Goal: Task Accomplishment & Management: Manage account settings

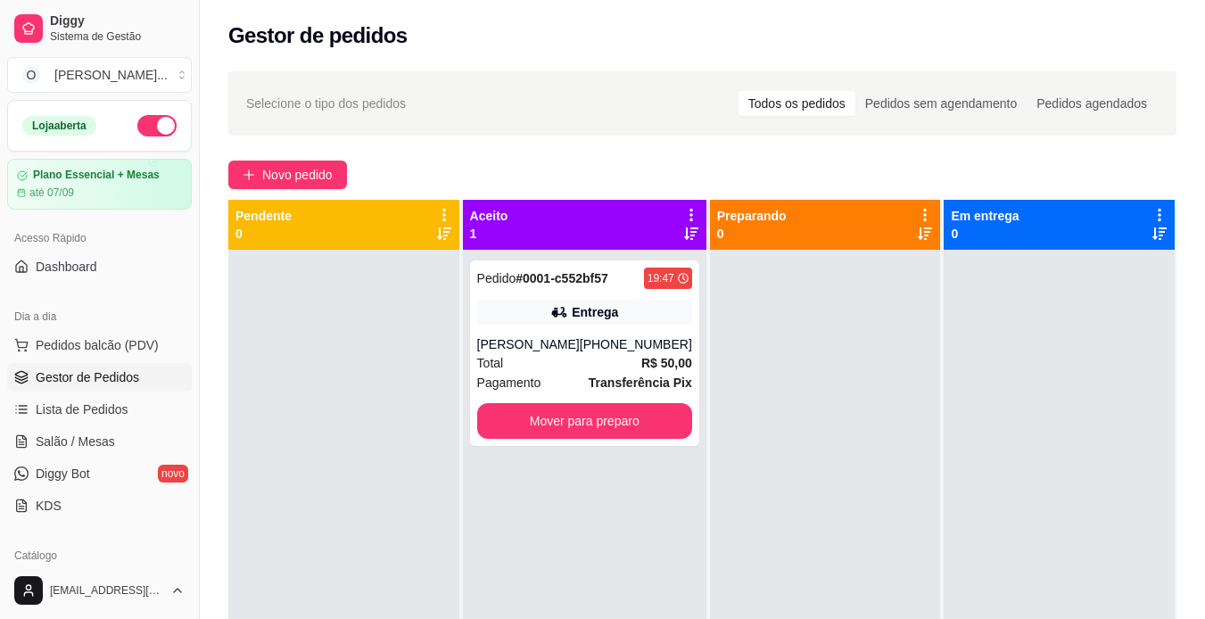
click at [597, 287] on div "Pedido # 0001-c552bf57" at bounding box center [542, 278] width 131 height 21
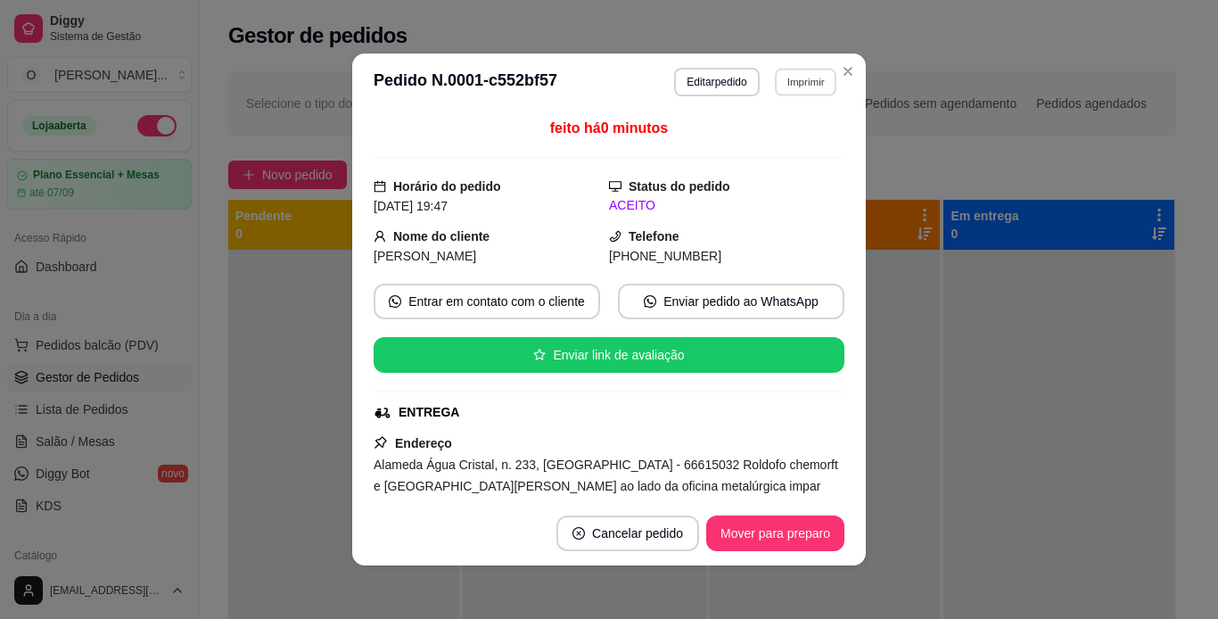
click at [781, 77] on button "Imprimir" at bounding box center [806, 82] width 62 height 28
click at [793, 145] on button "IMPRESSORA" at bounding box center [767, 144] width 125 height 28
click at [806, 87] on button "Imprimir" at bounding box center [806, 82] width 62 height 28
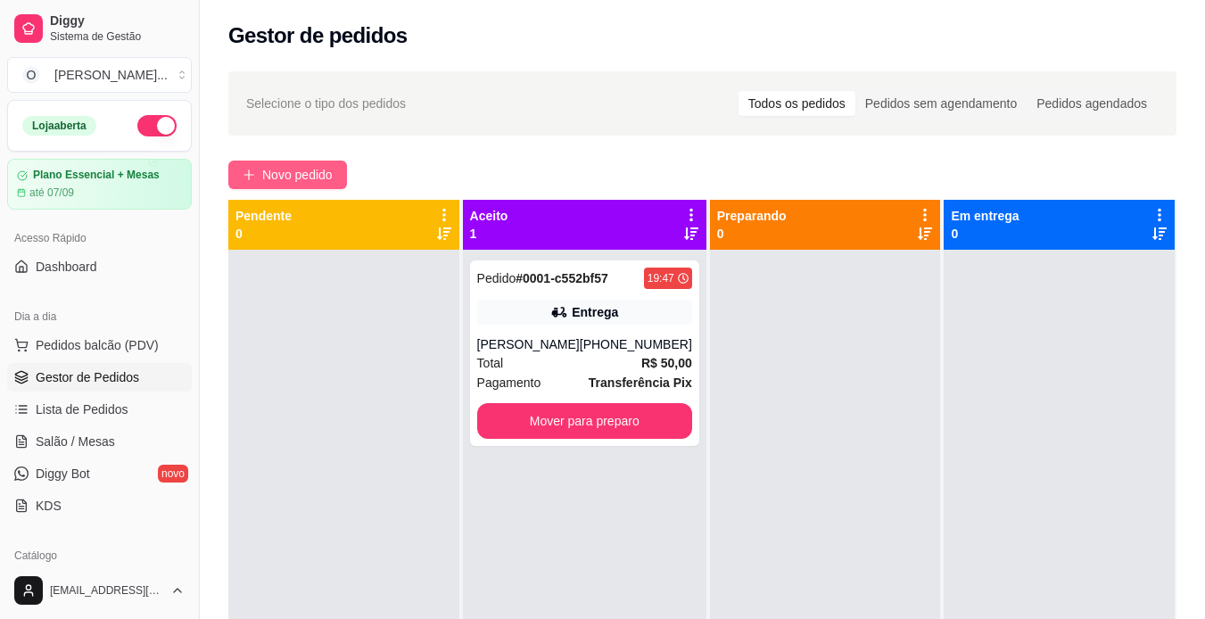
click at [274, 179] on span "Novo pedido" at bounding box center [297, 175] width 70 height 20
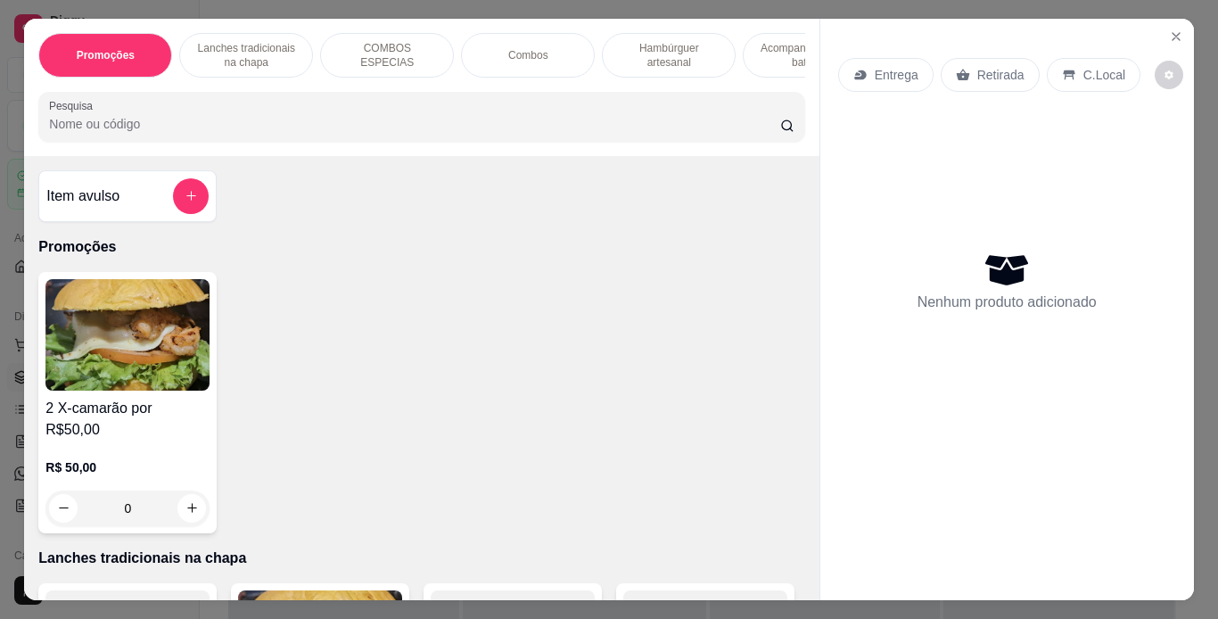
click at [276, 49] on p "Lanches tradicionais na chapa" at bounding box center [245, 55] width 103 height 29
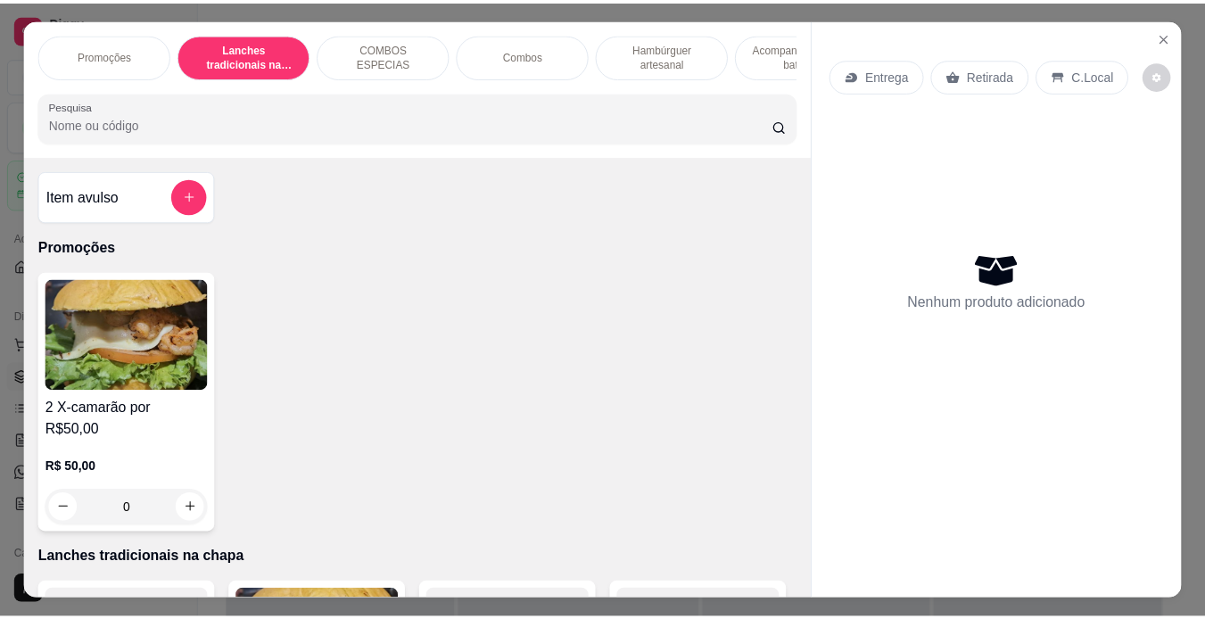
scroll to position [45, 0]
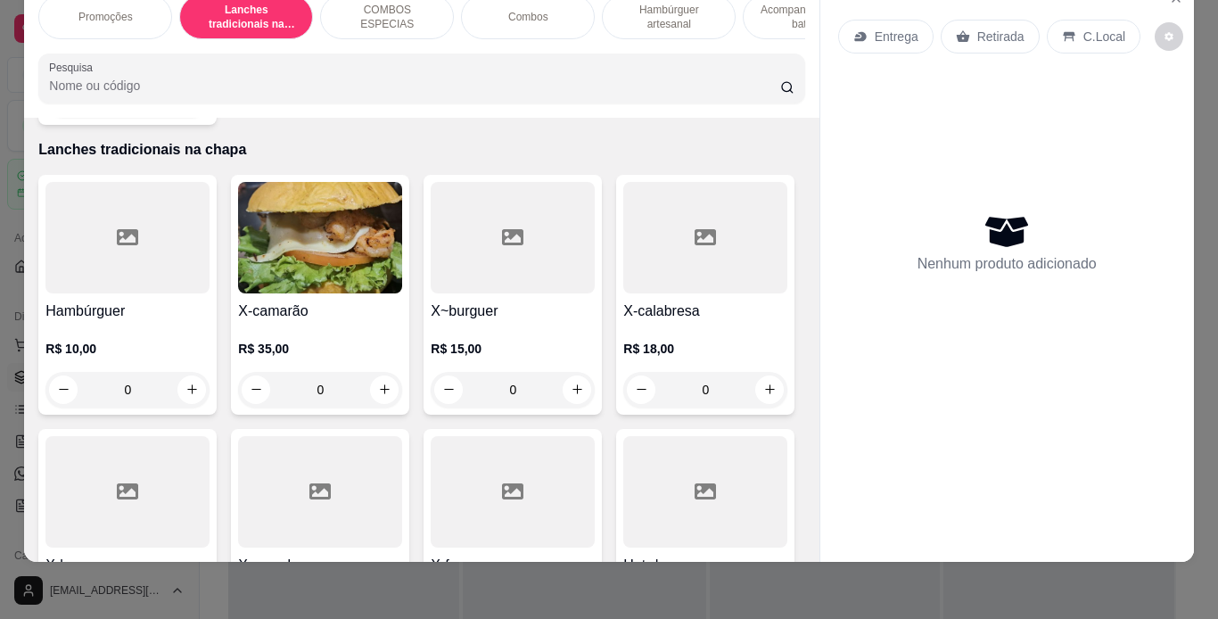
click at [156, 322] on div "R$ 10,00 0" at bounding box center [127, 365] width 164 height 86
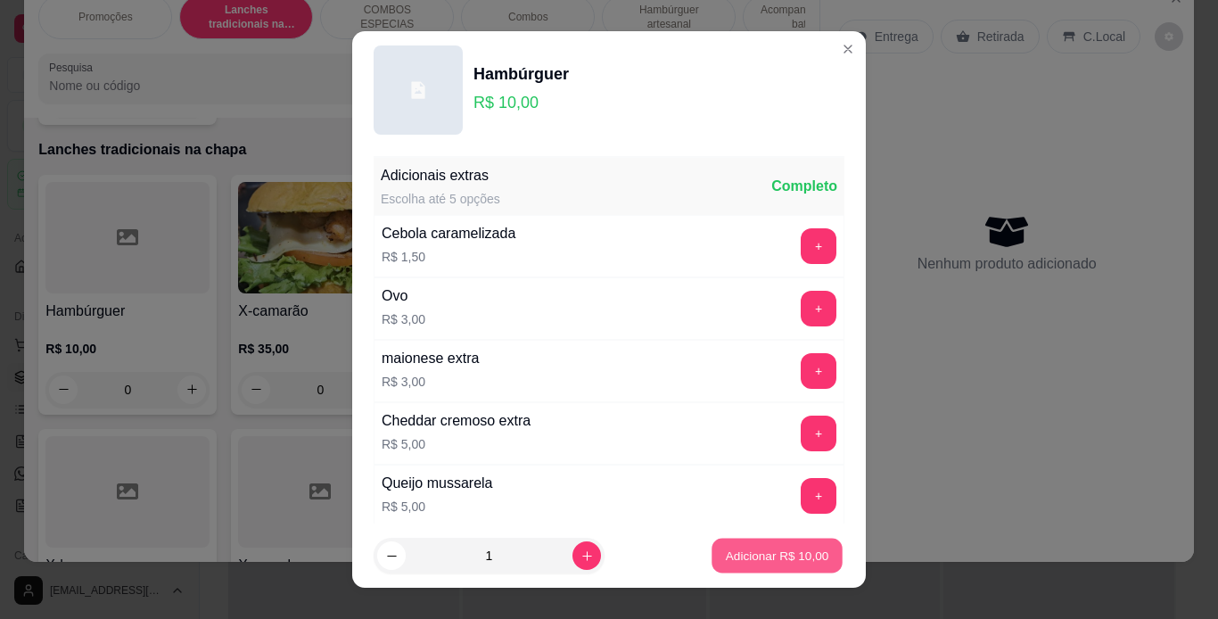
click at [739, 554] on p "Adicionar R$ 10,00" at bounding box center [777, 556] width 103 height 17
type input "1"
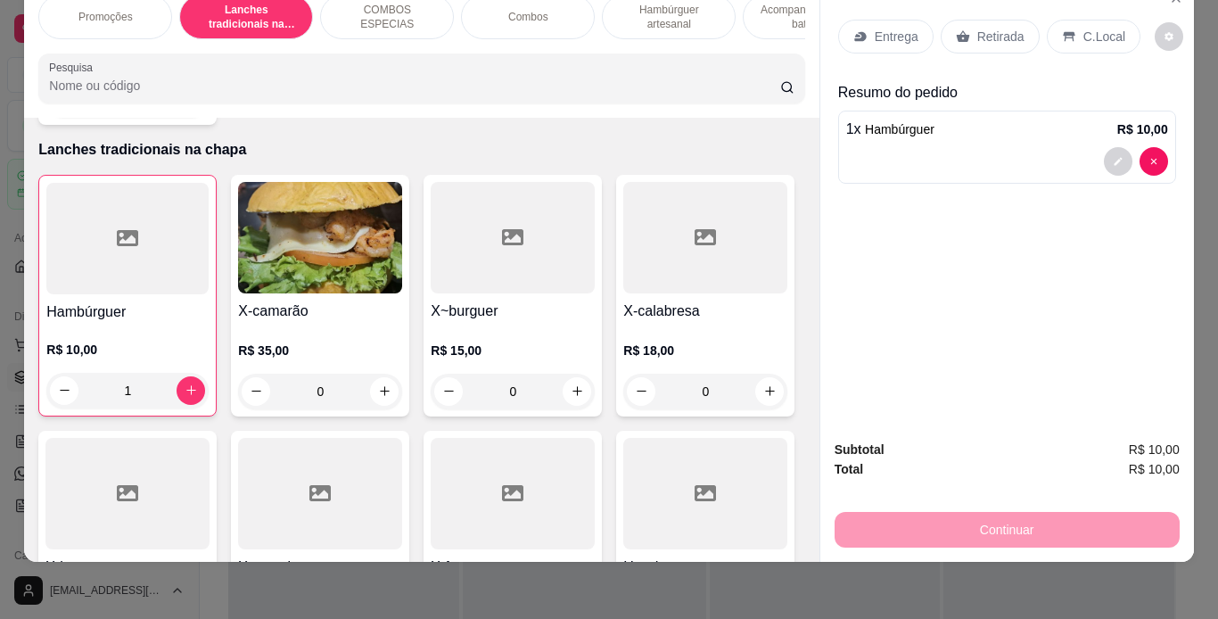
click at [988, 29] on p "Retirada" at bounding box center [1001, 37] width 47 height 18
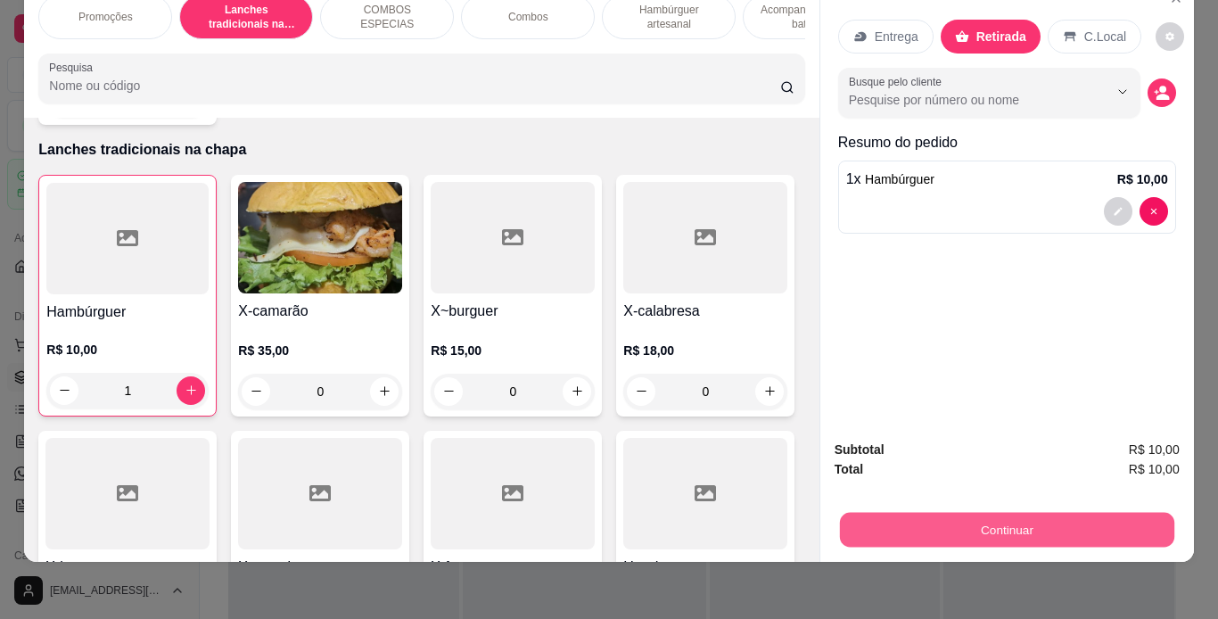
click at [1075, 513] on button "Continuar" at bounding box center [1006, 530] width 335 height 35
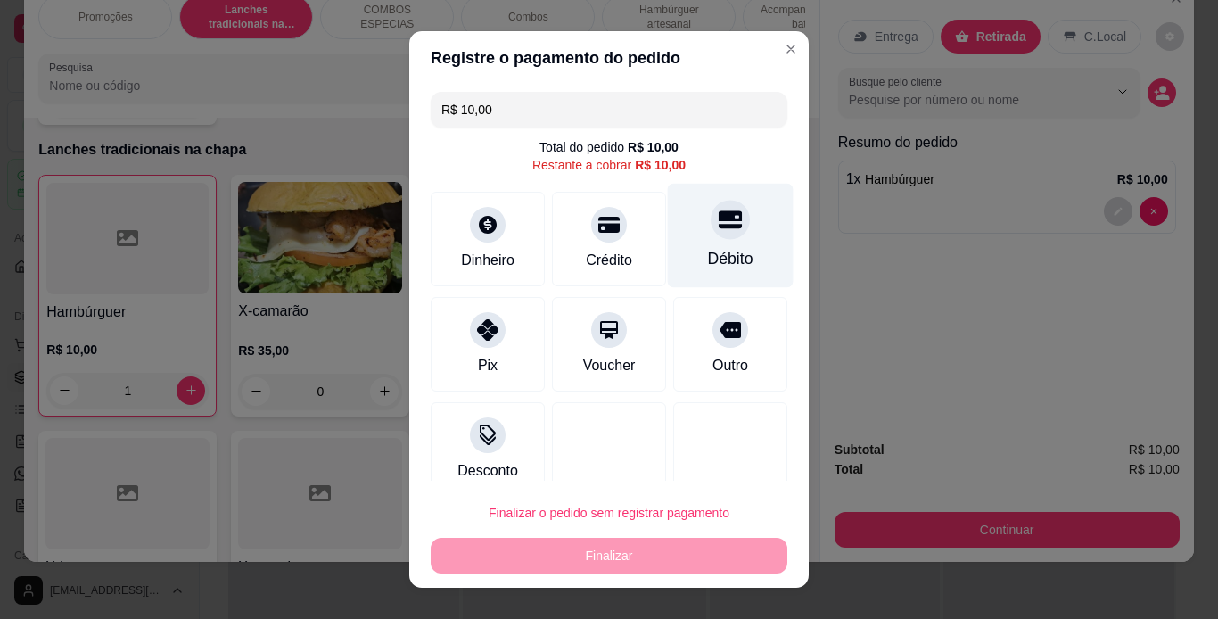
click at [726, 252] on div "Débito" at bounding box center [731, 235] width 126 height 104
type input "R$ 0,00"
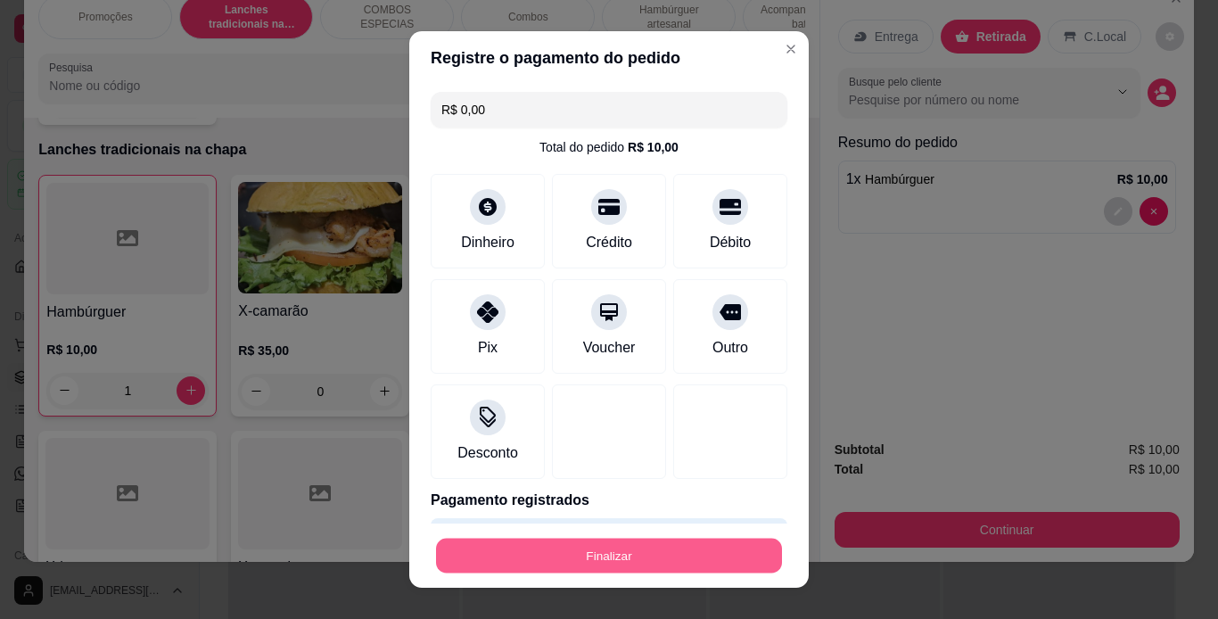
click at [678, 550] on button "Finalizar" at bounding box center [609, 556] width 346 height 35
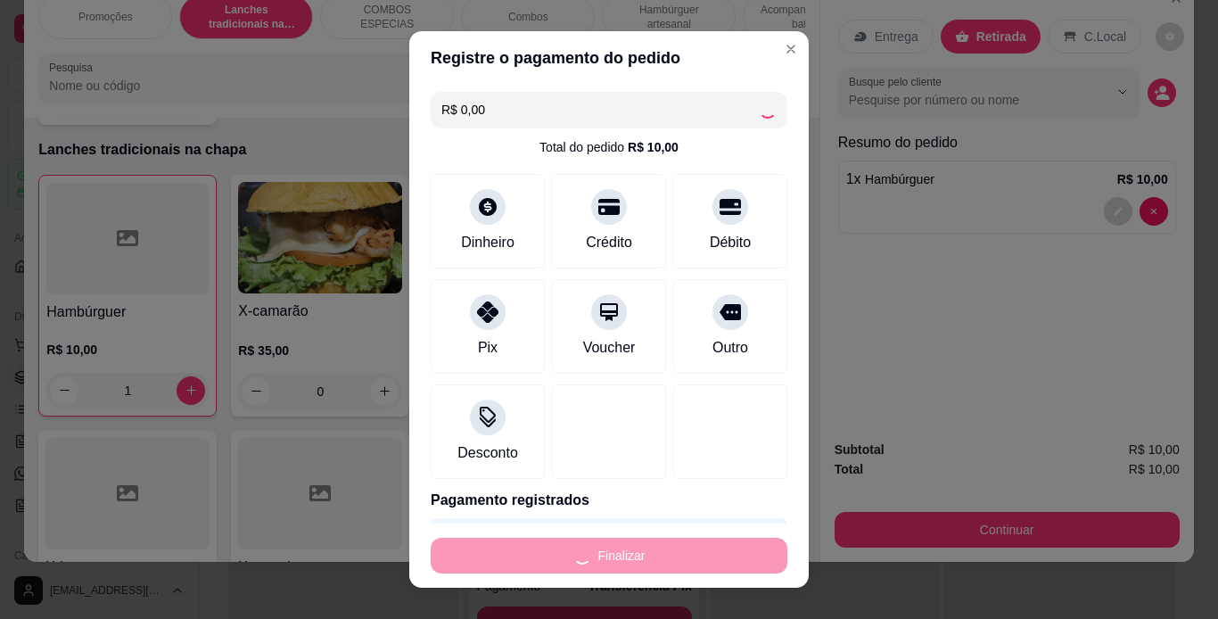
type input "0"
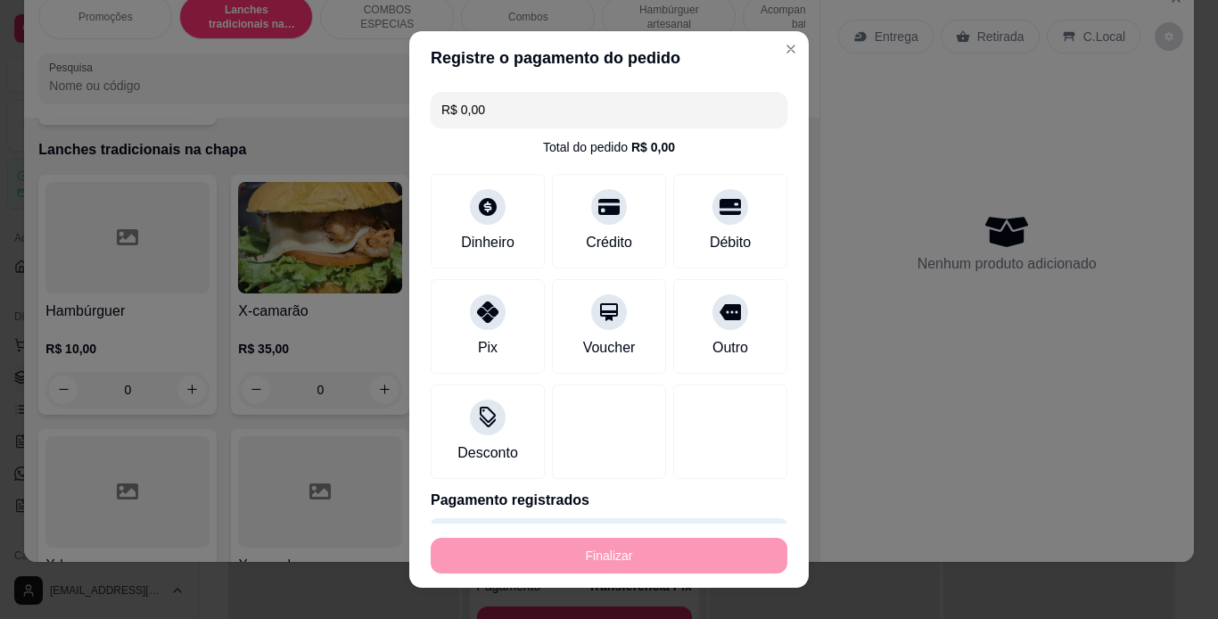
type input "-R$ 10,00"
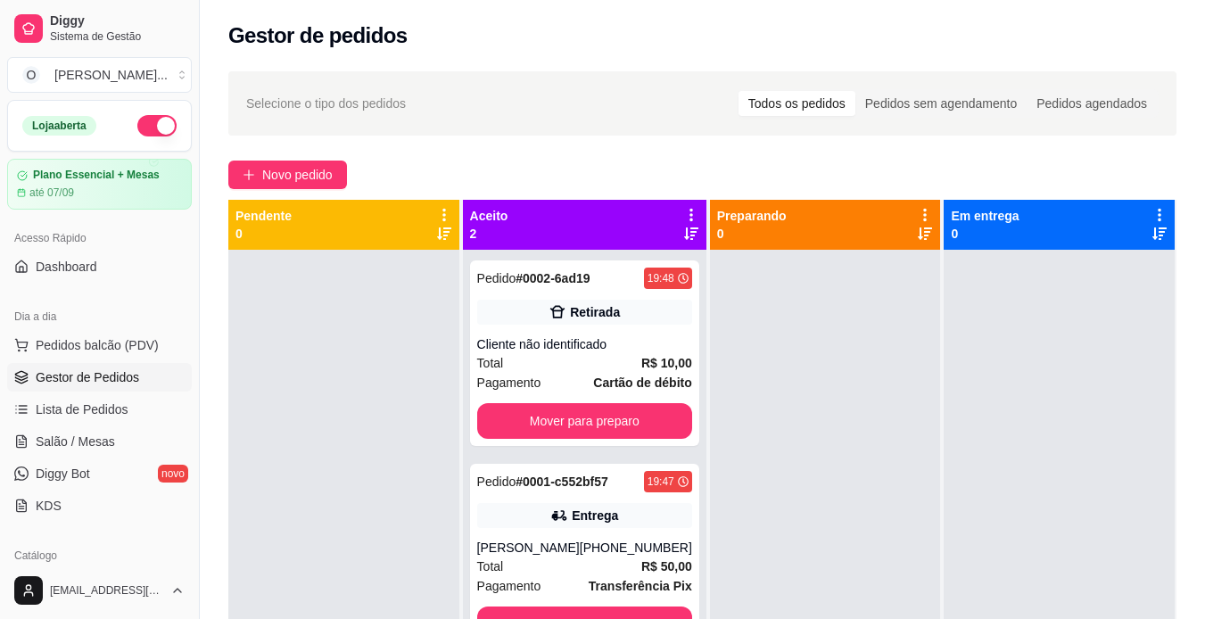
click at [678, 550] on div "[PHONE_NUMBER]" at bounding box center [636, 548] width 112 height 18
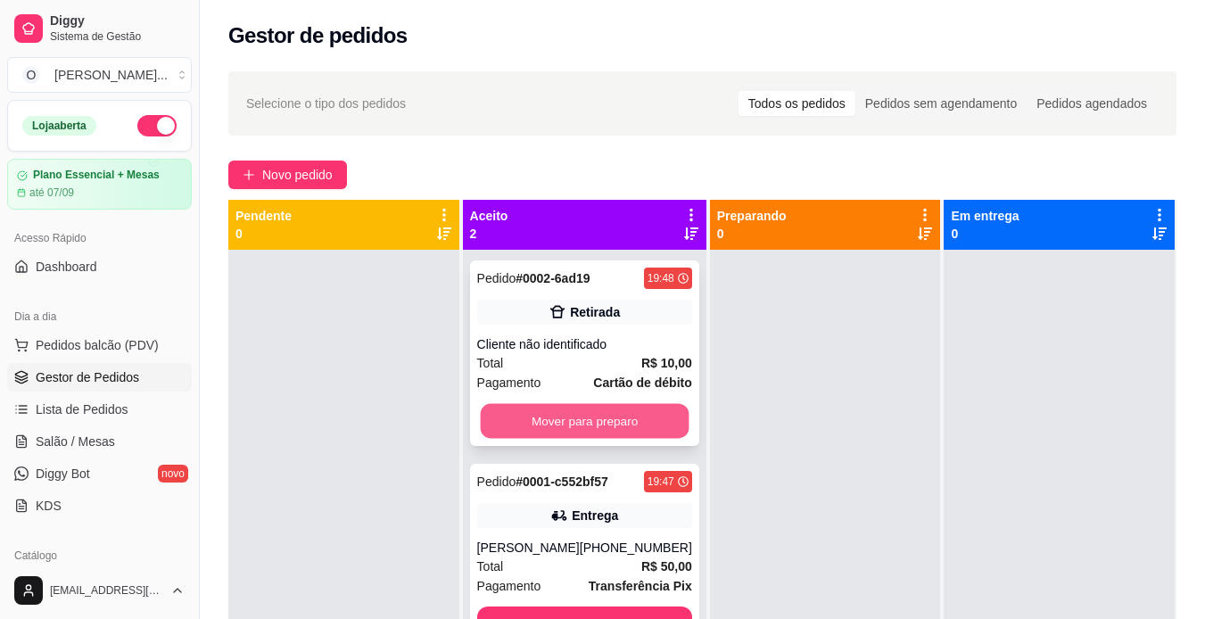
click at [651, 419] on button "Mover para preparo" at bounding box center [584, 421] width 209 height 35
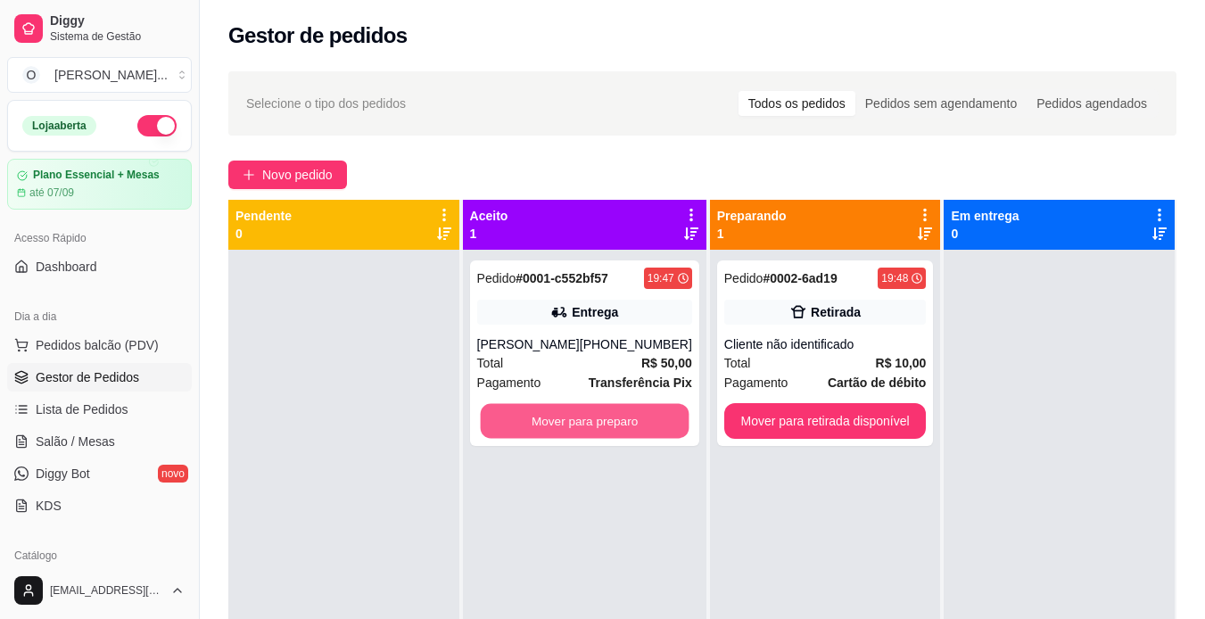
click at [651, 419] on button "Mover para preparo" at bounding box center [584, 421] width 209 height 35
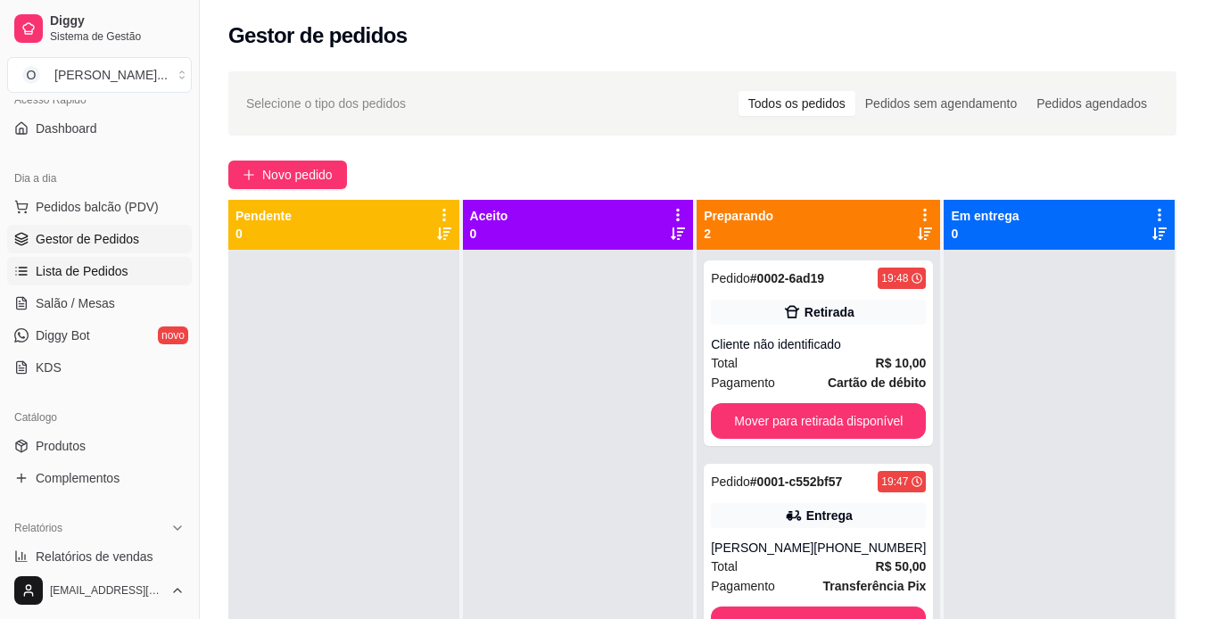
scroll to position [137, 0]
click at [77, 450] on span "Produtos" at bounding box center [61, 447] width 50 height 18
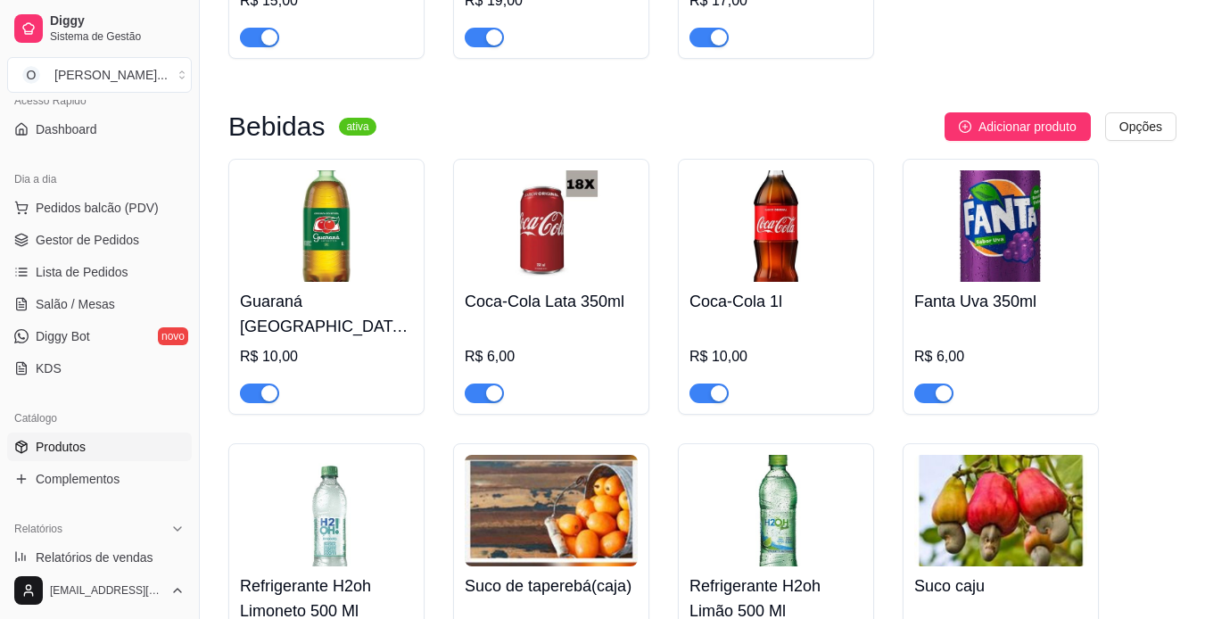
scroll to position [5147, 0]
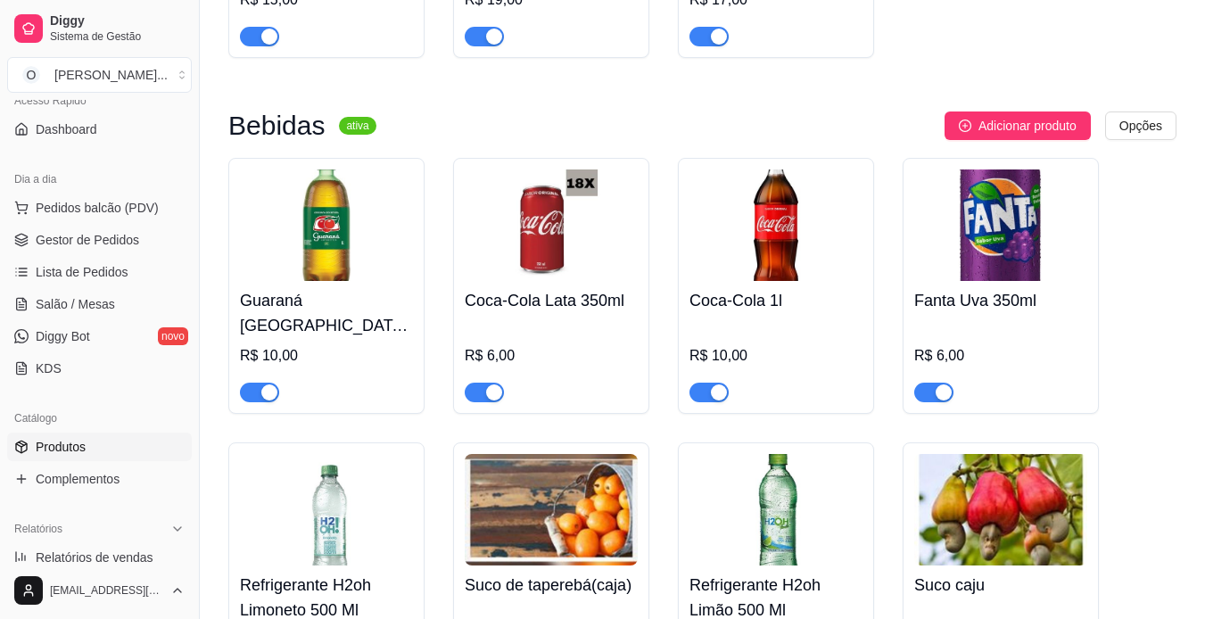
click at [698, 383] on span "button" at bounding box center [709, 393] width 39 height 20
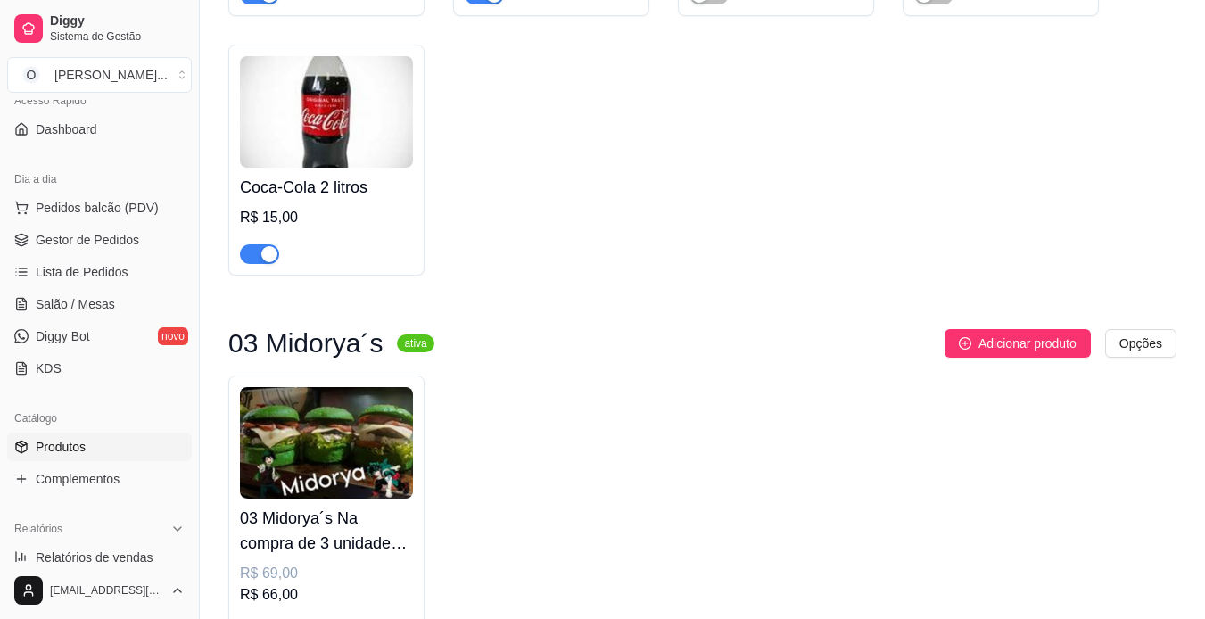
scroll to position [6894, 0]
click at [256, 244] on span "button" at bounding box center [259, 254] width 39 height 20
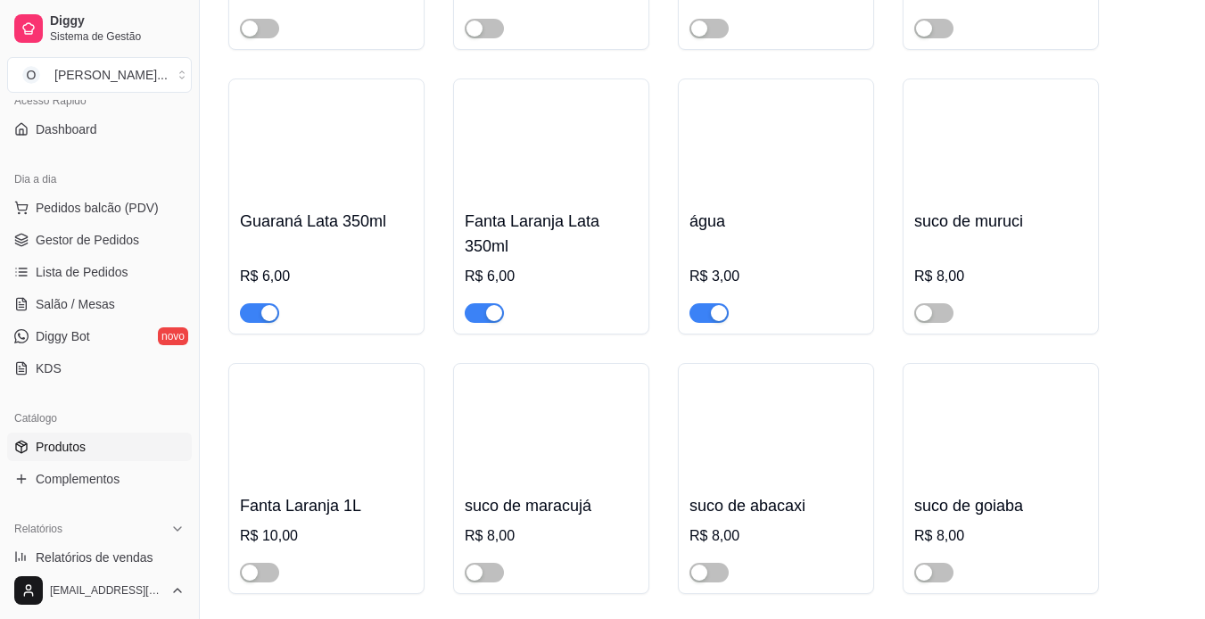
scroll to position [6002, 0]
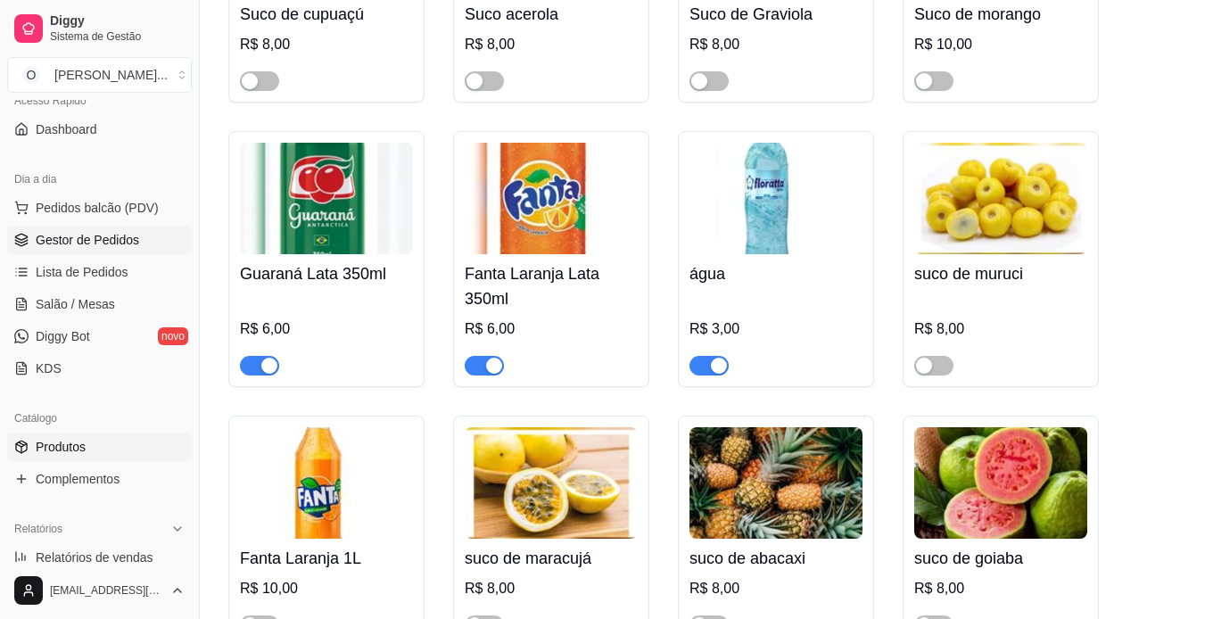
click at [101, 235] on span "Gestor de Pedidos" at bounding box center [87, 240] width 103 height 18
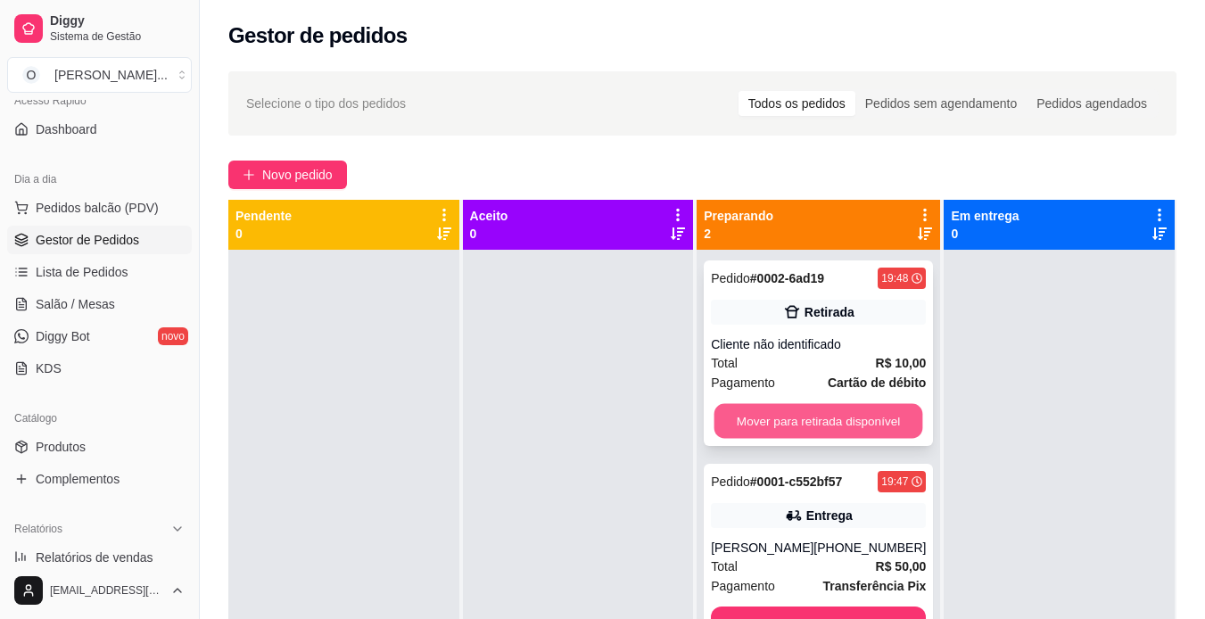
click at [821, 417] on button "Mover para retirada disponível" at bounding box center [819, 421] width 209 height 35
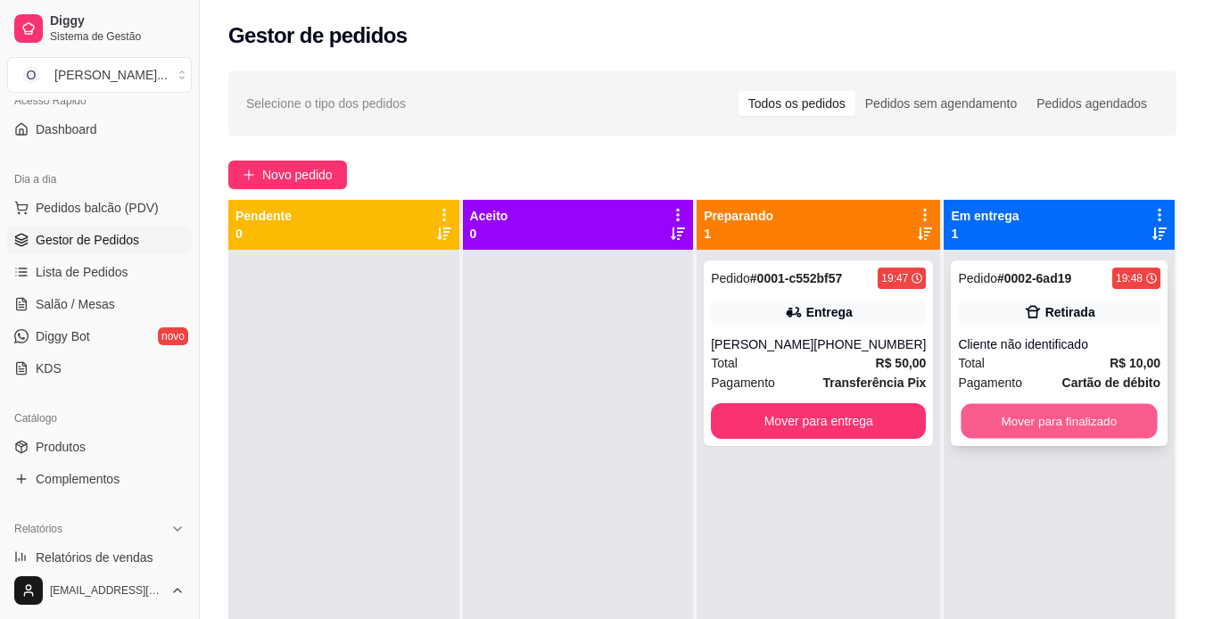
click at [1075, 425] on button "Mover para finalizado" at bounding box center [1060, 421] width 196 height 35
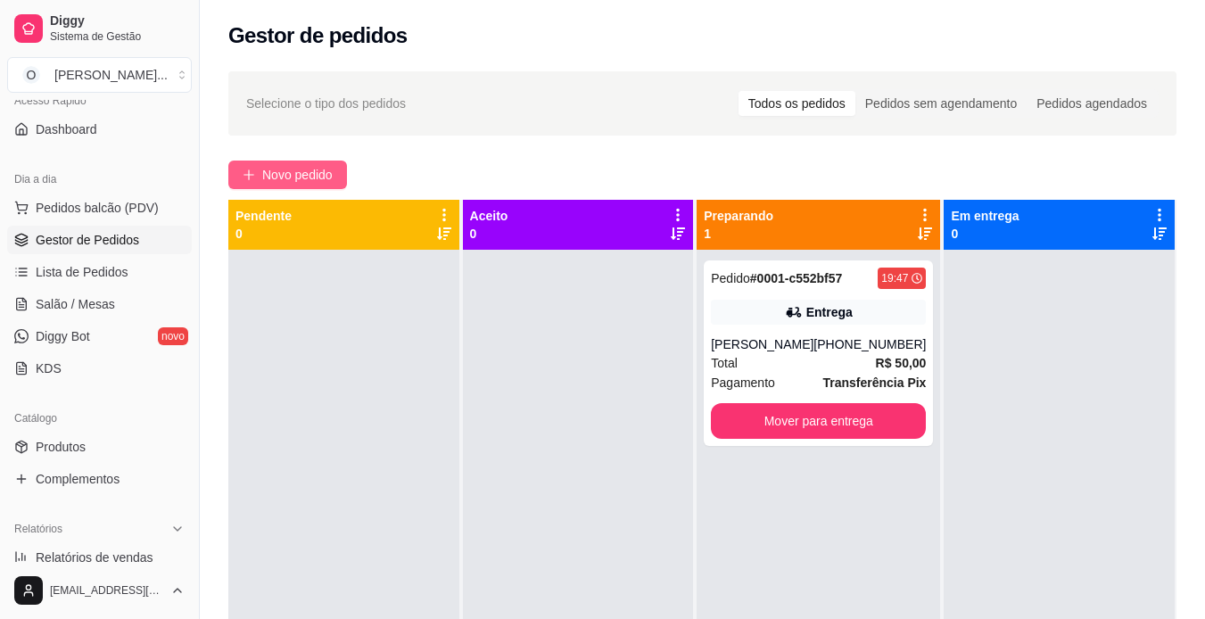
click at [306, 166] on span "Novo pedido" at bounding box center [297, 175] width 70 height 20
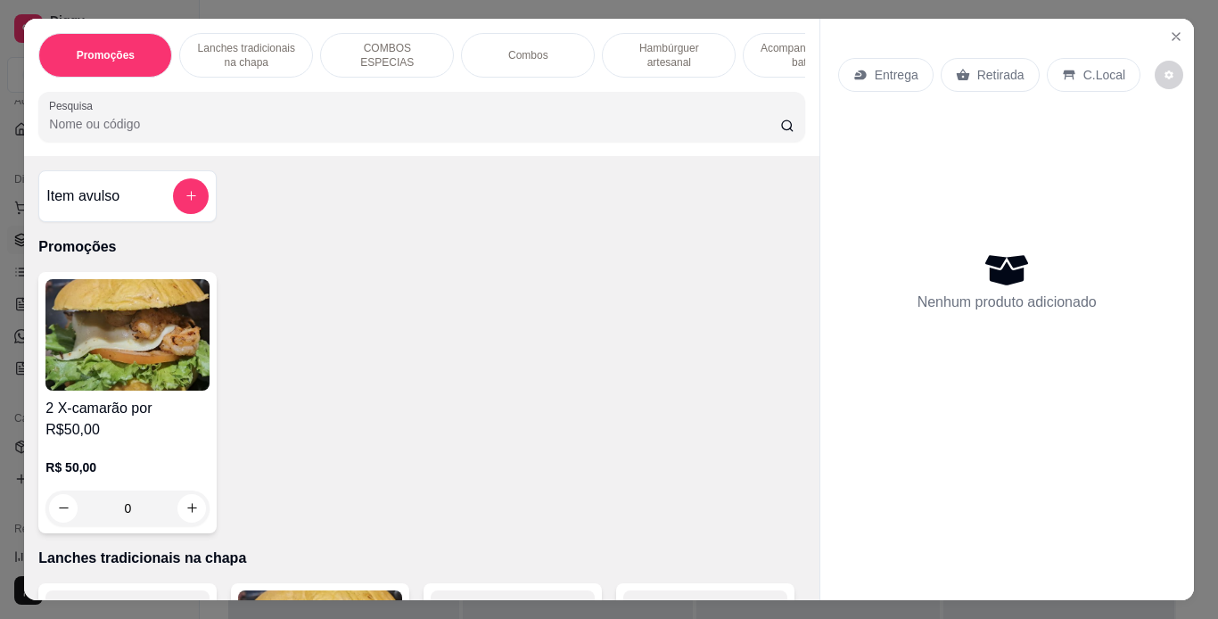
click at [244, 41] on p "Lanches tradicionais na chapa" at bounding box center [245, 55] width 103 height 29
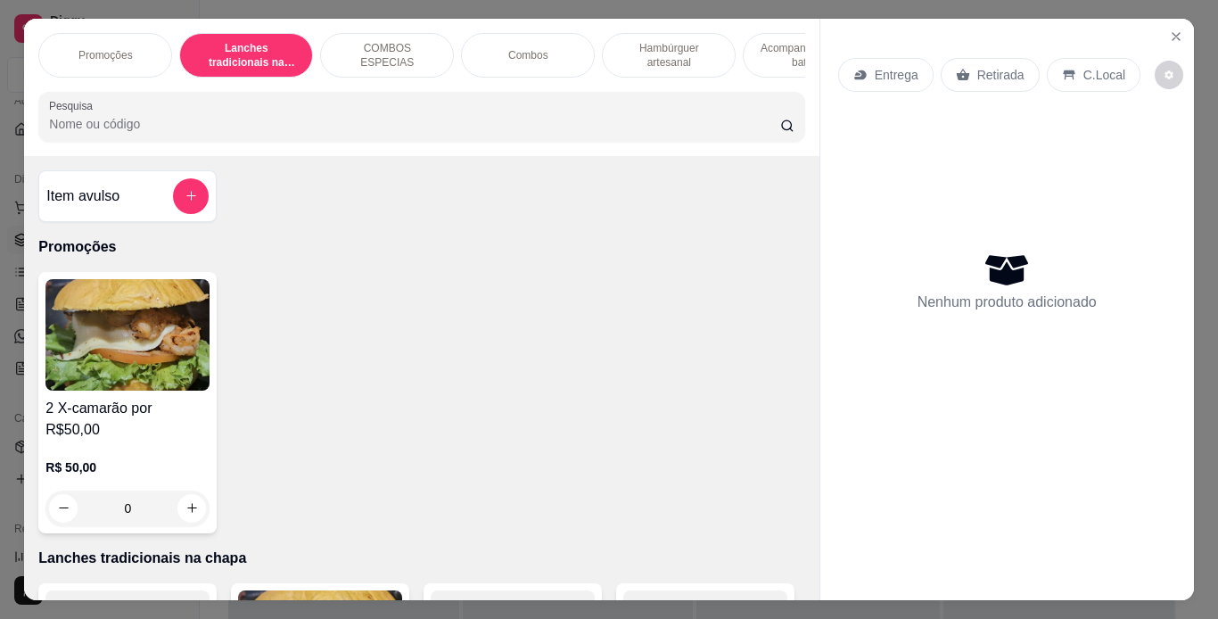
scroll to position [45, 0]
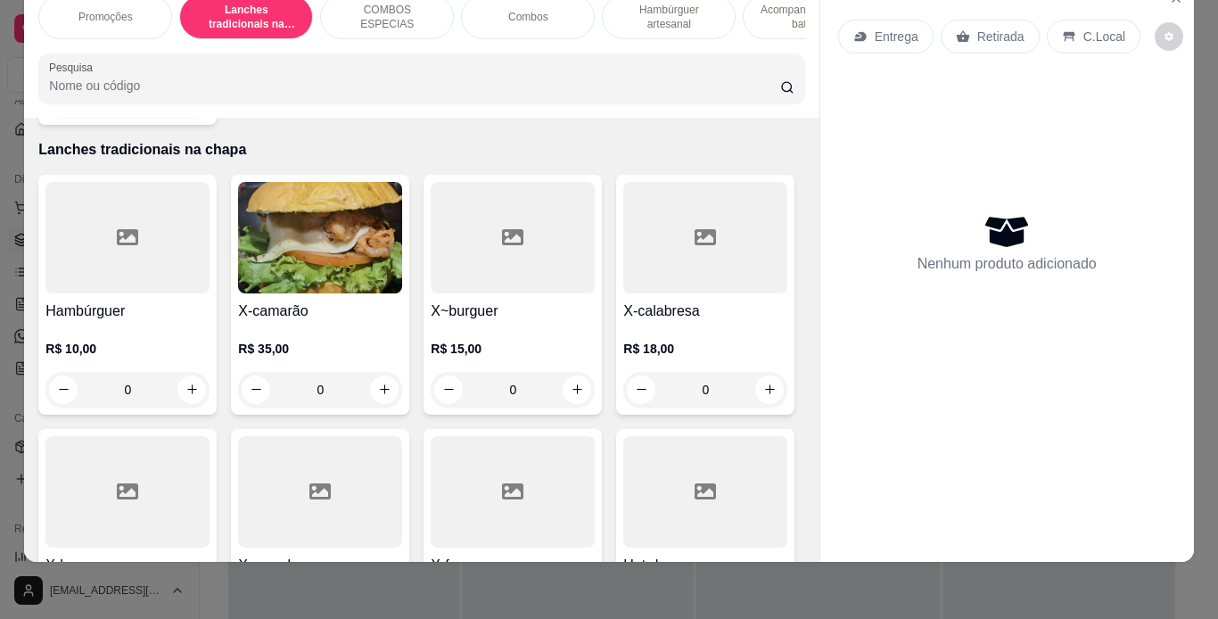
click at [801, 168] on div "Item avulso Promoções 2 X-camarão por R$50,00 R$ 50,00 0 Lanches tradicionais n…" at bounding box center [421, 340] width 795 height 444
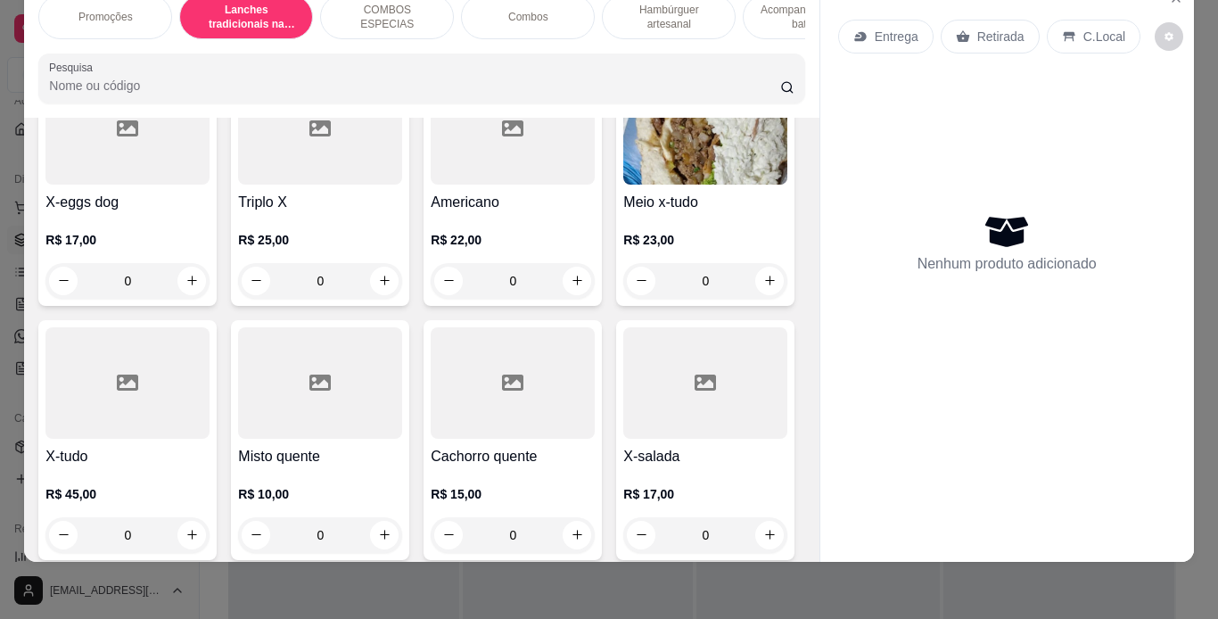
scroll to position [555, 0]
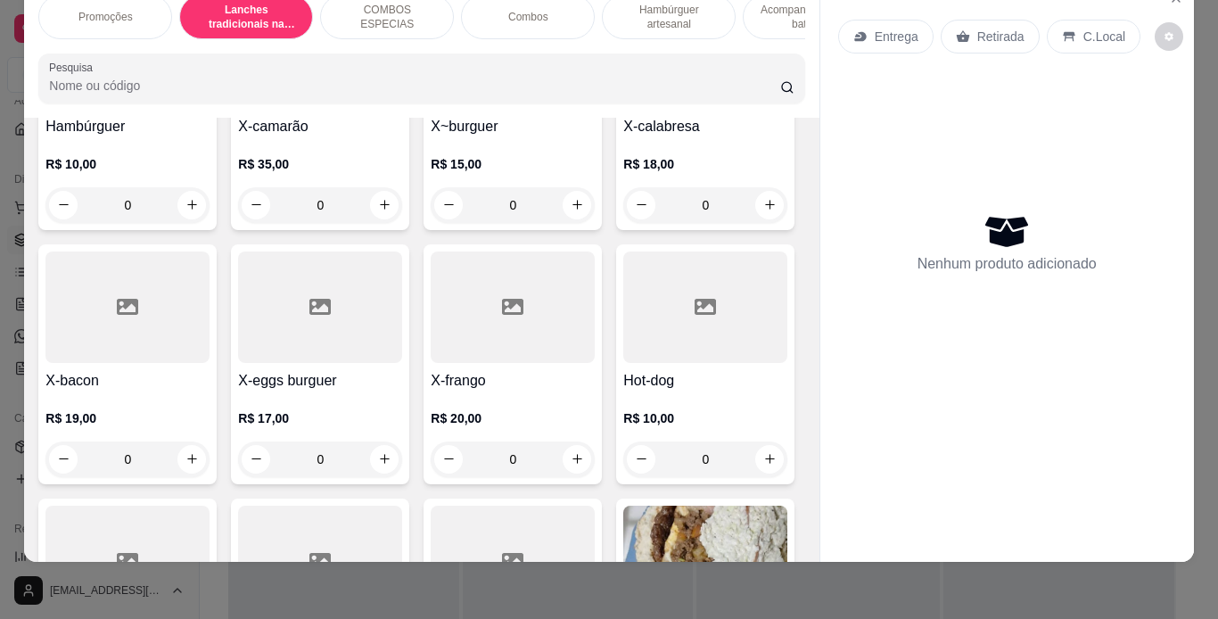
click at [402, 442] on div "0" at bounding box center [320, 460] width 164 height 36
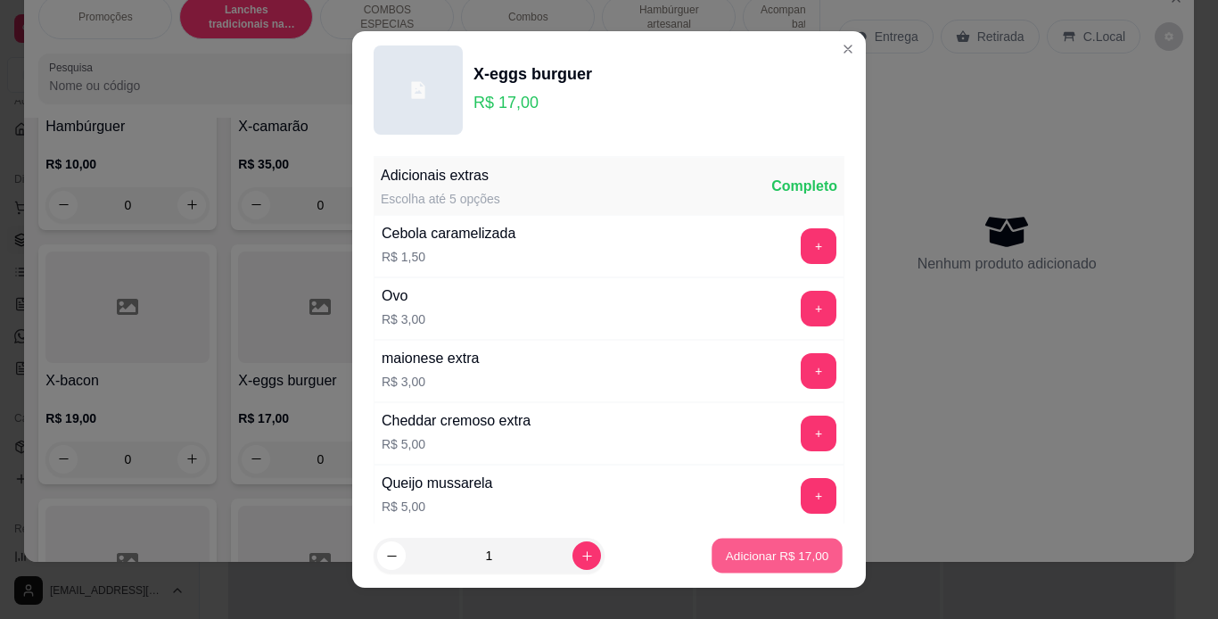
click at [753, 552] on p "Adicionar R$ 17,00" at bounding box center [777, 556] width 103 height 17
type input "1"
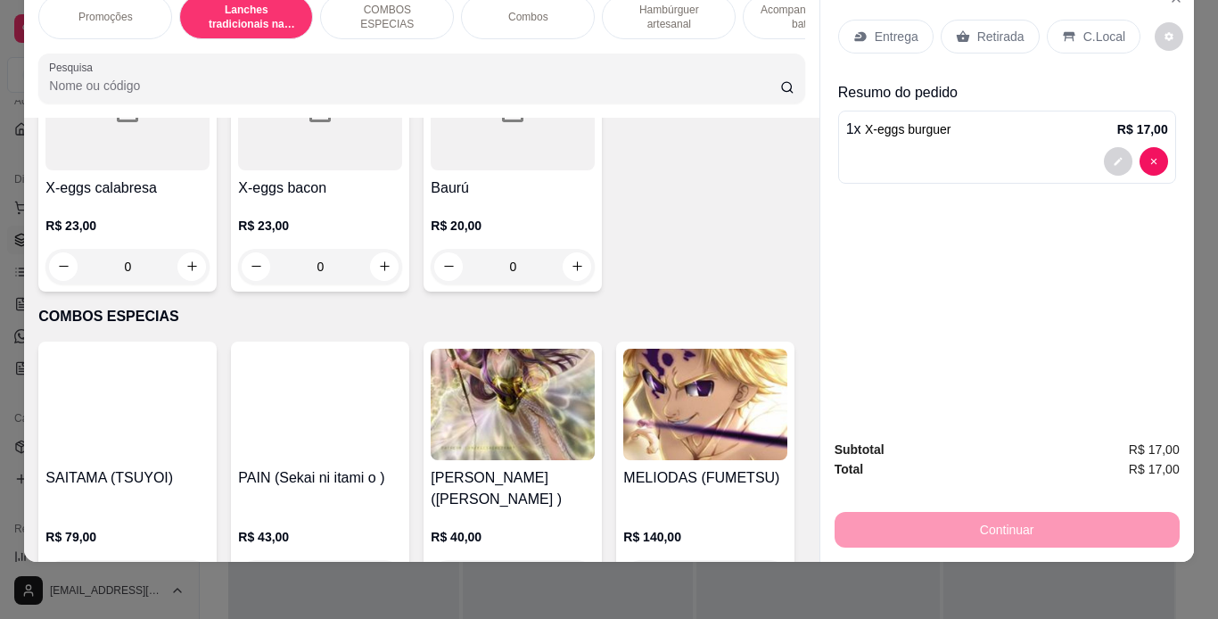
scroll to position [1542, 0]
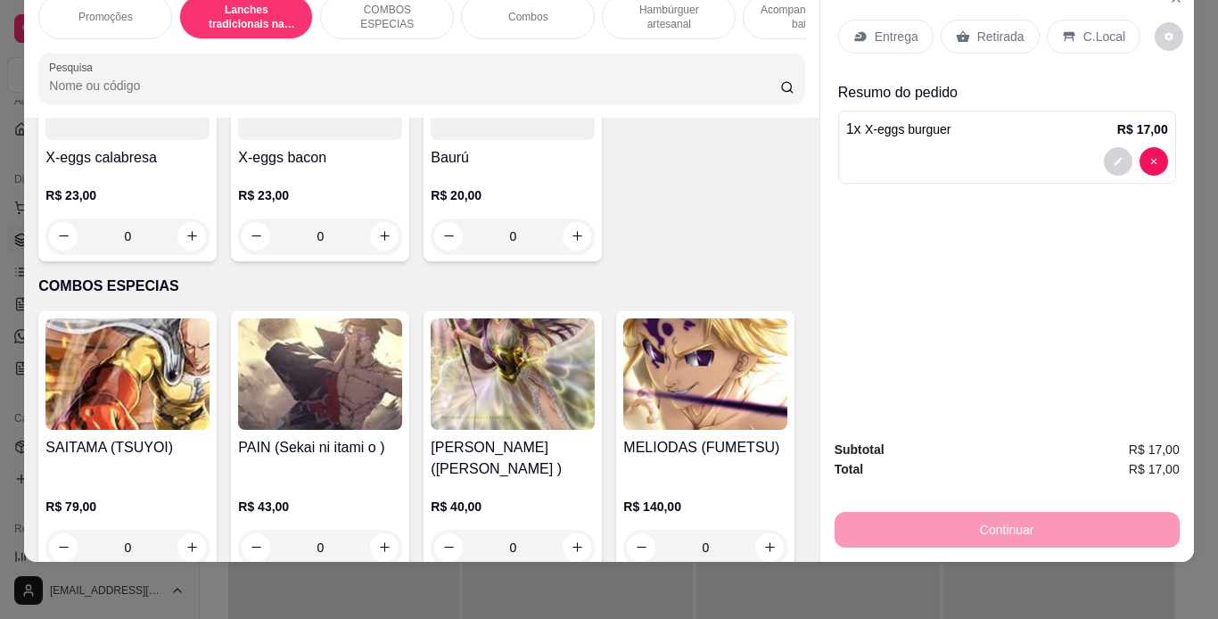
click at [402, 254] on div "0" at bounding box center [320, 237] width 164 height 36
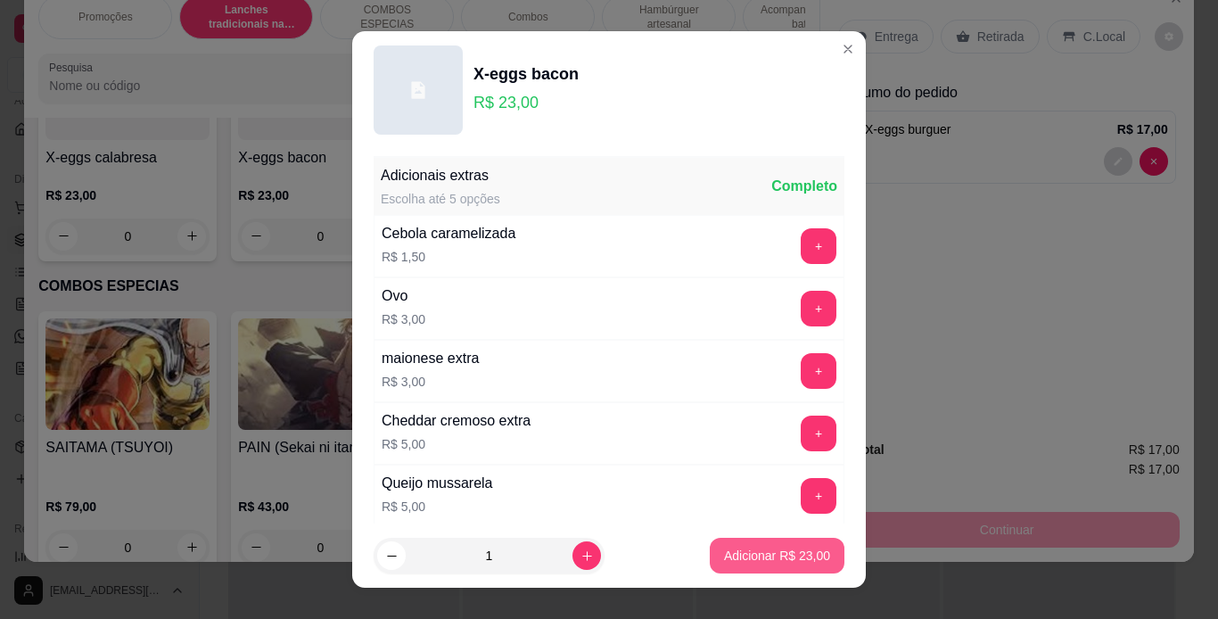
click at [734, 549] on p "Adicionar R$ 23,00" at bounding box center [777, 556] width 106 height 18
type input "1"
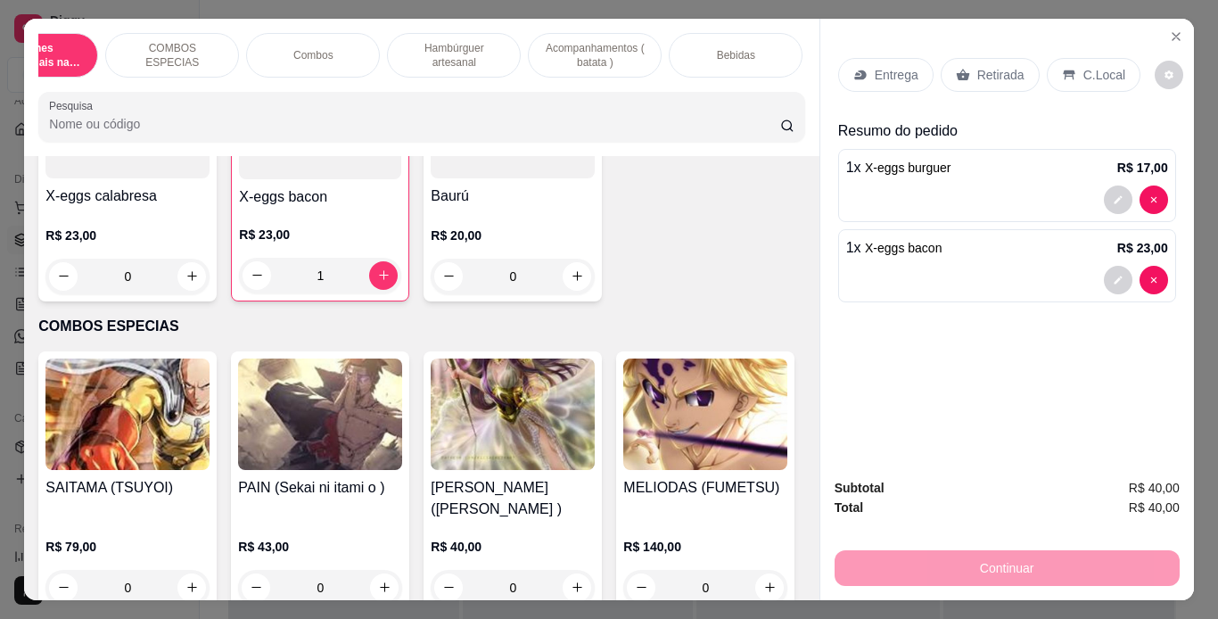
scroll to position [0, 285]
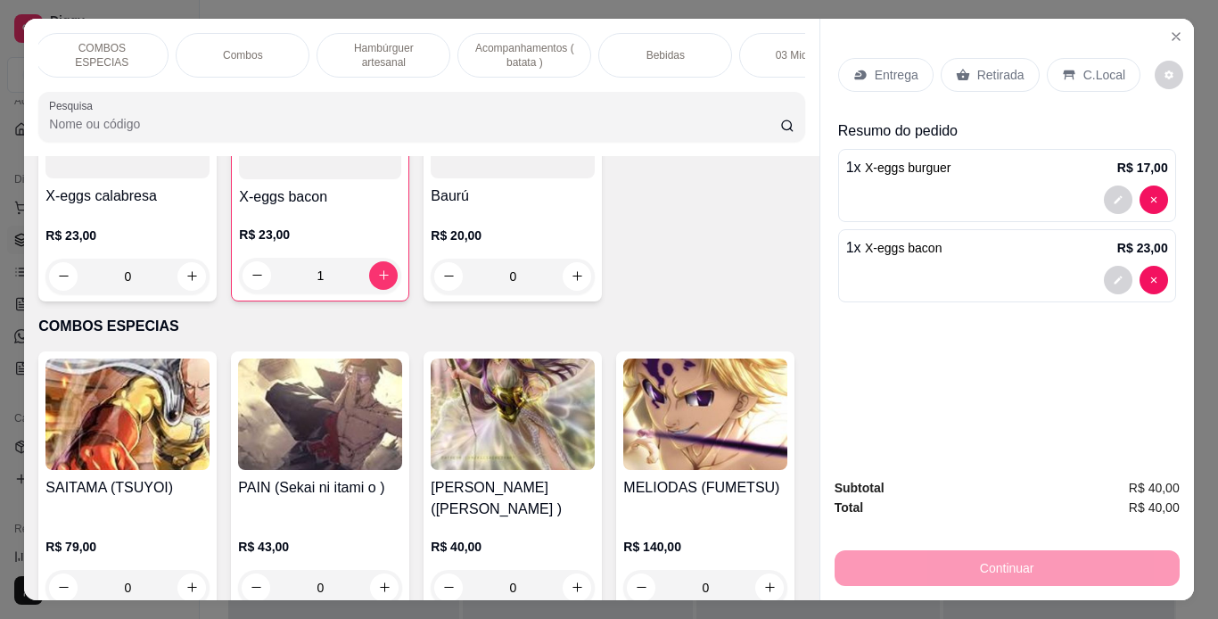
click at [682, 48] on div "Bebidas" at bounding box center [666, 55] width 134 height 45
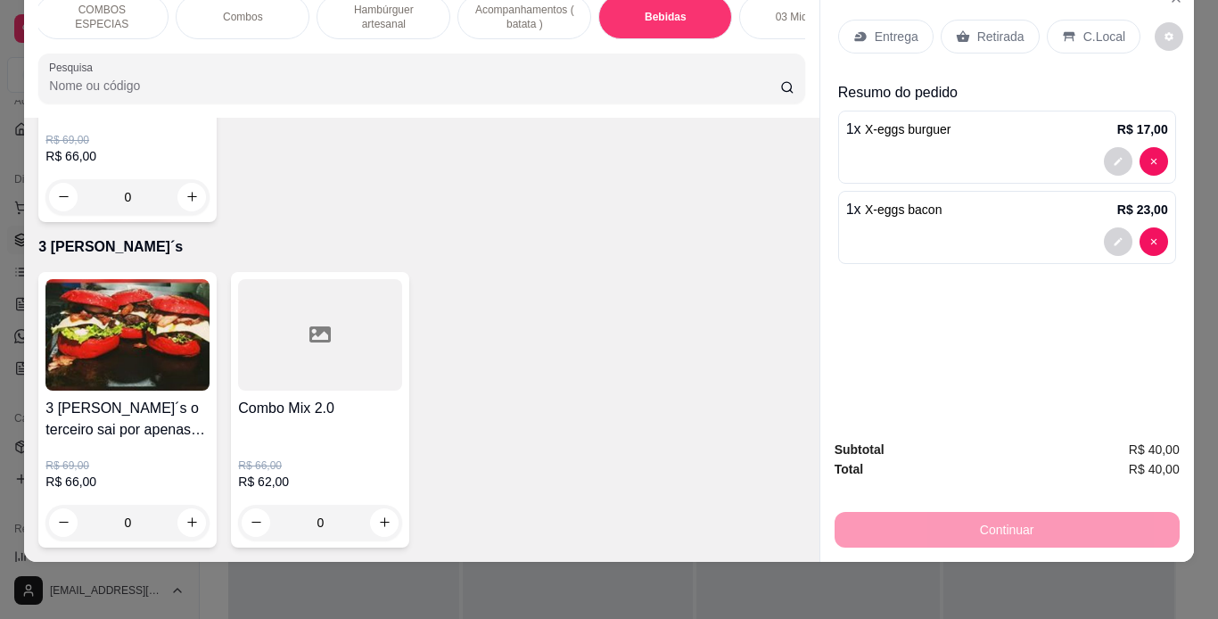
scroll to position [5877, 0]
type input "1"
click at [1068, 21] on div "C.Local" at bounding box center [1094, 37] width 94 height 34
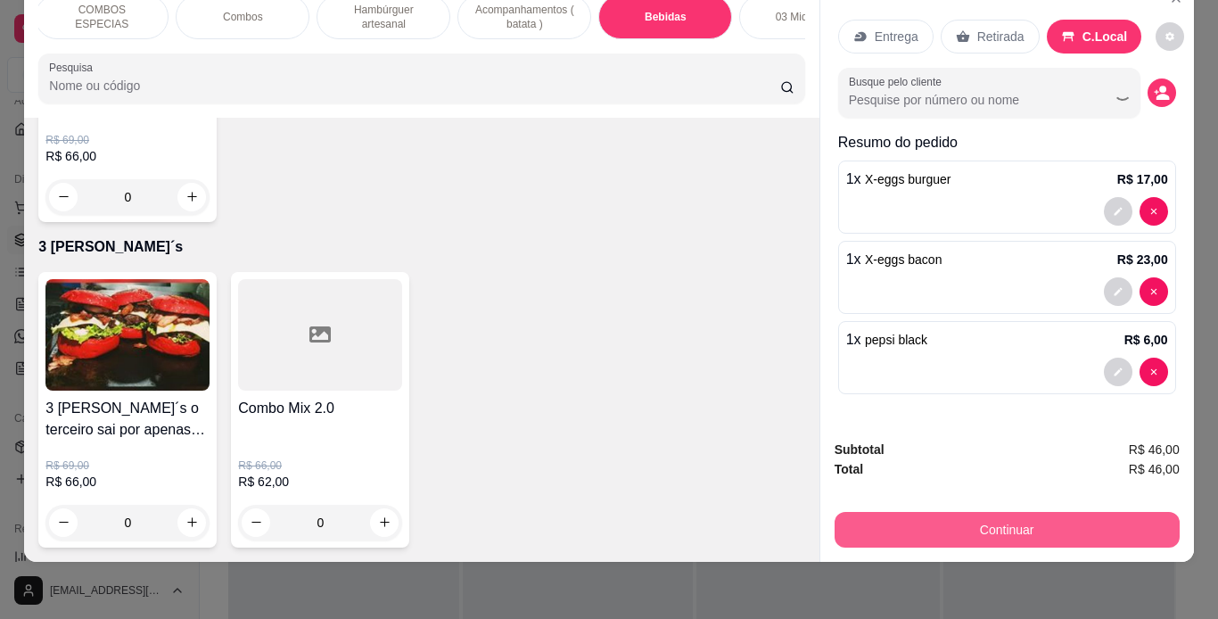
click at [1075, 516] on button "Continuar" at bounding box center [1007, 530] width 345 height 36
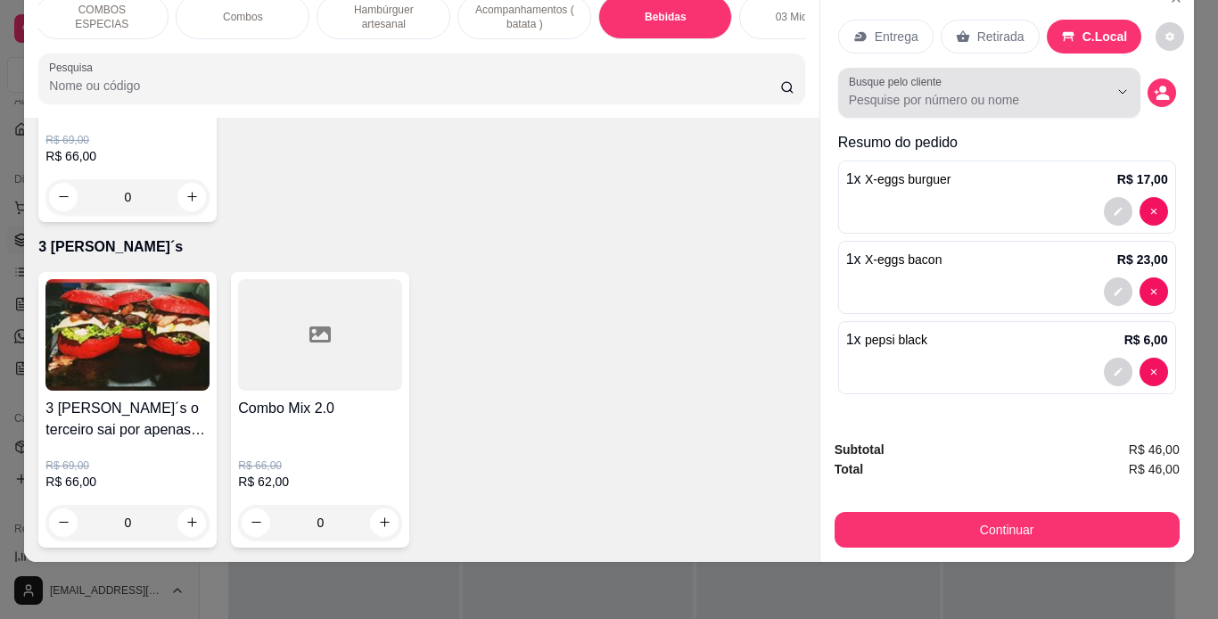
scroll to position [0, 0]
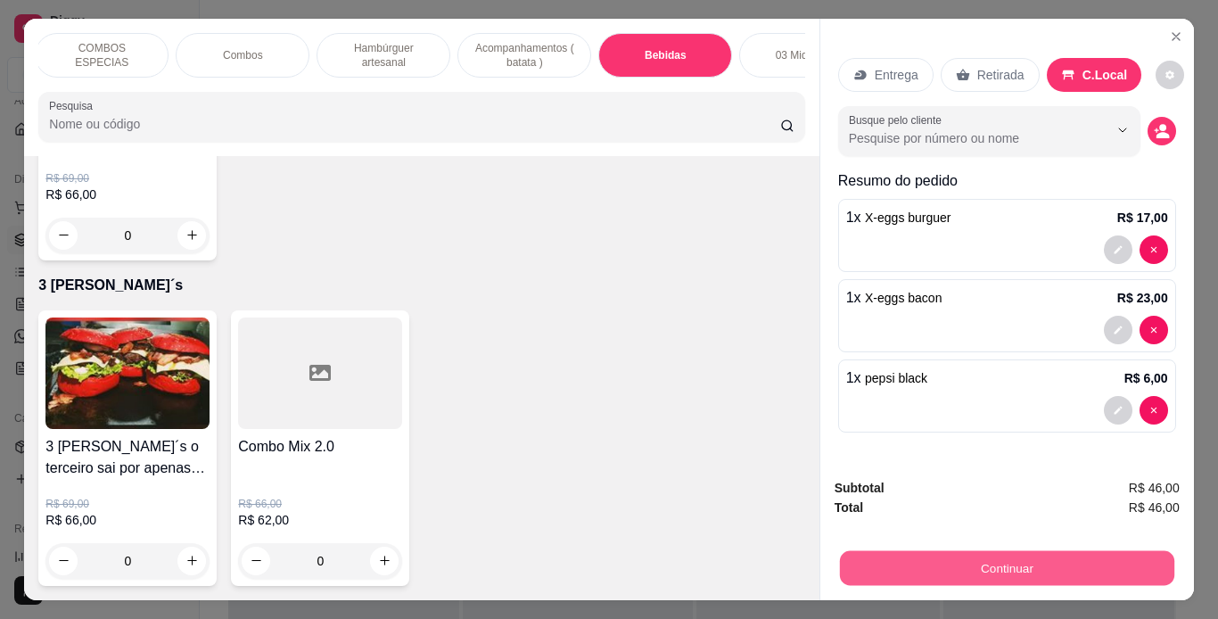
click at [938, 558] on button "Continuar" at bounding box center [1006, 568] width 335 height 35
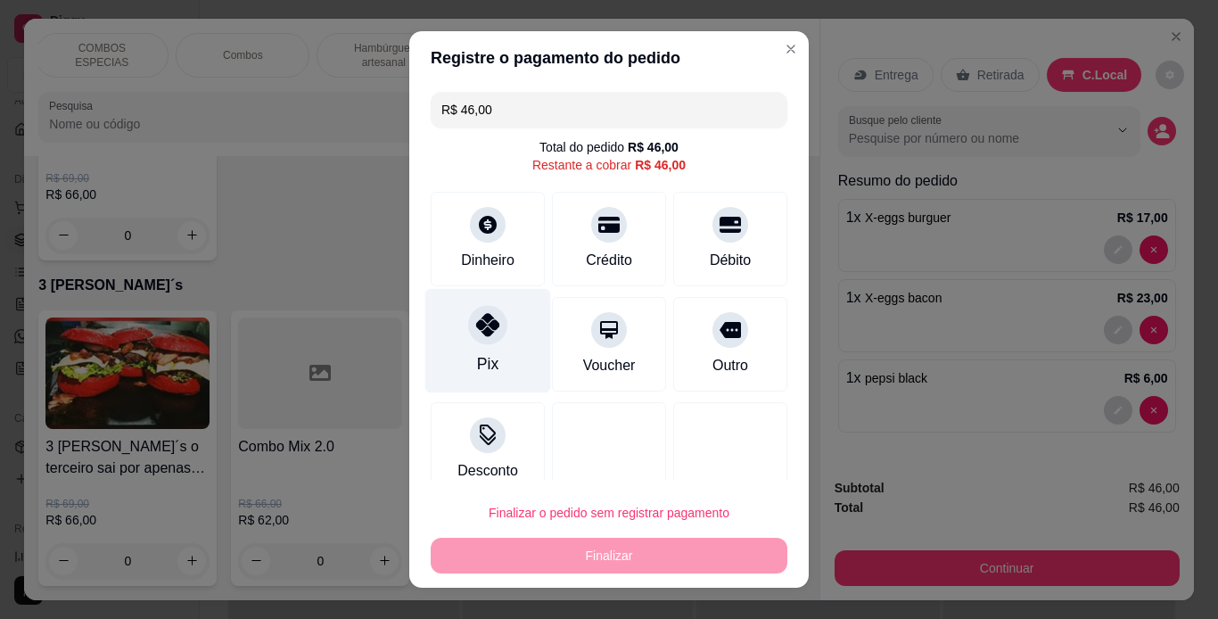
click at [479, 332] on icon at bounding box center [487, 324] width 23 height 23
type input "R$ 0,00"
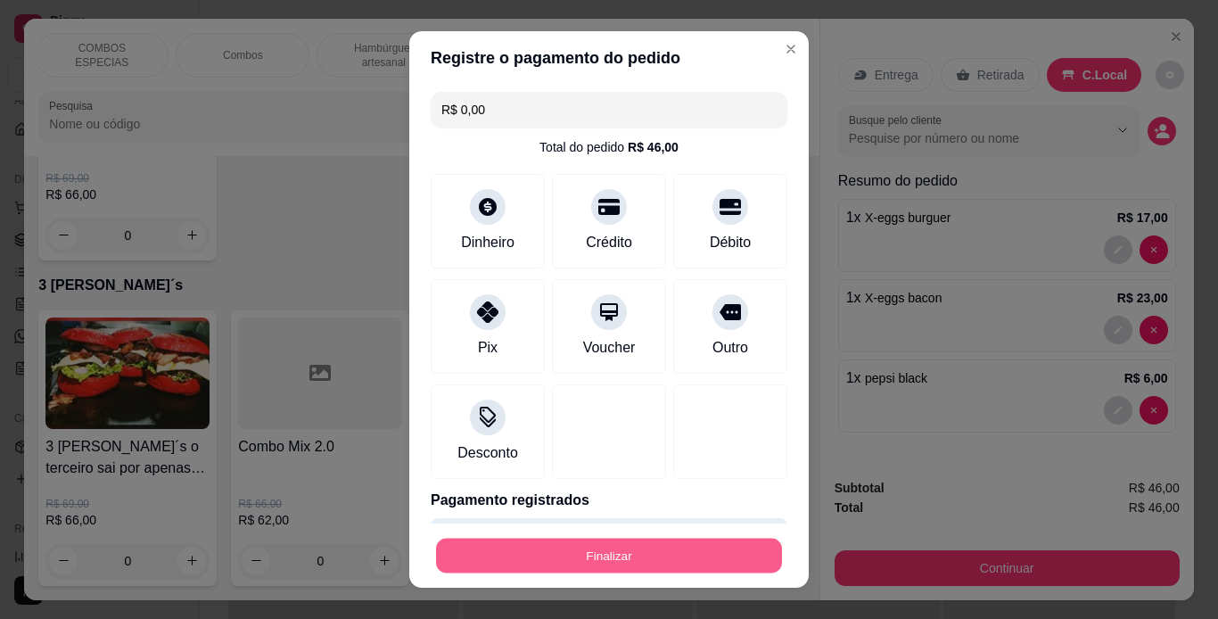
click at [579, 557] on button "Finalizar" at bounding box center [609, 556] width 346 height 35
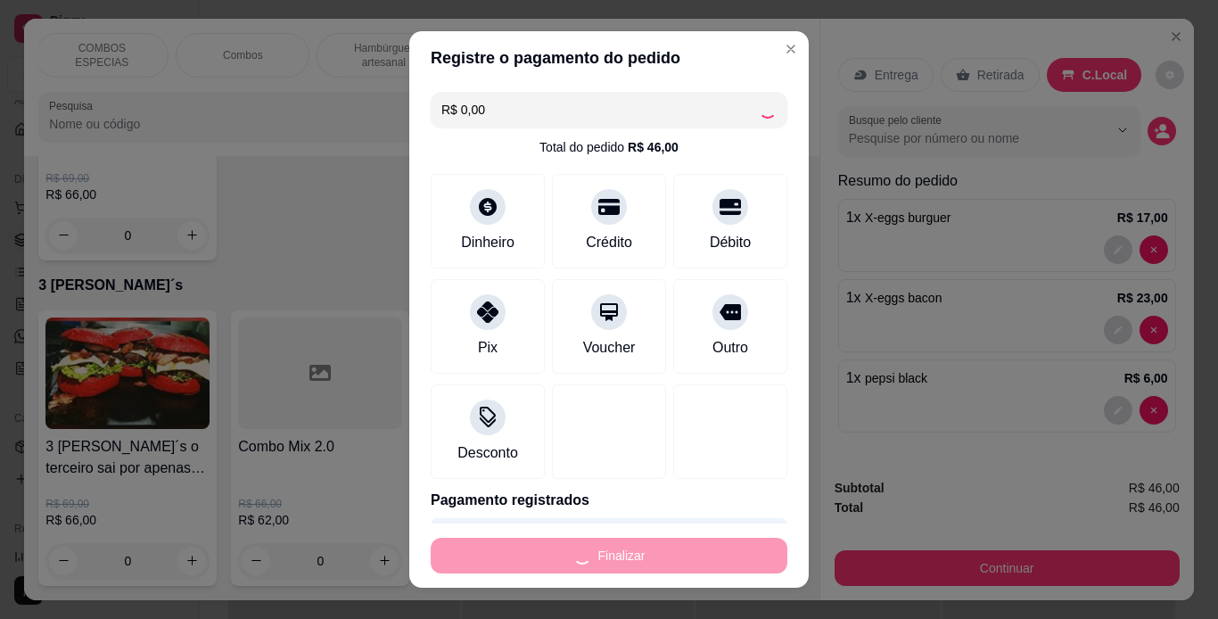
type input "0"
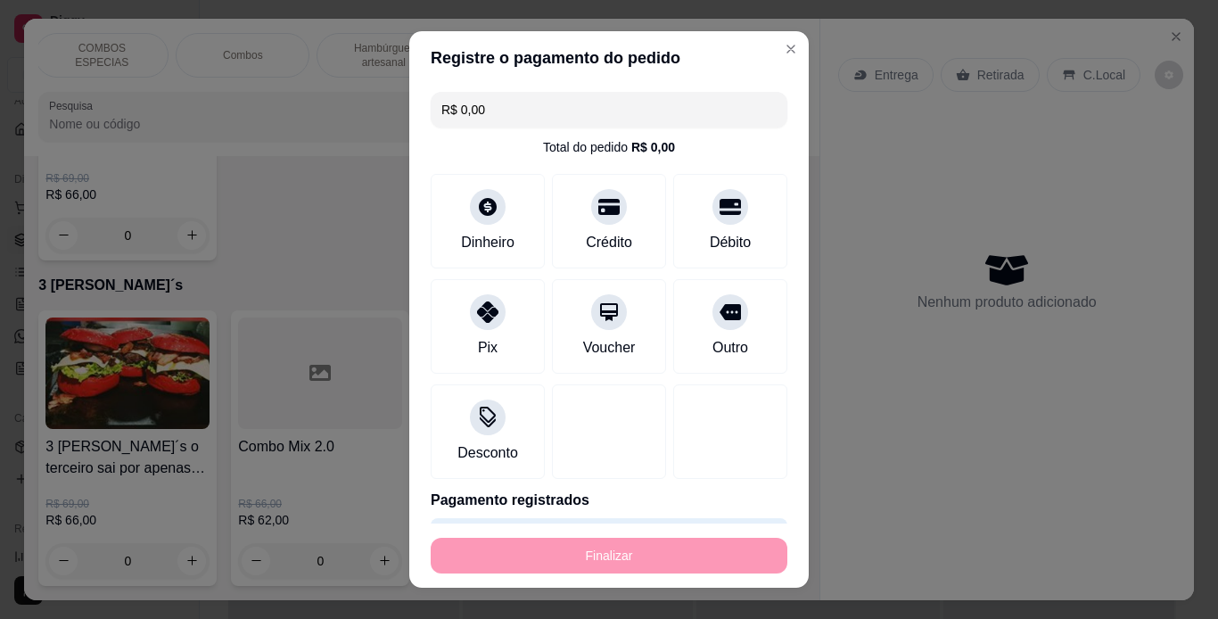
type input "-R$ 46,00"
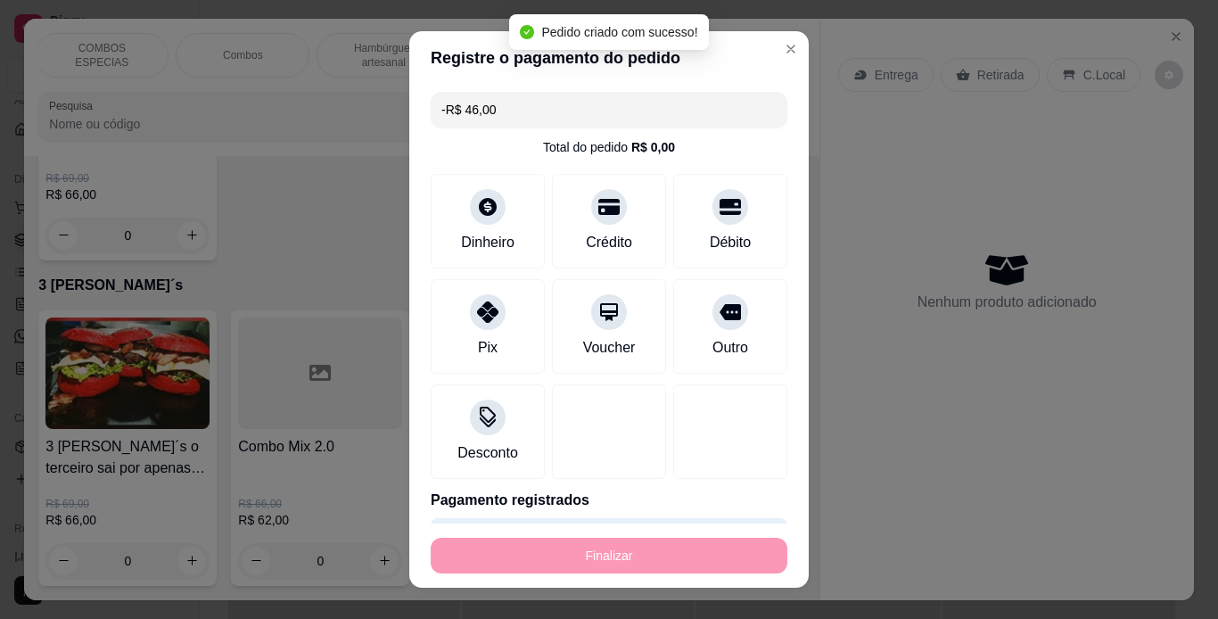
scroll to position [5874, 0]
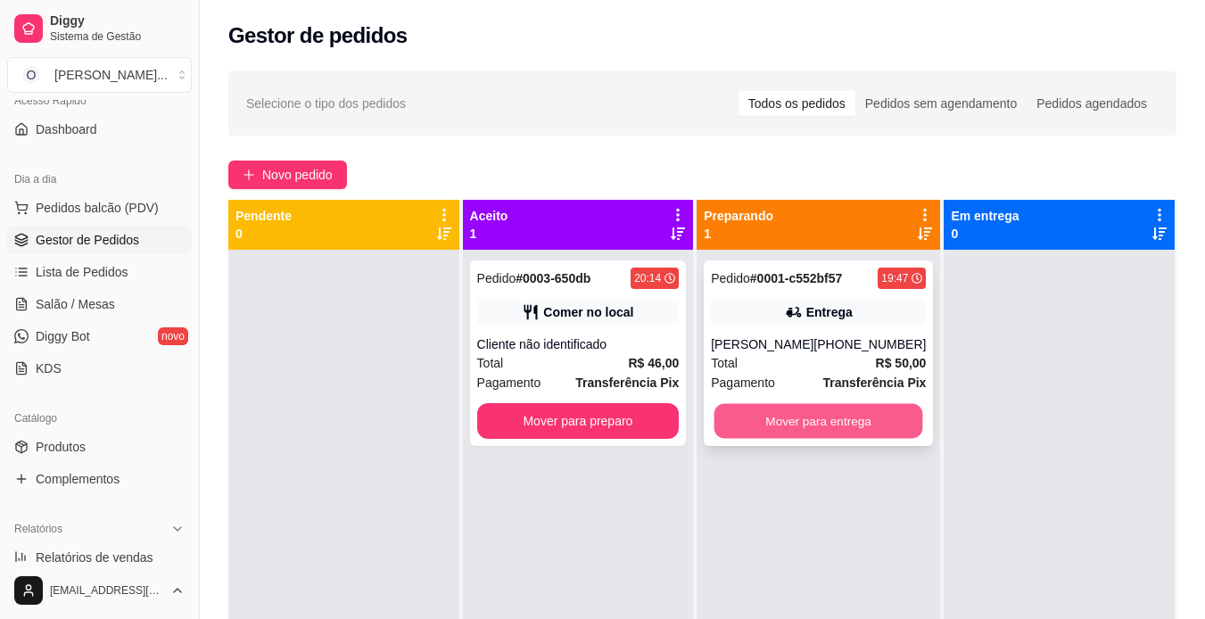
click at [773, 425] on button "Mover para entrega" at bounding box center [819, 421] width 209 height 35
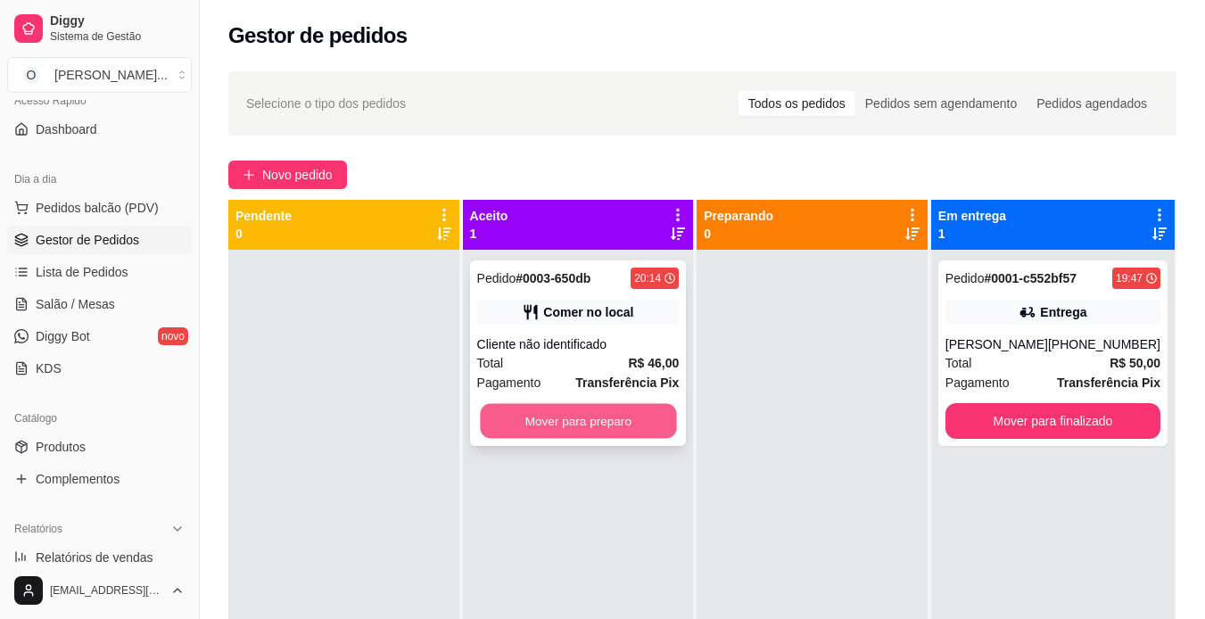
click at [657, 421] on button "Mover para preparo" at bounding box center [578, 421] width 196 height 35
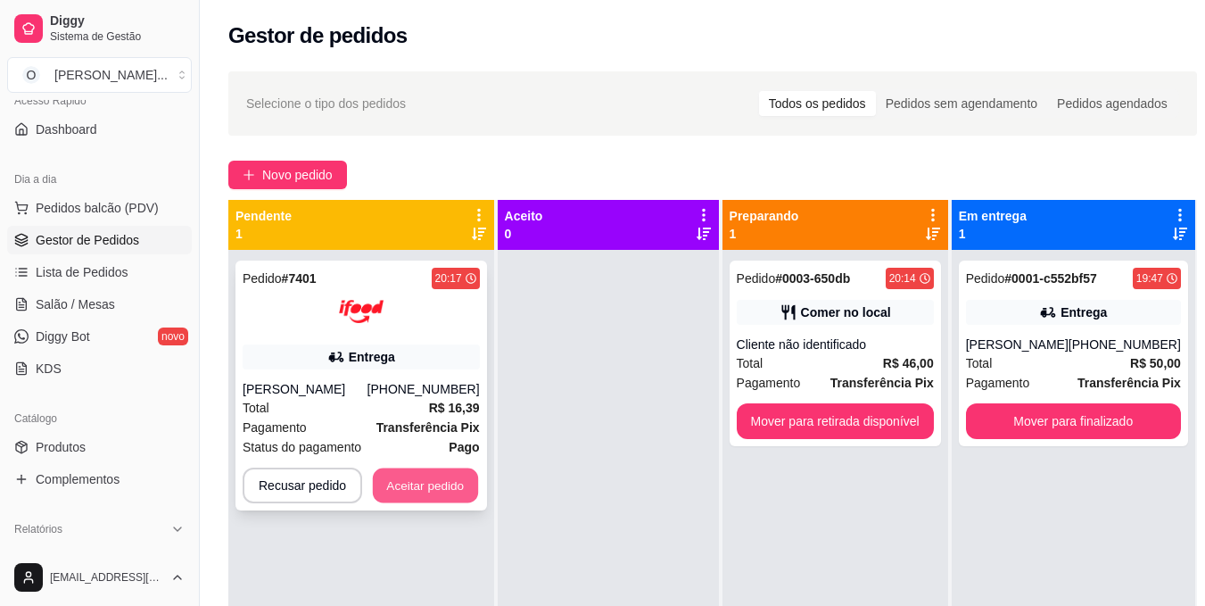
click at [421, 484] on button "Aceitar pedido" at bounding box center [425, 485] width 105 height 35
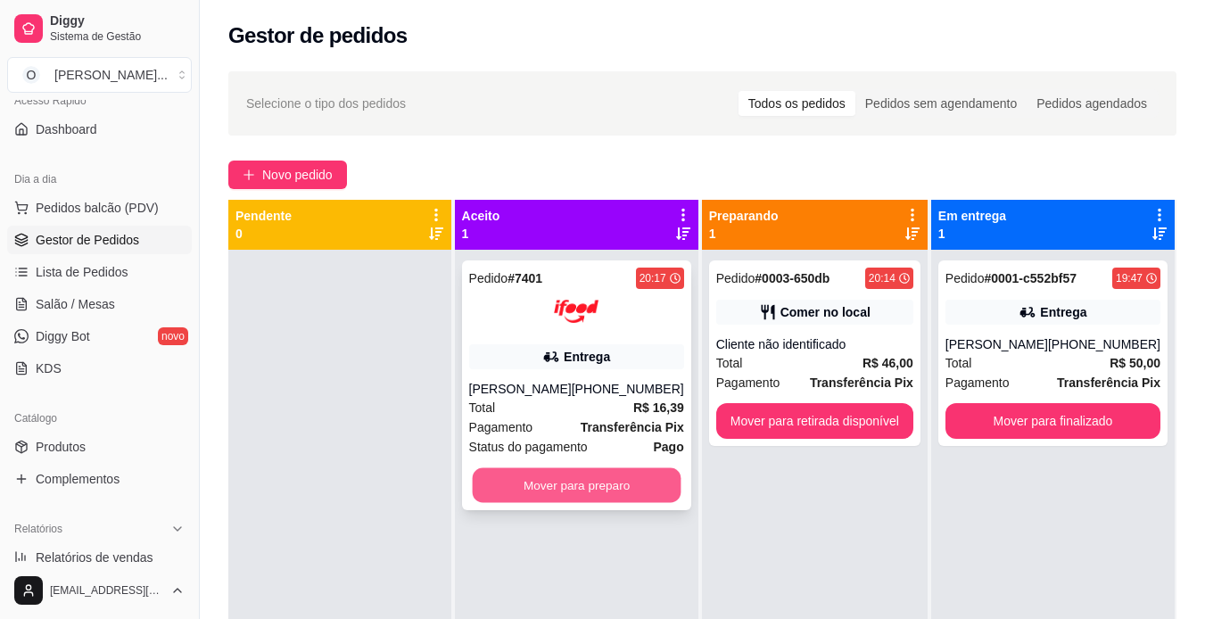
click at [635, 492] on button "Mover para preparo" at bounding box center [576, 485] width 209 height 35
click at [506, 475] on button "Mover para preparo" at bounding box center [576, 485] width 215 height 36
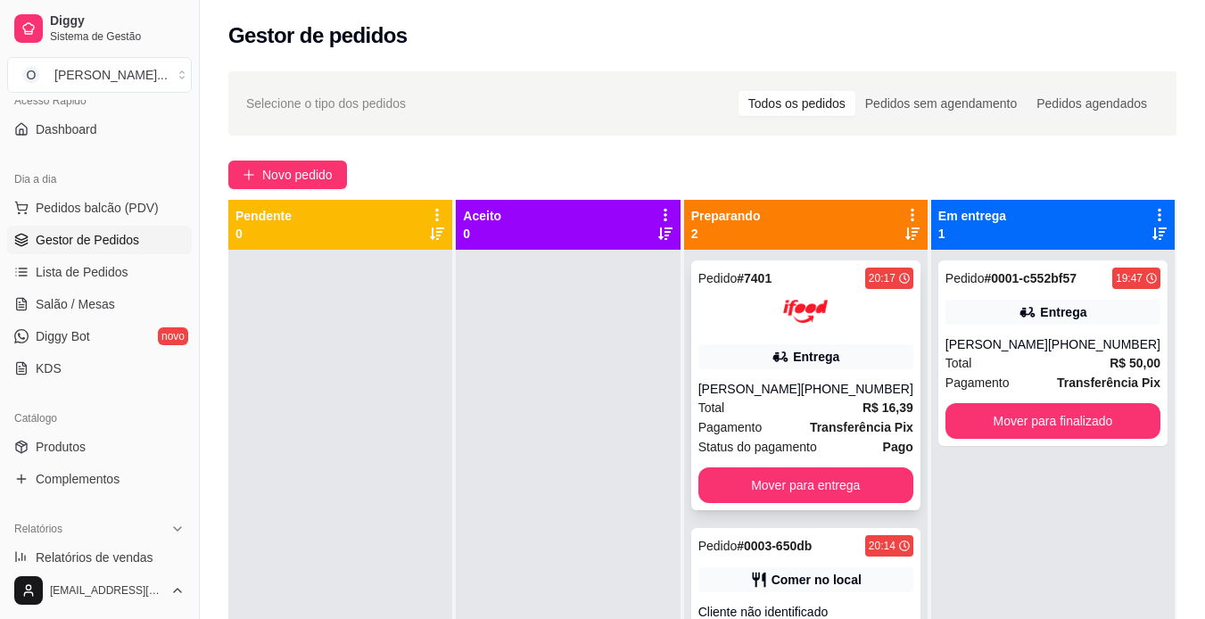
click at [748, 403] on div "Total R$ 16,39" at bounding box center [805, 408] width 215 height 20
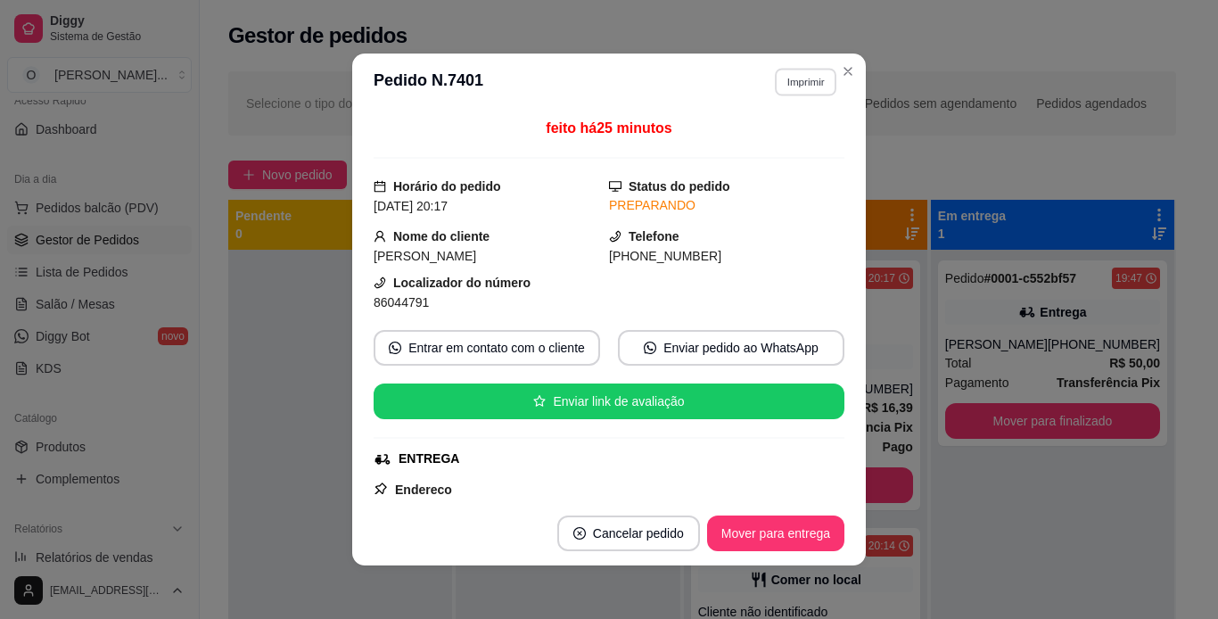
click at [790, 80] on button "Imprimir" at bounding box center [806, 82] width 62 height 28
click at [797, 146] on button "IMPRESSORA" at bounding box center [767, 144] width 125 height 28
click at [806, 523] on button "Mover para entrega" at bounding box center [776, 533] width 134 height 35
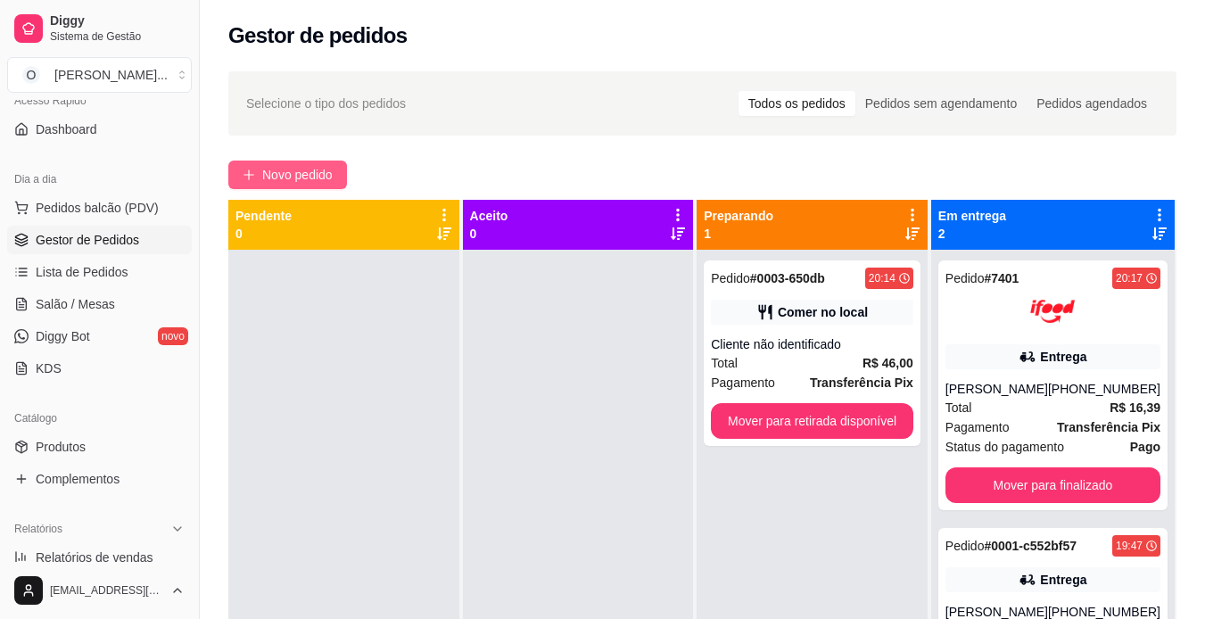
click at [247, 169] on icon "plus" at bounding box center [249, 175] width 12 height 12
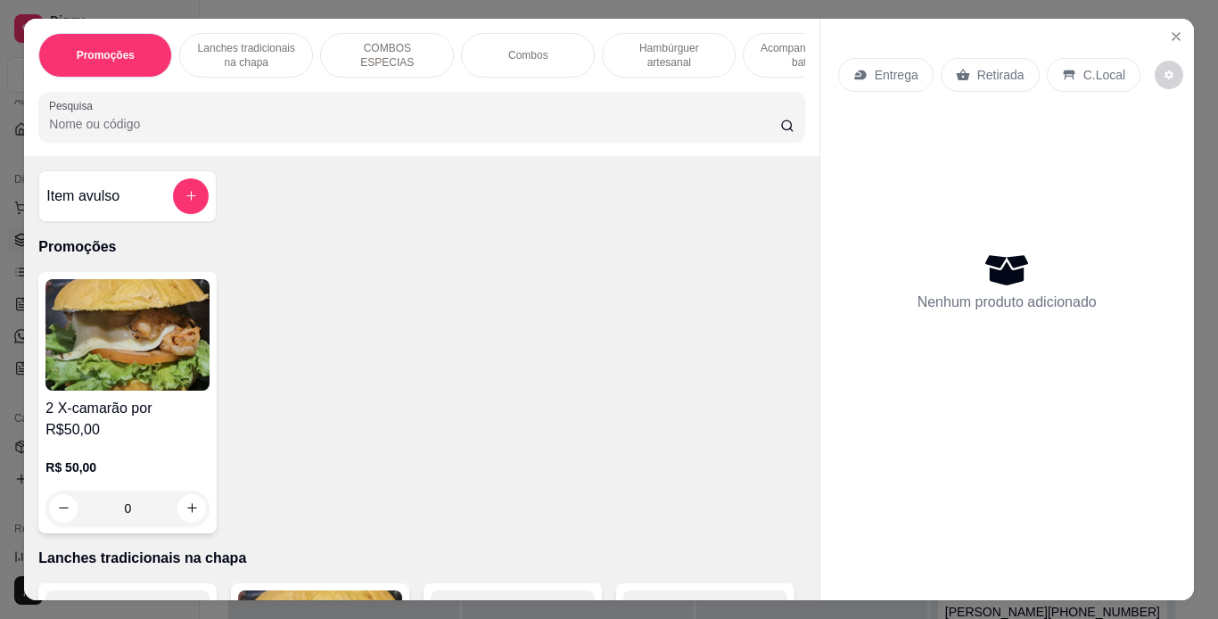
click at [640, 41] on p "Hambúrguer artesanal" at bounding box center [668, 55] width 103 height 29
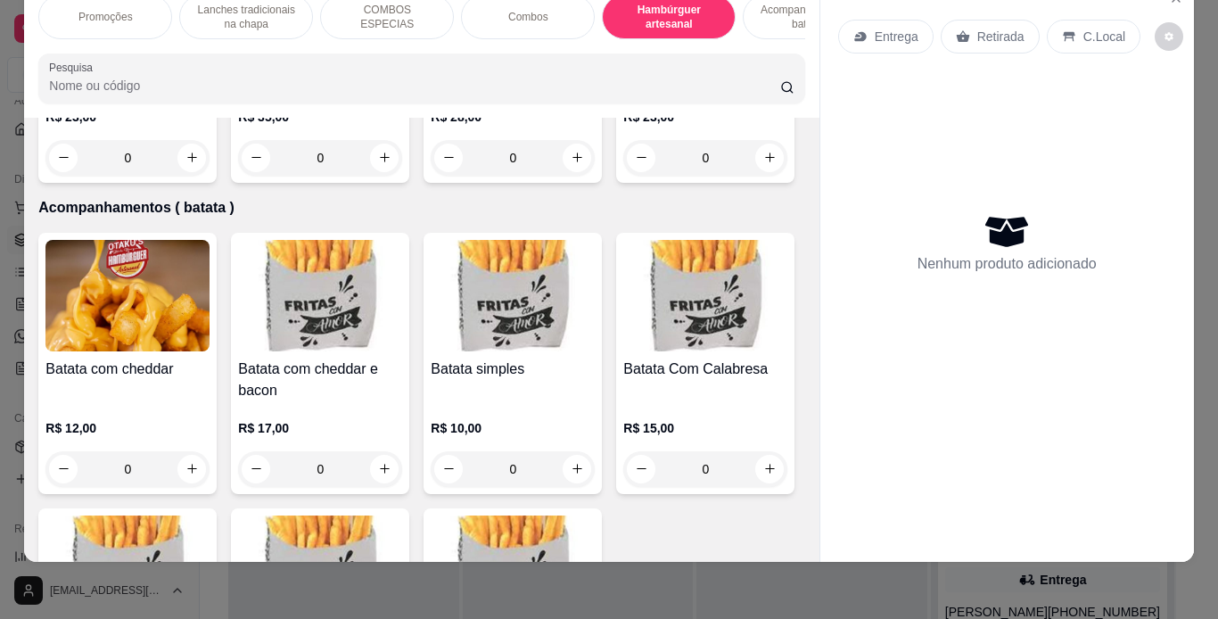
scroll to position [3825, 0]
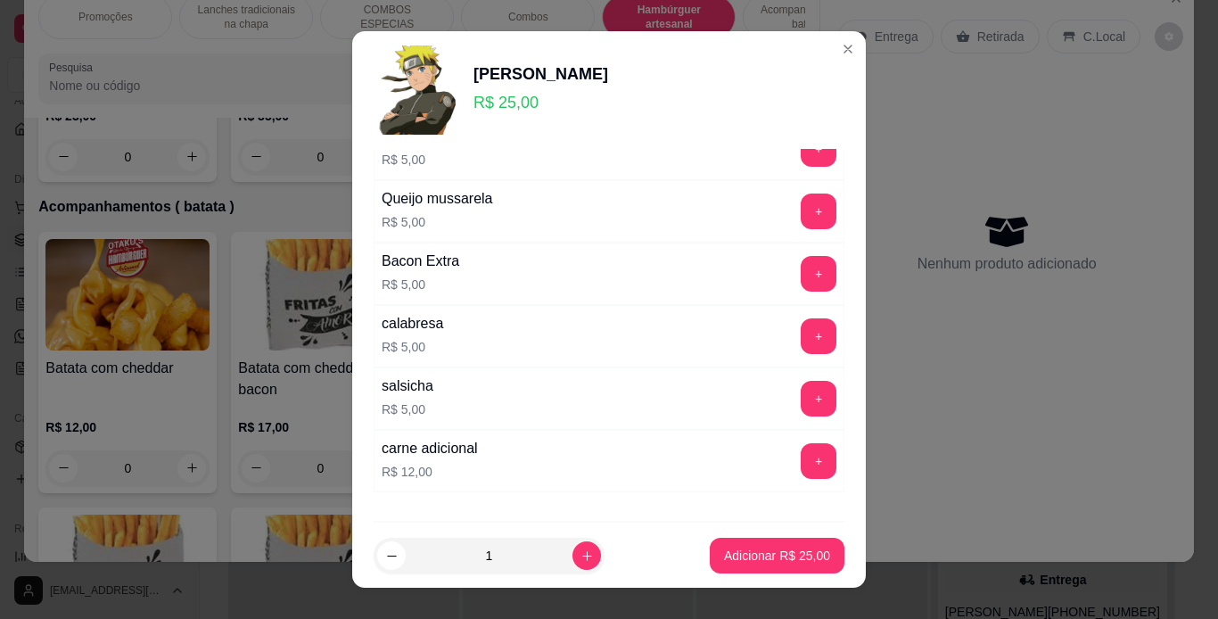
scroll to position [386, 0]
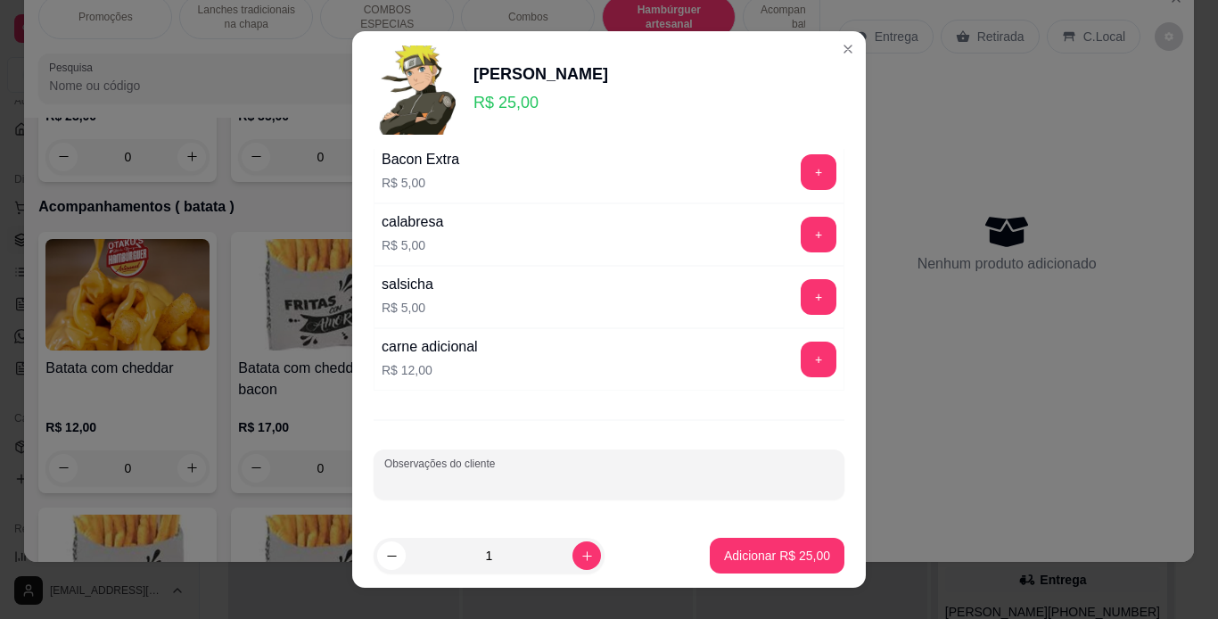
click at [549, 477] on input "Observações do cliente" at bounding box center [609, 482] width 450 height 18
type input "brioche"
click at [573, 565] on button "increase-product-quantity" at bounding box center [587, 556] width 28 height 28
type input "2"
click at [748, 567] on button "Adicionar R$ 50,00" at bounding box center [777, 556] width 131 height 35
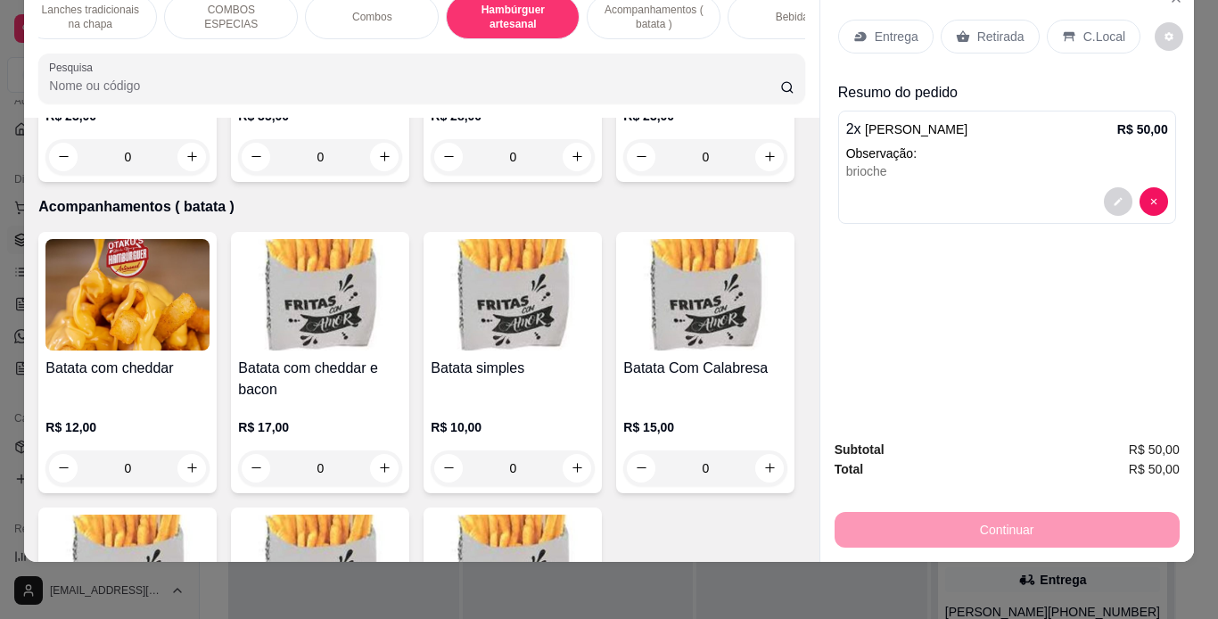
scroll to position [0, 157]
click at [740, 16] on div "Bebidas" at bounding box center [794, 17] width 134 height 45
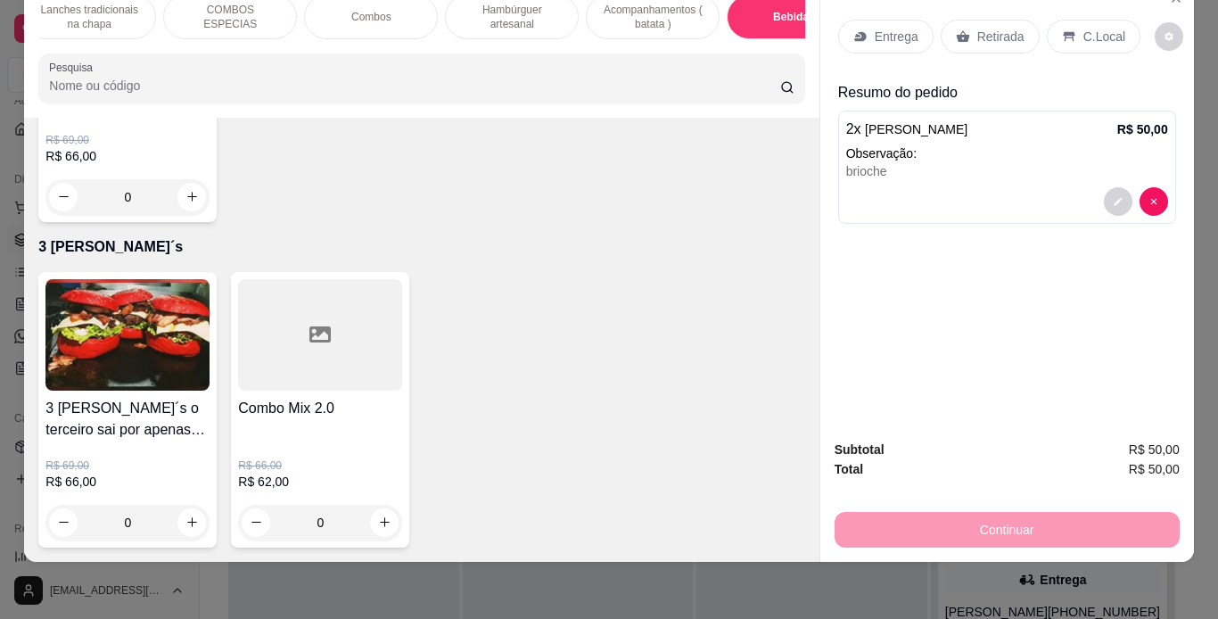
scroll to position [5490, 0]
type input "1"
click at [1086, 20] on div "C.Local" at bounding box center [1094, 37] width 94 height 34
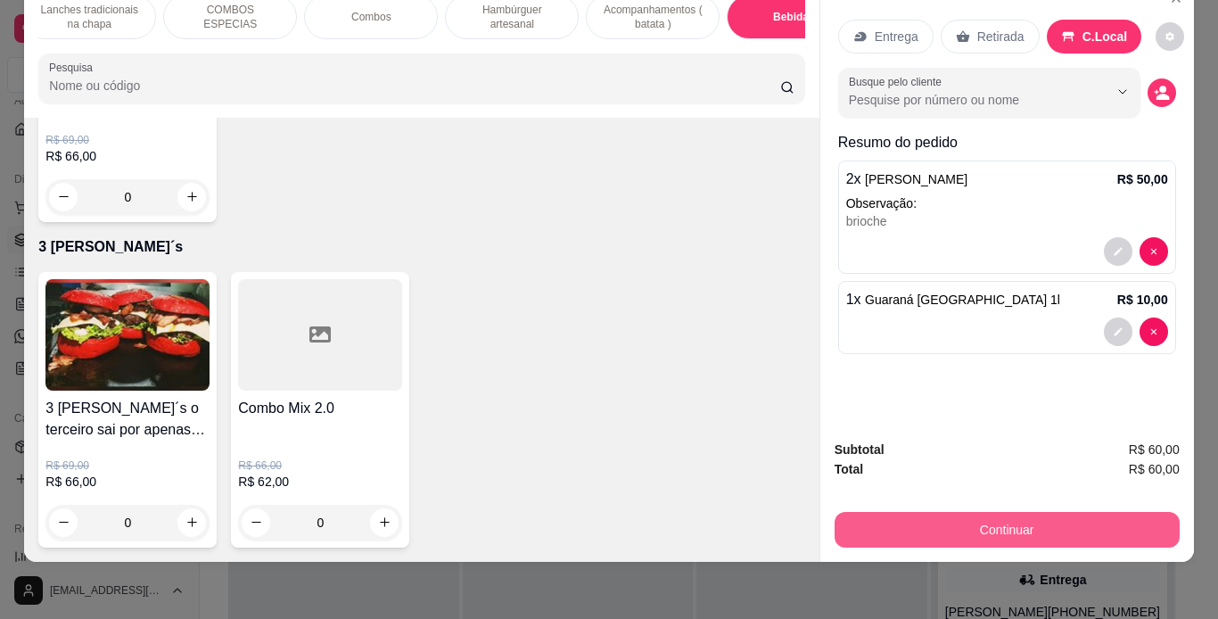
click at [952, 517] on button "Continuar" at bounding box center [1007, 530] width 345 height 36
click at [952, 517] on button "Continuar" at bounding box center [1006, 530] width 335 height 35
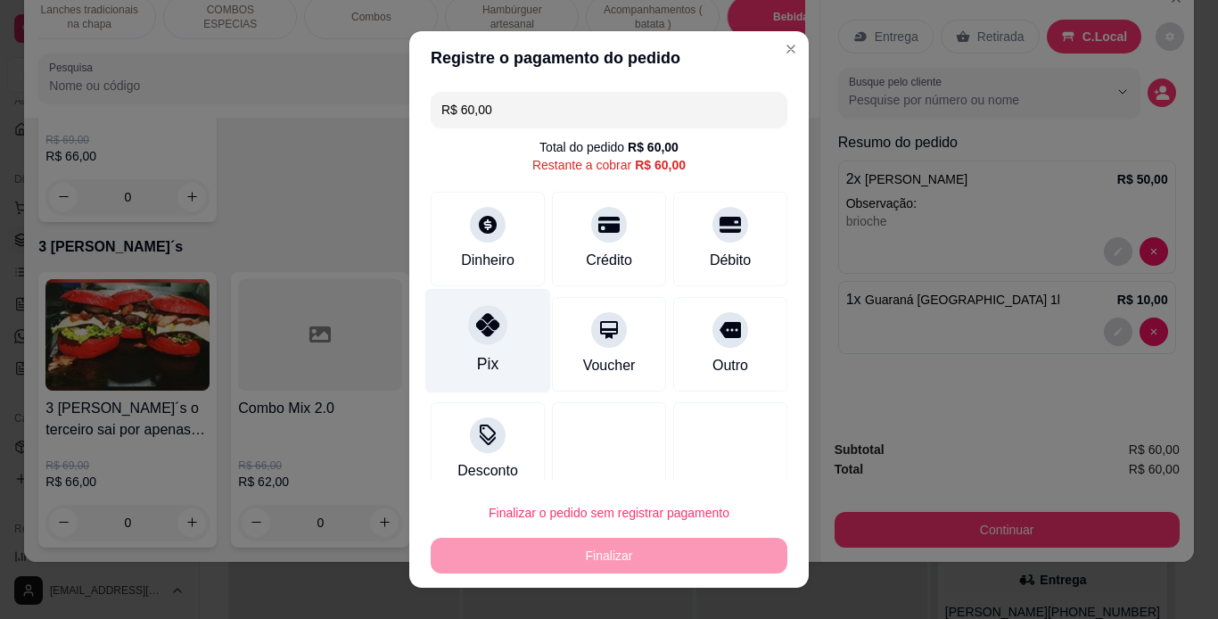
click at [476, 331] on icon at bounding box center [487, 324] width 23 height 23
type input "R$ 0,00"
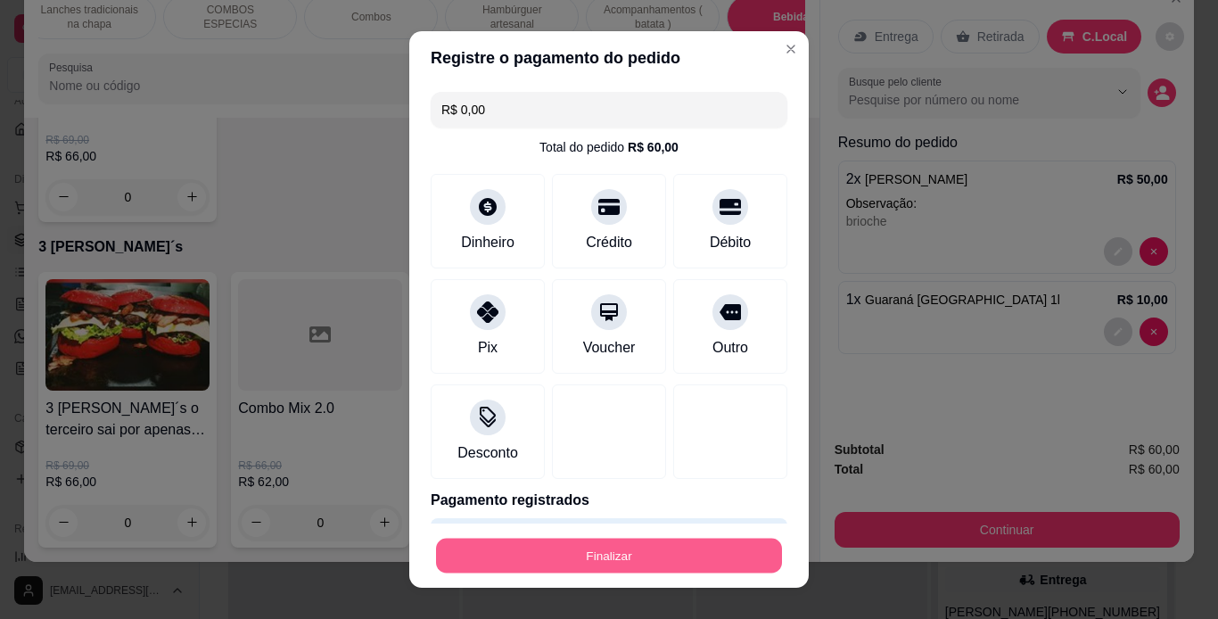
click at [615, 549] on button "Finalizar" at bounding box center [609, 556] width 346 height 35
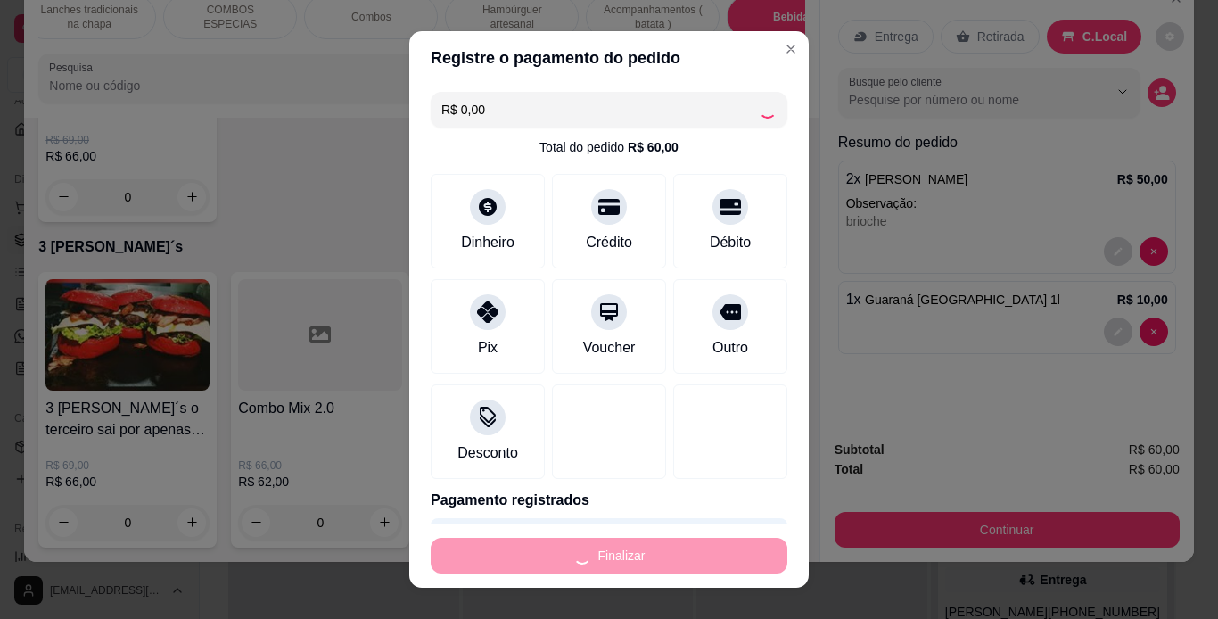
type input "0"
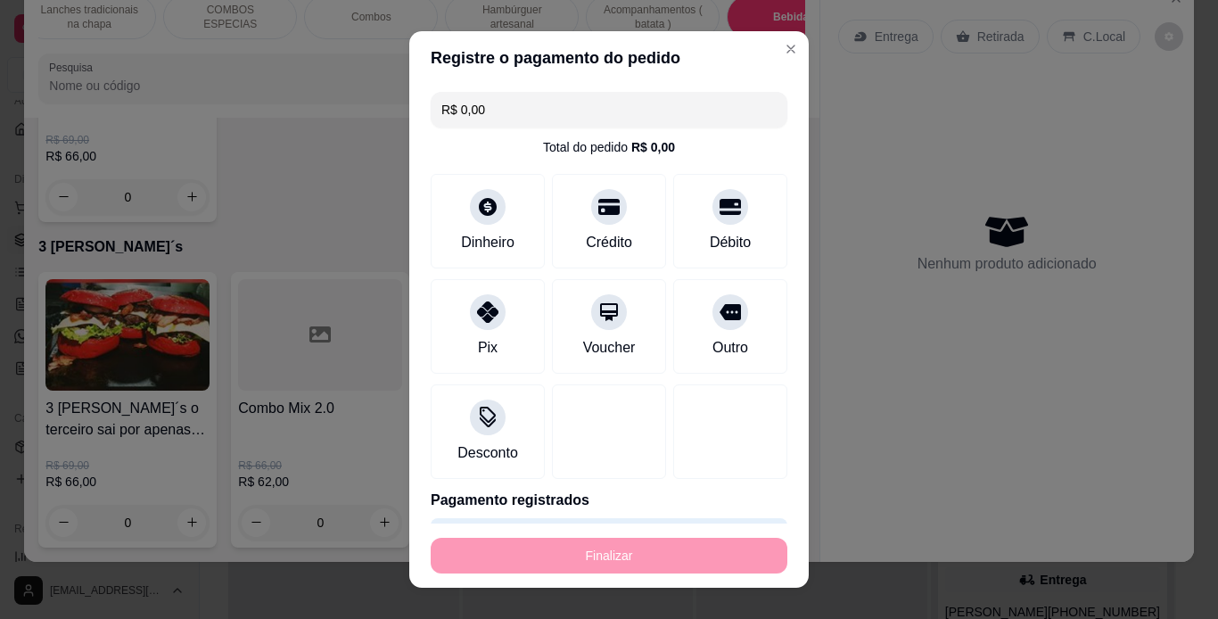
type input "-R$ 60,00"
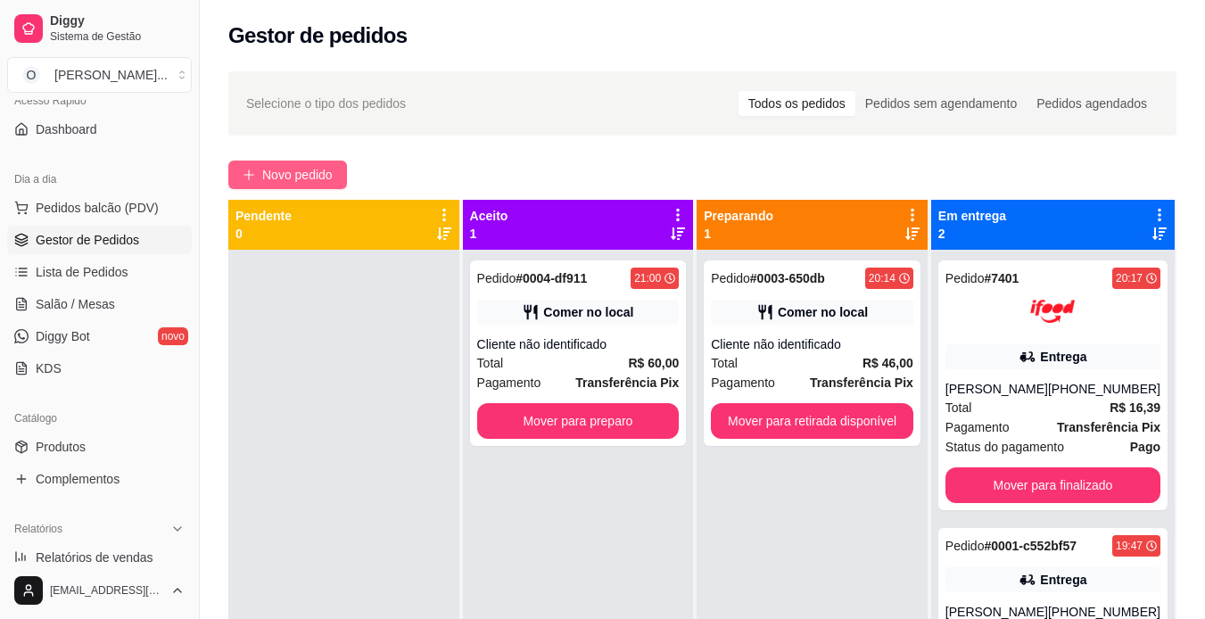
click at [293, 172] on span "Novo pedido" at bounding box center [297, 175] width 70 height 20
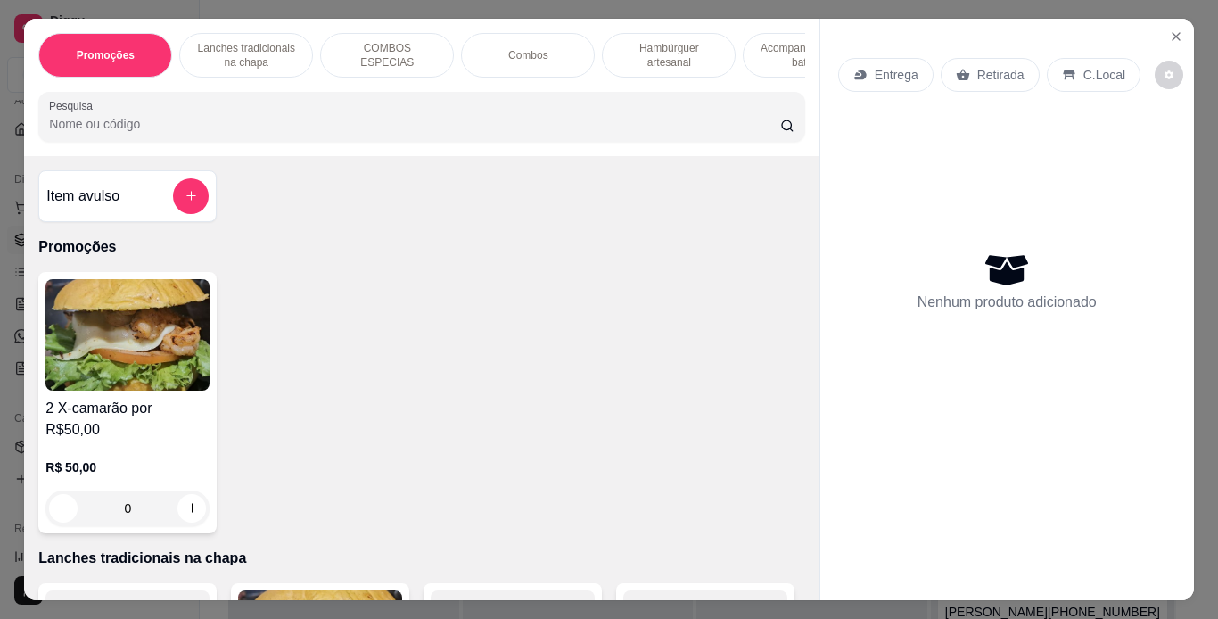
click at [245, 45] on p "Lanches tradicionais na chapa" at bounding box center [245, 55] width 103 height 29
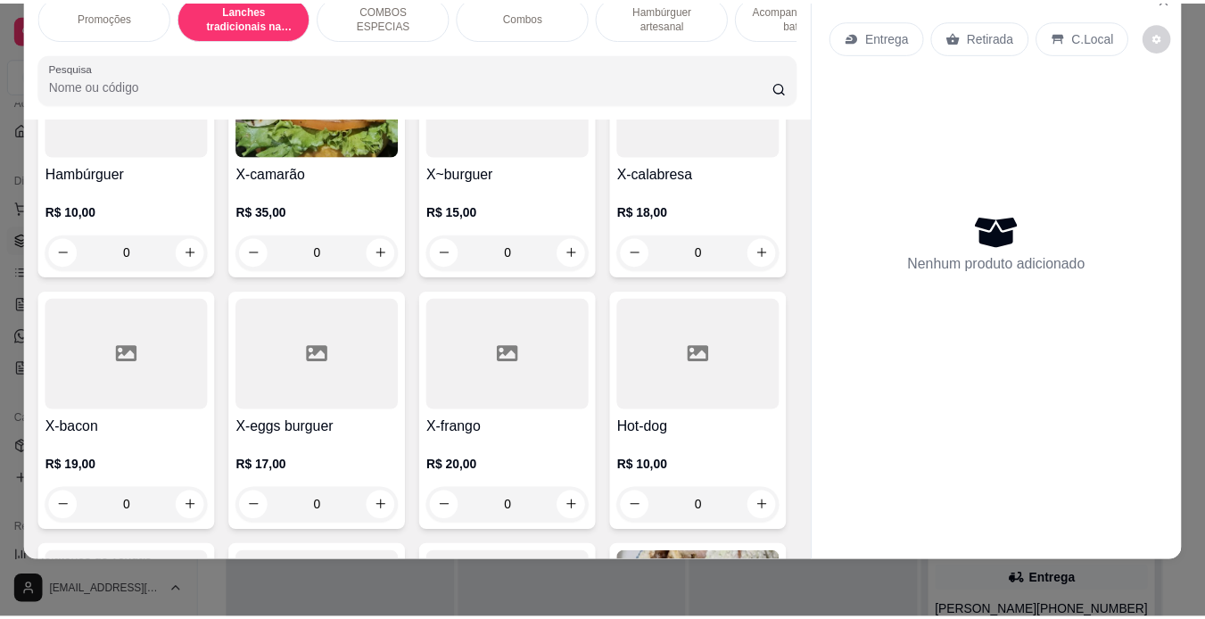
scroll to position [509, 0]
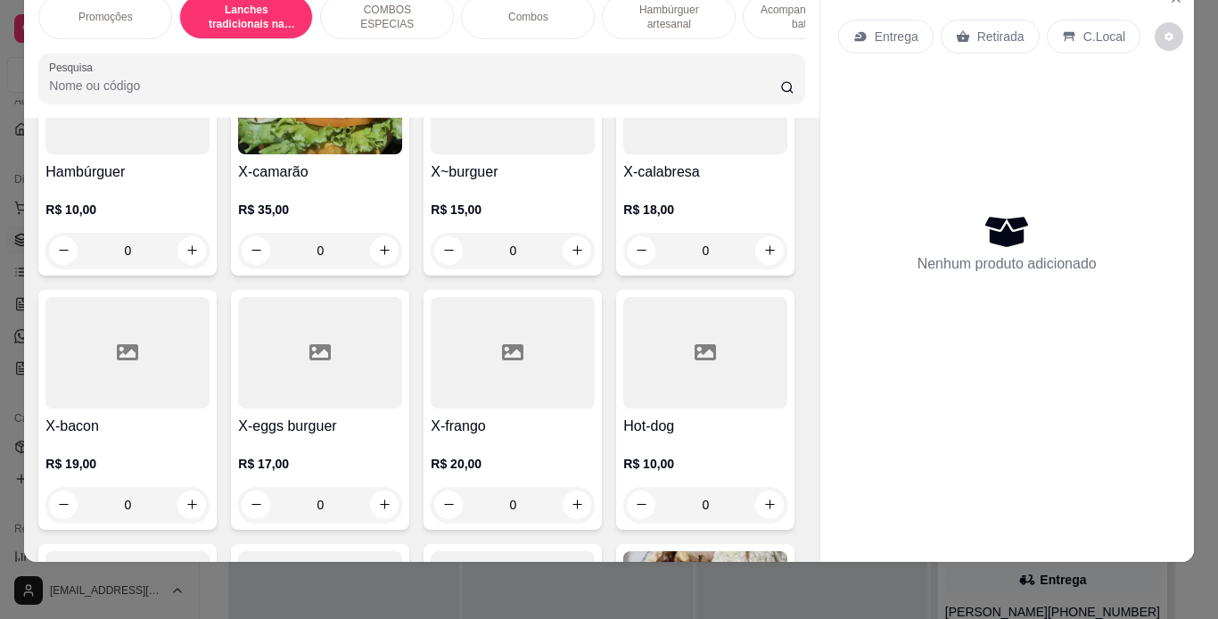
click at [210, 487] on div "0" at bounding box center [127, 505] width 164 height 36
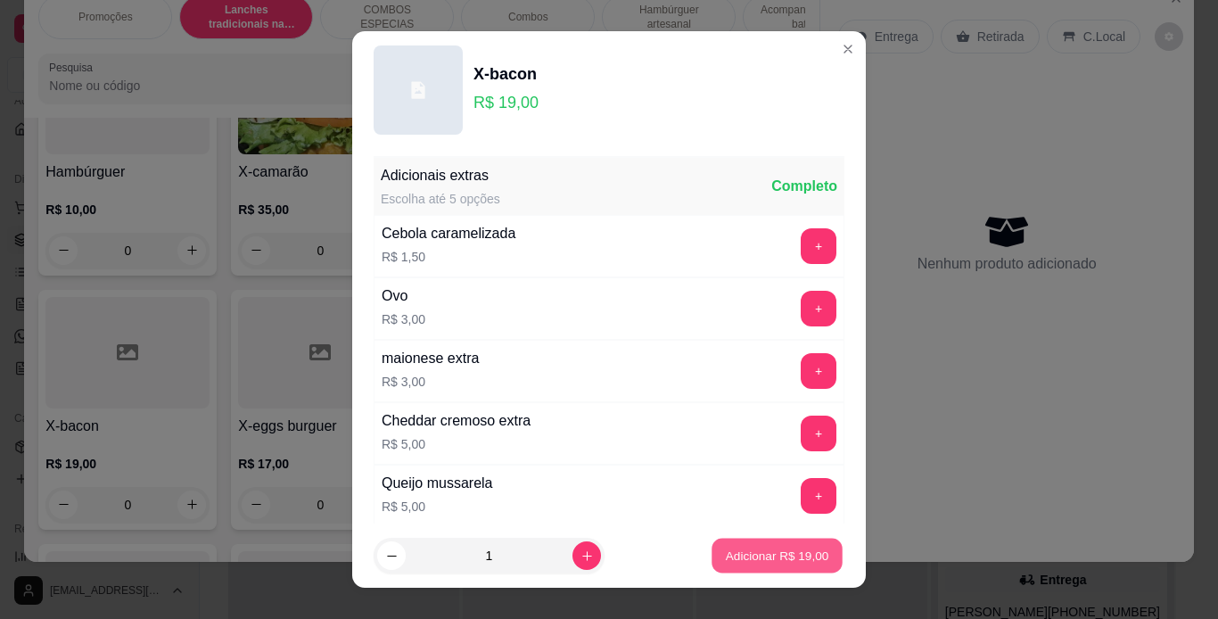
click at [787, 556] on p "Adicionar R$ 19,00" at bounding box center [777, 556] width 103 height 17
type input "1"
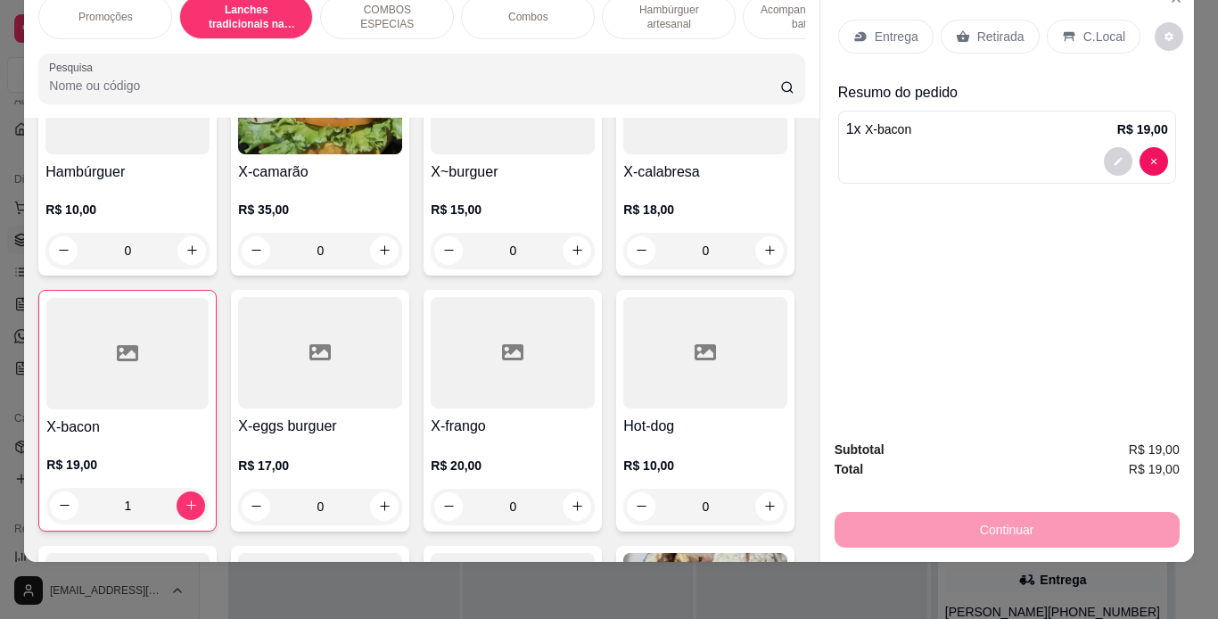
click at [987, 28] on p "Retirada" at bounding box center [1001, 37] width 47 height 18
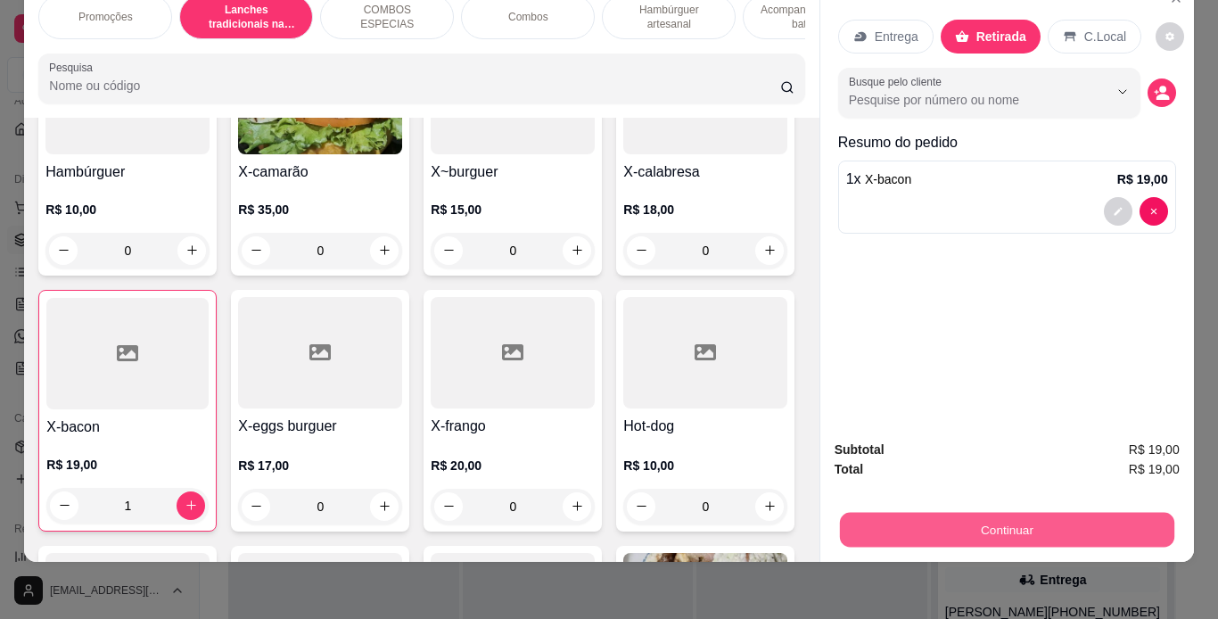
click at [953, 513] on button "Continuar" at bounding box center [1006, 530] width 335 height 35
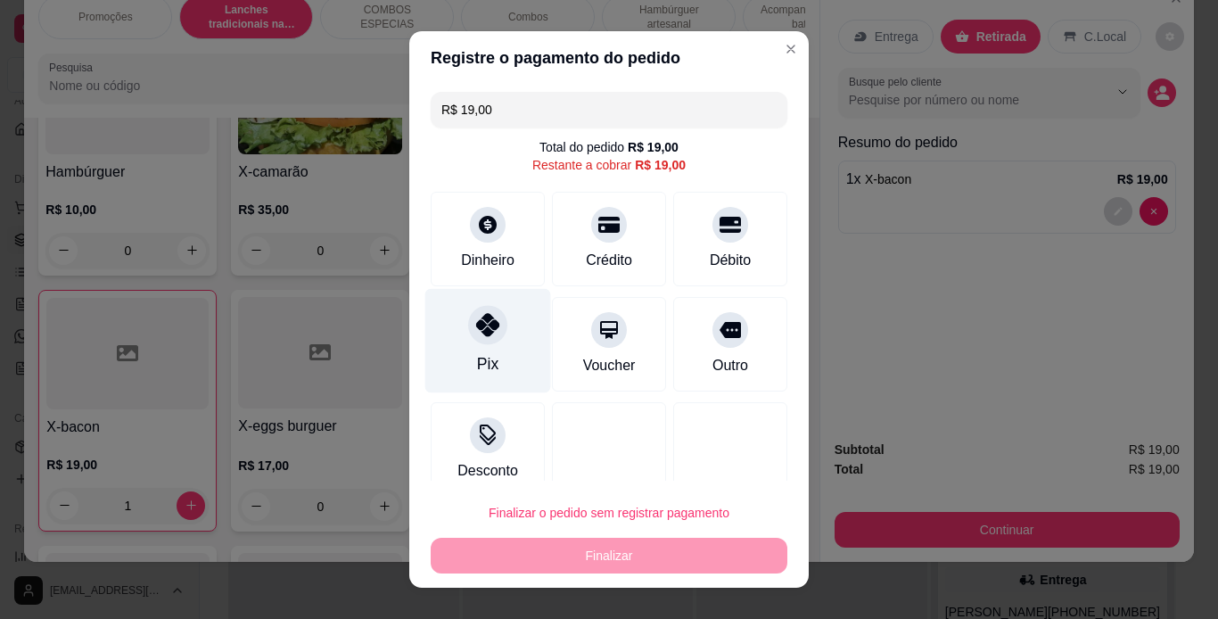
click at [488, 346] on div "Pix" at bounding box center [488, 340] width 126 height 104
type input "R$ 0,00"
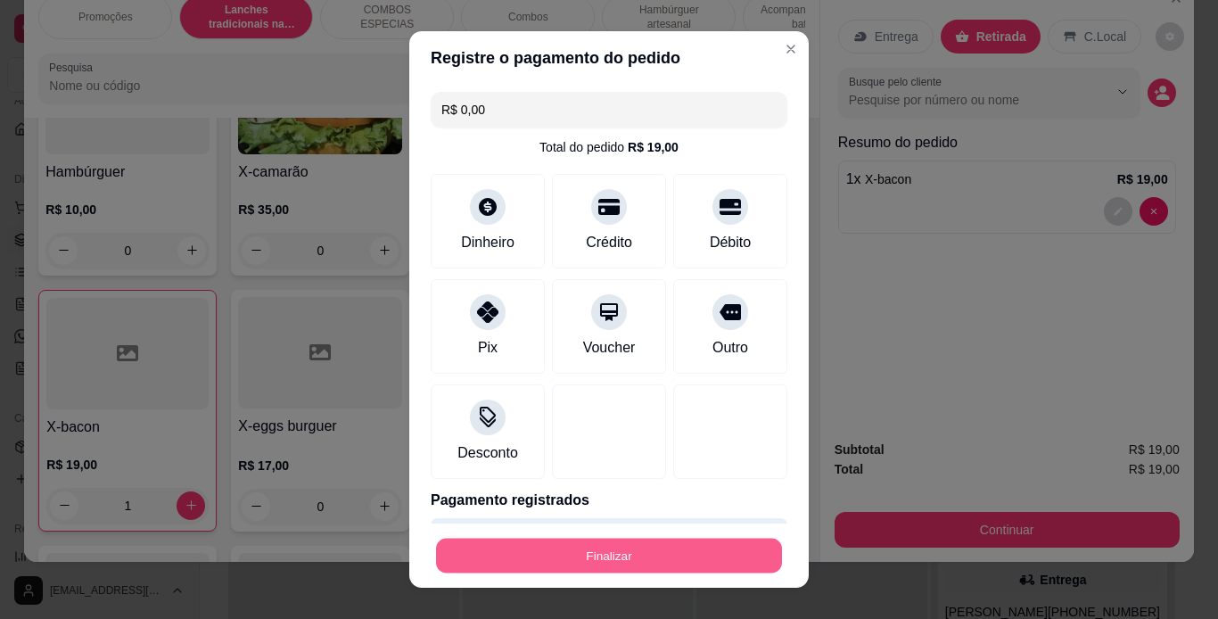
click at [622, 558] on button "Finalizar" at bounding box center [609, 556] width 346 height 35
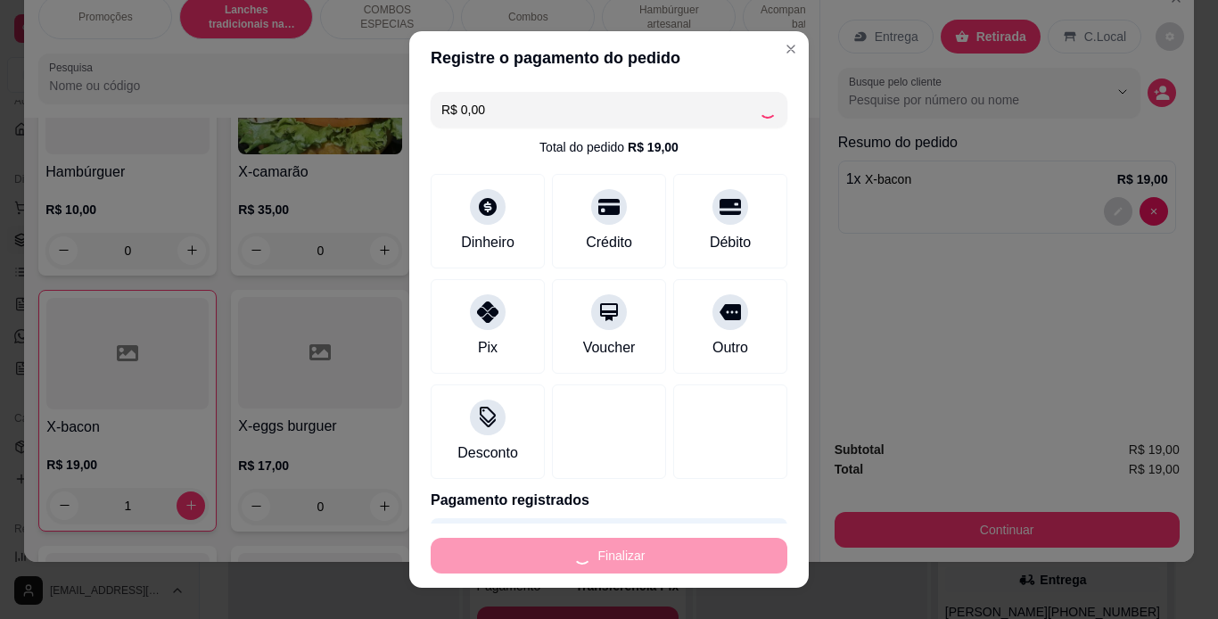
type input "0"
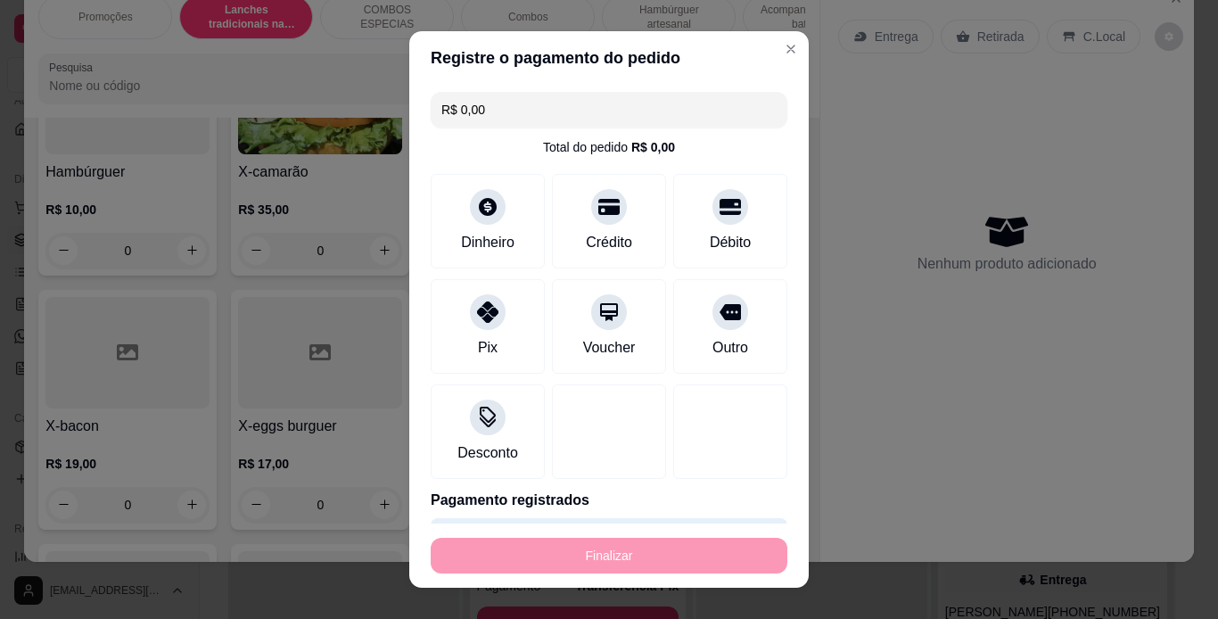
type input "-R$ 19,00"
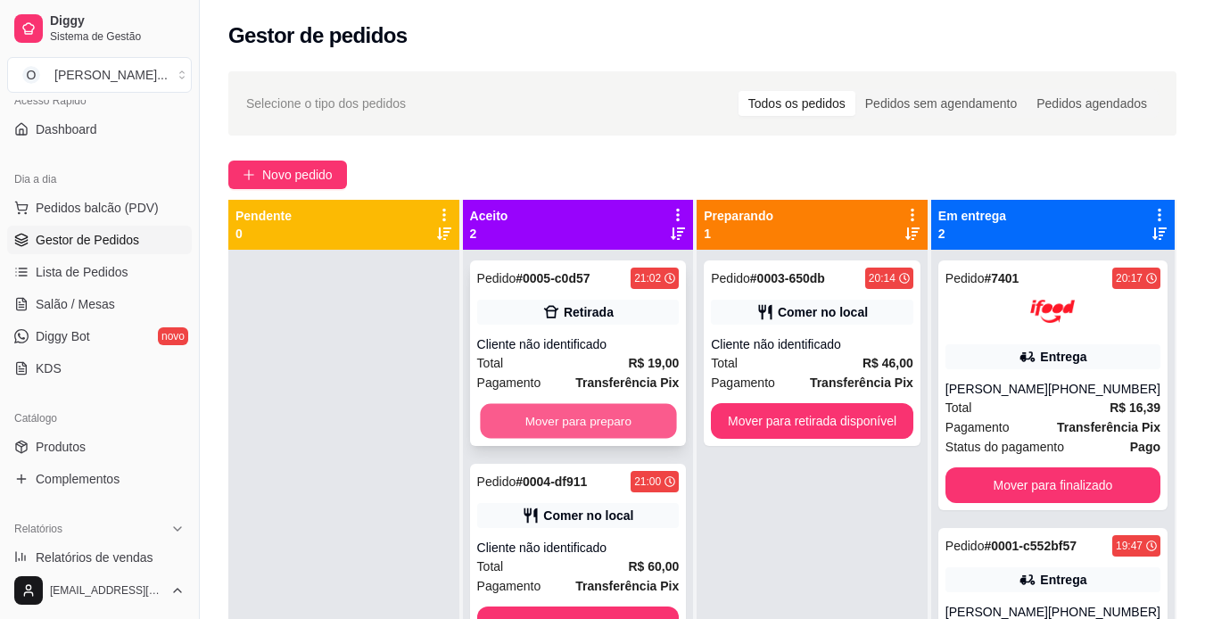
click at [555, 415] on button "Mover para preparo" at bounding box center [578, 421] width 196 height 35
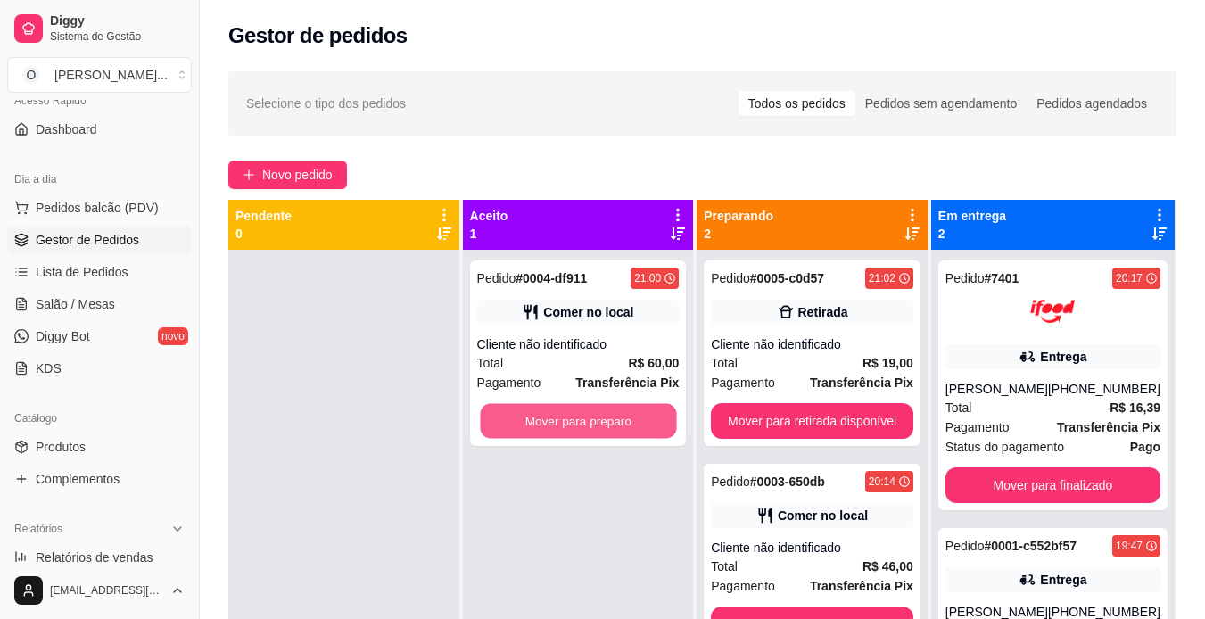
click at [555, 415] on button "Mover para preparo" at bounding box center [578, 421] width 196 height 35
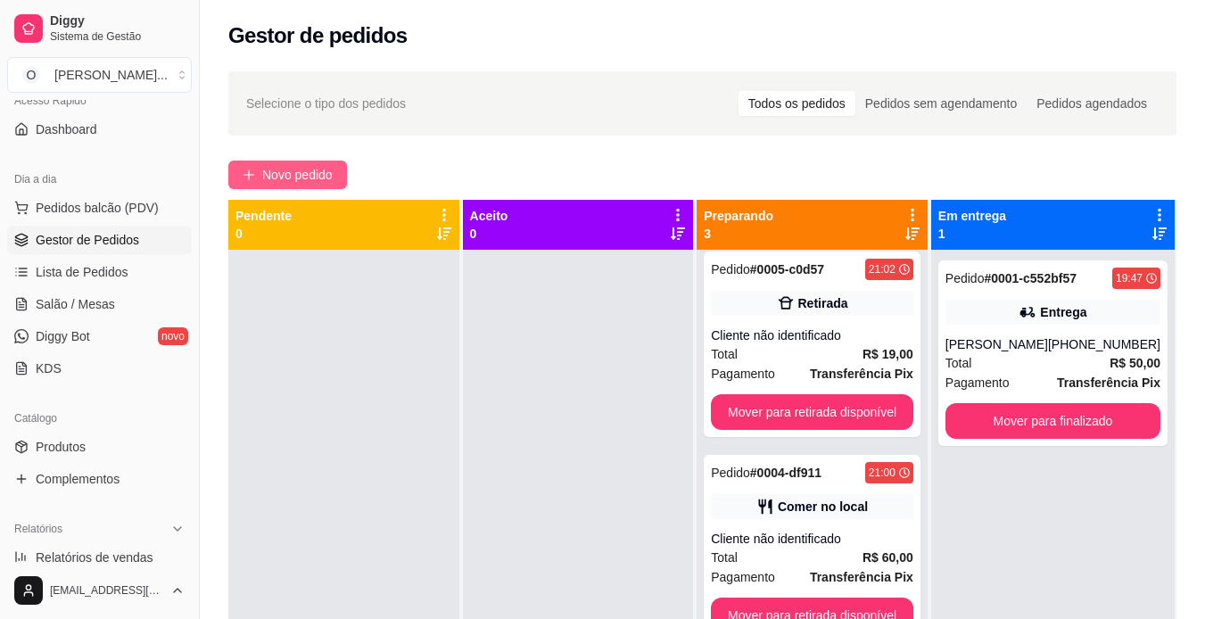
click at [311, 183] on span "Novo pedido" at bounding box center [297, 175] width 70 height 20
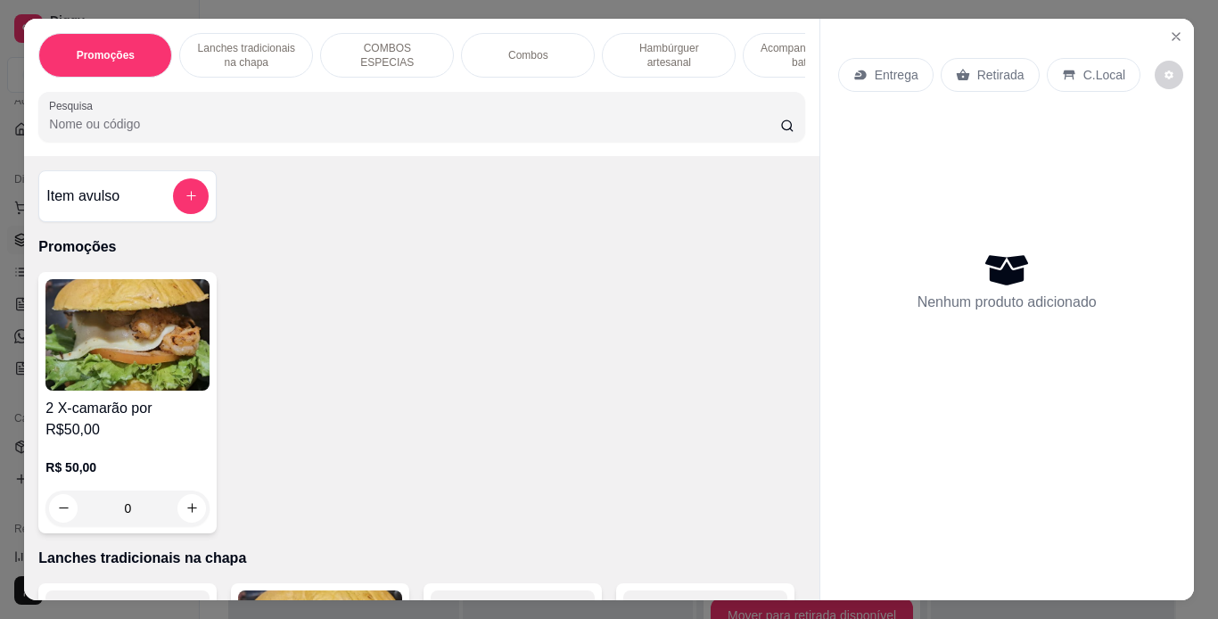
click at [248, 45] on p "Lanches tradicionais na chapa" at bounding box center [245, 55] width 103 height 29
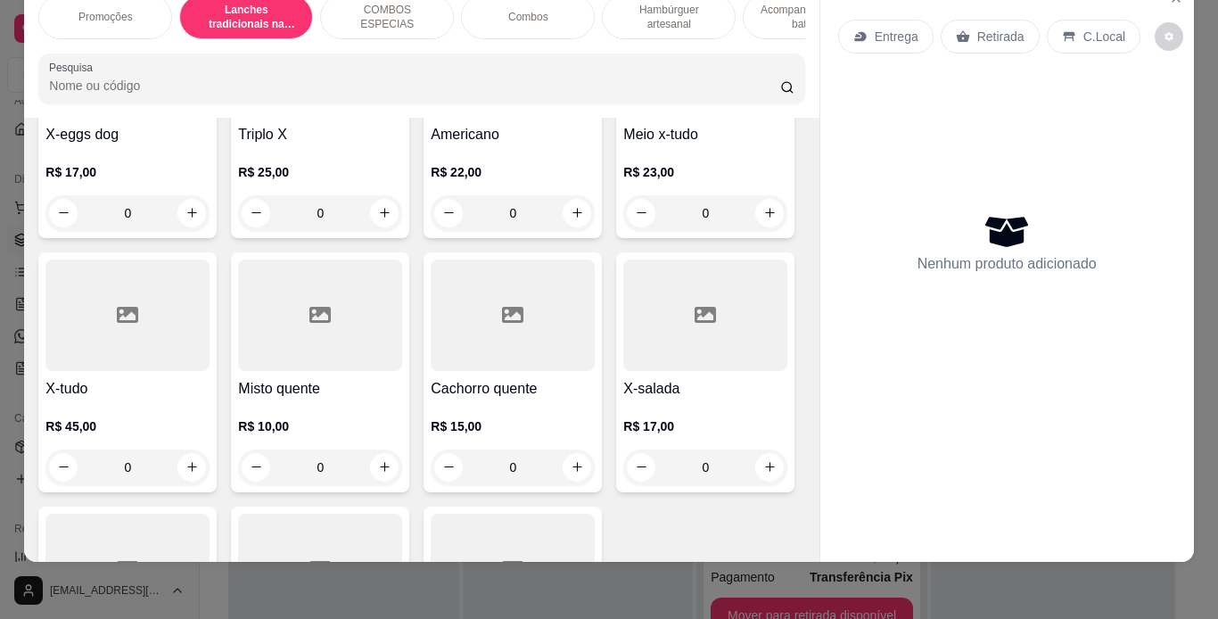
scroll to position [1055, 0]
click at [624, 231] on div "R$ 23,00 0" at bounding box center [706, 188] width 164 height 86
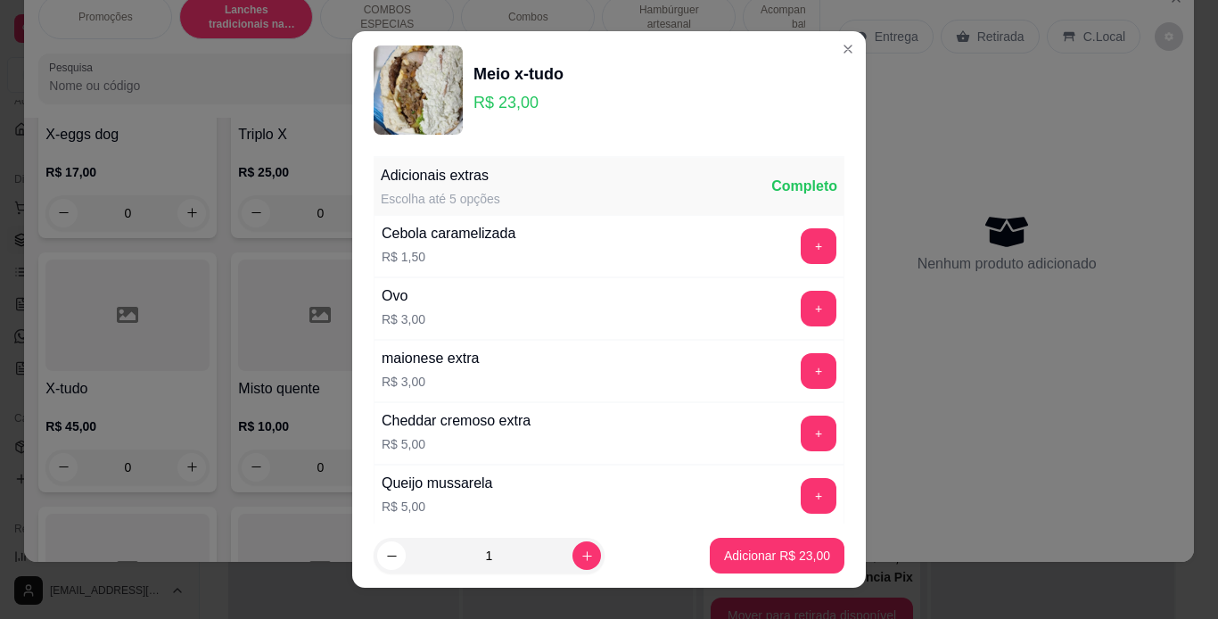
scroll to position [386, 0]
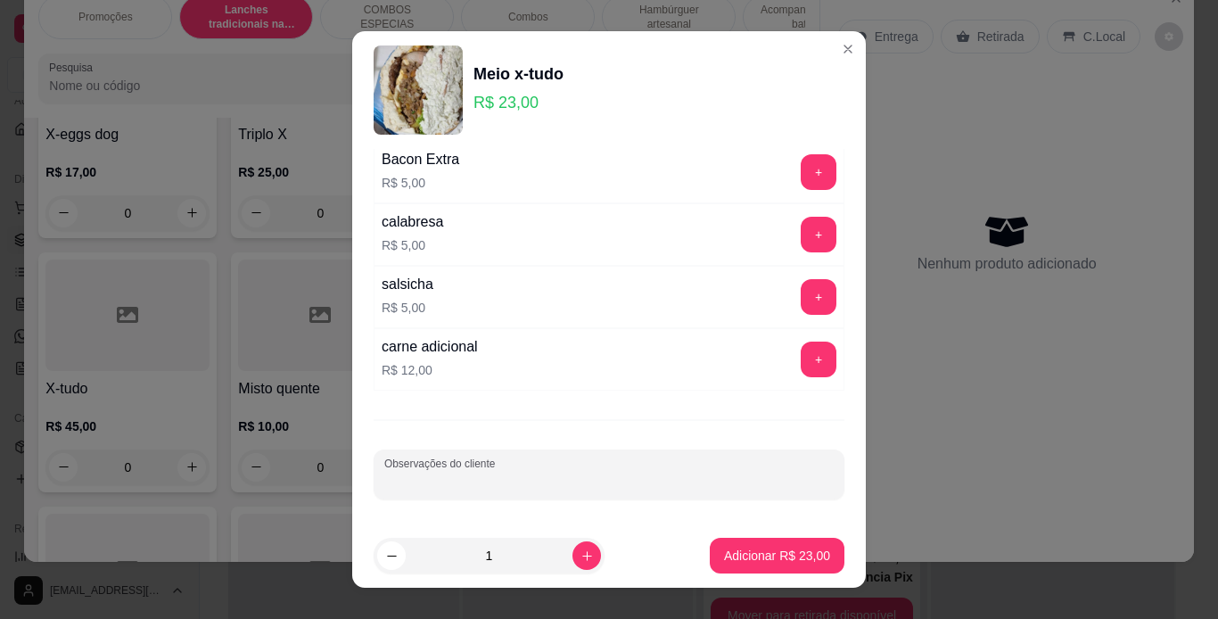
click at [523, 480] on input "Observações do cliente" at bounding box center [609, 482] width 450 height 18
click at [408, 473] on input "só re´polho" at bounding box center [609, 482] width 450 height 18
type input "só repolho"
click at [740, 549] on p "Adicionar R$ 23,00" at bounding box center [777, 556] width 106 height 18
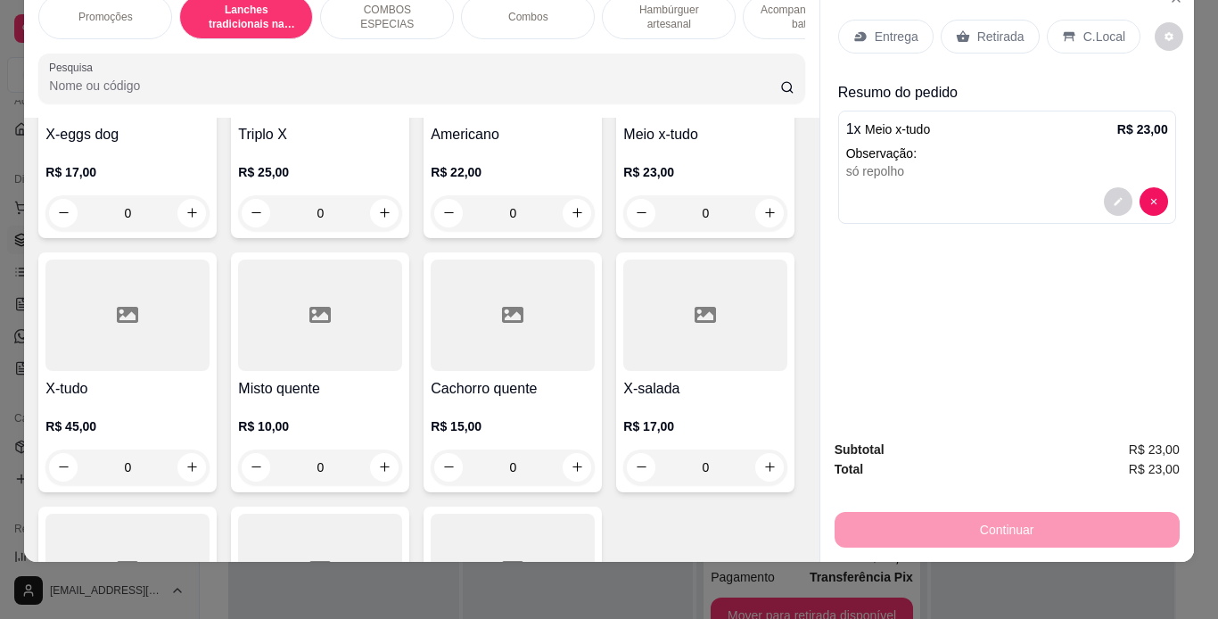
click at [767, 11] on p "Acompanhamentos ( batata )" at bounding box center [809, 17] width 103 height 29
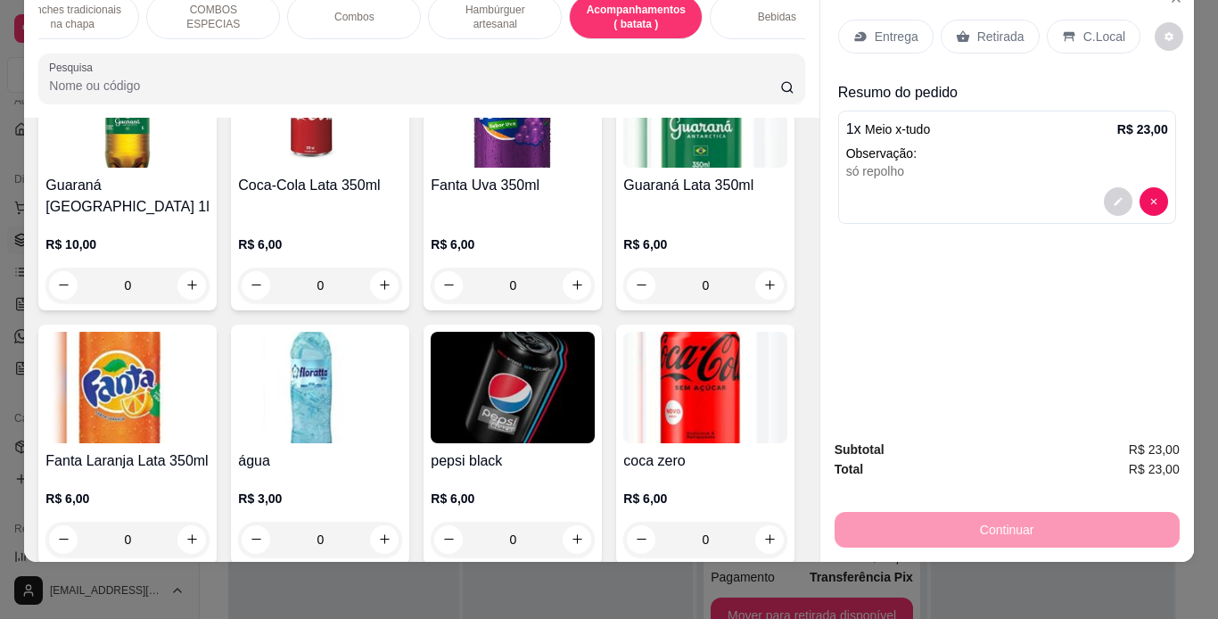
scroll to position [0, 175]
click at [767, 11] on div "Bebidas" at bounding box center [776, 17] width 134 height 45
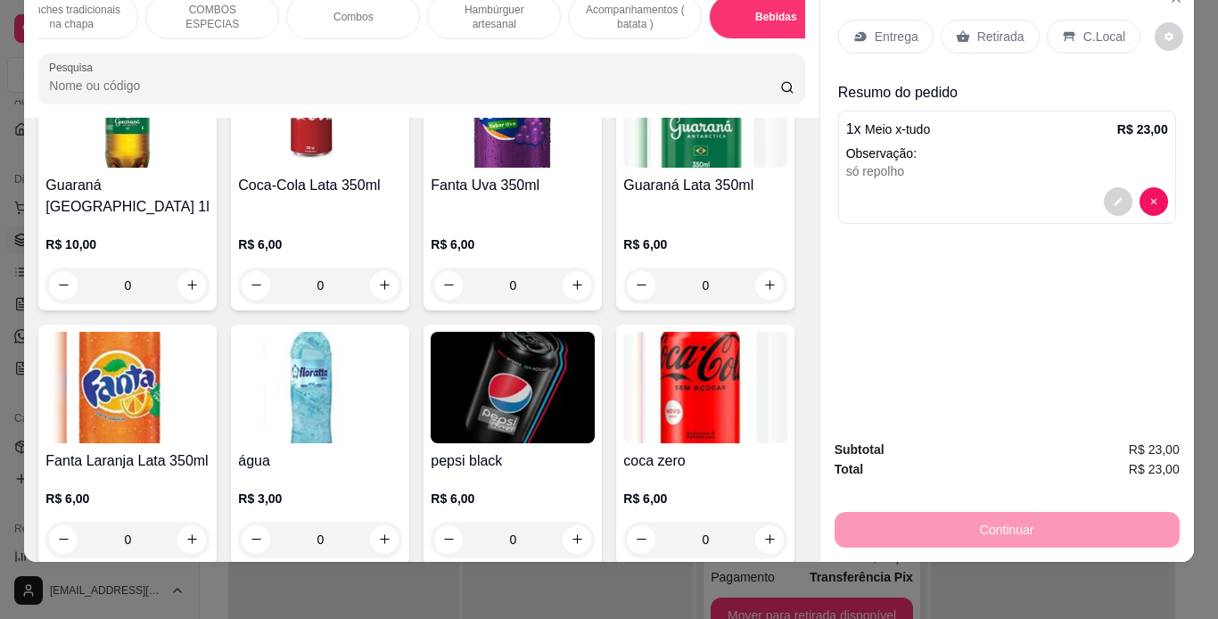
scroll to position [5457, 0]
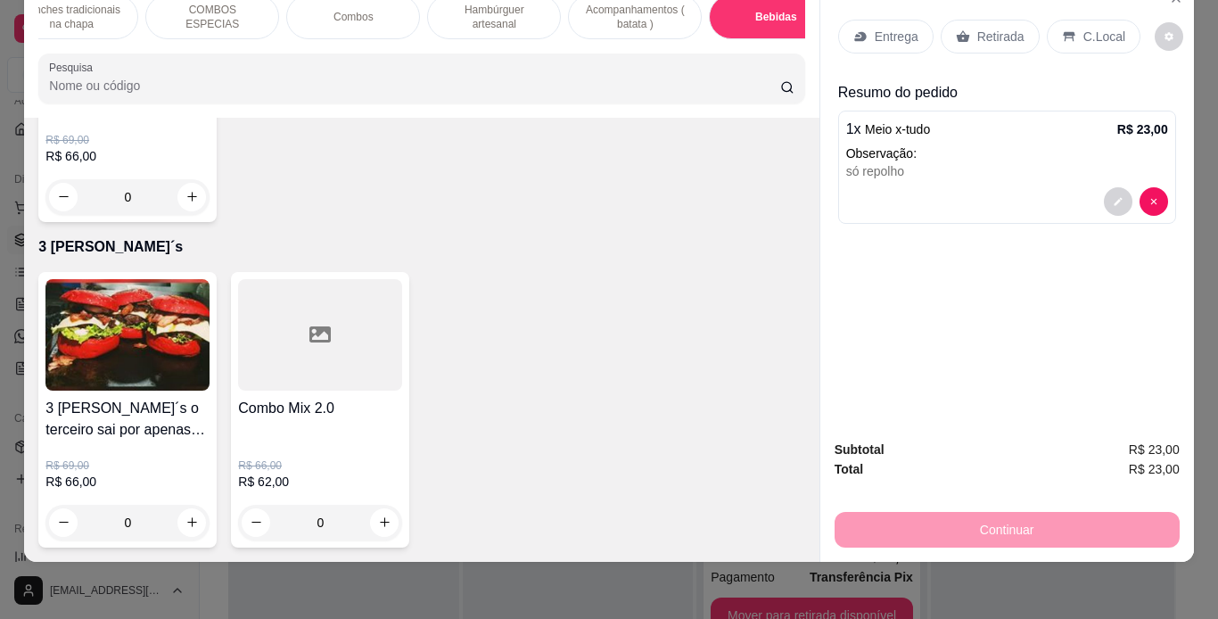
type input "0"
type input "1"
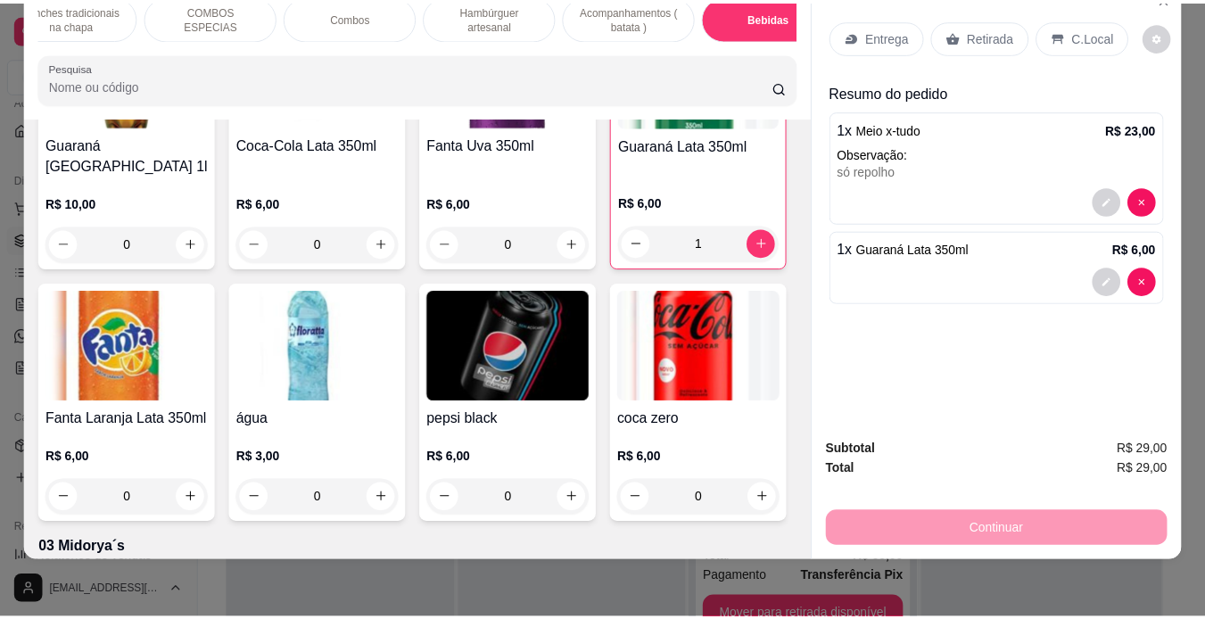
scroll to position [4593, 0]
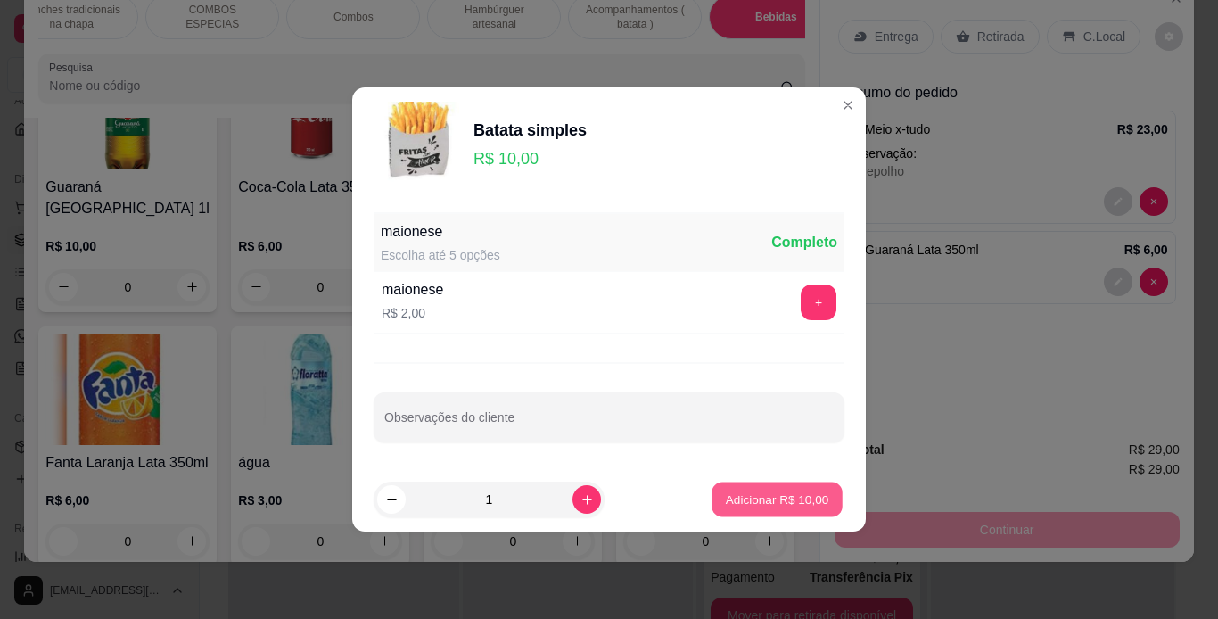
click at [726, 496] on p "Adicionar R$ 10,00" at bounding box center [777, 499] width 103 height 17
type input "1"
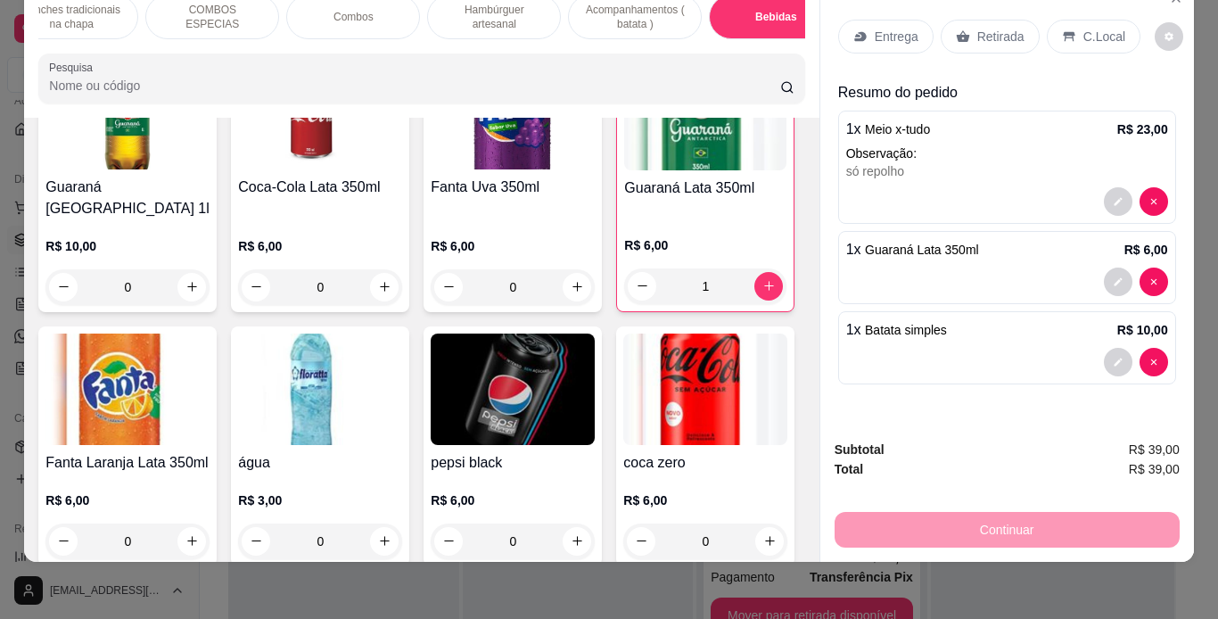
click at [892, 527] on div "Continuar" at bounding box center [1007, 528] width 345 height 40
click at [972, 511] on div "Continuar" at bounding box center [1007, 528] width 345 height 40
click at [1063, 31] on icon at bounding box center [1069, 36] width 12 height 10
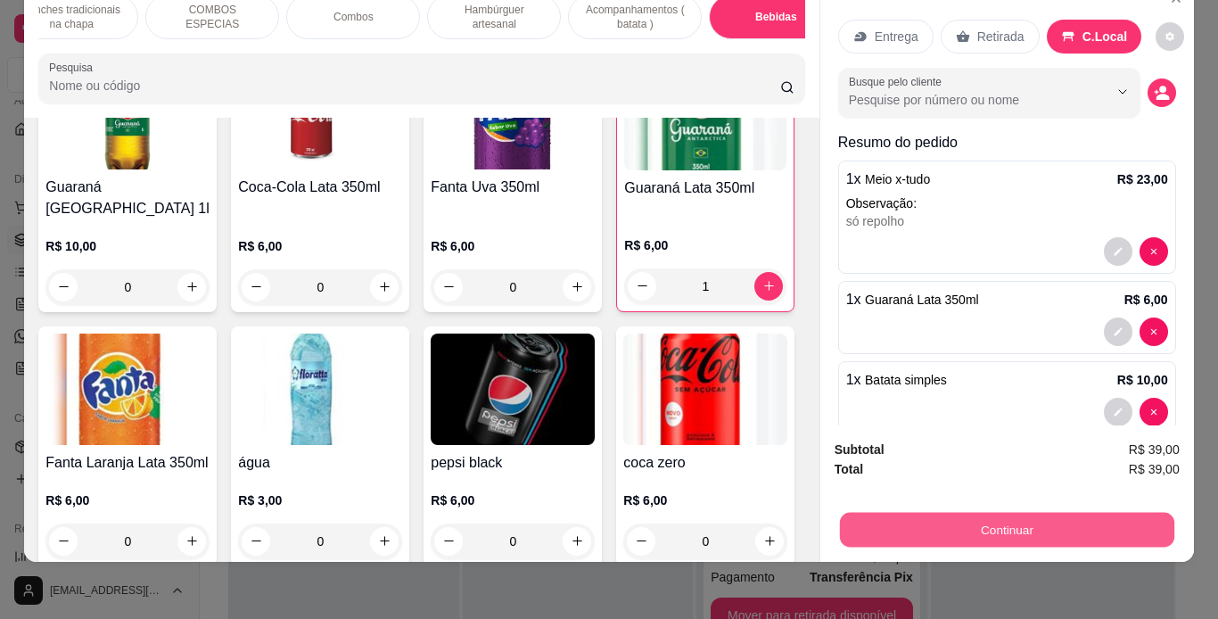
click at [946, 517] on button "Continuar" at bounding box center [1006, 530] width 335 height 35
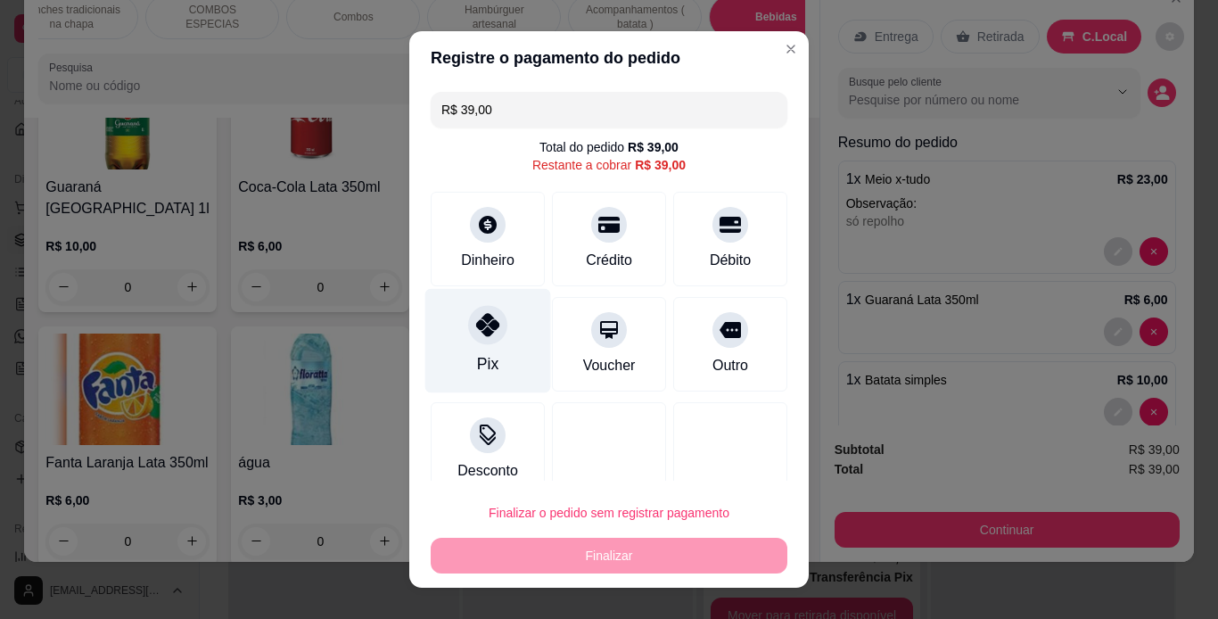
click at [479, 345] on div "Pix" at bounding box center [488, 340] width 126 height 104
type input "R$ 0,00"
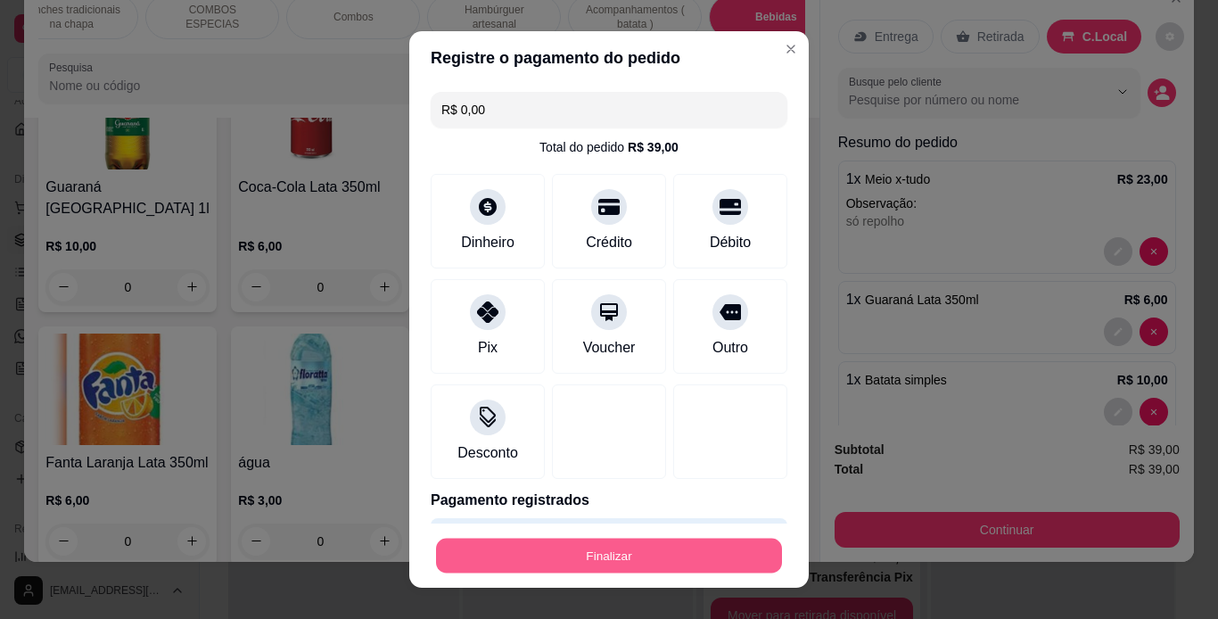
click at [645, 558] on button "Finalizar" at bounding box center [609, 556] width 346 height 35
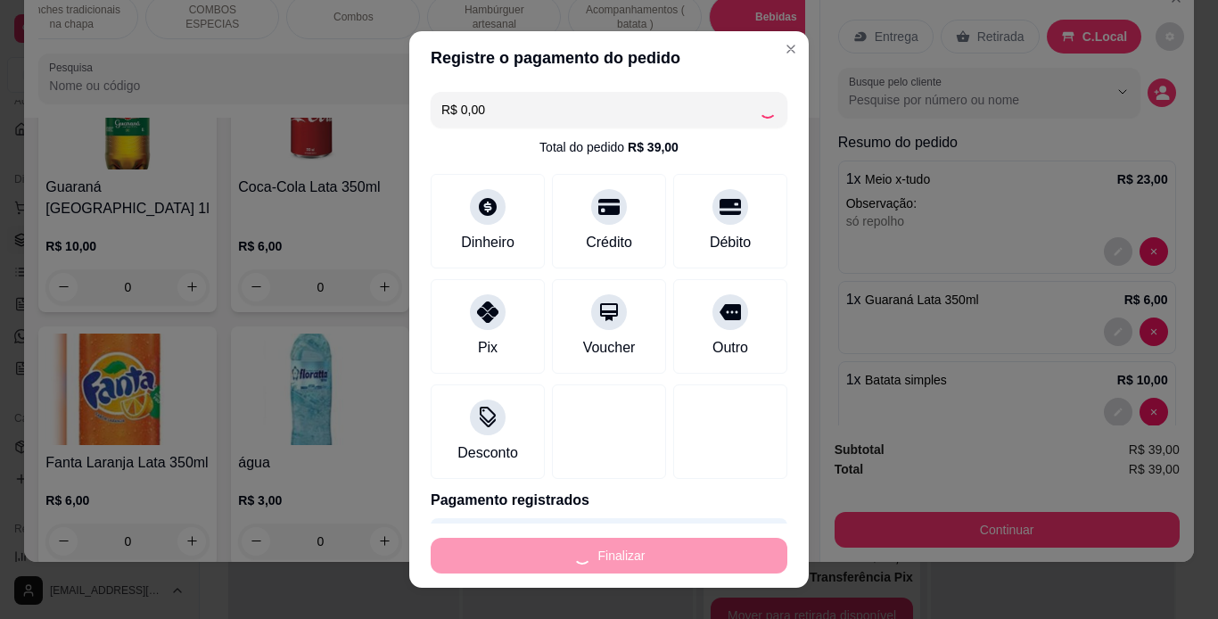
type input "0"
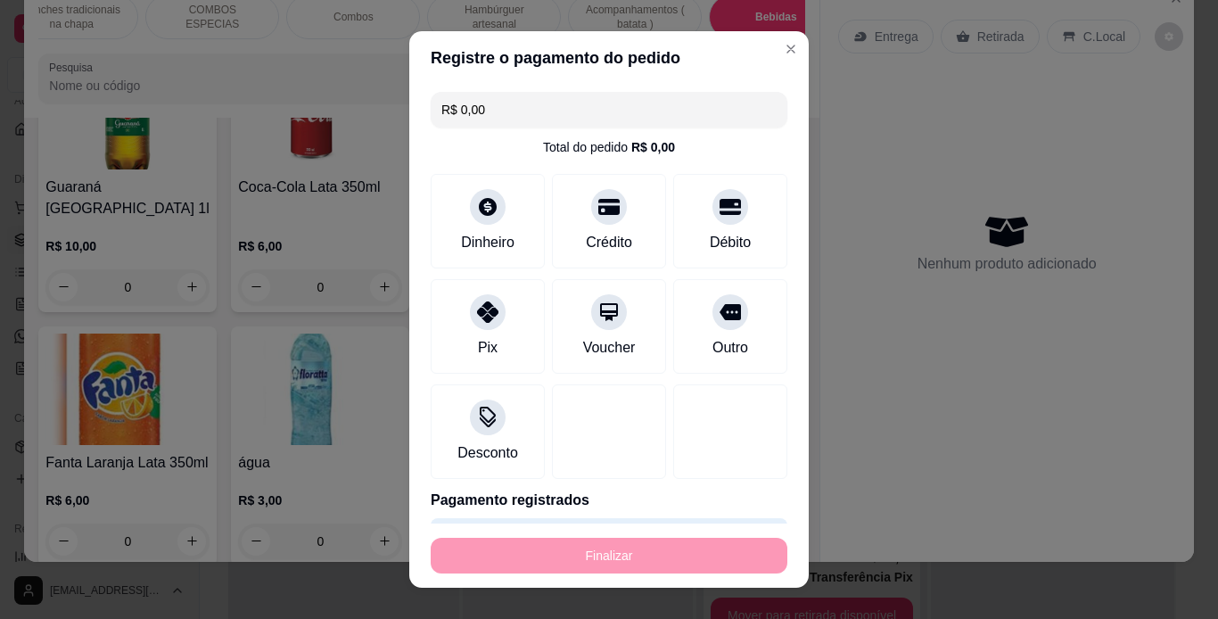
type input "-R$ 39,00"
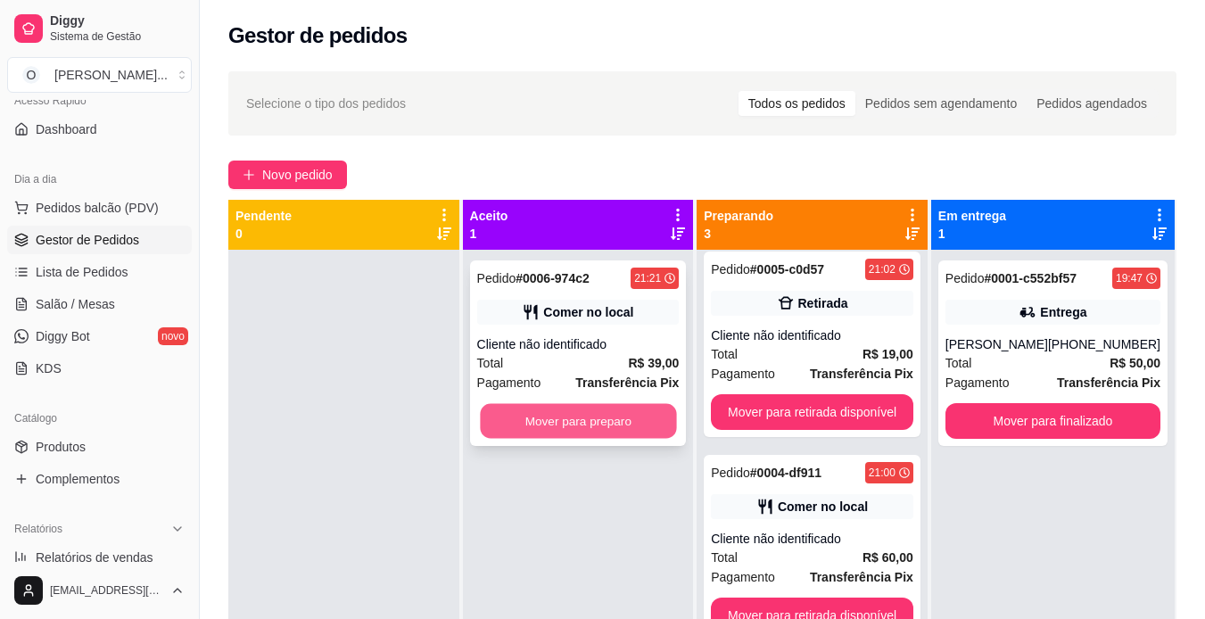
click at [624, 415] on button "Mover para preparo" at bounding box center [578, 421] width 196 height 35
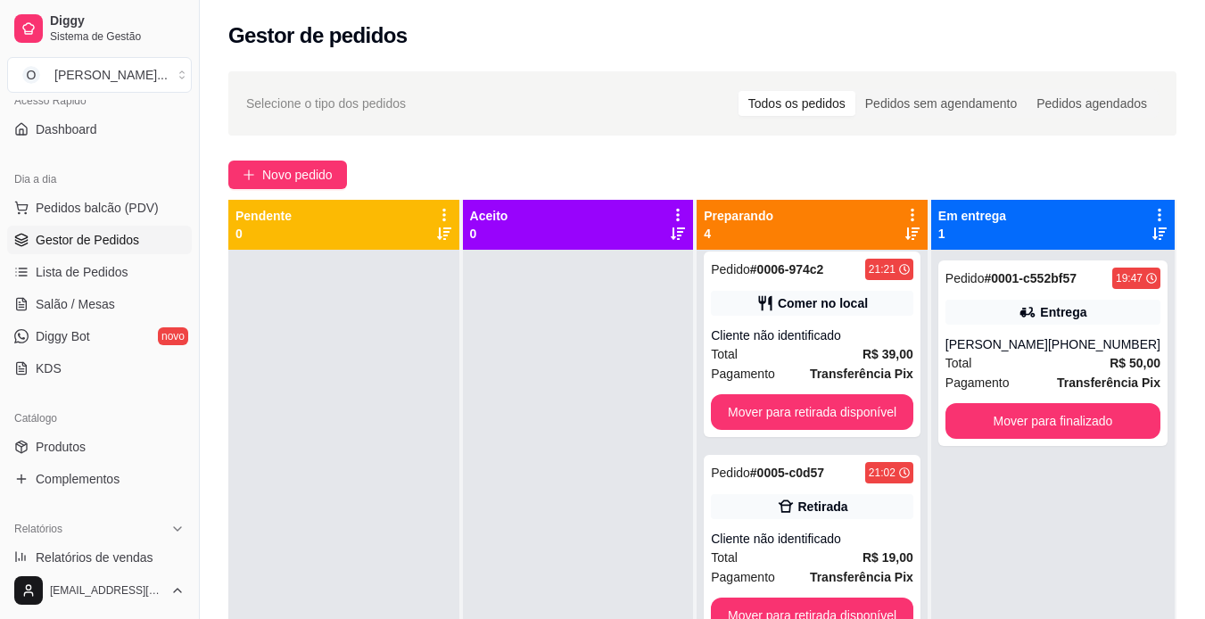
scroll to position [212, 0]
click at [797, 599] on button "Mover para retirada disponível" at bounding box center [812, 616] width 202 height 36
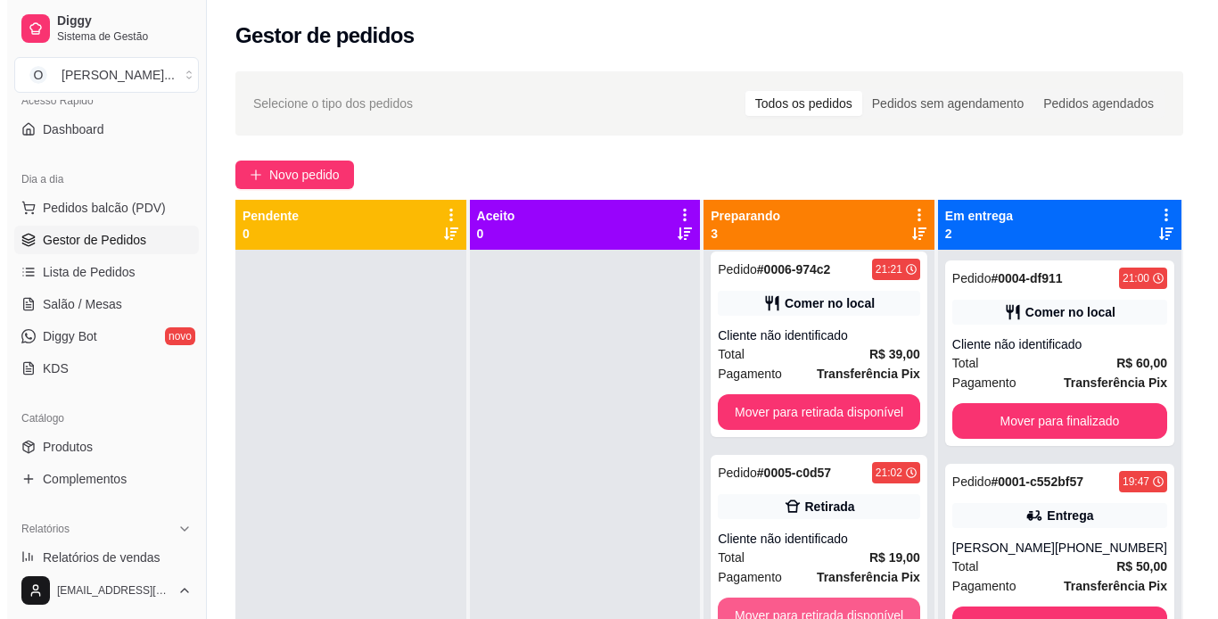
scroll to position [9, 0]
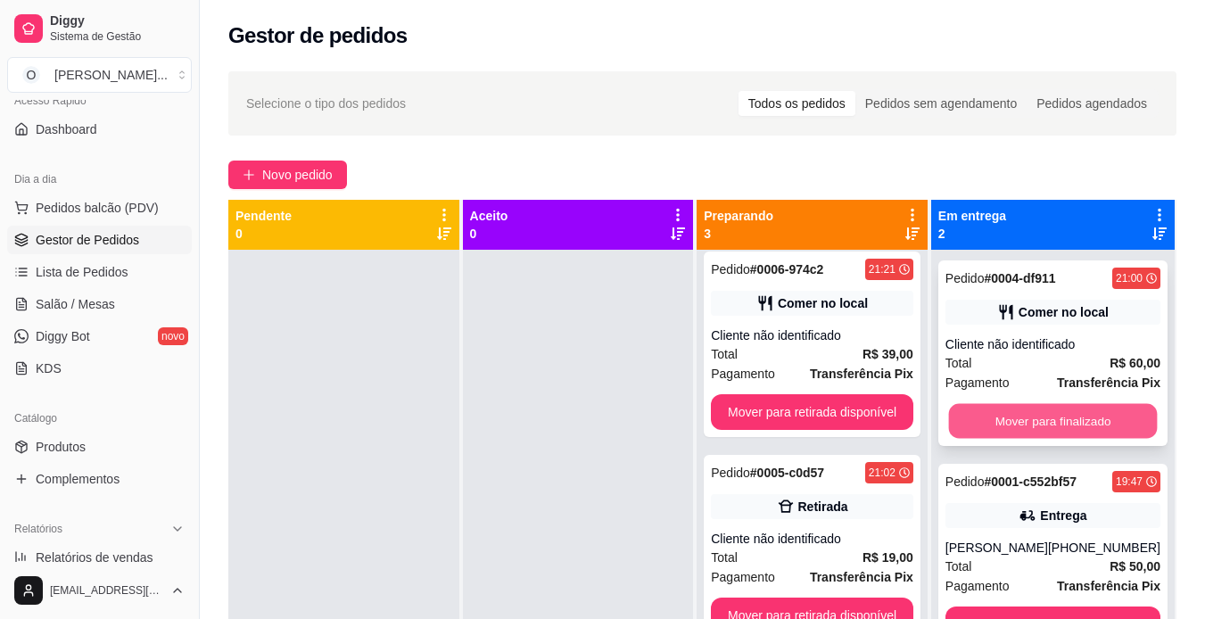
click at [1011, 421] on button "Mover para finalizado" at bounding box center [1052, 421] width 209 height 35
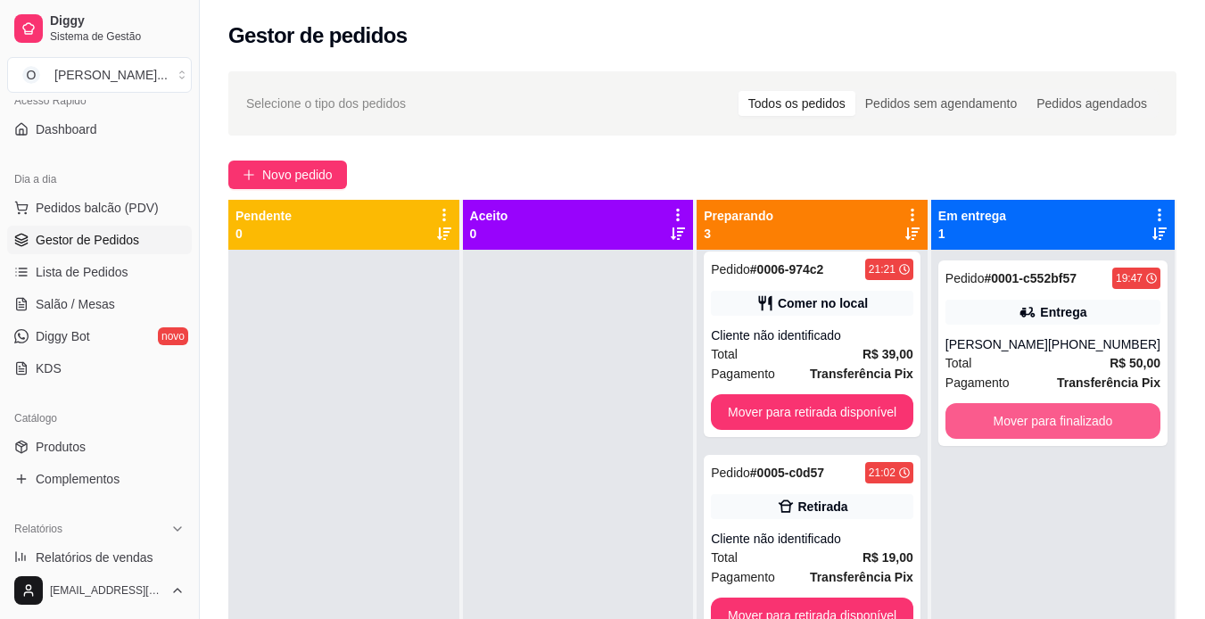
click at [1011, 421] on button "Mover para finalizado" at bounding box center [1053, 421] width 215 height 36
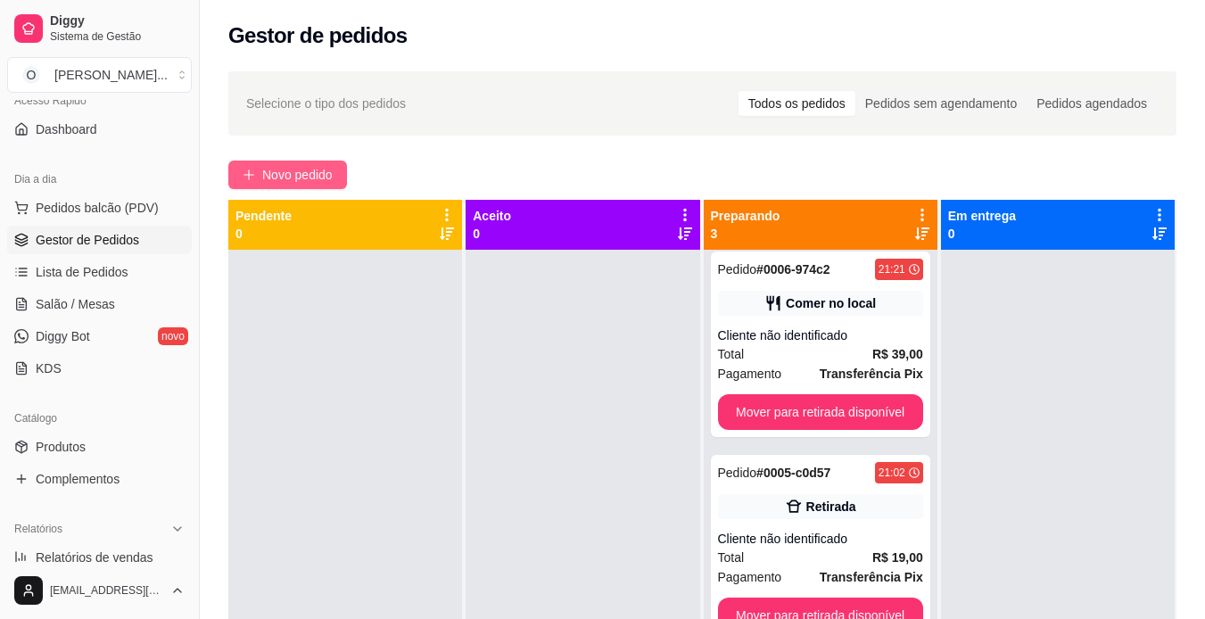
click at [302, 178] on span "Novo pedido" at bounding box center [297, 175] width 70 height 20
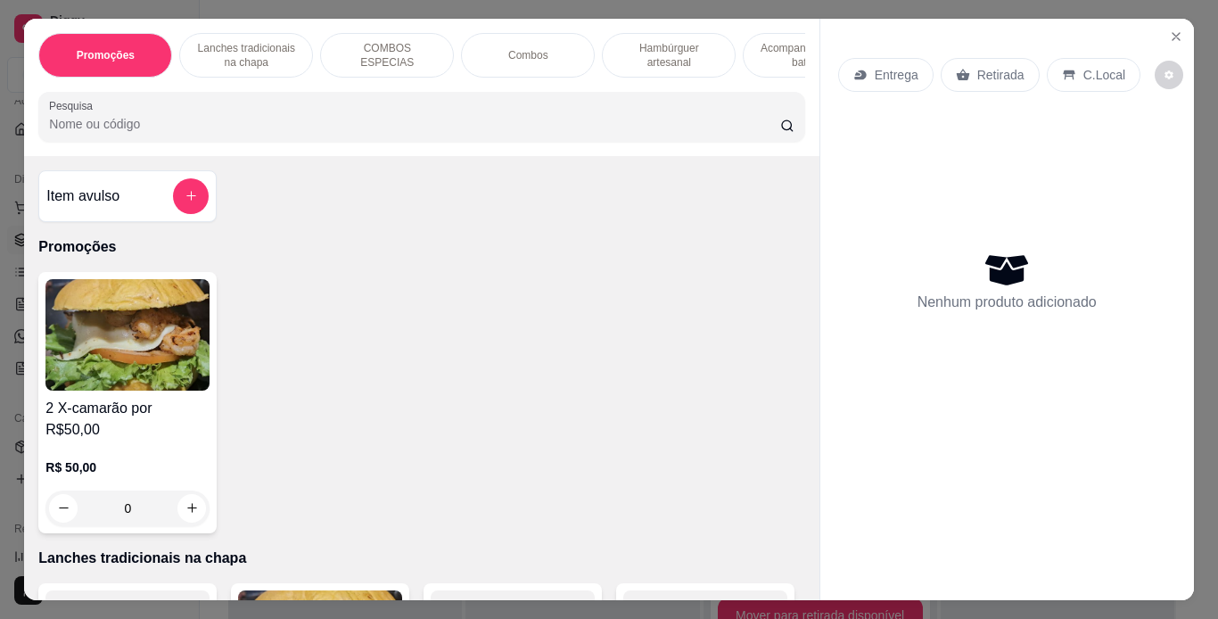
click at [981, 66] on p "Retirada" at bounding box center [1001, 75] width 47 height 18
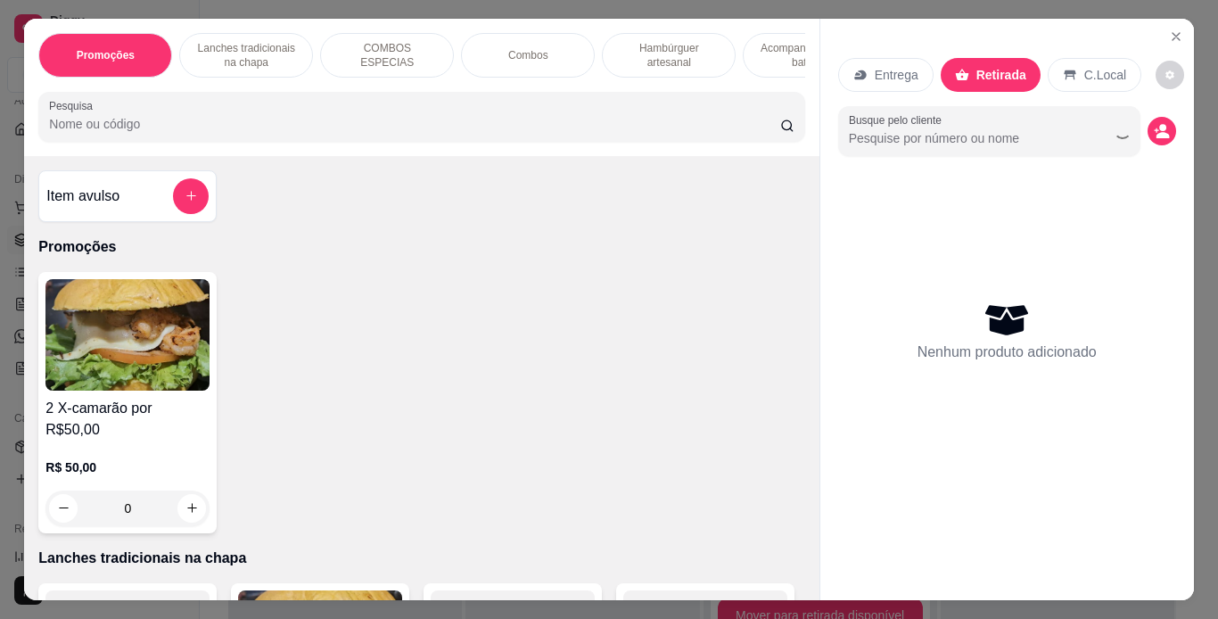
click at [522, 51] on p "Combos" at bounding box center [528, 55] width 40 height 14
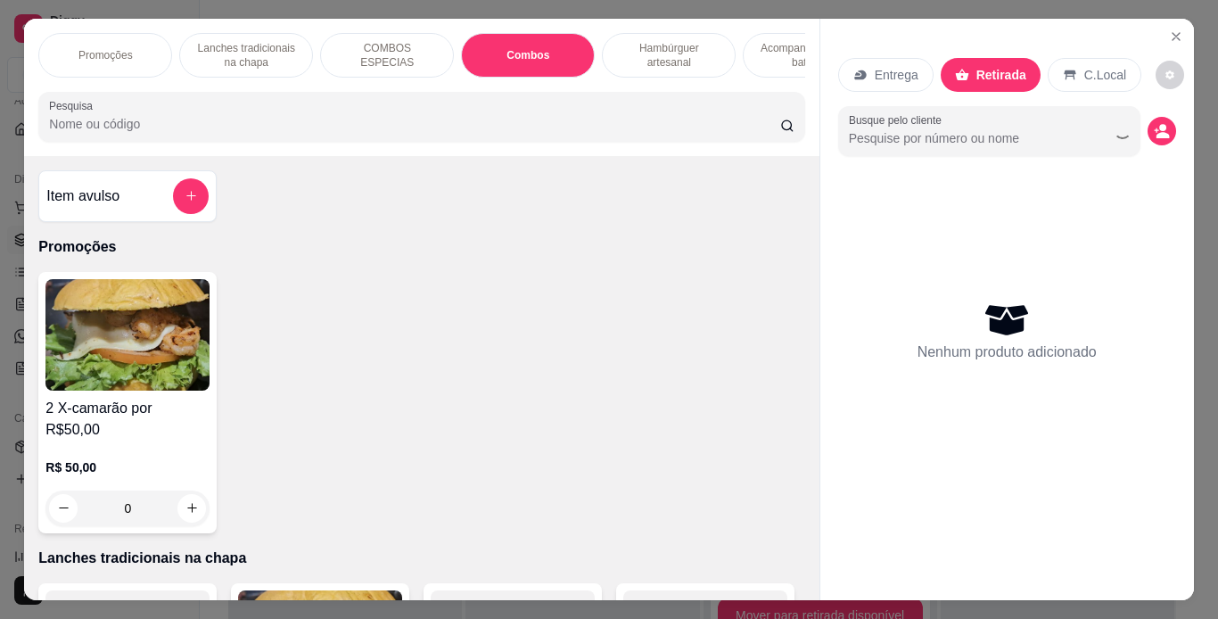
scroll to position [45, 0]
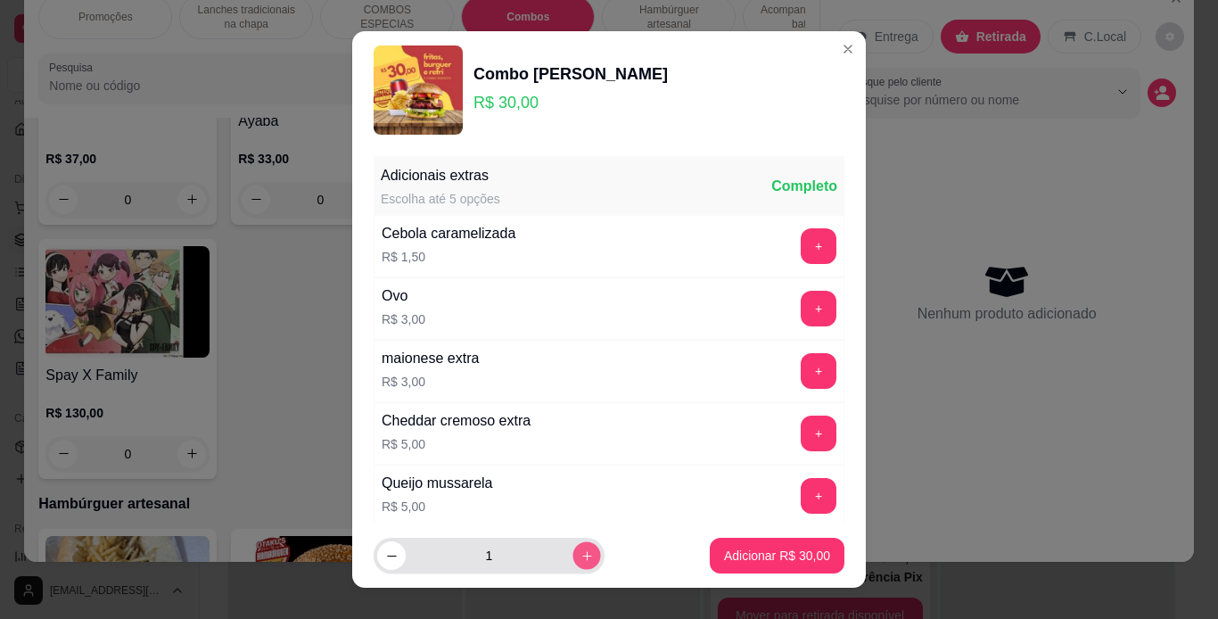
click at [575, 549] on button "increase-product-quantity" at bounding box center [587, 556] width 28 height 28
type input "2"
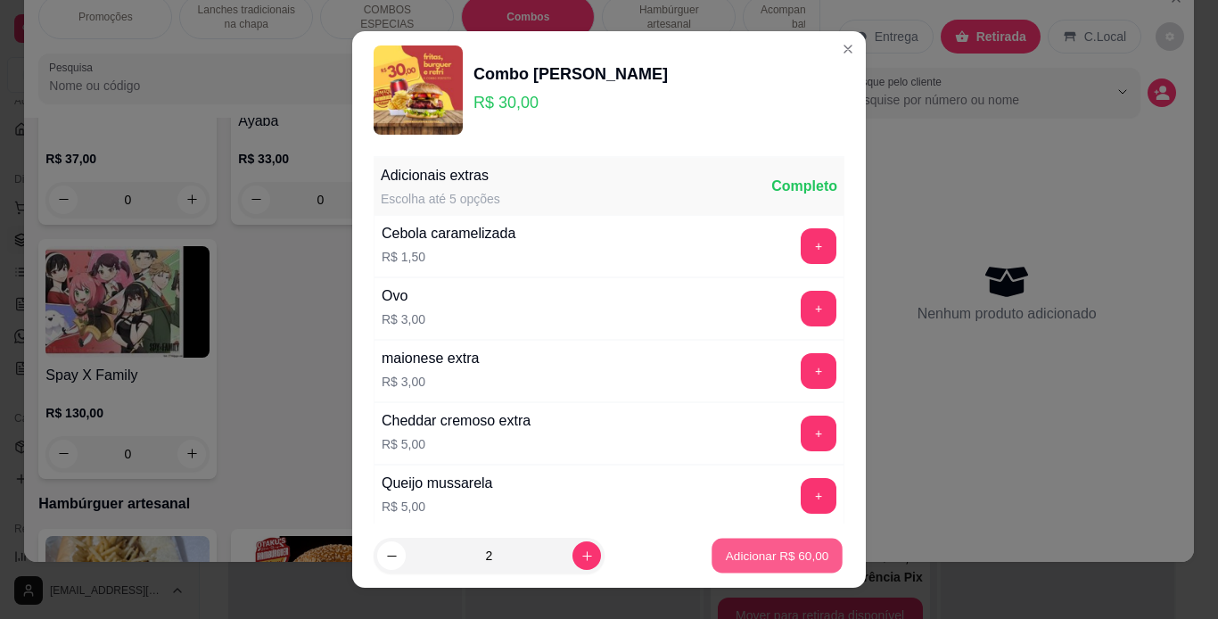
click at [748, 548] on p "Adicionar R$ 60,00" at bounding box center [777, 556] width 103 height 17
type input "2"
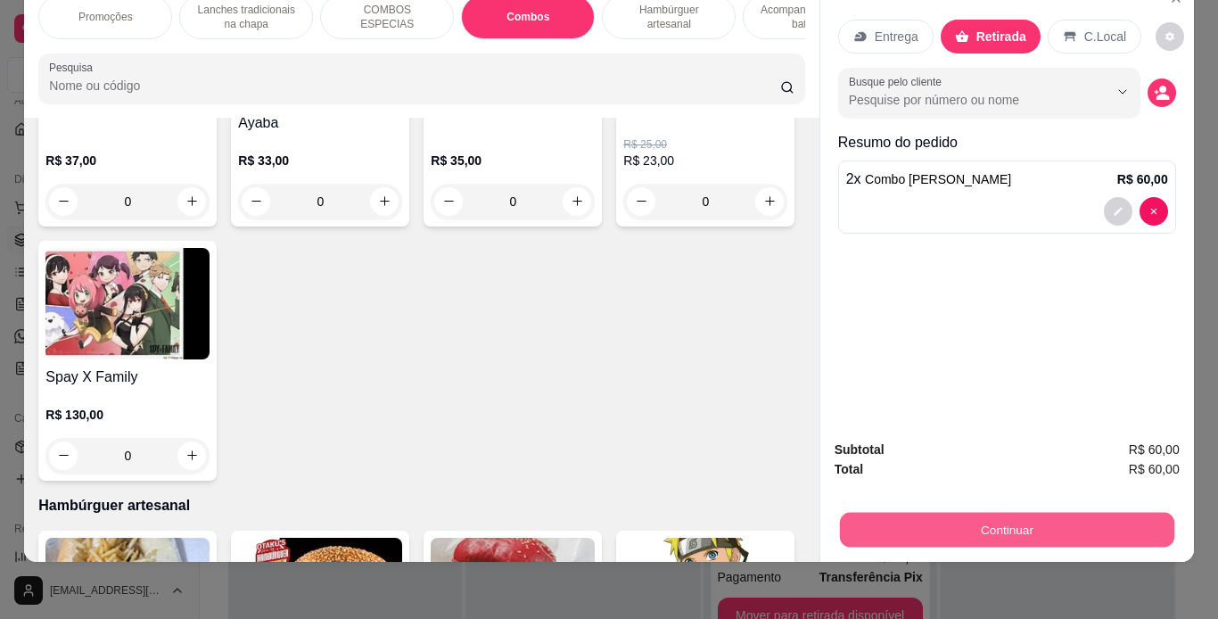
click at [847, 515] on button "Continuar" at bounding box center [1006, 530] width 335 height 35
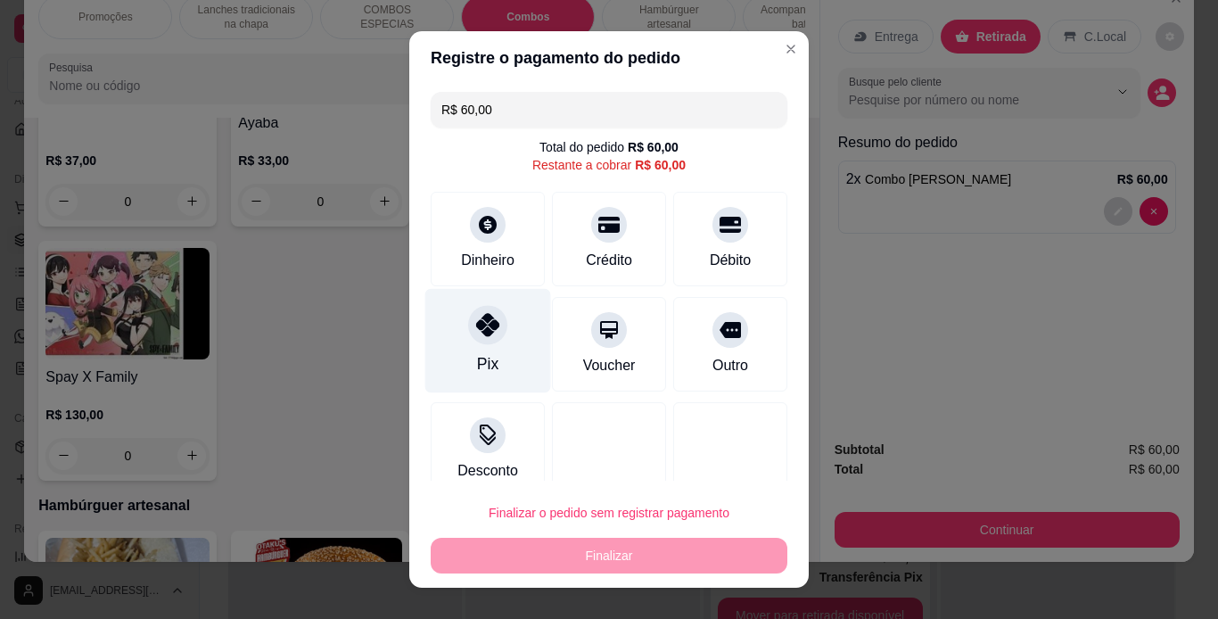
click at [450, 343] on div "Pix" at bounding box center [488, 340] width 126 height 104
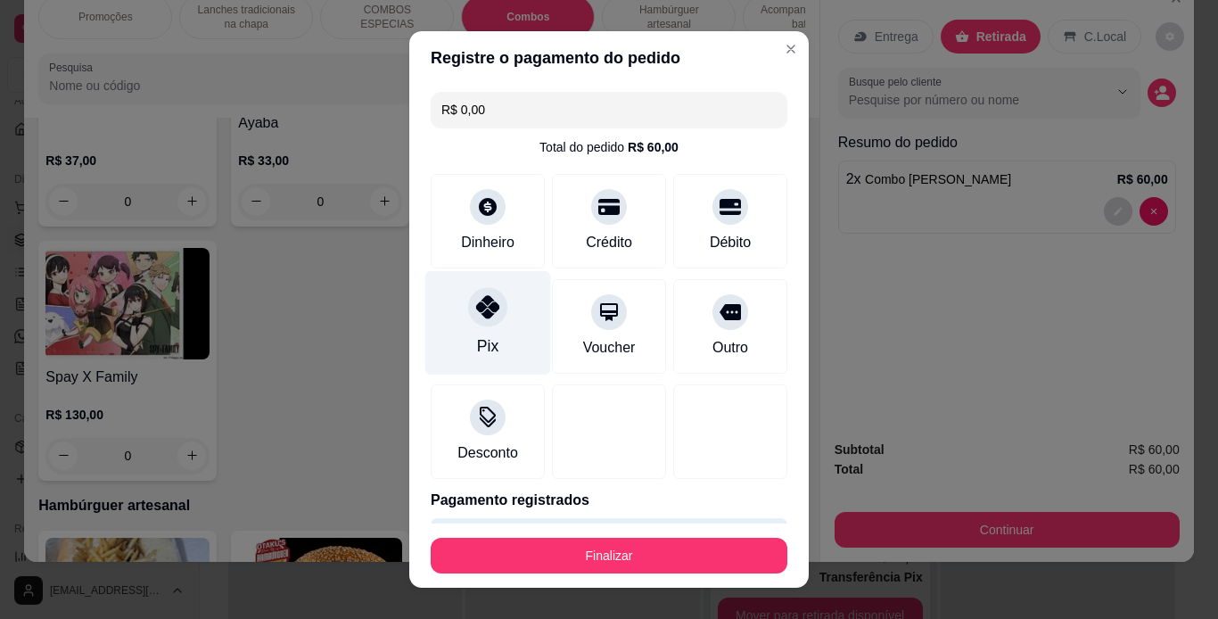
type input "R$ 0,00"
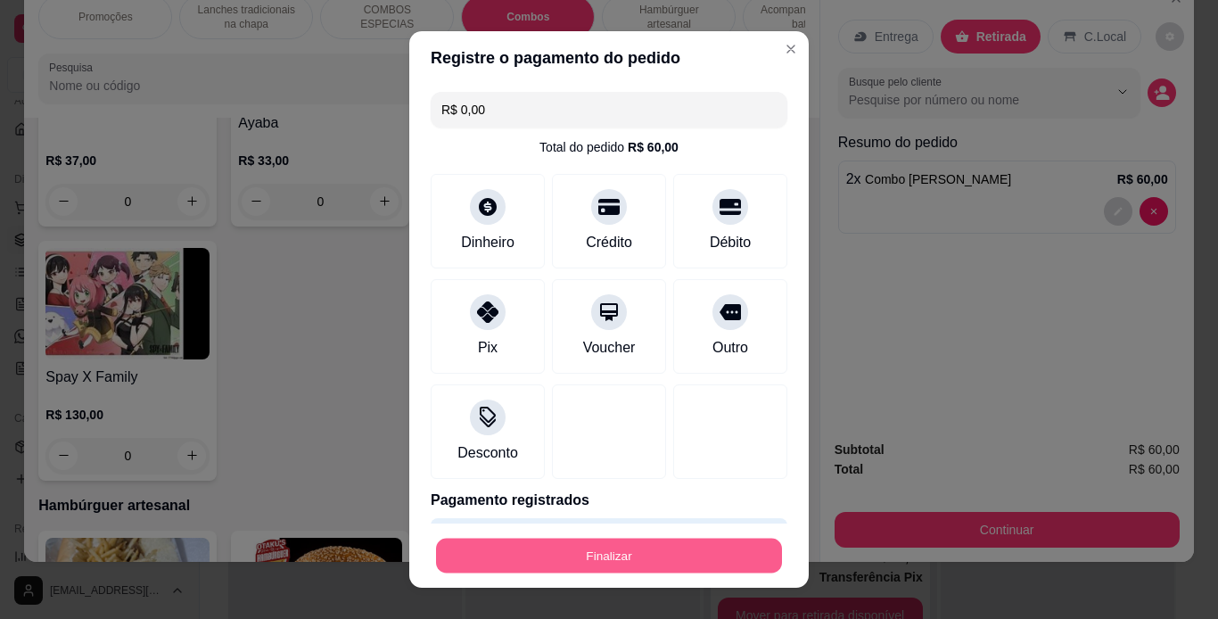
click at [553, 558] on button "Finalizar" at bounding box center [609, 556] width 346 height 35
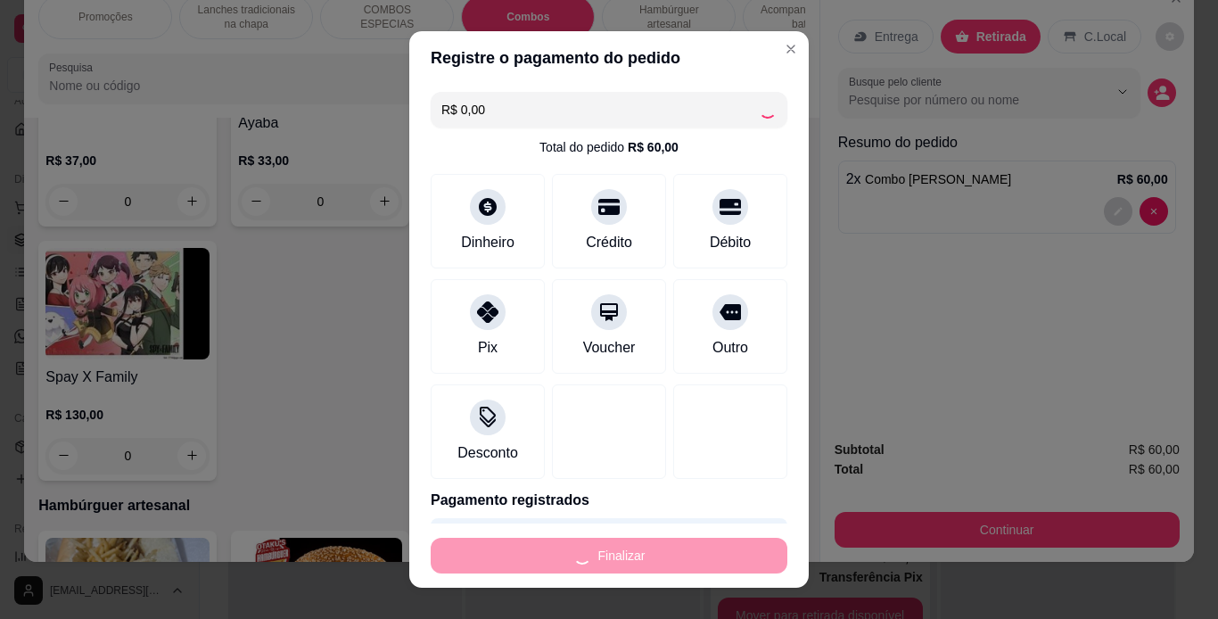
type input "0"
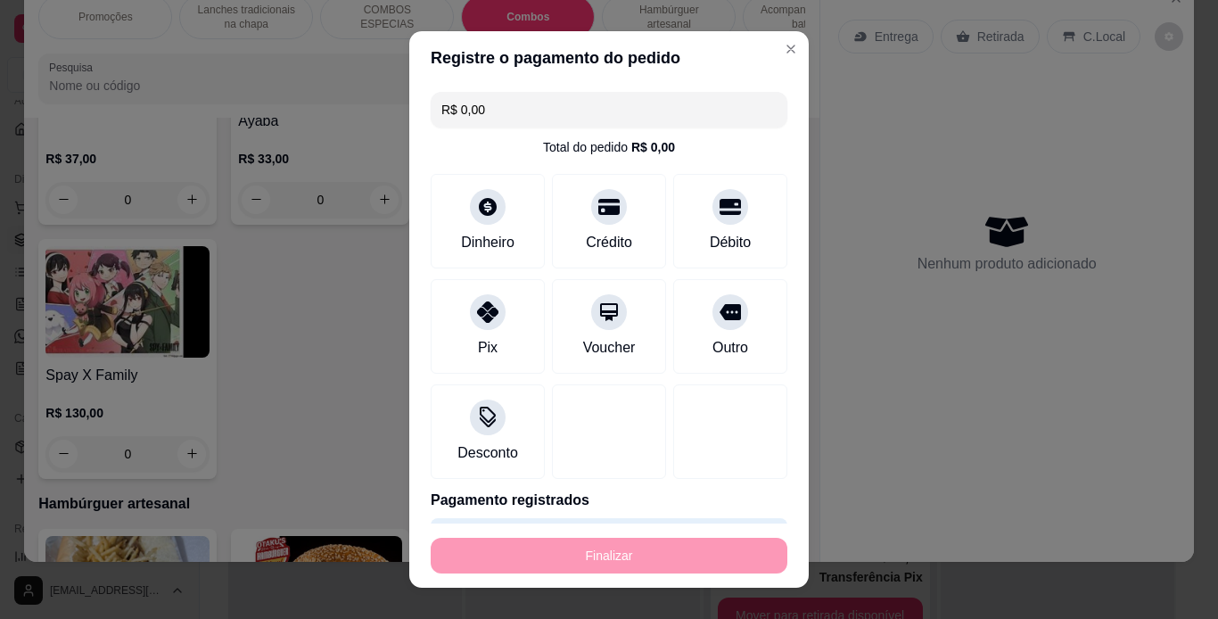
type input "-R$ 60,00"
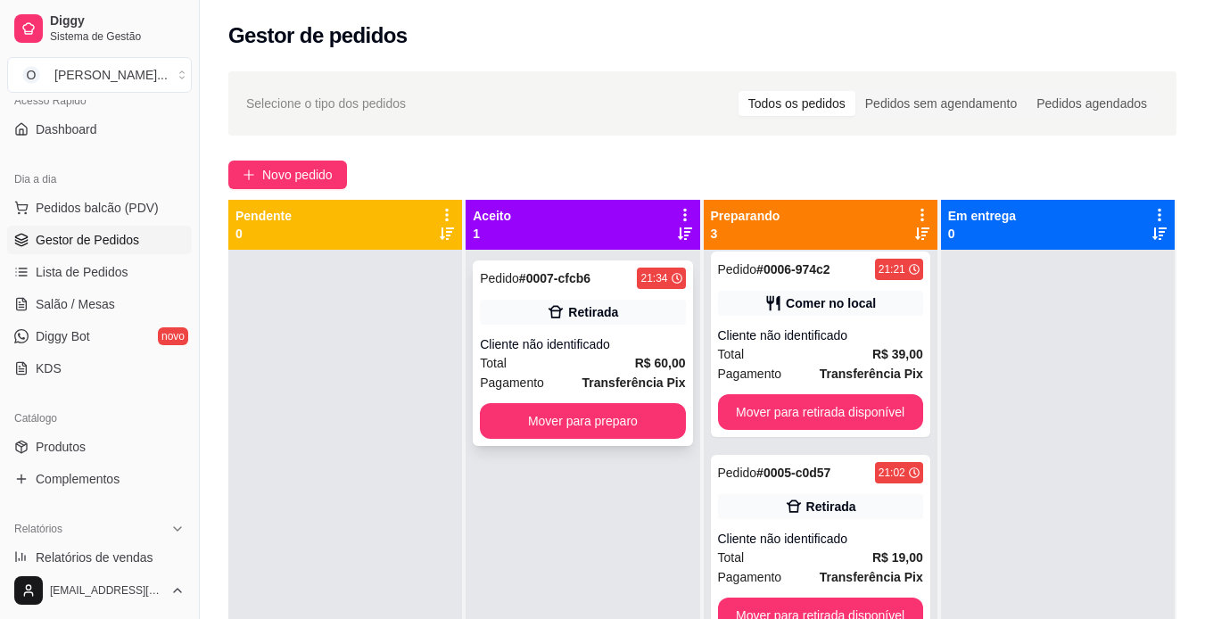
click at [550, 310] on icon at bounding box center [556, 312] width 18 height 18
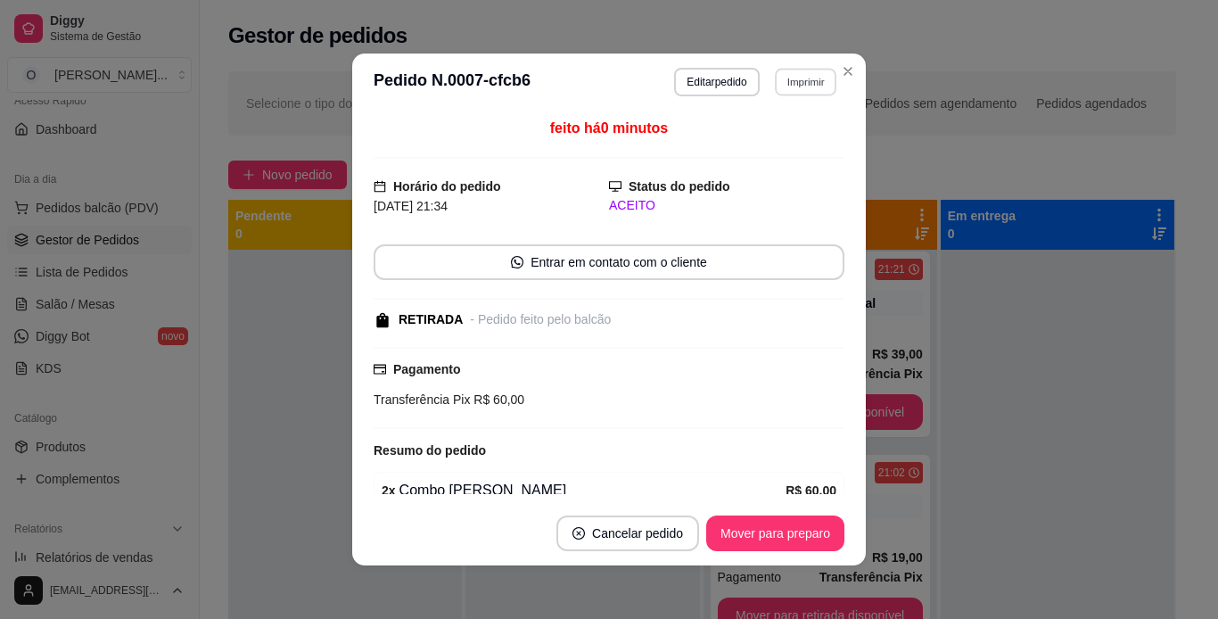
click at [776, 87] on button "Imprimir" at bounding box center [806, 82] width 62 height 28
click at [785, 144] on button "IMPRESSORA" at bounding box center [767, 144] width 125 height 28
click at [805, 530] on button "Mover para preparo" at bounding box center [775, 533] width 134 height 35
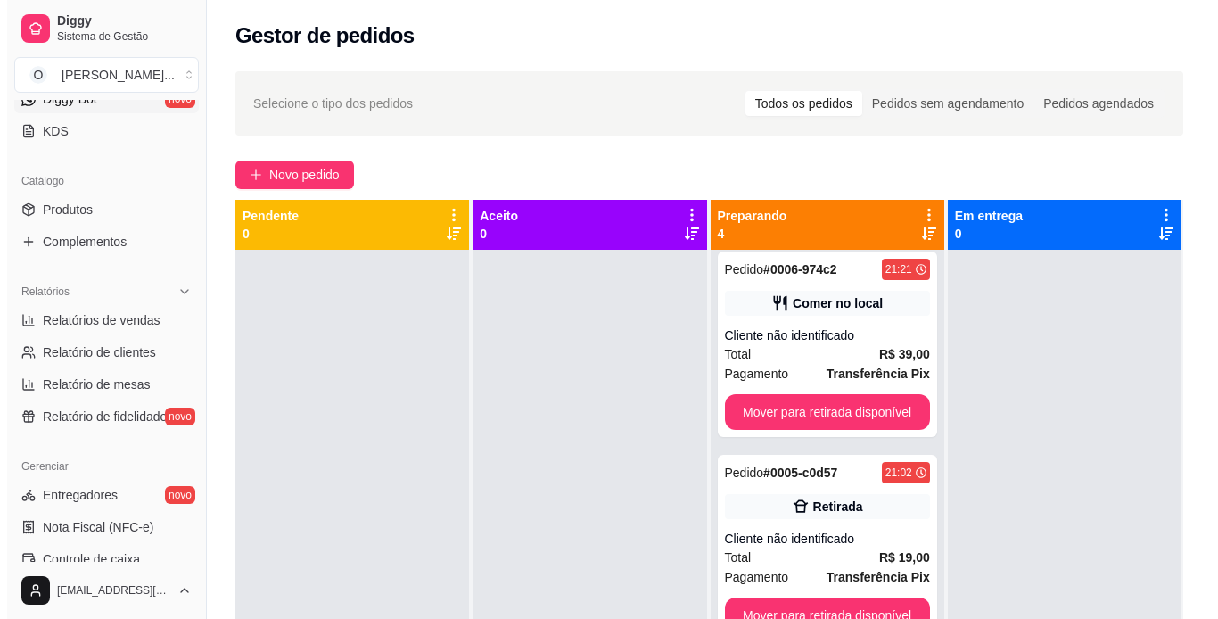
scroll to position [379, 0]
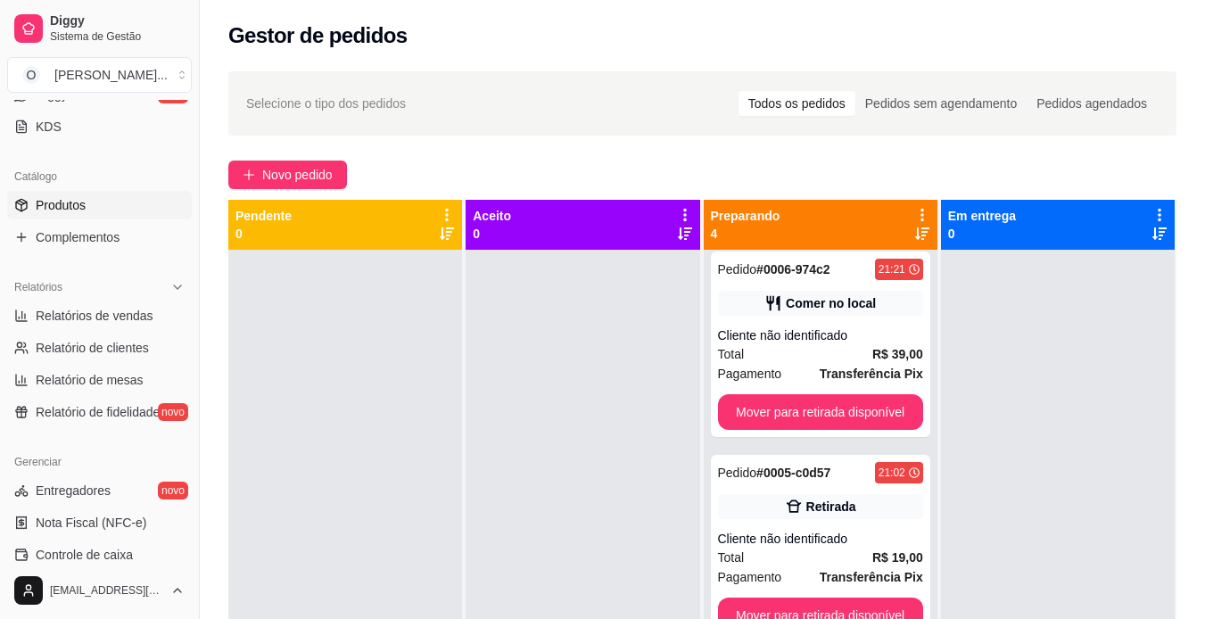
click at [114, 201] on link "Produtos" at bounding box center [99, 205] width 185 height 29
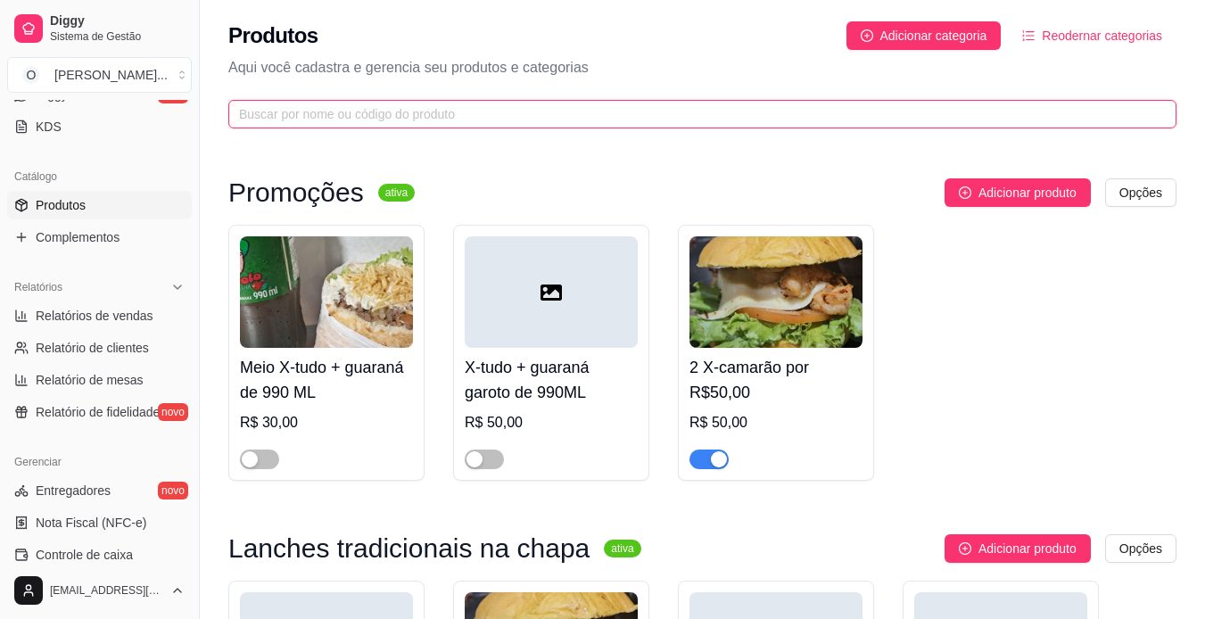
click at [745, 104] on input "text" at bounding box center [695, 114] width 913 height 20
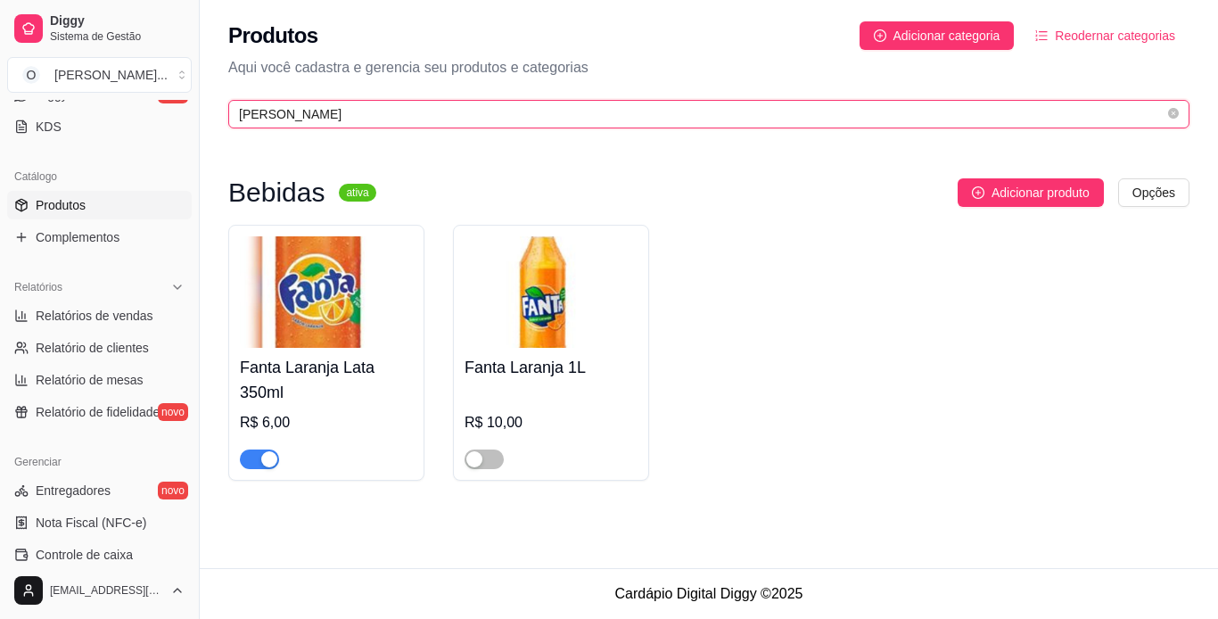
type input "[PERSON_NAME]"
click at [258, 455] on button "button" at bounding box center [259, 460] width 39 height 20
click at [483, 453] on button "button" at bounding box center [484, 460] width 39 height 20
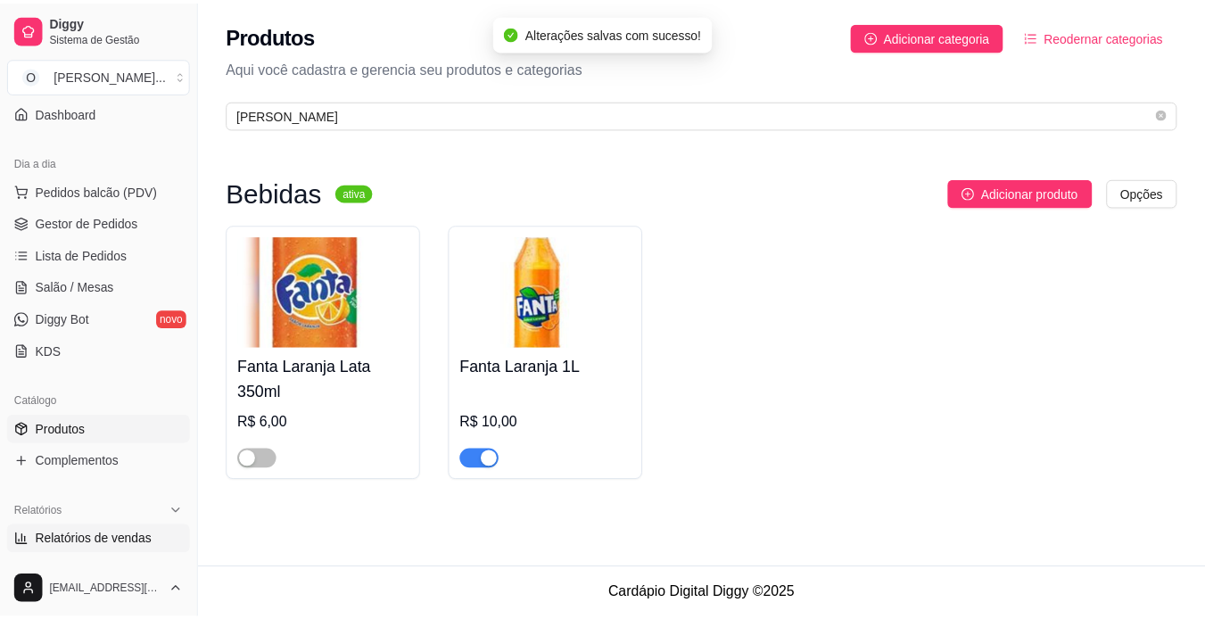
scroll to position [153, 0]
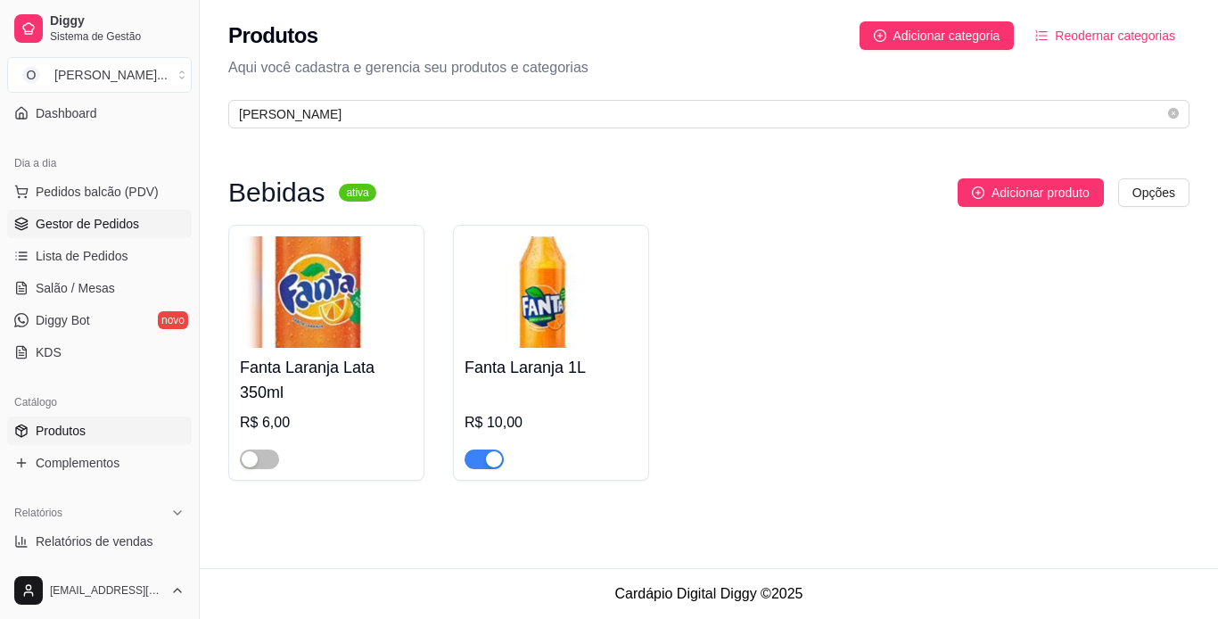
click at [103, 226] on span "Gestor de Pedidos" at bounding box center [87, 224] width 103 height 18
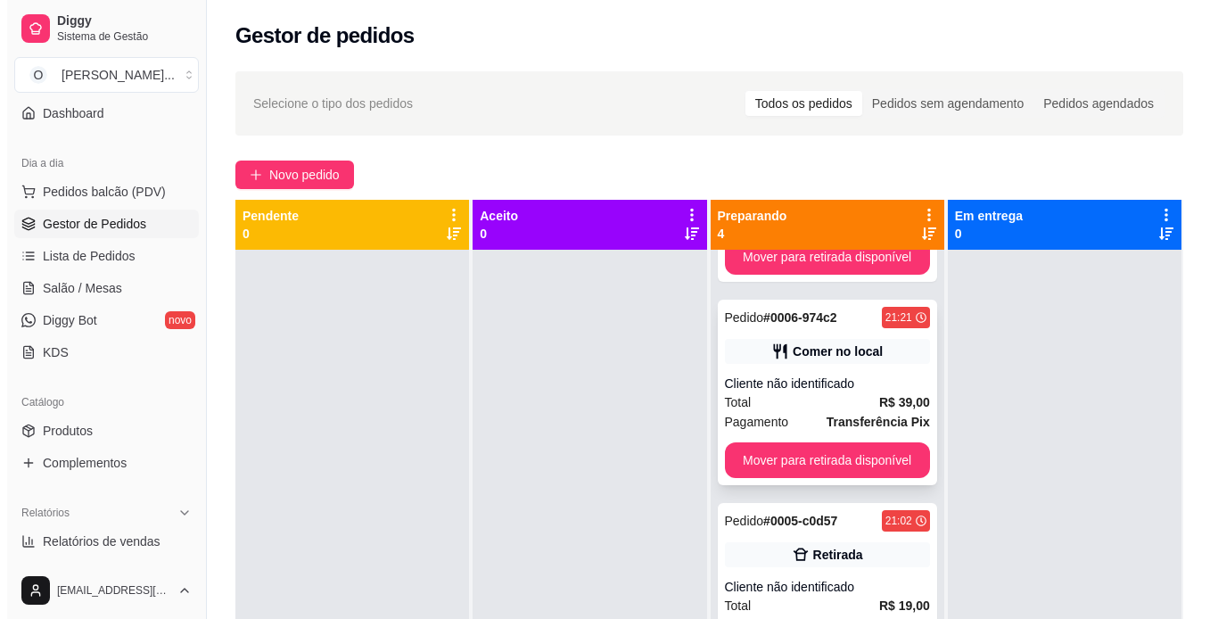
scroll to position [165, 0]
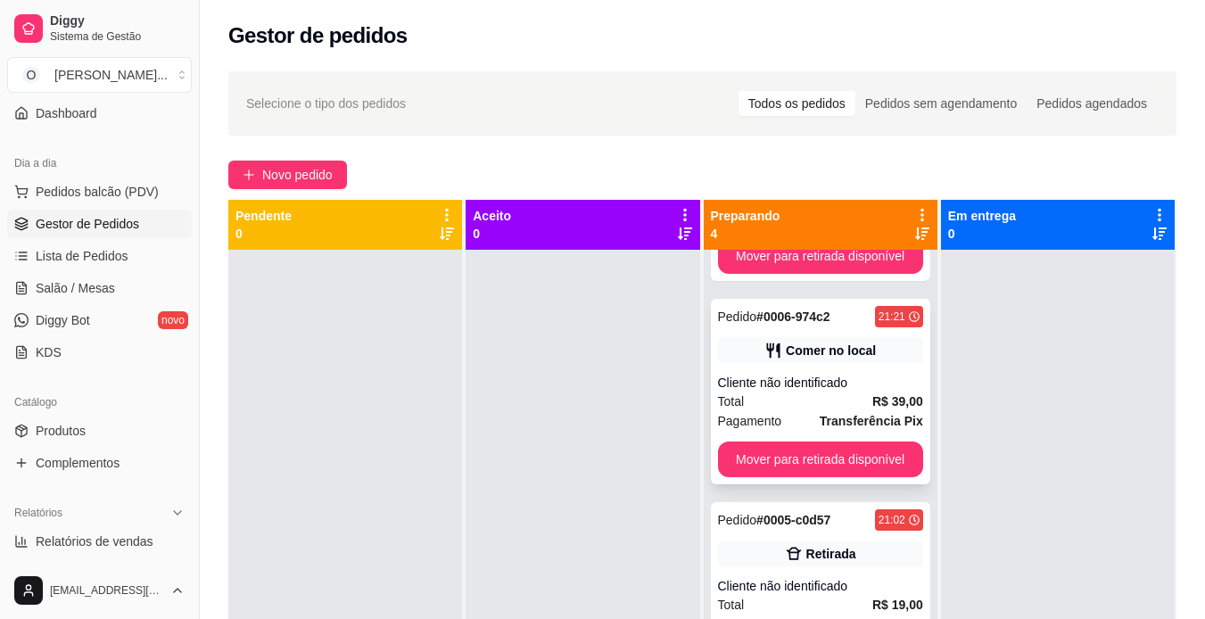
click at [805, 378] on div "Cliente não identificado" at bounding box center [820, 383] width 205 height 18
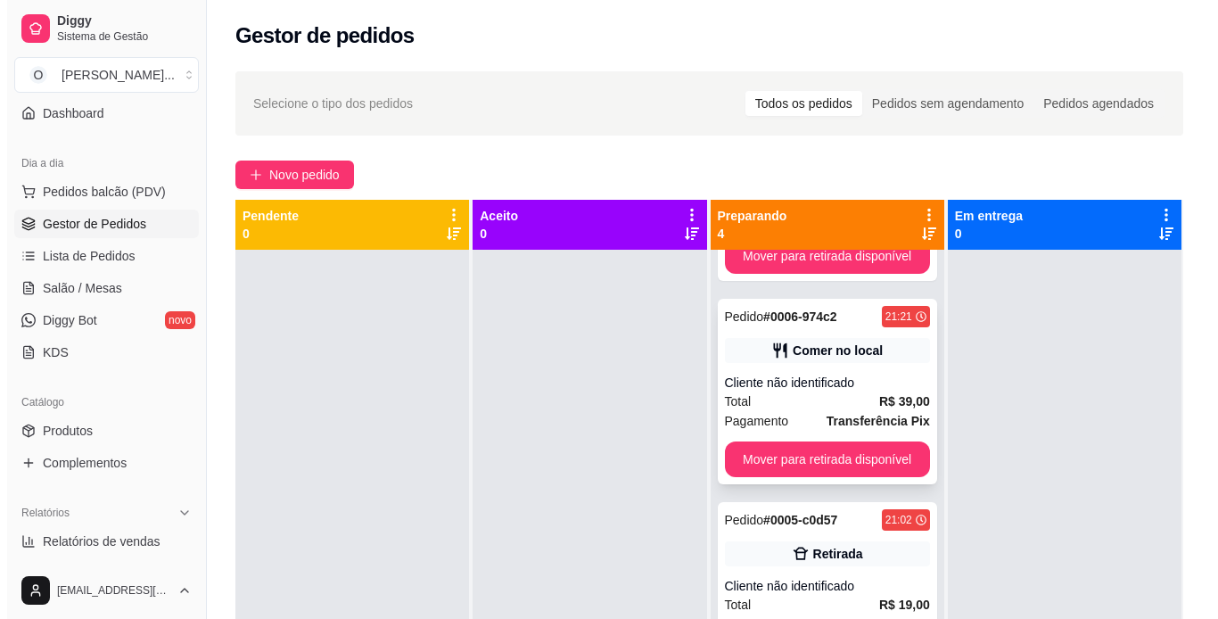
scroll to position [0, 0]
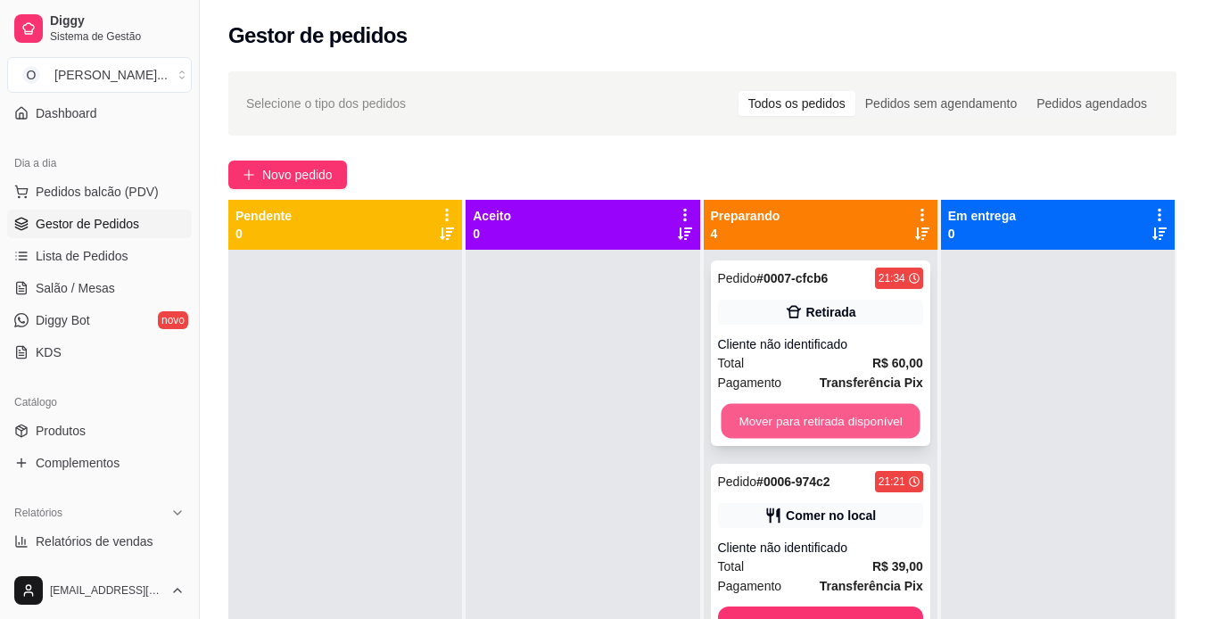
click at [814, 417] on button "Mover para retirada disponível" at bounding box center [820, 421] width 199 height 35
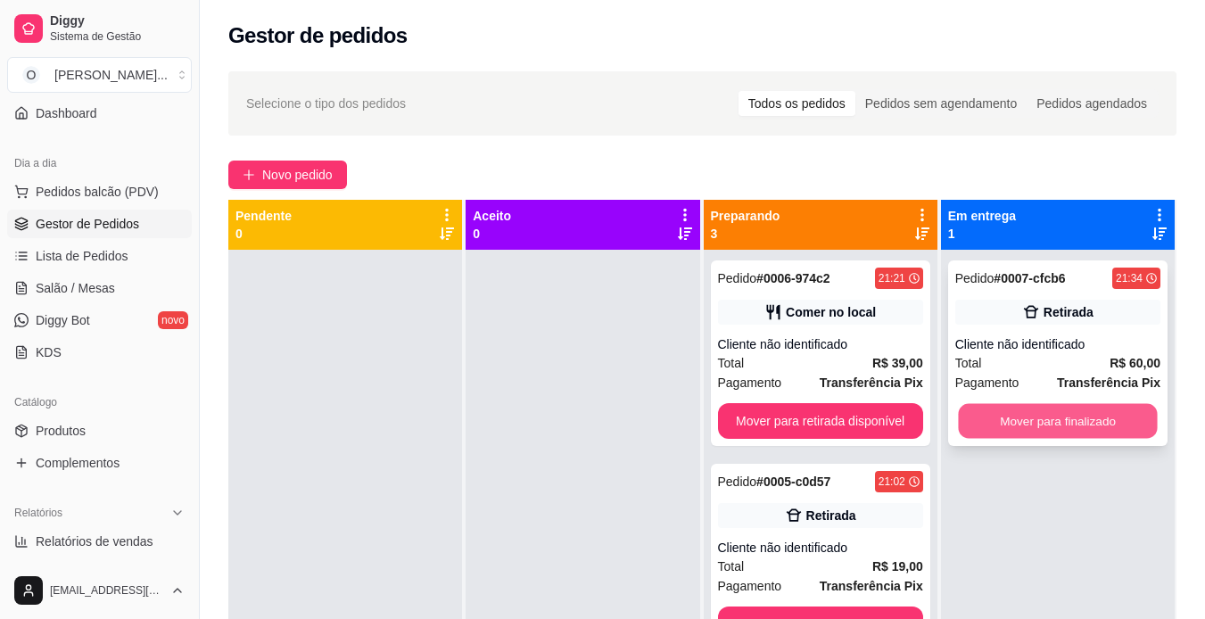
click at [1031, 420] on button "Mover para finalizado" at bounding box center [1057, 421] width 199 height 35
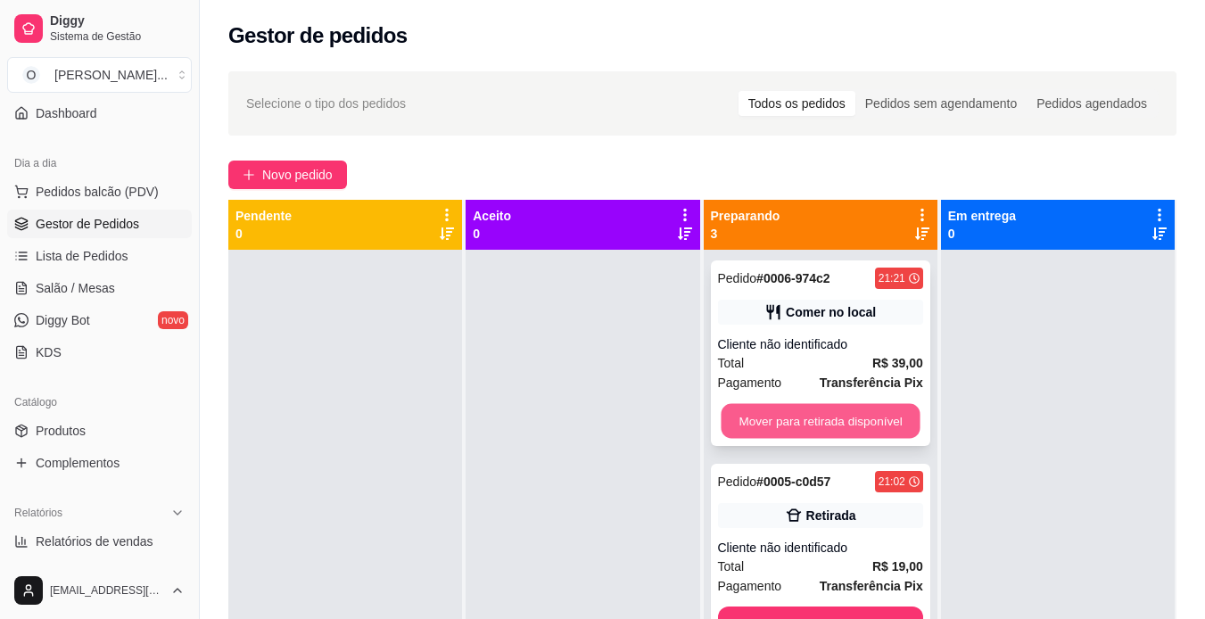
click at [855, 413] on button "Mover para retirada disponível" at bounding box center [820, 421] width 199 height 35
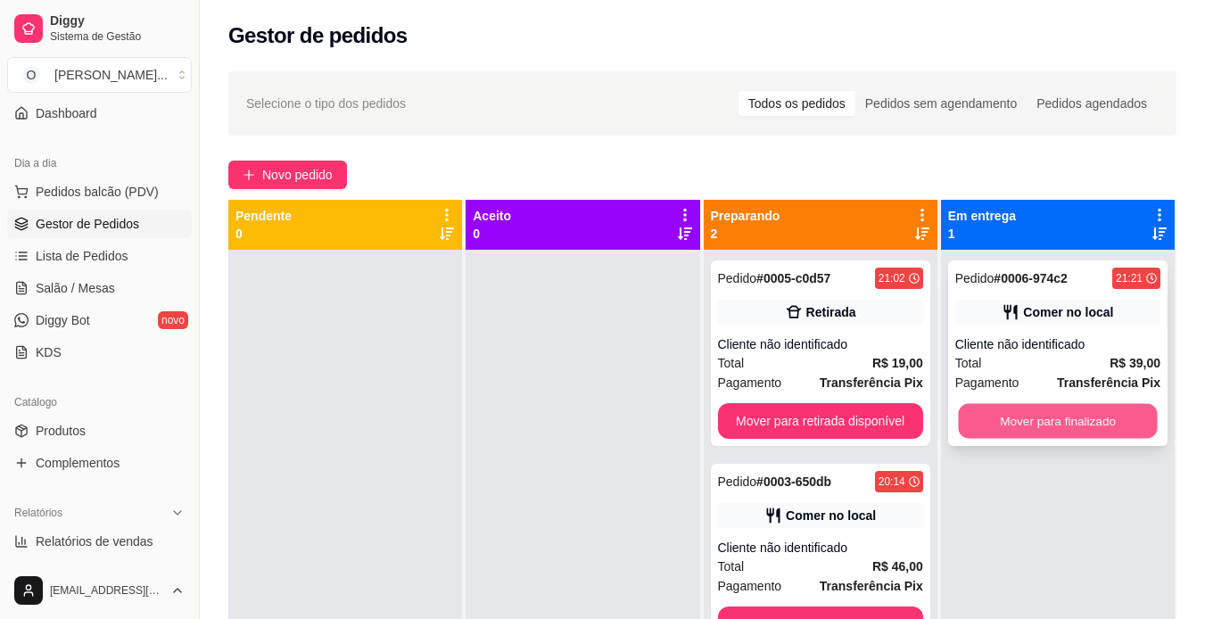
click at [1039, 421] on button "Mover para finalizado" at bounding box center [1057, 421] width 199 height 35
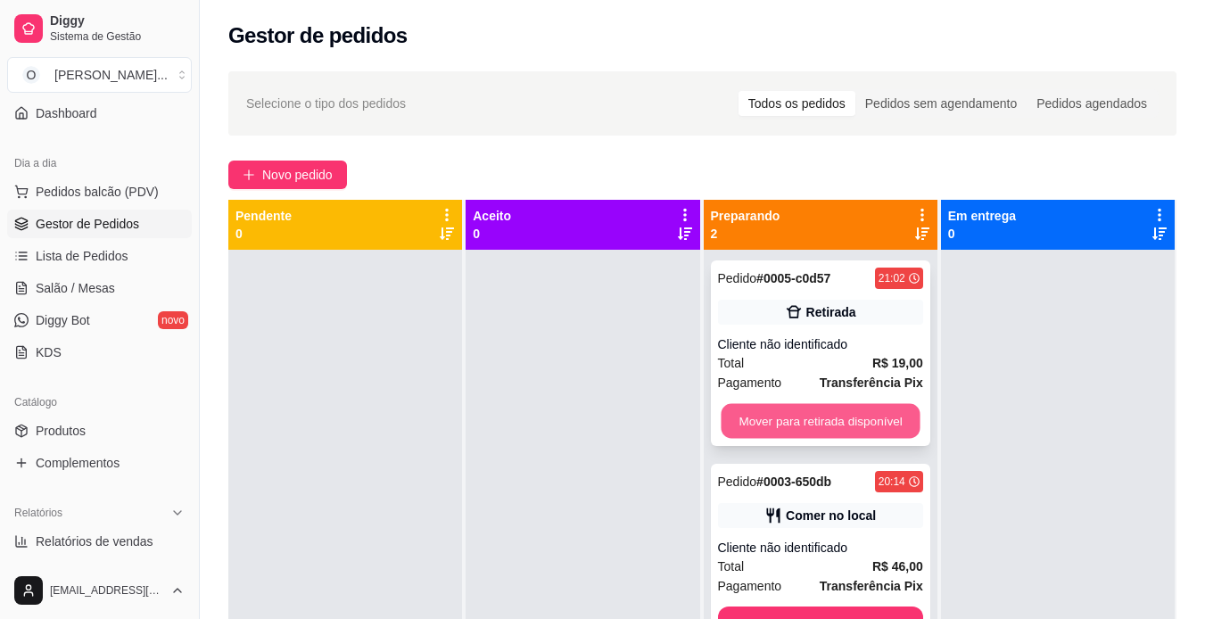
click at [834, 417] on button "Mover para retirada disponível" at bounding box center [820, 421] width 199 height 35
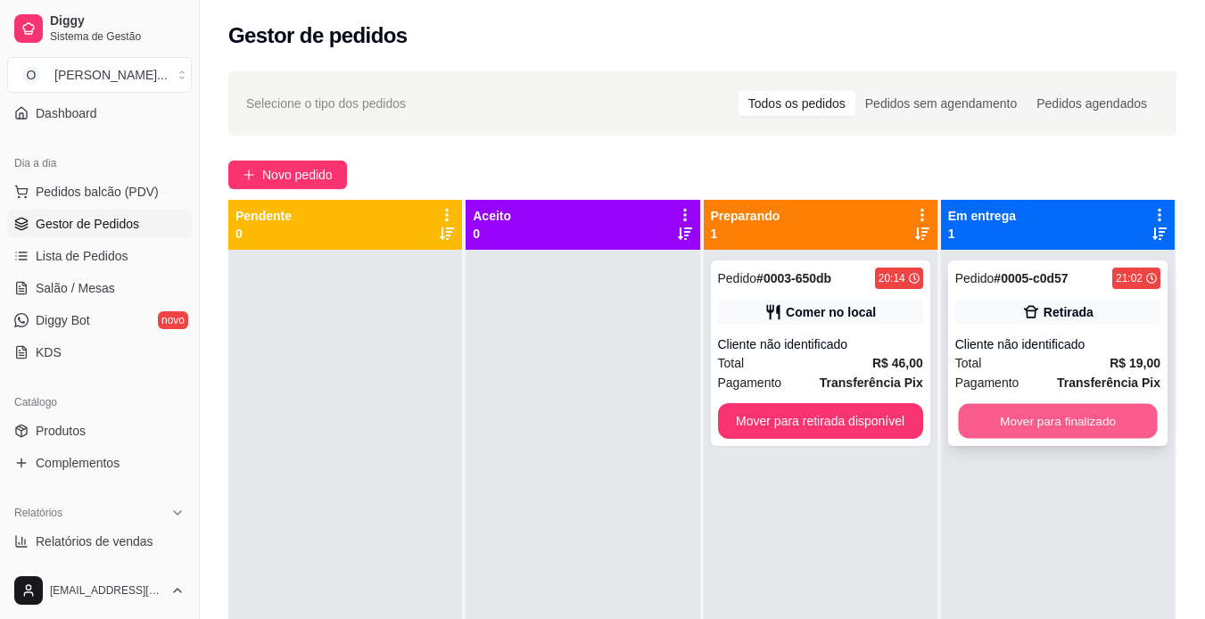
click at [1019, 412] on button "Mover para finalizado" at bounding box center [1057, 421] width 199 height 35
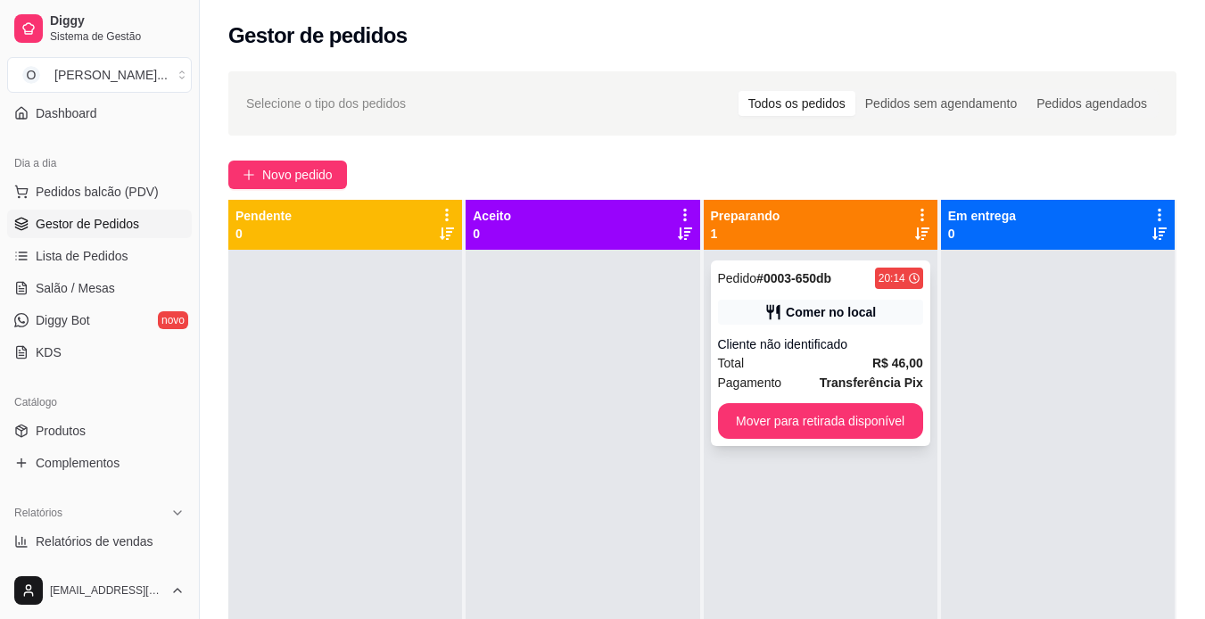
click at [832, 347] on div "Cliente não identificado" at bounding box center [820, 344] width 205 height 18
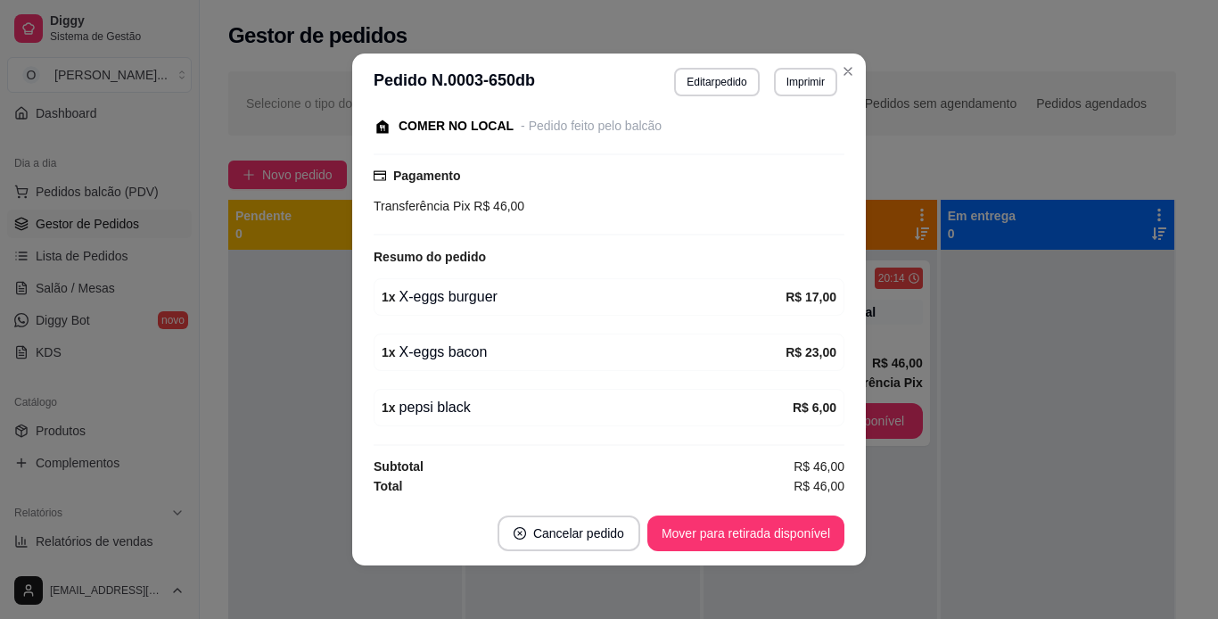
scroll to position [194, 0]
click at [738, 536] on button "Mover para retirada disponível" at bounding box center [745, 533] width 191 height 35
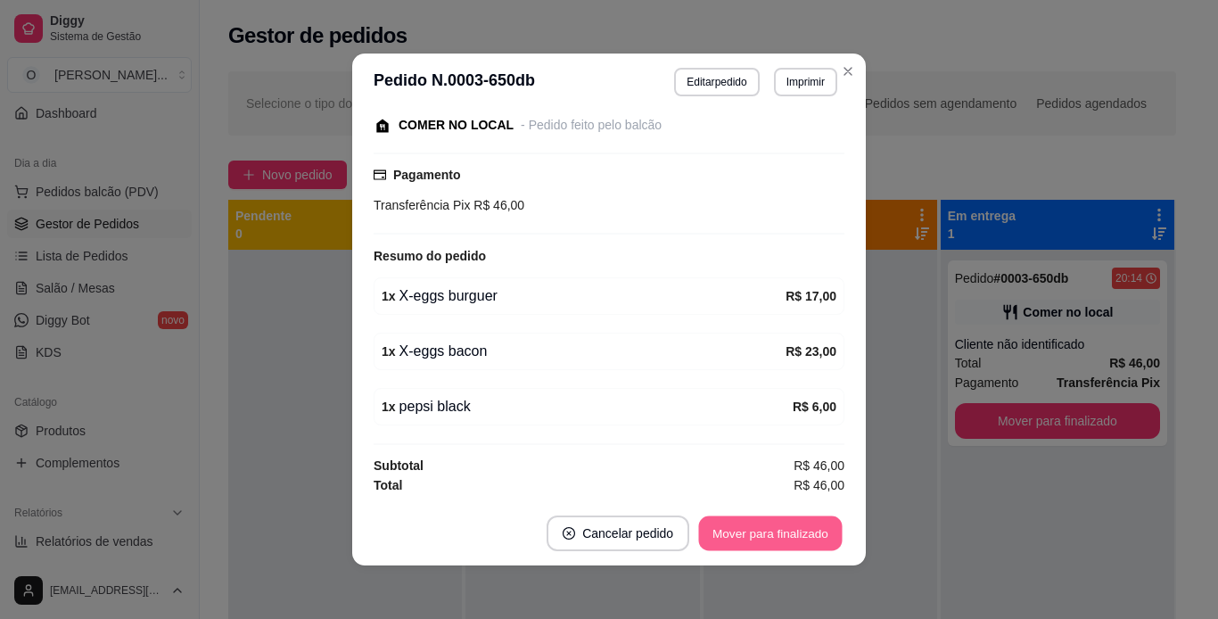
click at [738, 536] on button "Mover para finalizado" at bounding box center [771, 533] width 144 height 35
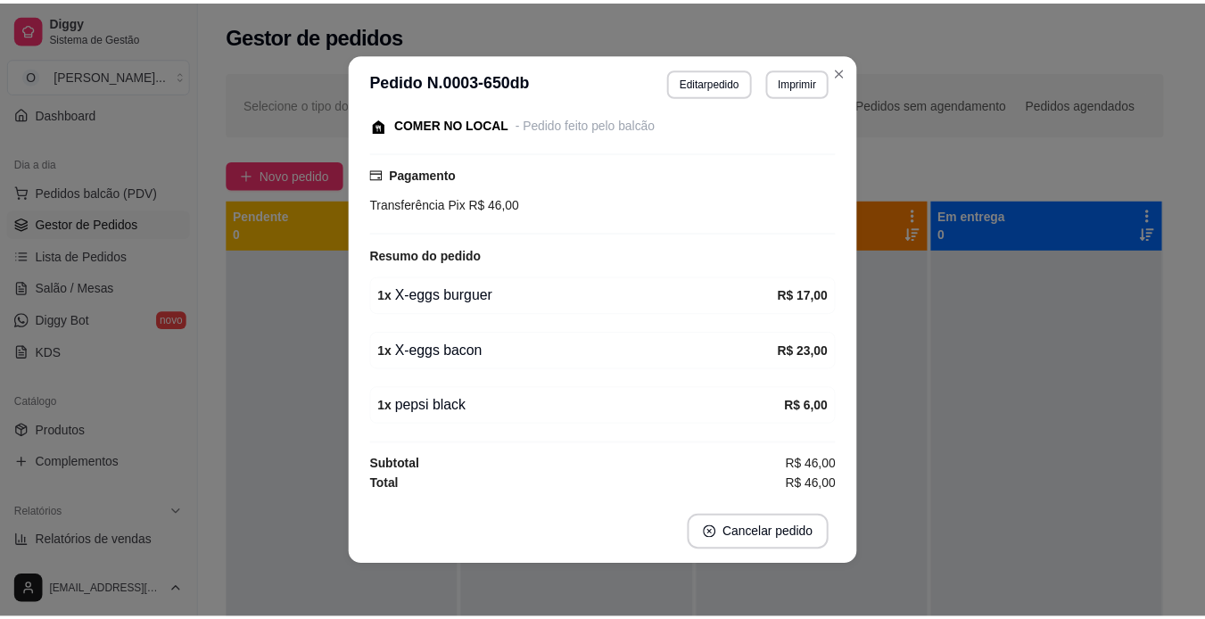
scroll to position [118, 0]
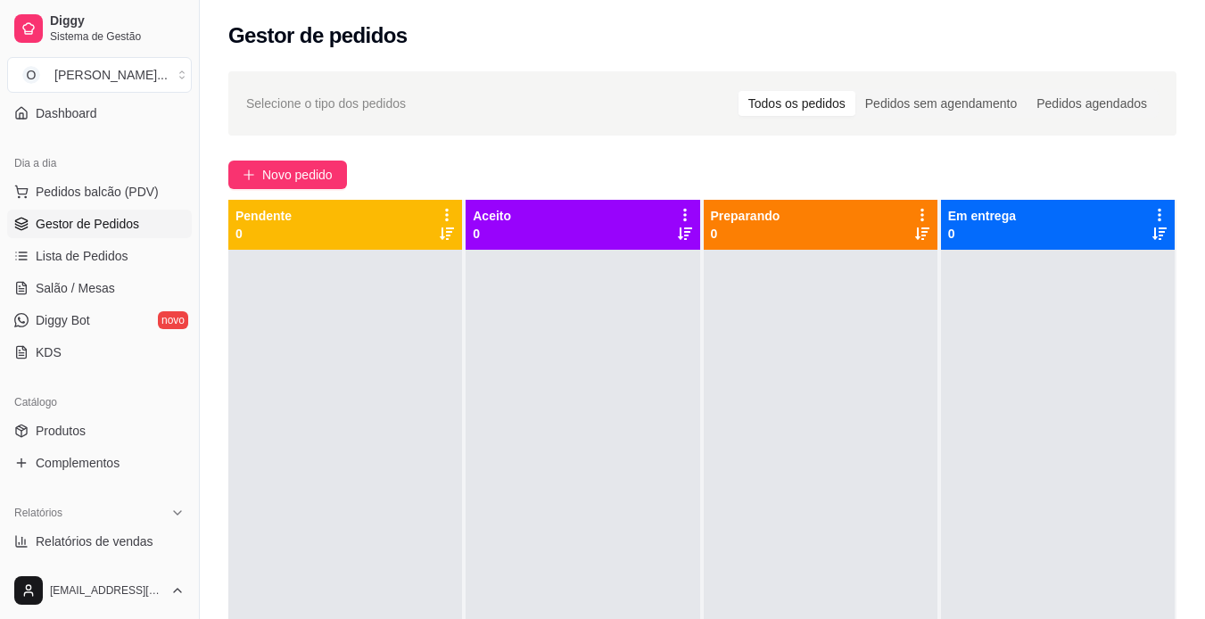
click at [138, 248] on link "Lista de Pedidos" at bounding box center [99, 256] width 185 height 29
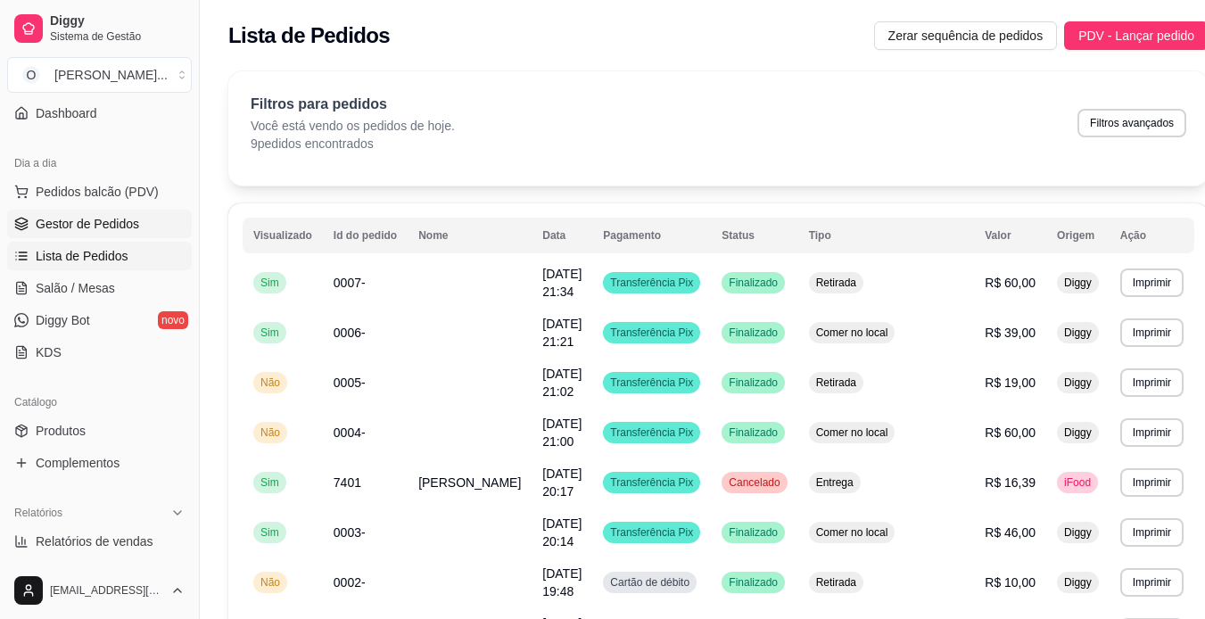
click at [142, 231] on link "Gestor de Pedidos" at bounding box center [99, 224] width 185 height 29
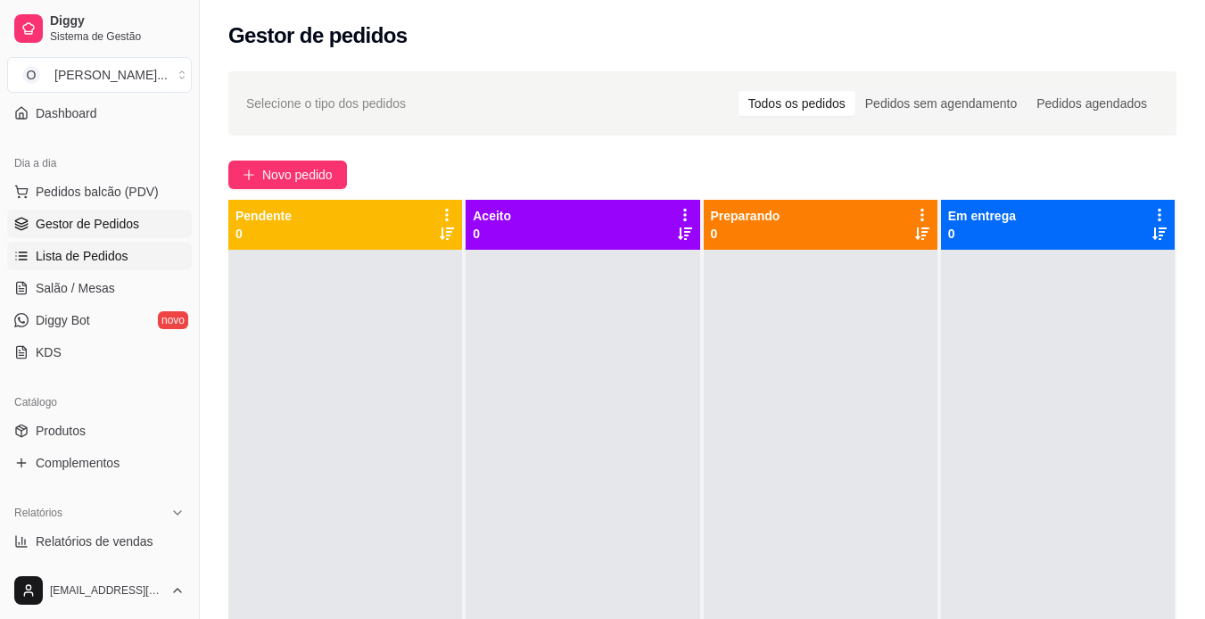
click at [127, 253] on link "Lista de Pedidos" at bounding box center [99, 256] width 185 height 29
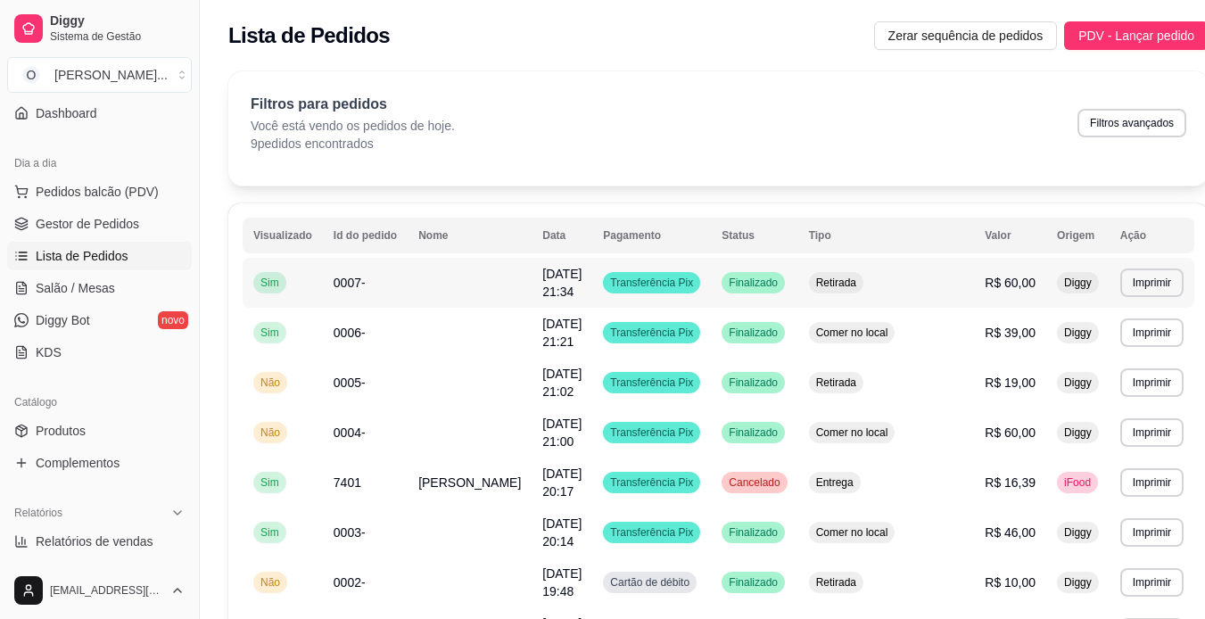
click at [797, 302] on td "Finalizado" at bounding box center [754, 283] width 87 height 50
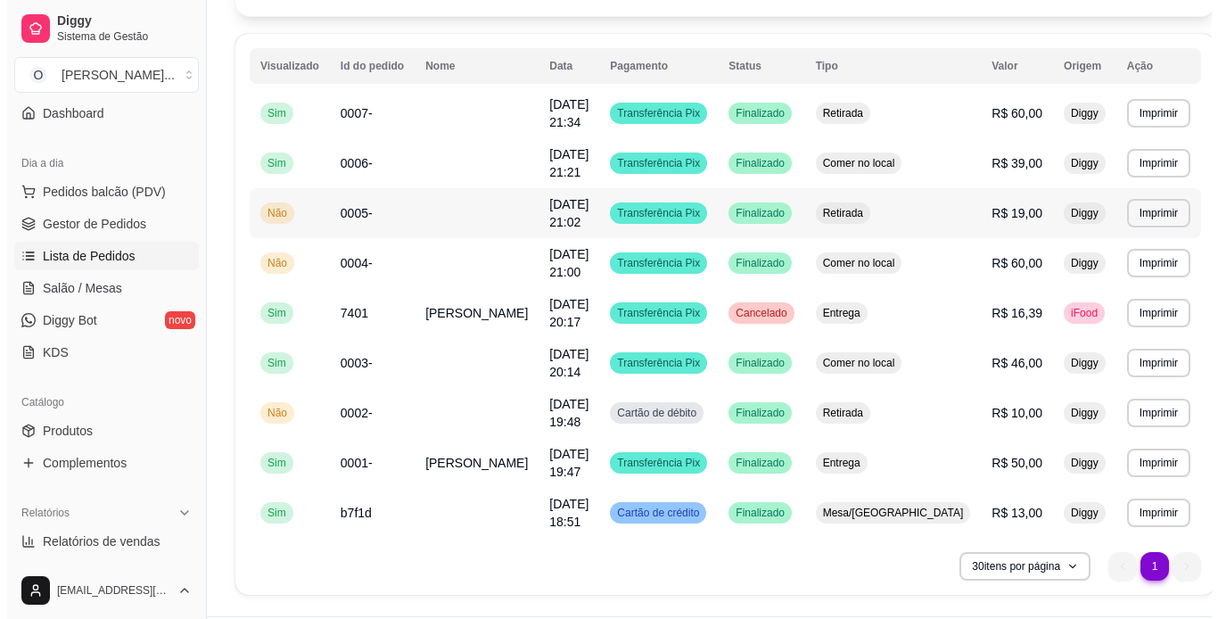
scroll to position [168, 0]
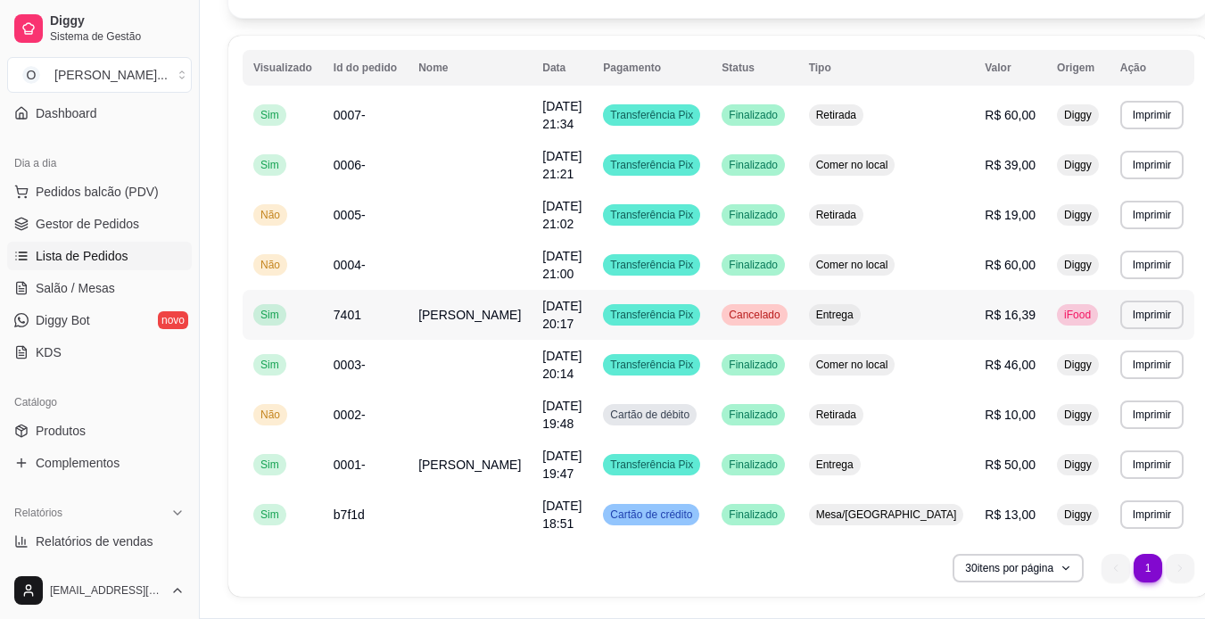
click at [863, 302] on td "Entrega" at bounding box center [886, 315] width 177 height 50
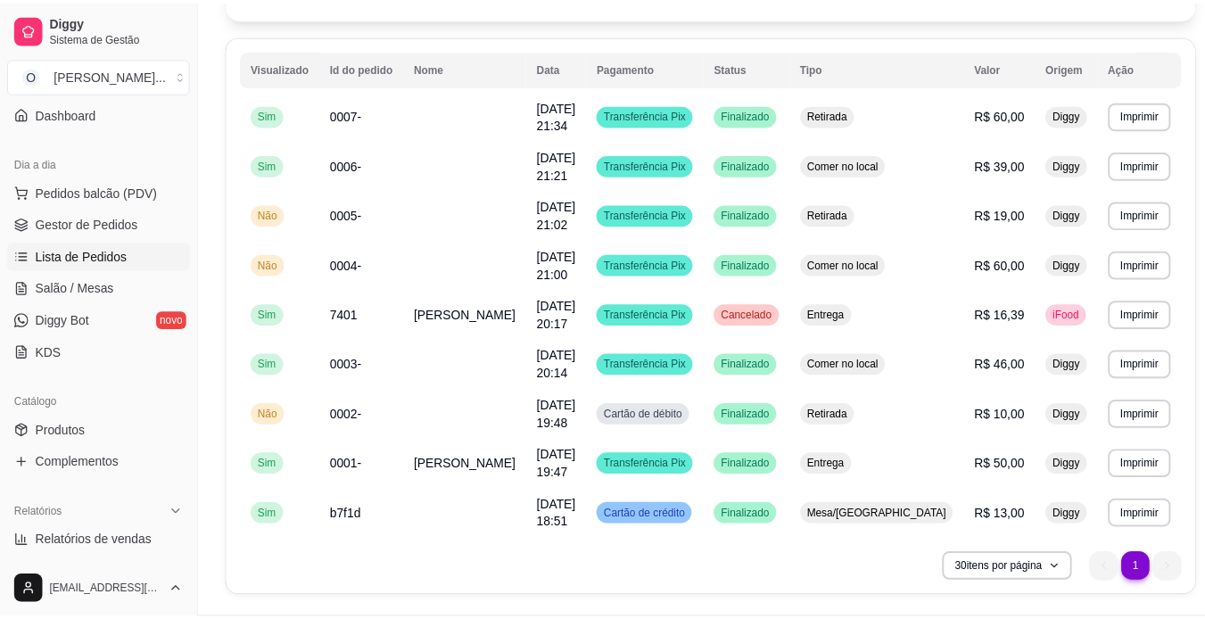
scroll to position [153, 0]
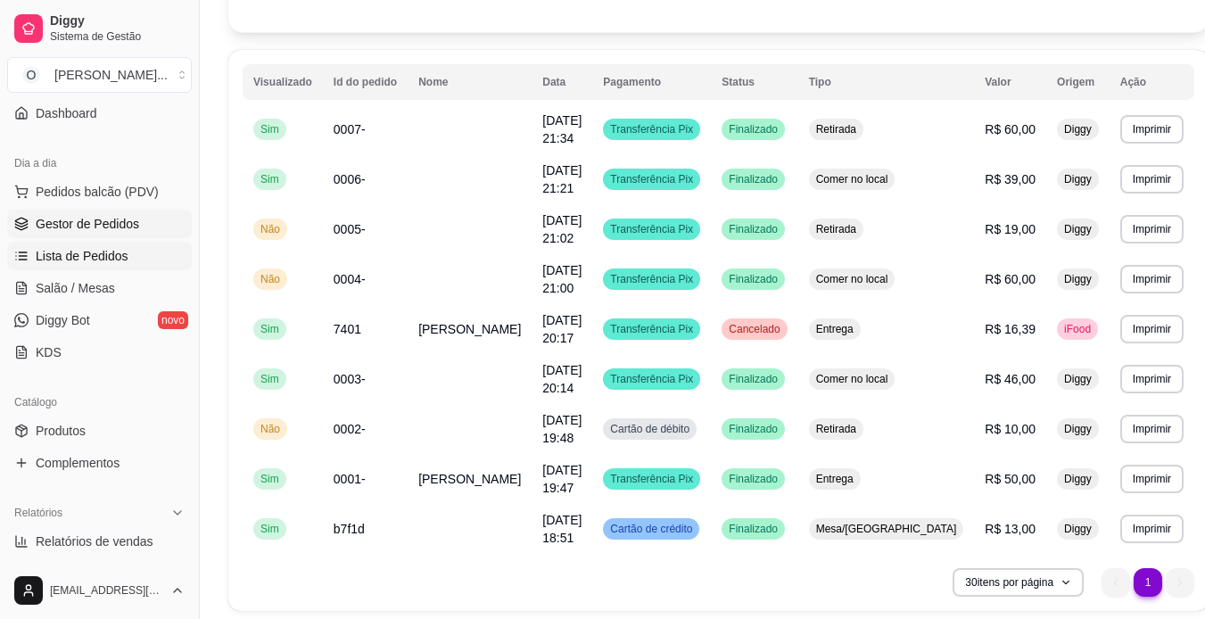
click at [110, 227] on span "Gestor de Pedidos" at bounding box center [87, 224] width 103 height 18
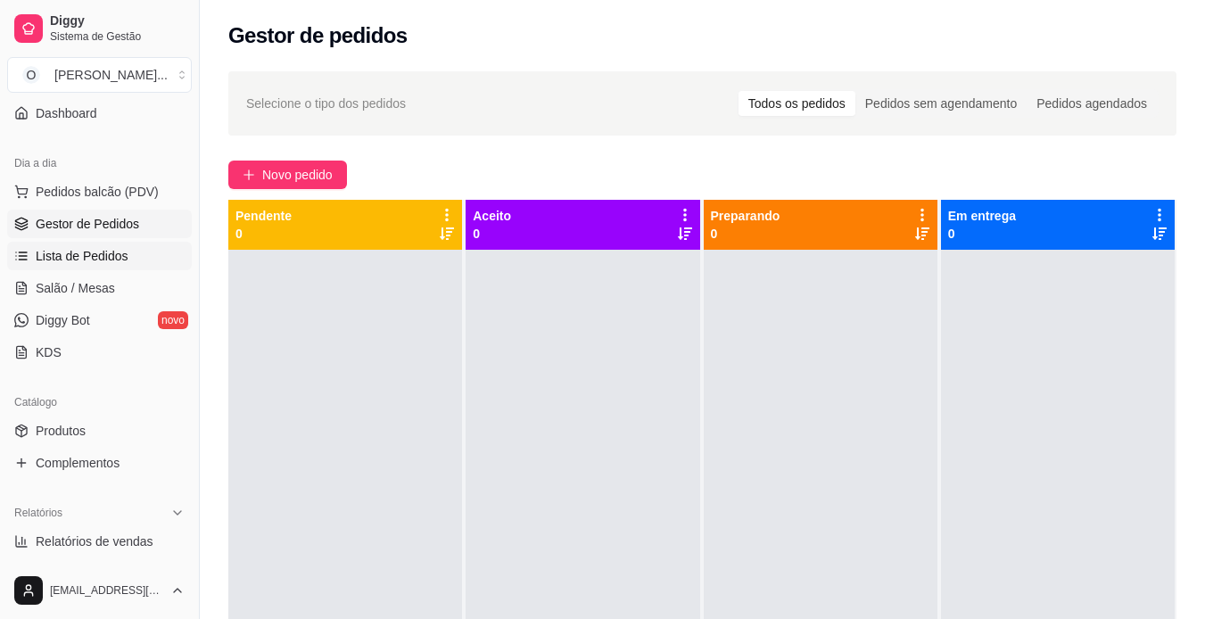
click at [112, 252] on span "Lista de Pedidos" at bounding box center [82, 256] width 93 height 18
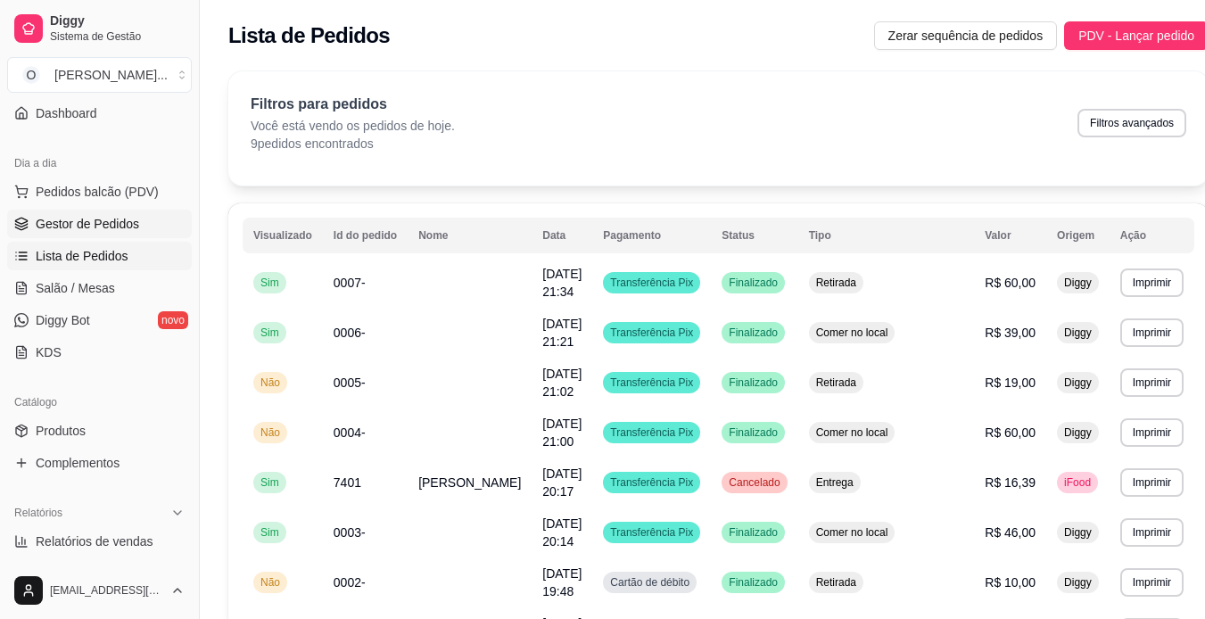
click at [141, 219] on link "Gestor de Pedidos" at bounding box center [99, 224] width 185 height 29
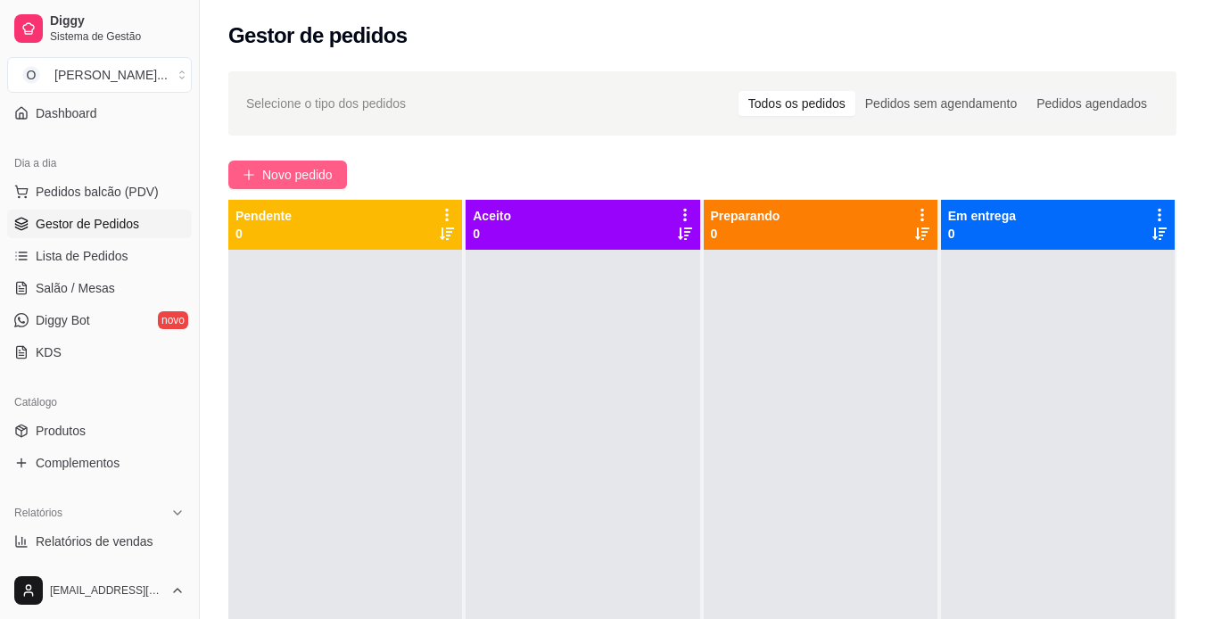
click at [299, 173] on span "Novo pedido" at bounding box center [297, 175] width 70 height 20
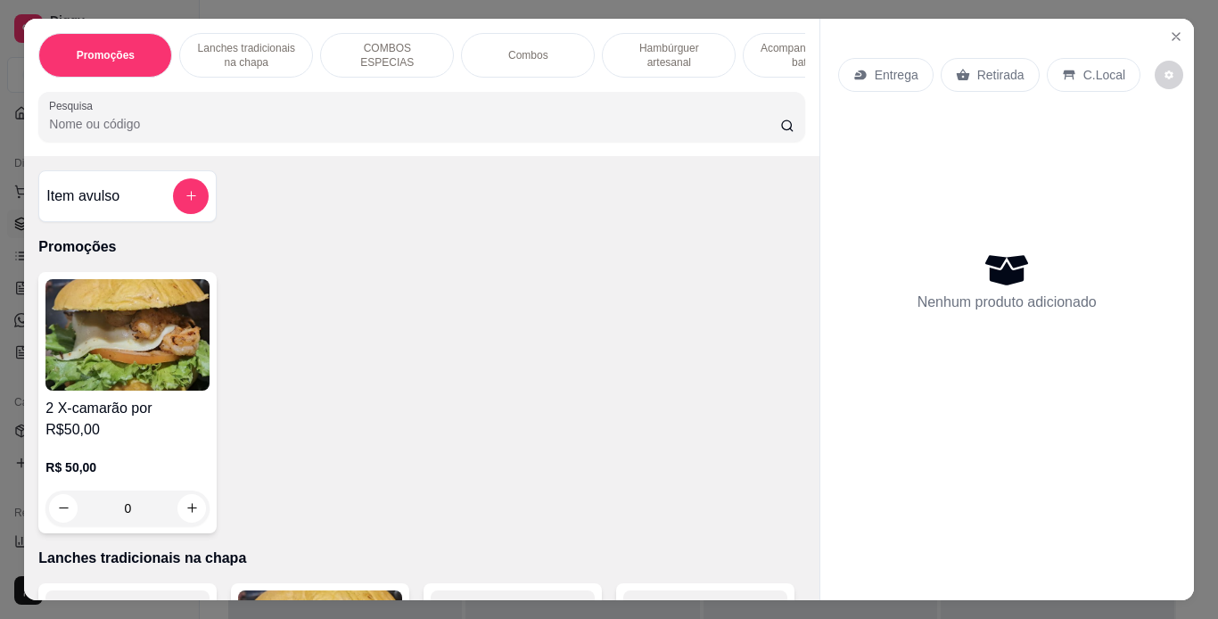
click at [644, 54] on p "Hambúrguer artesanal" at bounding box center [668, 55] width 103 height 29
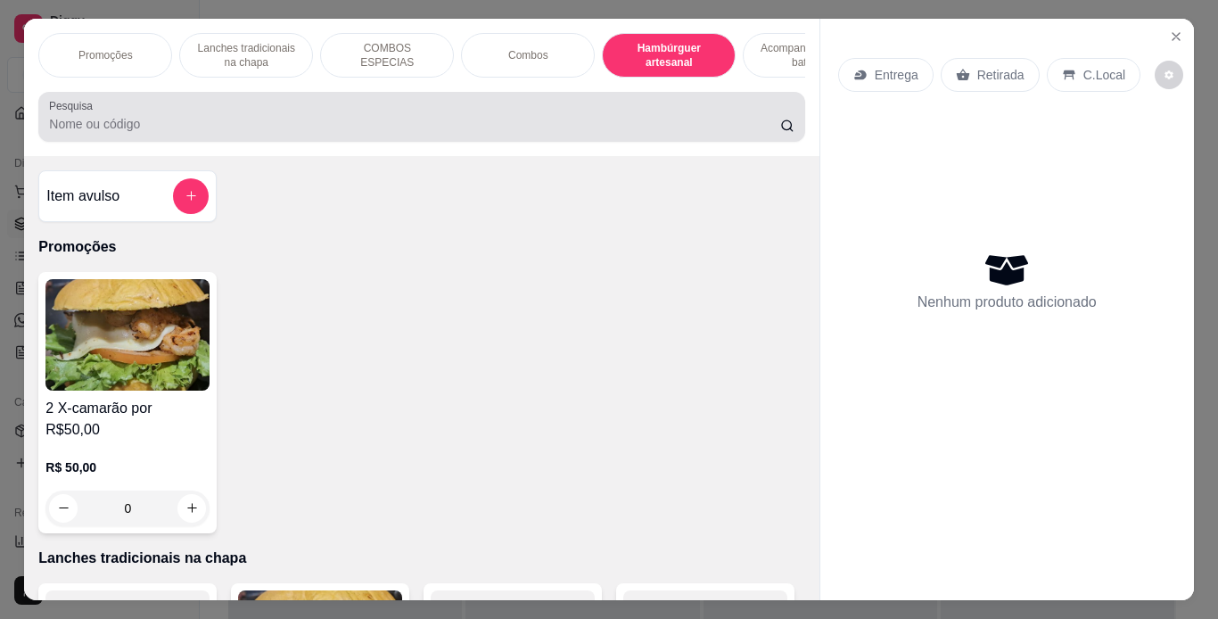
scroll to position [45, 0]
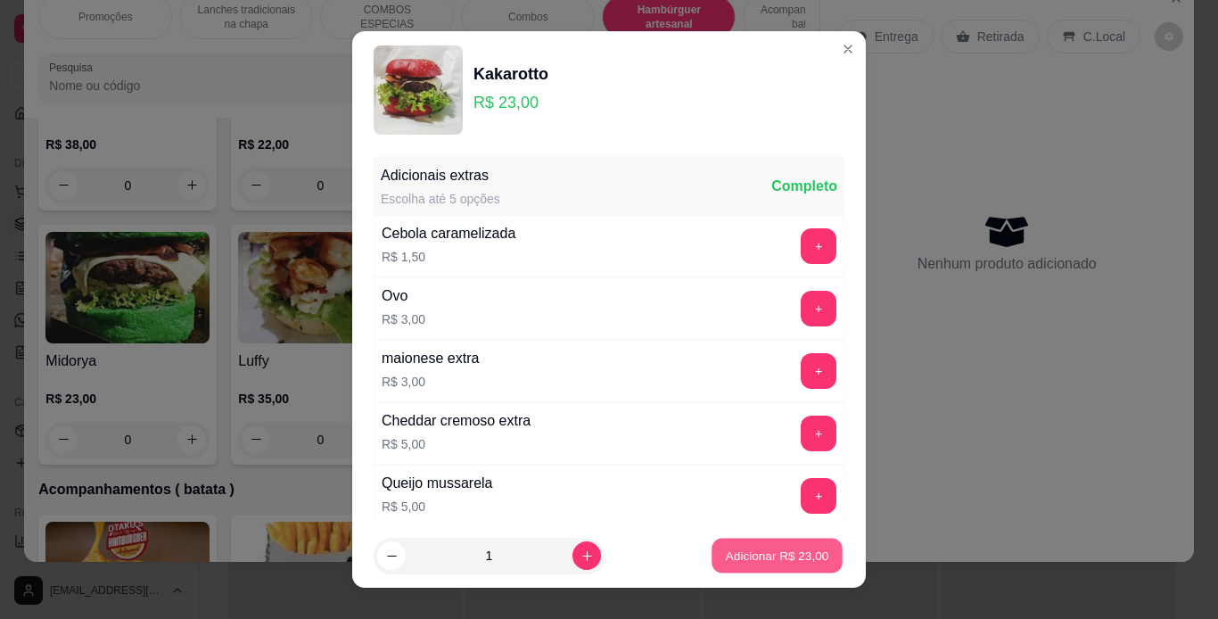
click at [726, 550] on p "Adicionar R$ 23,00" at bounding box center [777, 556] width 103 height 17
type input "1"
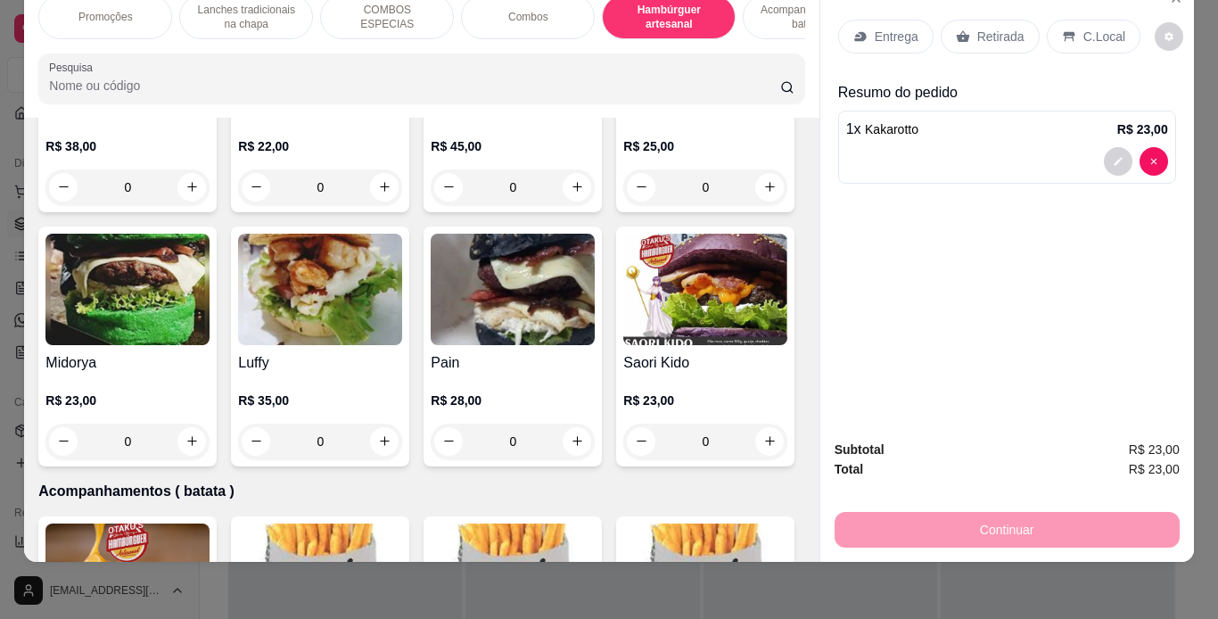
click at [862, 32] on div "Entrega" at bounding box center [885, 37] width 95 height 34
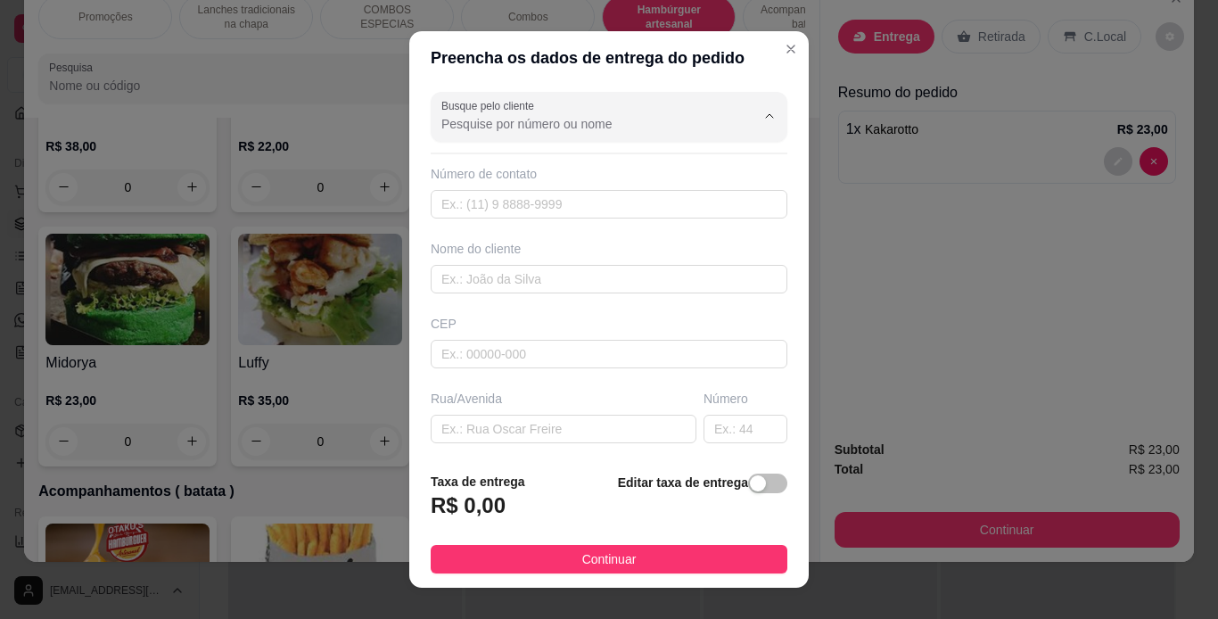
click at [637, 120] on input "Busque pelo cliente" at bounding box center [584, 124] width 285 height 18
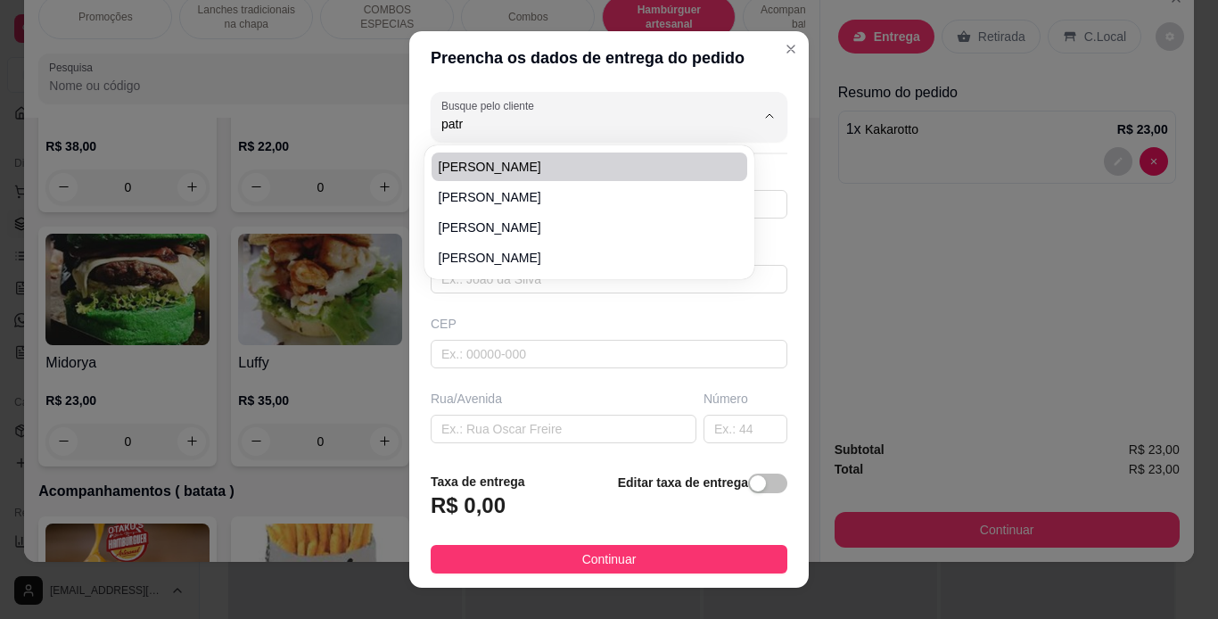
click at [578, 163] on span "[PERSON_NAME]" at bounding box center [581, 167] width 284 height 18
type input "[PERSON_NAME]"
type input "91999771482"
type input "[PERSON_NAME]"
type input "[STREET_ADDRESS]"
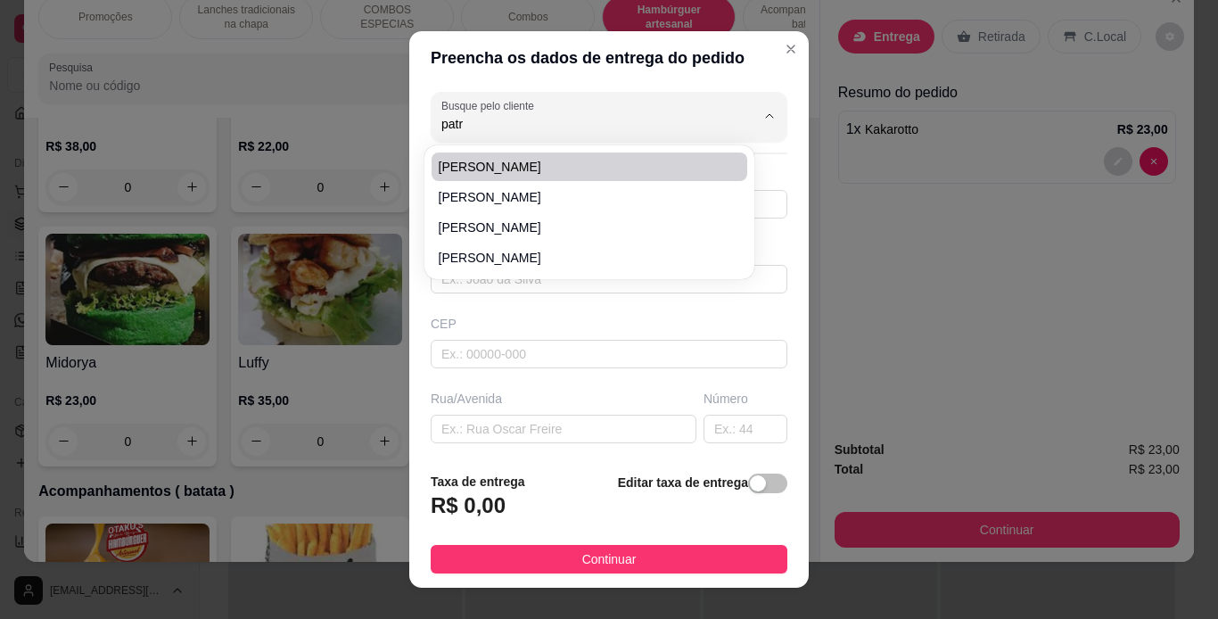
type input "61"
type input "[GEOGRAPHIC_DATA]"
type input "em frente a oficina alto nonato"
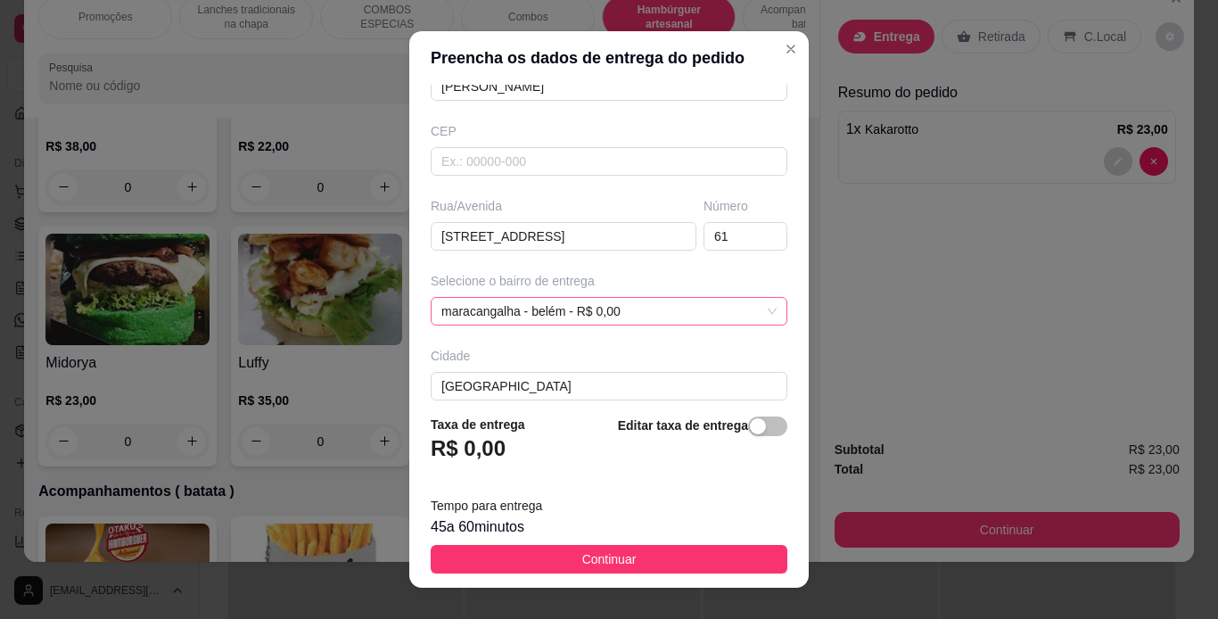
scroll to position [285, 0]
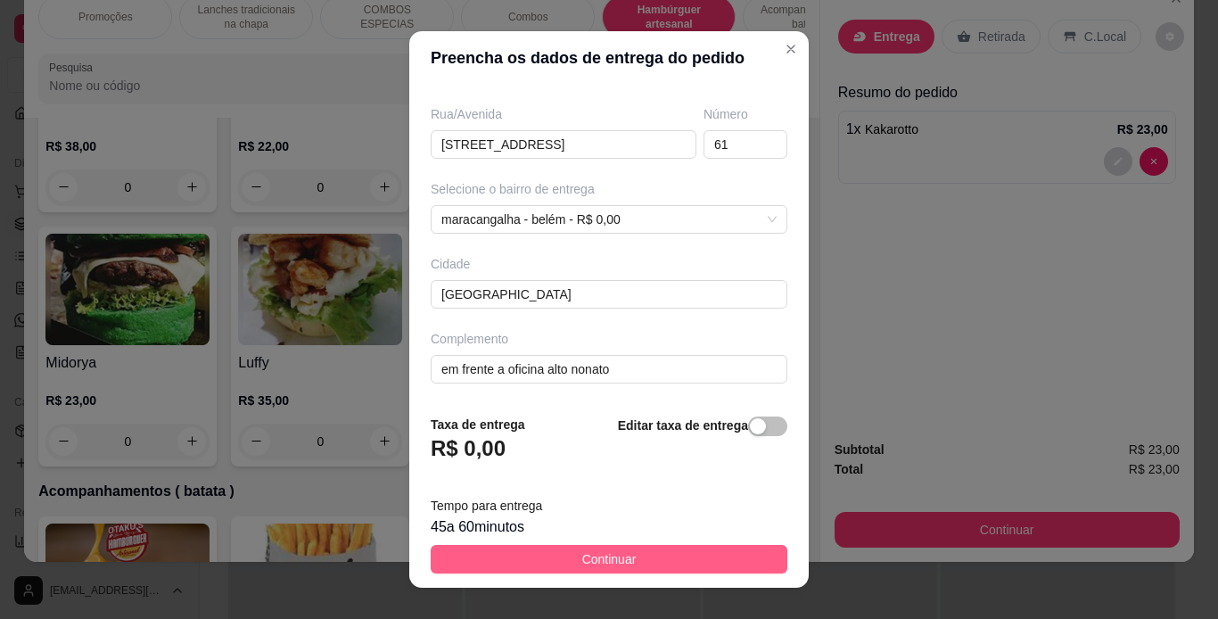
type input "[PERSON_NAME]"
click at [610, 551] on span "Continuar" at bounding box center [609, 559] width 54 height 20
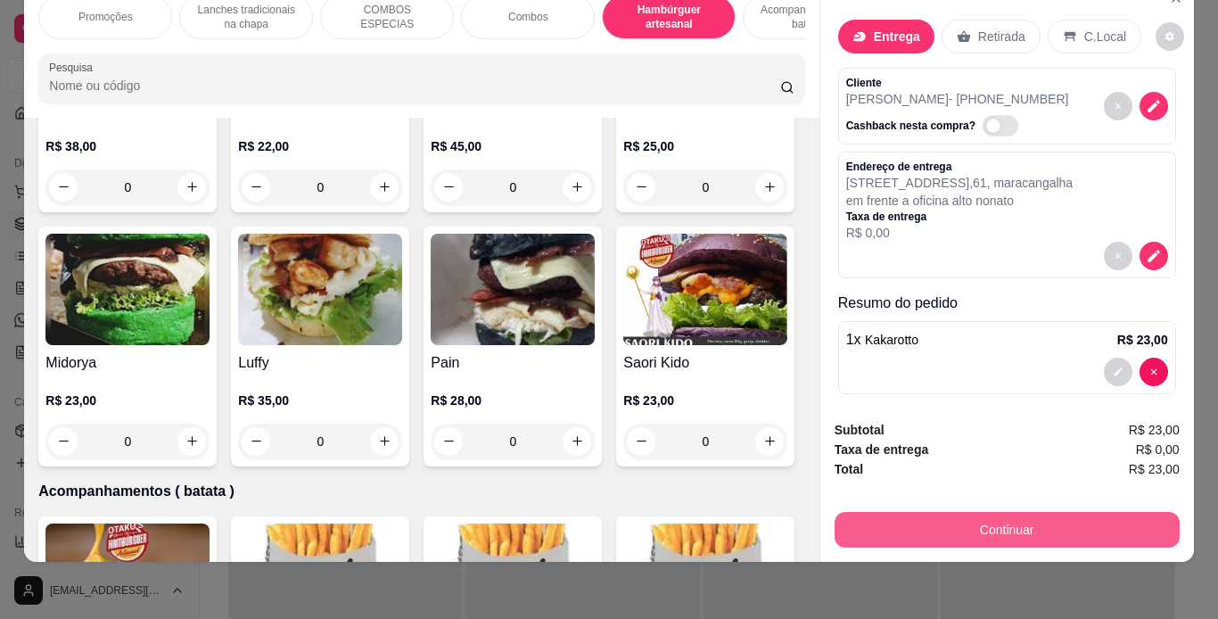
click at [947, 524] on button "Continuar" at bounding box center [1007, 530] width 345 height 36
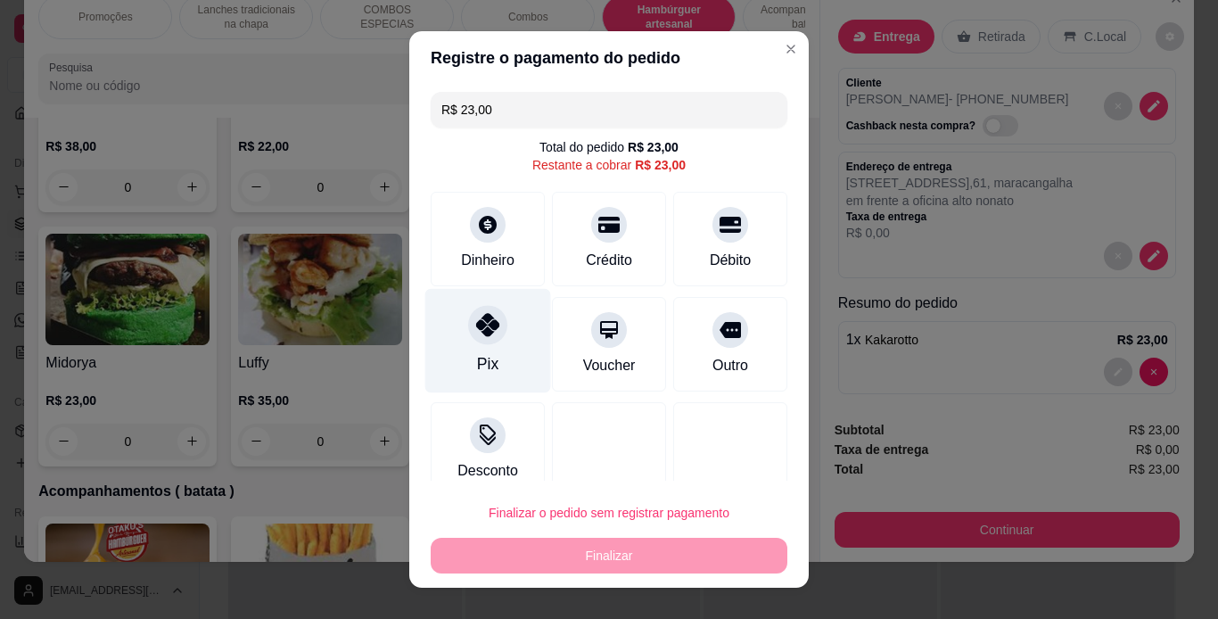
click at [486, 334] on icon at bounding box center [487, 324] width 23 height 23
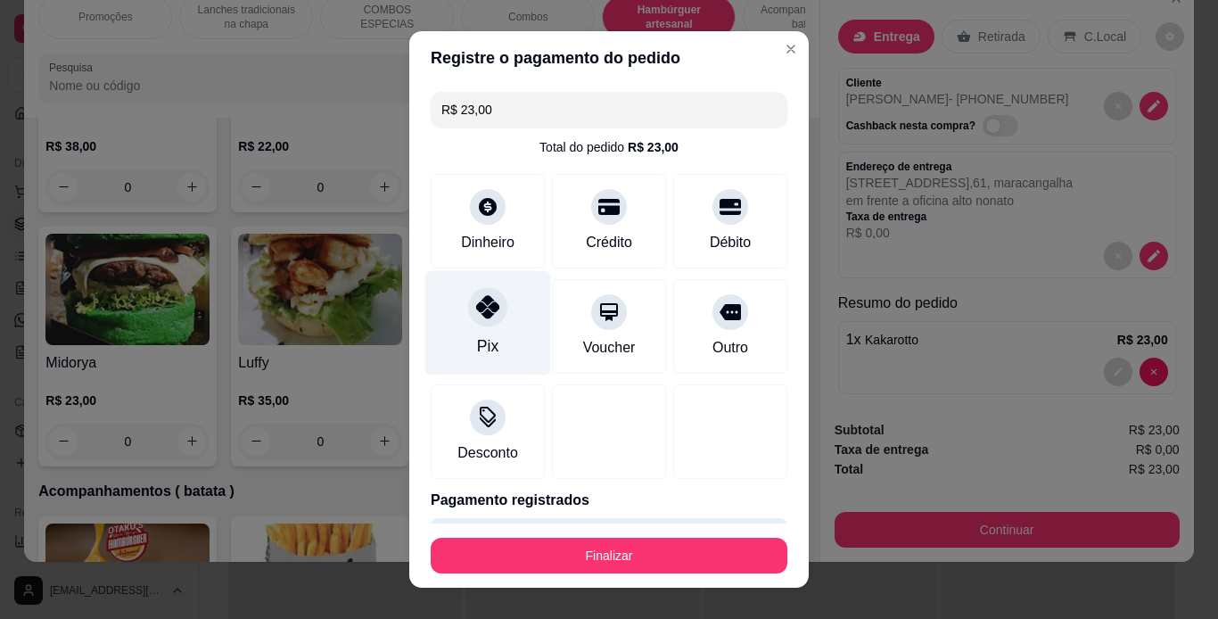
type input "R$ 0,00"
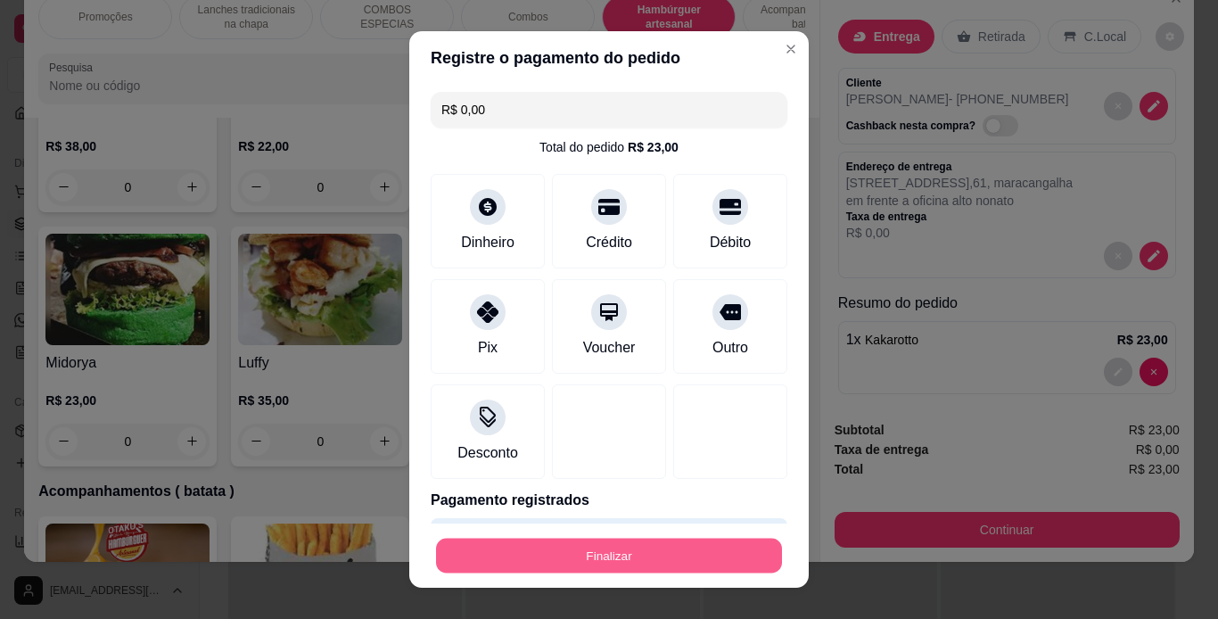
click at [686, 569] on button "Finalizar" at bounding box center [609, 556] width 346 height 35
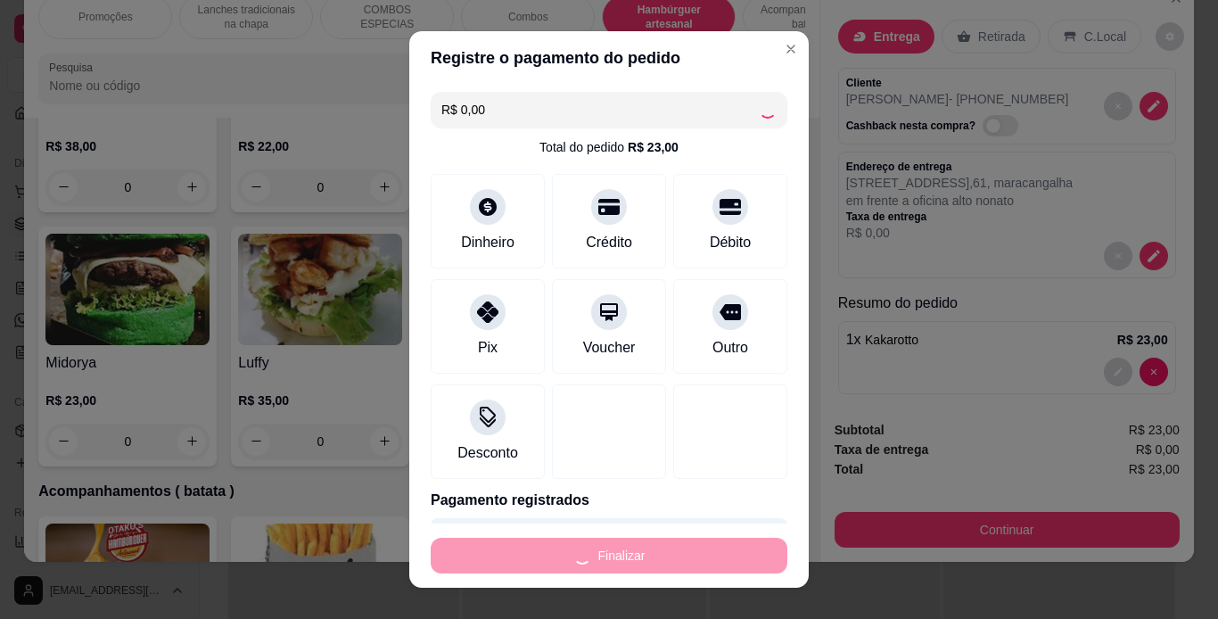
type input "0"
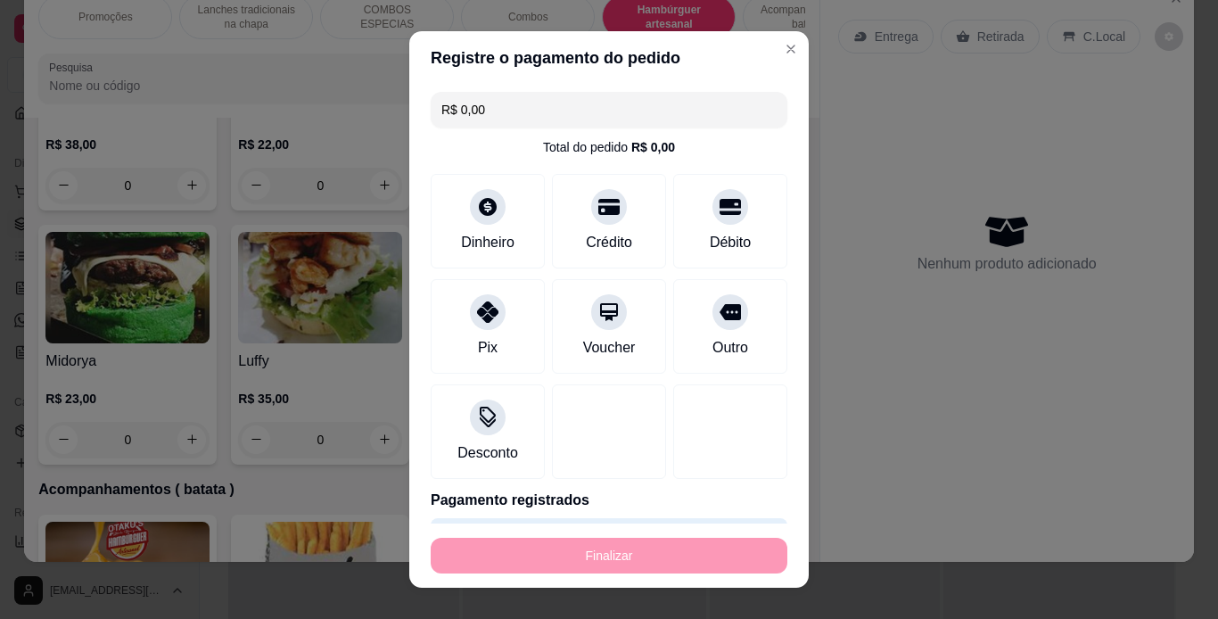
type input "-R$ 23,00"
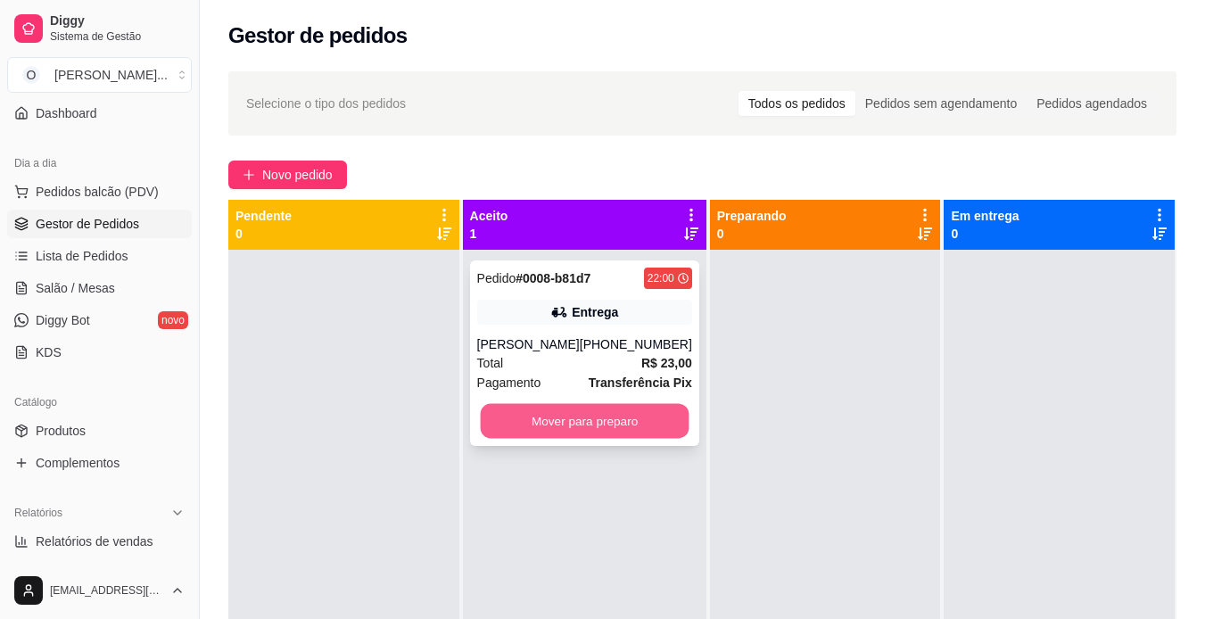
click at [621, 419] on button "Mover para preparo" at bounding box center [584, 421] width 209 height 35
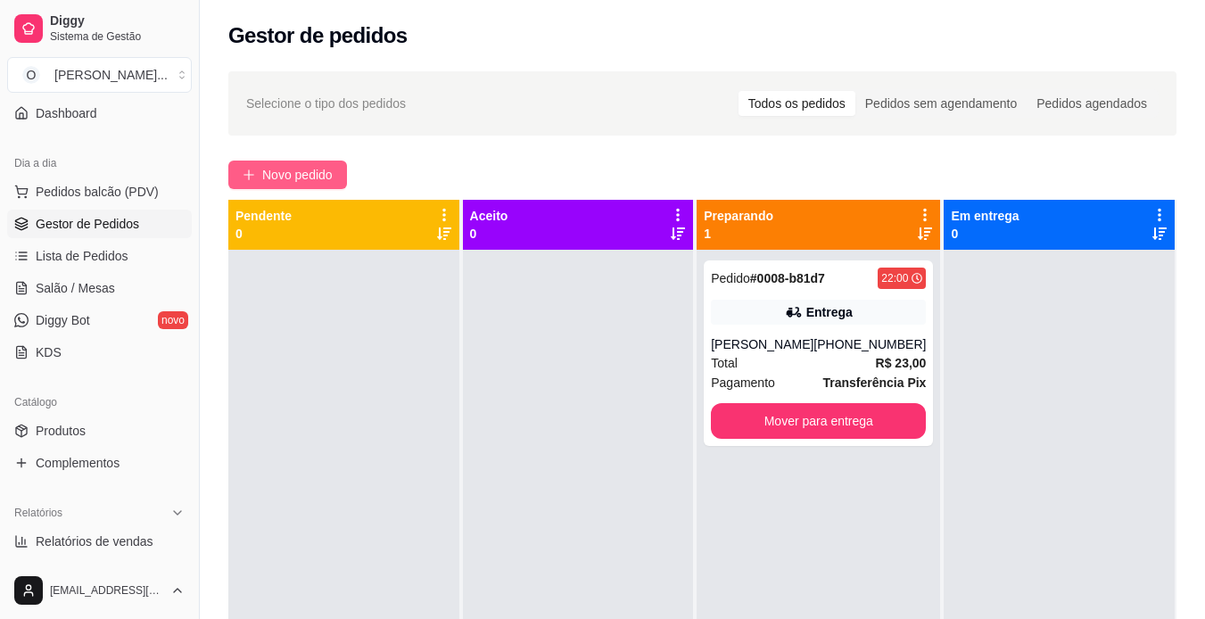
click at [305, 168] on span "Novo pedido" at bounding box center [297, 175] width 70 height 20
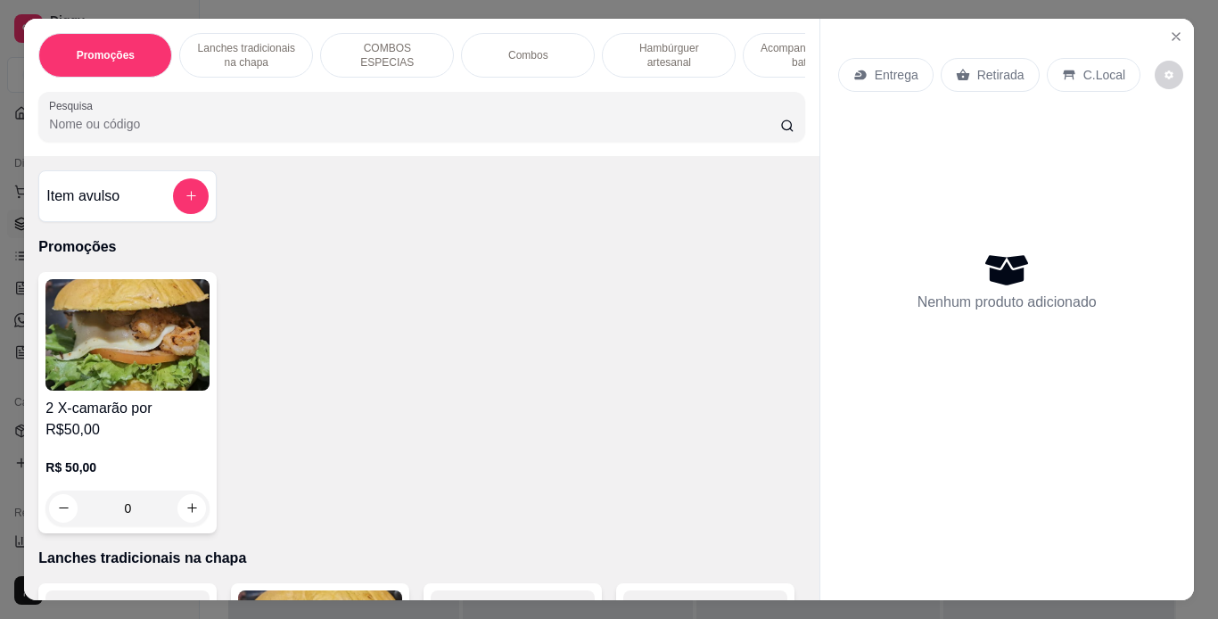
click at [669, 58] on p "Hambúrguer artesanal" at bounding box center [668, 55] width 103 height 29
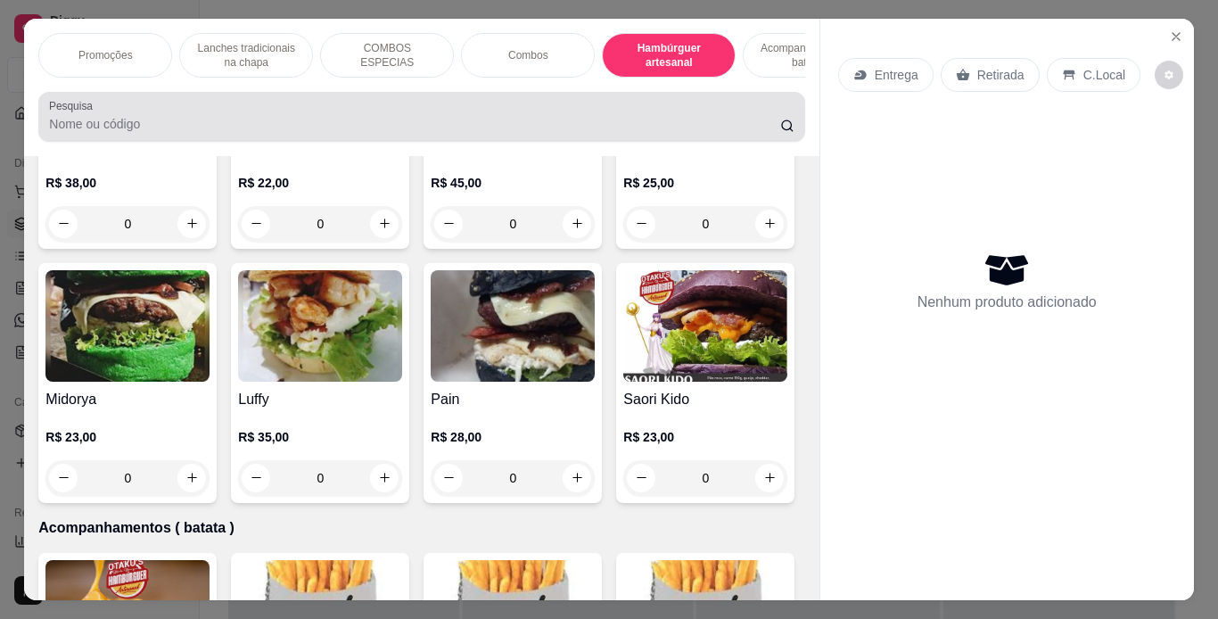
scroll to position [45, 0]
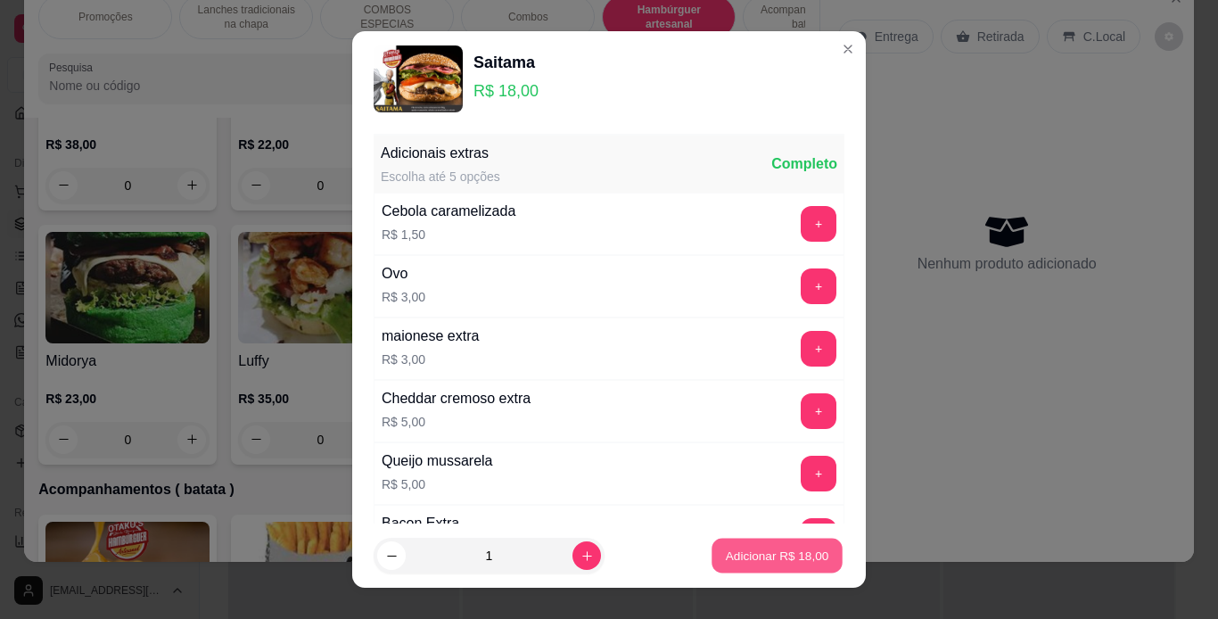
click at [766, 565] on button "Adicionar R$ 18,00" at bounding box center [777, 556] width 131 height 35
type input "1"
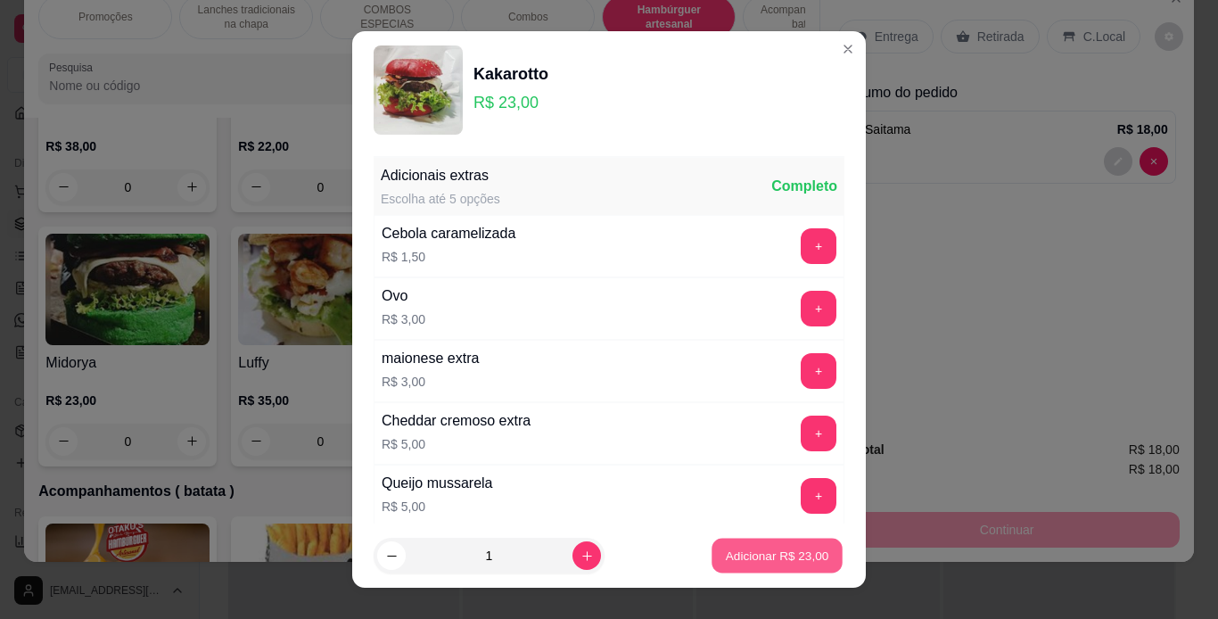
click at [761, 569] on button "Adicionar R$ 23,00" at bounding box center [777, 556] width 131 height 35
type input "1"
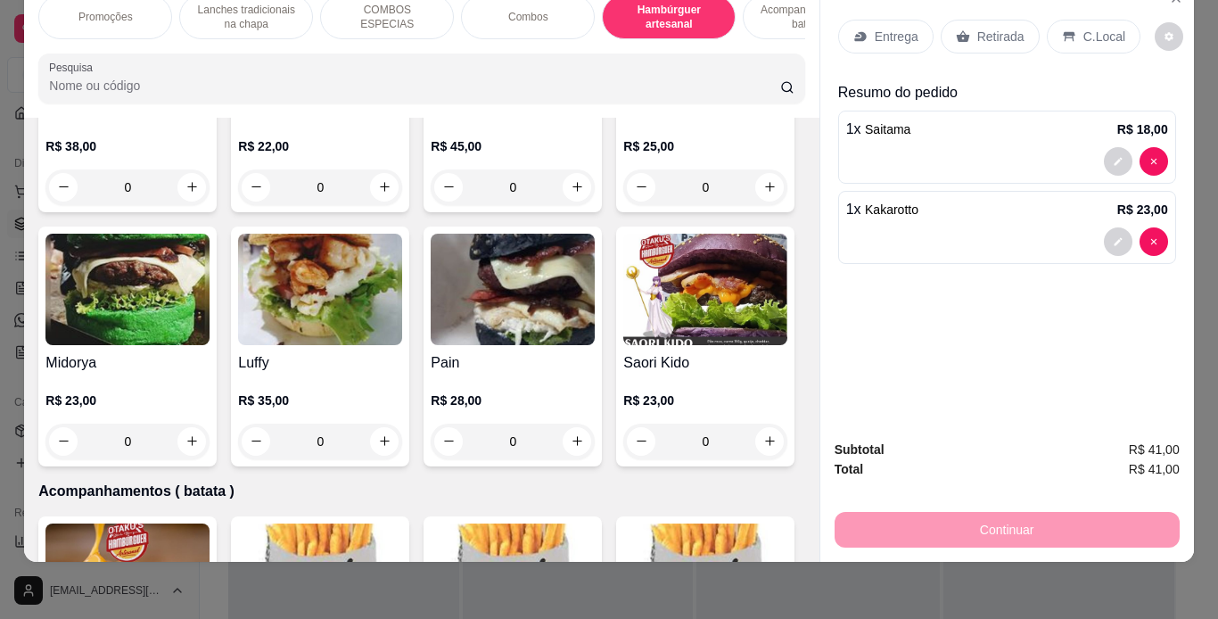
click at [775, 5] on p "Acompanhamentos ( batata )" at bounding box center [809, 17] width 103 height 29
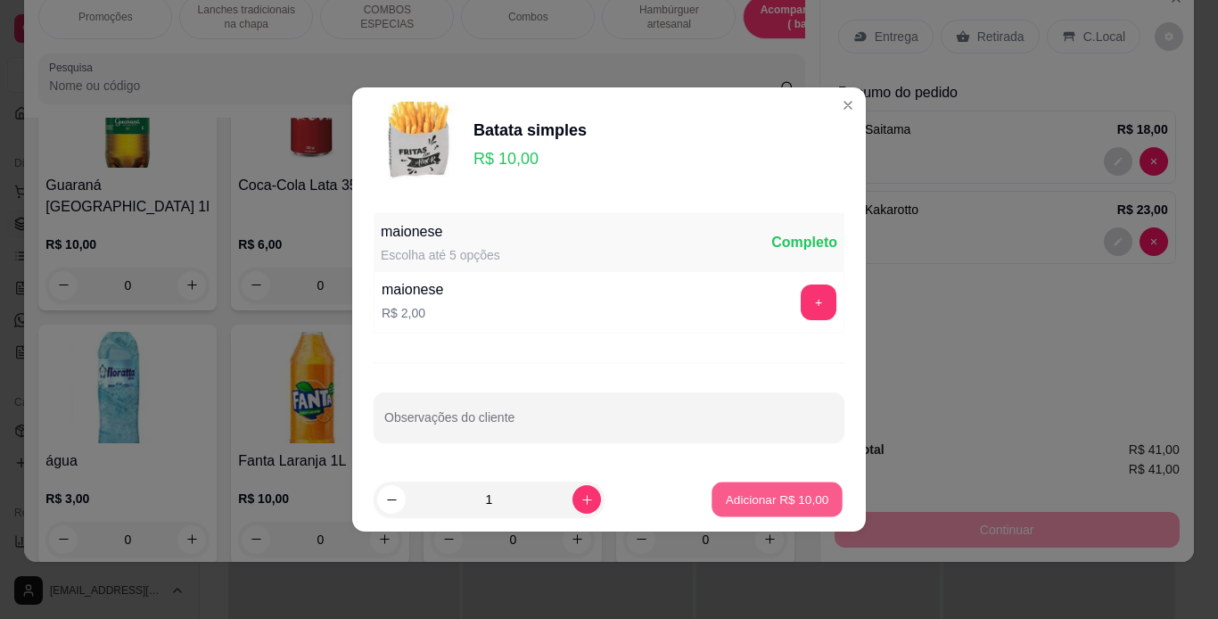
click at [743, 492] on p "Adicionar R$ 10,00" at bounding box center [777, 499] width 103 height 17
type input "1"
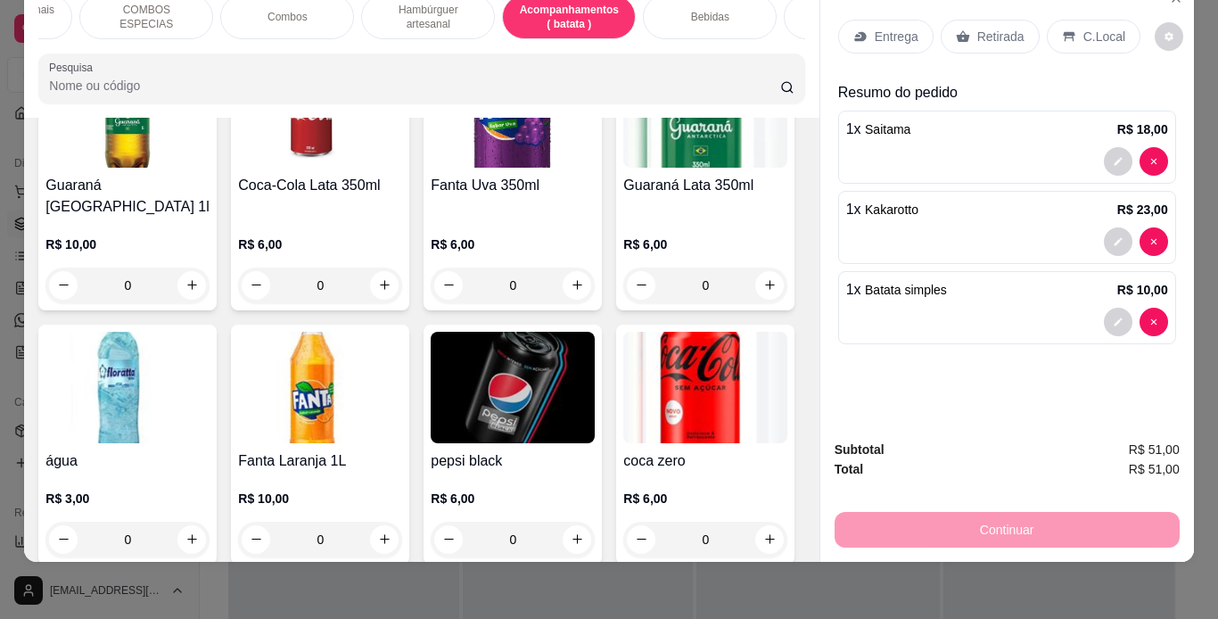
scroll to position [0, 241]
click at [731, 13] on div "Bebidas" at bounding box center [710, 17] width 134 height 45
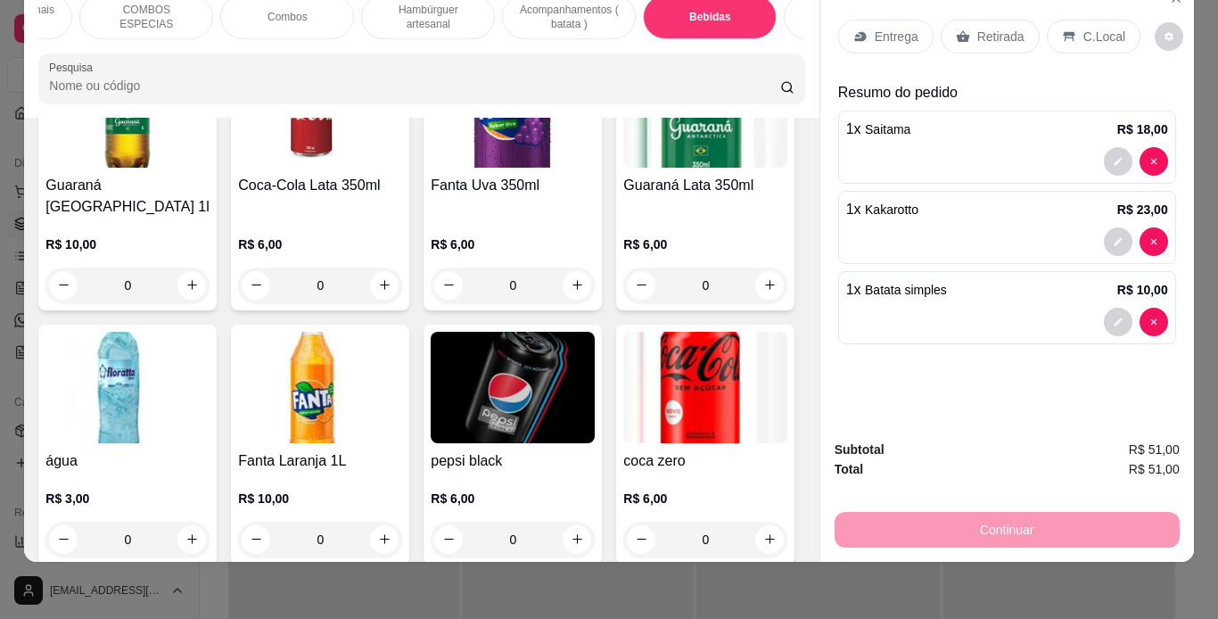
scroll to position [5459, 0]
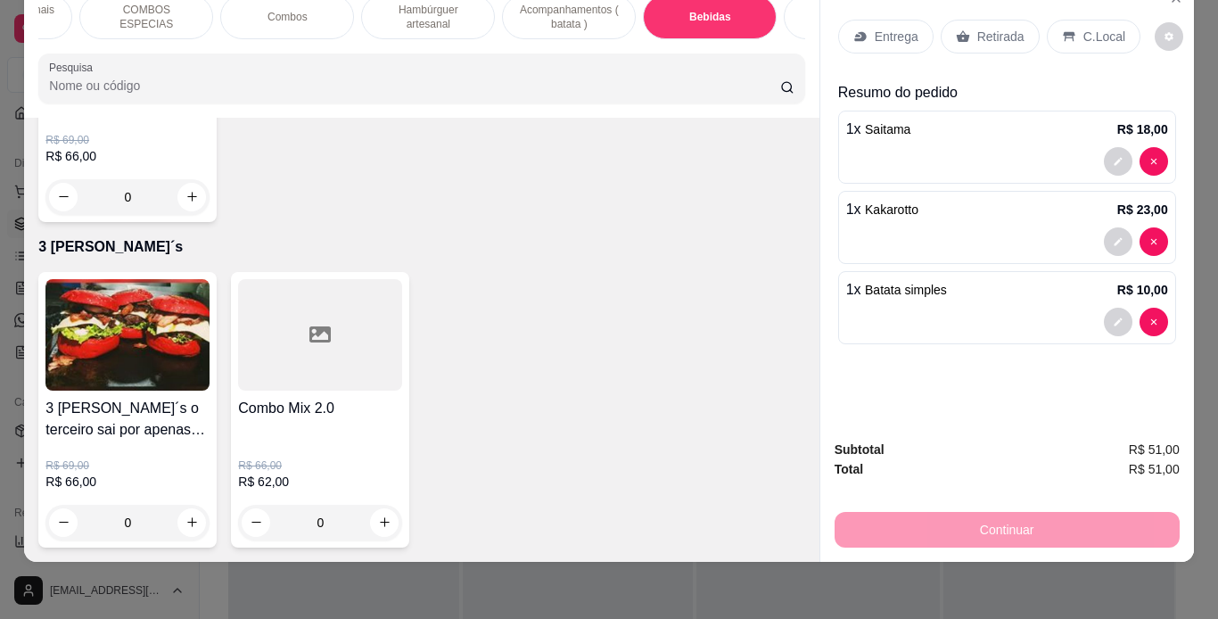
type input "2"
click at [1062, 29] on icon at bounding box center [1069, 36] width 14 height 14
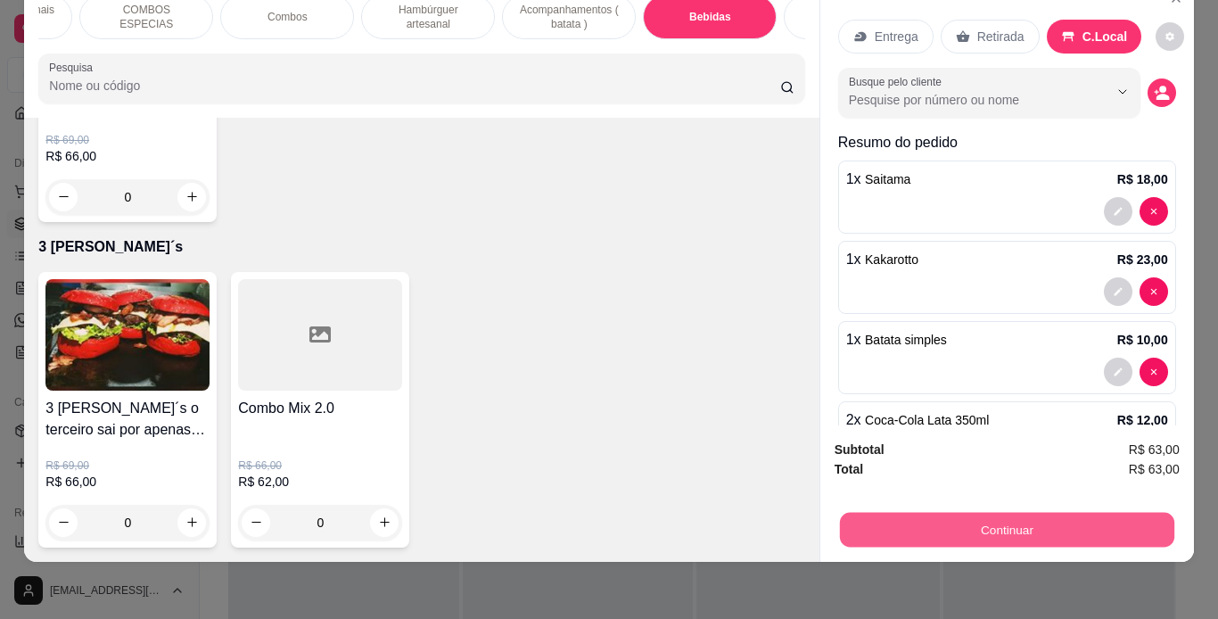
click at [877, 516] on button "Continuar" at bounding box center [1006, 530] width 335 height 35
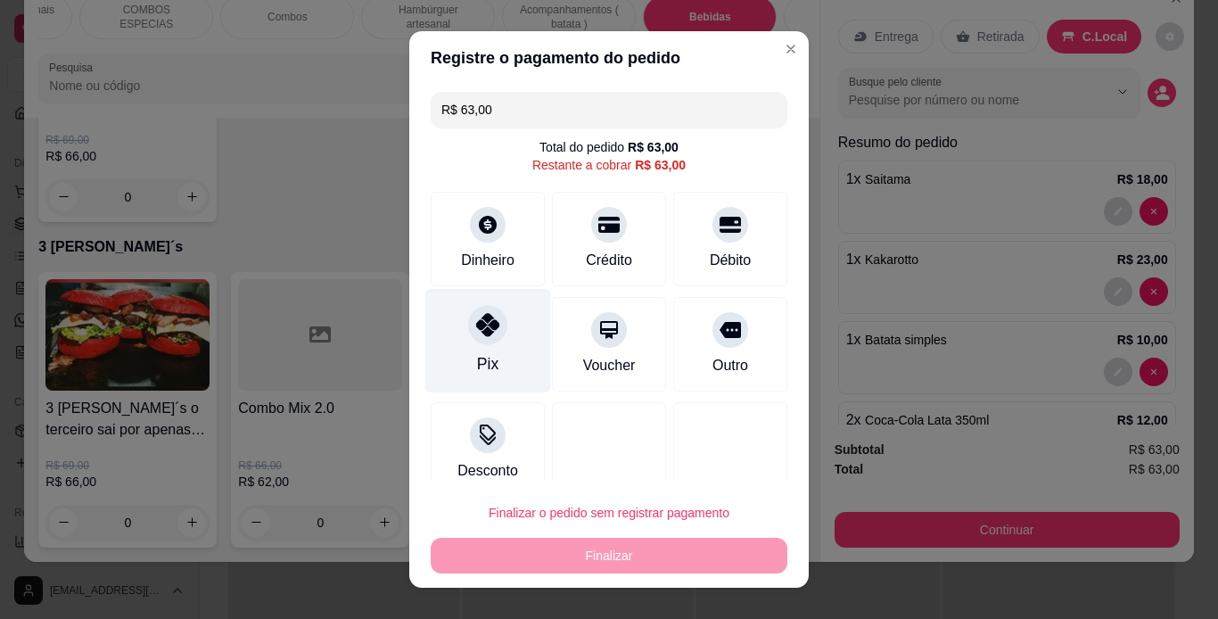
click at [476, 321] on icon at bounding box center [487, 324] width 23 height 23
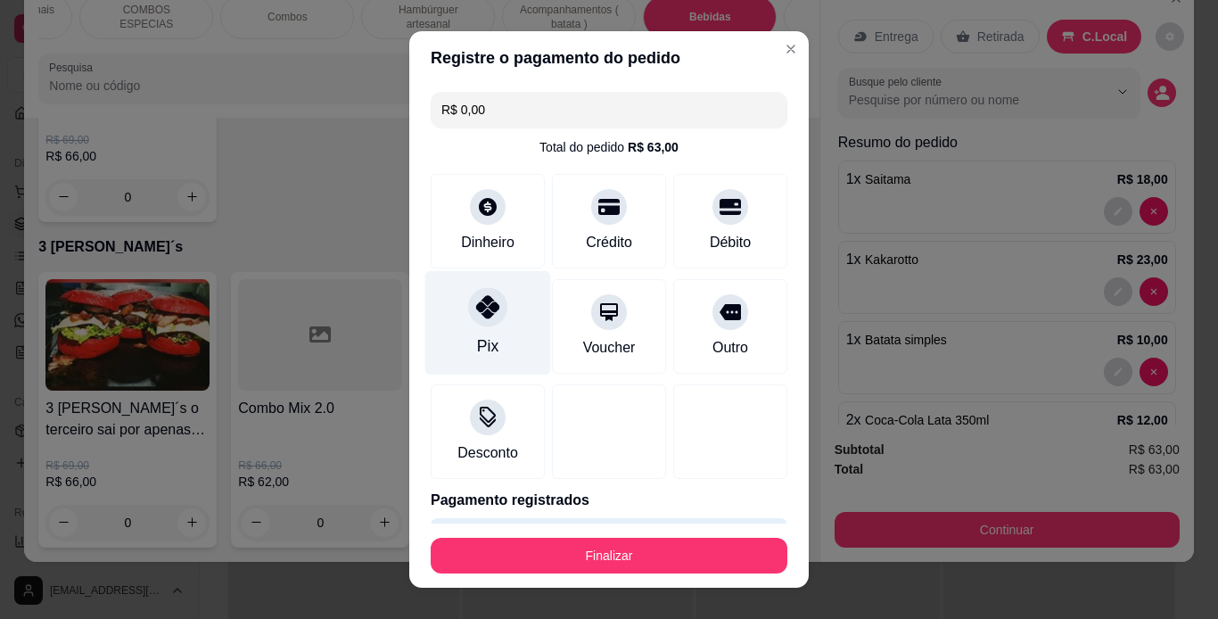
type input "R$ 0,00"
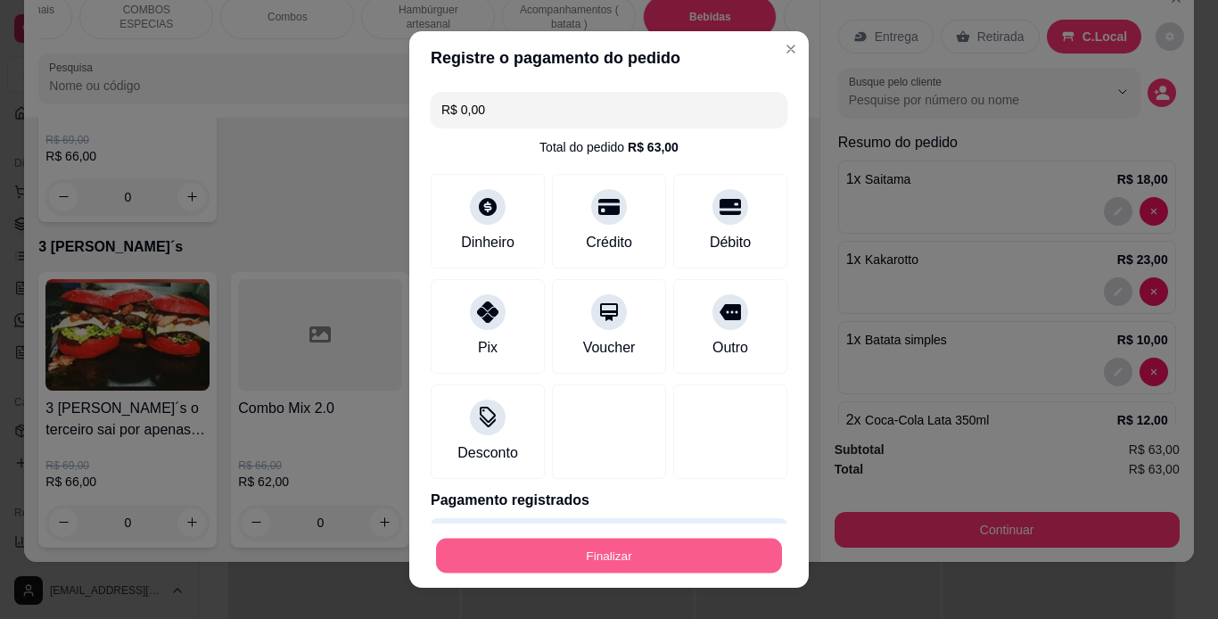
click at [611, 555] on button "Finalizar" at bounding box center [609, 556] width 346 height 35
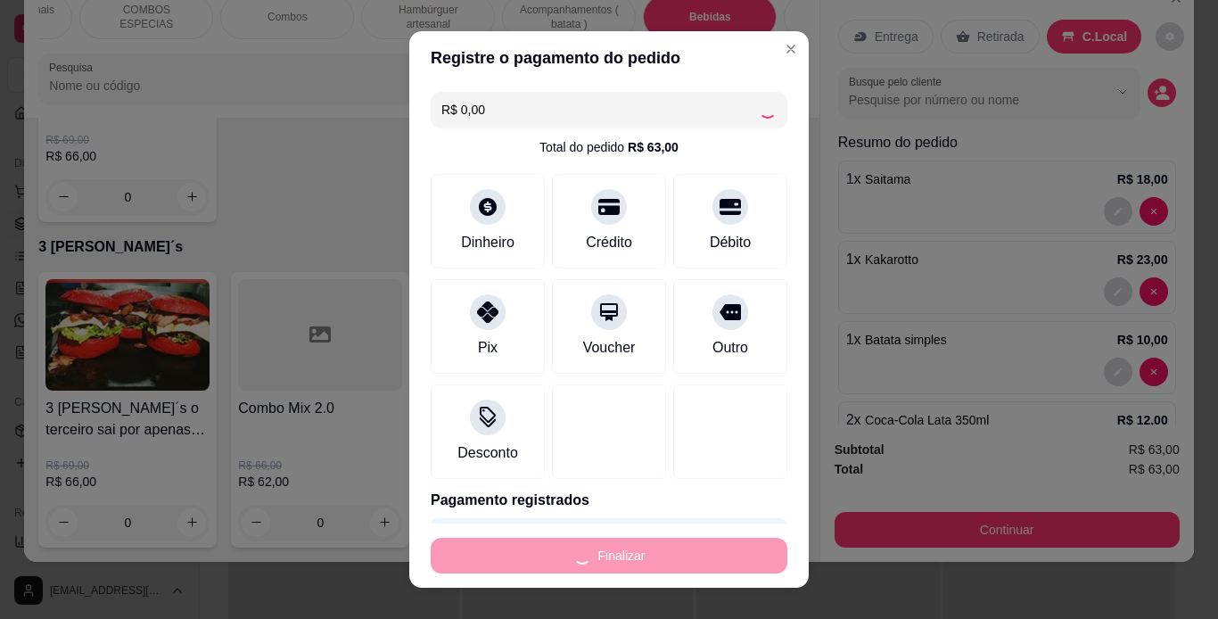
type input "0"
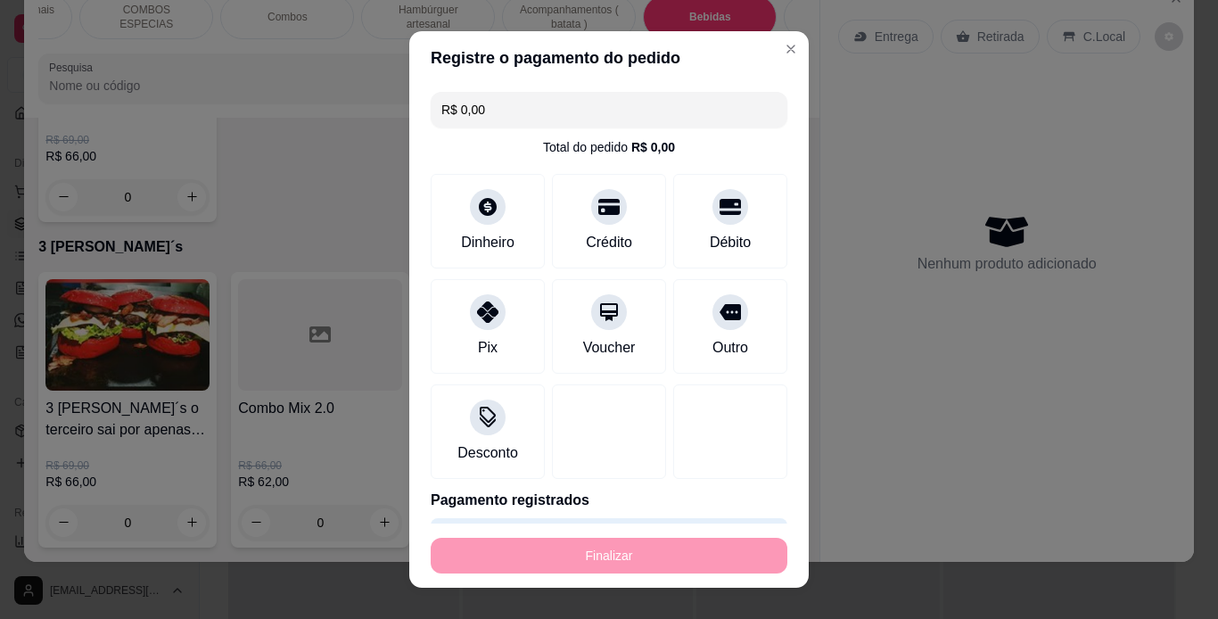
type input "-R$ 63,00"
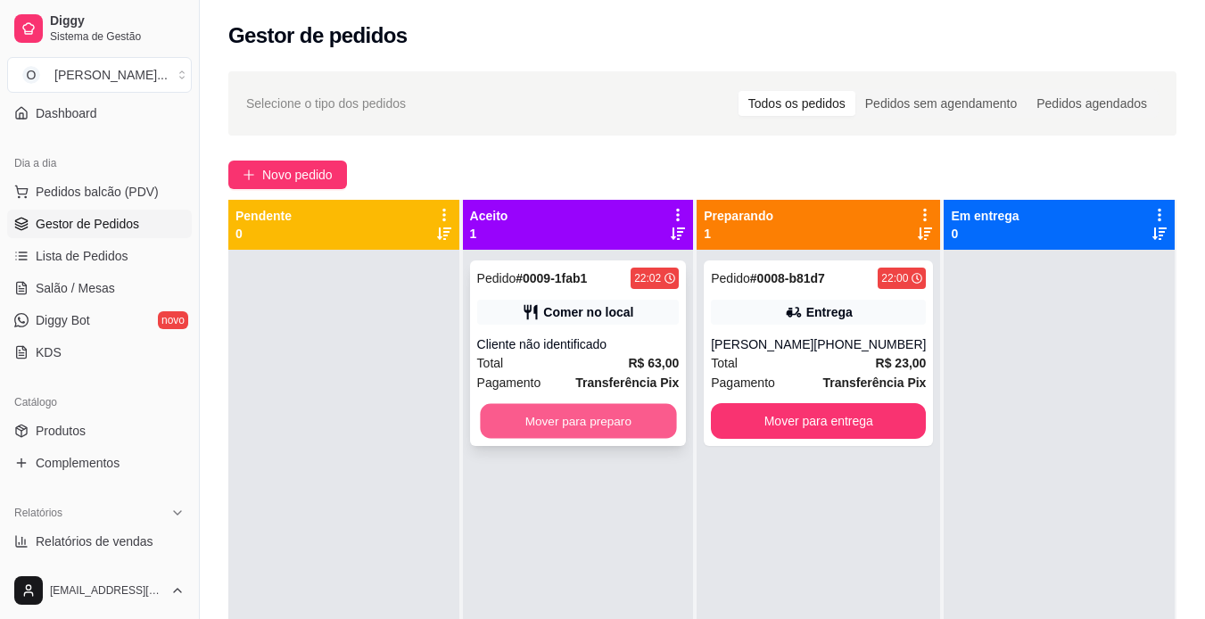
click at [677, 416] on div "Mover para preparo" at bounding box center [578, 421] width 202 height 36
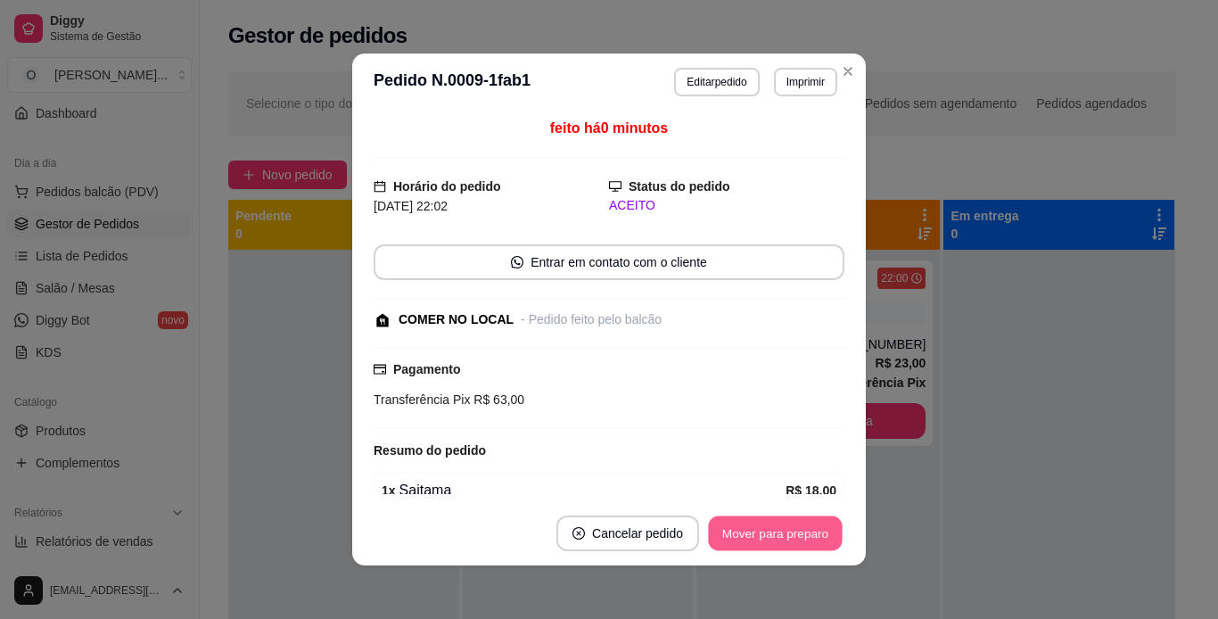
click at [797, 541] on button "Mover para preparo" at bounding box center [775, 533] width 134 height 35
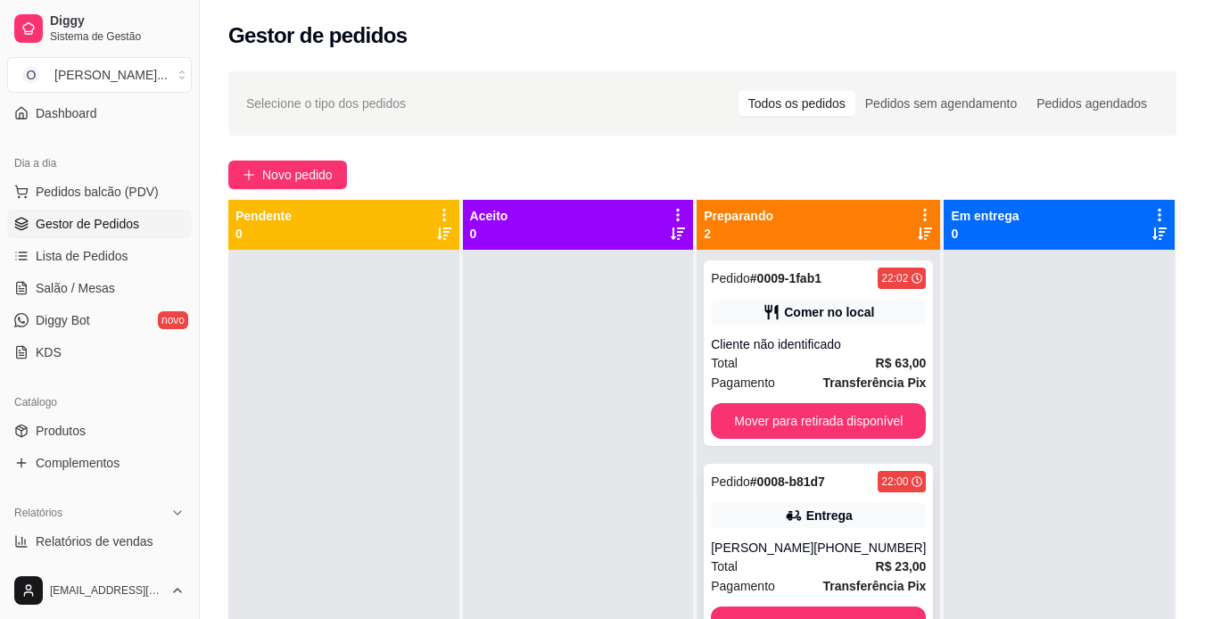
click at [779, 481] on strong "# 0008-b81d7" at bounding box center [787, 482] width 75 height 14
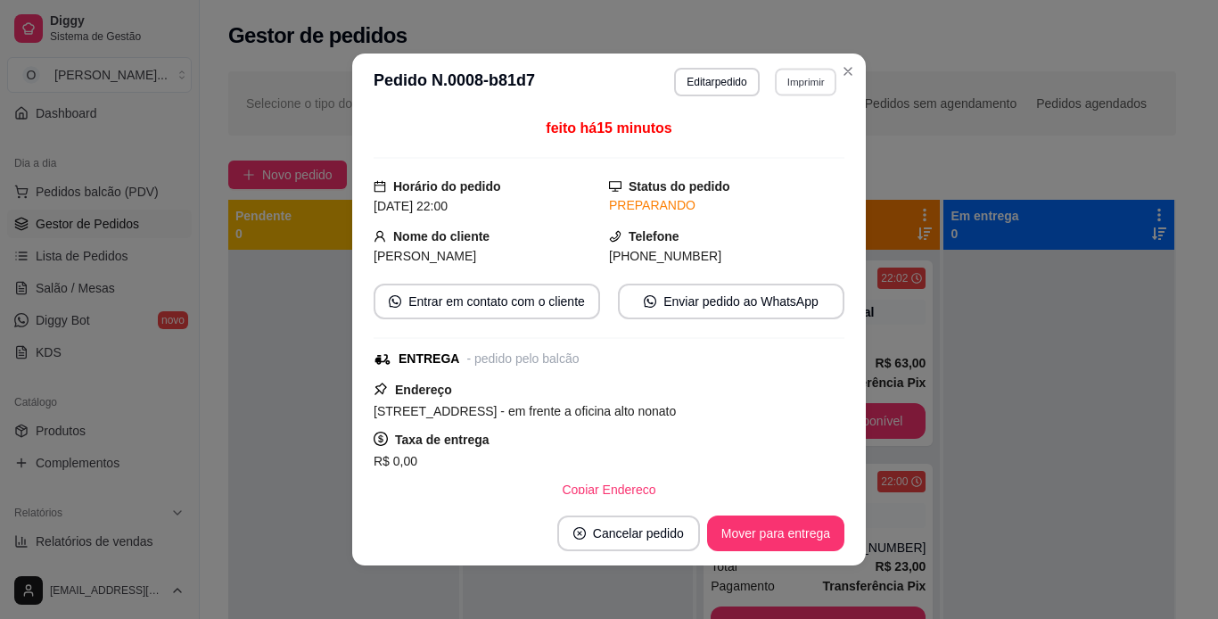
click at [802, 93] on button "Imprimir" at bounding box center [806, 82] width 62 height 28
click at [786, 145] on button "IMPRESSORA" at bounding box center [767, 144] width 125 height 28
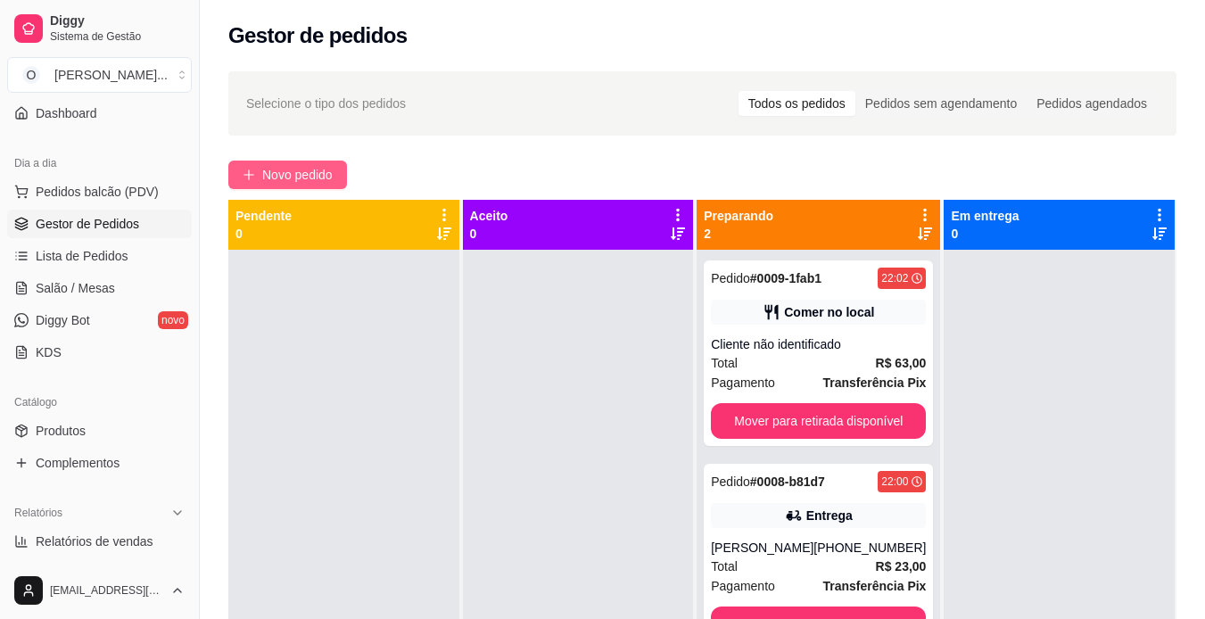
click at [317, 171] on span "Novo pedido" at bounding box center [297, 175] width 70 height 20
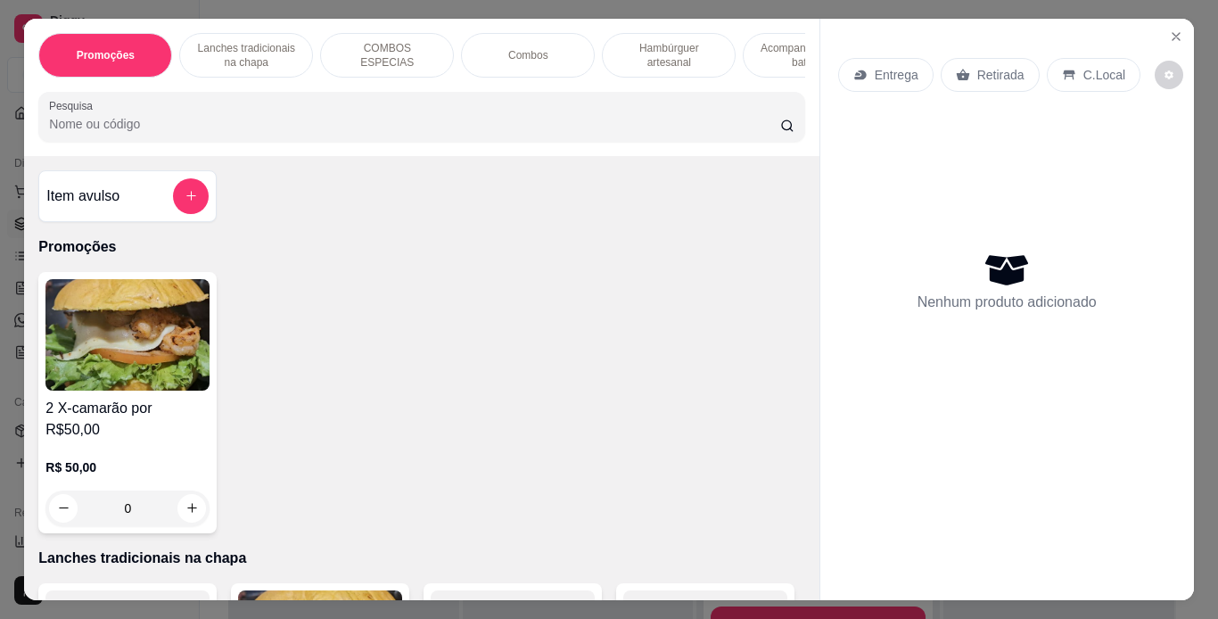
click at [252, 41] on p "Lanches tradicionais na chapa" at bounding box center [245, 55] width 103 height 29
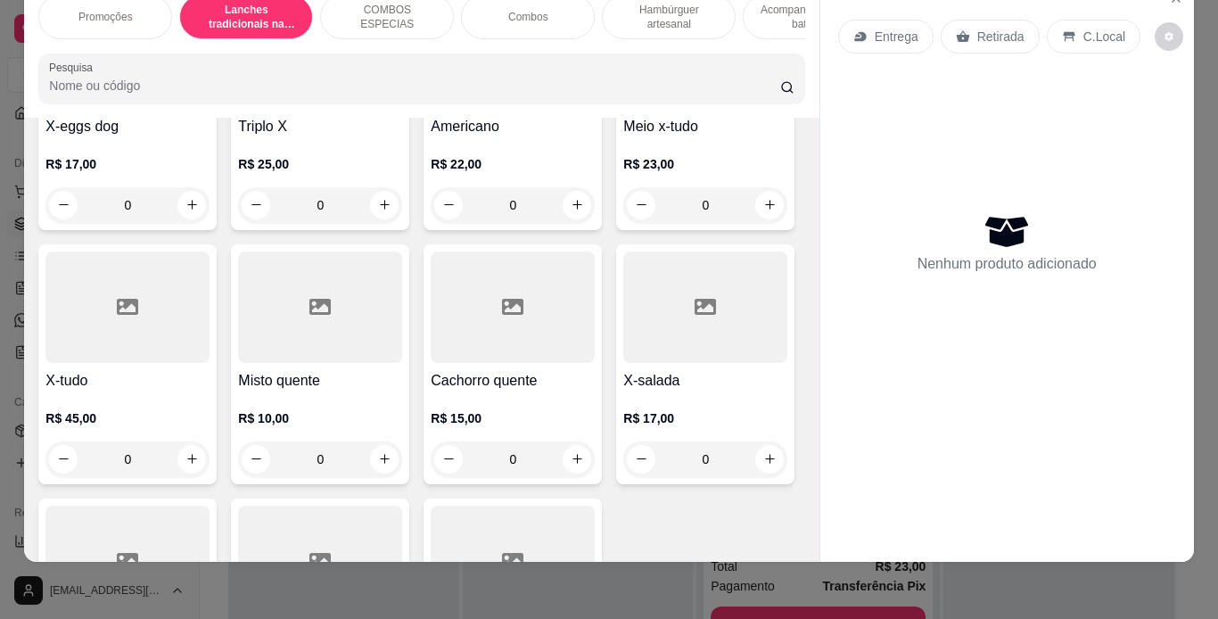
scroll to position [1131, 0]
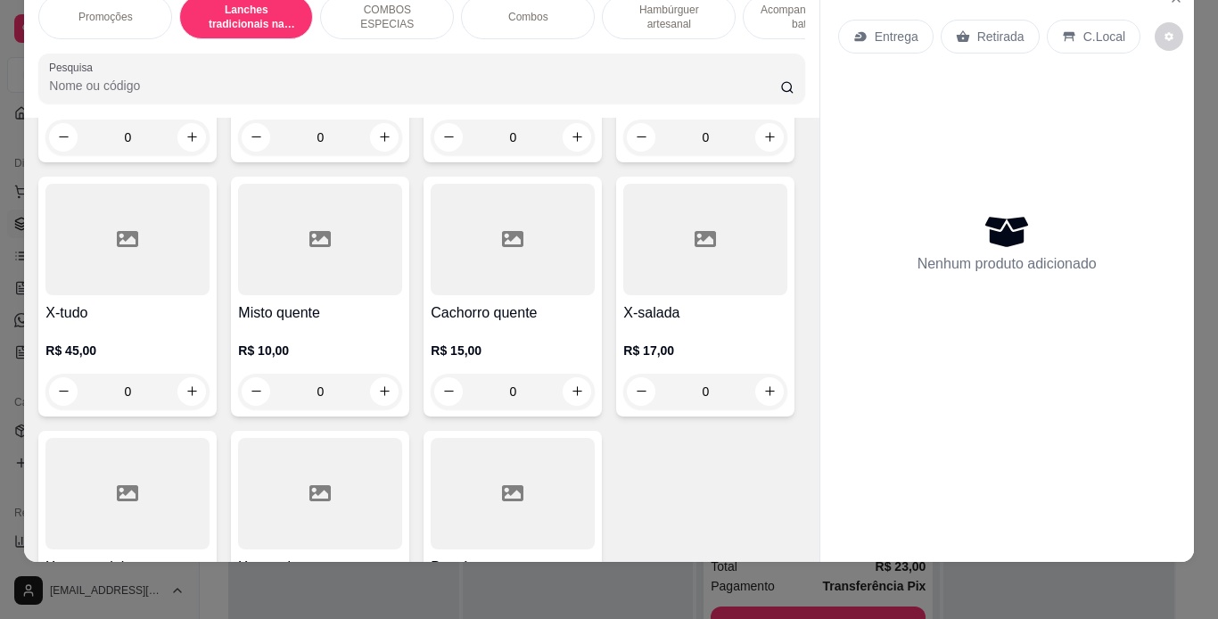
click at [624, 155] on div "0" at bounding box center [706, 138] width 164 height 36
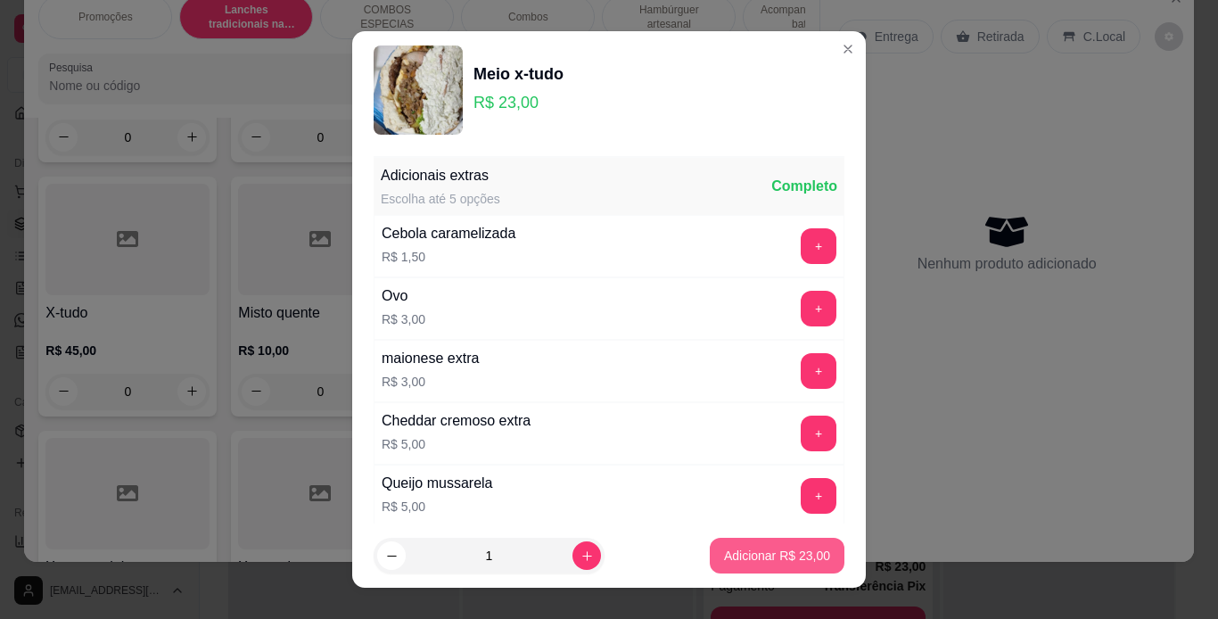
click at [764, 542] on button "Adicionar R$ 23,00" at bounding box center [777, 556] width 135 height 36
type input "1"
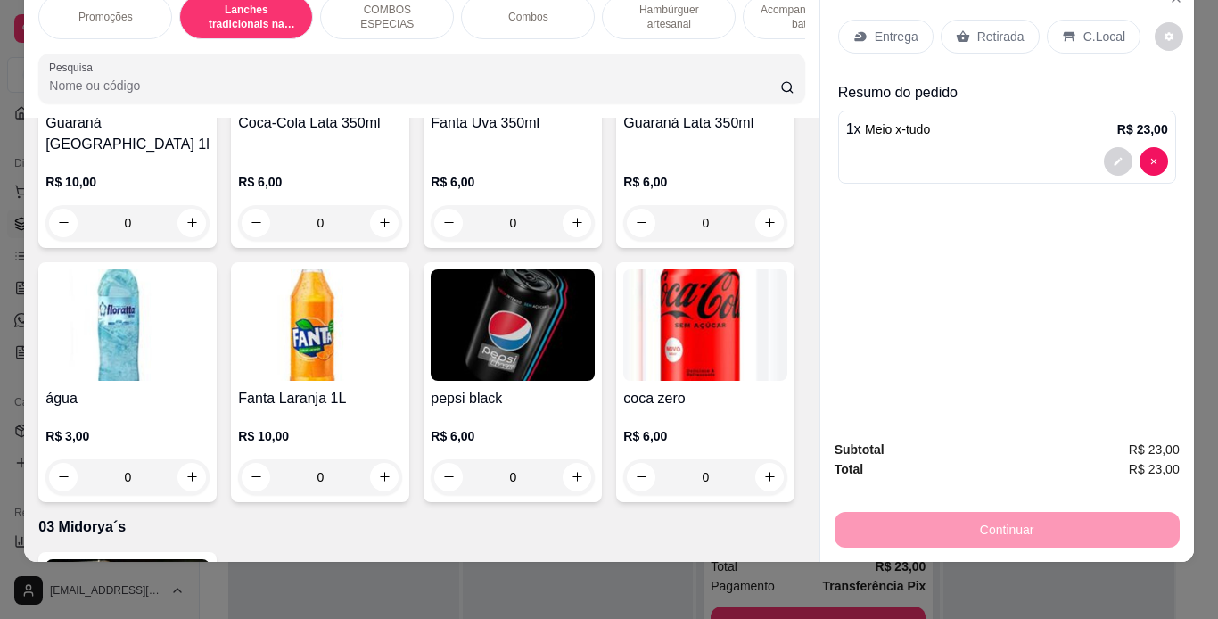
scroll to position [4526, 0]
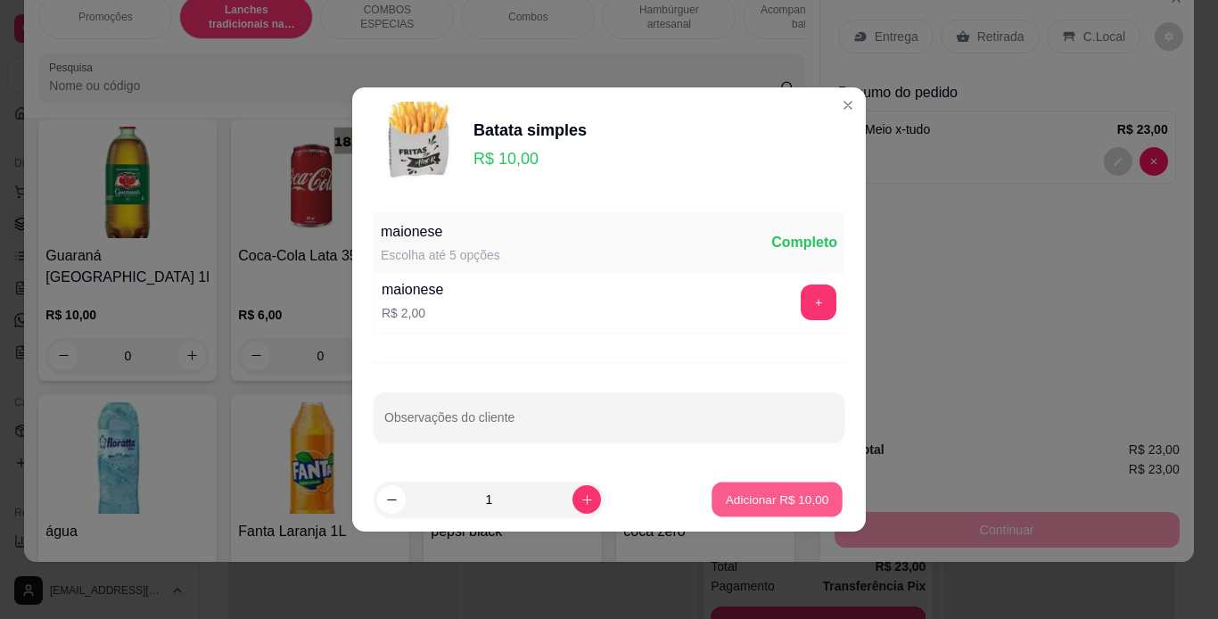
click at [740, 497] on p "Adicionar R$ 10,00" at bounding box center [777, 499] width 103 height 17
type input "1"
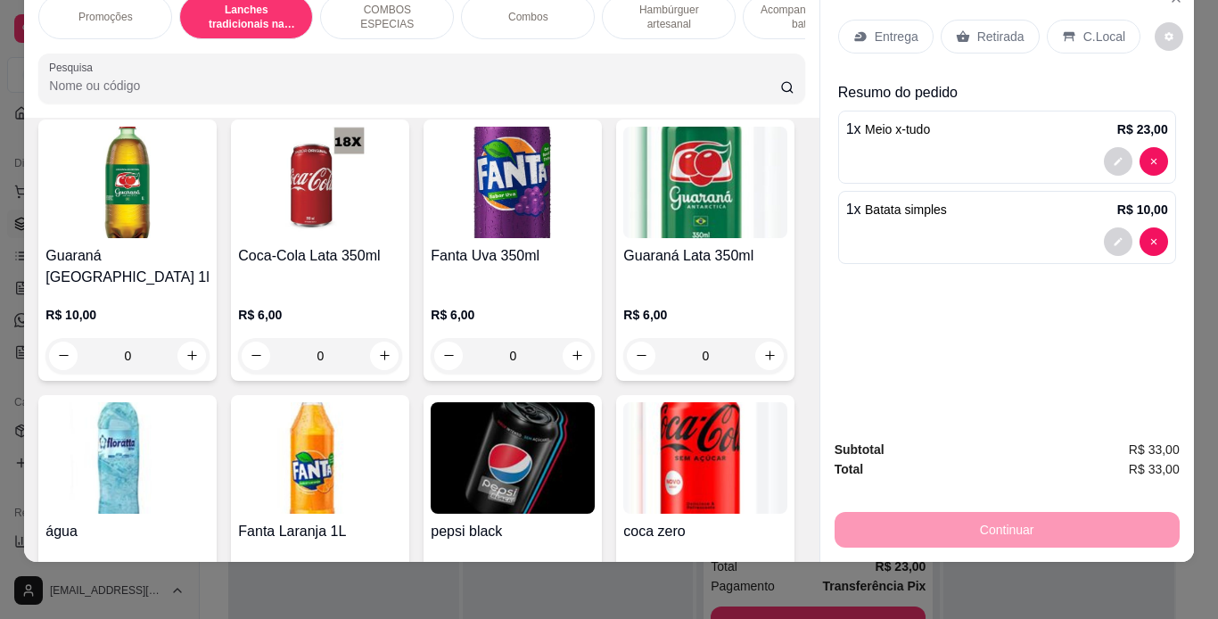
click at [1064, 29] on icon at bounding box center [1069, 36] width 14 height 14
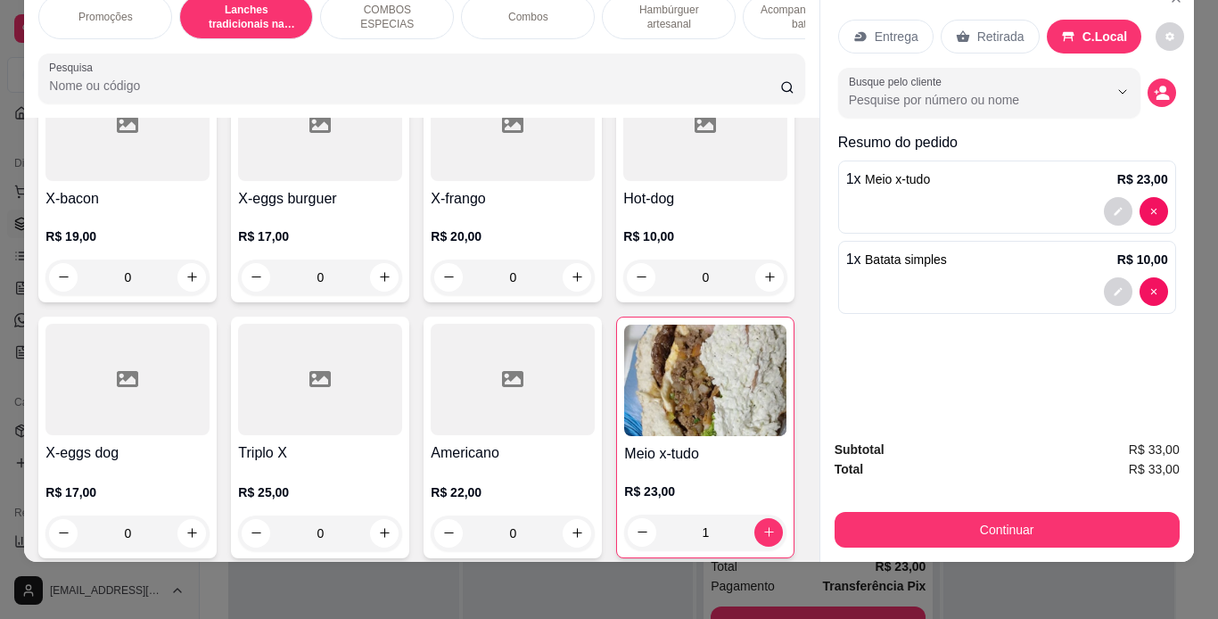
scroll to position [736, 0]
click at [402, 260] on div "0" at bounding box center [320, 278] width 164 height 36
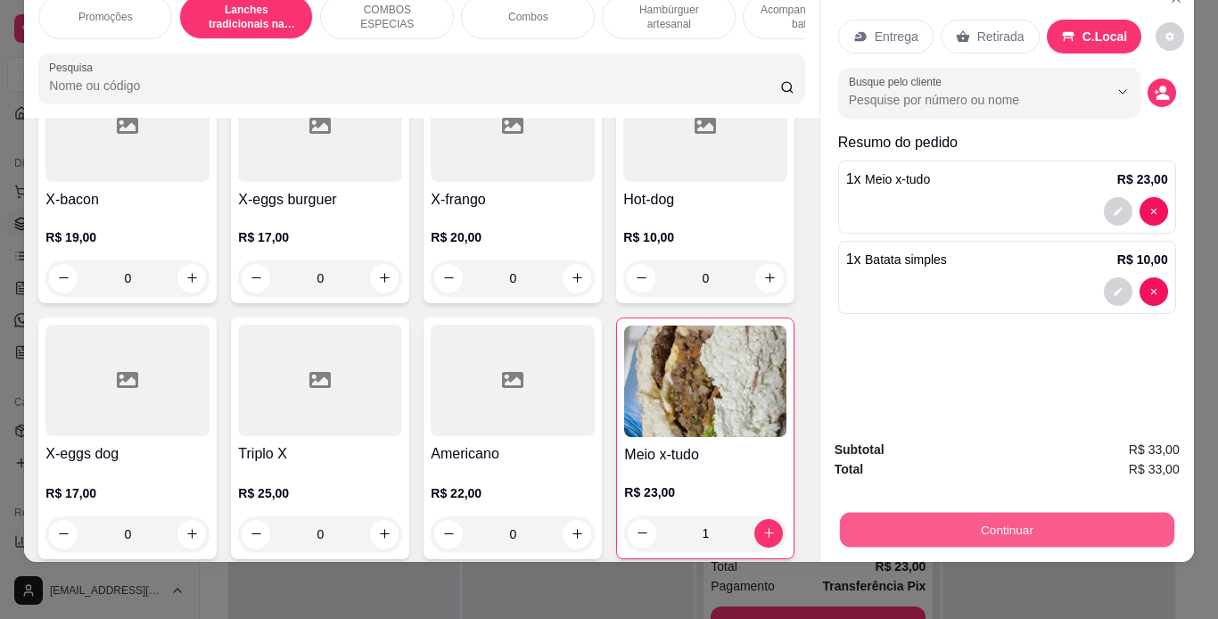
click at [944, 525] on button "Continuar" at bounding box center [1006, 530] width 335 height 35
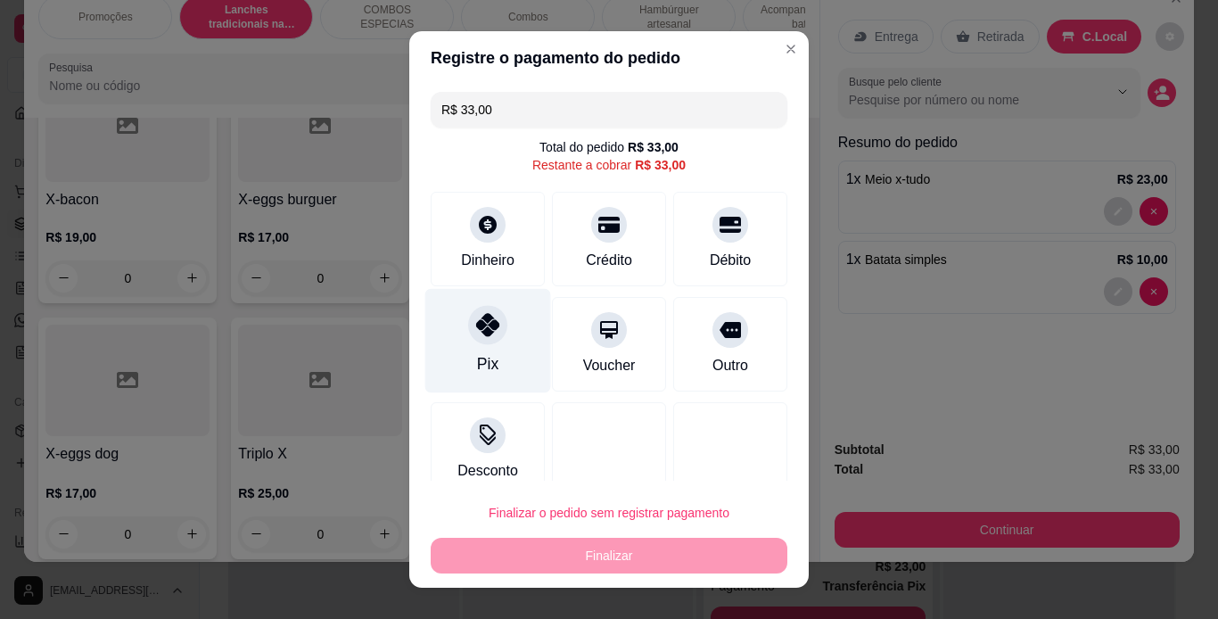
click at [487, 344] on div "Pix" at bounding box center [488, 340] width 126 height 104
type input "R$ 0,00"
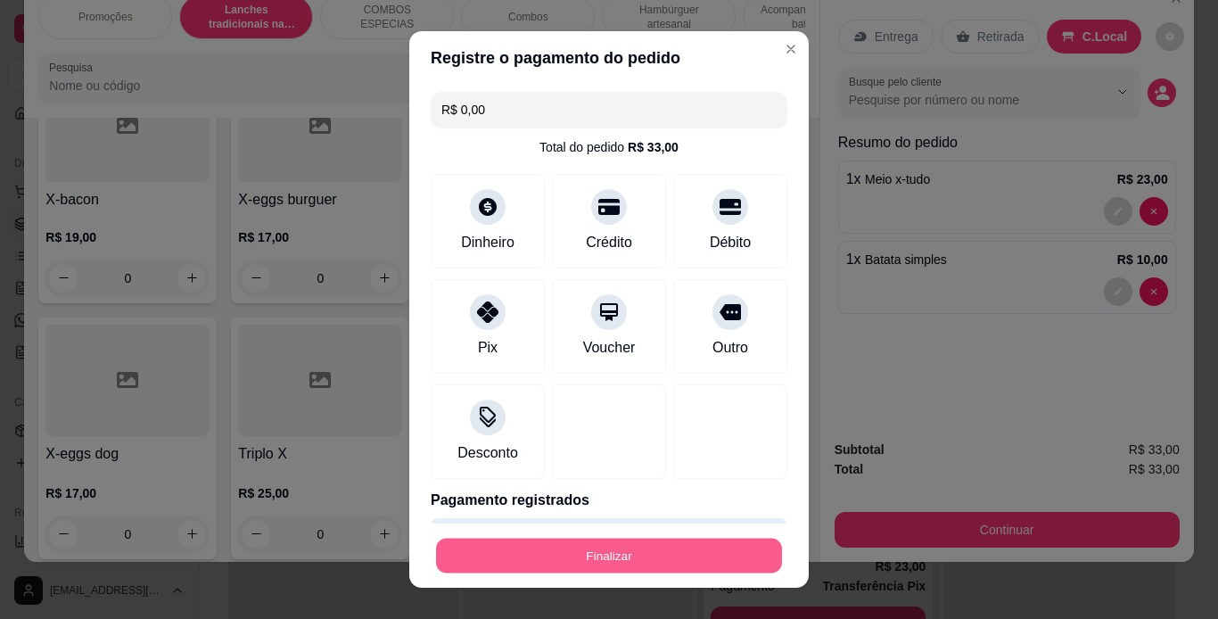
click at [652, 559] on button "Finalizar" at bounding box center [609, 556] width 346 height 35
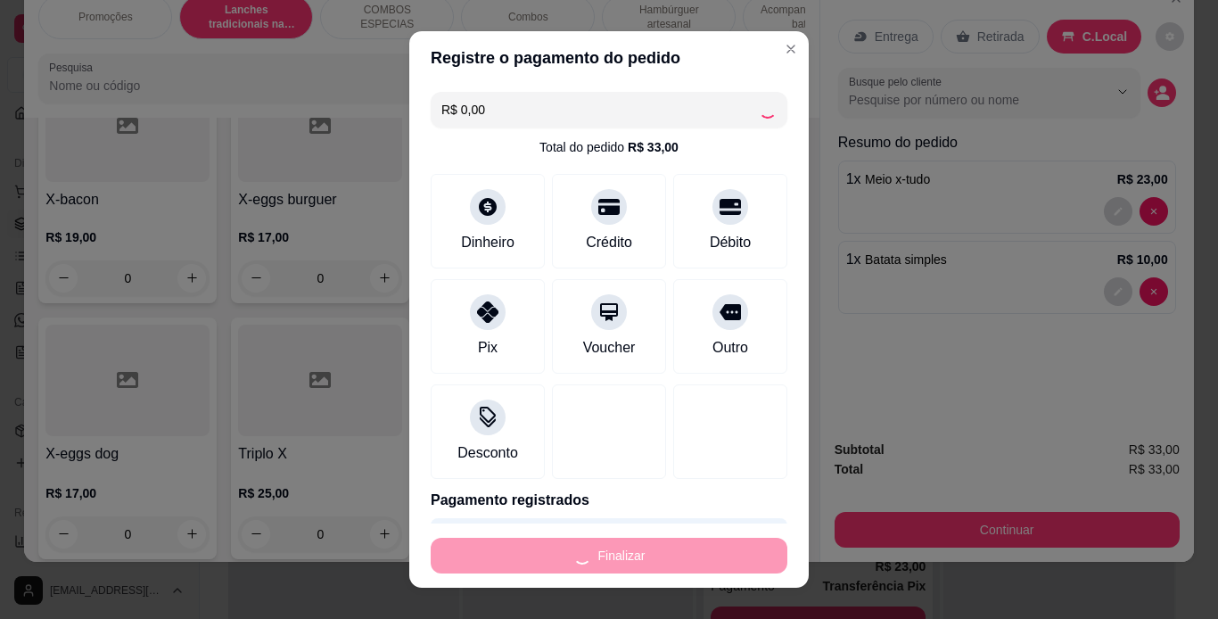
type input "0"
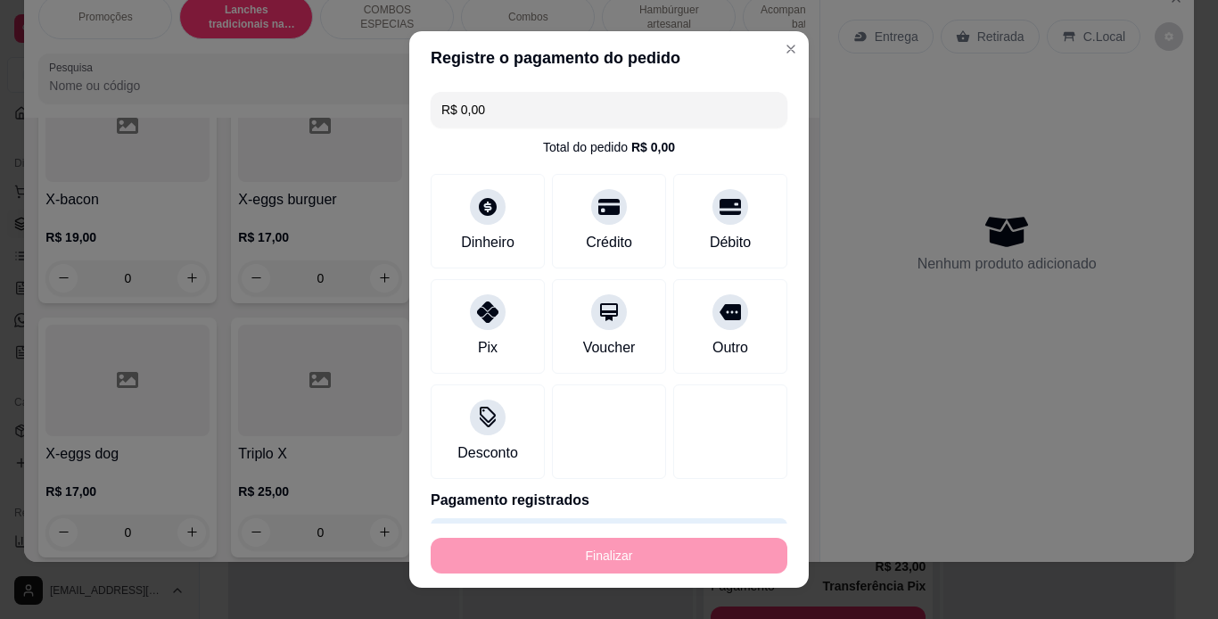
type input "-R$ 33,00"
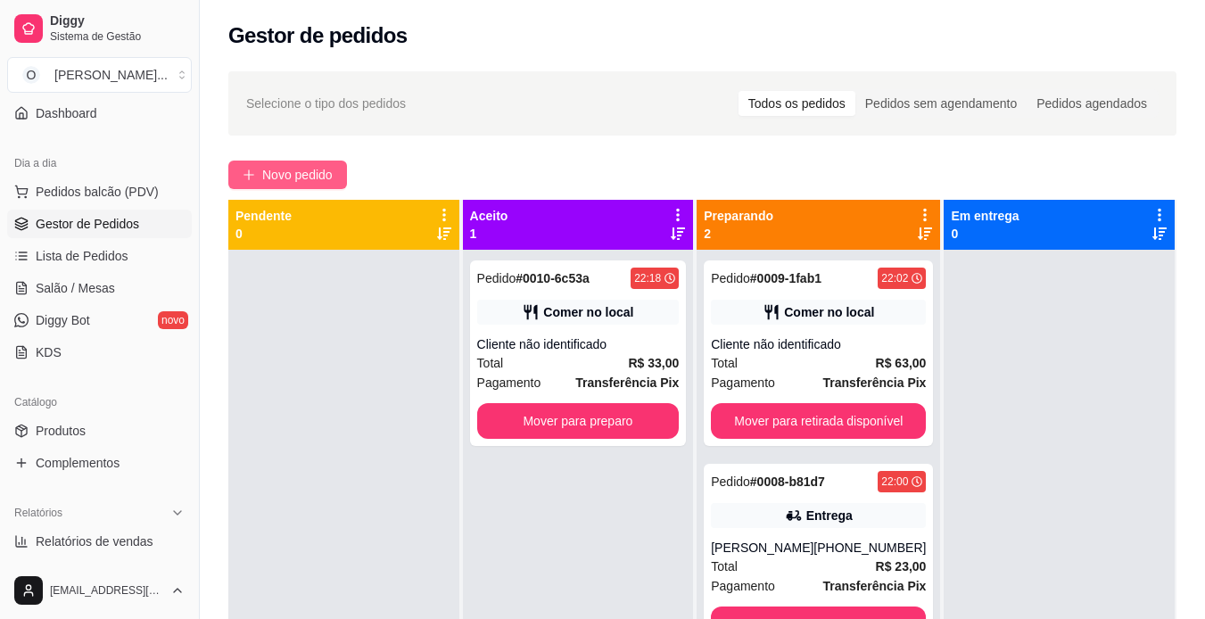
click at [311, 170] on span "Novo pedido" at bounding box center [297, 175] width 70 height 20
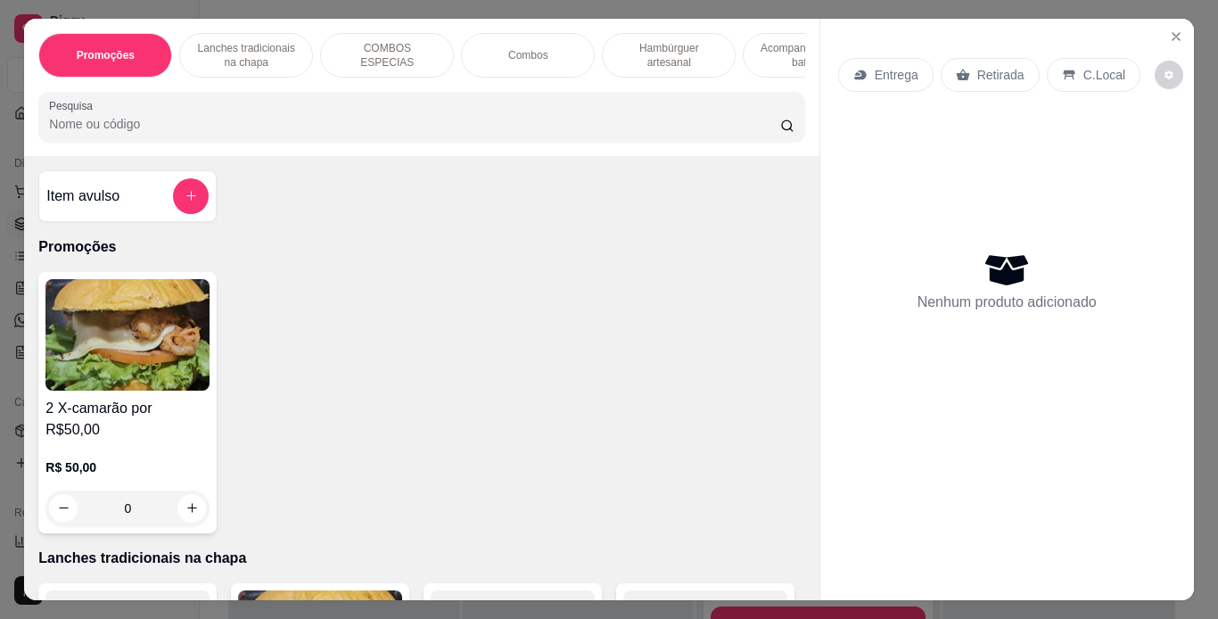
click at [230, 42] on p "Lanches tradicionais na chapa" at bounding box center [245, 55] width 103 height 29
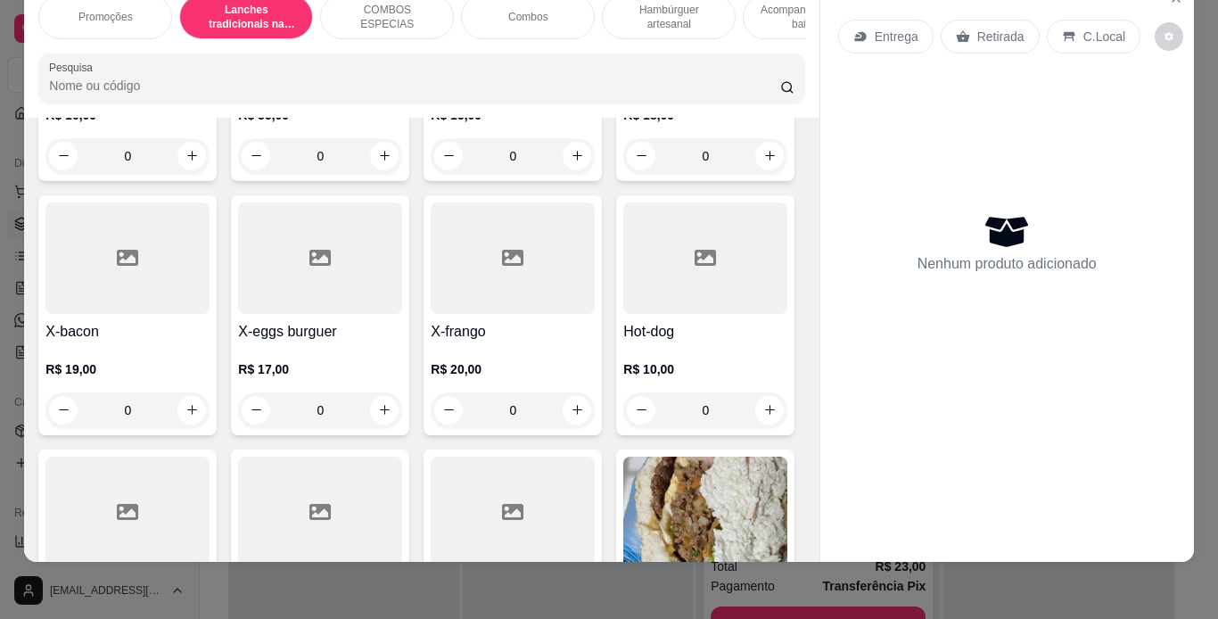
scroll to position [618, 0]
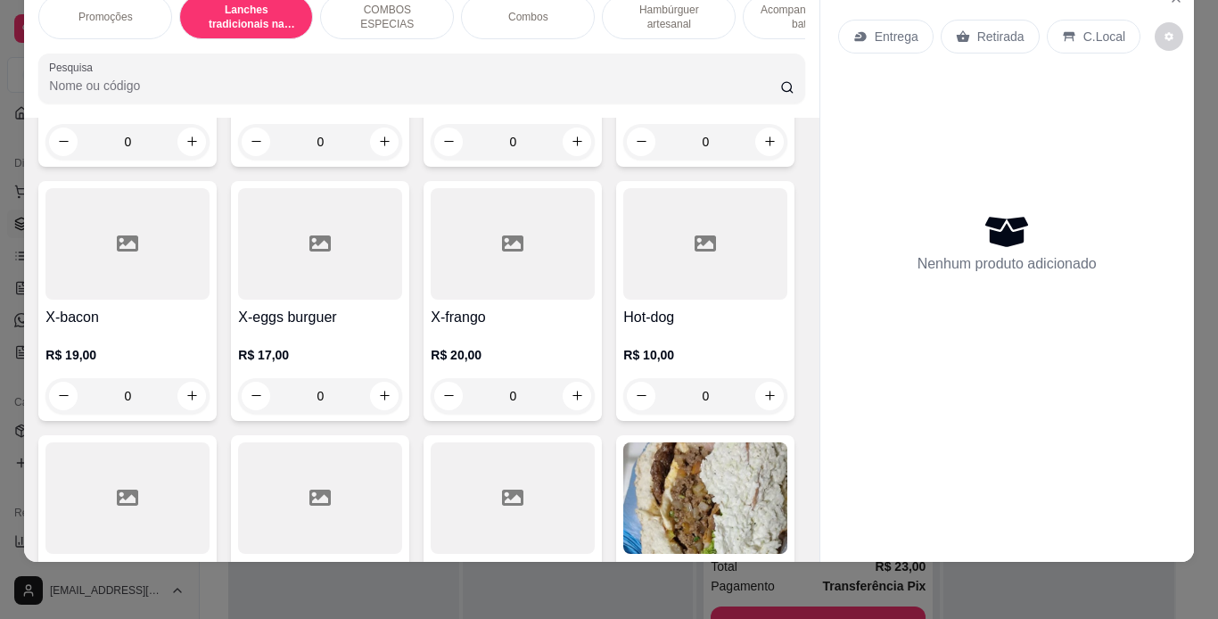
click at [402, 378] on div "0" at bounding box center [320, 396] width 164 height 36
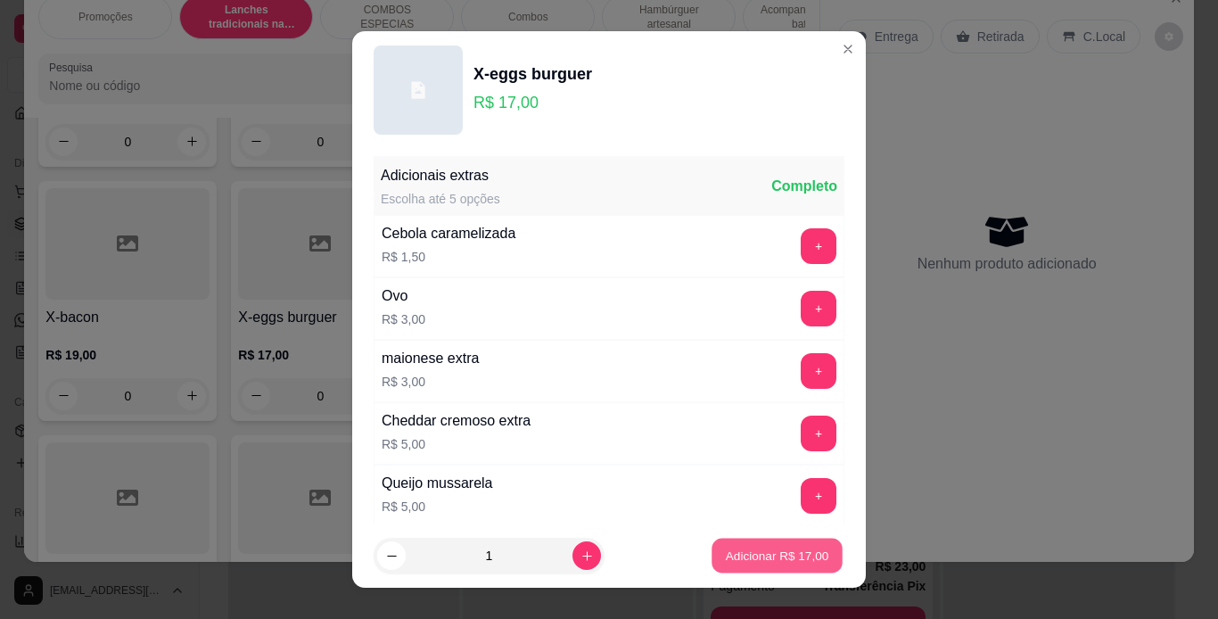
click at [758, 558] on p "Adicionar R$ 17,00" at bounding box center [777, 556] width 103 height 17
type input "1"
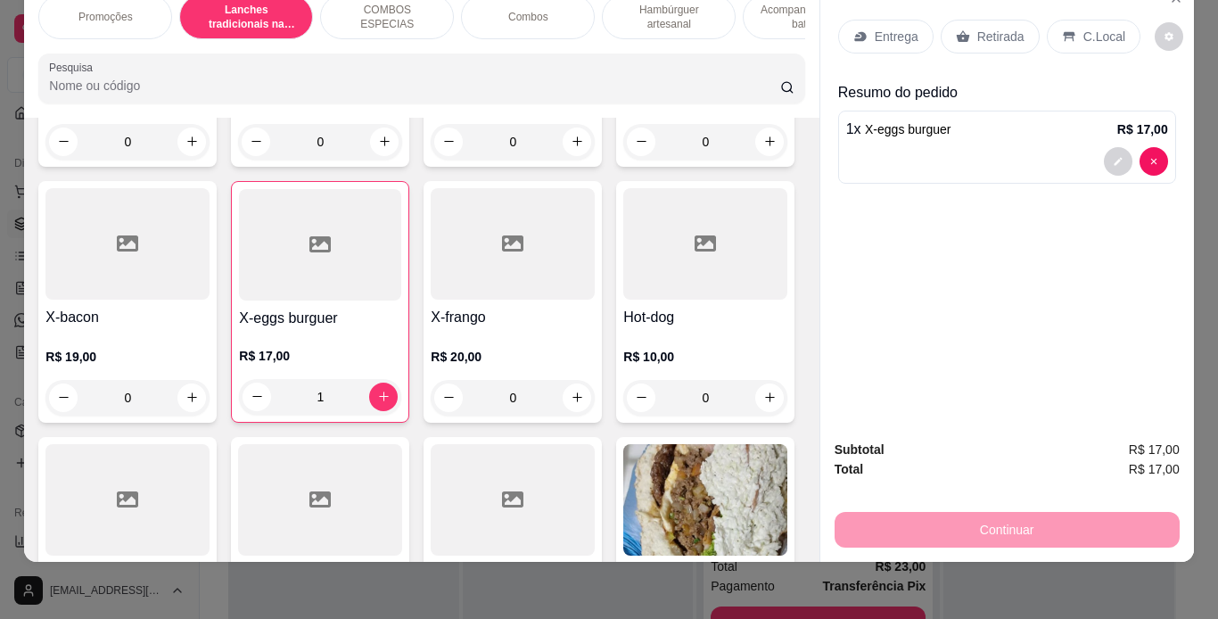
click at [962, 29] on icon at bounding box center [963, 36] width 14 height 14
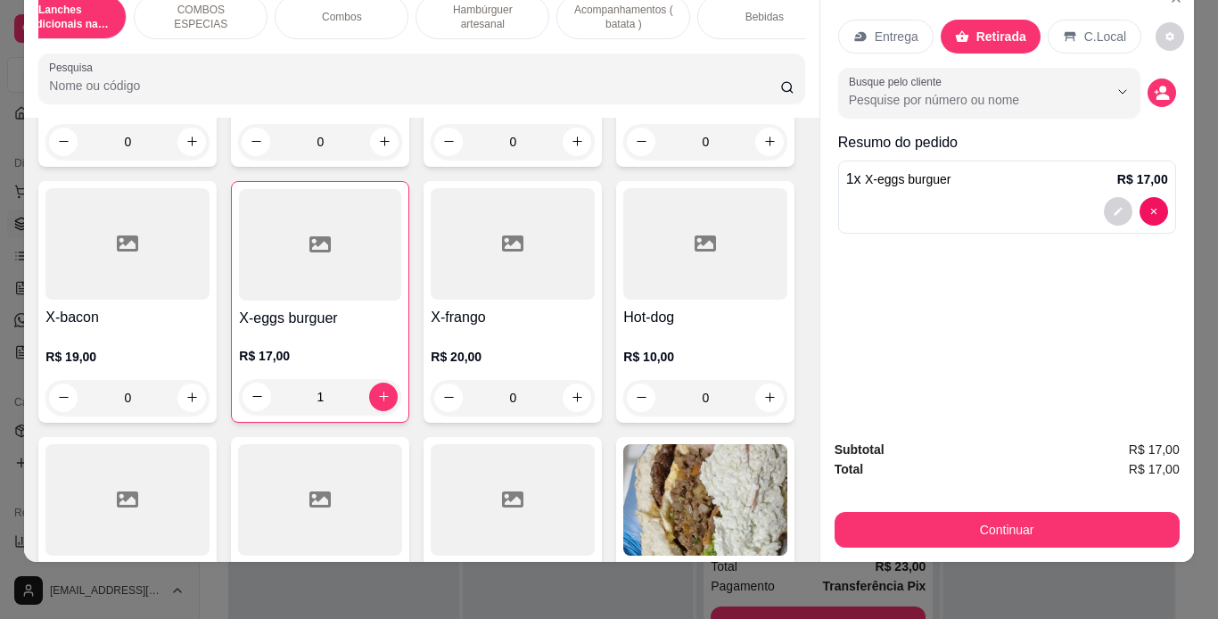
scroll to position [0, 186]
click at [781, 5] on div "Bebidas" at bounding box center [765, 17] width 134 height 45
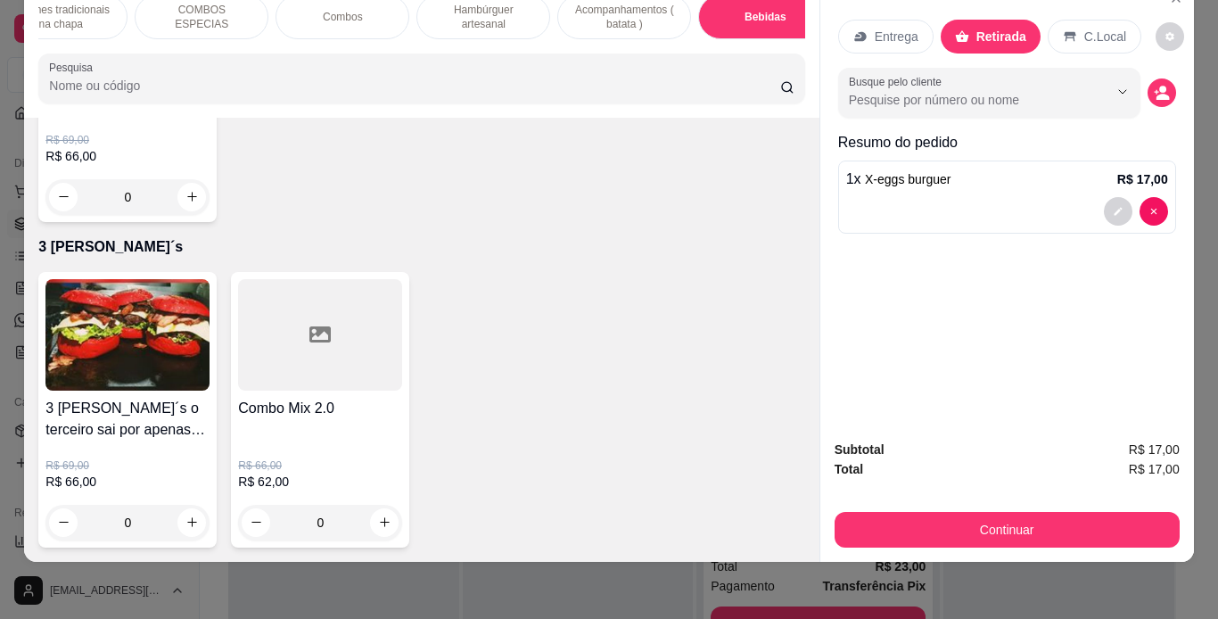
type input "1"
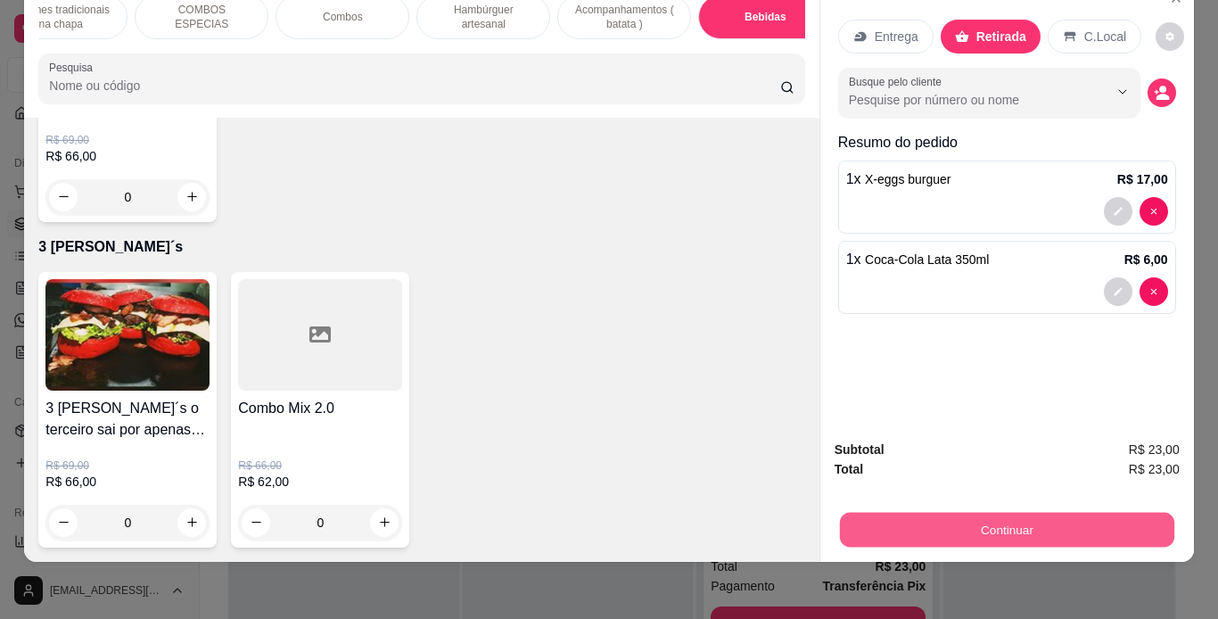
click at [851, 513] on button "Continuar" at bounding box center [1006, 530] width 335 height 35
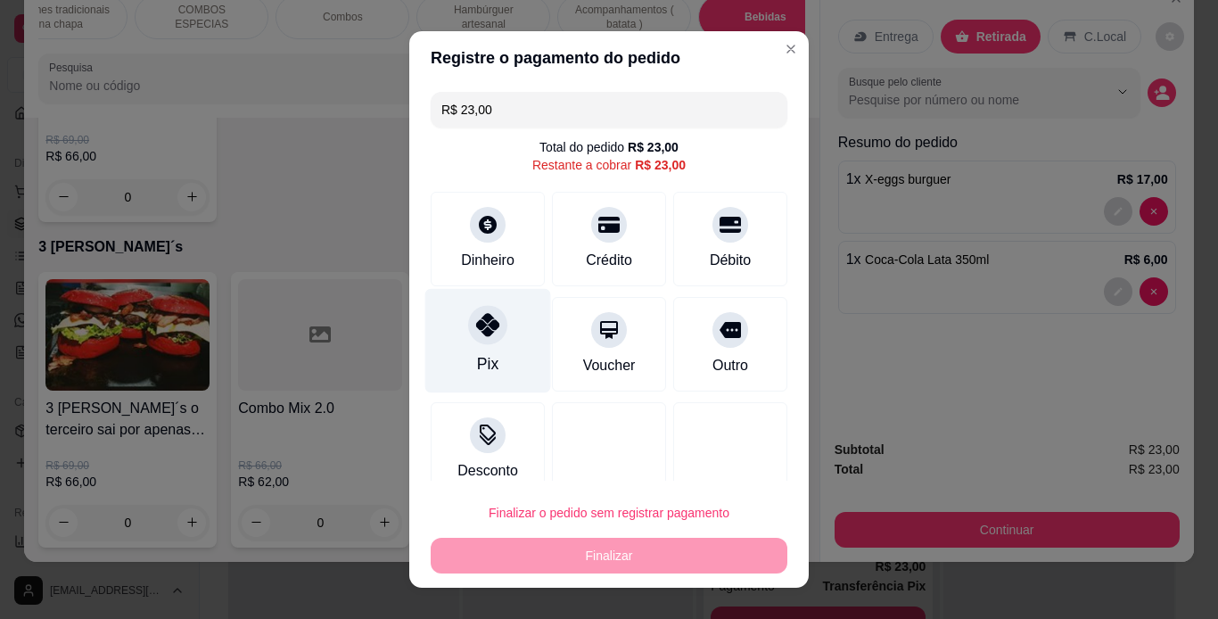
click at [494, 327] on div at bounding box center [487, 324] width 39 height 39
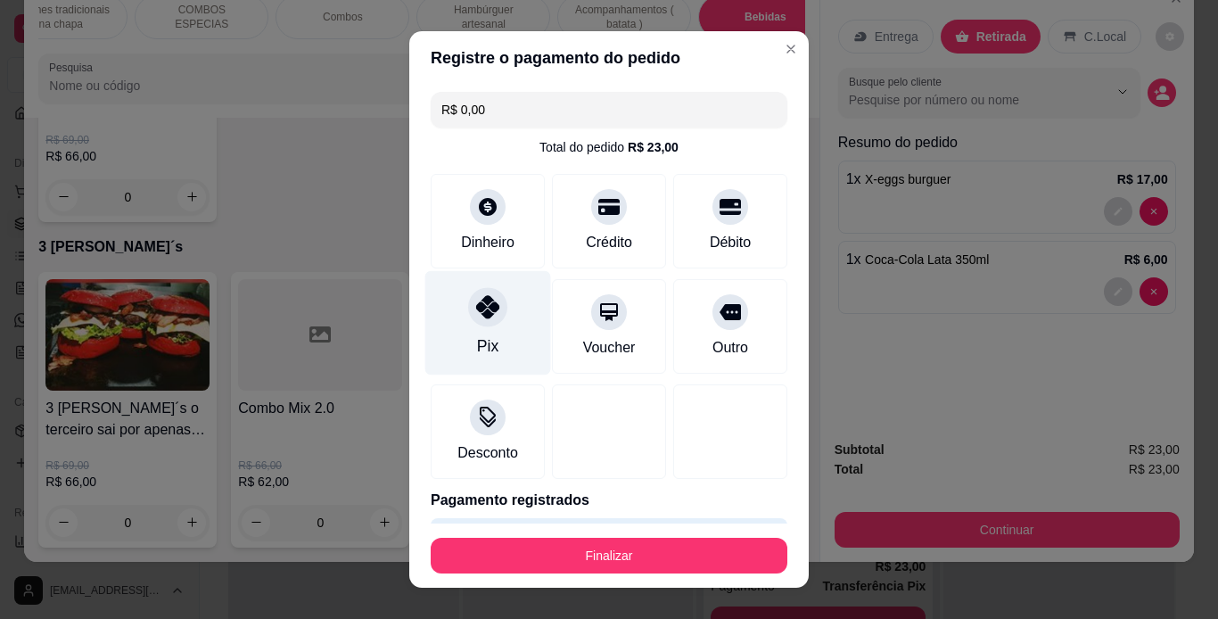
type input "R$ 0,00"
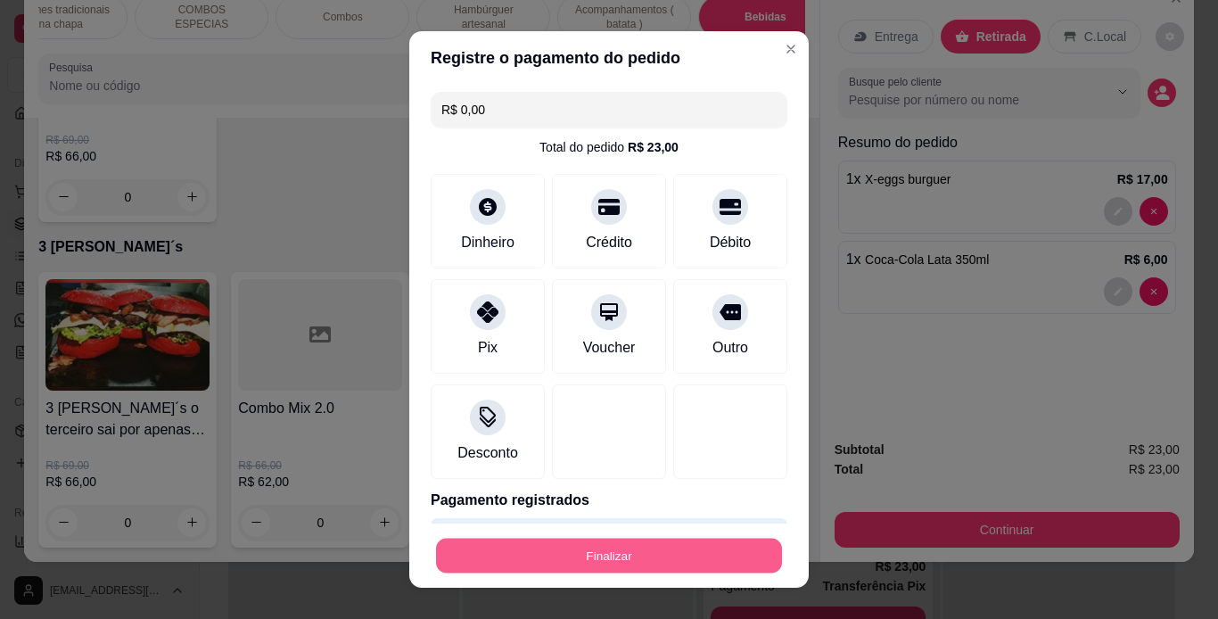
click at [628, 551] on button "Finalizar" at bounding box center [609, 556] width 346 height 35
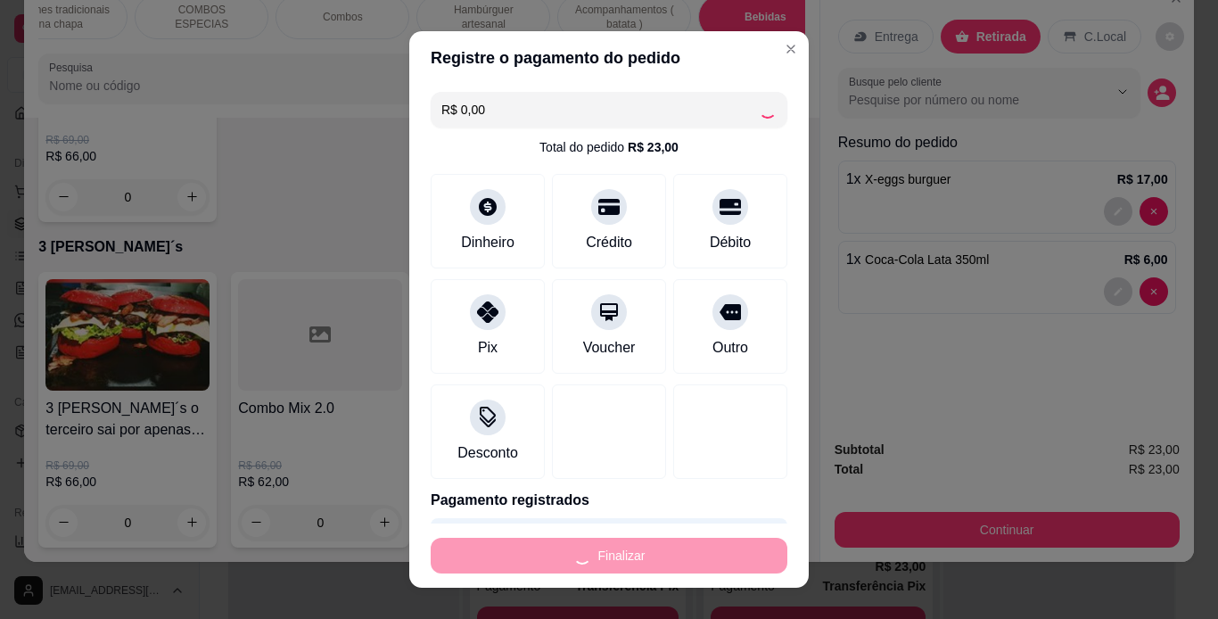
type input "0"
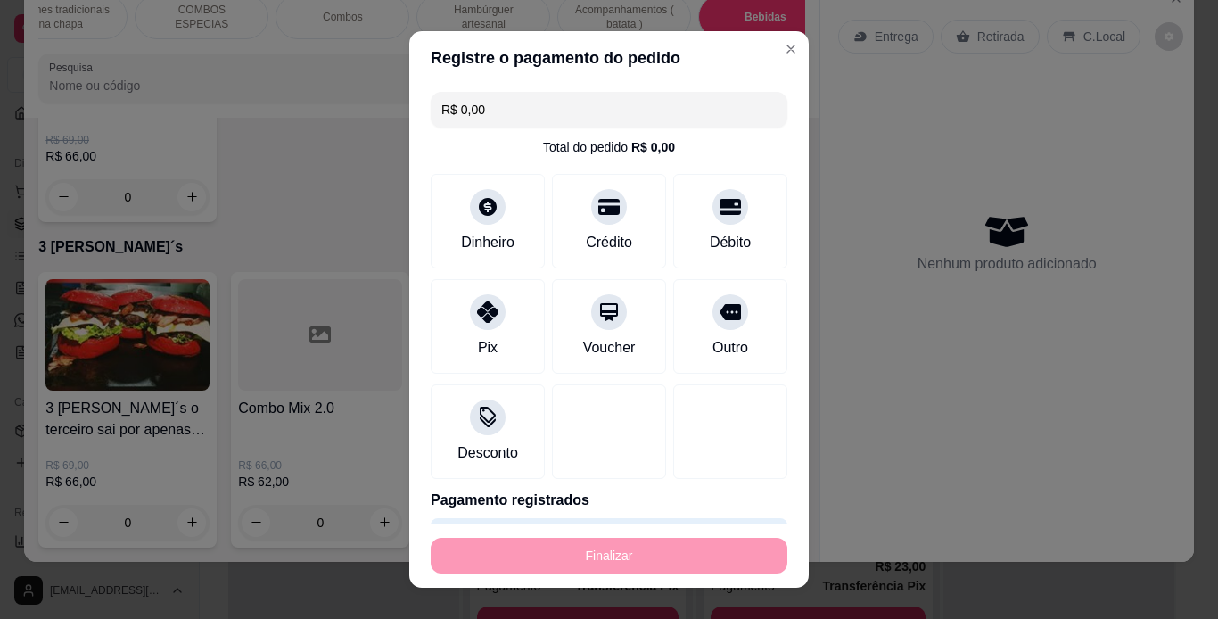
type input "-R$ 23,00"
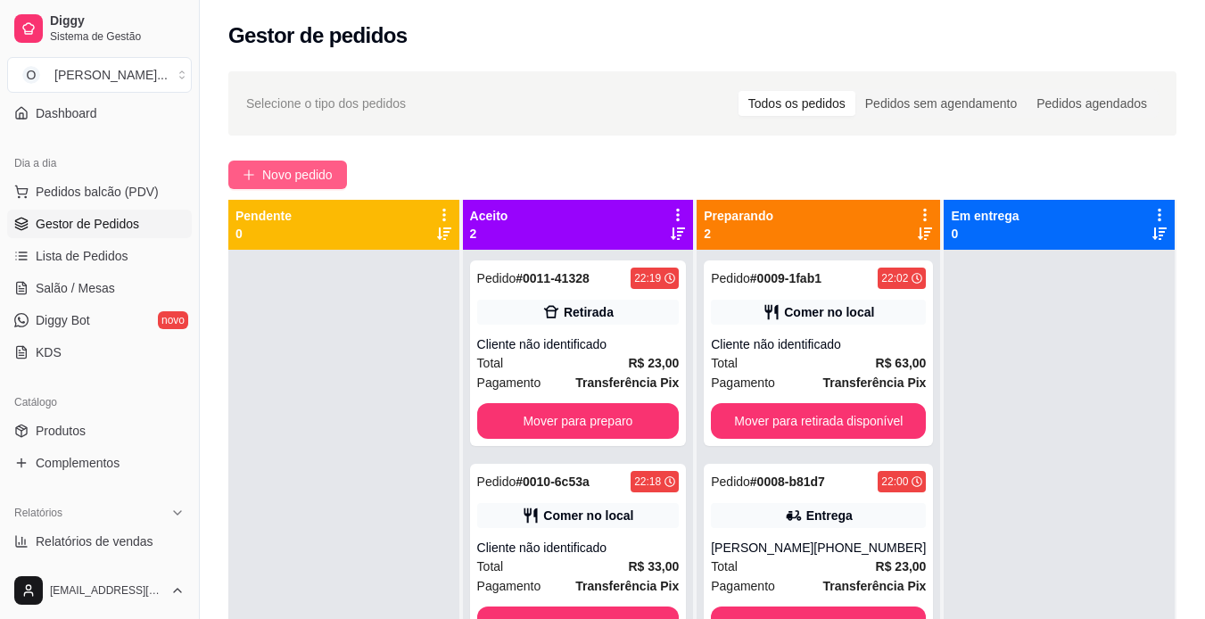
click at [285, 174] on span "Novo pedido" at bounding box center [297, 175] width 70 height 20
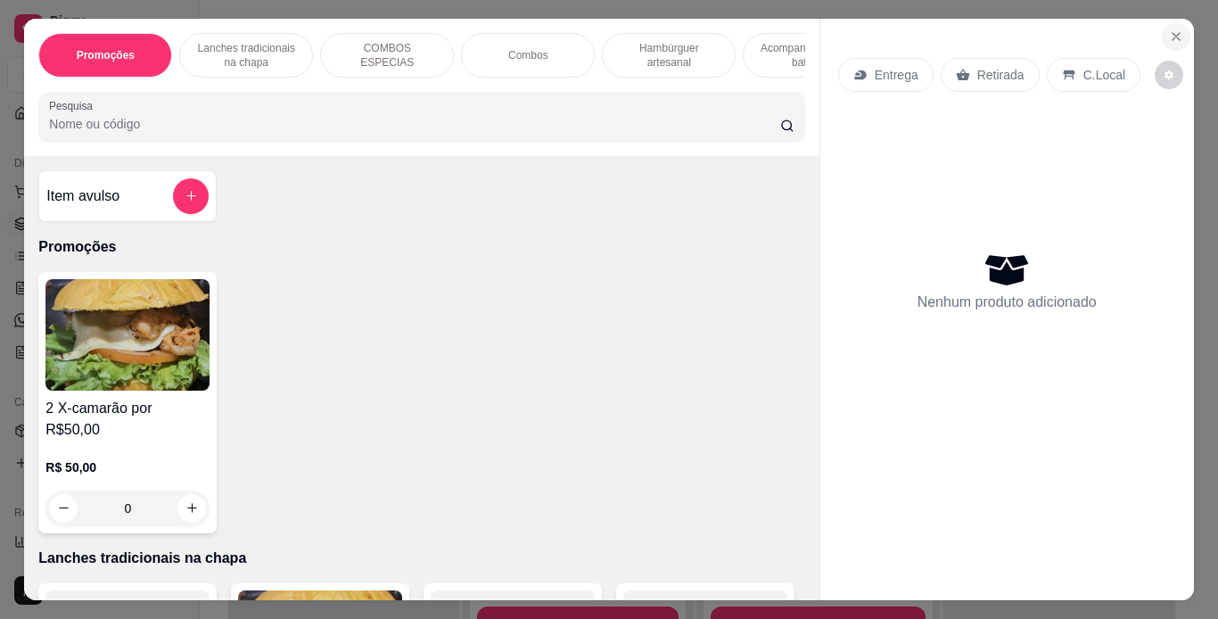
click at [1173, 33] on icon "Close" at bounding box center [1176, 36] width 7 height 7
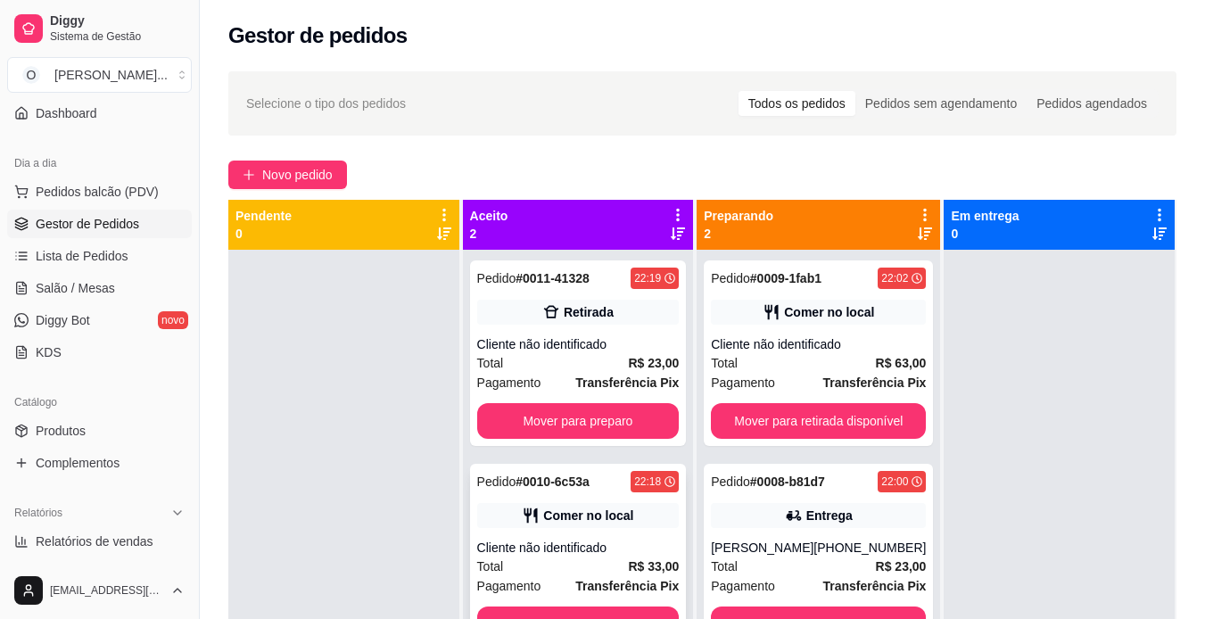
click at [628, 549] on div "Cliente não identificado" at bounding box center [578, 548] width 202 height 18
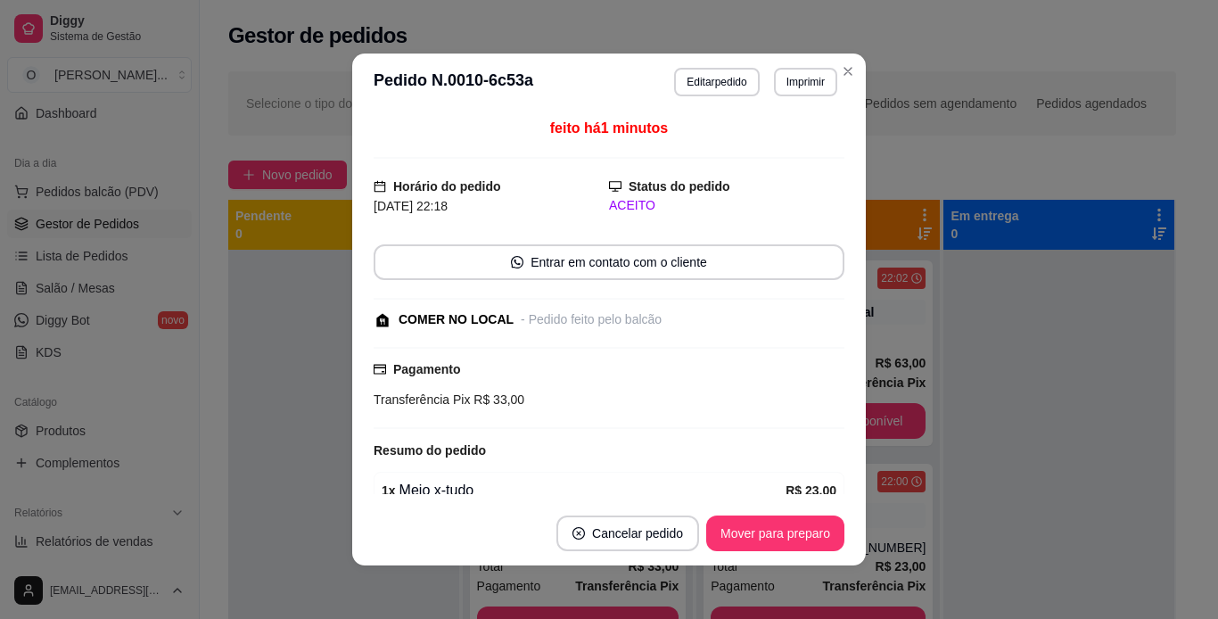
scroll to position [140, 0]
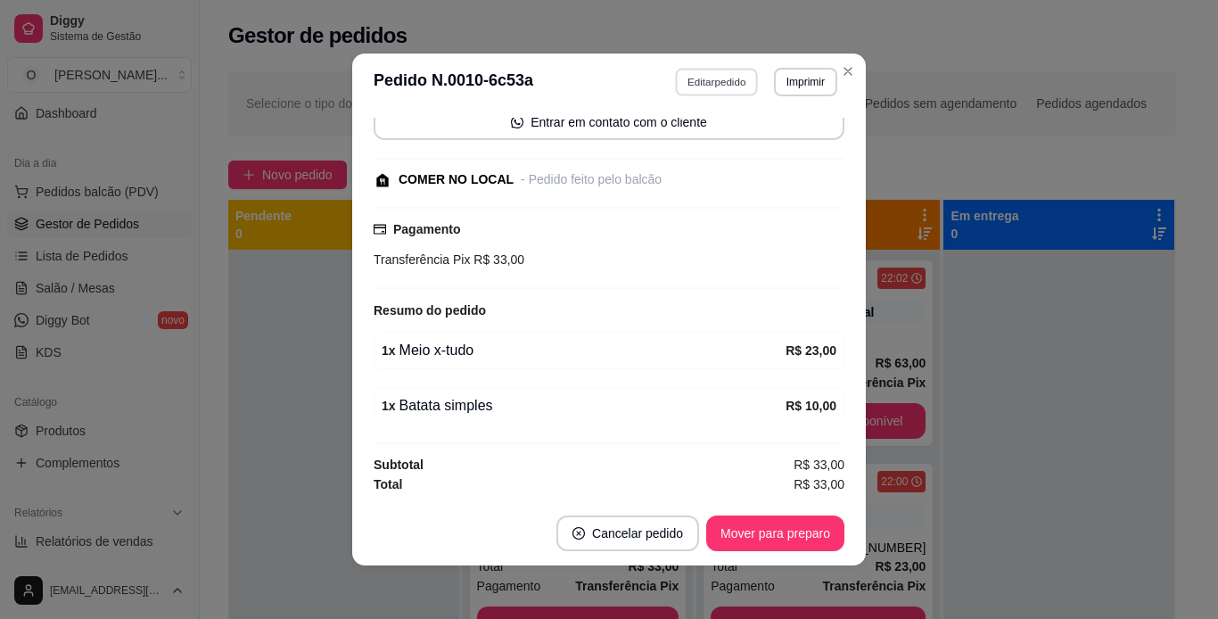
click at [732, 86] on button "Editar pedido" at bounding box center [717, 82] width 83 height 28
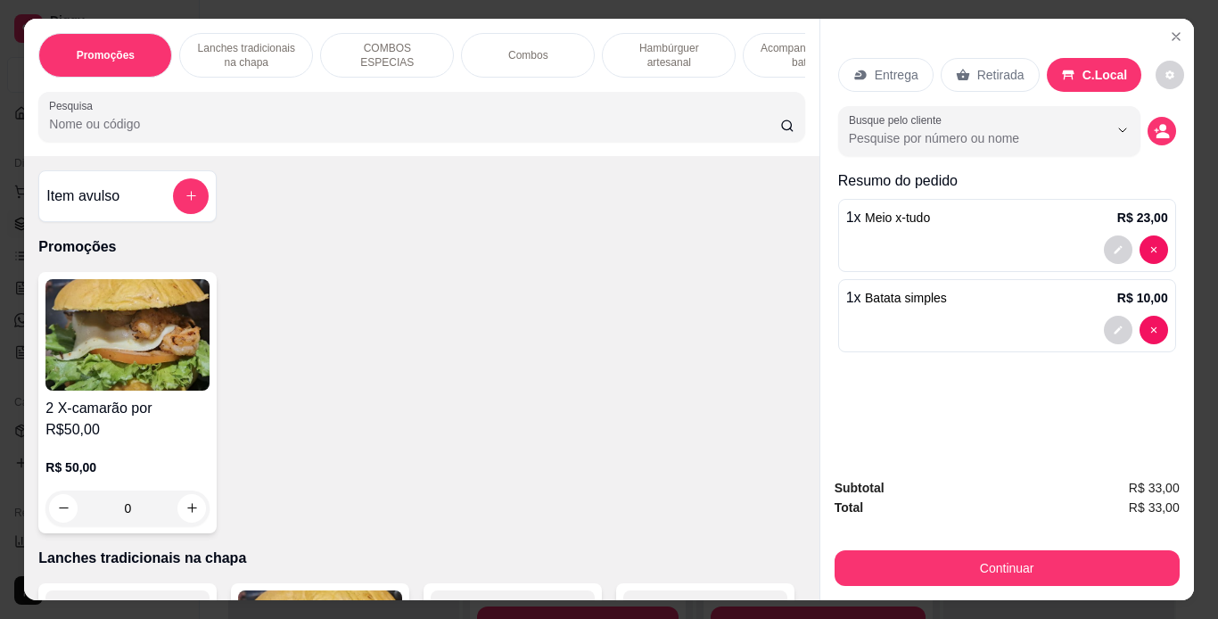
click at [278, 41] on p "Lanches tradicionais na chapa" at bounding box center [245, 55] width 103 height 29
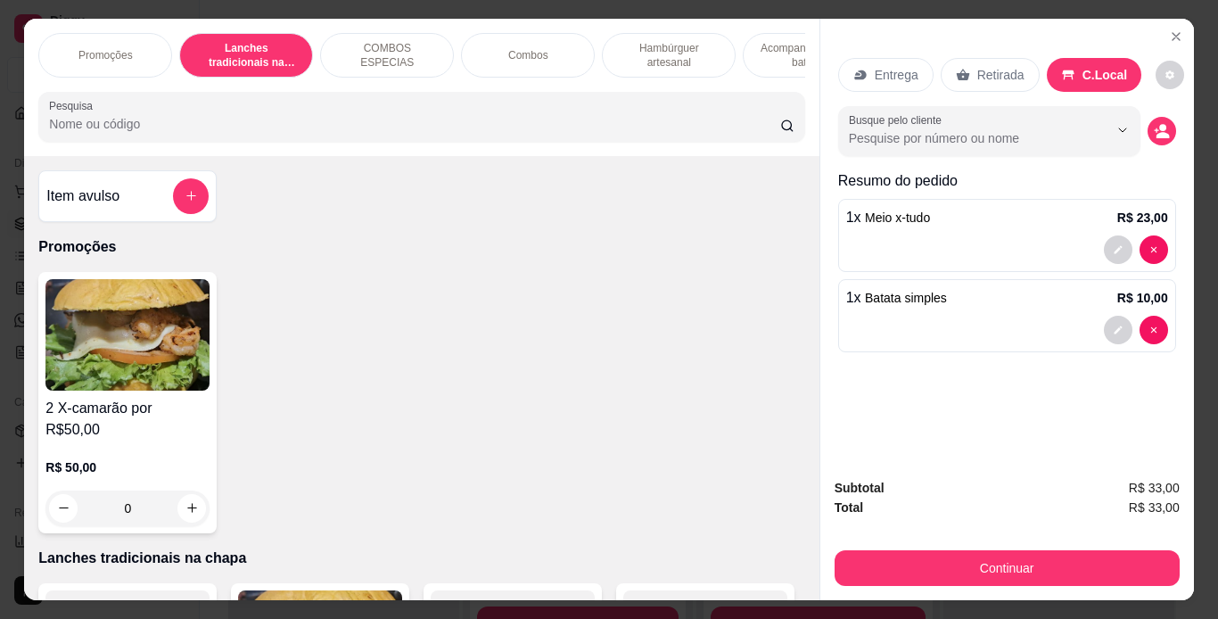
scroll to position [45, 0]
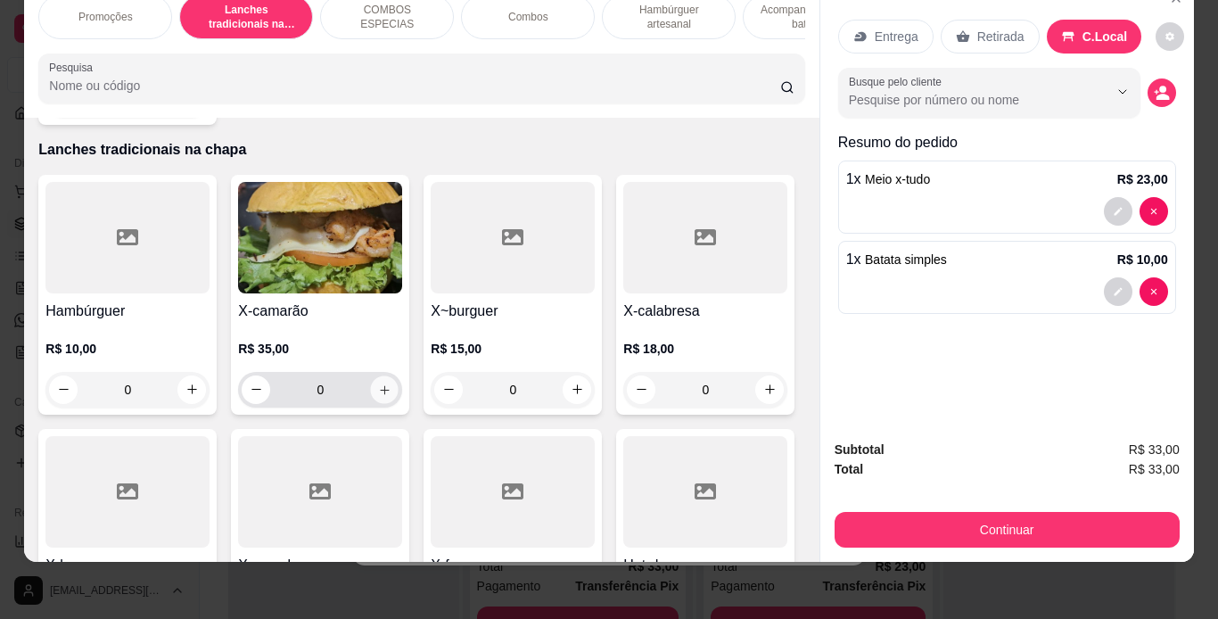
click at [387, 376] on button "increase-product-quantity" at bounding box center [385, 390] width 28 height 28
type input "1"
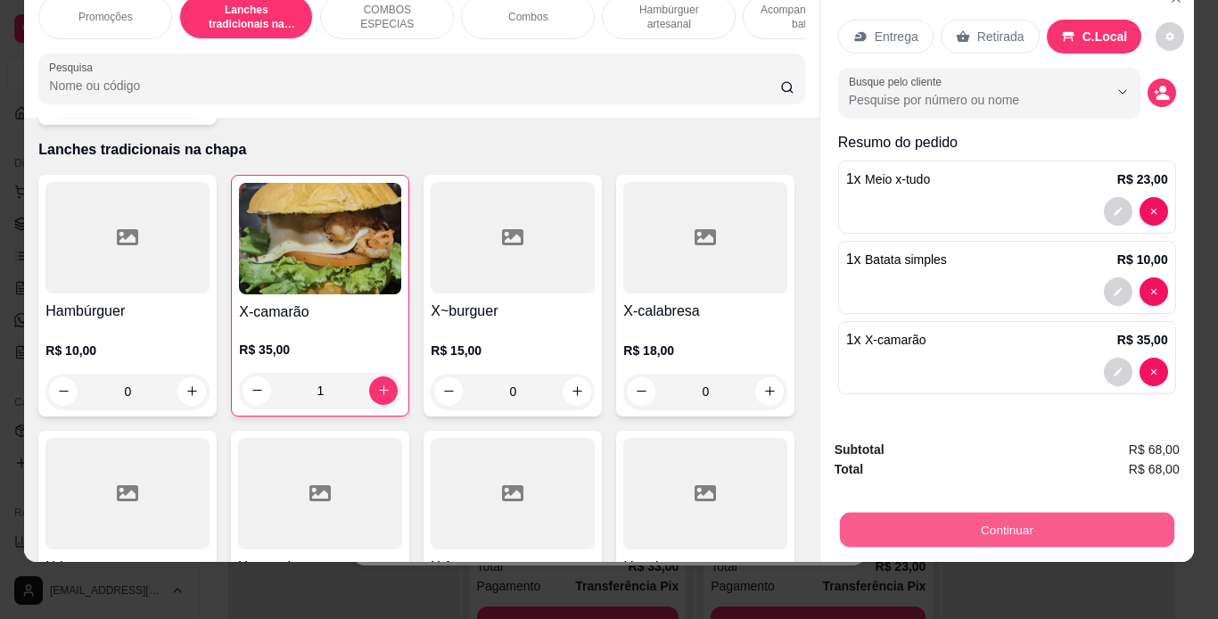
click at [864, 518] on button "Continuar" at bounding box center [1006, 530] width 335 height 35
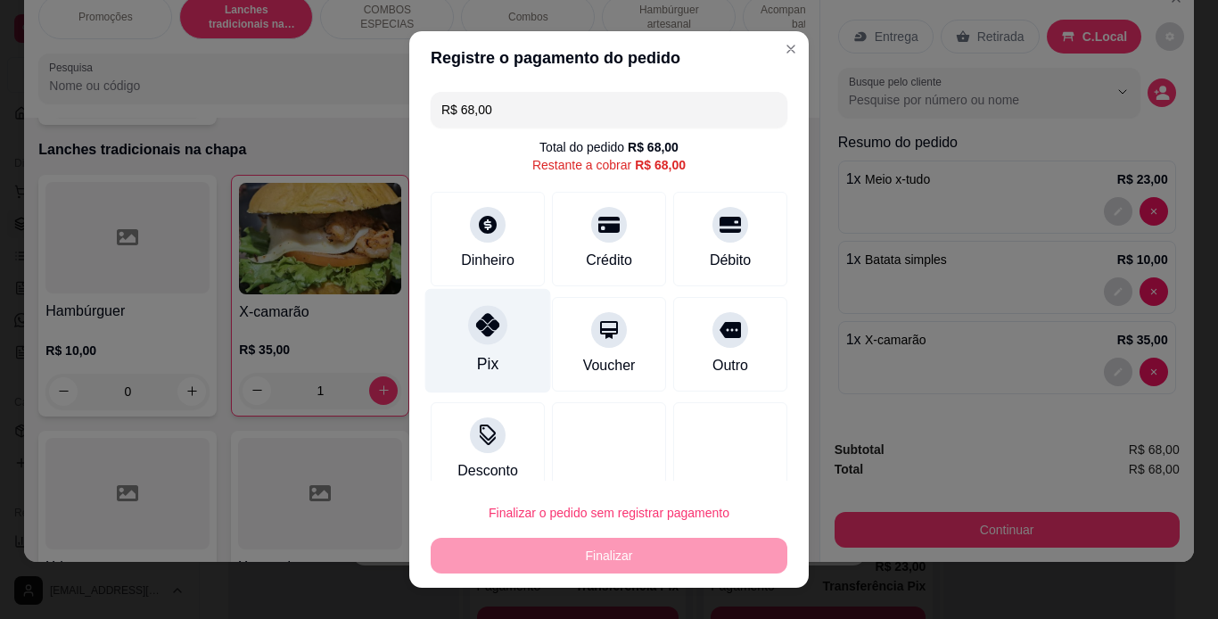
click at [476, 325] on icon at bounding box center [487, 324] width 23 height 23
type input "R$ 0,00"
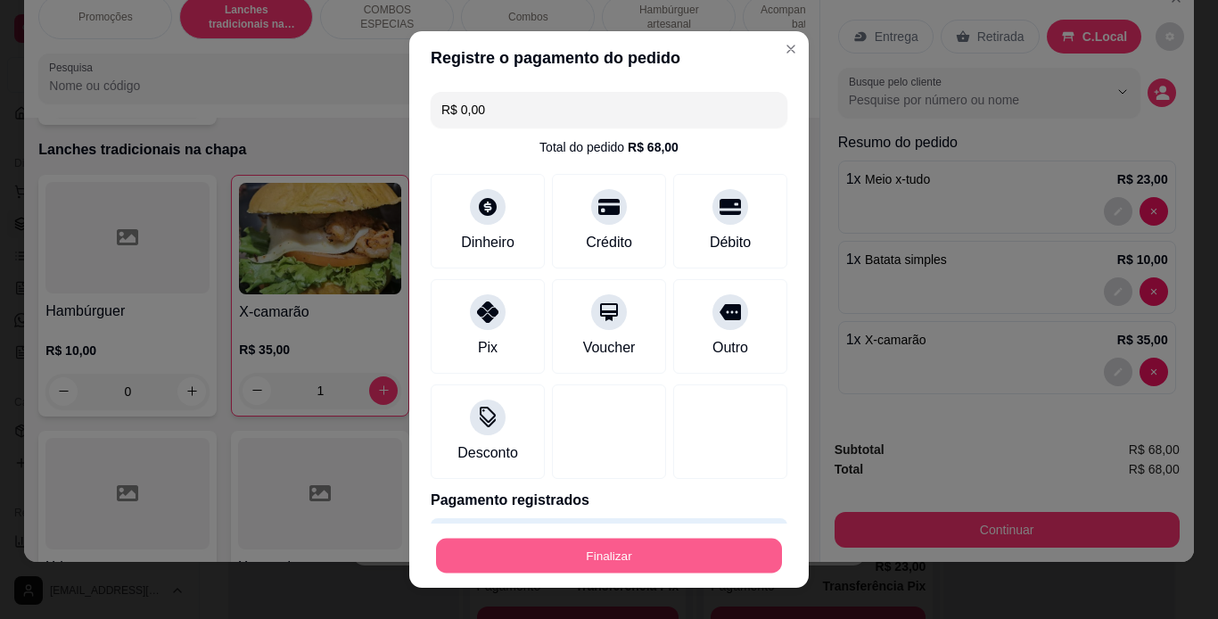
click at [682, 561] on button "Finalizar" at bounding box center [609, 556] width 346 height 35
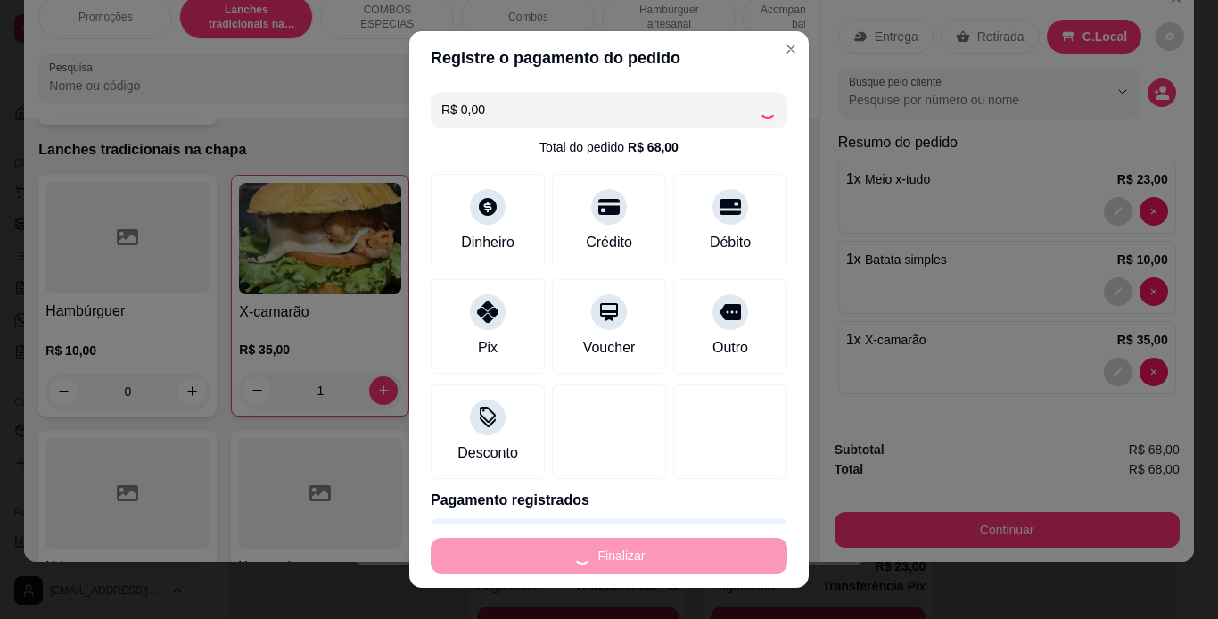
type input "0"
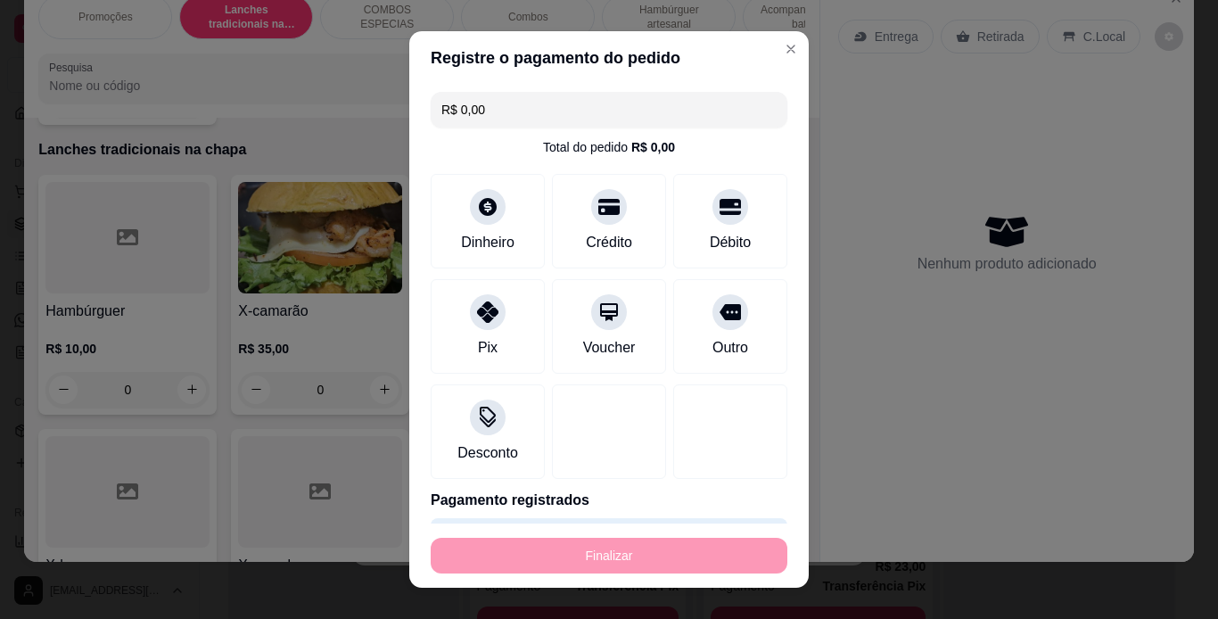
type input "-R$ 68,00"
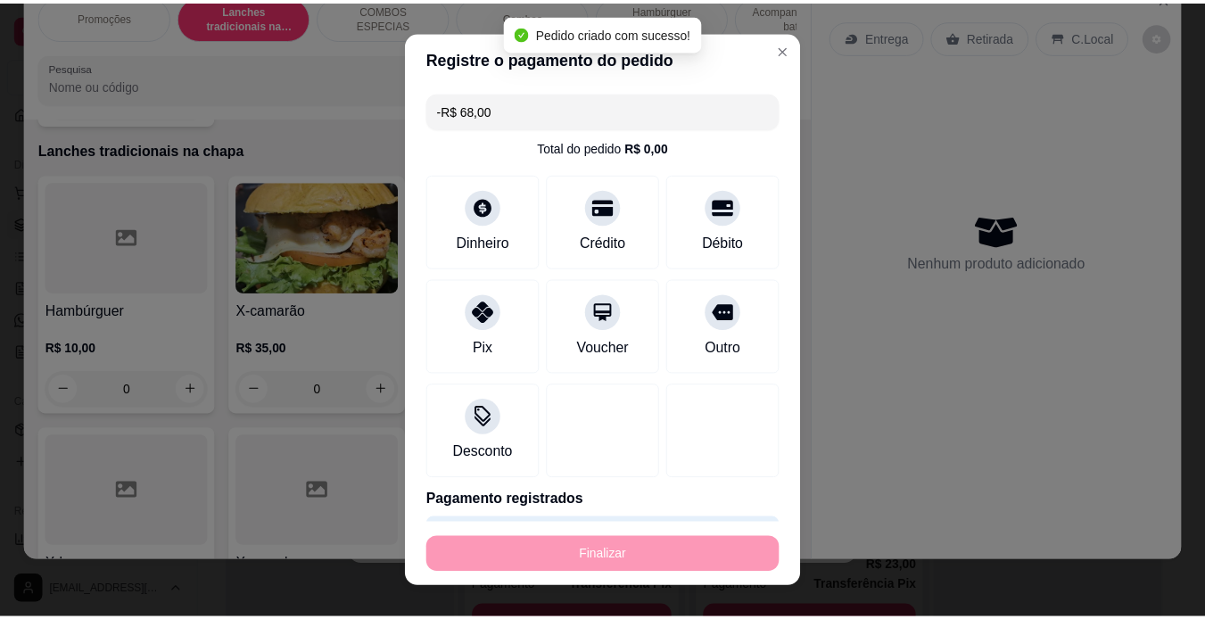
scroll to position [179, 0]
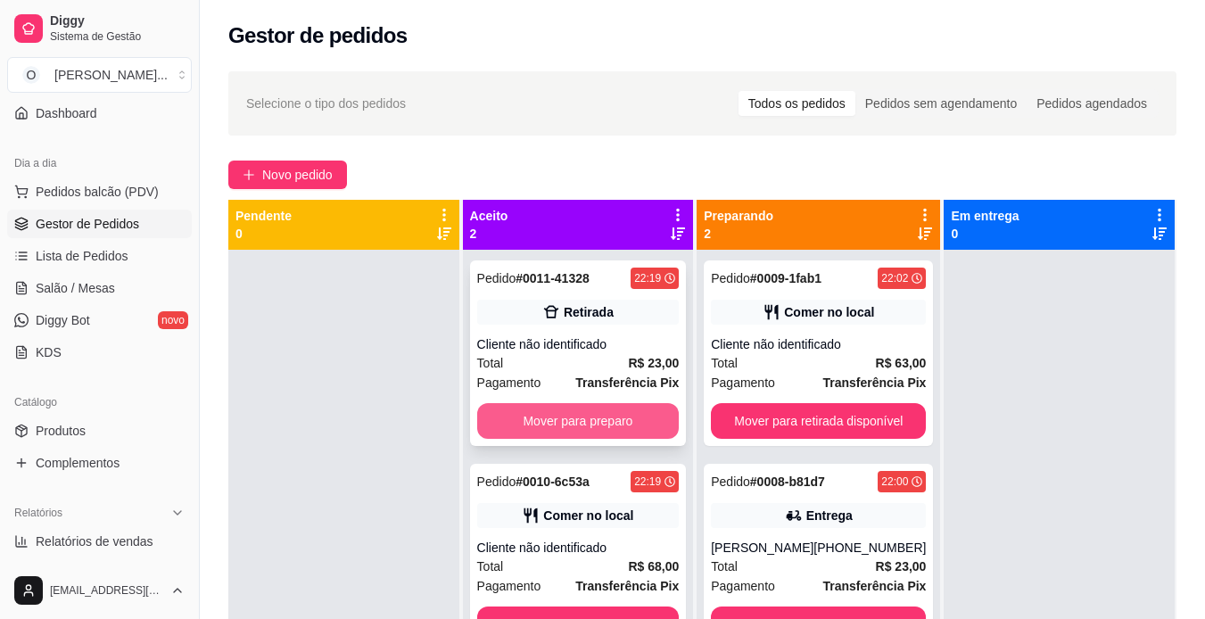
click at [599, 421] on button "Mover para preparo" at bounding box center [578, 421] width 202 height 36
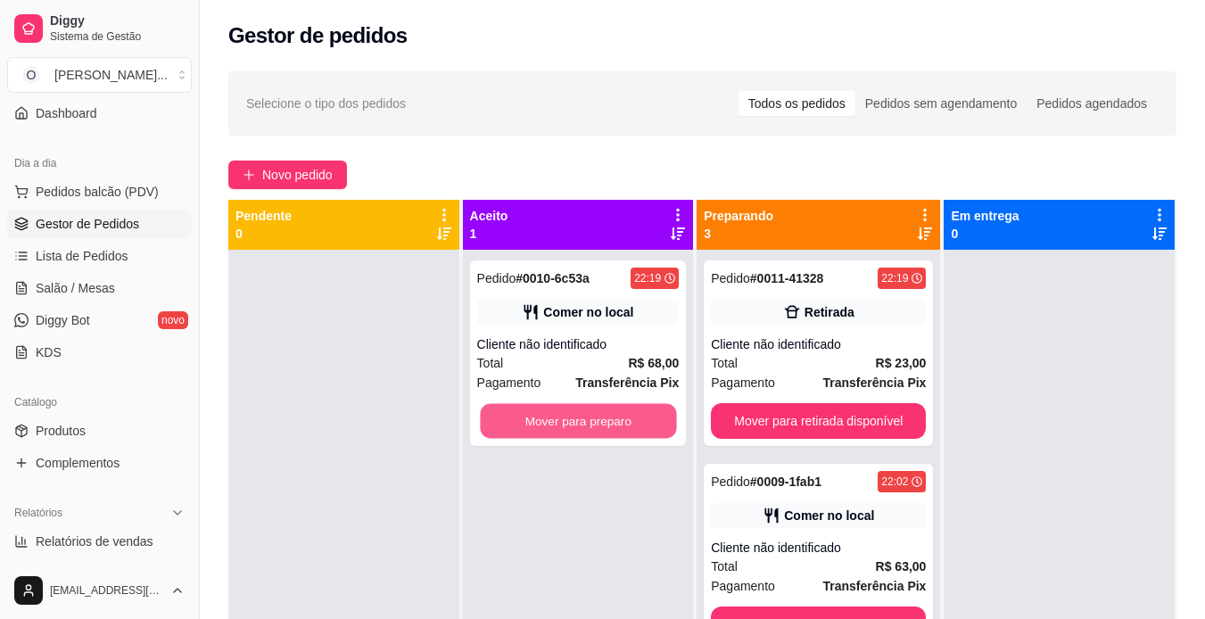
click at [599, 421] on button "Mover para preparo" at bounding box center [578, 421] width 196 height 35
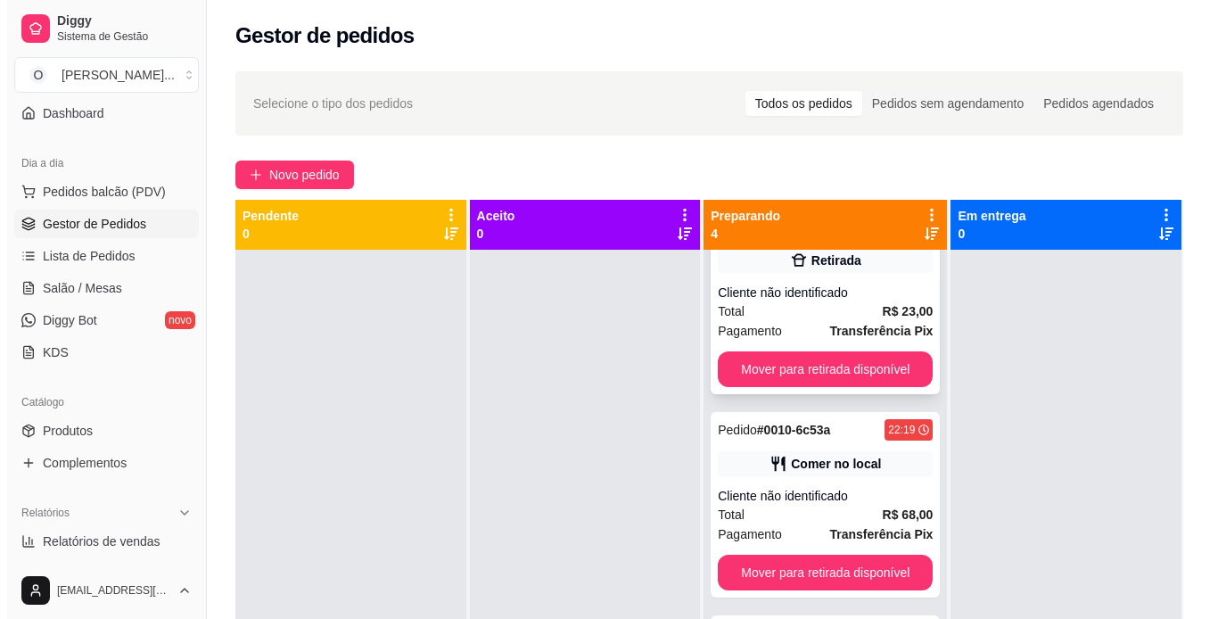
scroll to position [0, 0]
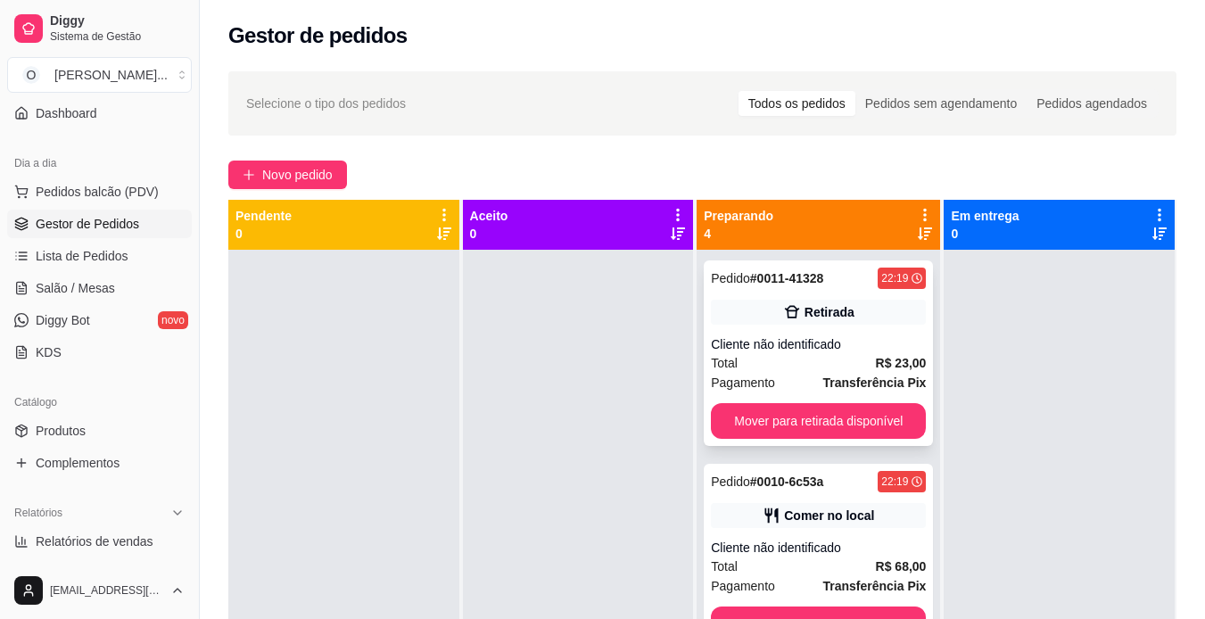
click at [794, 367] on div "Total R$ 23,00" at bounding box center [818, 363] width 215 height 20
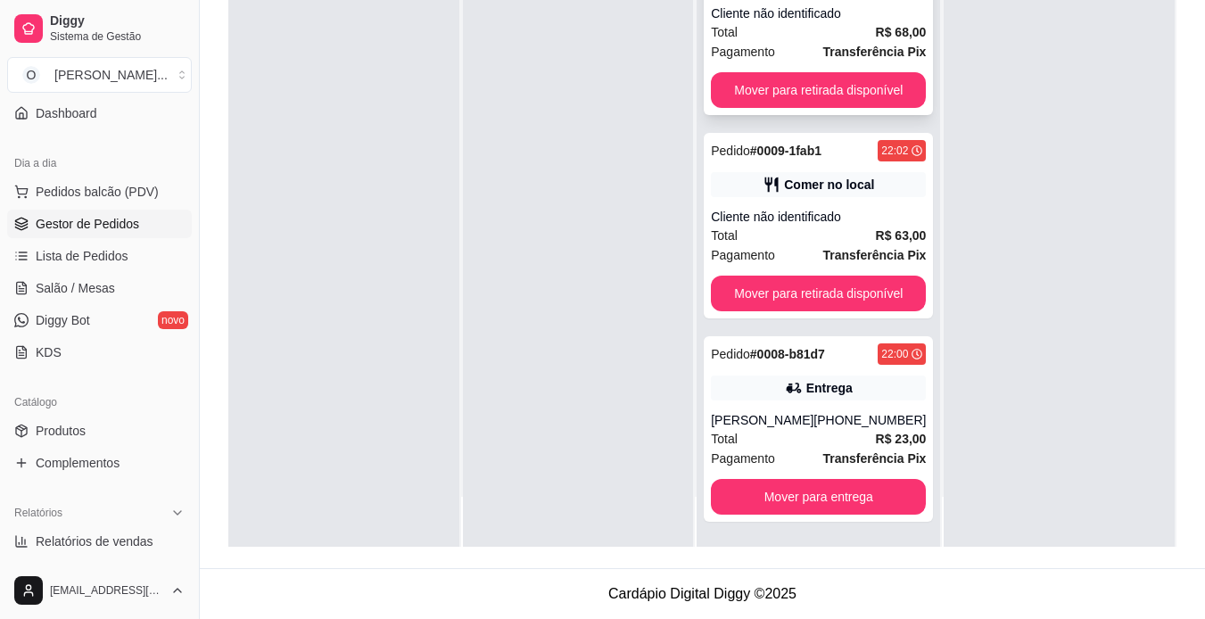
scroll to position [272, 0]
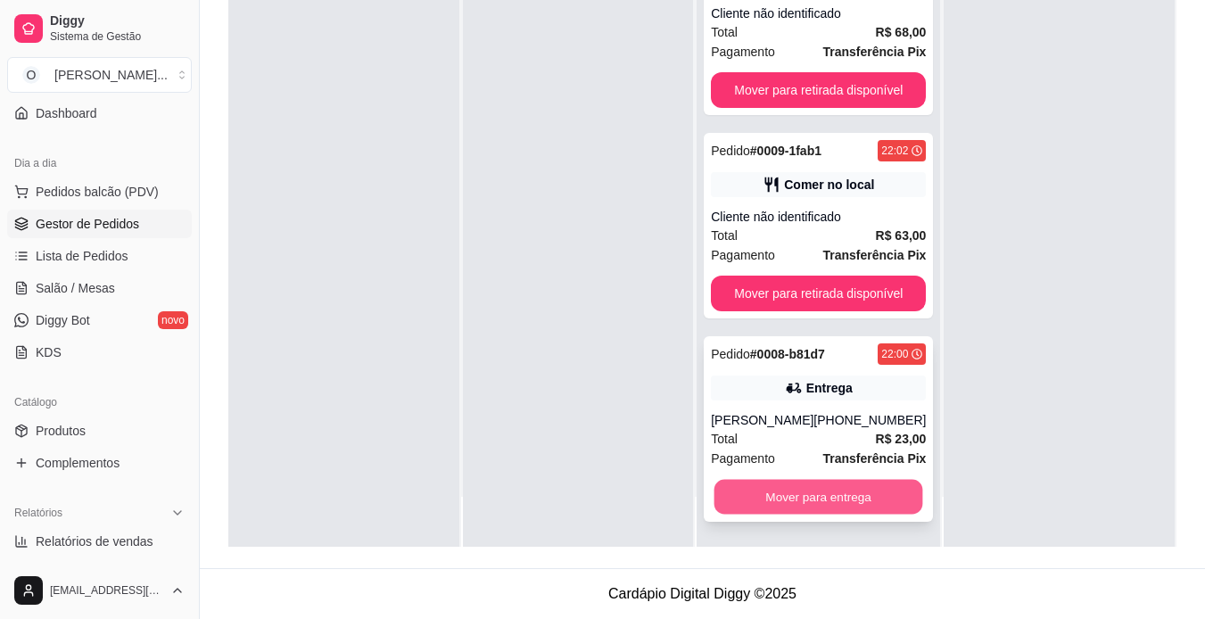
click at [831, 496] on button "Mover para entrega" at bounding box center [819, 497] width 209 height 35
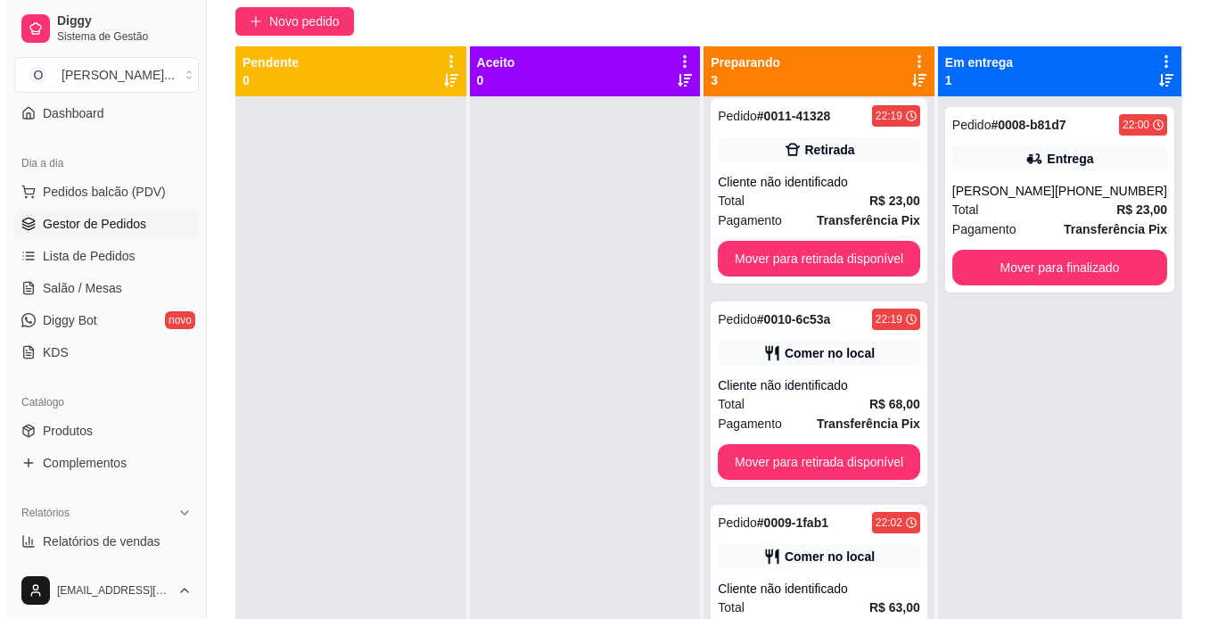
scroll to position [117, 0]
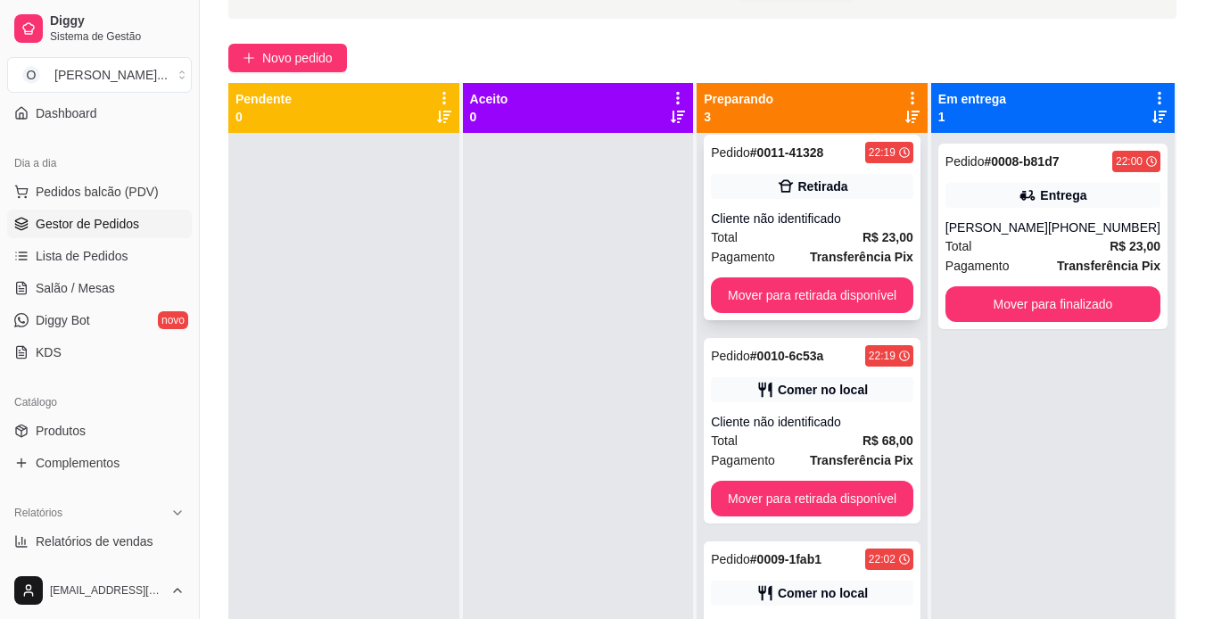
click at [879, 200] on div "Pedido # 0011-41328 22:19 Retirada Cliente não identificado Total R$ 23,00 Paga…" at bounding box center [812, 228] width 217 height 186
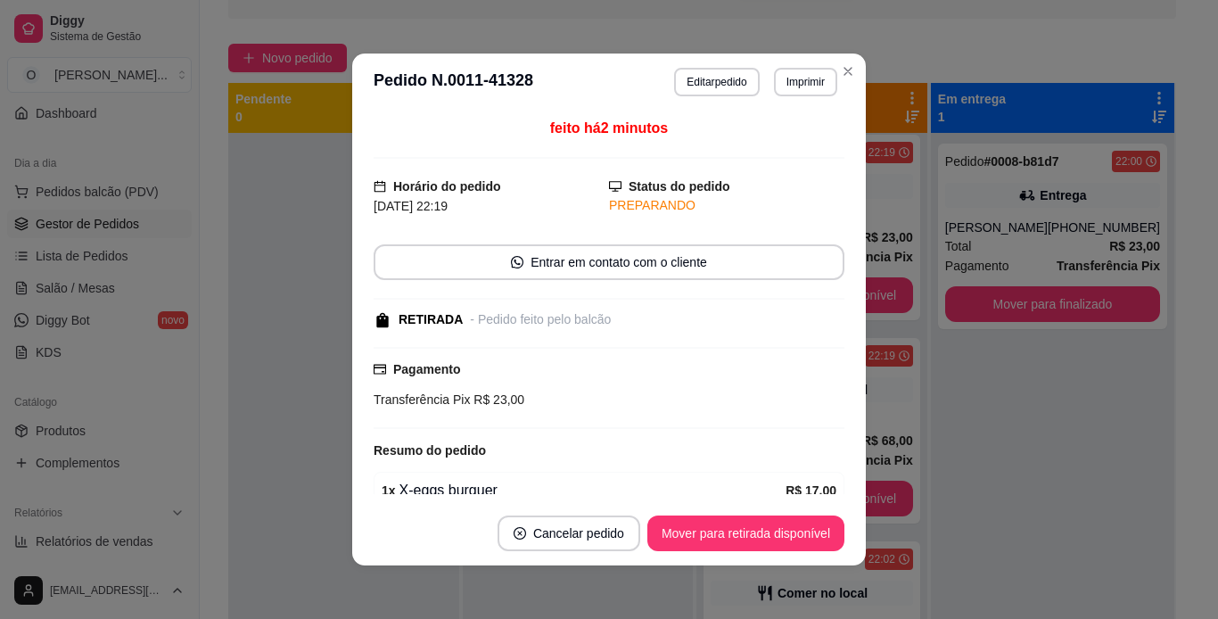
scroll to position [140, 0]
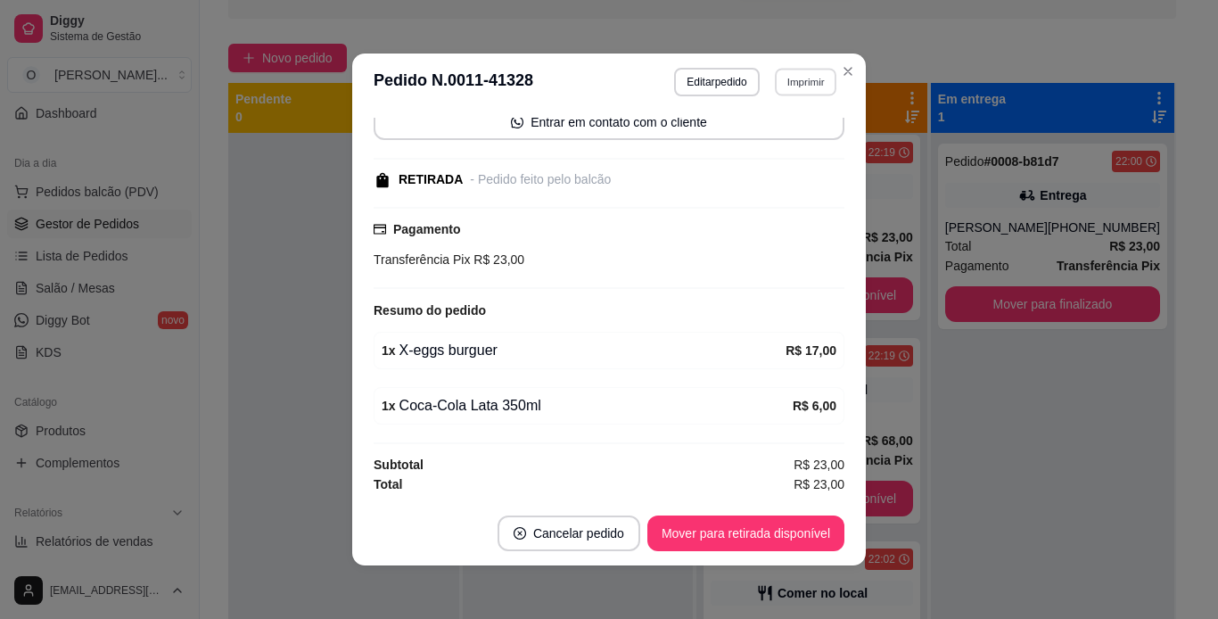
click at [813, 78] on button "Imprimir" at bounding box center [806, 82] width 62 height 28
click at [806, 136] on body "Diggy Sistema de Gestão O Otaku's ... Loja aberta Plano Essencial + Mesas até 0…" at bounding box center [602, 192] width 1205 height 619
click at [806, 136] on button "IMPRESSORA" at bounding box center [767, 144] width 125 height 28
click at [705, 76] on button "Editar pedido" at bounding box center [717, 82] width 83 height 28
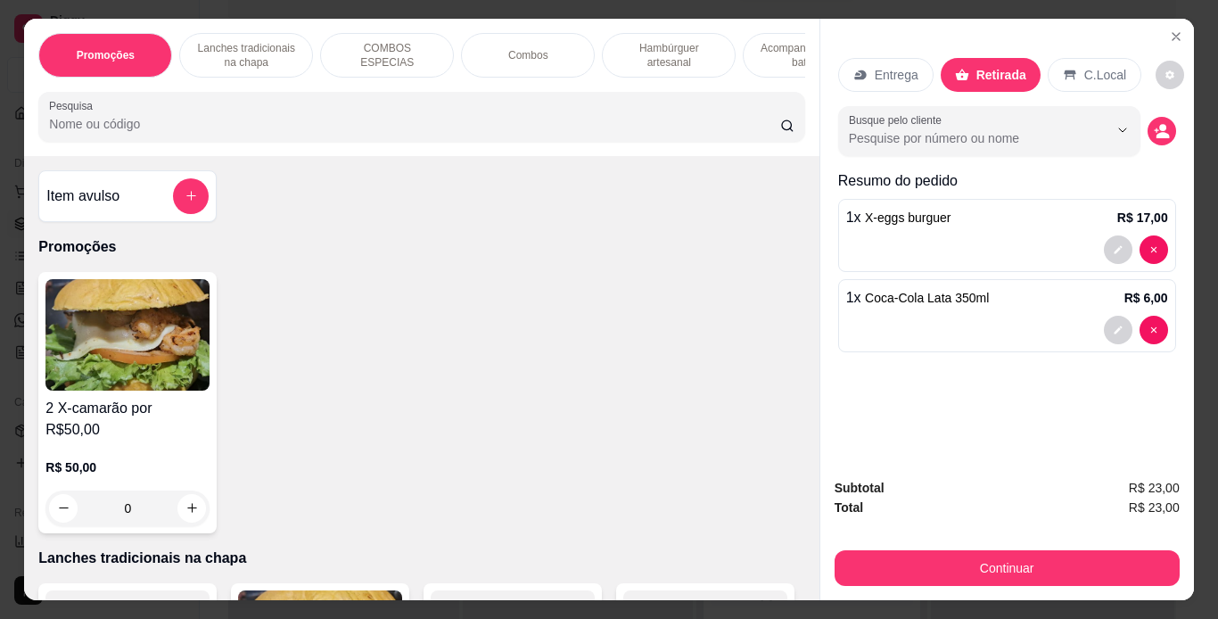
click at [677, 50] on p "Hambúrguer artesanal" at bounding box center [668, 55] width 103 height 29
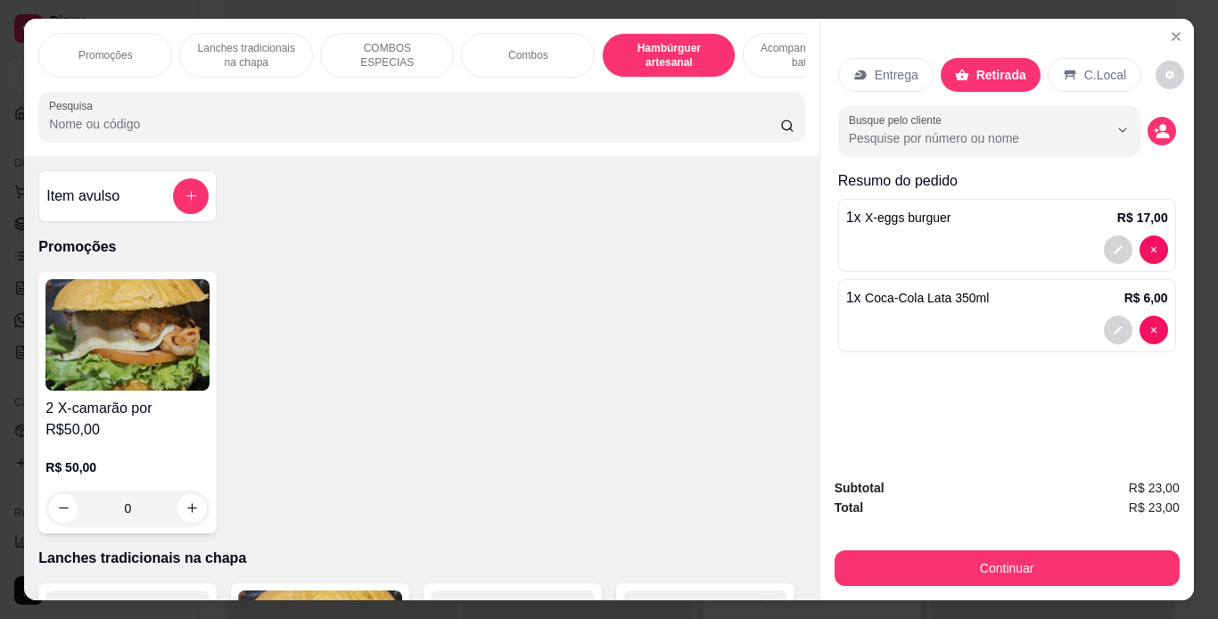
scroll to position [45, 0]
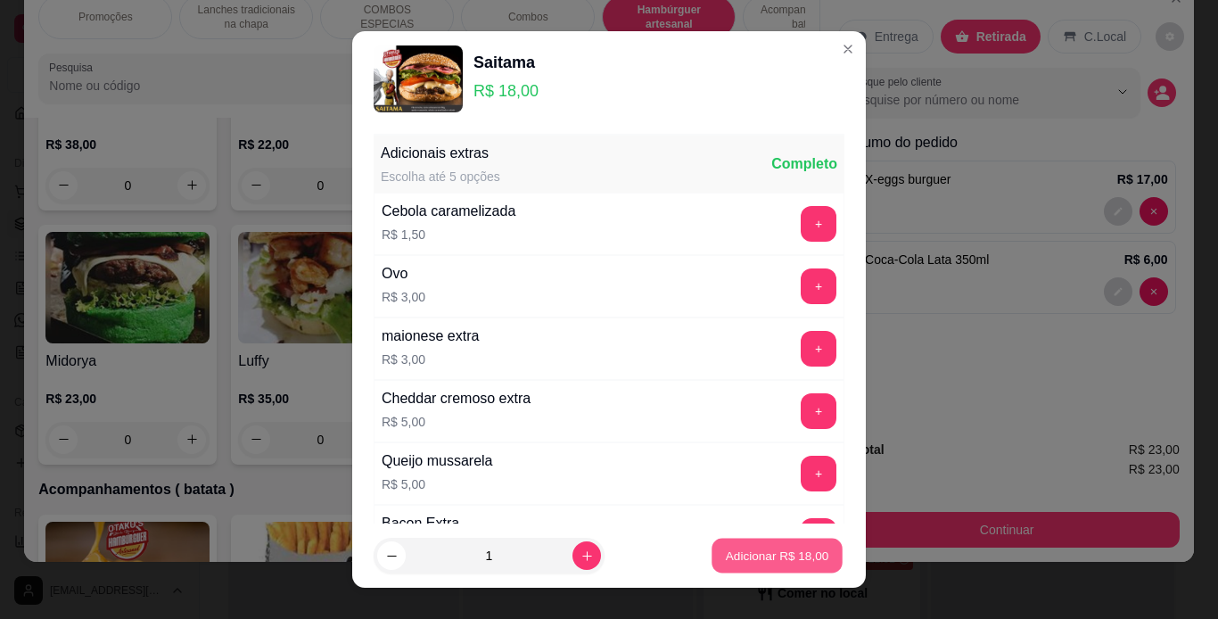
click at [787, 556] on p "Adicionar R$ 18,00" at bounding box center [777, 556] width 103 height 17
type input "1"
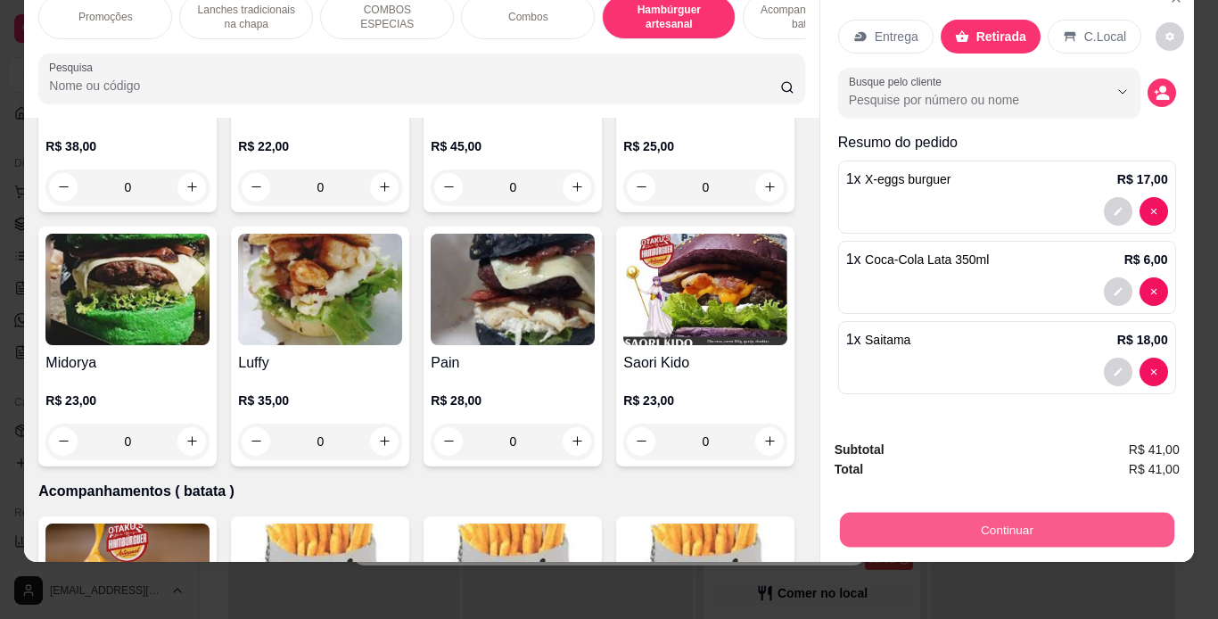
click at [858, 513] on button "Continuar" at bounding box center [1006, 530] width 335 height 35
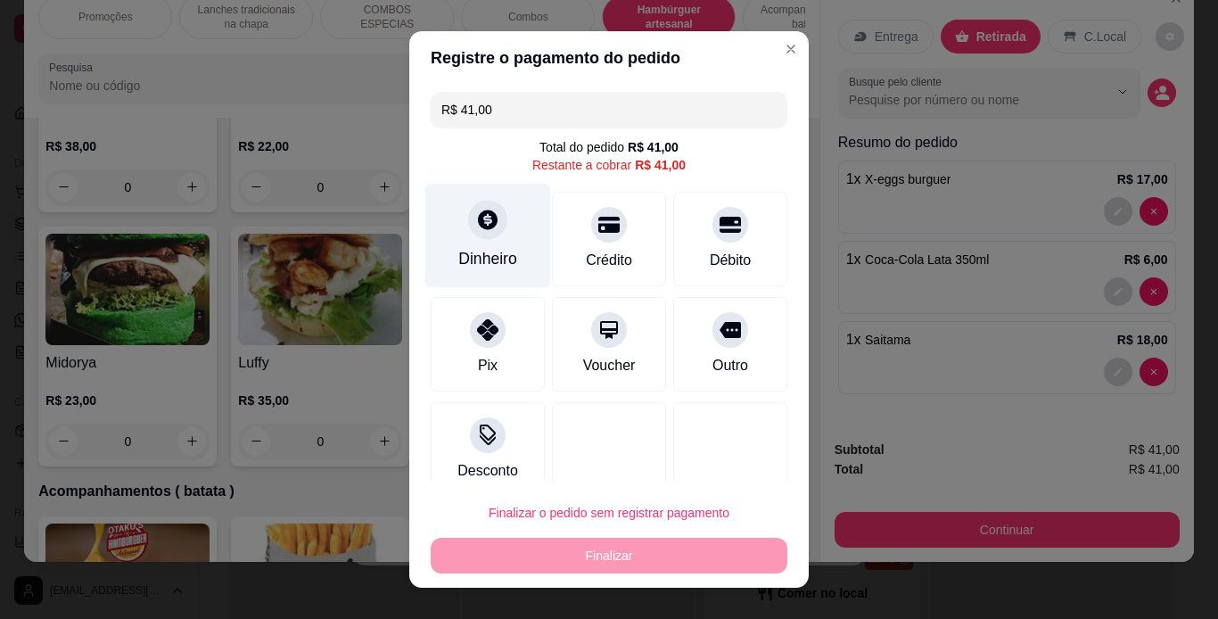
click at [483, 266] on div "Dinheiro" at bounding box center [487, 258] width 59 height 23
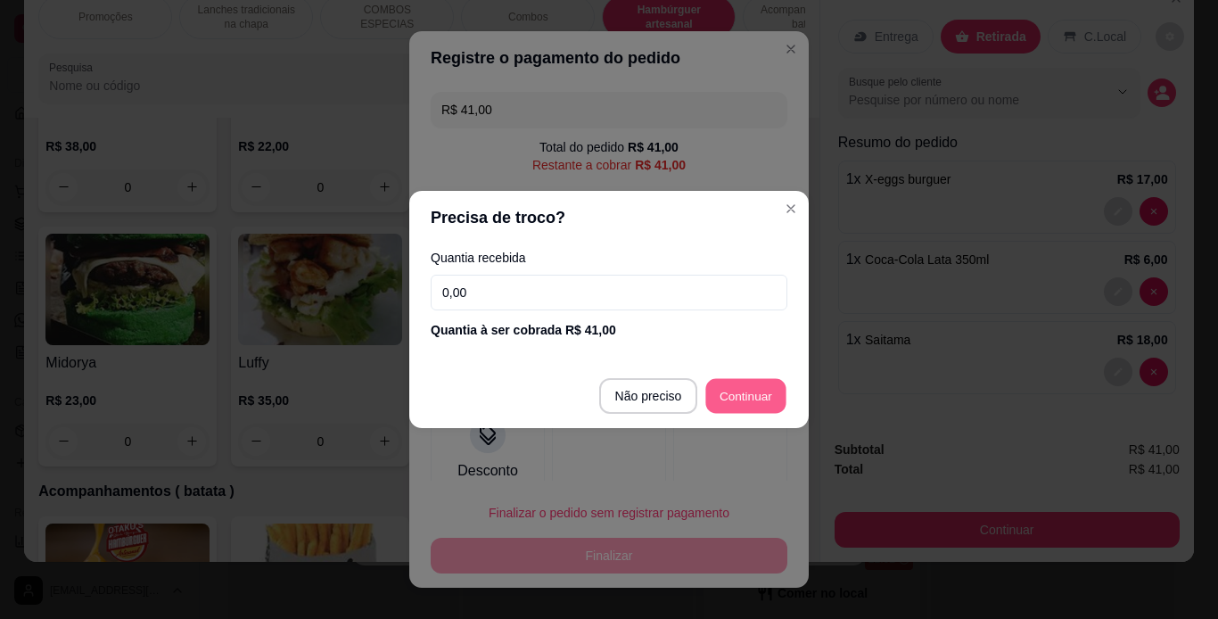
type input "R$ 0,00"
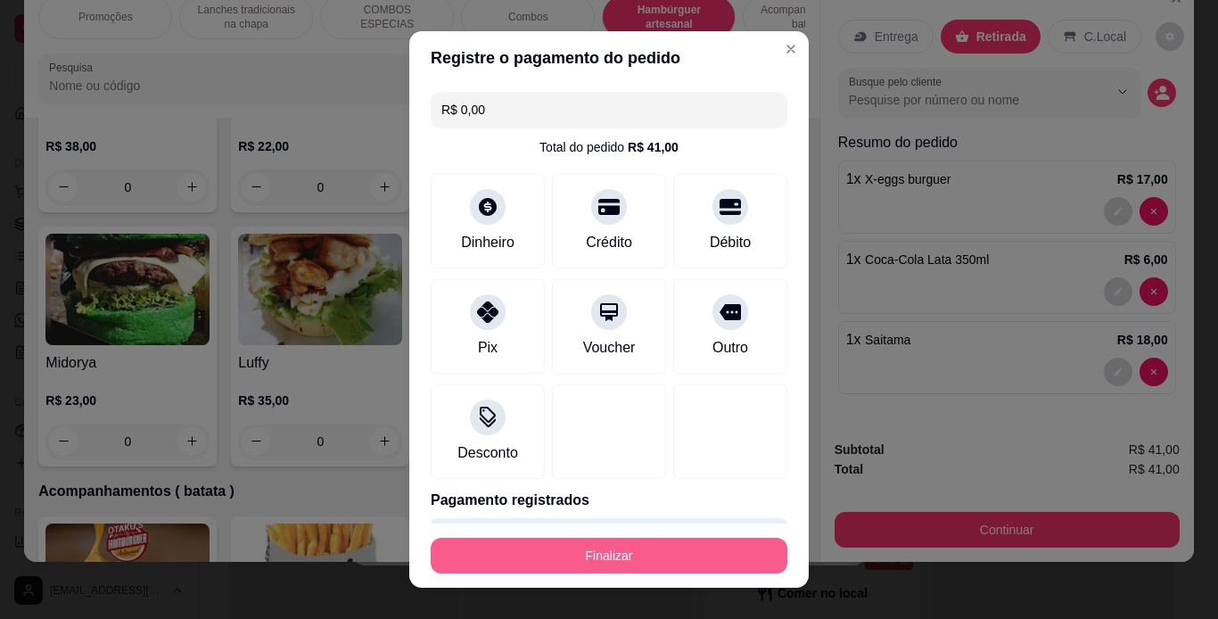
click at [654, 545] on button "Finalizar" at bounding box center [609, 556] width 357 height 36
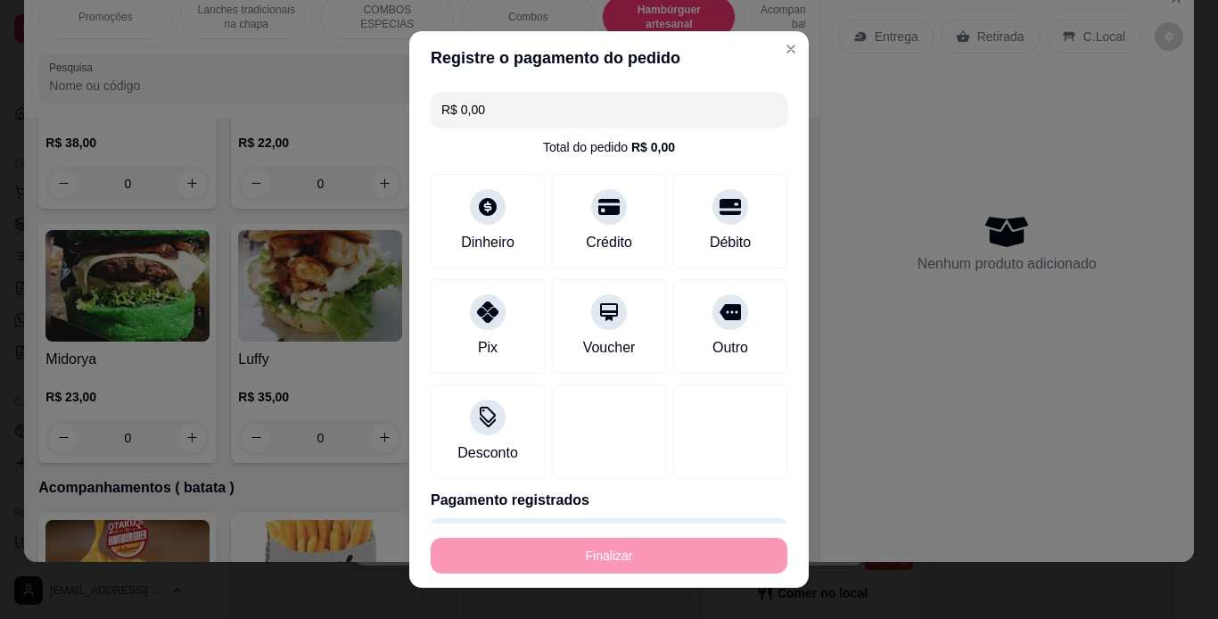
type input "0"
type input "-R$ 41,00"
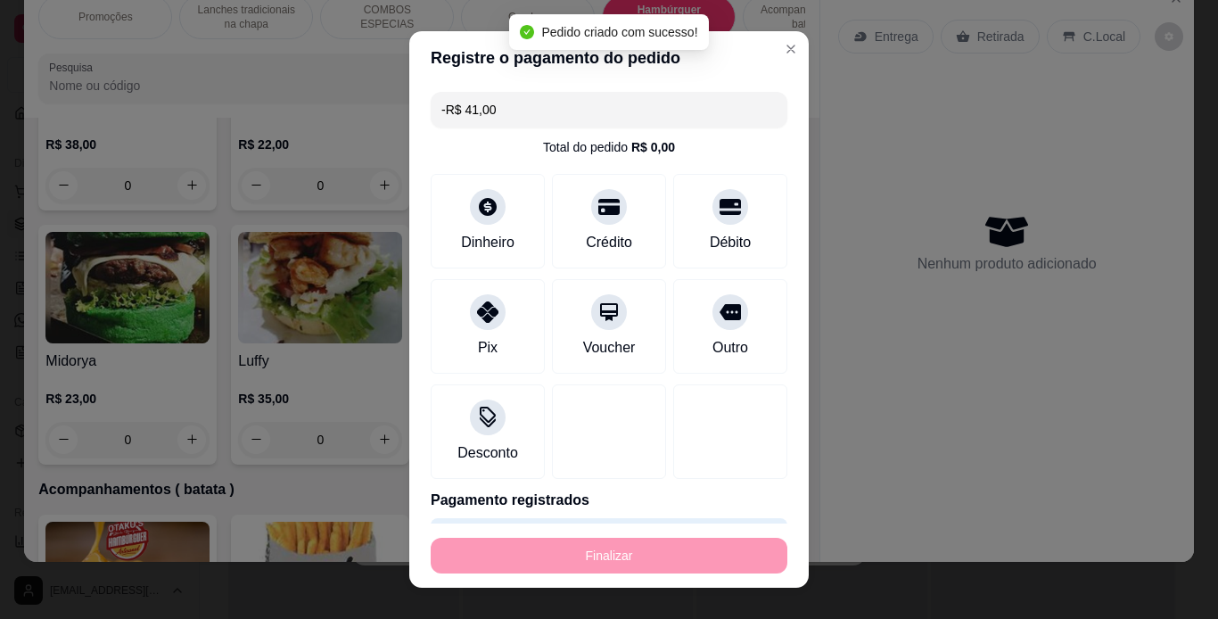
scroll to position [179, 0]
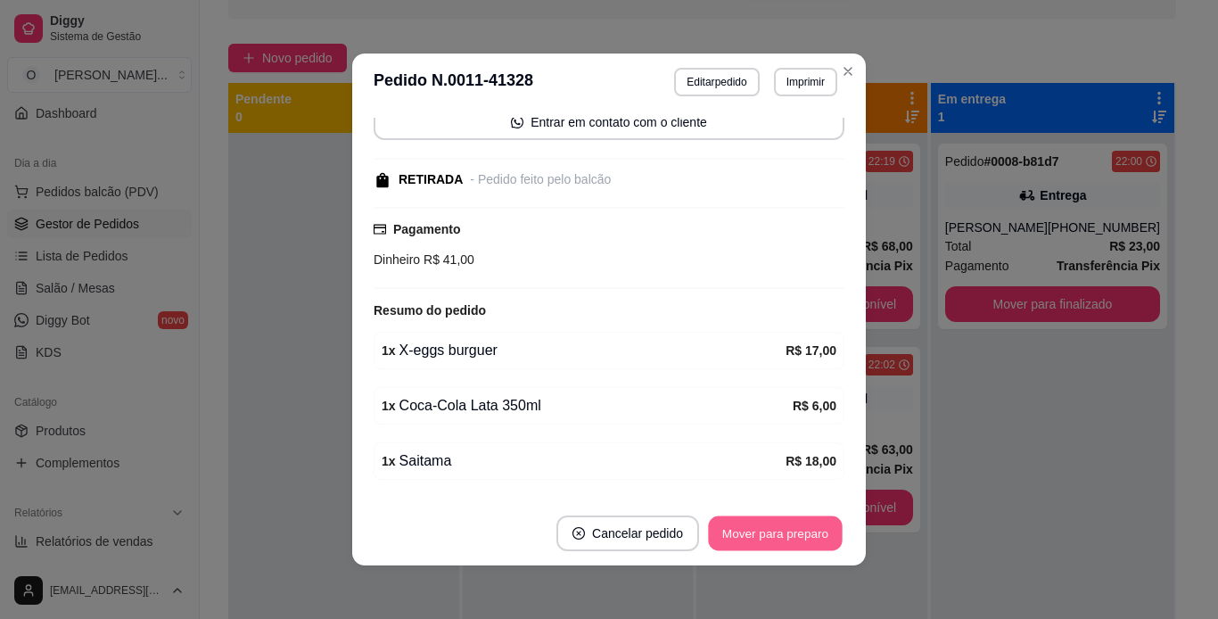
click at [759, 538] on button "Mover para preparo" at bounding box center [775, 533] width 134 height 35
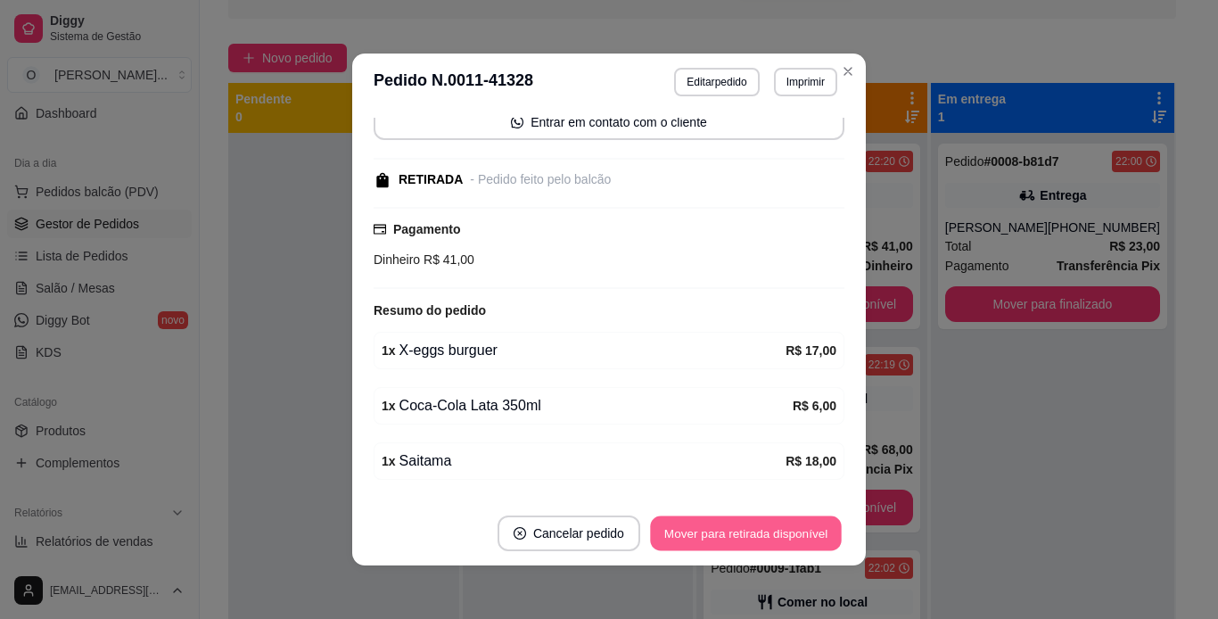
click at [759, 538] on button "Mover para retirada disponível" at bounding box center [745, 533] width 191 height 35
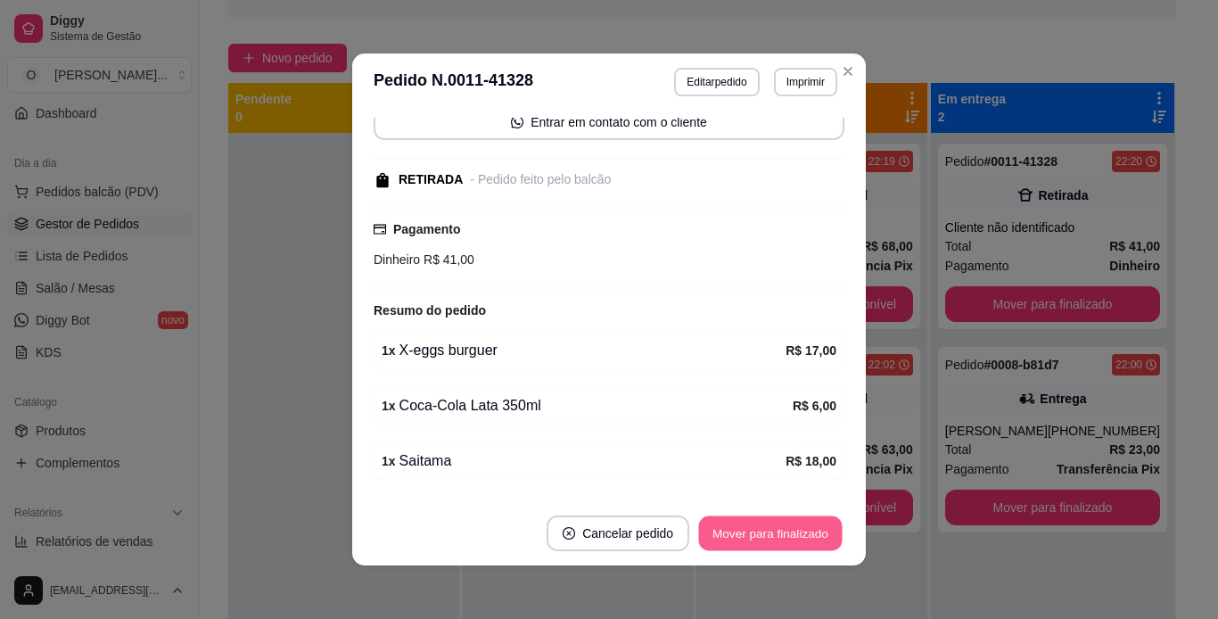
click at [759, 538] on button "Mover para finalizado" at bounding box center [771, 533] width 144 height 35
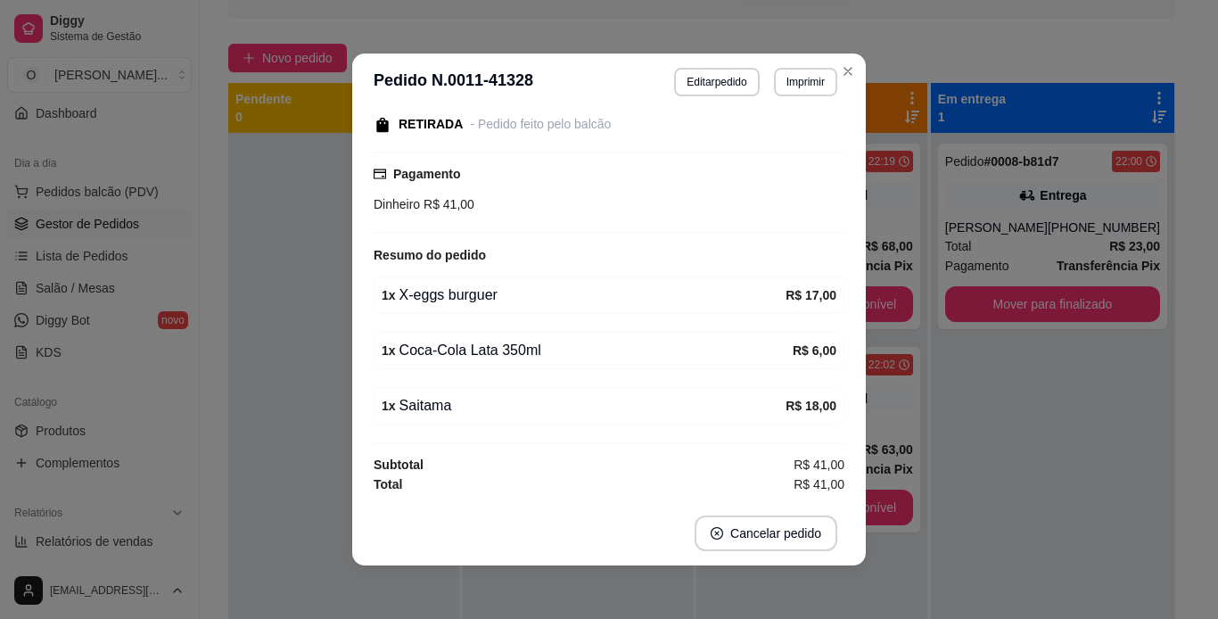
scroll to position [120, 0]
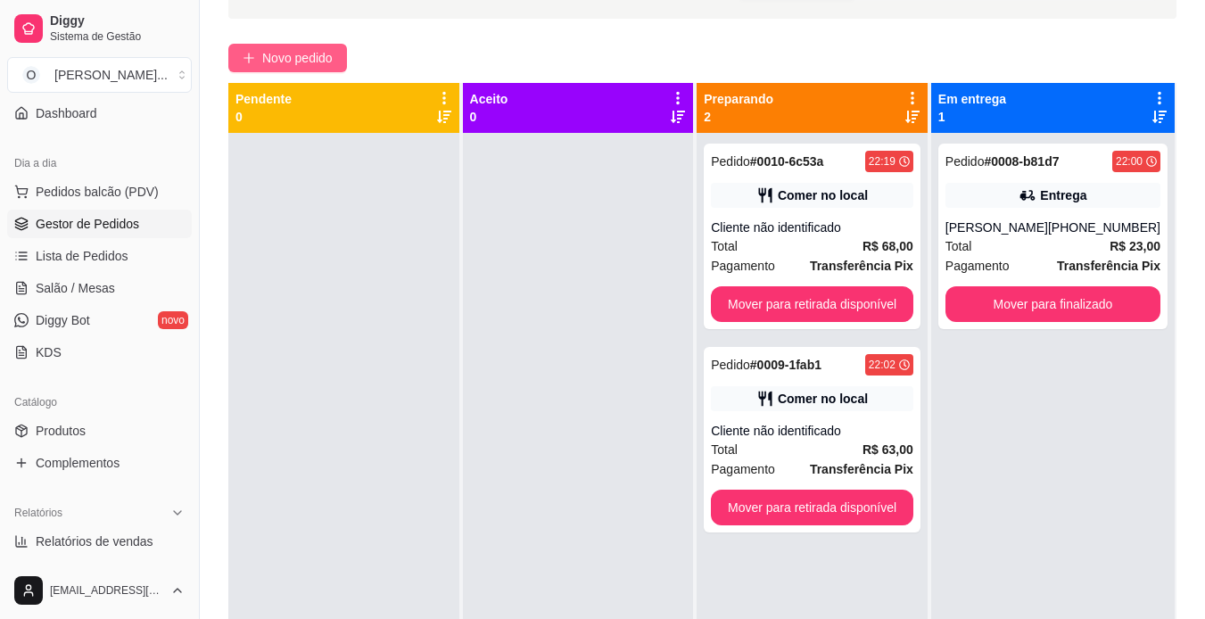
click at [345, 62] on button "Novo pedido" at bounding box center [287, 58] width 119 height 29
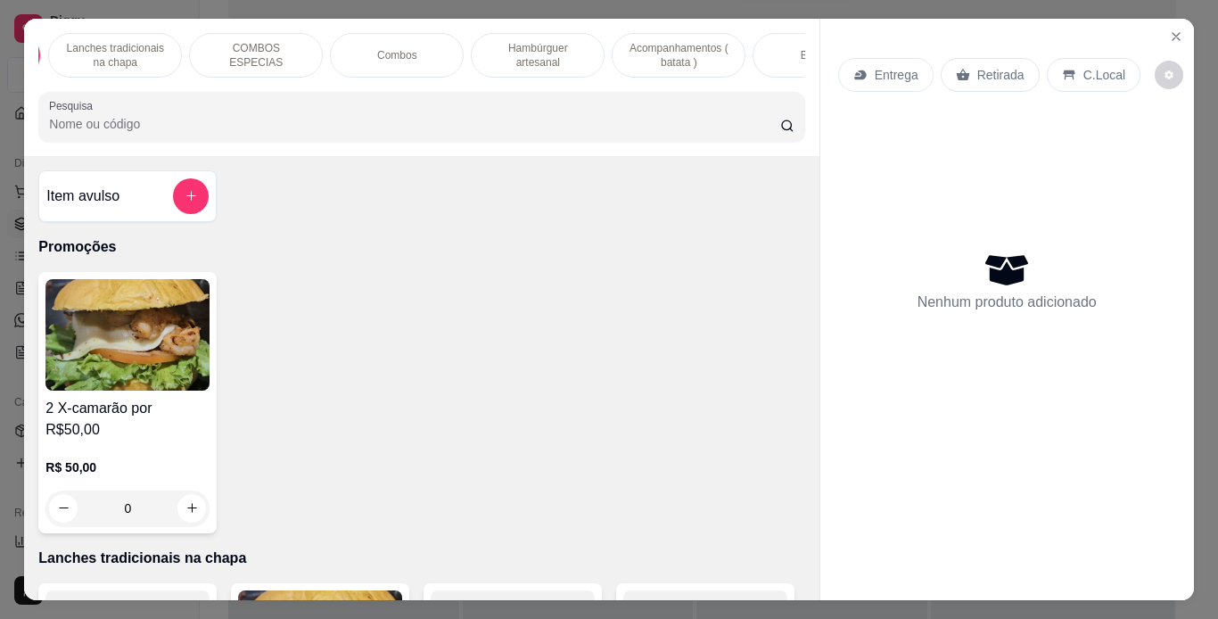
scroll to position [0, 132]
click at [137, 41] on p "Lanches tradicionais na chapa" at bounding box center [113, 55] width 103 height 29
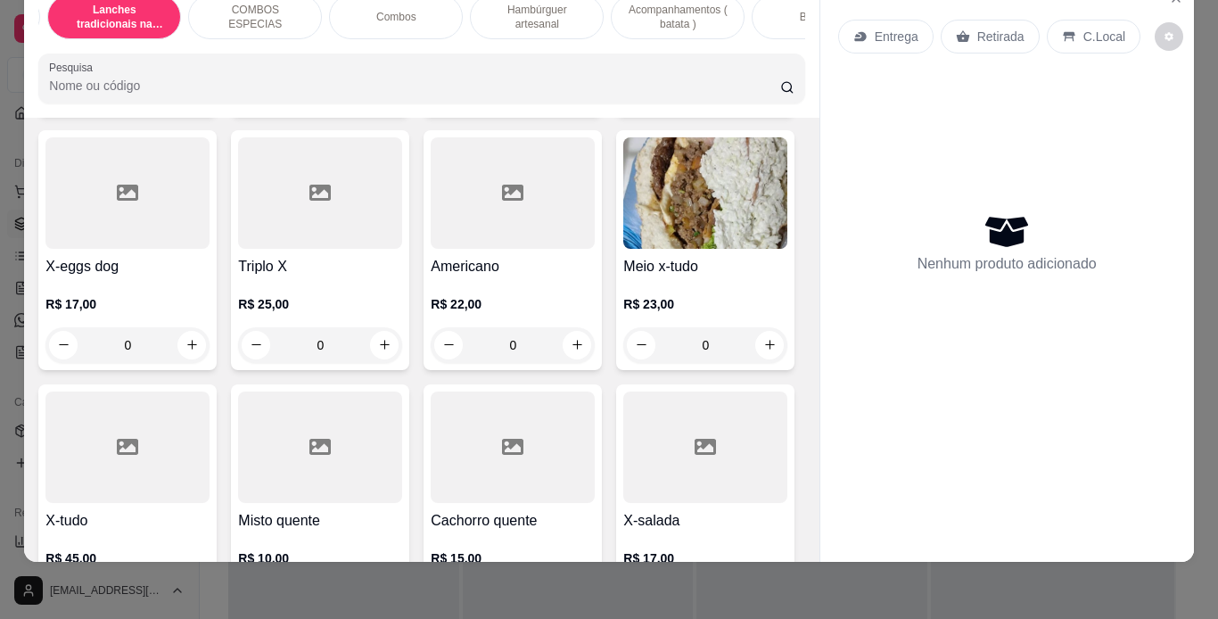
scroll to position [925, 0]
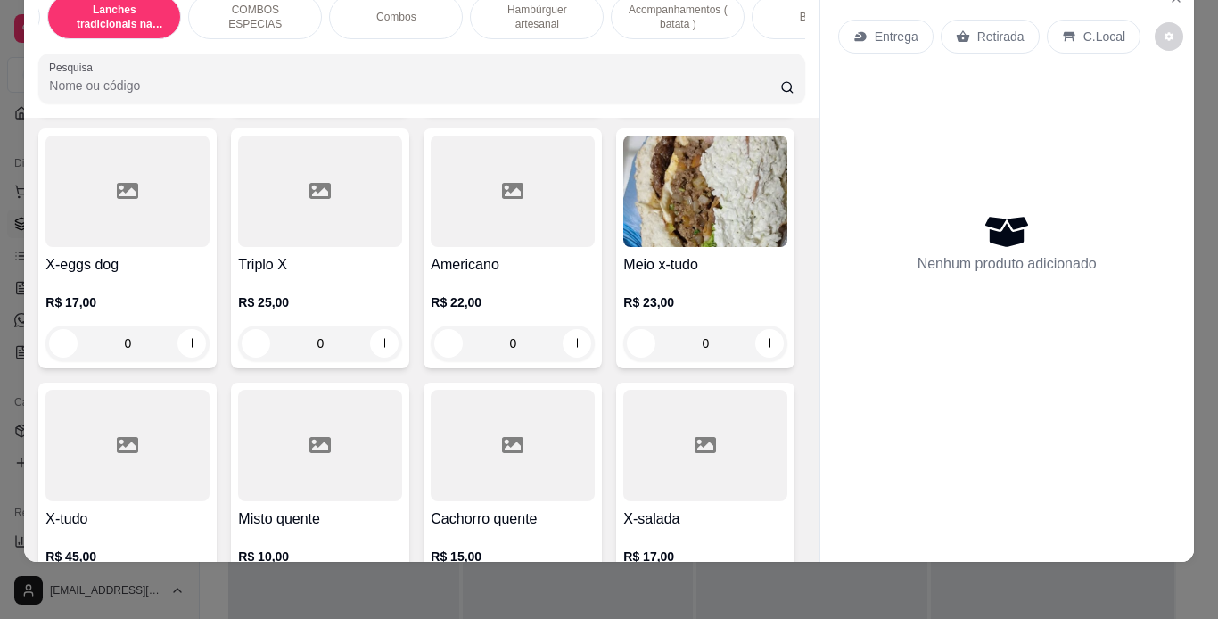
click at [624, 247] on img at bounding box center [706, 192] width 164 height 112
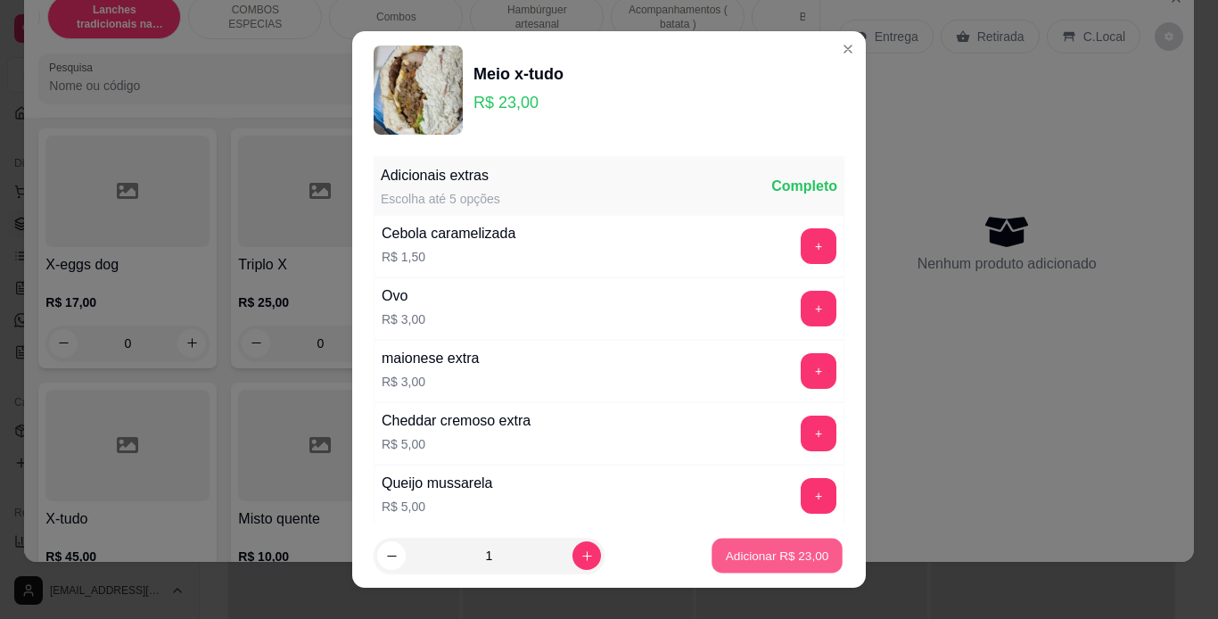
click at [785, 565] on button "Adicionar R$ 23,00" at bounding box center [777, 556] width 131 height 35
type input "1"
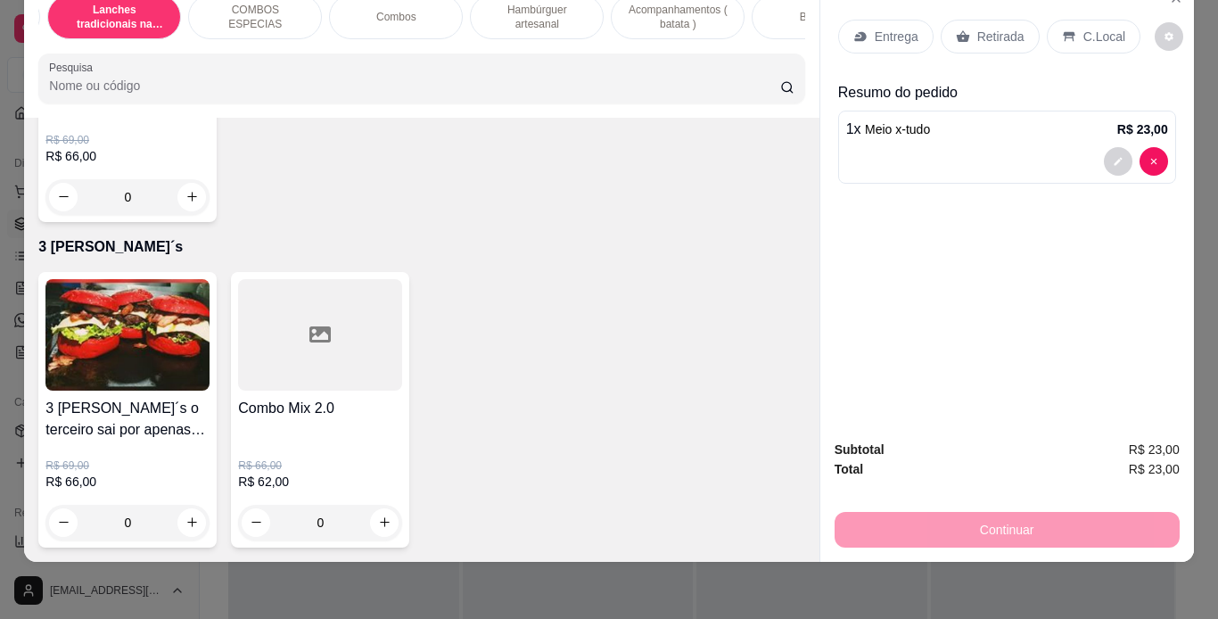
scroll to position [5537, 0]
type input "1"
click at [1084, 28] on p "C.Local" at bounding box center [1105, 37] width 42 height 18
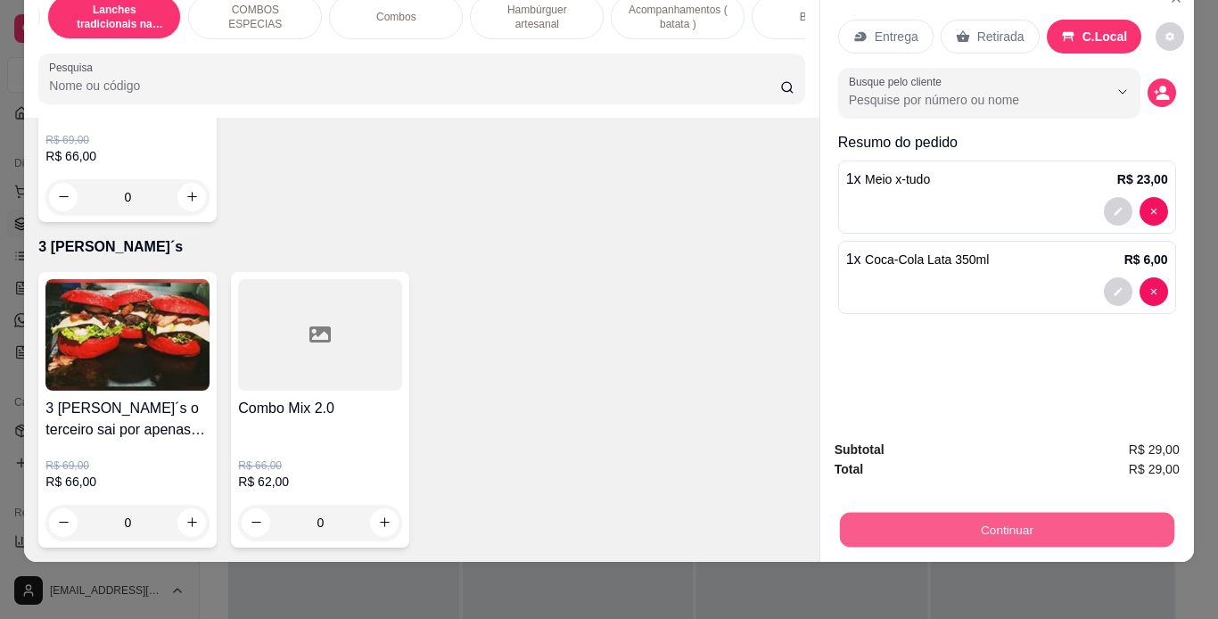
click at [881, 513] on button "Continuar" at bounding box center [1006, 530] width 335 height 35
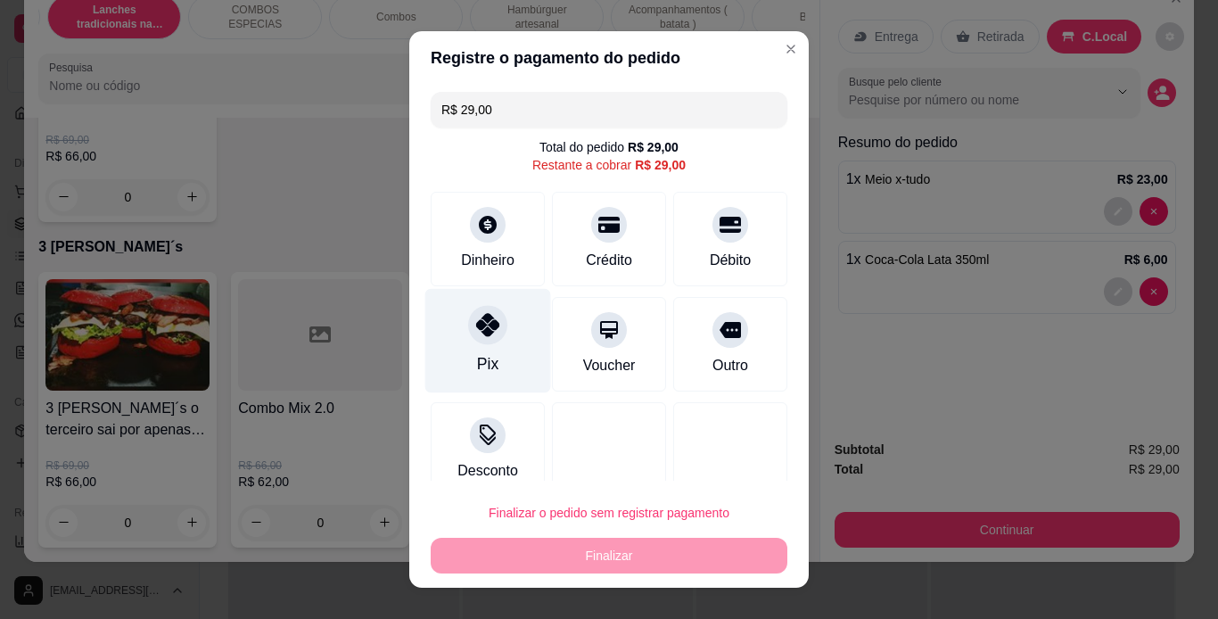
click at [492, 312] on div at bounding box center [487, 324] width 39 height 39
type input "R$ 0,00"
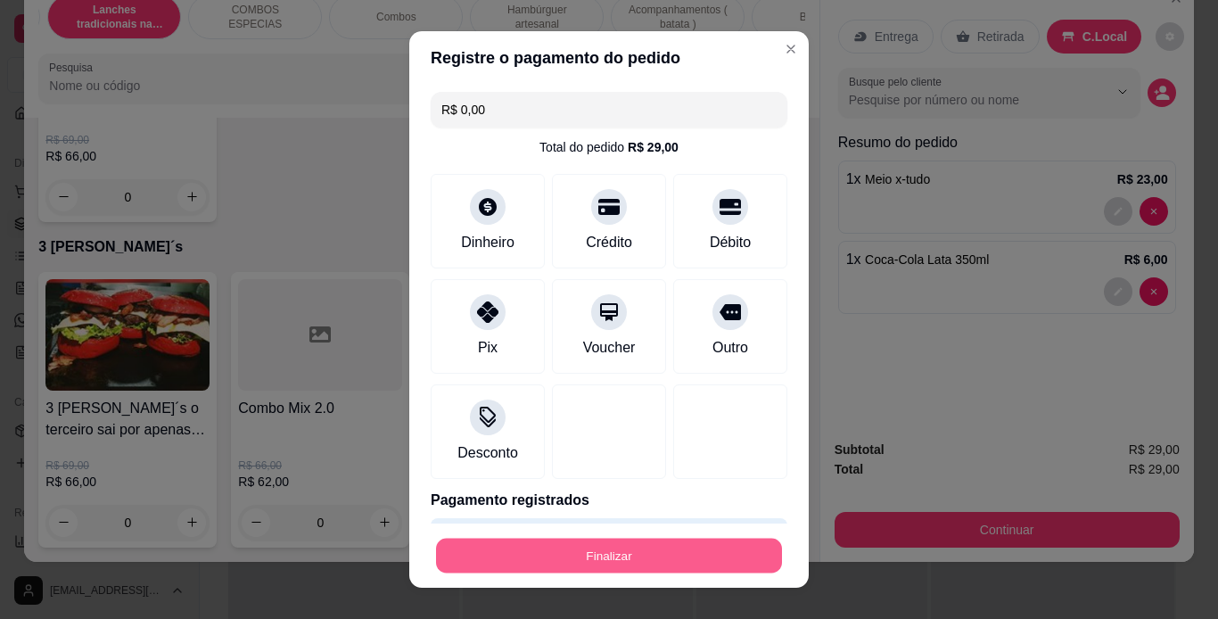
click at [646, 540] on button "Finalizar" at bounding box center [609, 556] width 346 height 35
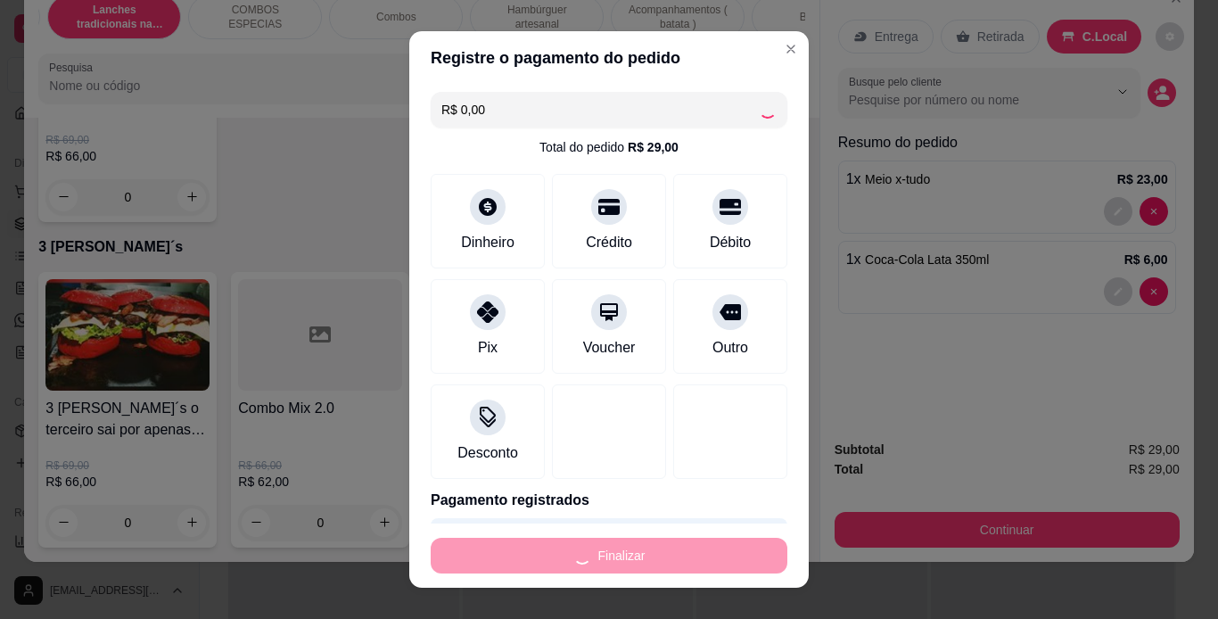
type input "0"
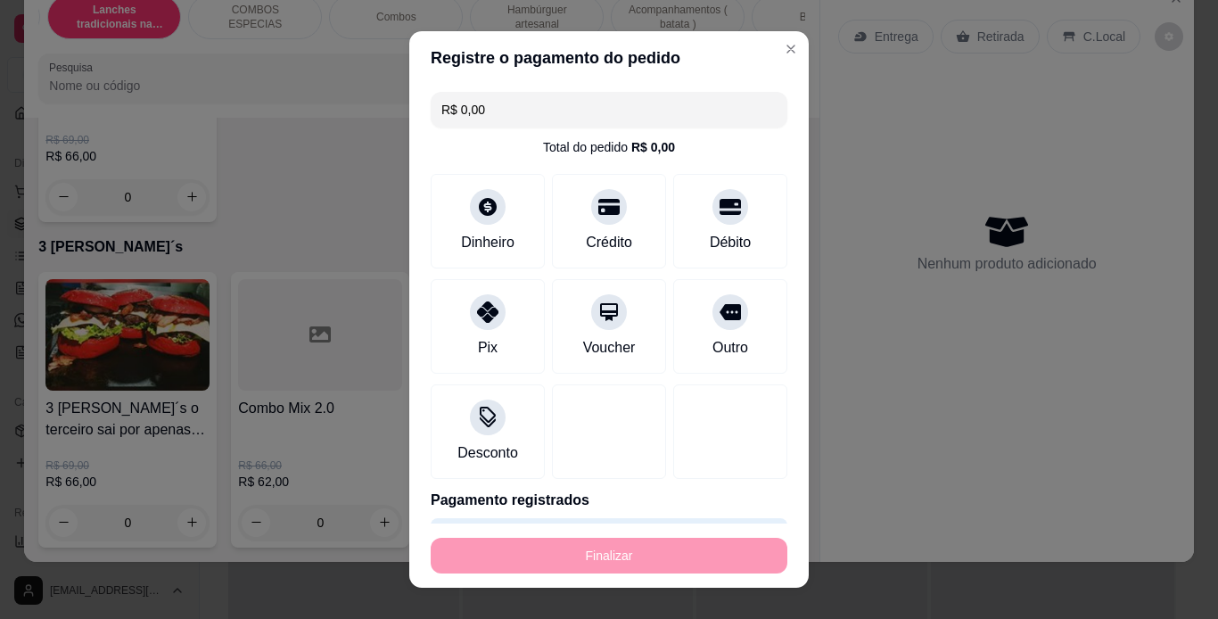
type input "-R$ 29,00"
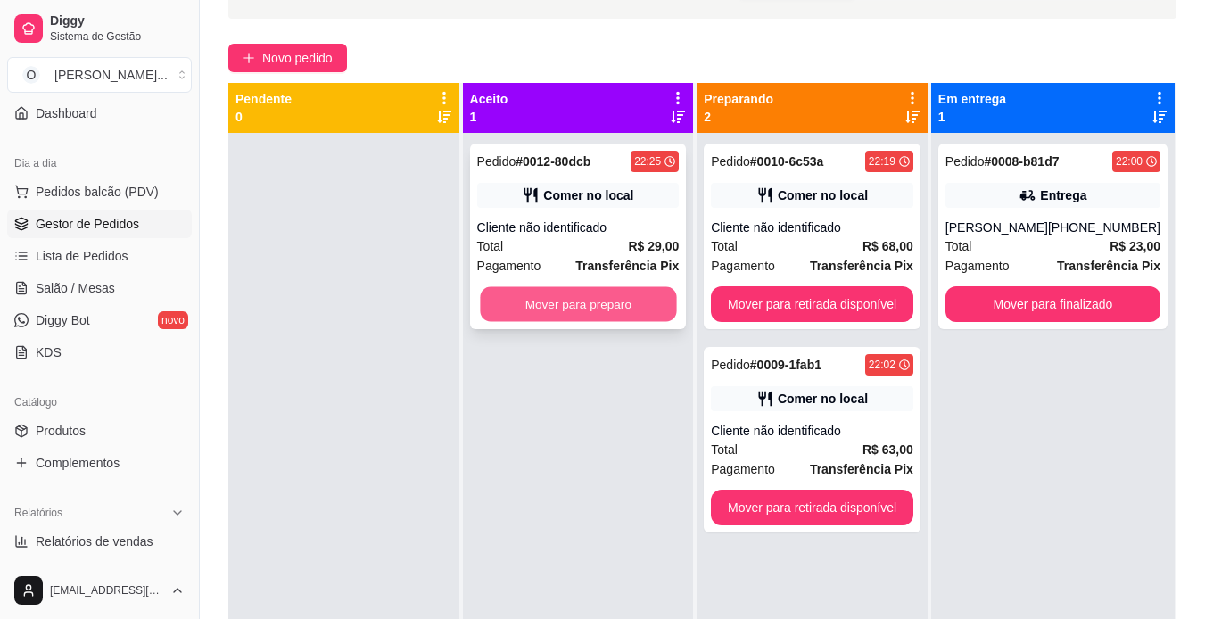
click at [639, 311] on button "Mover para preparo" at bounding box center [578, 304] width 196 height 35
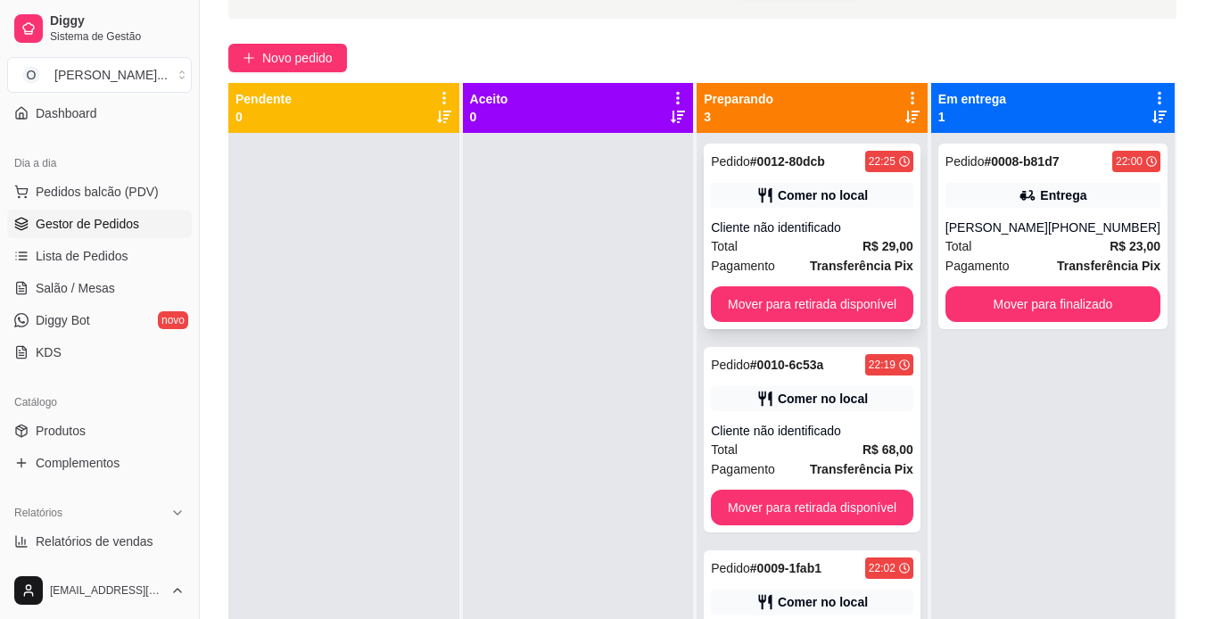
click at [804, 235] on div "Cliente não identificado" at bounding box center [812, 228] width 202 height 18
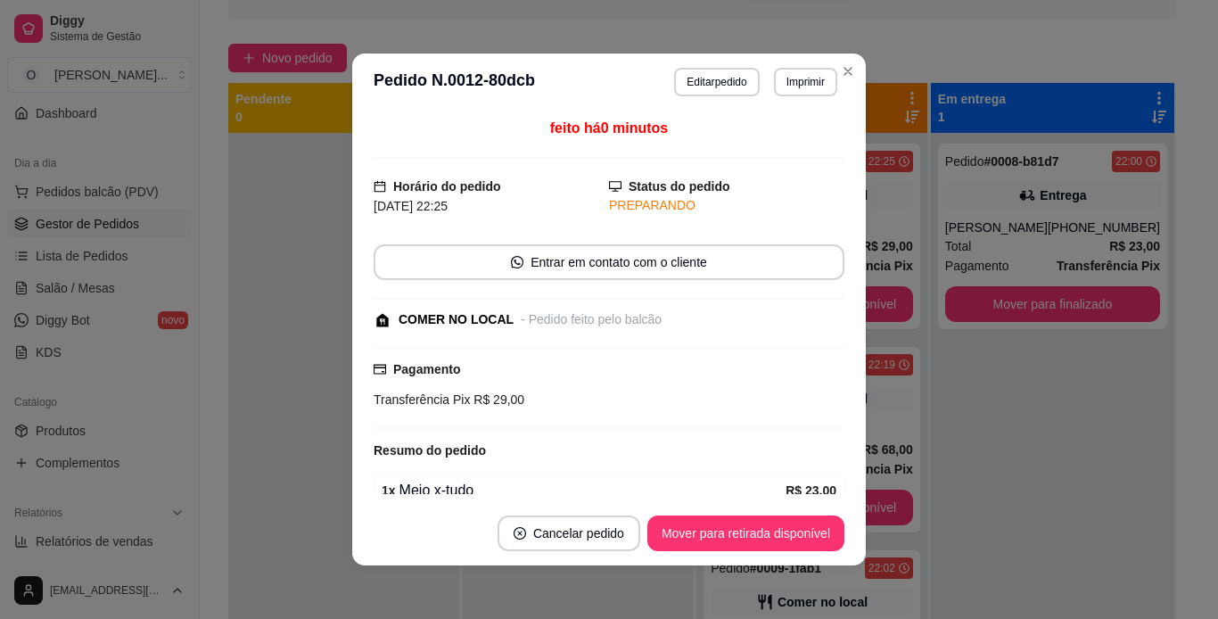
scroll to position [140, 0]
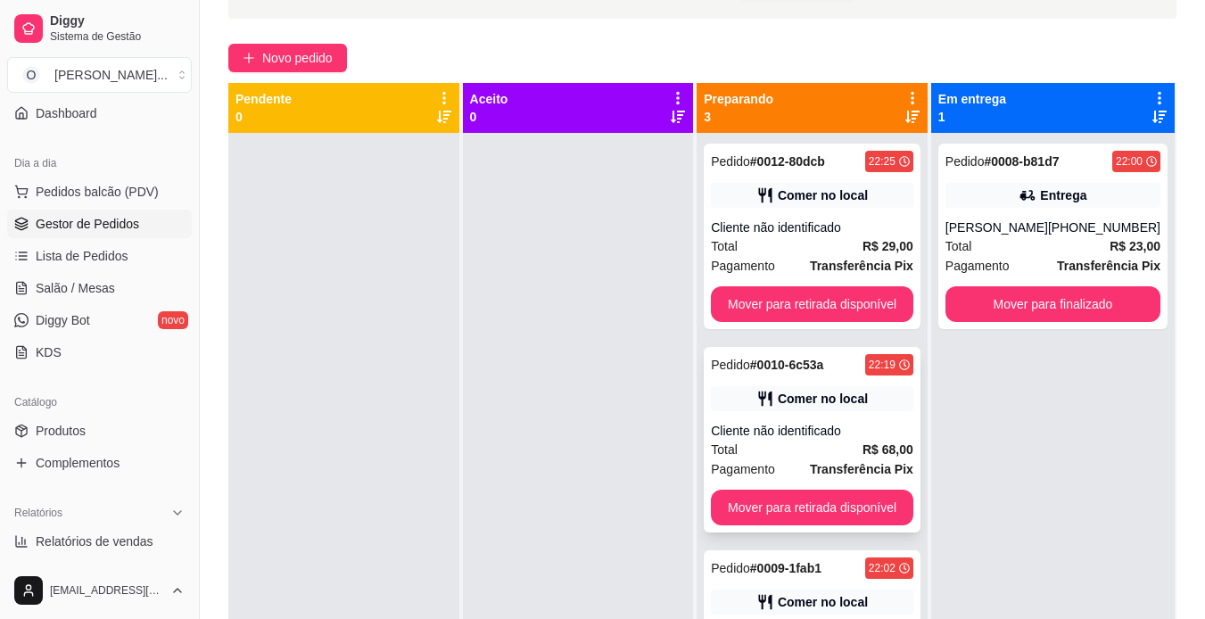
click at [869, 415] on div "Pedido # 0010-6c53a 22:19 Comer no local Cliente não identificado Total R$ 68,0…" at bounding box center [812, 440] width 217 height 186
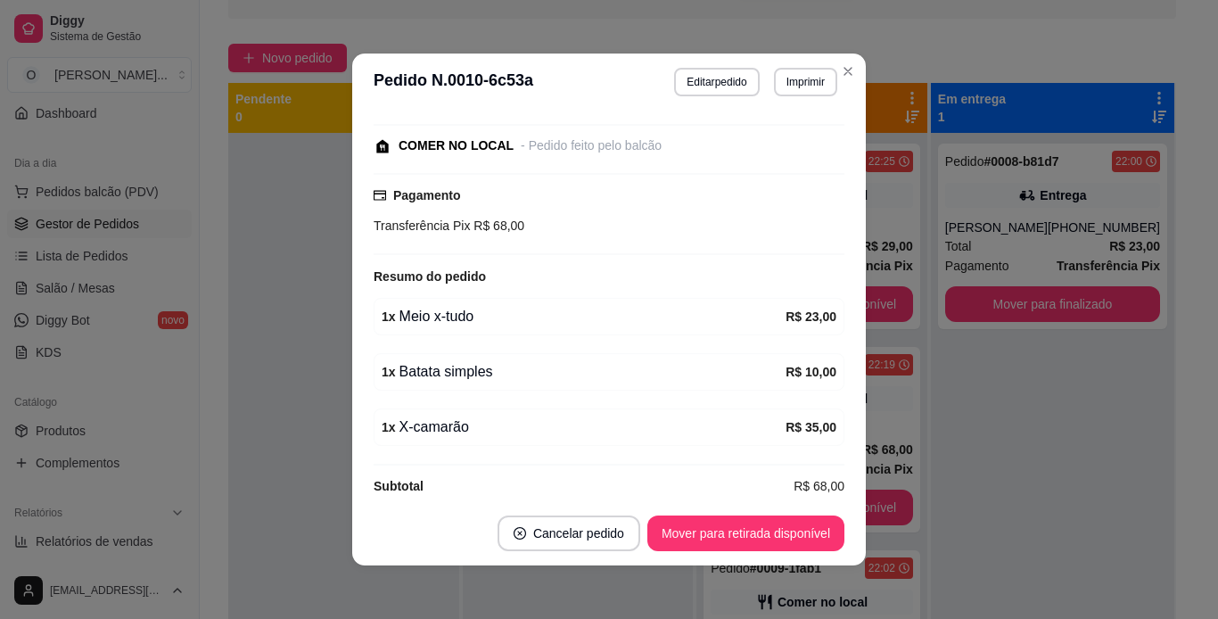
scroll to position [235, 0]
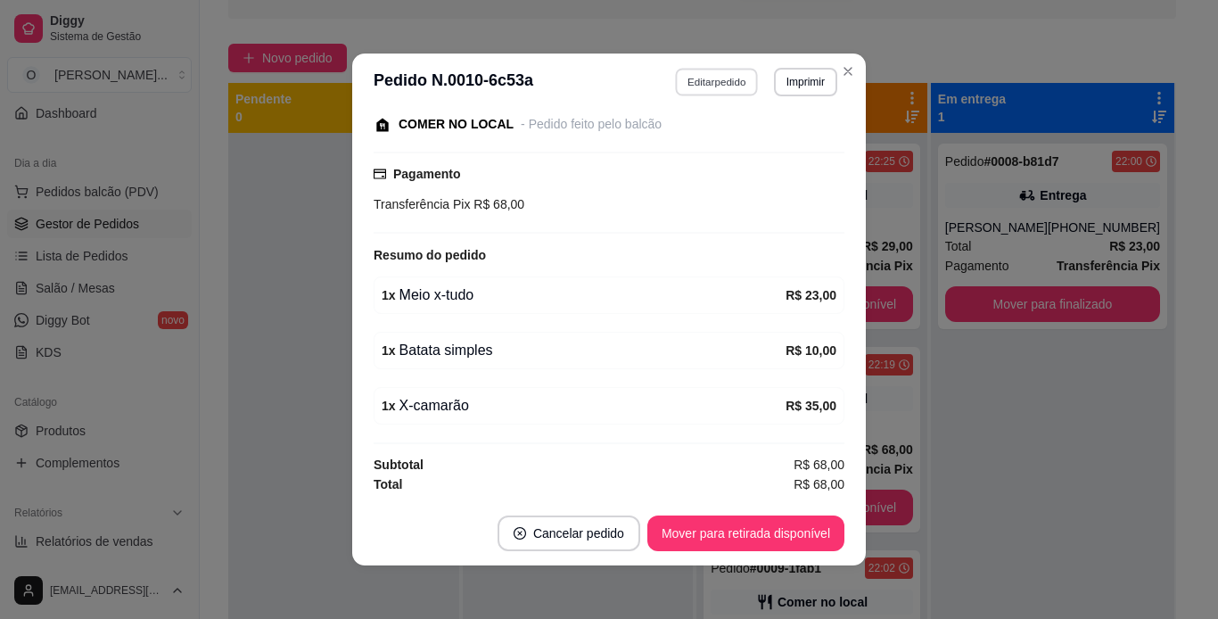
click at [741, 80] on button "Editar pedido" at bounding box center [717, 82] width 83 height 28
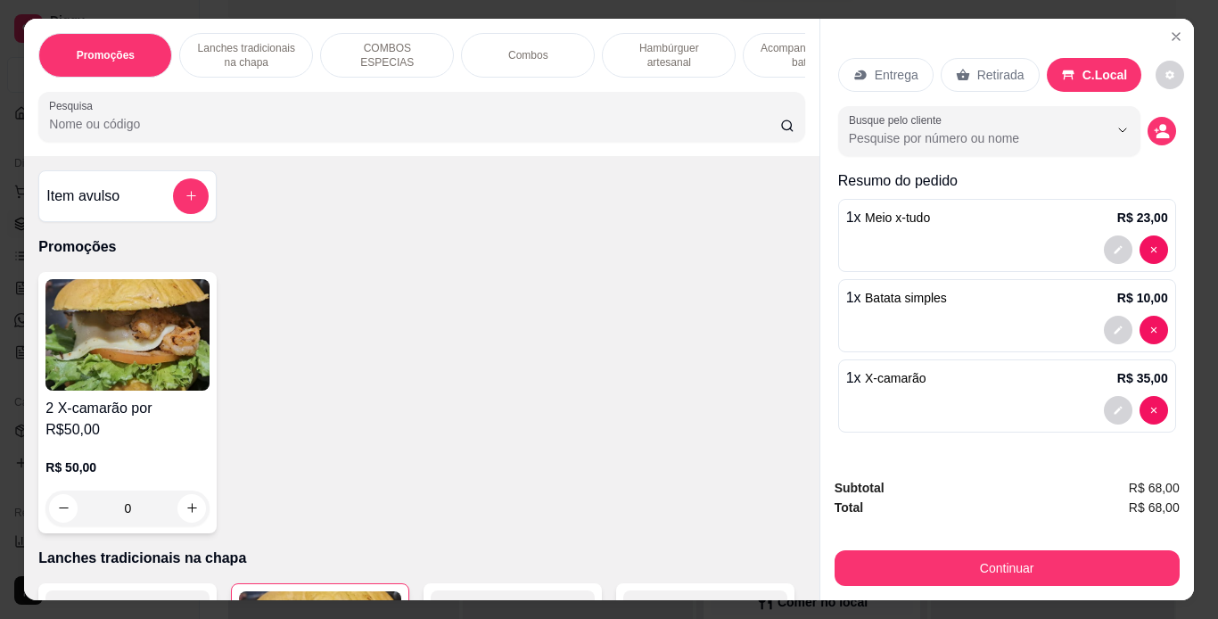
click at [646, 51] on p "Hambúrguer artesanal" at bounding box center [668, 55] width 103 height 29
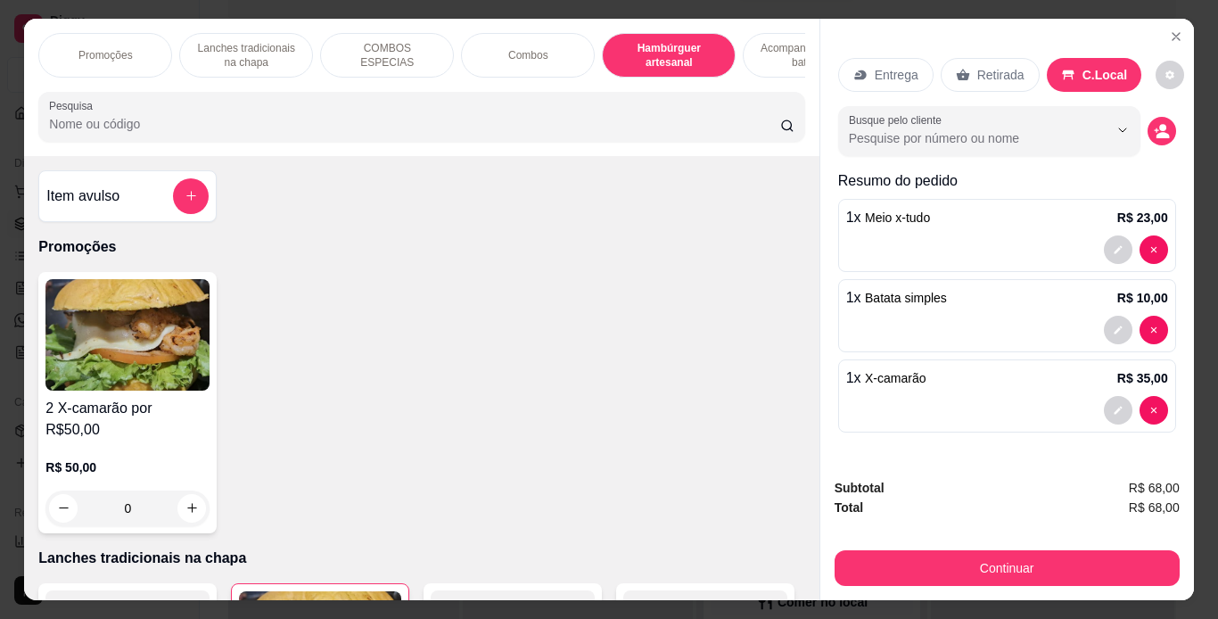
scroll to position [45, 0]
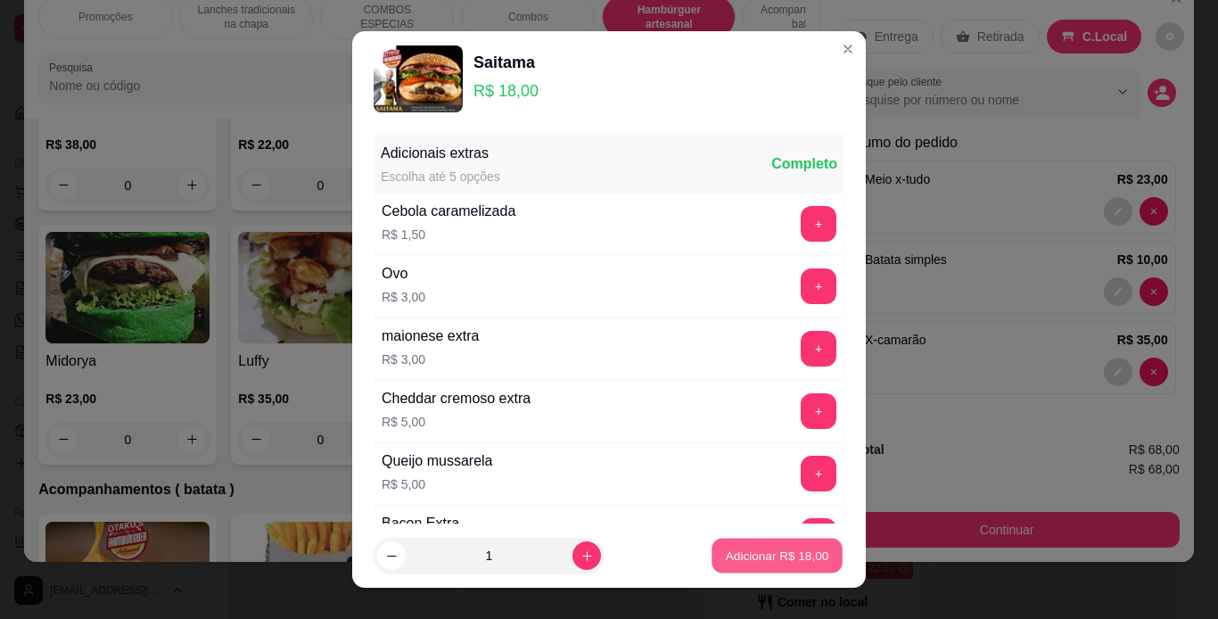
click at [782, 559] on p "Adicionar R$ 18,00" at bounding box center [777, 556] width 103 height 17
type input "1"
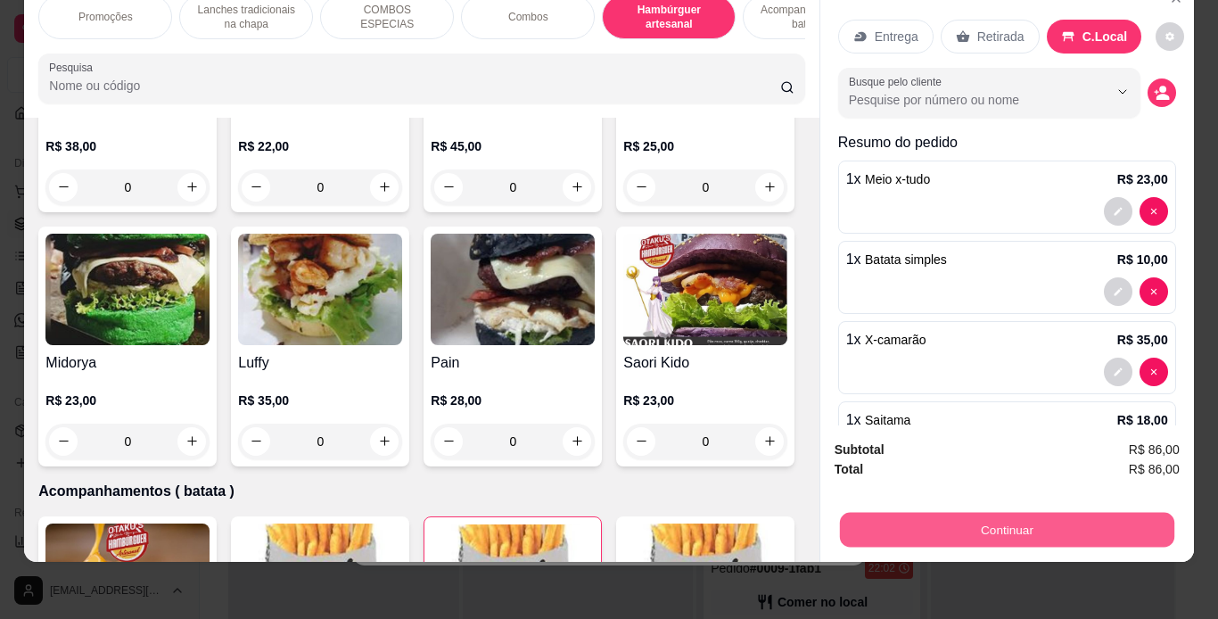
click at [848, 519] on button "Continuar" at bounding box center [1006, 530] width 335 height 35
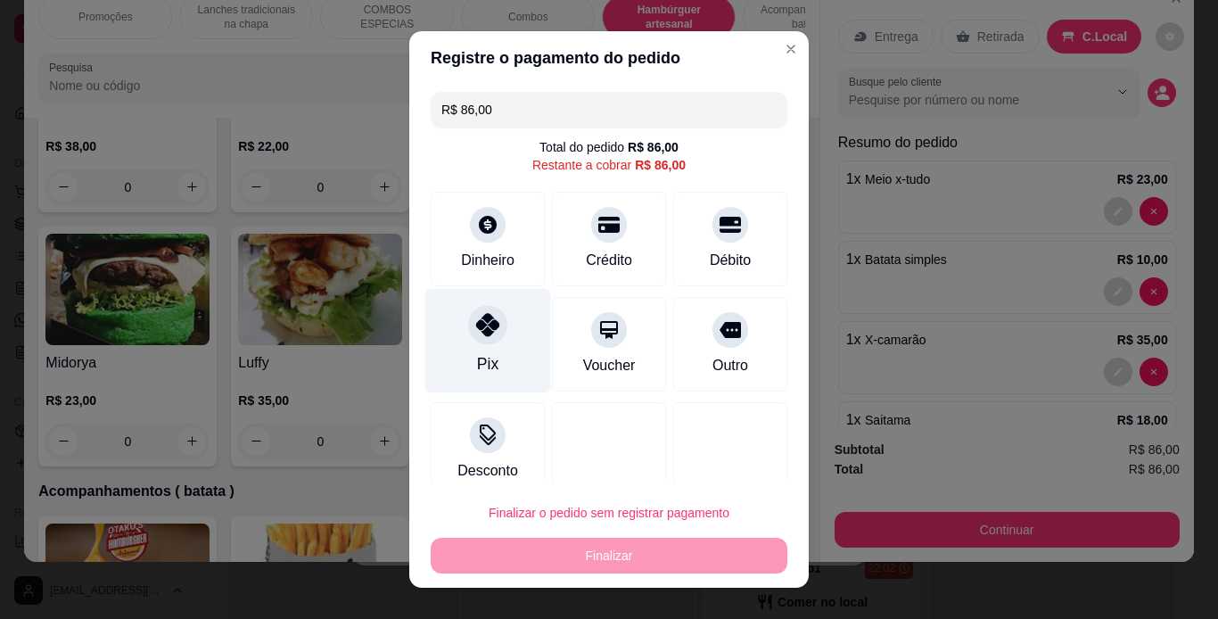
click at [481, 342] on div at bounding box center [487, 324] width 39 height 39
type input "R$ 0,00"
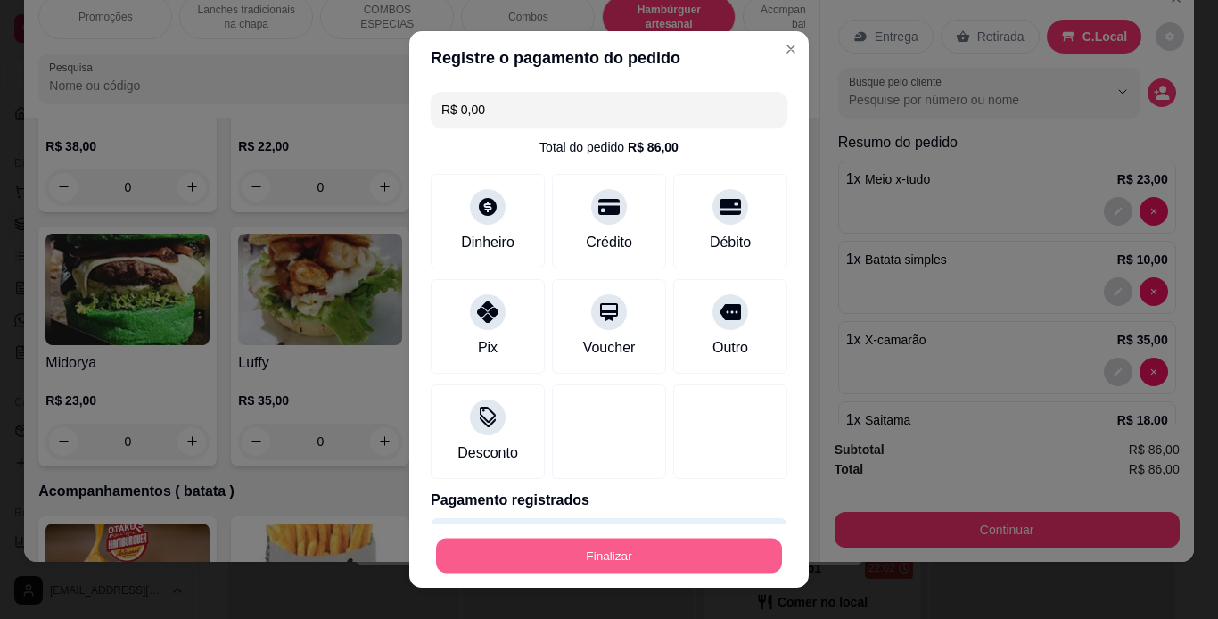
click at [607, 557] on button "Finalizar" at bounding box center [609, 556] width 346 height 35
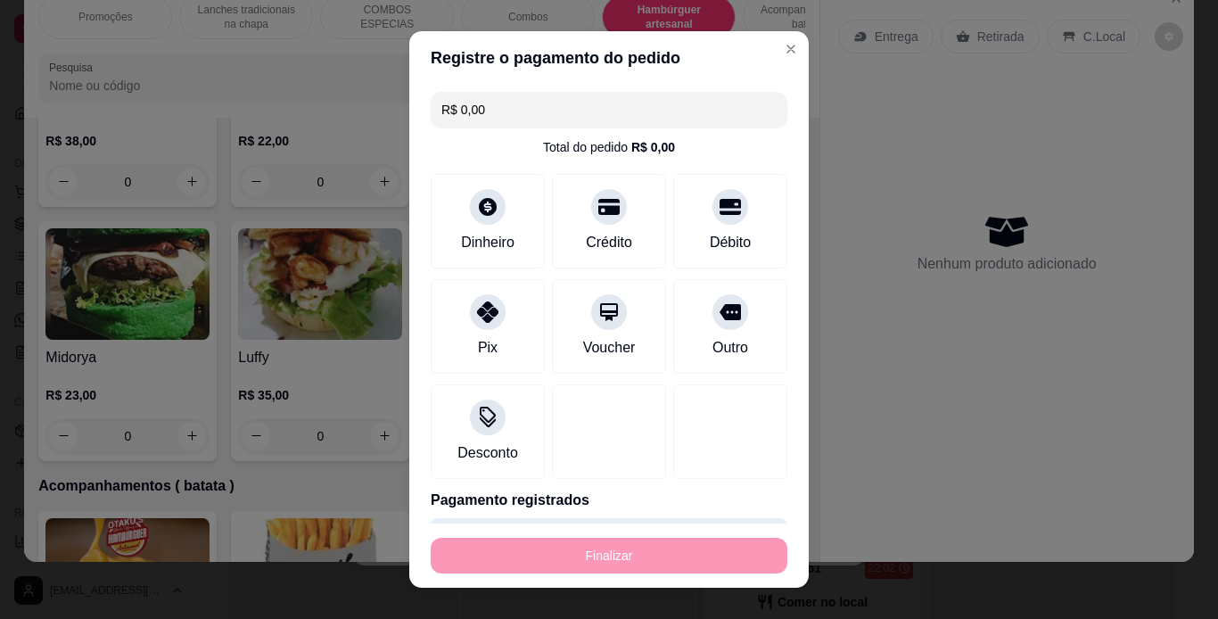
type input "0"
type input "-R$ 86,00"
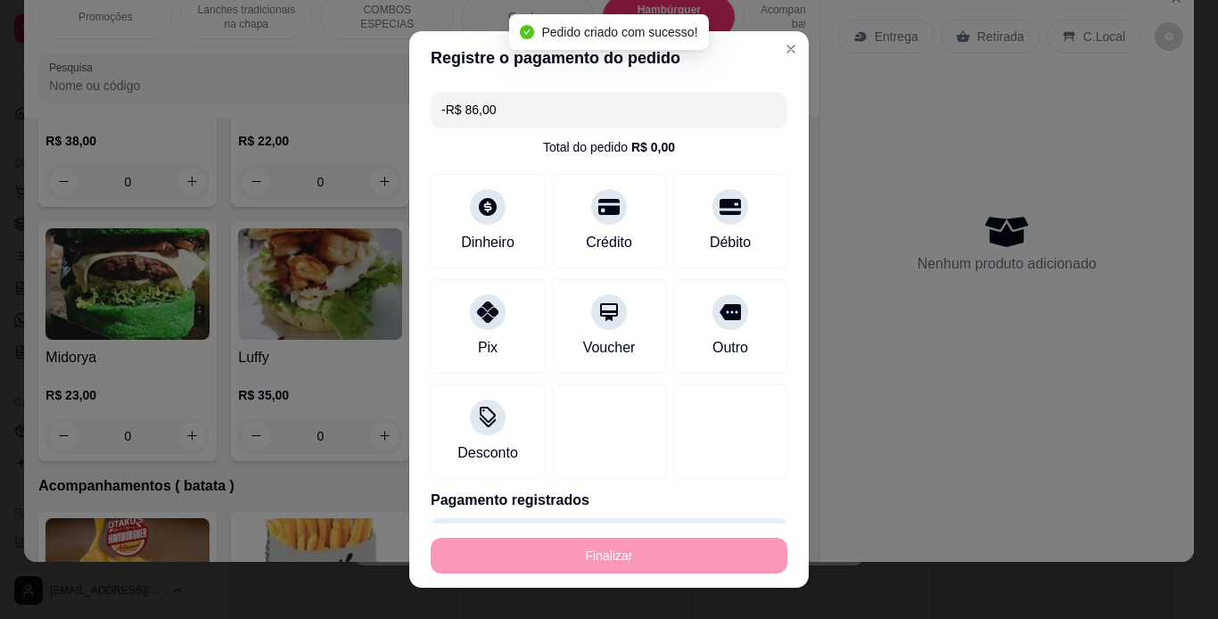
scroll to position [3542, 0]
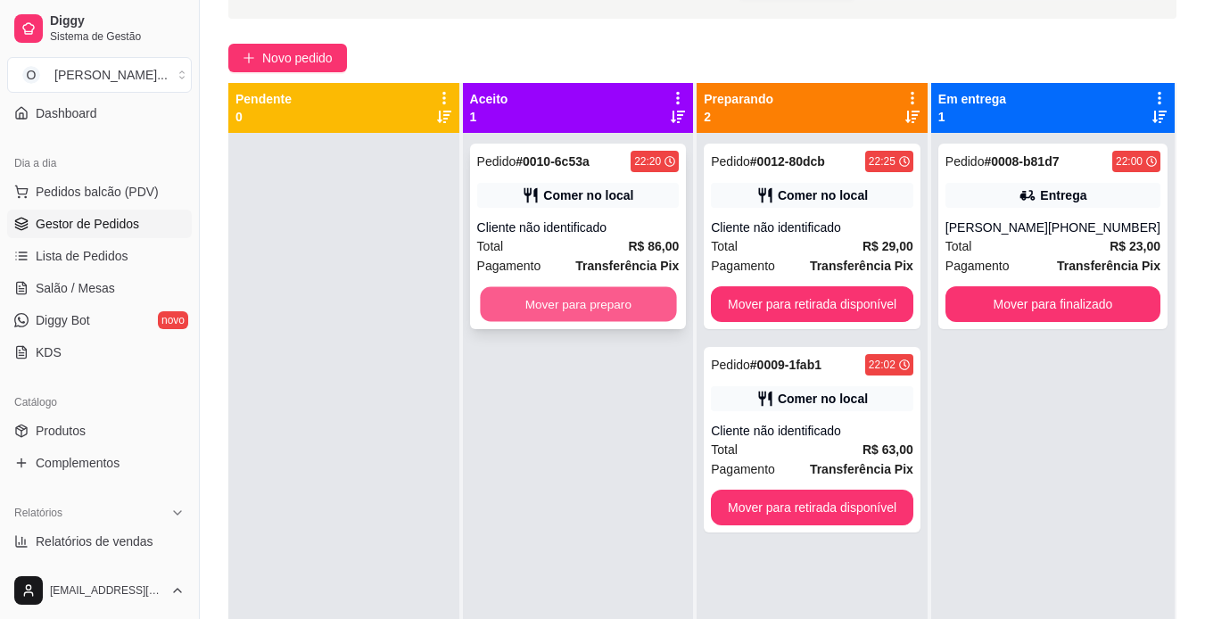
click at [612, 317] on button "Mover para preparo" at bounding box center [578, 304] width 196 height 35
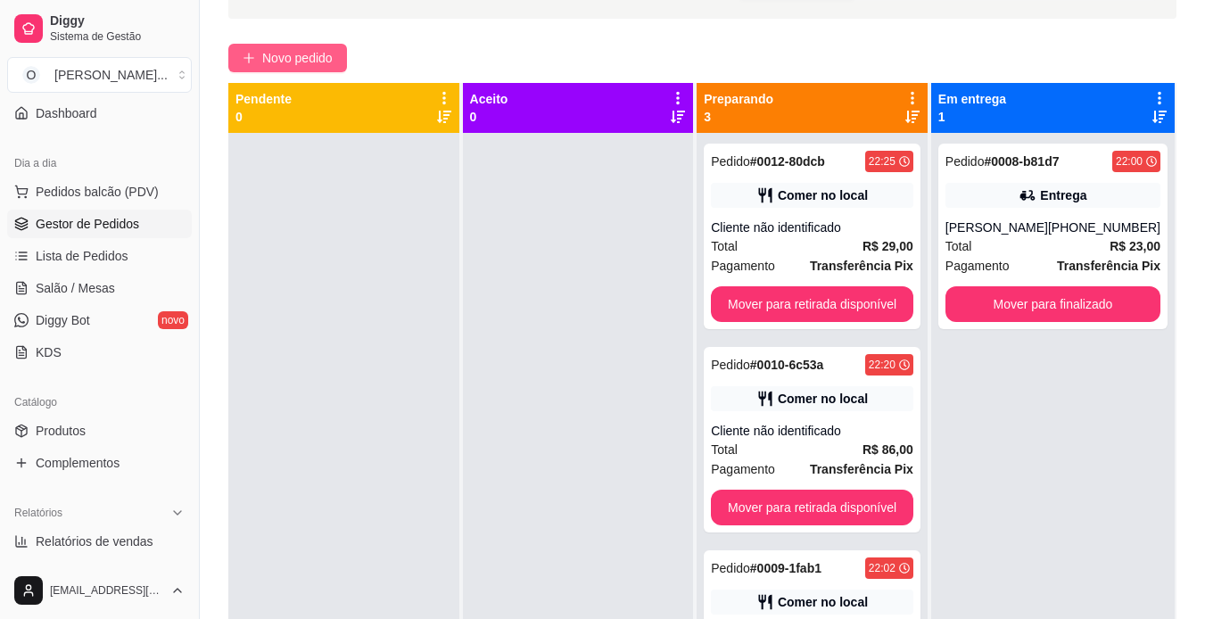
click at [325, 60] on span "Novo pedido" at bounding box center [297, 58] width 70 height 20
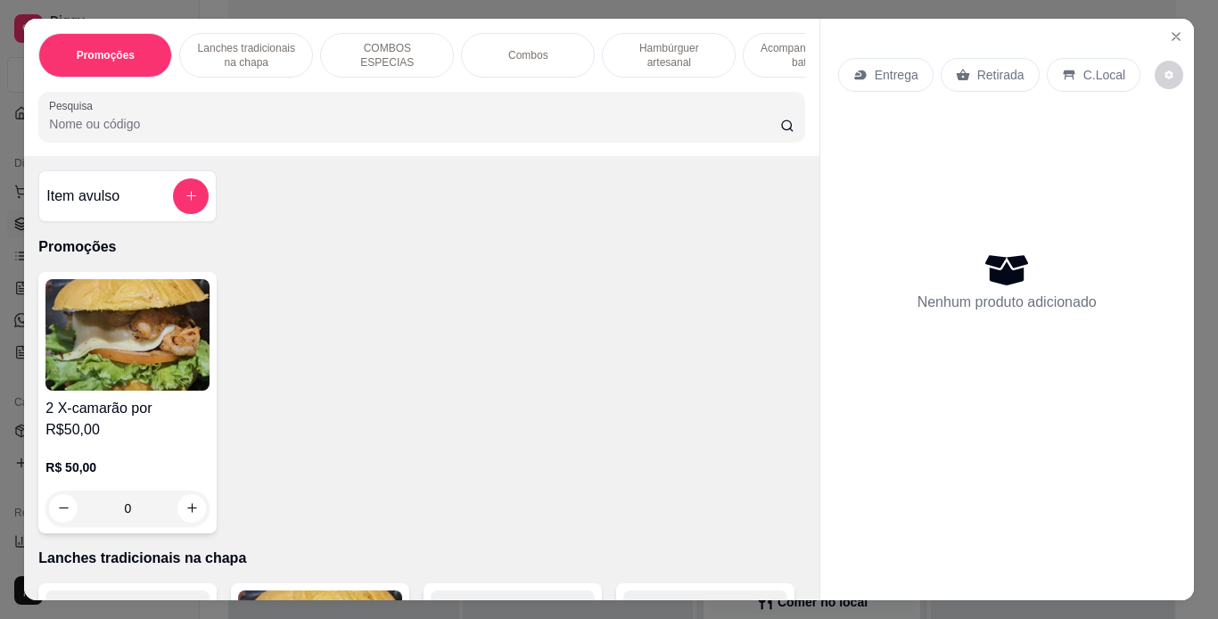
click at [769, 42] on p "Acompanhamentos ( batata )" at bounding box center [809, 55] width 103 height 29
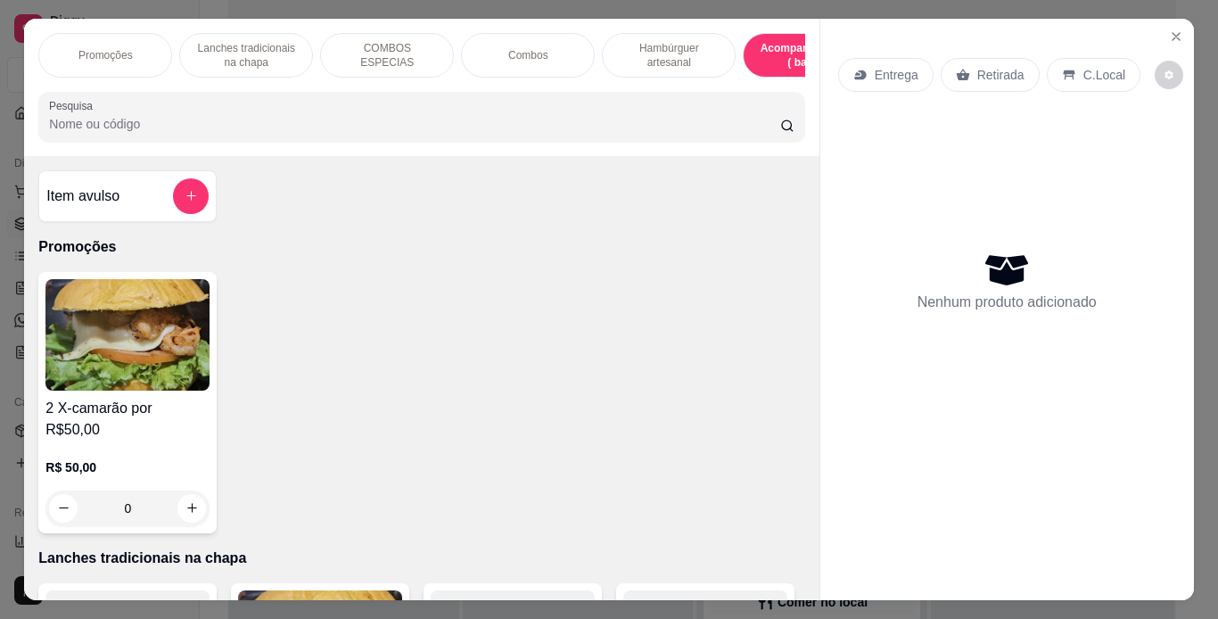
scroll to position [45, 0]
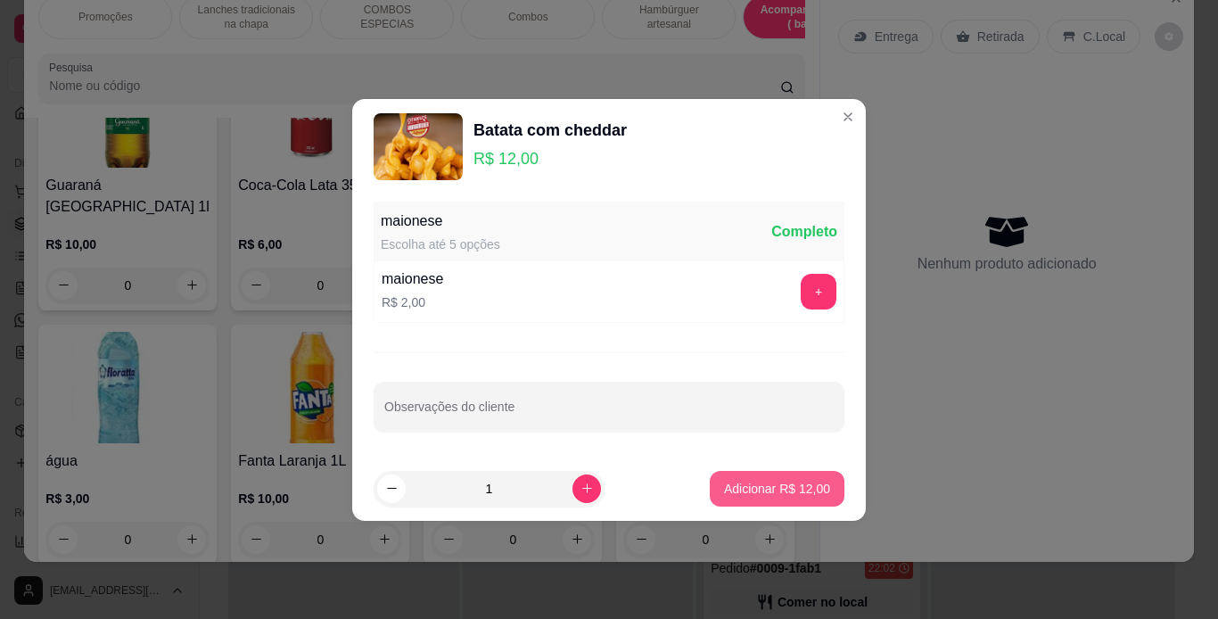
click at [762, 487] on p "Adicionar R$ 12,00" at bounding box center [777, 489] width 106 height 18
type input "1"
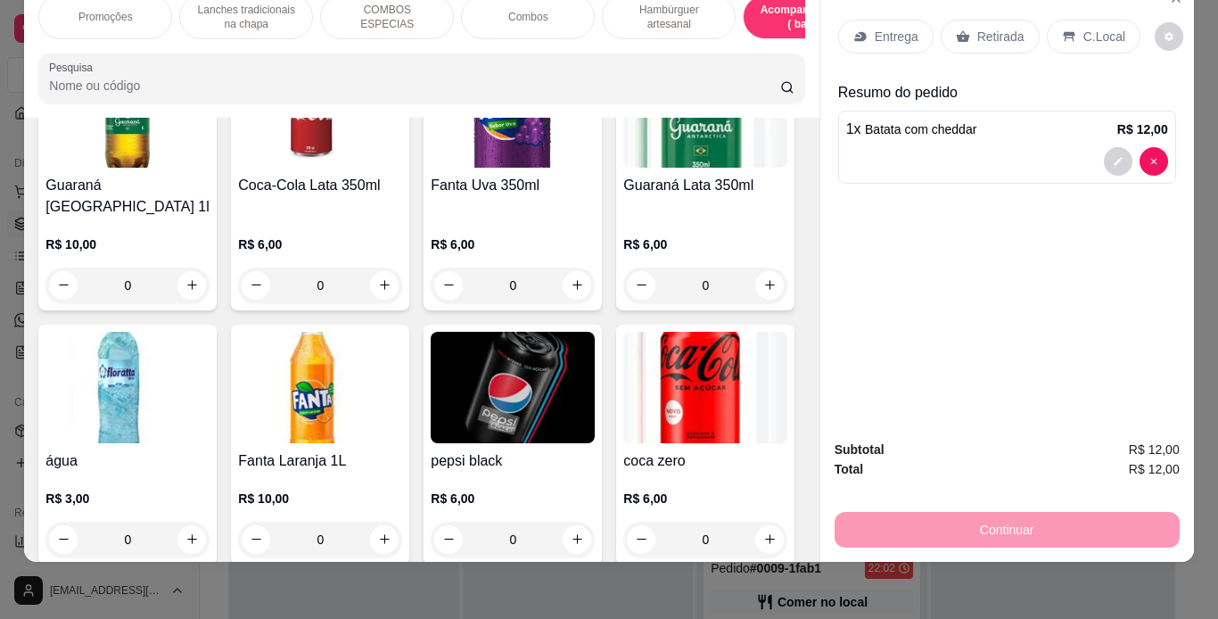
click at [987, 28] on p "Retirada" at bounding box center [1001, 37] width 47 height 18
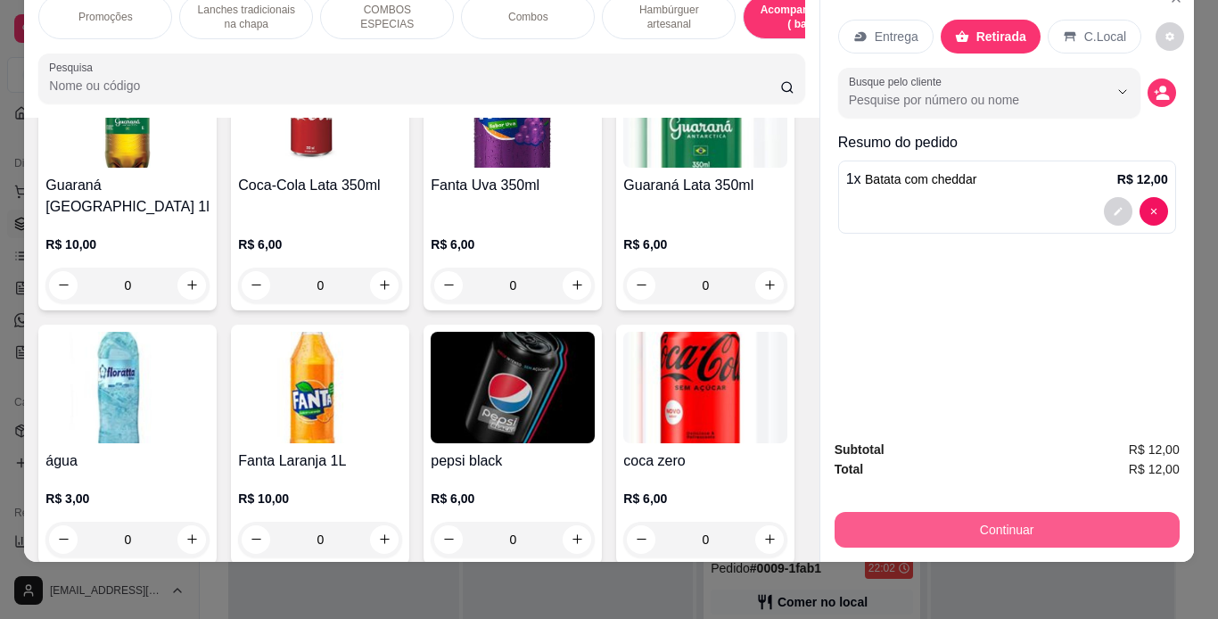
click at [968, 525] on button "Continuar" at bounding box center [1007, 530] width 345 height 36
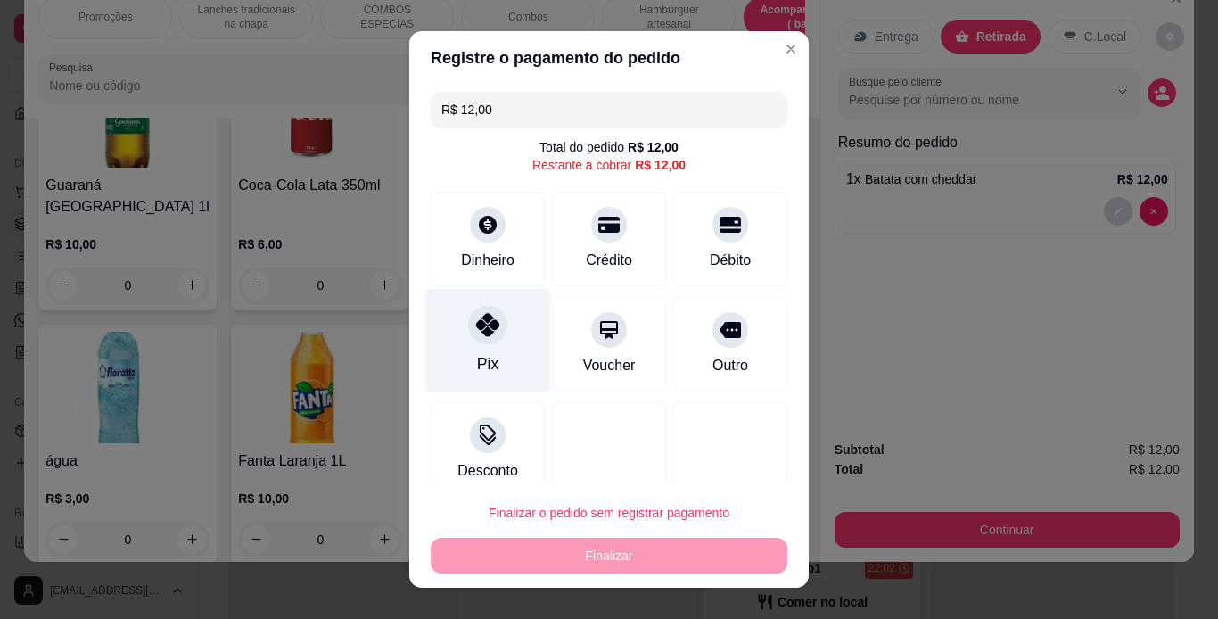
click at [490, 330] on div at bounding box center [487, 324] width 39 height 39
type input "R$ 0,00"
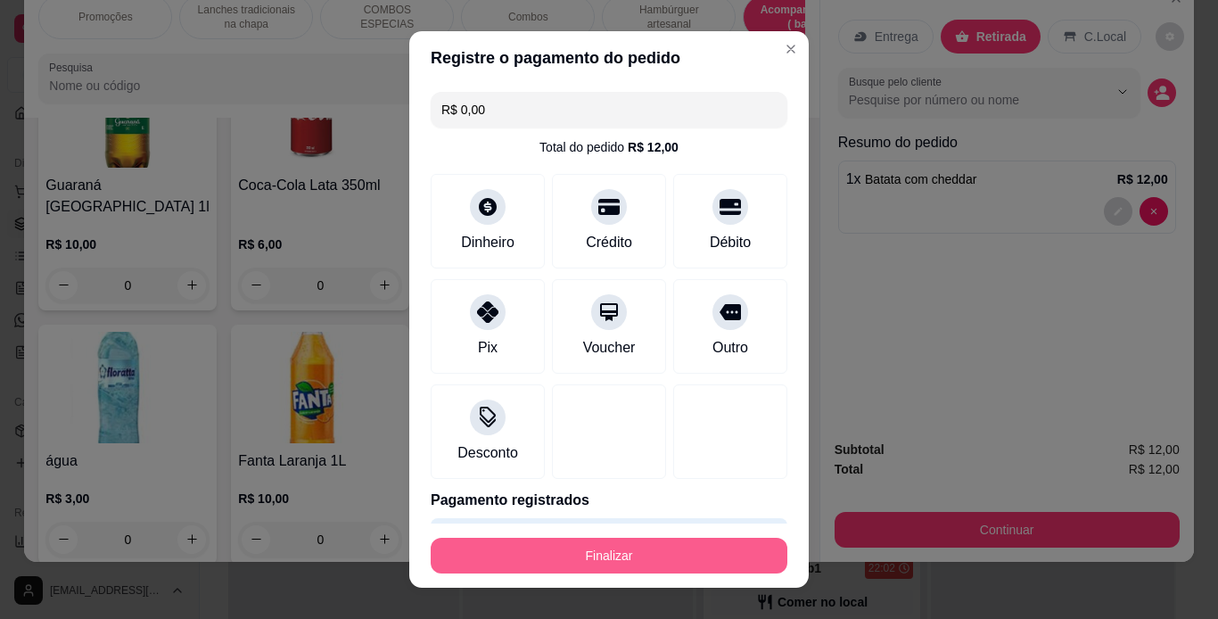
click at [662, 551] on button "Finalizar" at bounding box center [609, 556] width 357 height 36
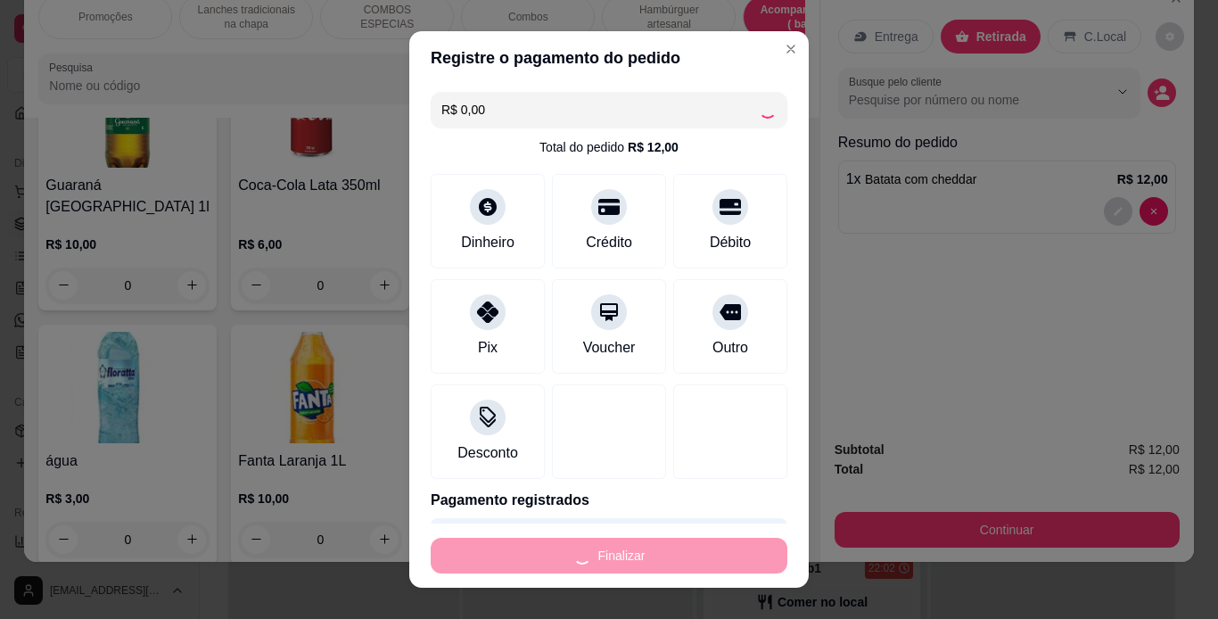
type input "0"
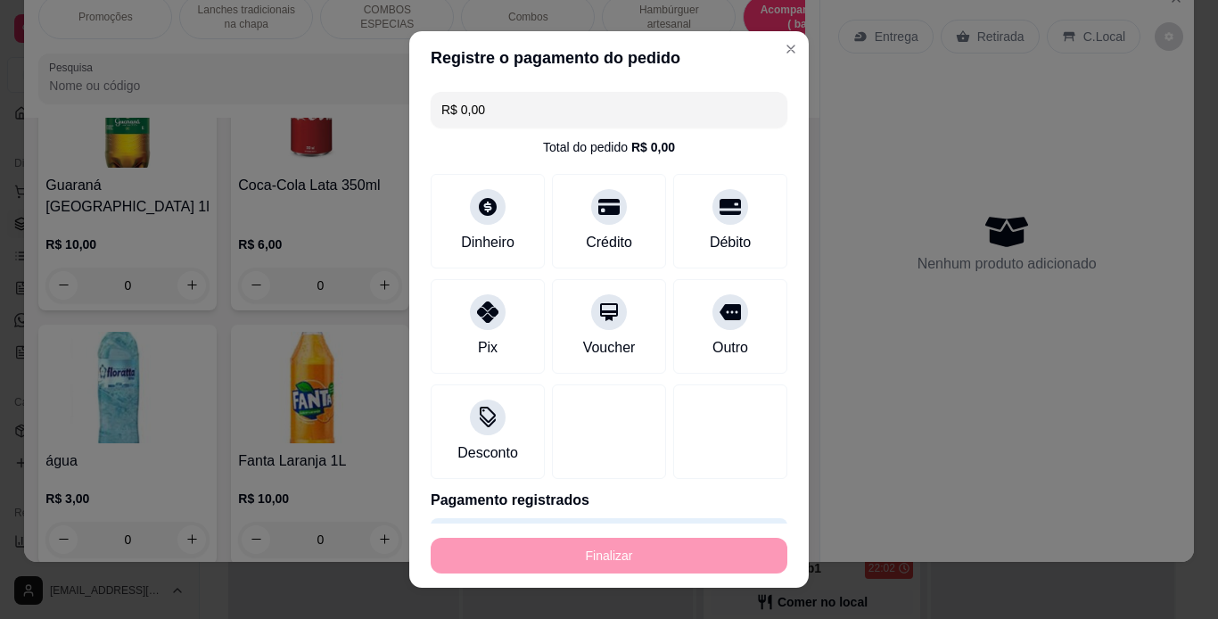
type input "-R$ 12,00"
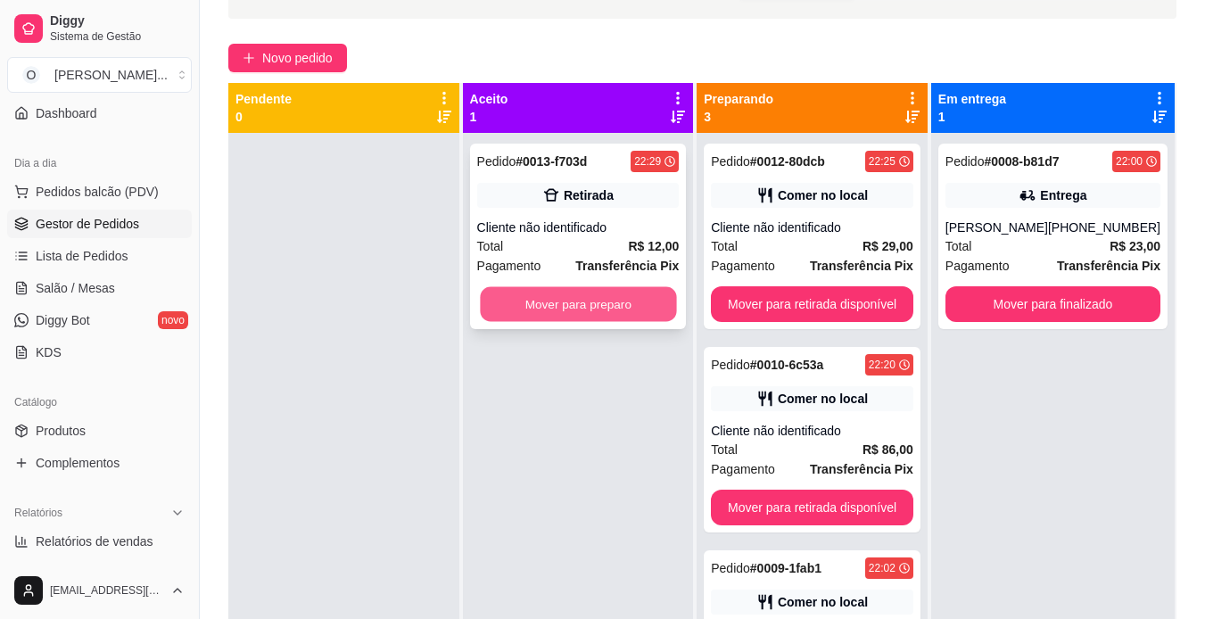
click at [567, 306] on button "Mover para preparo" at bounding box center [578, 304] width 196 height 35
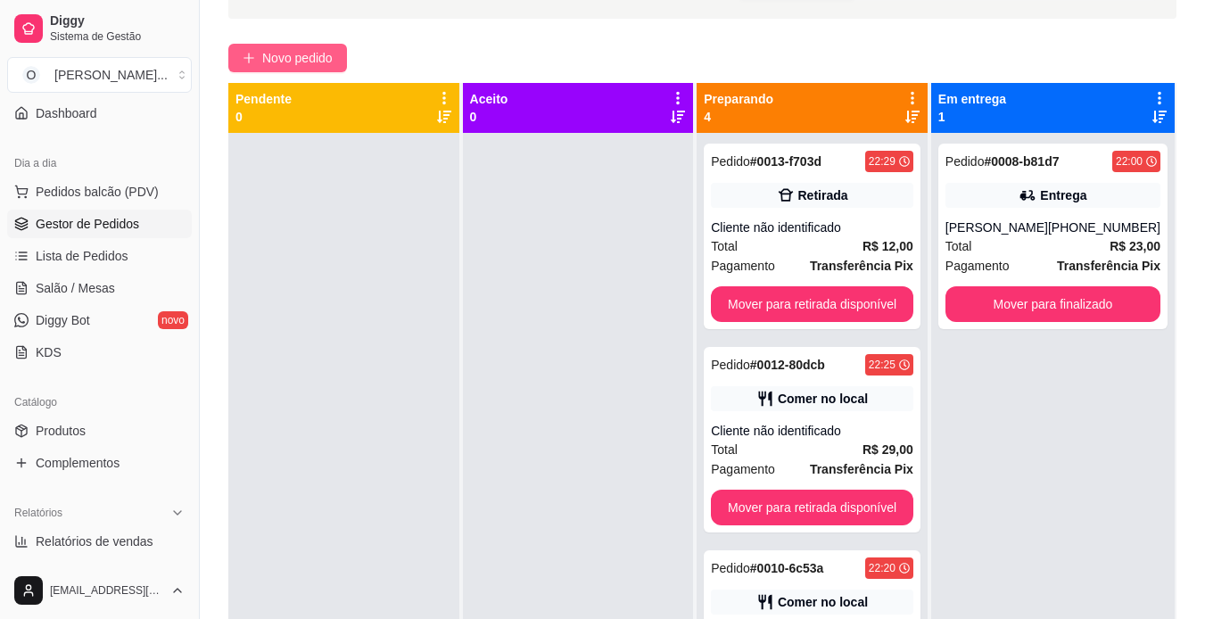
click at [280, 57] on span "Novo pedido" at bounding box center [297, 58] width 70 height 20
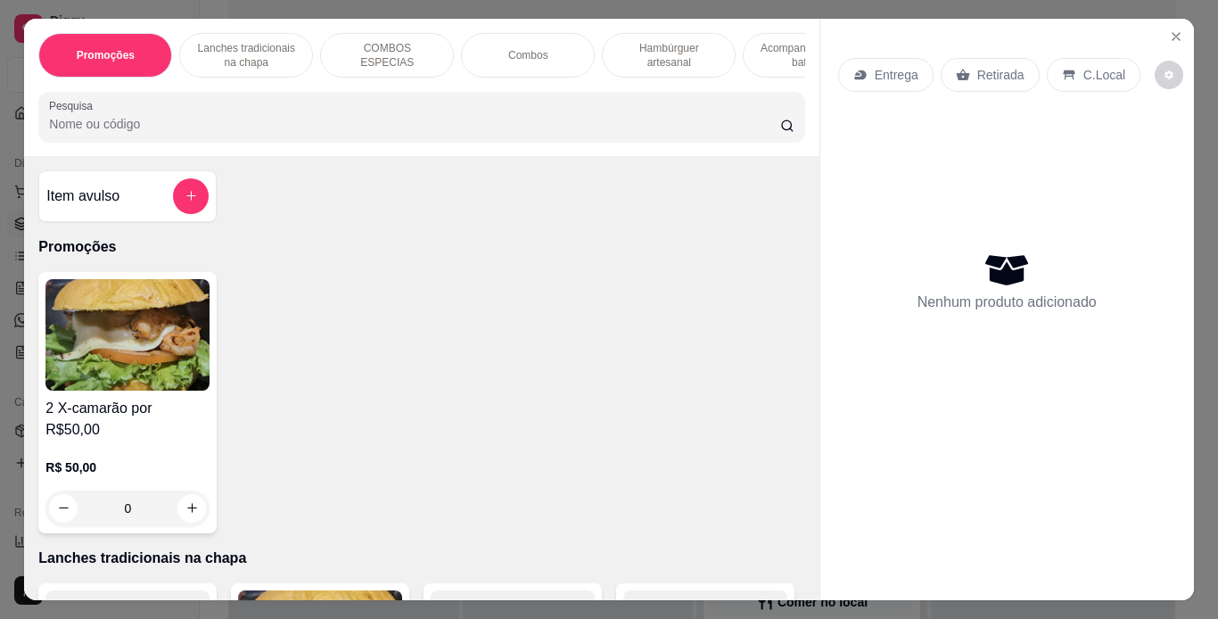
click at [279, 43] on p "Lanches tradicionais na chapa" at bounding box center [245, 55] width 103 height 29
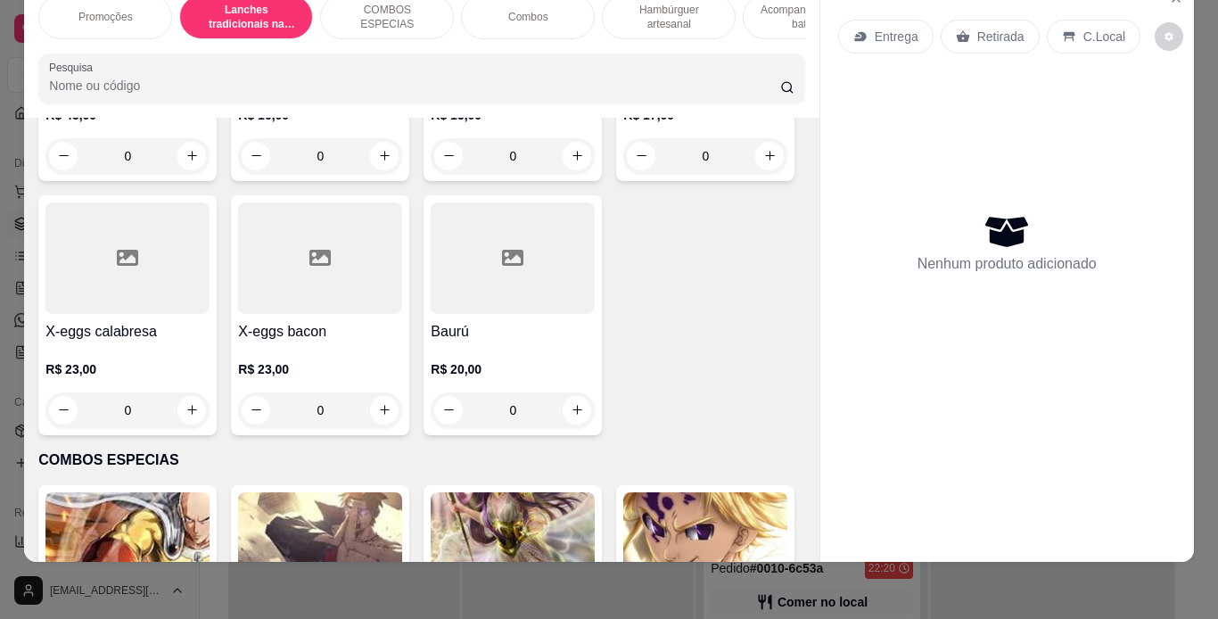
scroll to position [1372, 0]
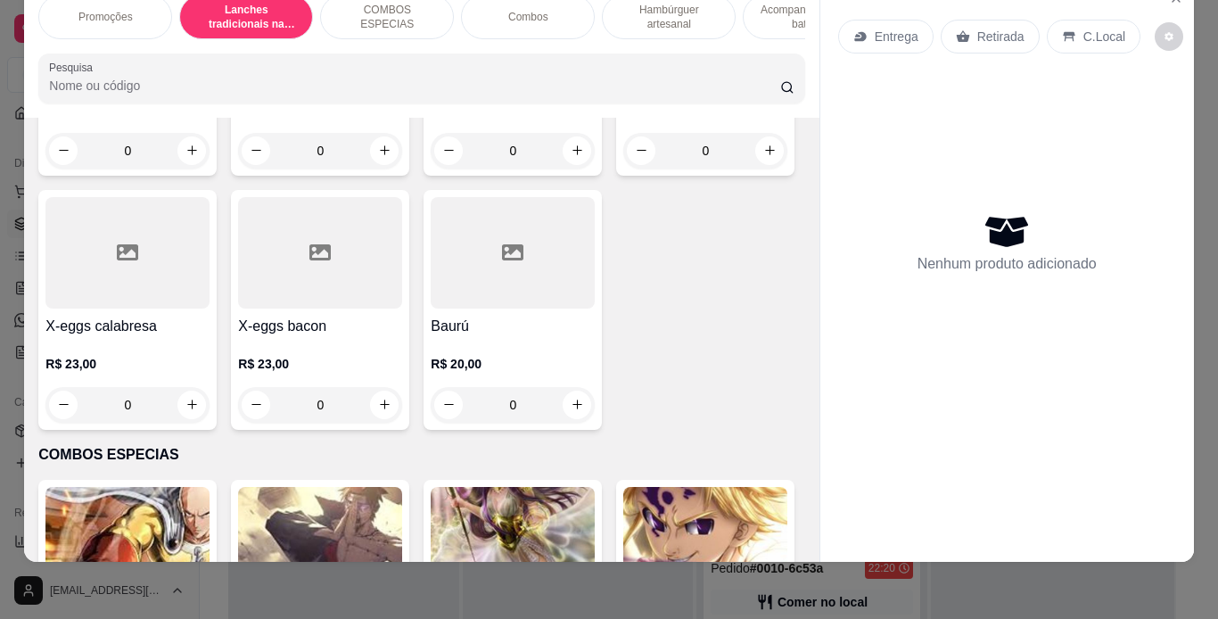
click at [575, 169] on div "0" at bounding box center [513, 151] width 164 height 36
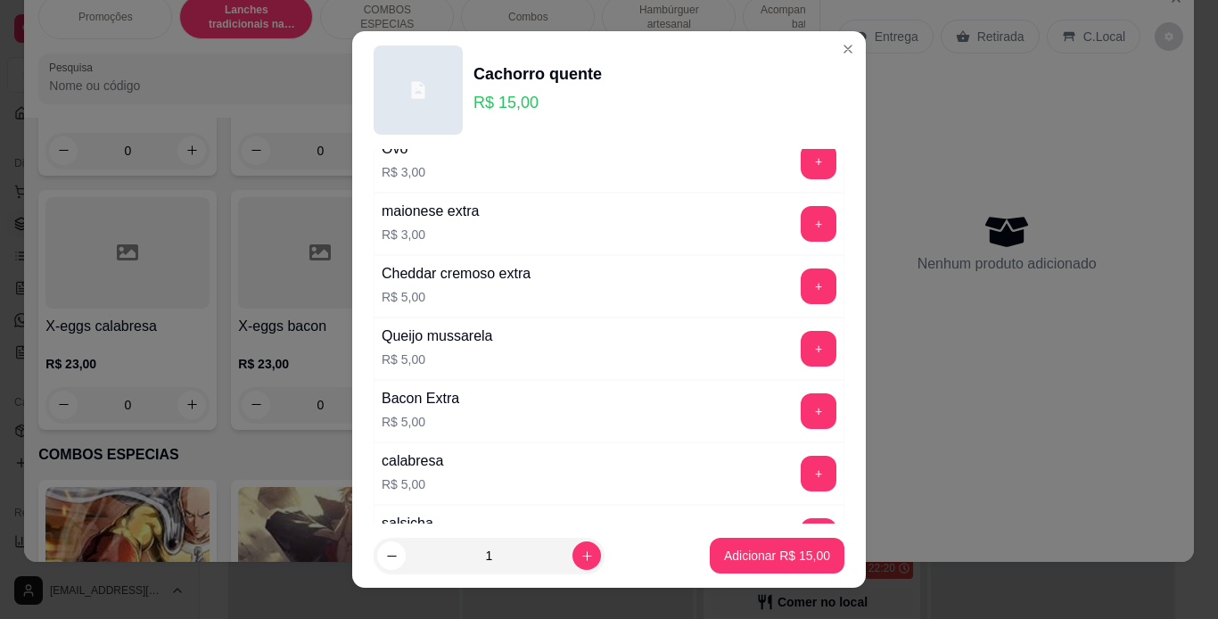
scroll to position [386, 0]
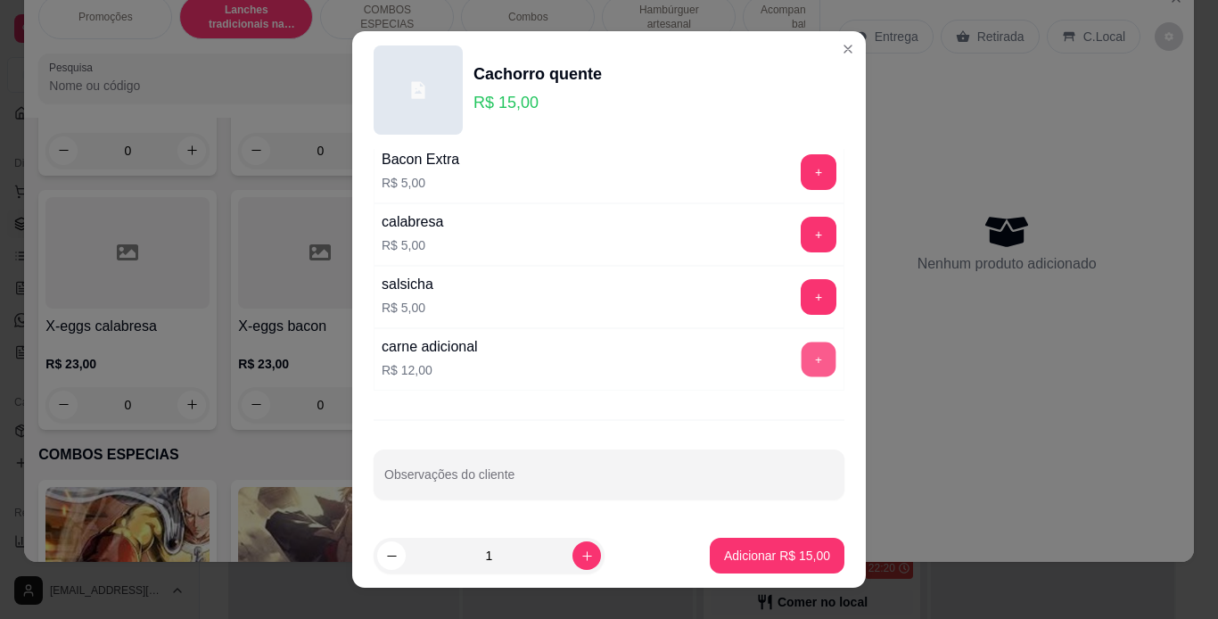
click at [802, 357] on button "+" at bounding box center [819, 359] width 35 height 35
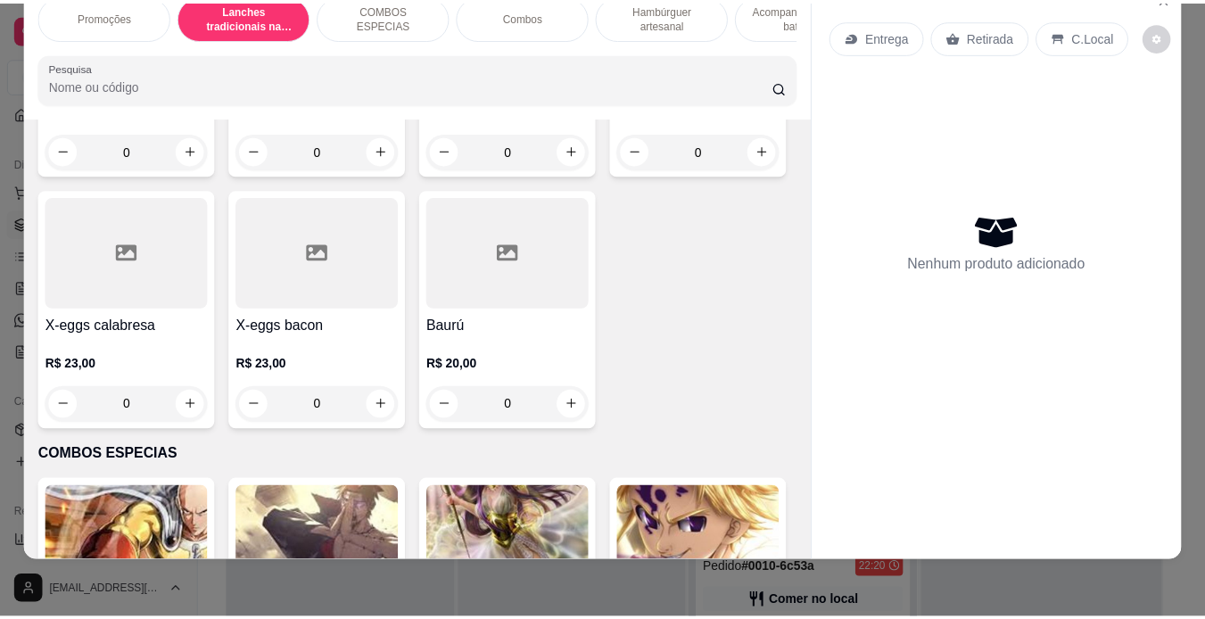
scroll to position [0, 0]
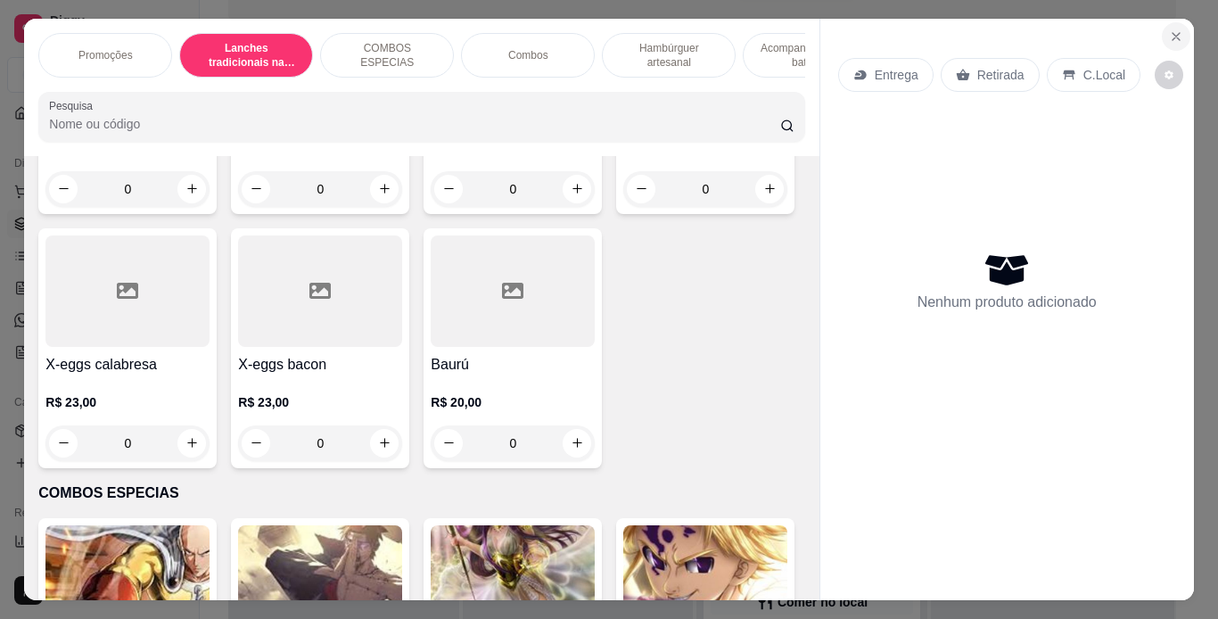
click at [1169, 35] on icon "Close" at bounding box center [1176, 36] width 14 height 14
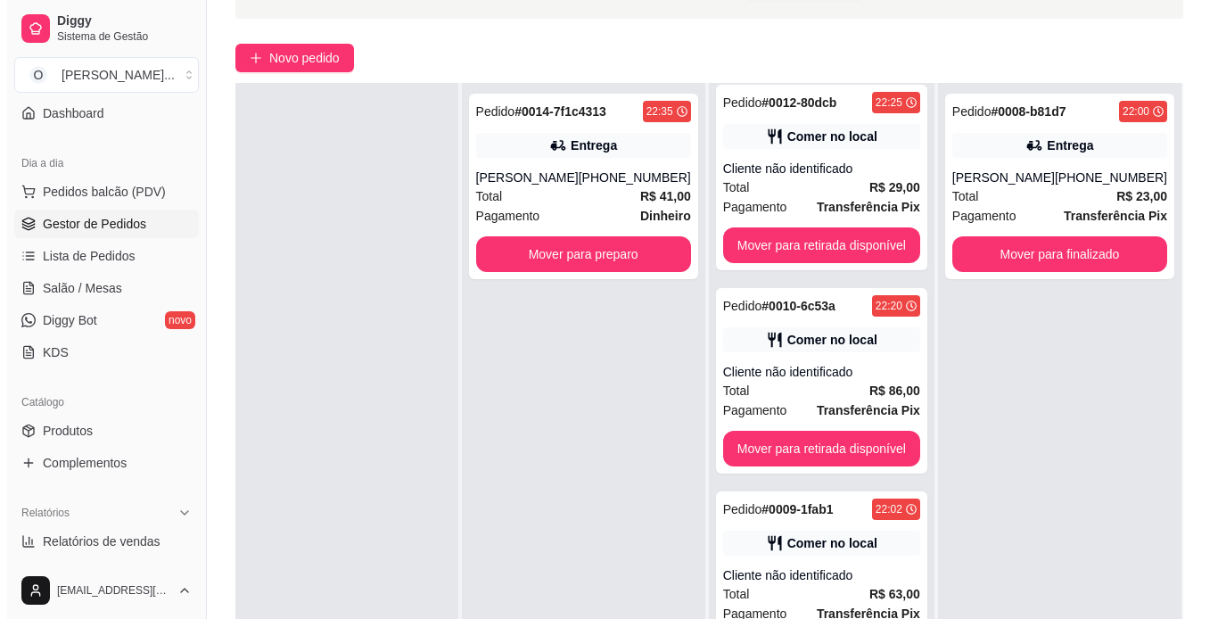
scroll to position [272, 0]
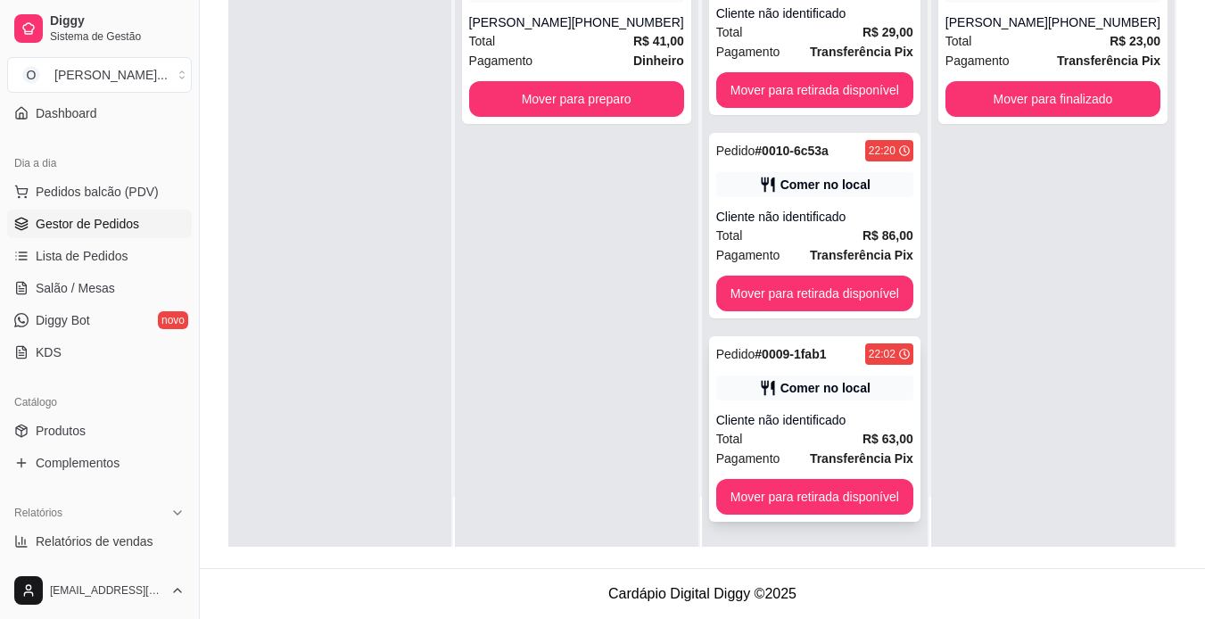
click at [796, 393] on div "Comer no local" at bounding box center [826, 388] width 90 height 18
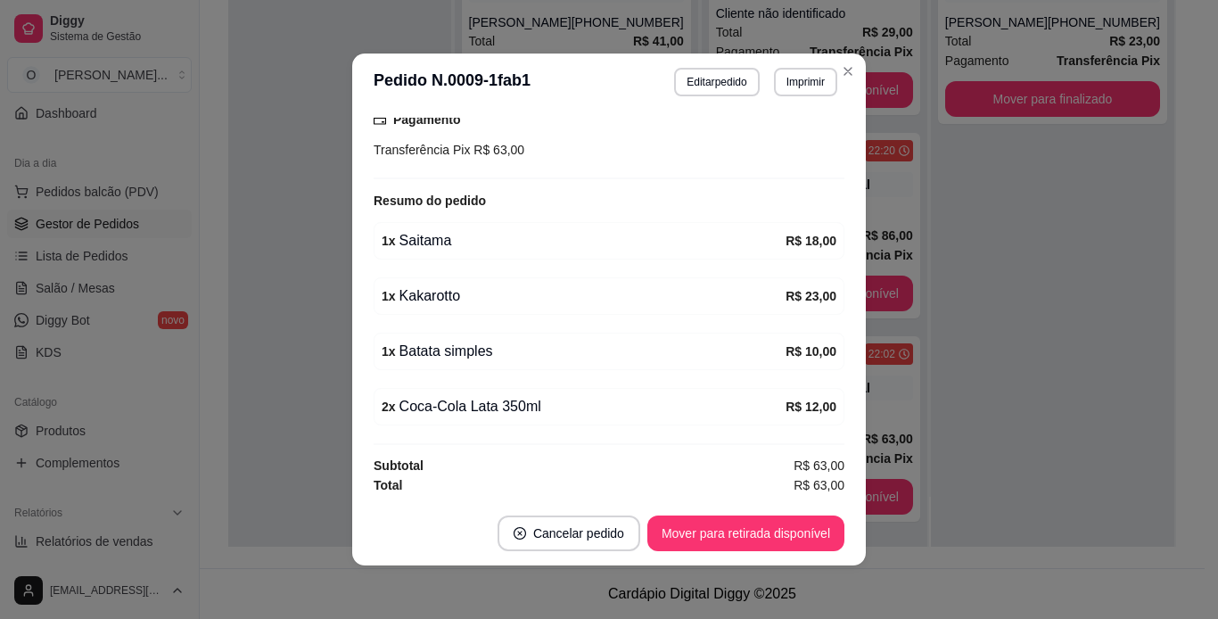
scroll to position [249, 0]
click at [803, 74] on button "Imprimir" at bounding box center [806, 82] width 62 height 28
click at [791, 143] on button "IMPRESSORA" at bounding box center [767, 144] width 125 height 28
click at [772, 532] on button "Mover para retirada disponível" at bounding box center [745, 533] width 191 height 35
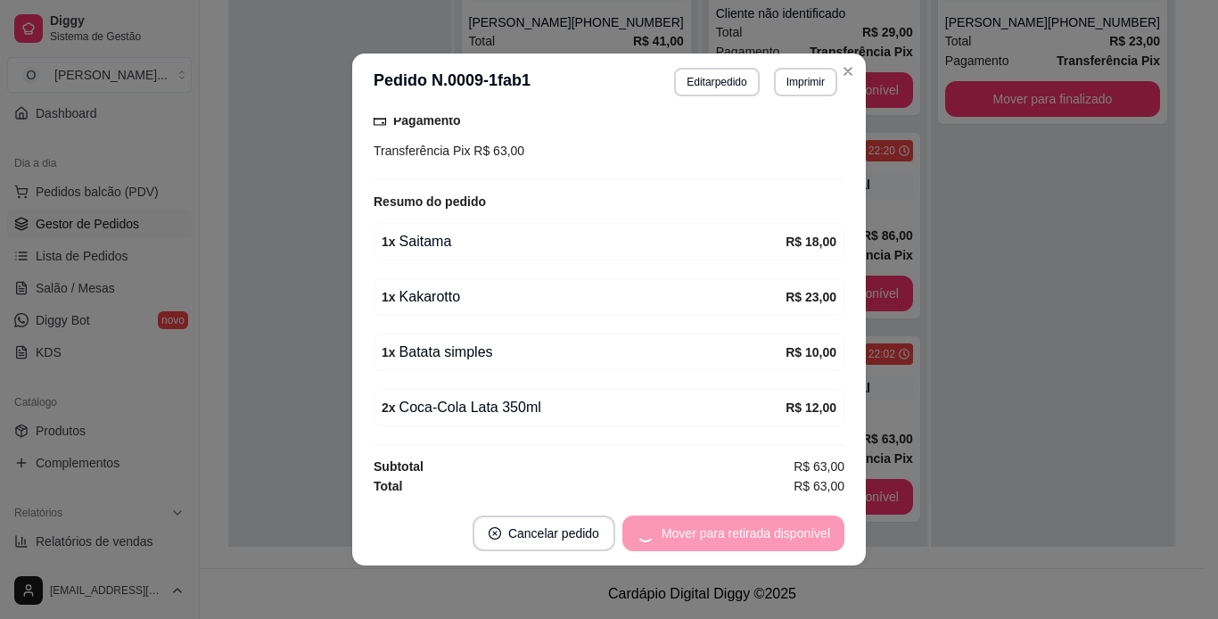
scroll to position [9, 0]
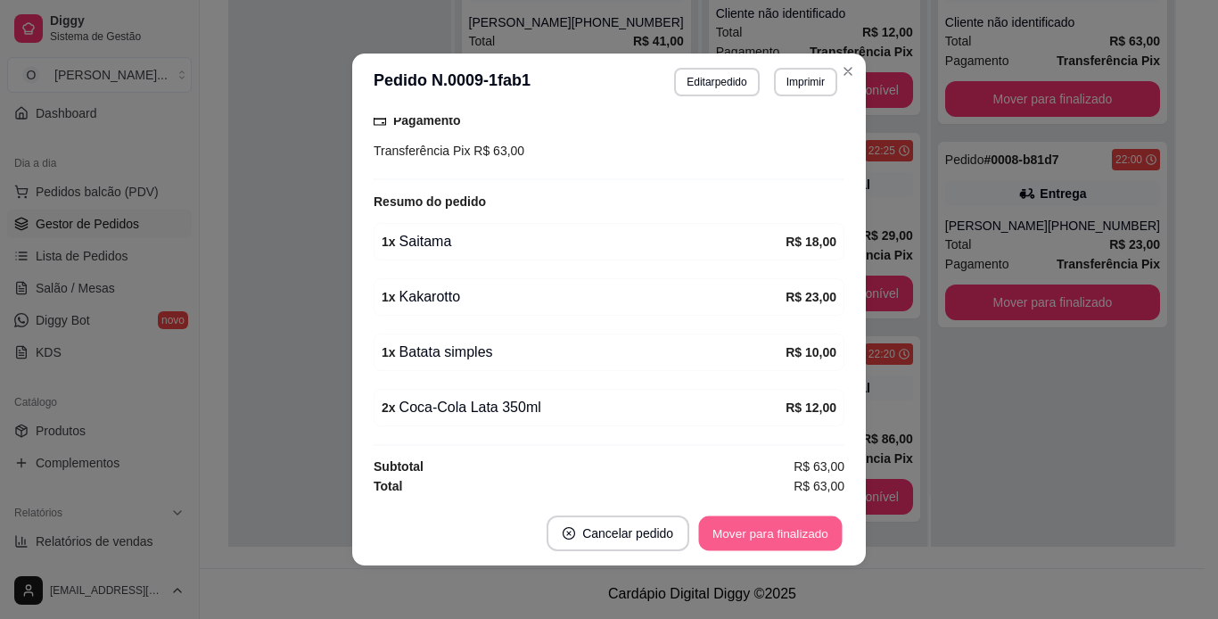
click at [772, 532] on button "Mover para finalizado" at bounding box center [771, 533] width 144 height 35
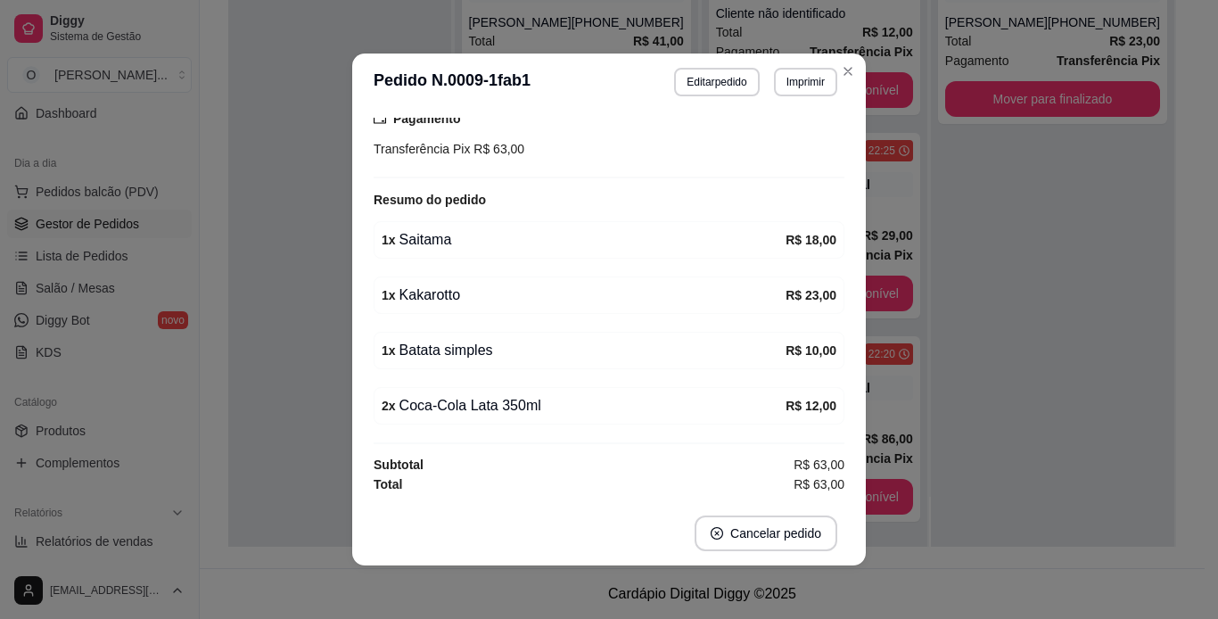
scroll to position [172, 0]
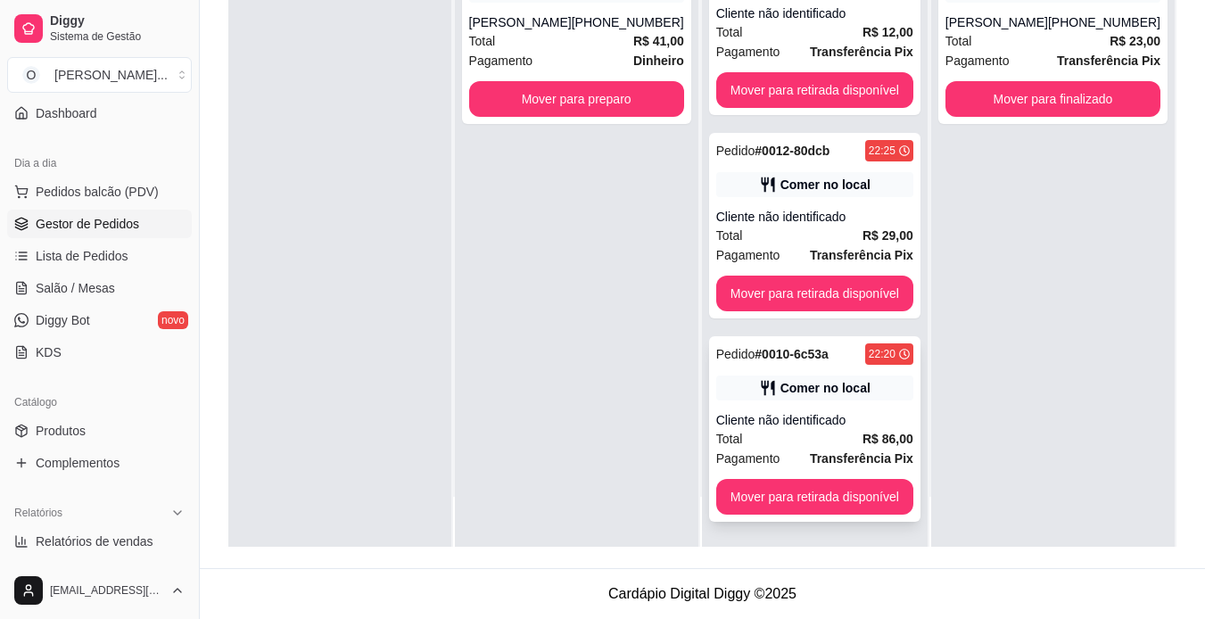
click at [781, 424] on div "Cliente não identificado" at bounding box center [814, 420] width 197 height 18
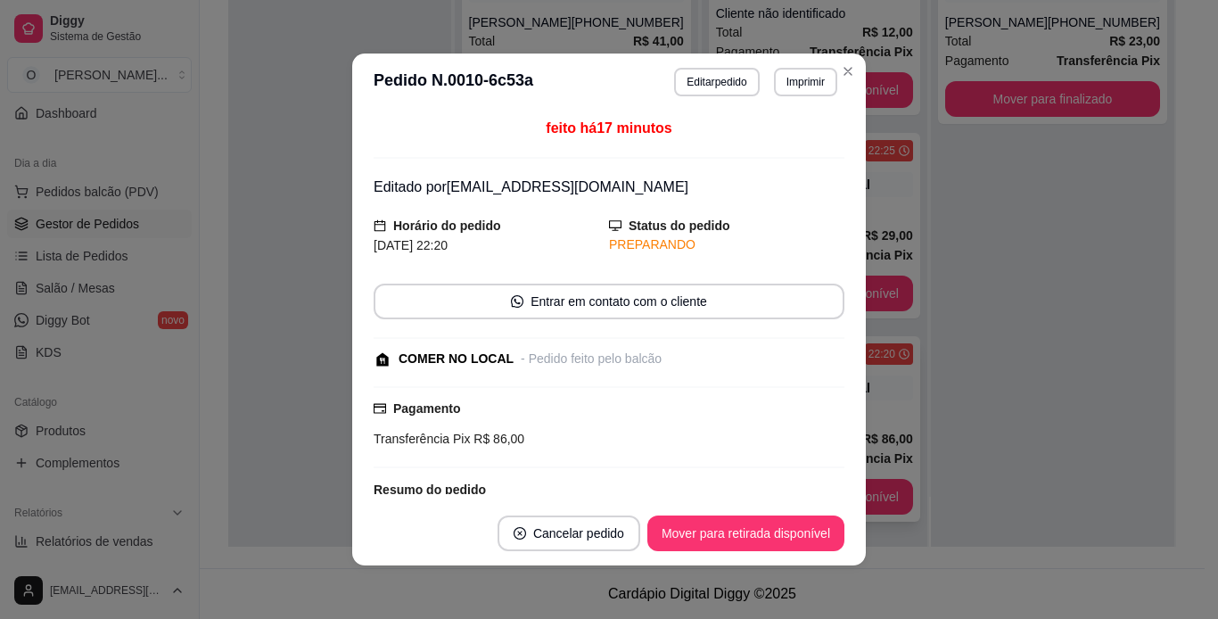
scroll to position [290, 0]
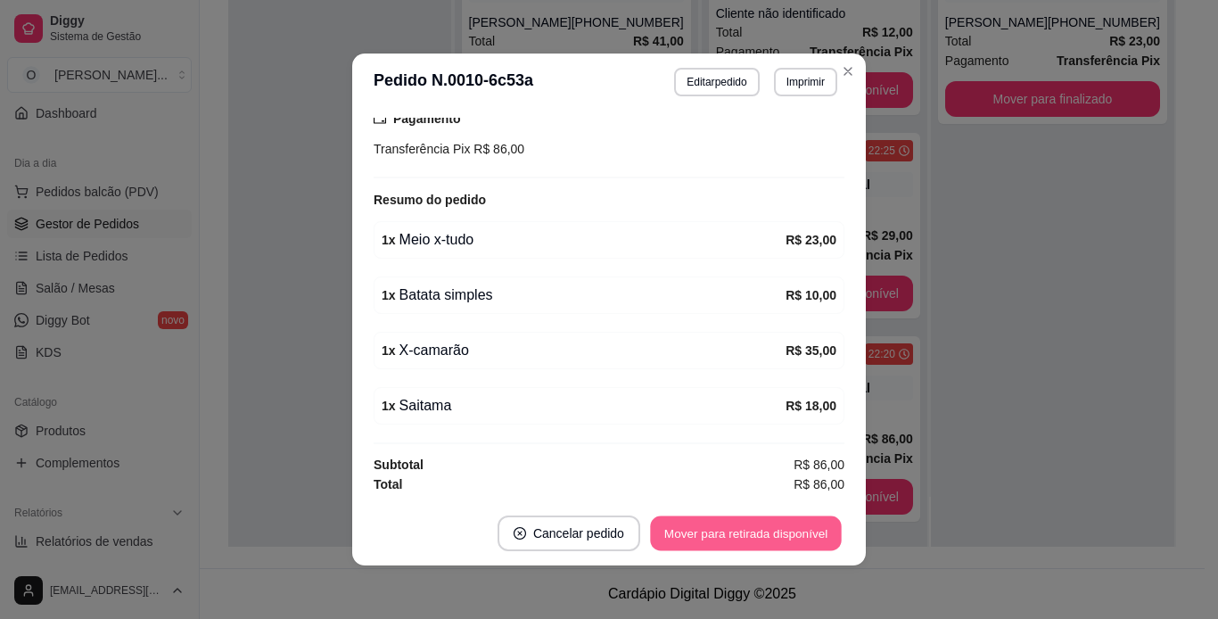
click at [682, 532] on button "Mover para retirada disponível" at bounding box center [745, 533] width 191 height 35
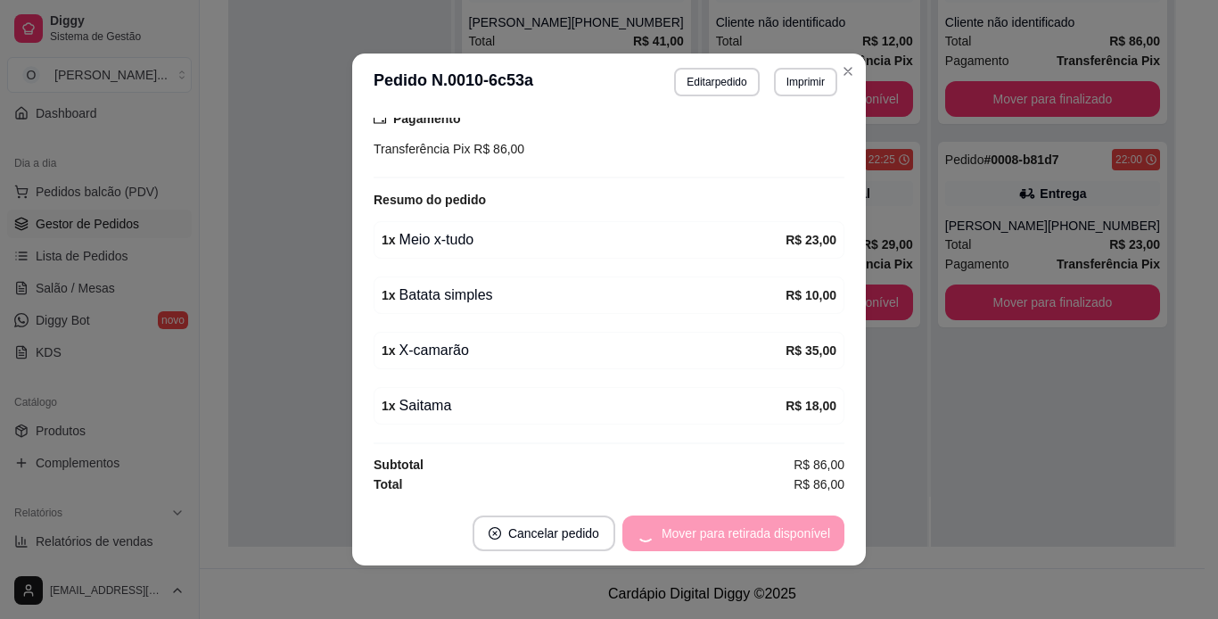
scroll to position [0, 0]
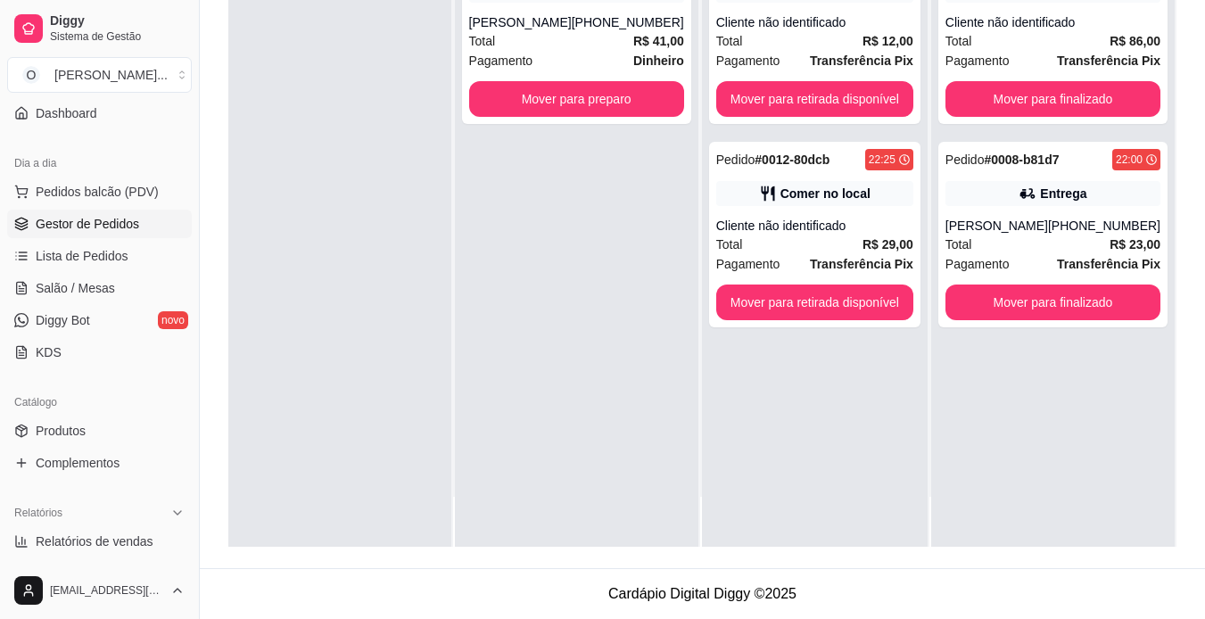
click at [483, 293] on div "Pedido # 0014-7f1c4313 22:35 Entrega [PERSON_NAME] [PHONE_NUMBER] Total R$ 41,0…" at bounding box center [577, 237] width 244 height 619
click at [1023, 21] on div "Cliente não identificado" at bounding box center [1053, 22] width 215 height 18
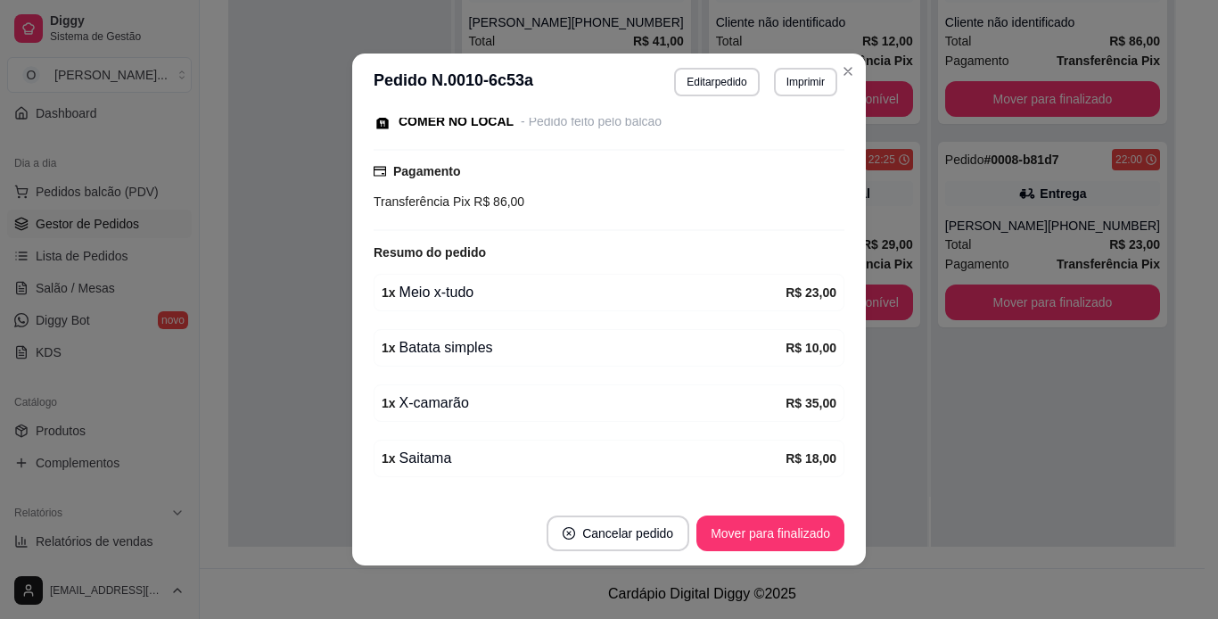
scroll to position [237, 0]
click at [706, 78] on button "Editar pedido" at bounding box center [717, 82] width 83 height 28
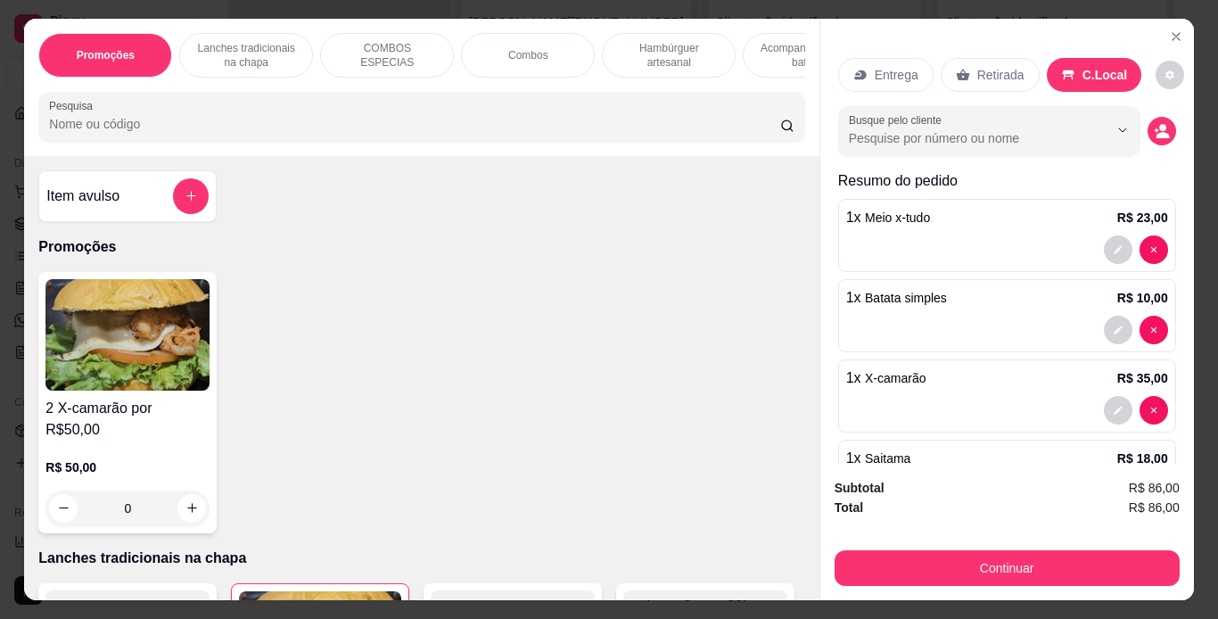
click at [762, 49] on p "Acompanhamentos ( batata )" at bounding box center [809, 55] width 103 height 29
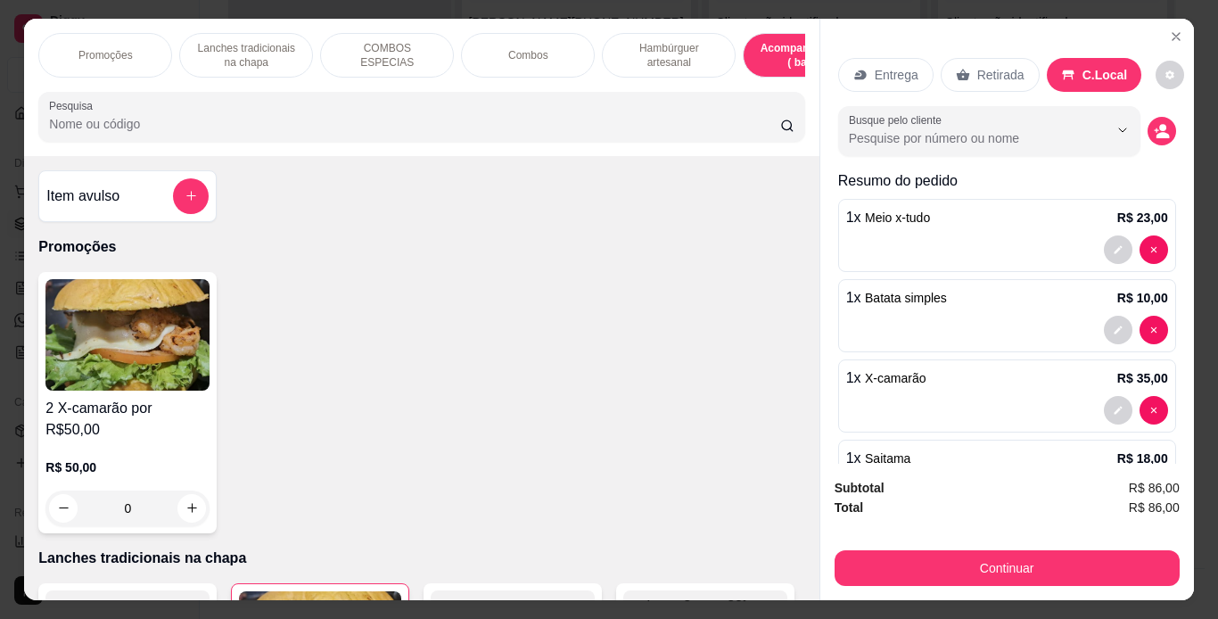
scroll to position [45, 0]
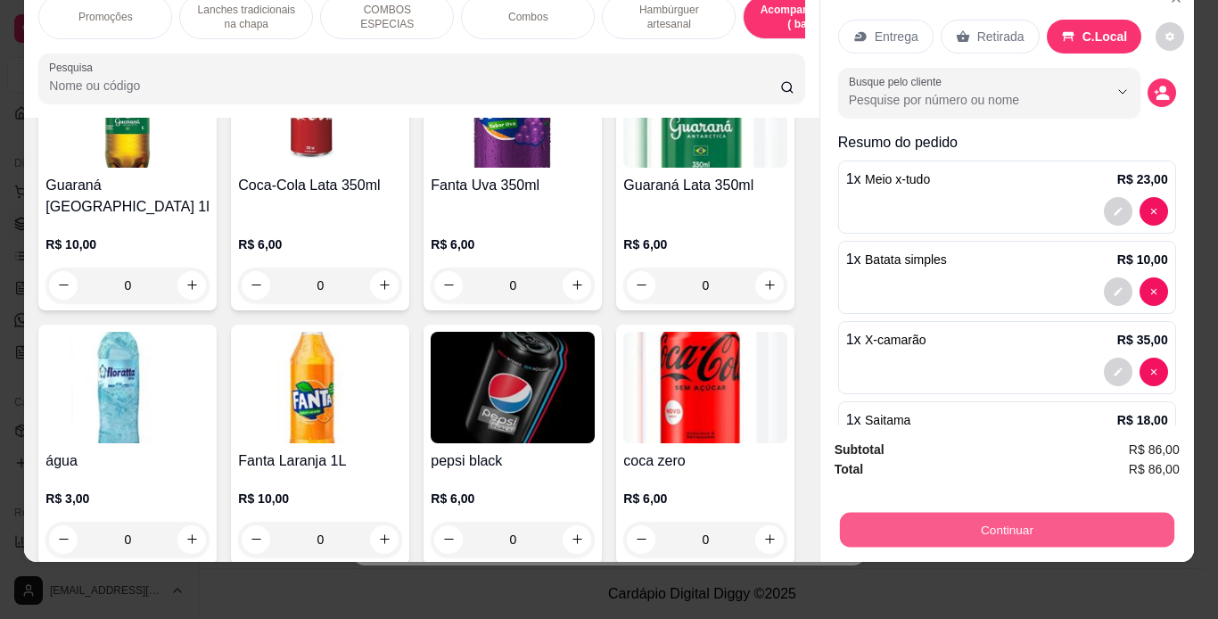
click at [913, 525] on button "Continuar" at bounding box center [1006, 530] width 335 height 35
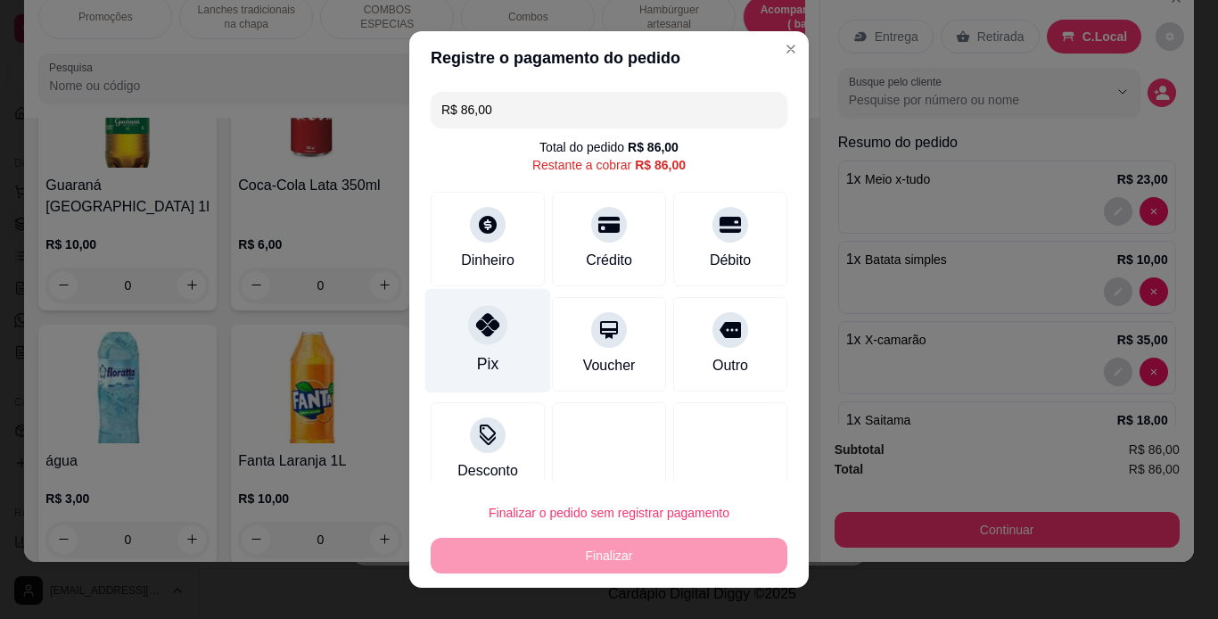
click at [472, 338] on div at bounding box center [487, 324] width 39 height 39
type input "R$ 0,00"
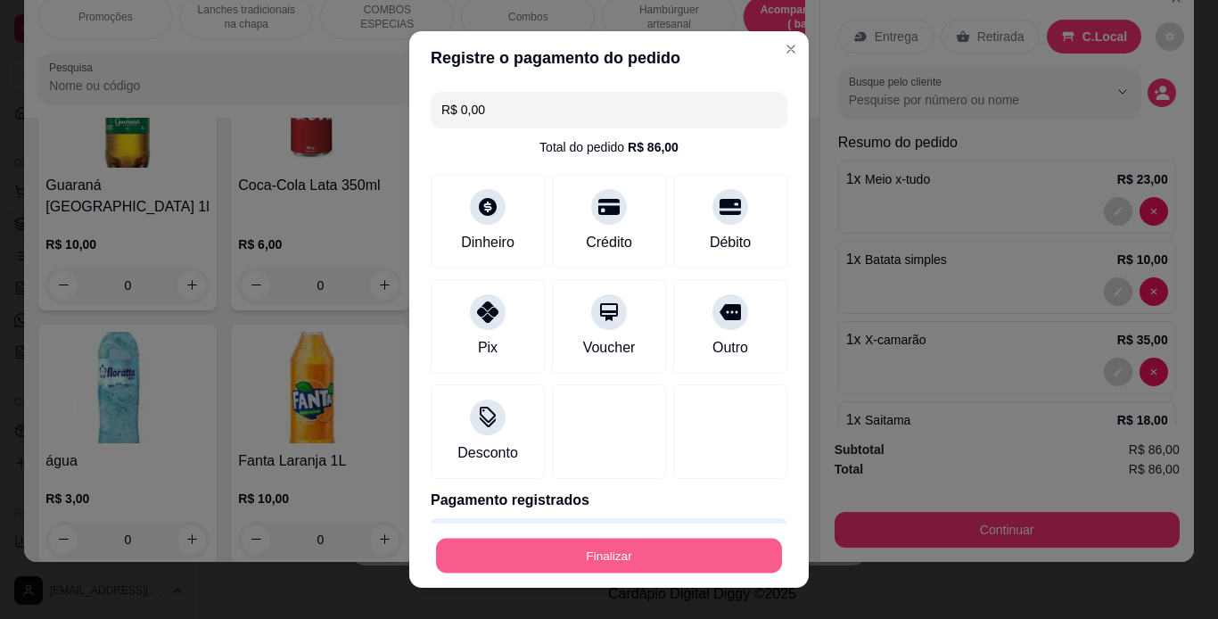
click at [637, 546] on button "Finalizar" at bounding box center [609, 556] width 346 height 35
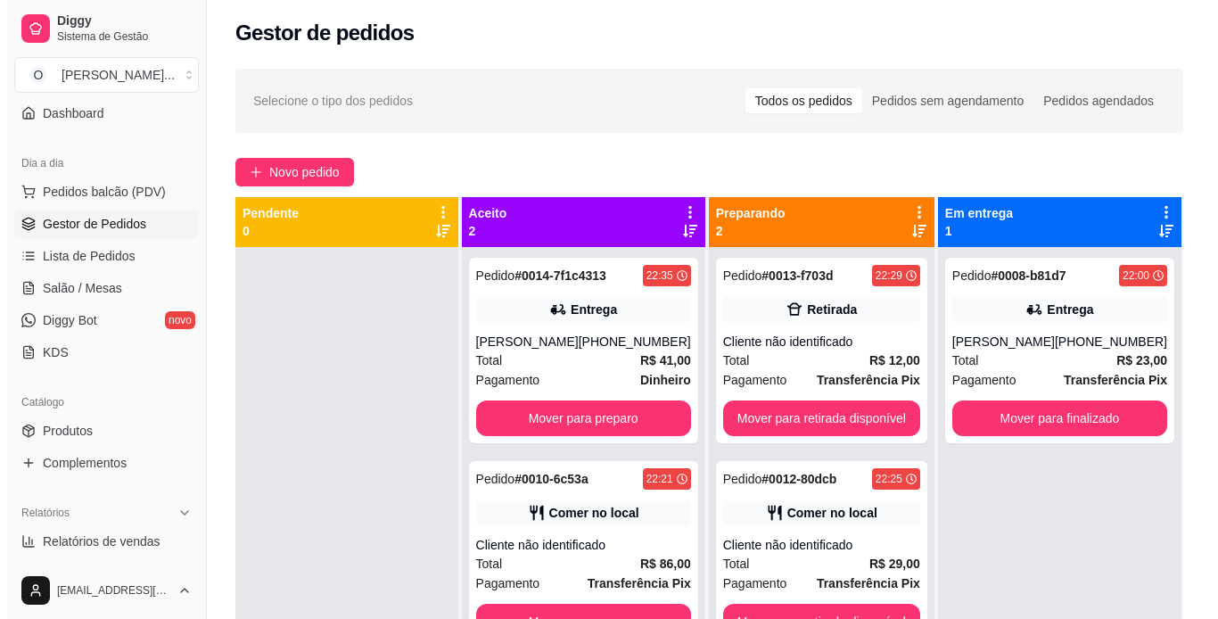
scroll to position [0, 0]
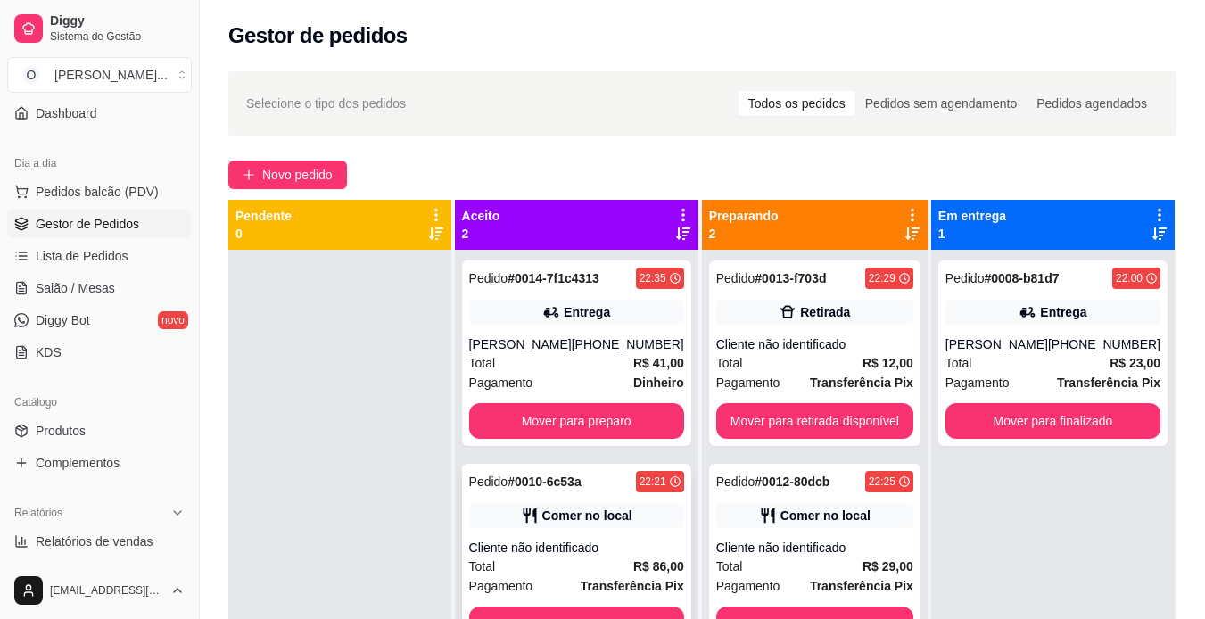
click at [640, 559] on strong "R$ 86,00" at bounding box center [658, 566] width 51 height 14
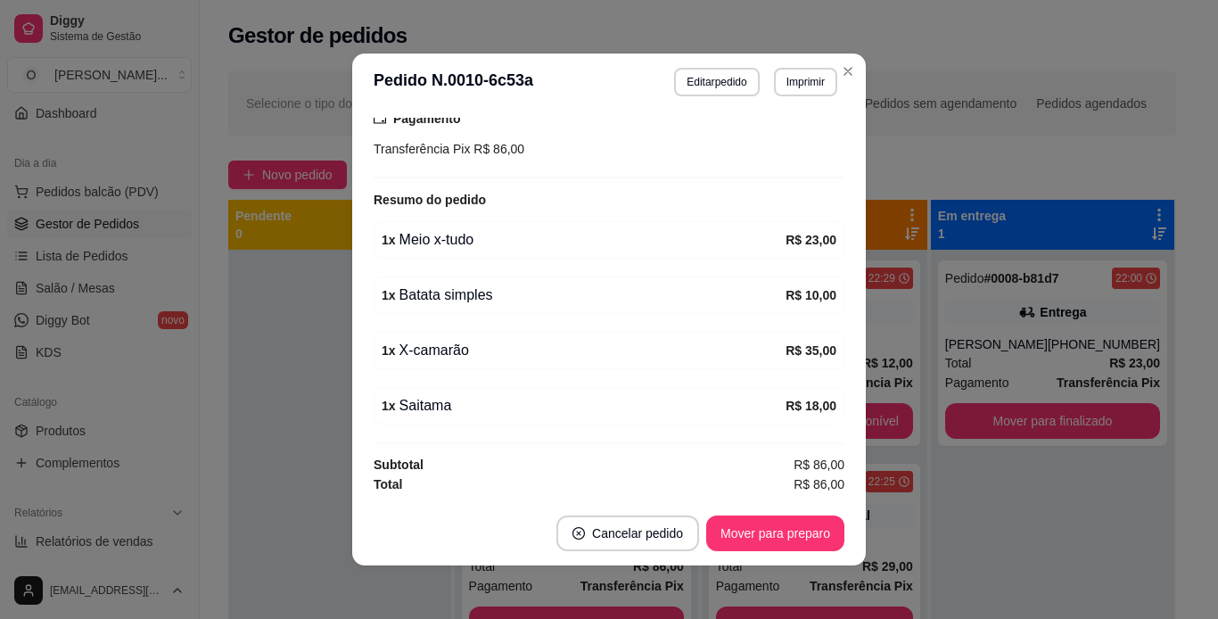
scroll to position [288, 0]
click at [728, 81] on button "Editar pedido" at bounding box center [716, 82] width 85 height 29
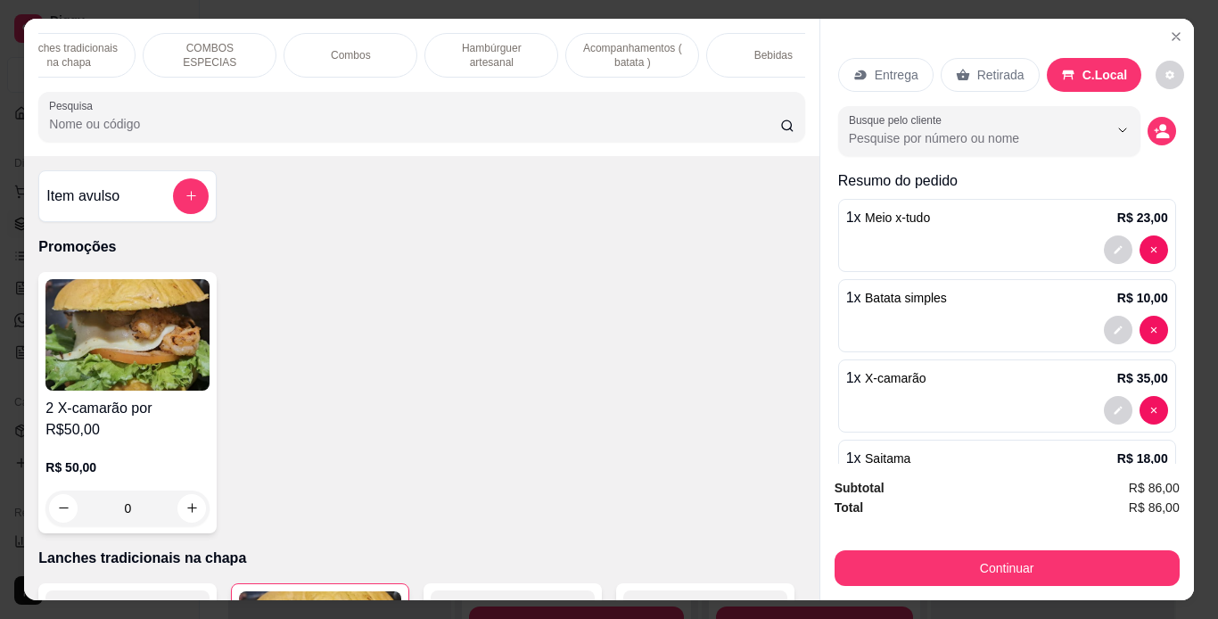
scroll to position [0, 178]
click at [626, 52] on p "Acompanhamentos ( batata )" at bounding box center [631, 55] width 103 height 29
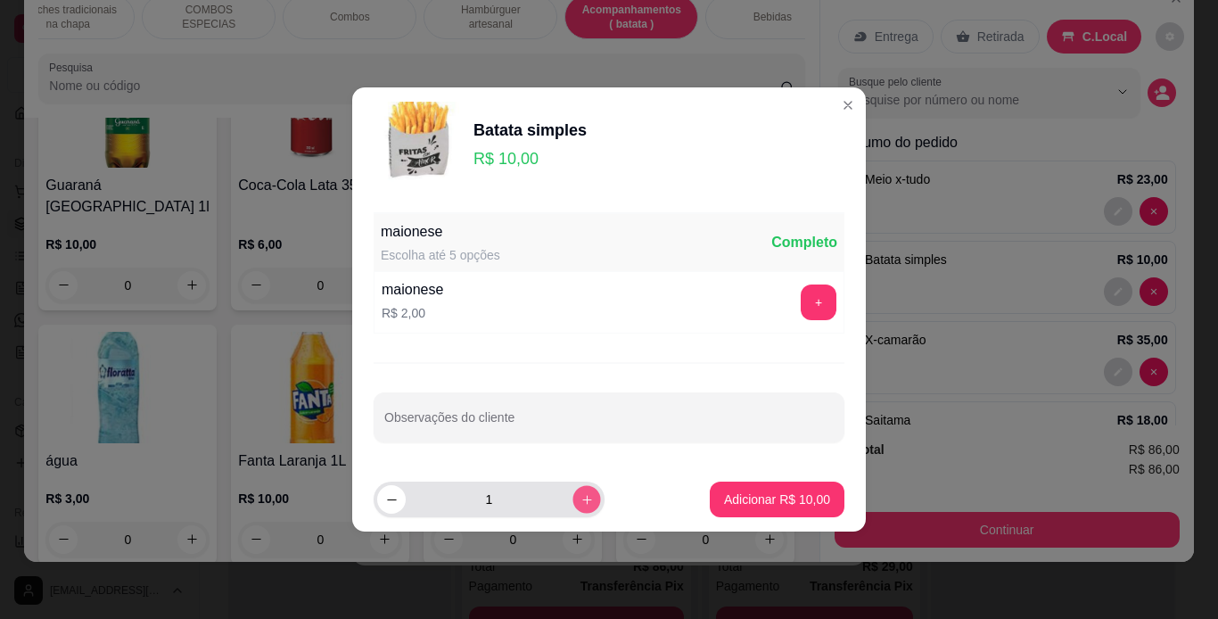
click at [581, 497] on icon "increase-product-quantity" at bounding box center [587, 499] width 13 height 13
type input "2"
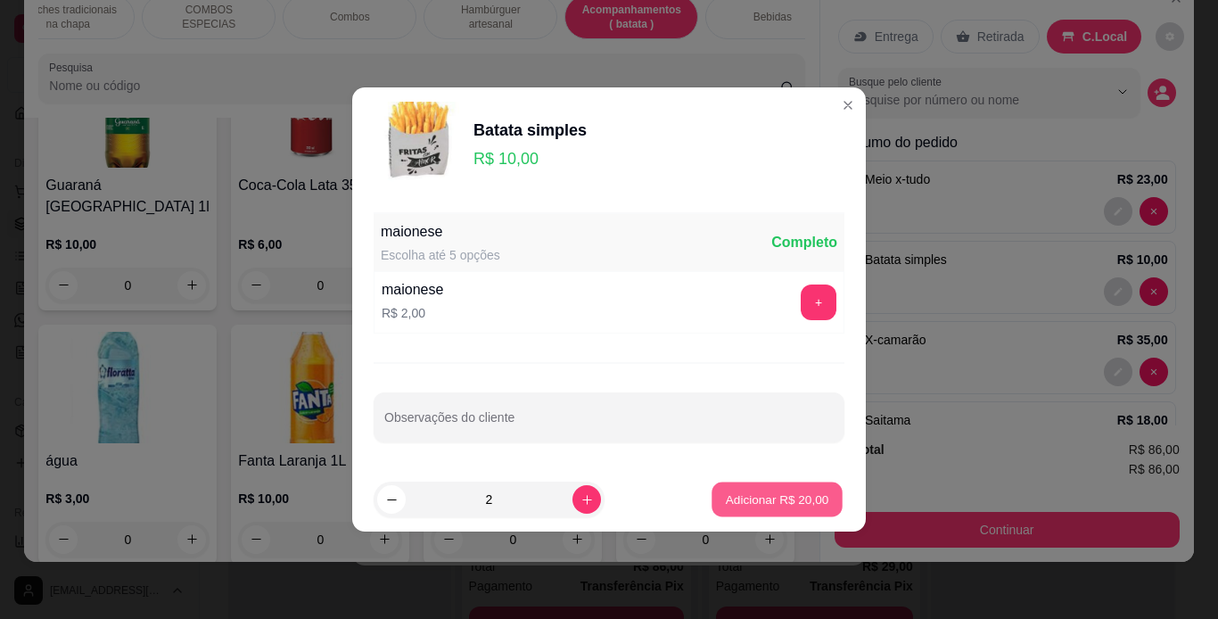
click at [726, 506] on p "Adicionar R$ 20,00" at bounding box center [777, 499] width 103 height 17
type input "3"
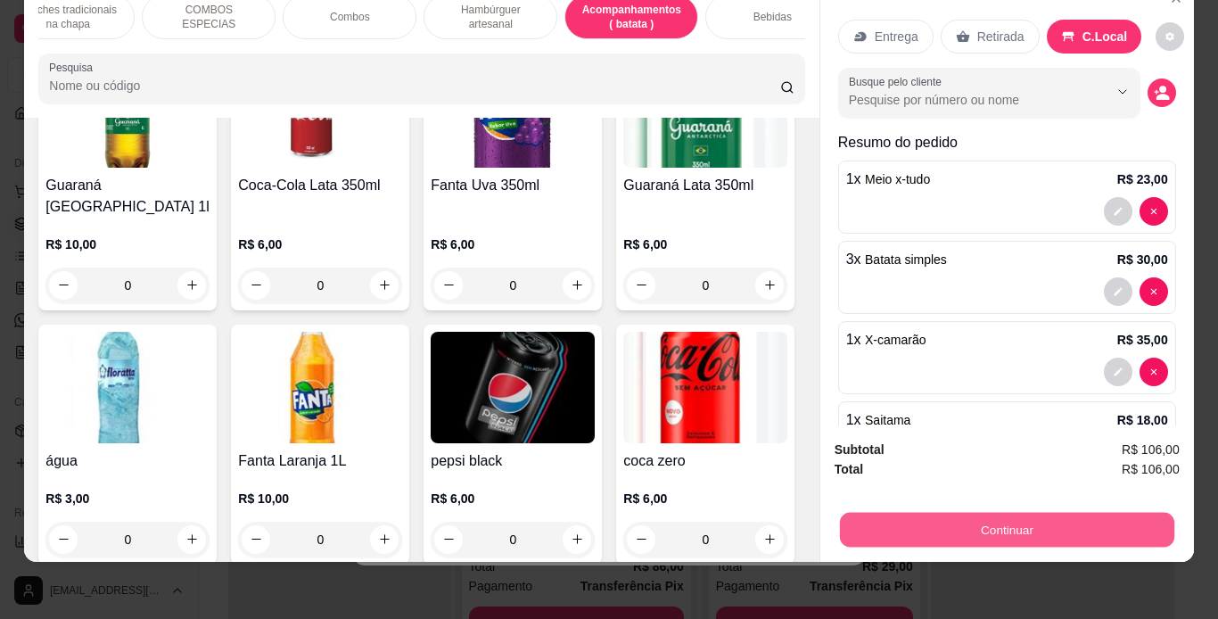
click at [863, 513] on button "Continuar" at bounding box center [1006, 530] width 335 height 35
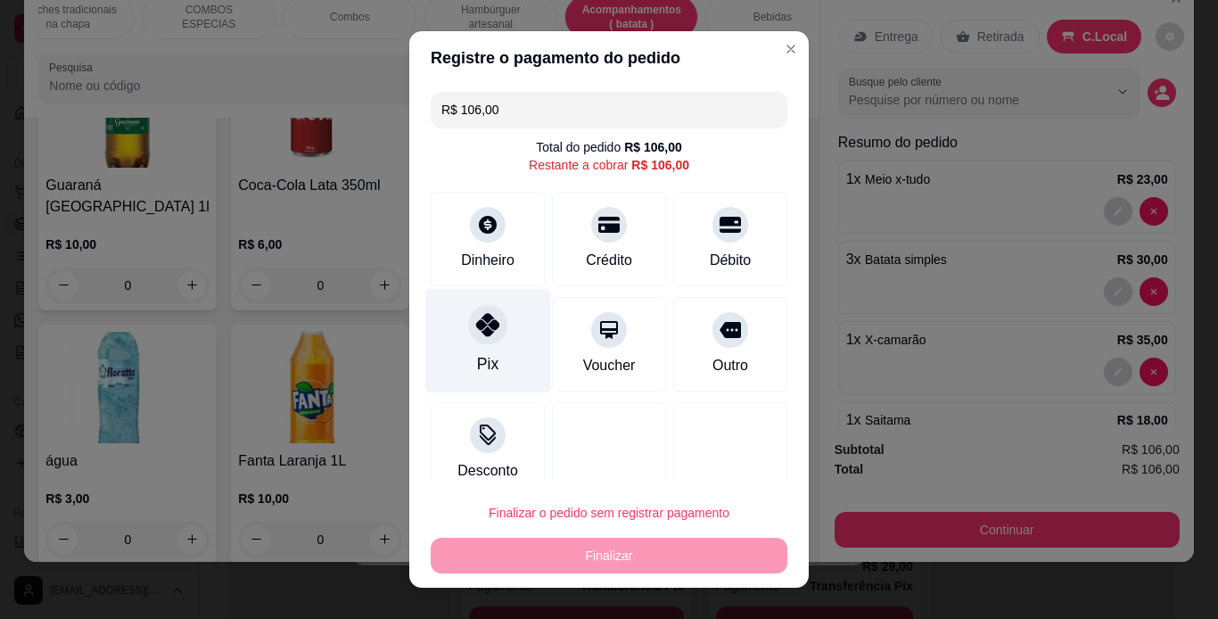
click at [482, 326] on icon at bounding box center [487, 324] width 23 height 23
type input "R$ 0,00"
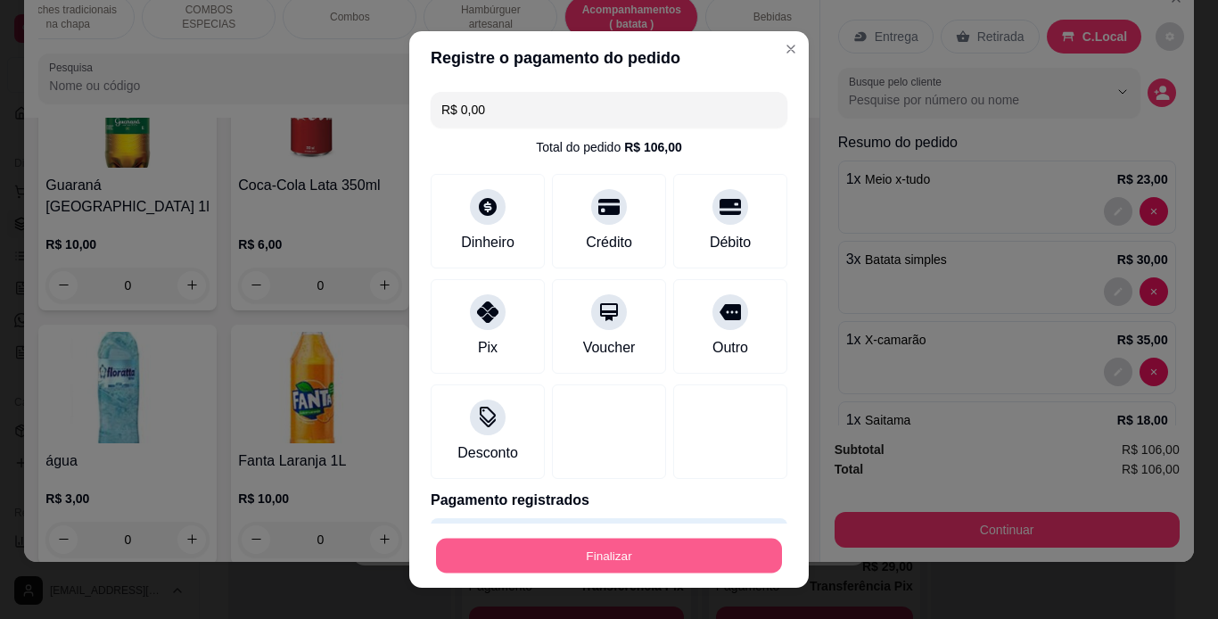
click at [589, 558] on button "Finalizar" at bounding box center [609, 556] width 346 height 35
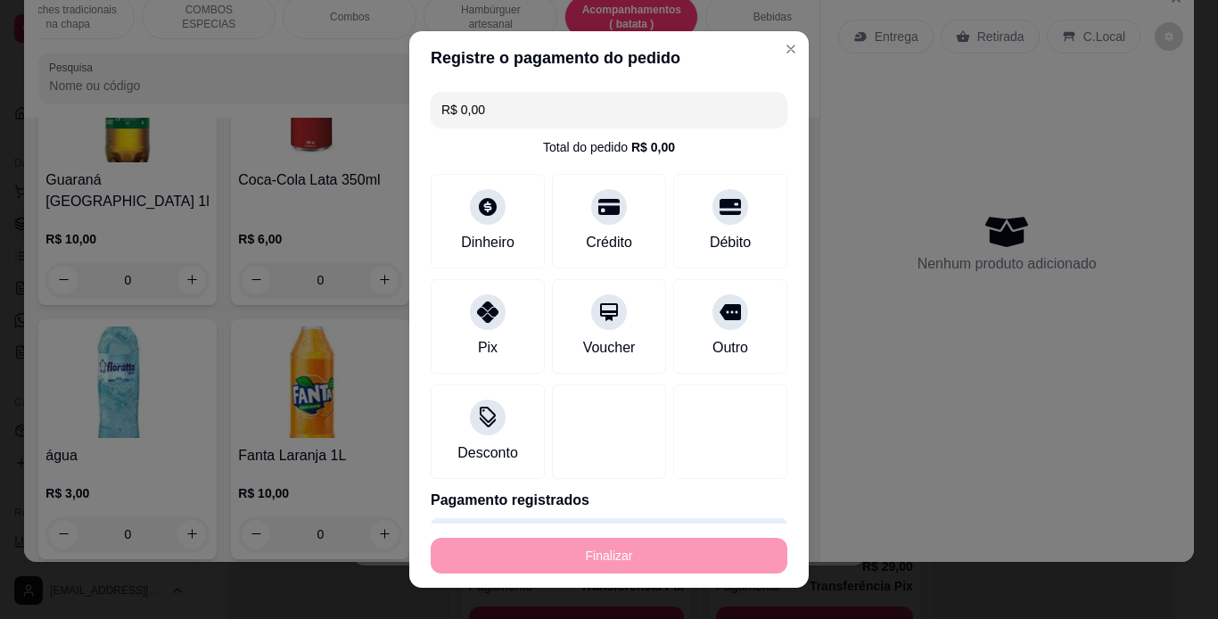
type input "0"
type input "-R$ 106,00"
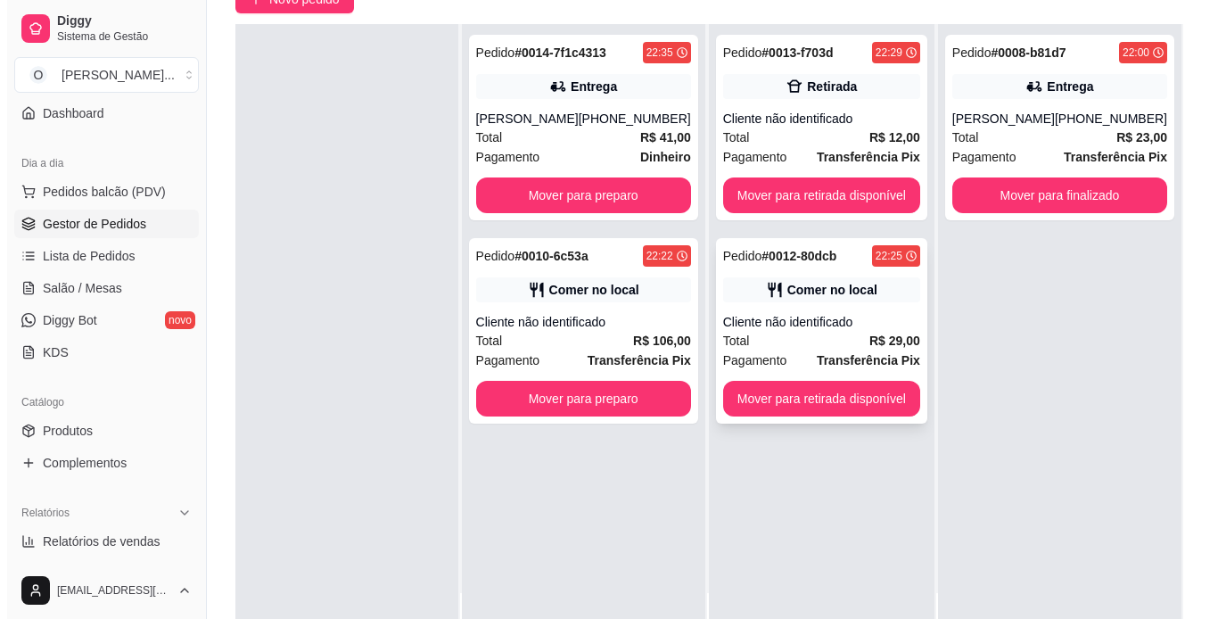
scroll to position [177, 0]
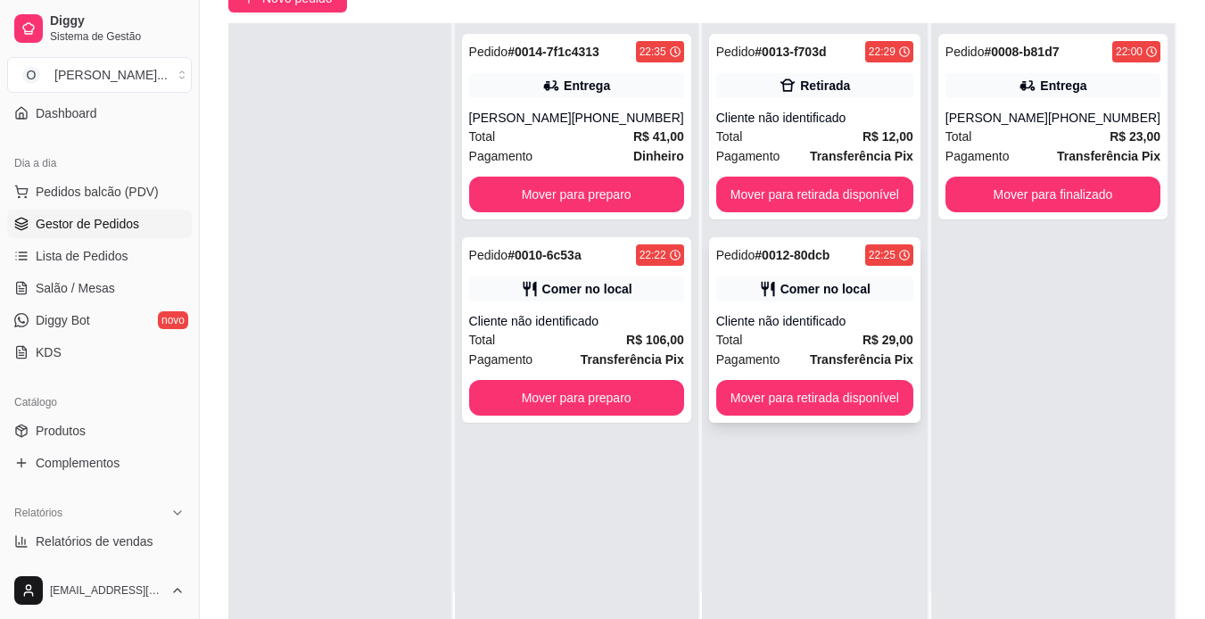
click at [810, 309] on div "Pedido # 0012-80dcb 22:25 Comer no local Cliente não identificado Total R$ 29,0…" at bounding box center [814, 330] width 211 height 186
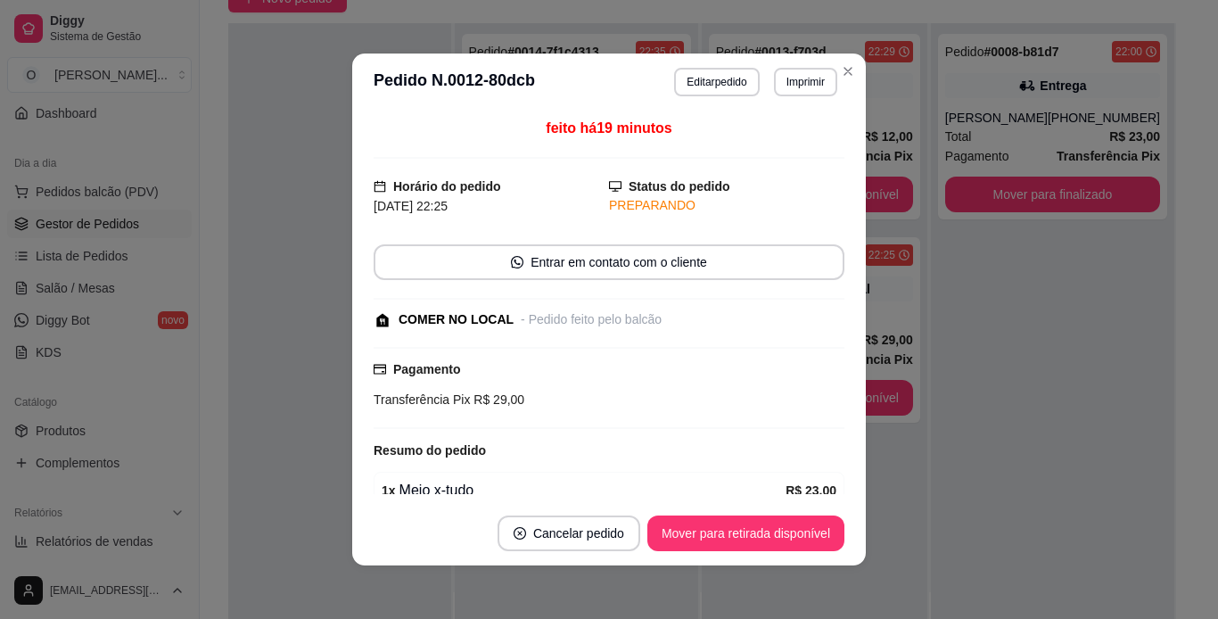
scroll to position [140, 0]
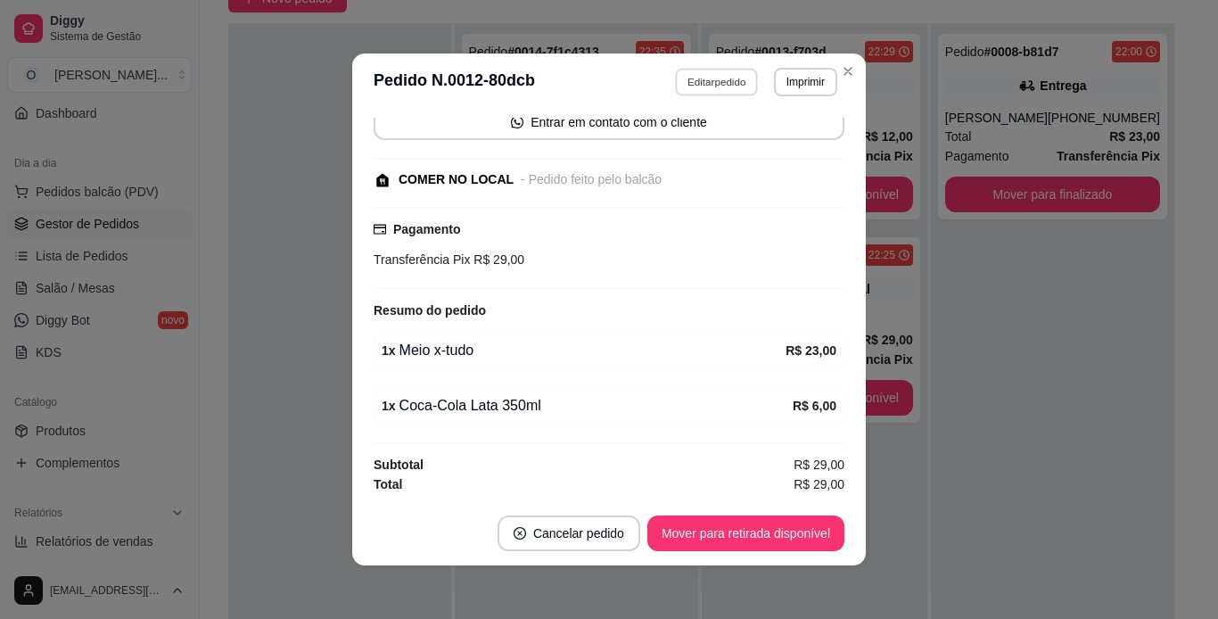
click at [723, 74] on button "Editar pedido" at bounding box center [717, 82] width 83 height 28
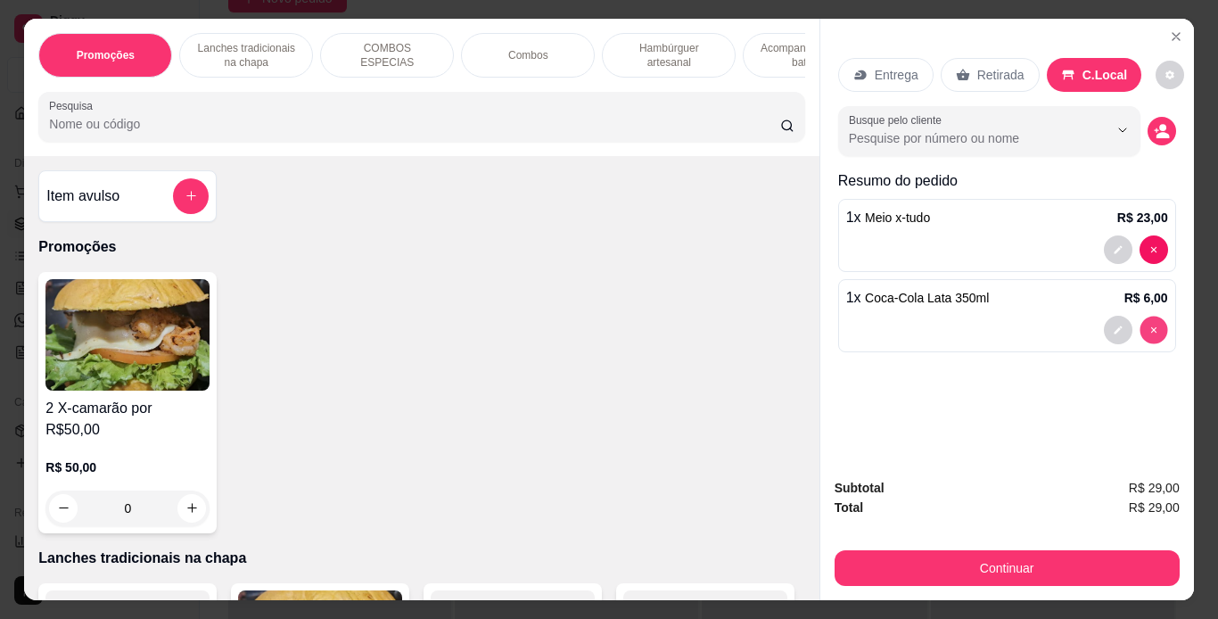
type input "0"
click at [260, 46] on p "Lanches tradicionais na chapa" at bounding box center [245, 55] width 103 height 29
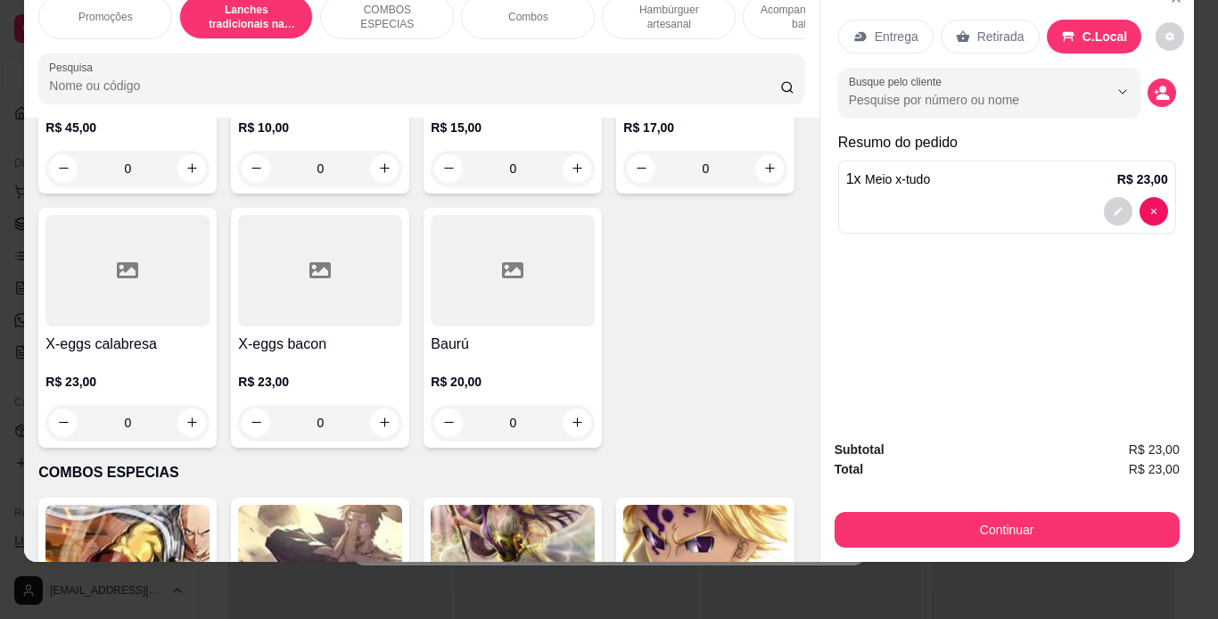
scroll to position [1383, 0]
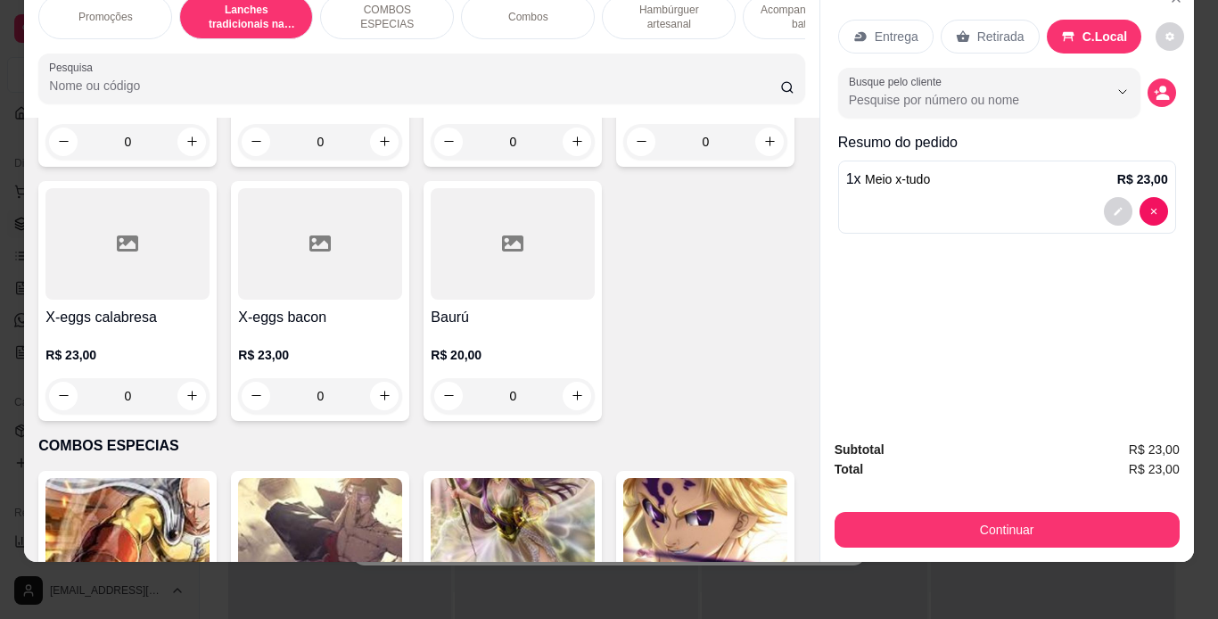
click at [573, 160] on div "0" at bounding box center [513, 142] width 164 height 36
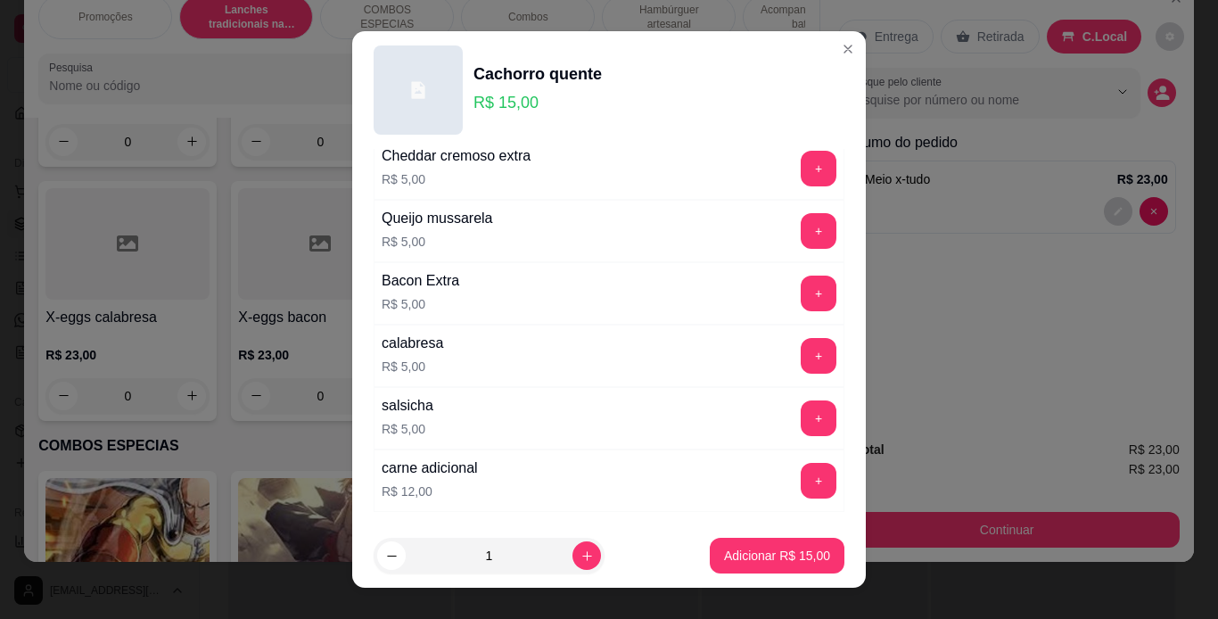
scroll to position [272, 0]
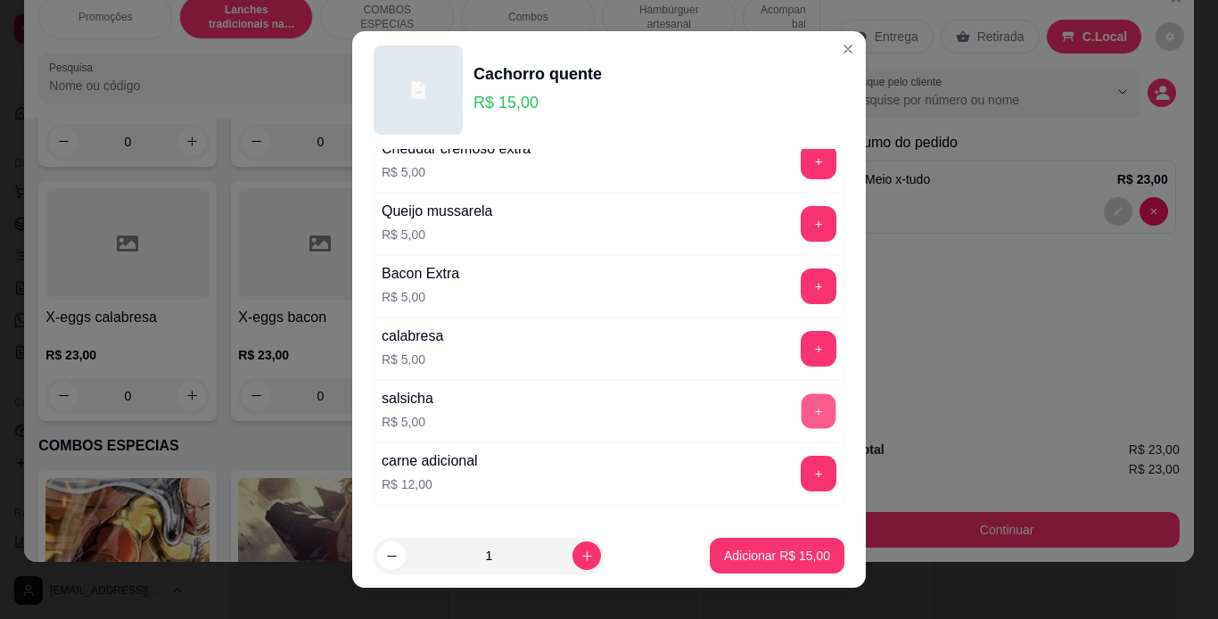
click at [802, 406] on button "+" at bounding box center [819, 410] width 35 height 35
click at [773, 554] on p "Adicionar R$ 20,00" at bounding box center [777, 556] width 103 height 17
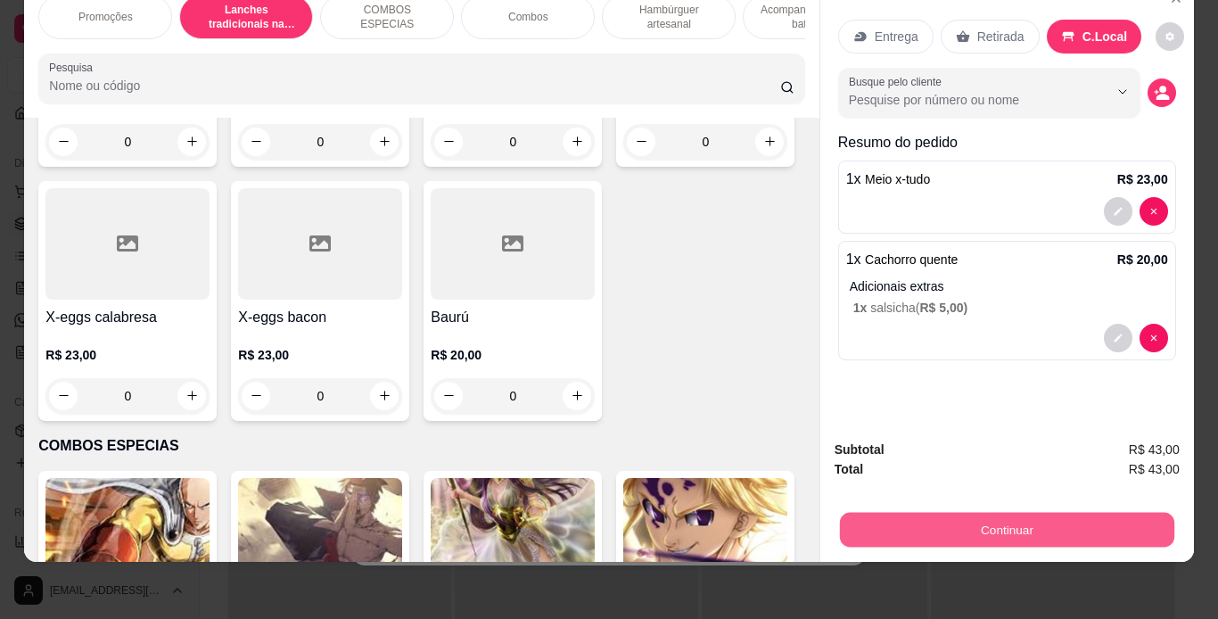
click at [844, 513] on button "Continuar" at bounding box center [1006, 530] width 335 height 35
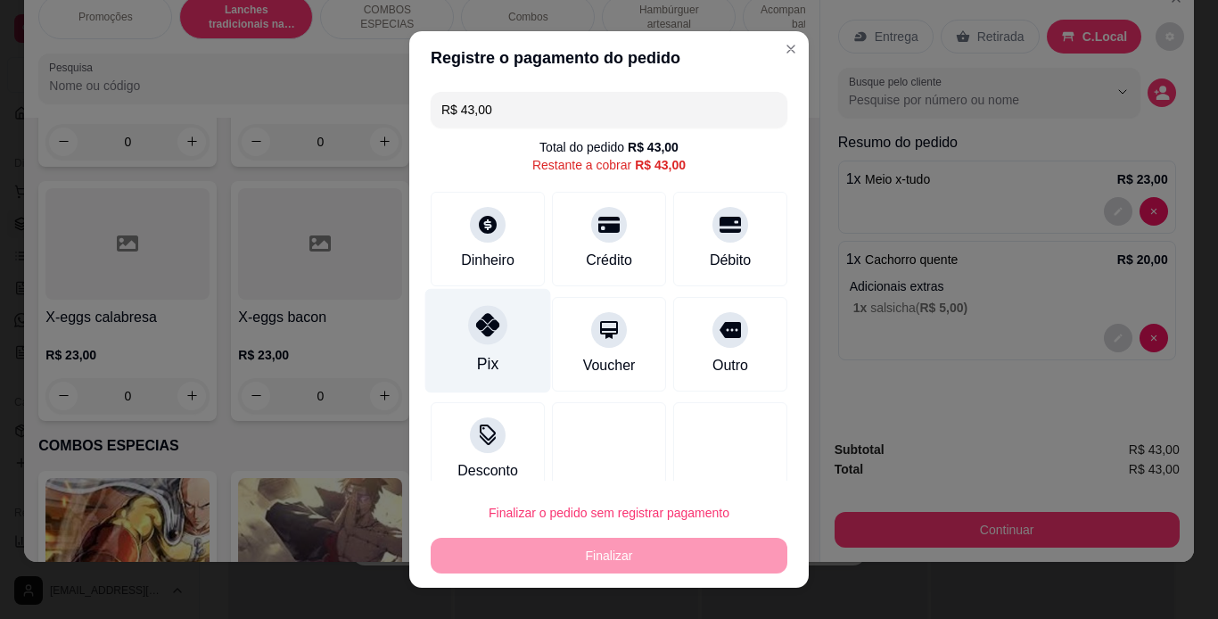
click at [476, 314] on icon at bounding box center [487, 324] width 23 height 23
type input "R$ 0,00"
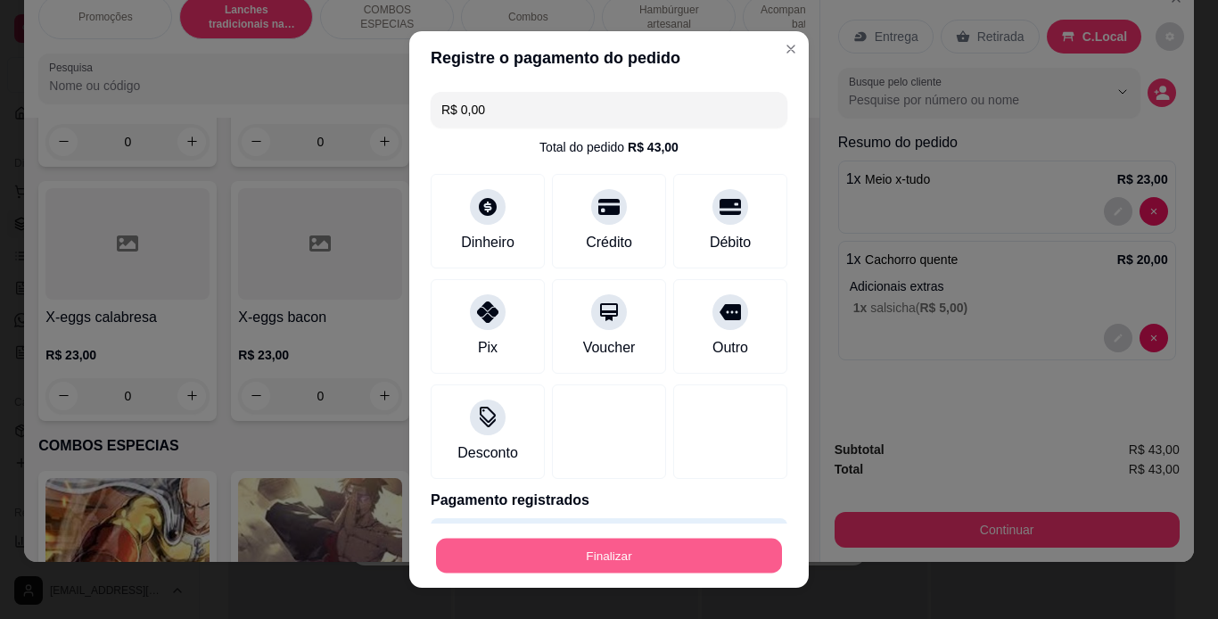
click at [643, 553] on button "Finalizar" at bounding box center [609, 556] width 346 height 35
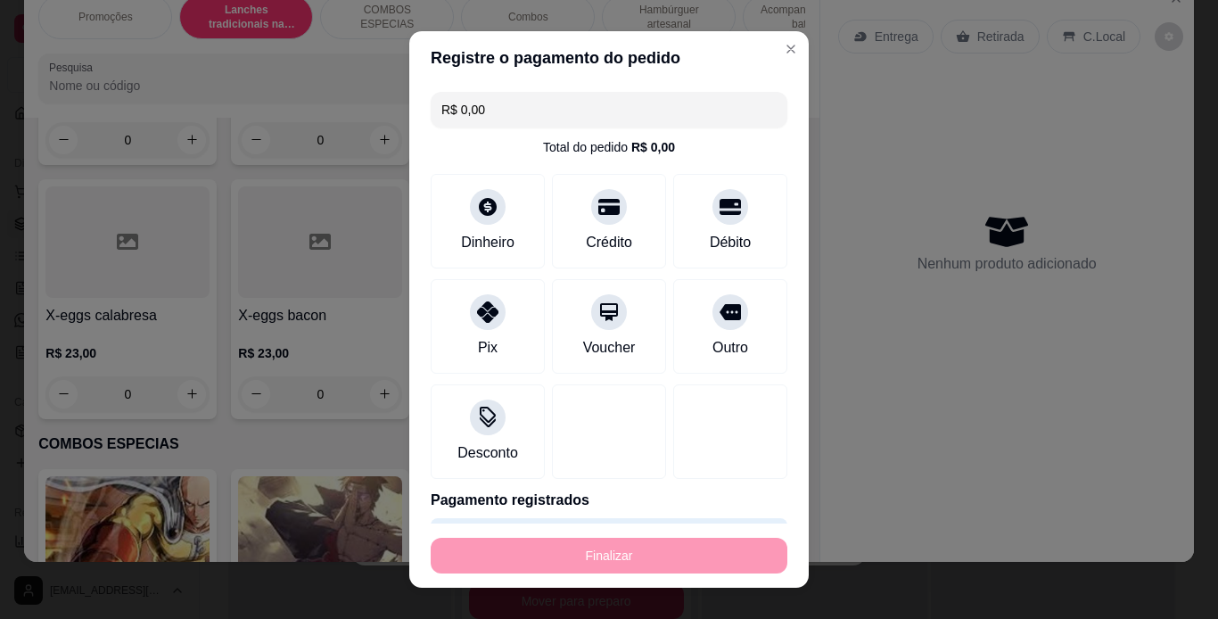
type input "0"
type input "-R$ 43,00"
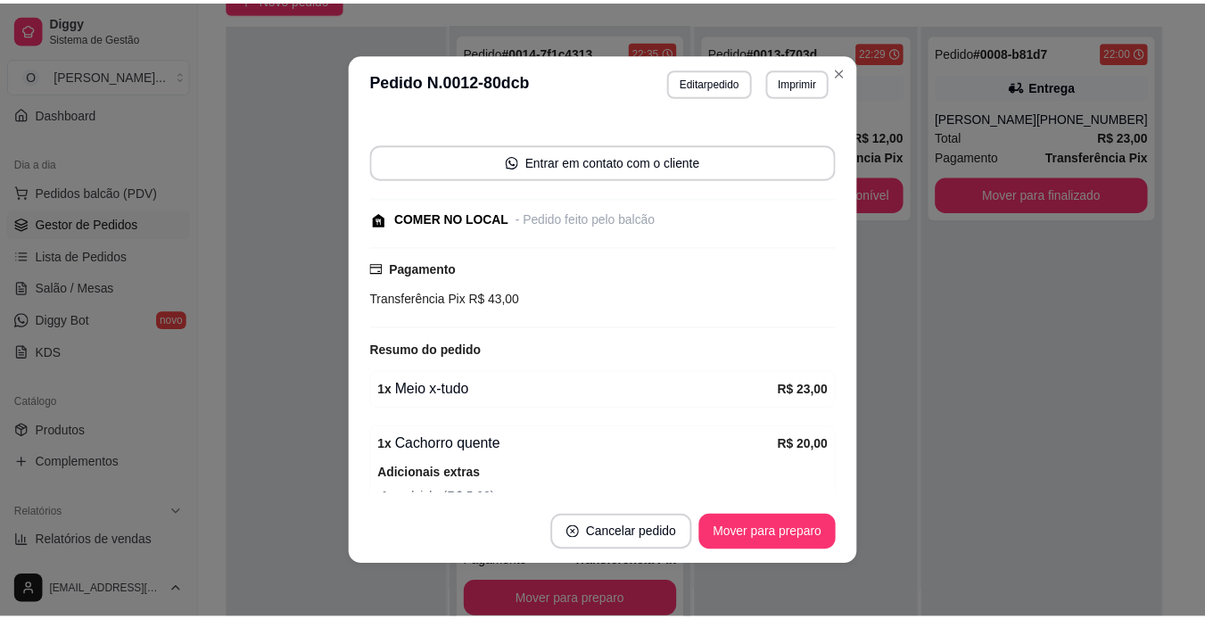
scroll to position [179, 0]
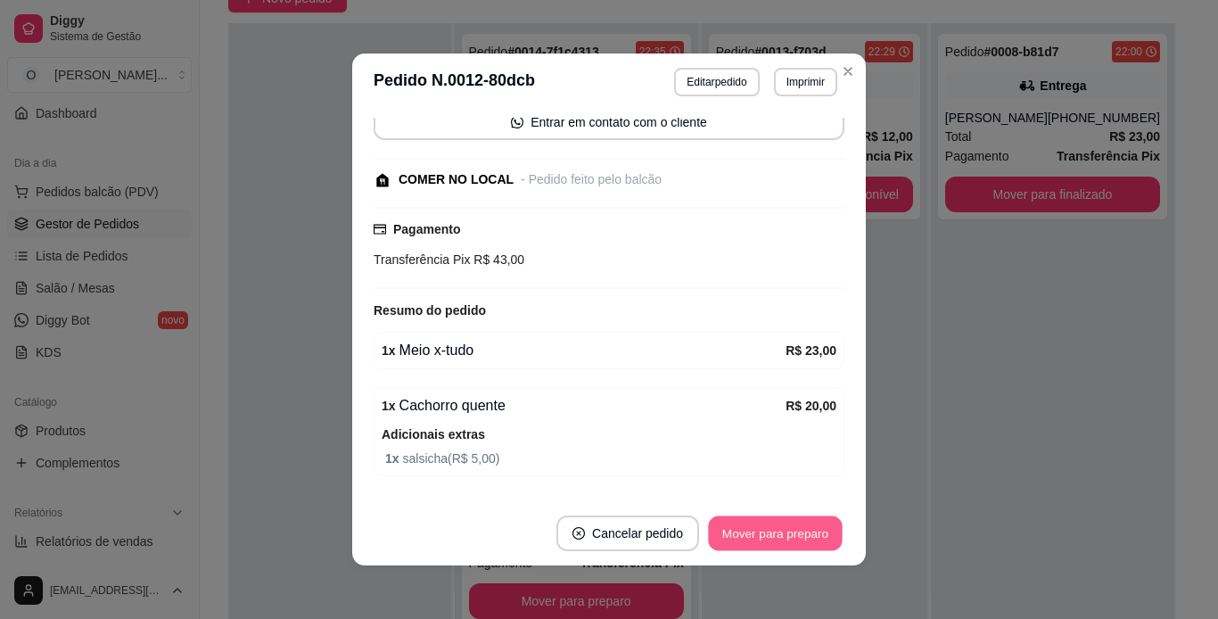
click at [789, 527] on button "Mover para preparo" at bounding box center [775, 533] width 134 height 35
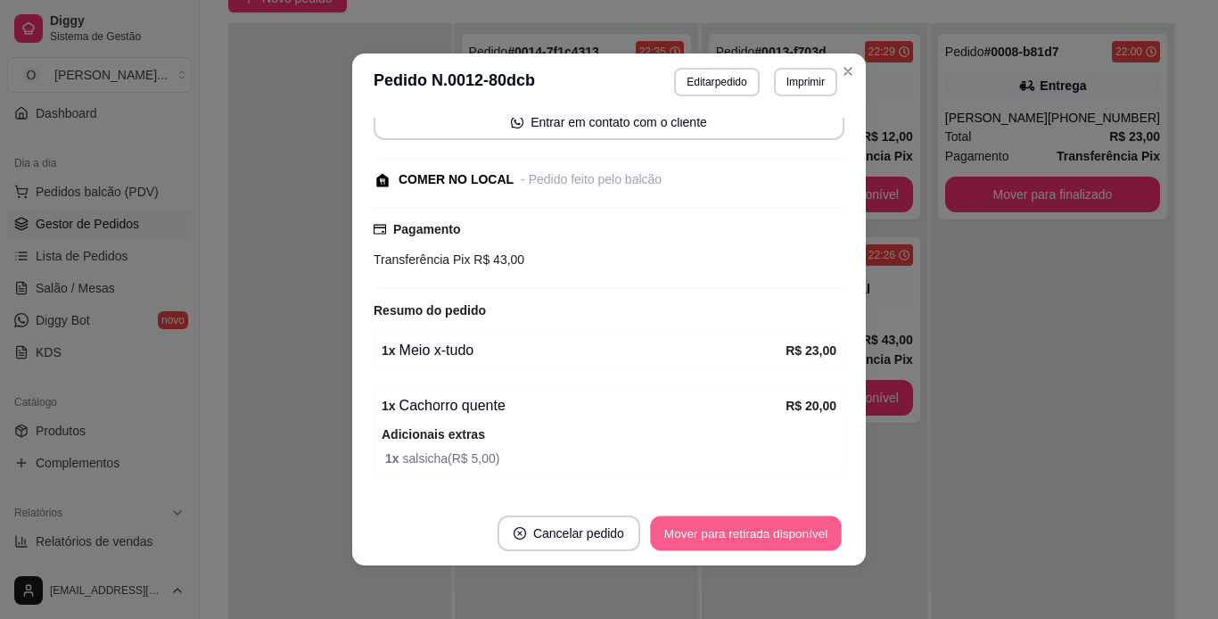
click at [789, 527] on button "Mover para retirada disponível" at bounding box center [745, 533] width 191 height 35
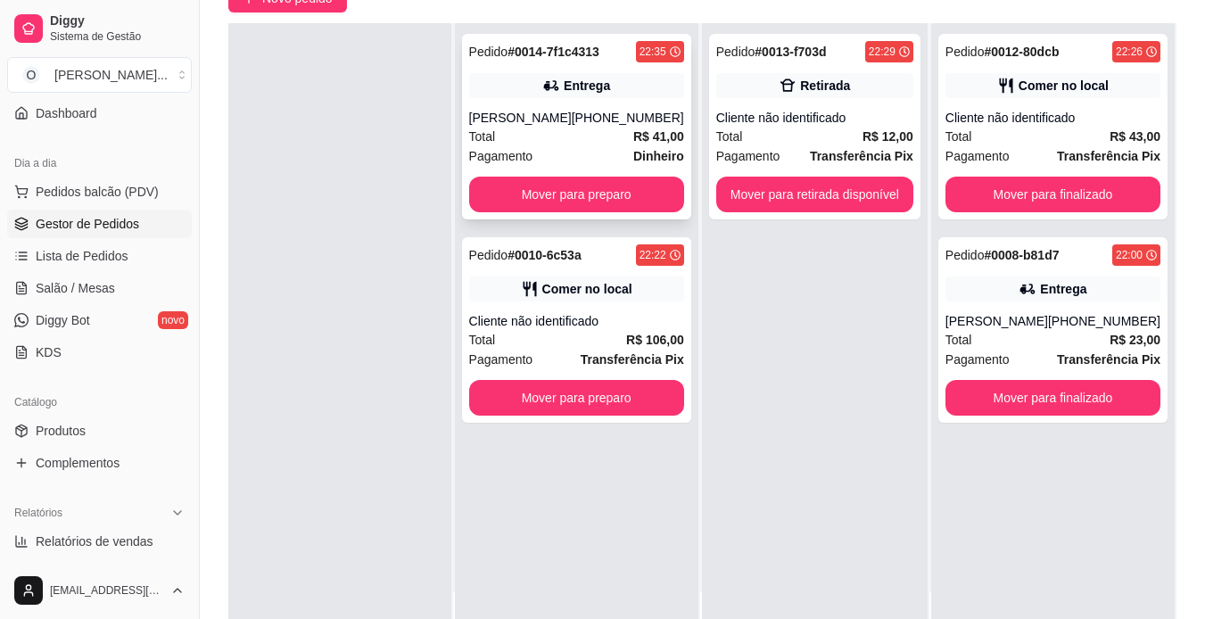
click at [614, 100] on div "Pedido # 0014-7f1c4313 22:35 Entrega [PERSON_NAME] [PHONE_NUMBER] Total R$ 41,0…" at bounding box center [576, 127] width 229 height 186
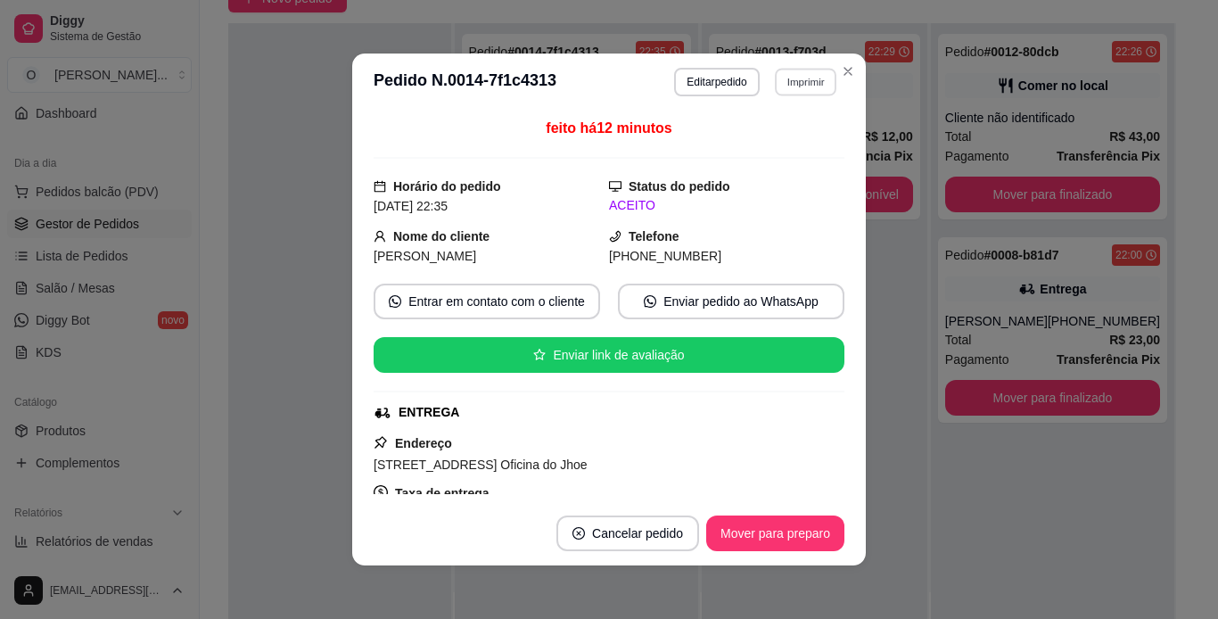
click at [803, 78] on button "Imprimir" at bounding box center [806, 82] width 62 height 28
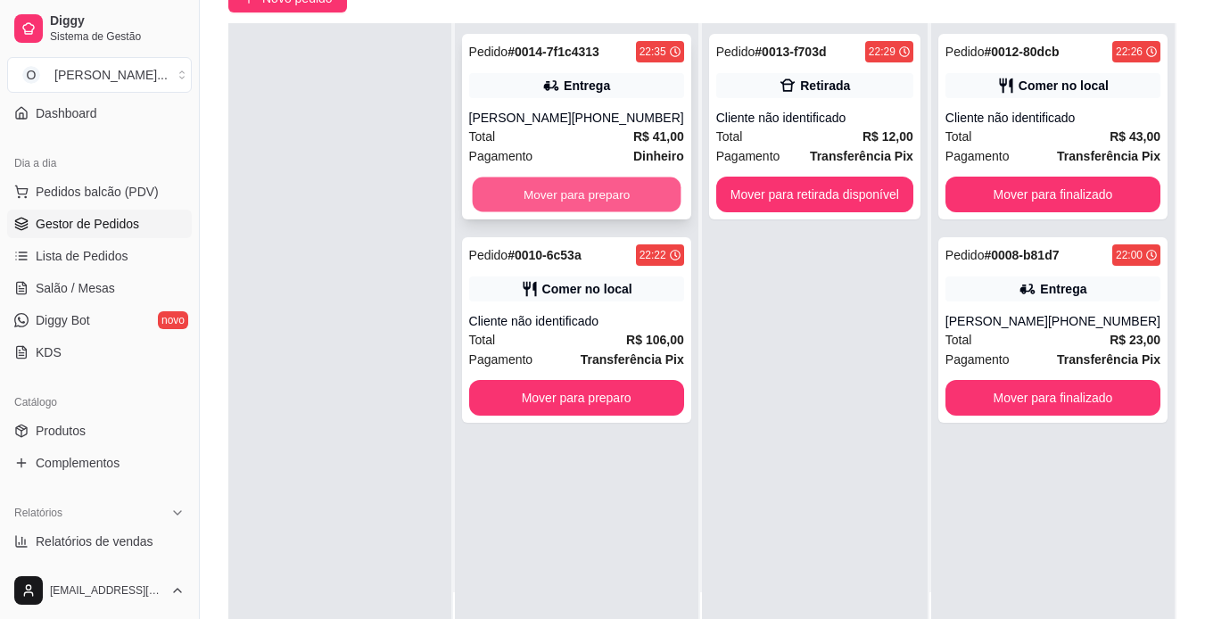
click at [648, 202] on button "Mover para preparo" at bounding box center [576, 195] width 209 height 35
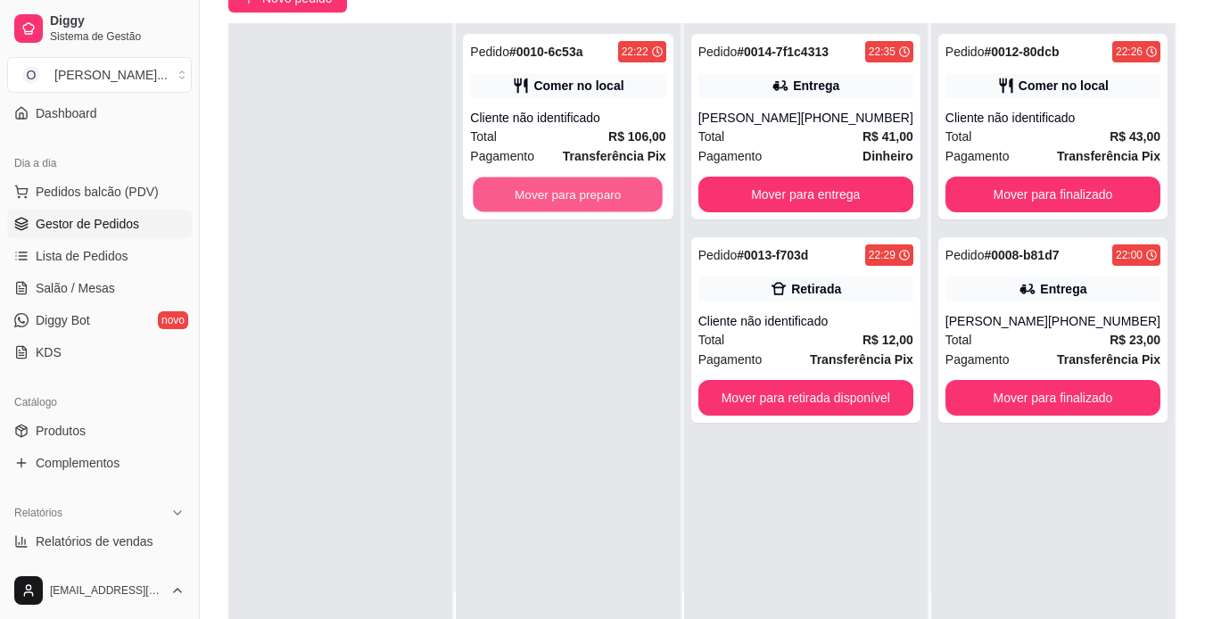
click at [648, 202] on button "Mover para preparo" at bounding box center [569, 195] width 190 height 35
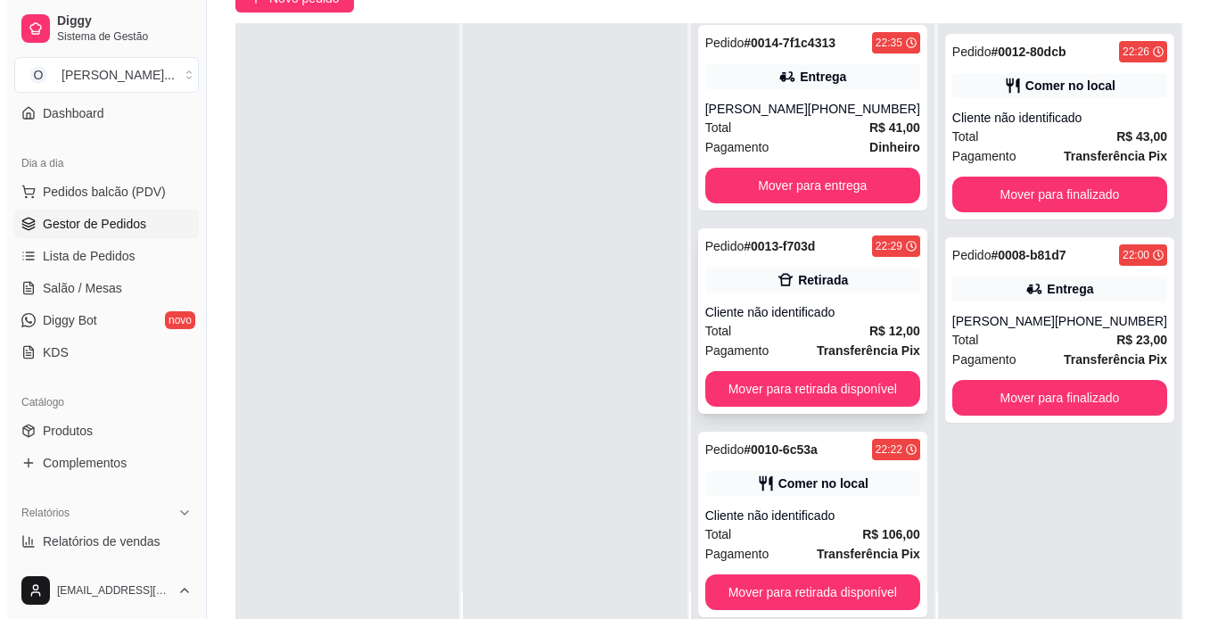
scroll to position [8, 0]
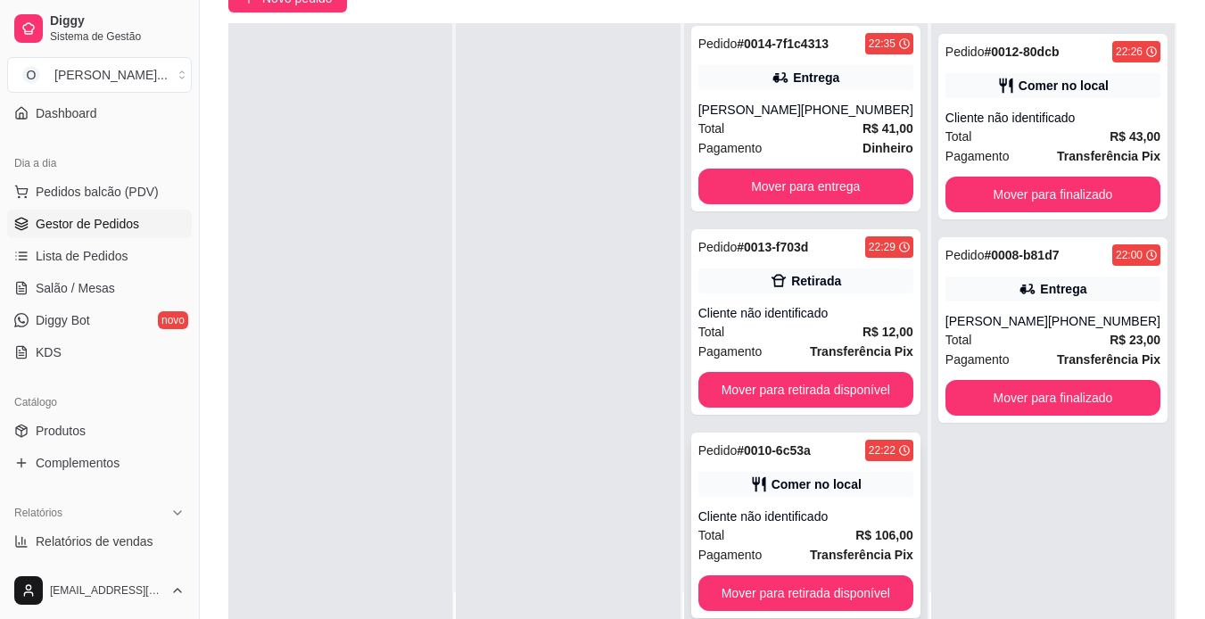
click at [810, 457] on strong "# 0010-6c53a" at bounding box center [774, 450] width 74 height 14
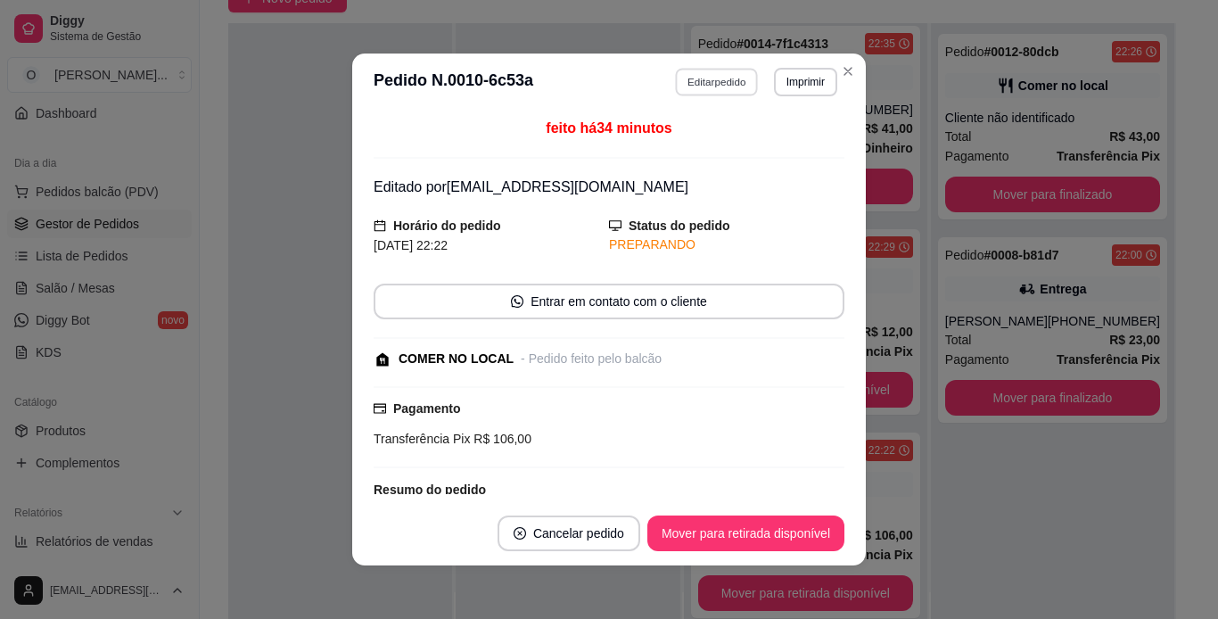
click at [719, 70] on button "Editar pedido" at bounding box center [717, 82] width 83 height 28
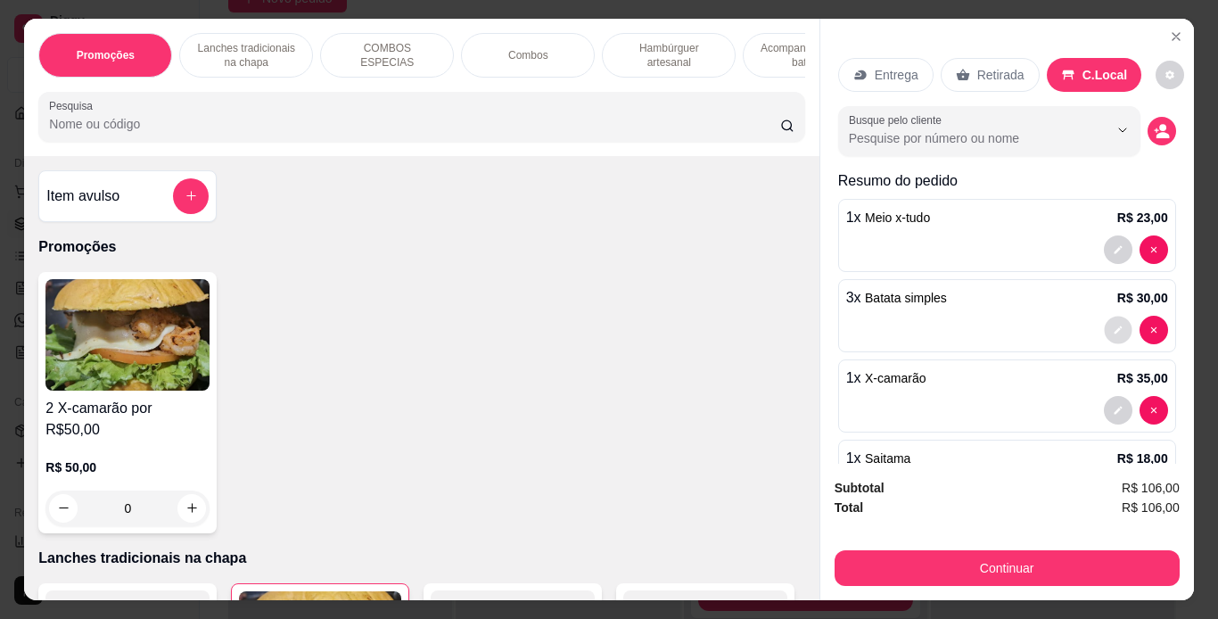
click at [1113, 325] on icon "decrease-product-quantity" at bounding box center [1118, 330] width 11 height 11
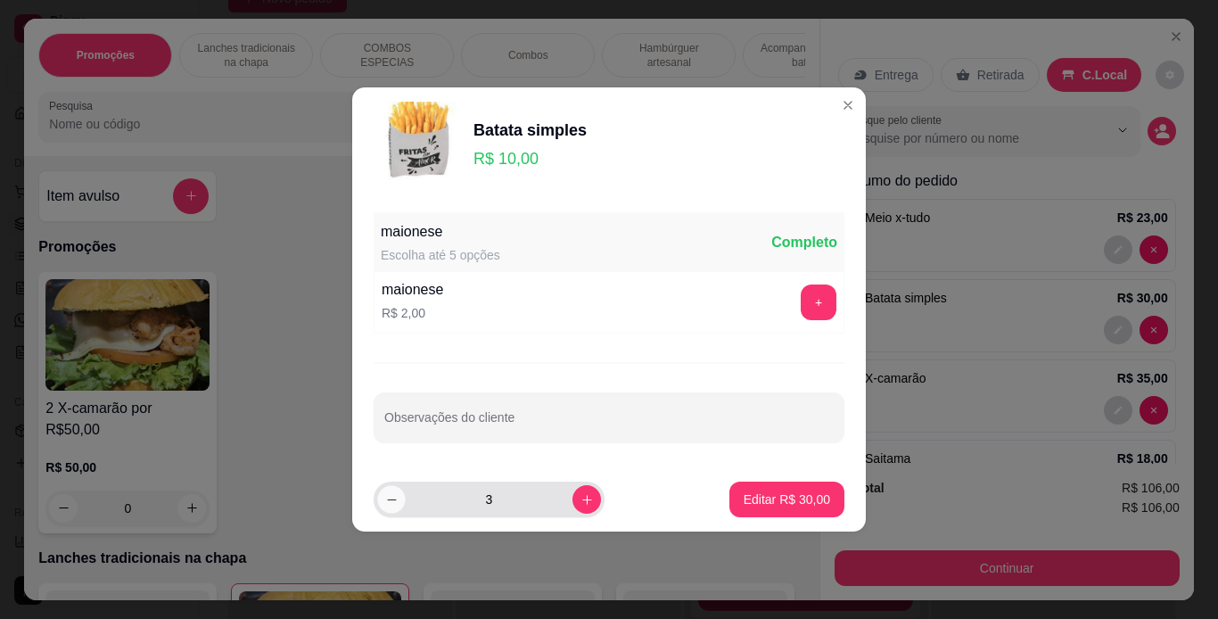
click at [394, 508] on button "decrease-product-quantity" at bounding box center [391, 499] width 28 height 28
type input "2"
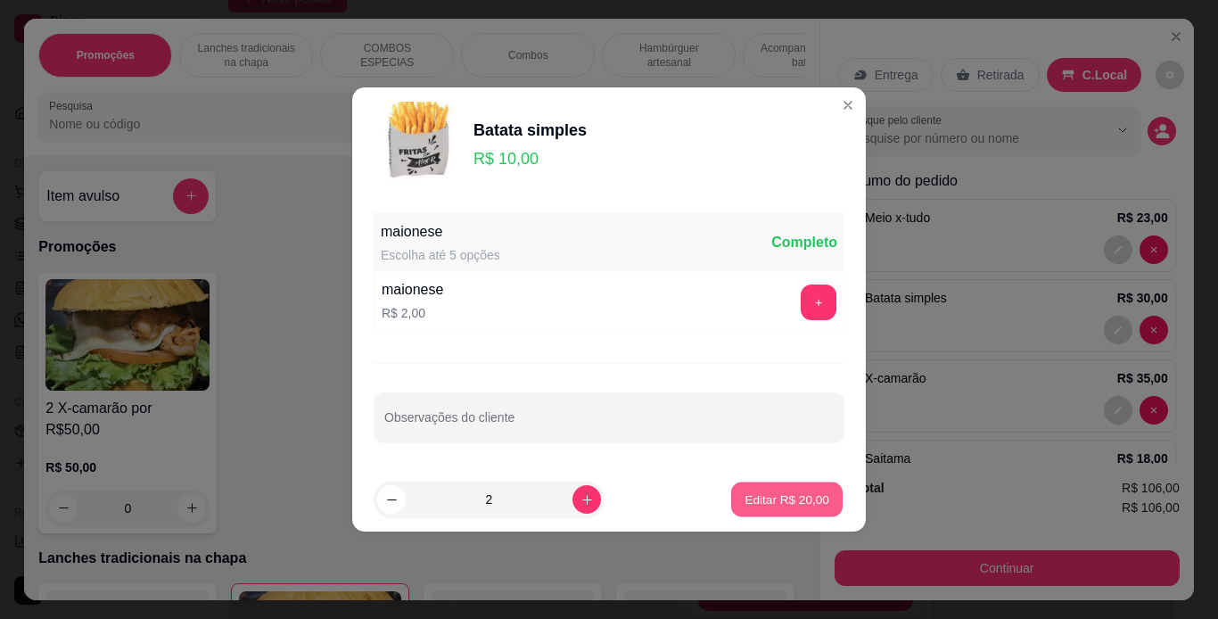
click at [797, 505] on p "Editar R$ 20,00" at bounding box center [787, 499] width 84 height 17
type input "2"
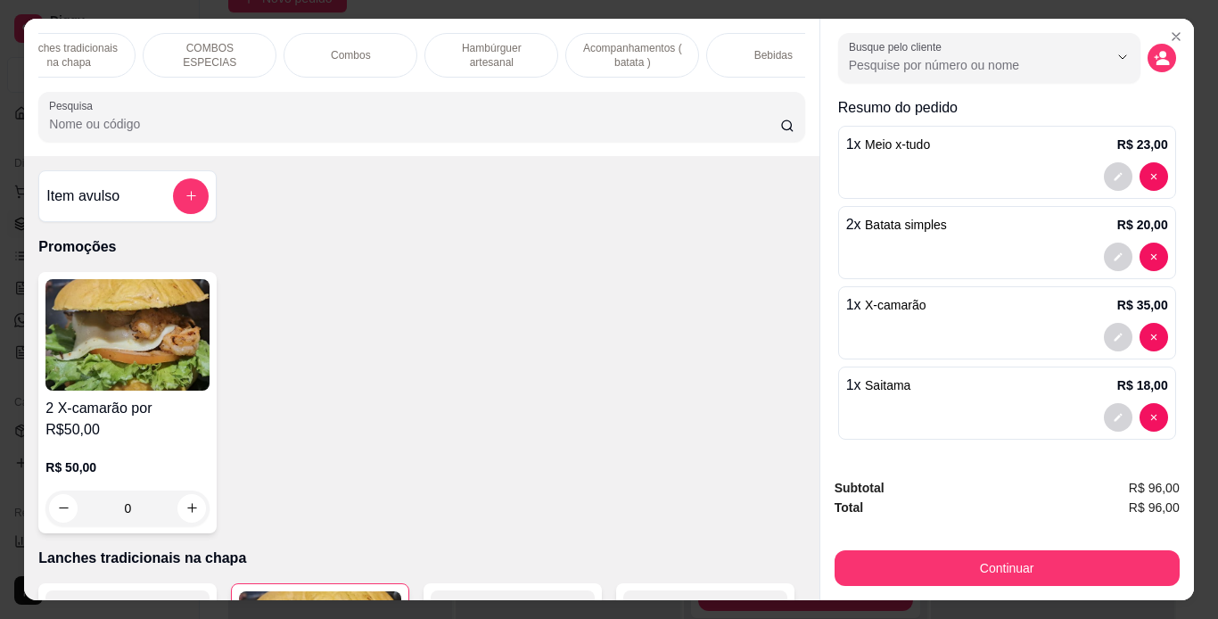
scroll to position [0, 183]
click at [757, 48] on p "Bebidas" at bounding box center [768, 55] width 38 height 14
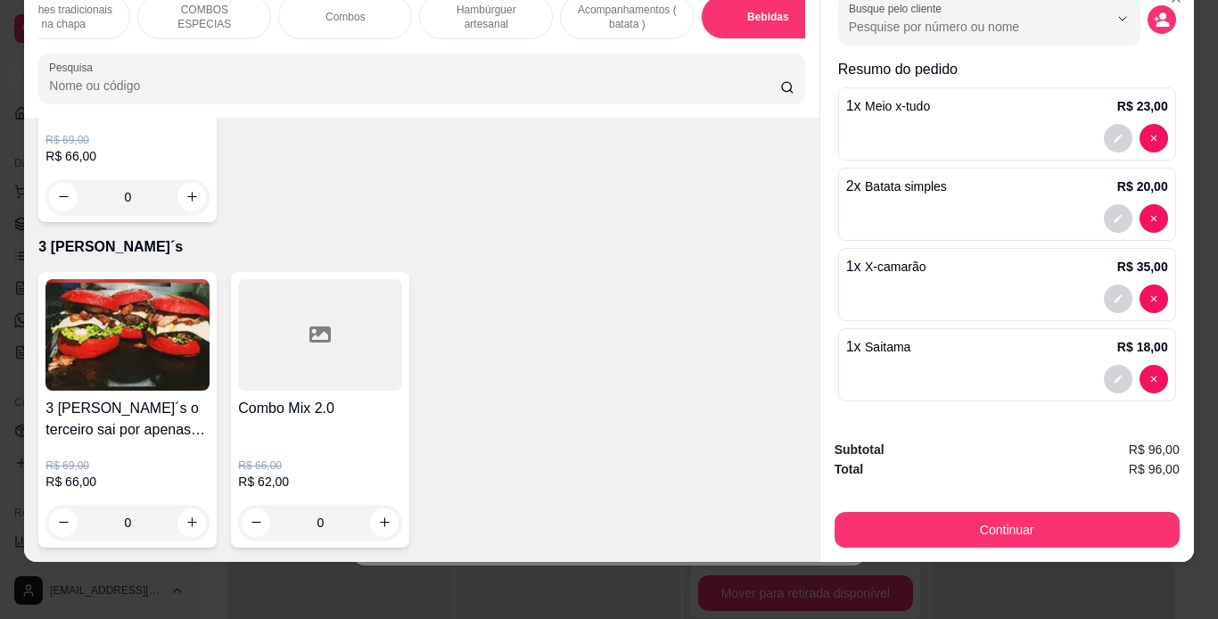
scroll to position [5593, 0]
type input "1"
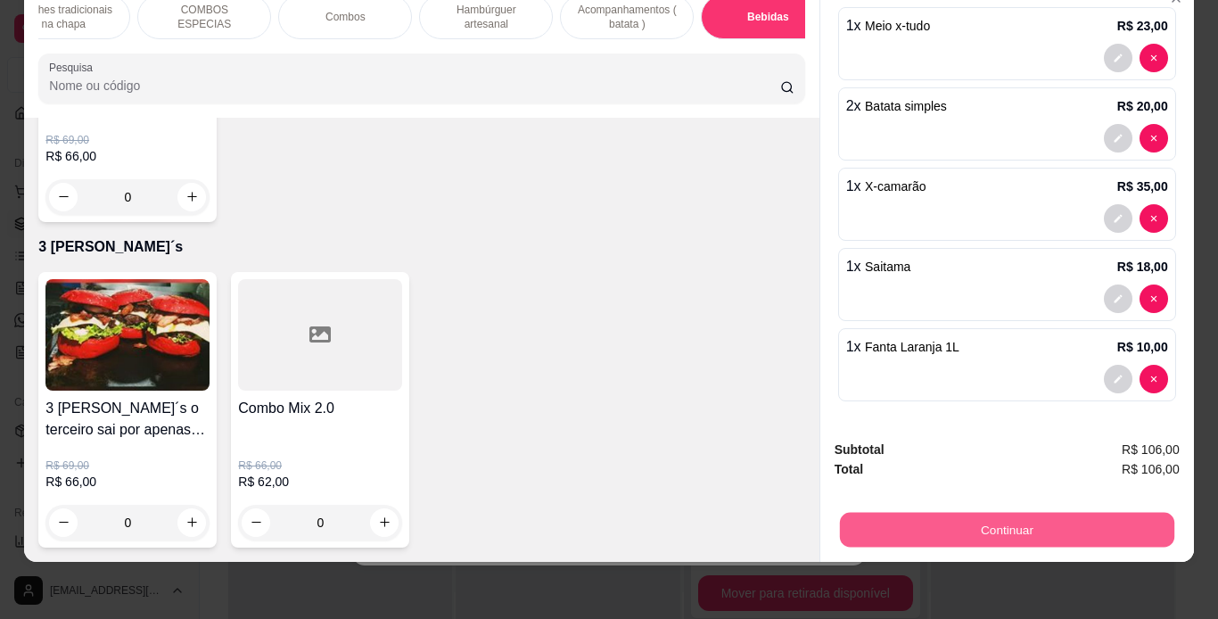
click at [1066, 521] on button "Continuar" at bounding box center [1006, 530] width 335 height 35
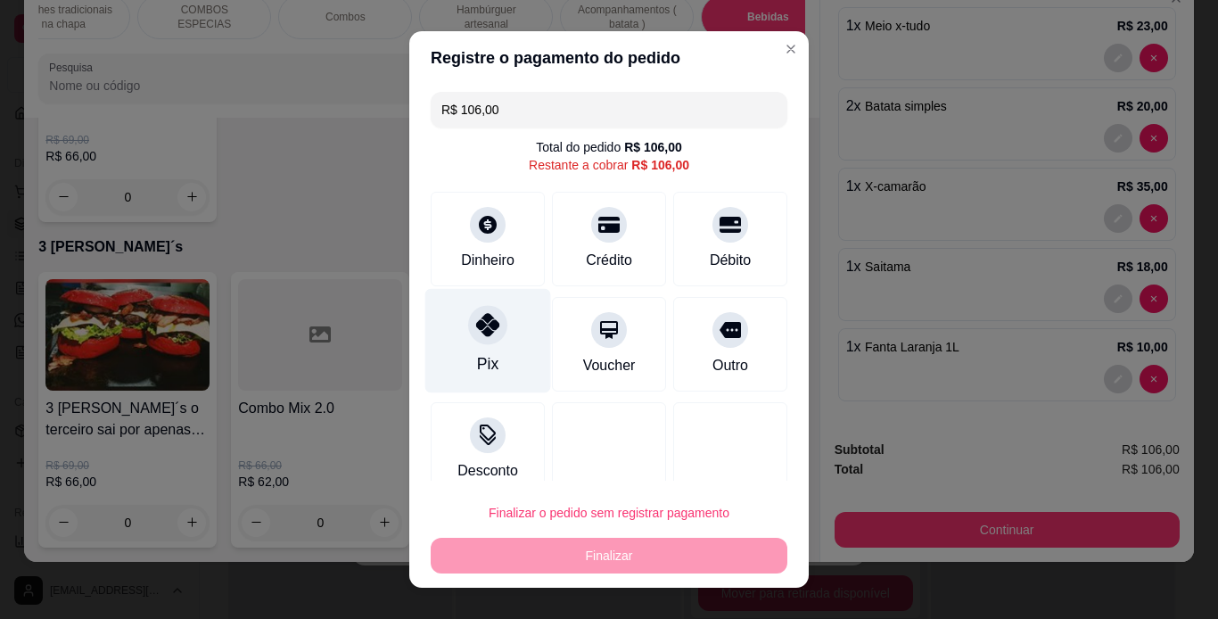
click at [476, 326] on icon at bounding box center [487, 324] width 23 height 23
type input "R$ 0,00"
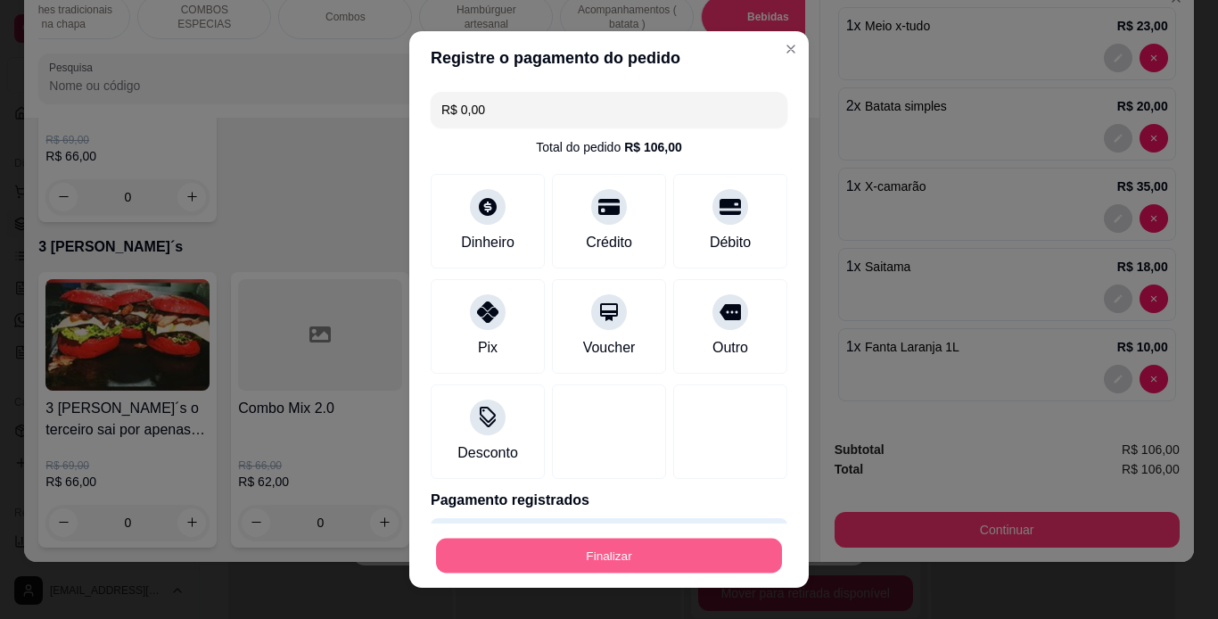
click at [579, 543] on button "Finalizar" at bounding box center [609, 556] width 346 height 35
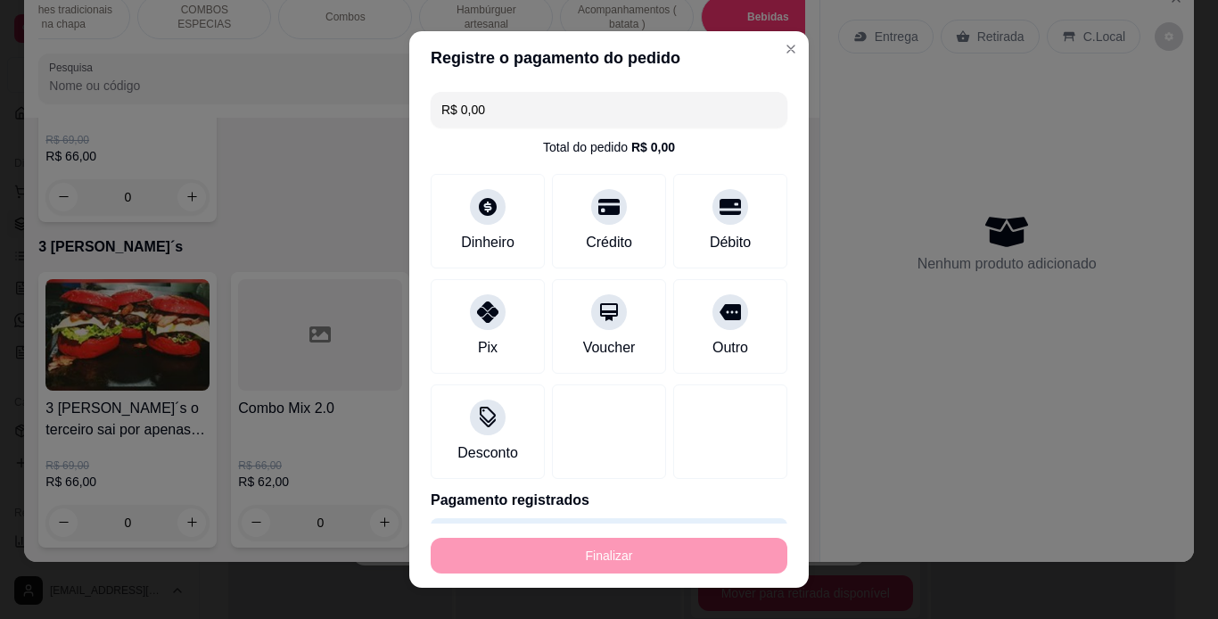
type input "0"
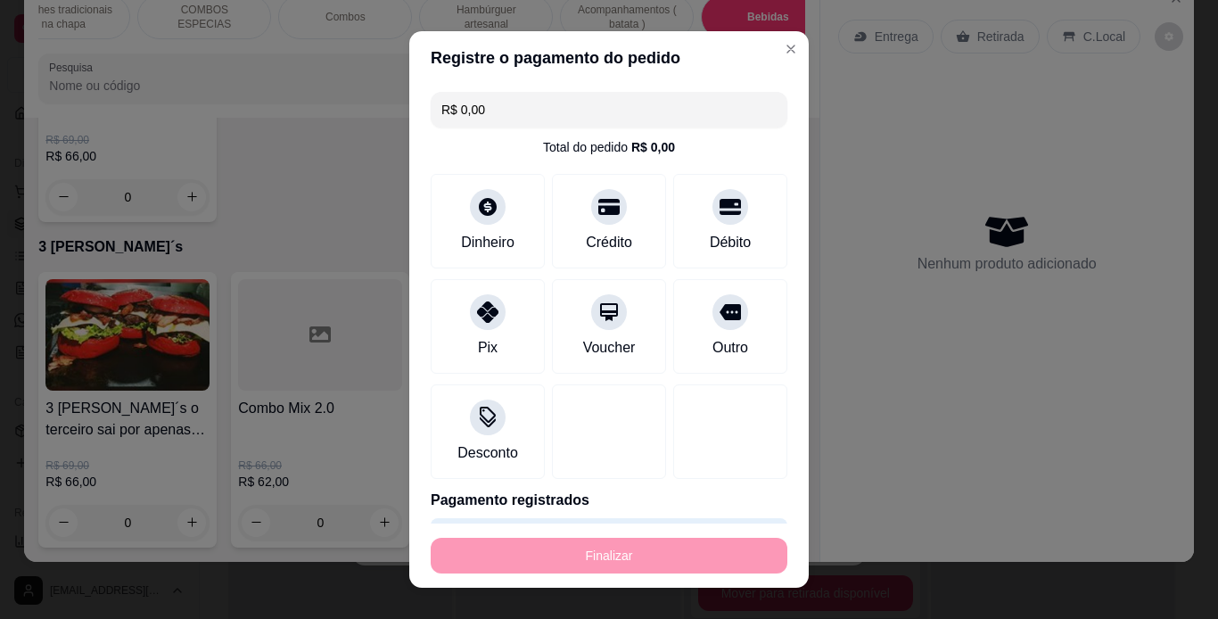
type input "-R$ 106,00"
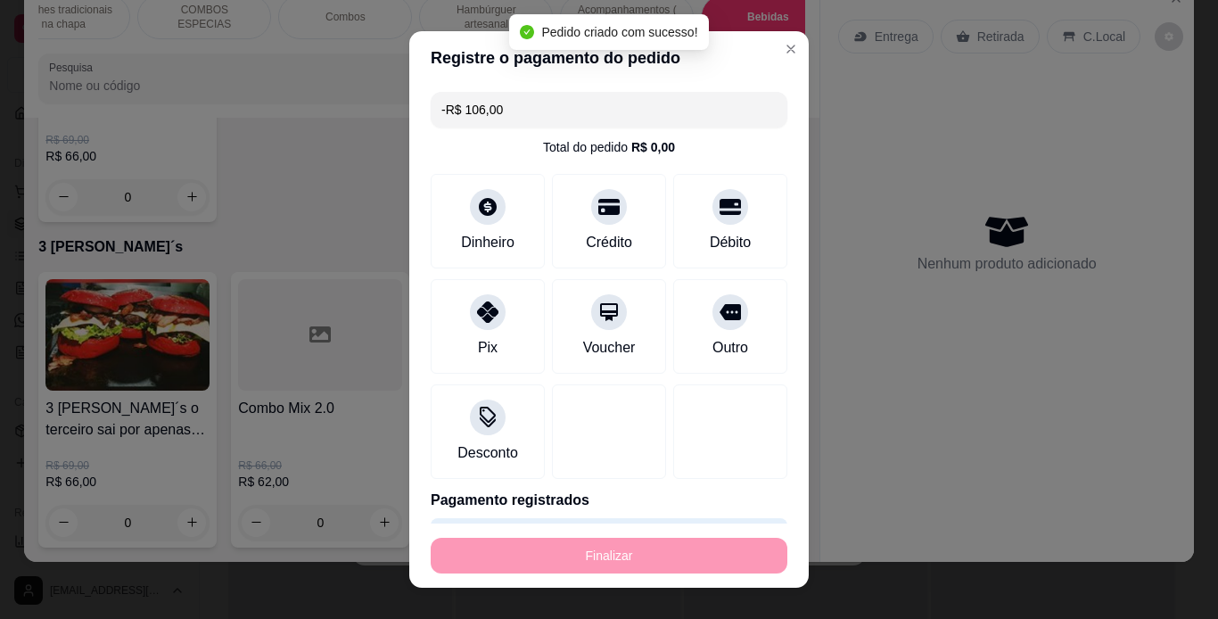
scroll to position [0, 0]
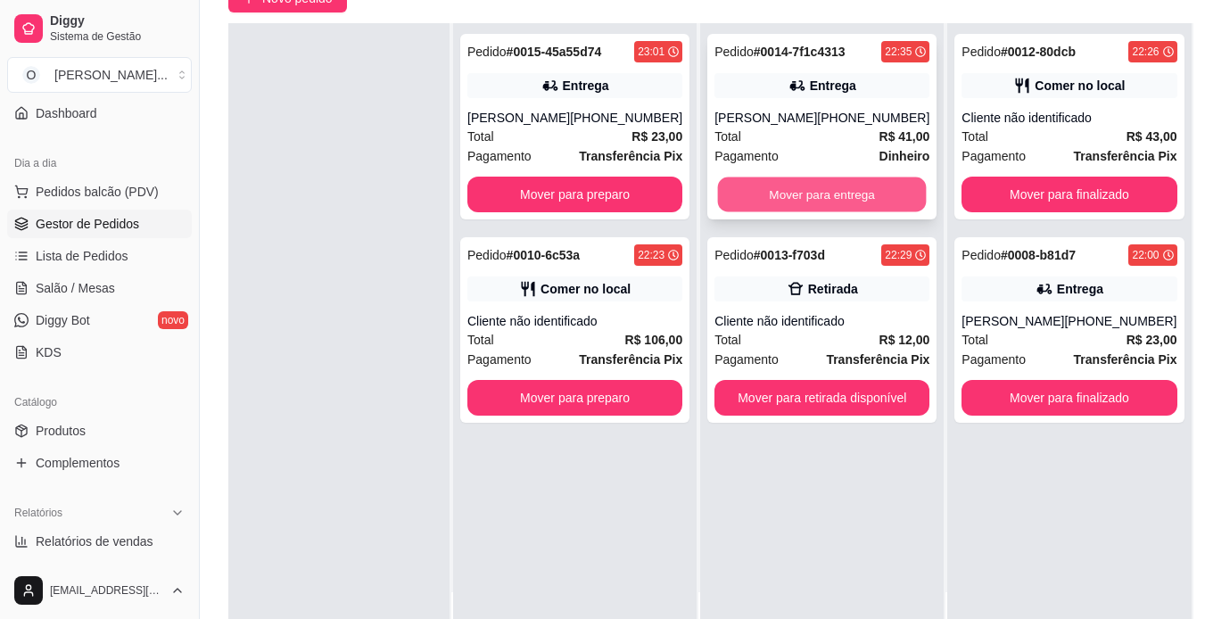
click at [812, 196] on button "Mover para entrega" at bounding box center [822, 195] width 209 height 35
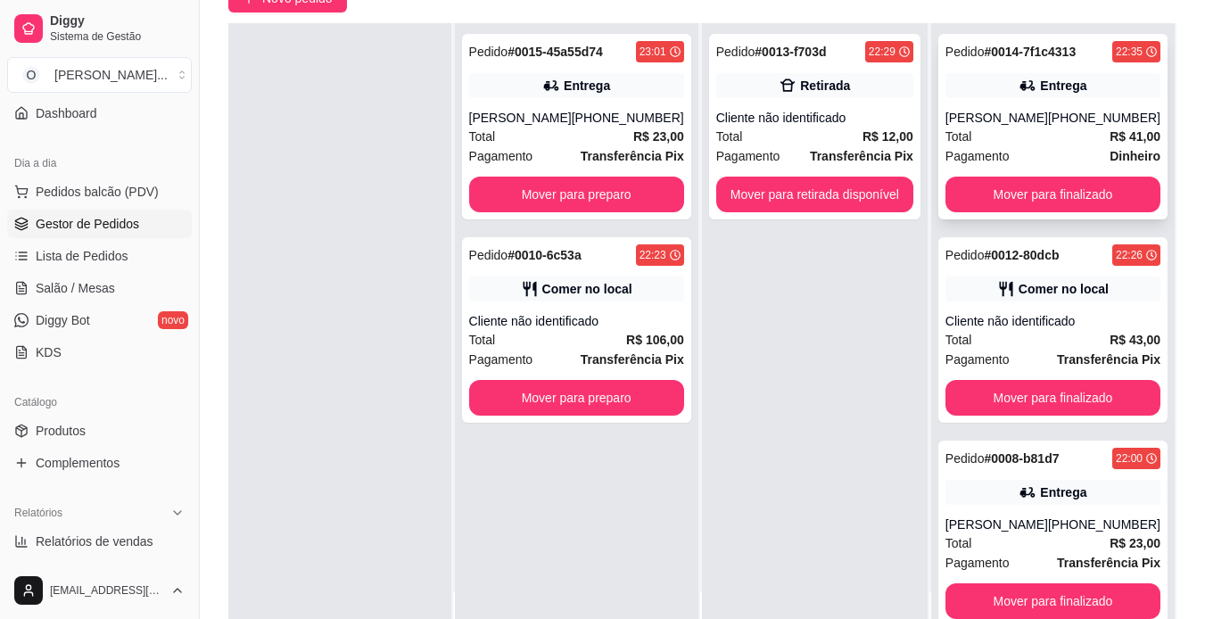
click at [985, 105] on div "Pedido # 0014-7f1c4313 22:35 Entrega [PERSON_NAME] [PHONE_NUMBER] Total R$ 41,0…" at bounding box center [1052, 127] width 229 height 186
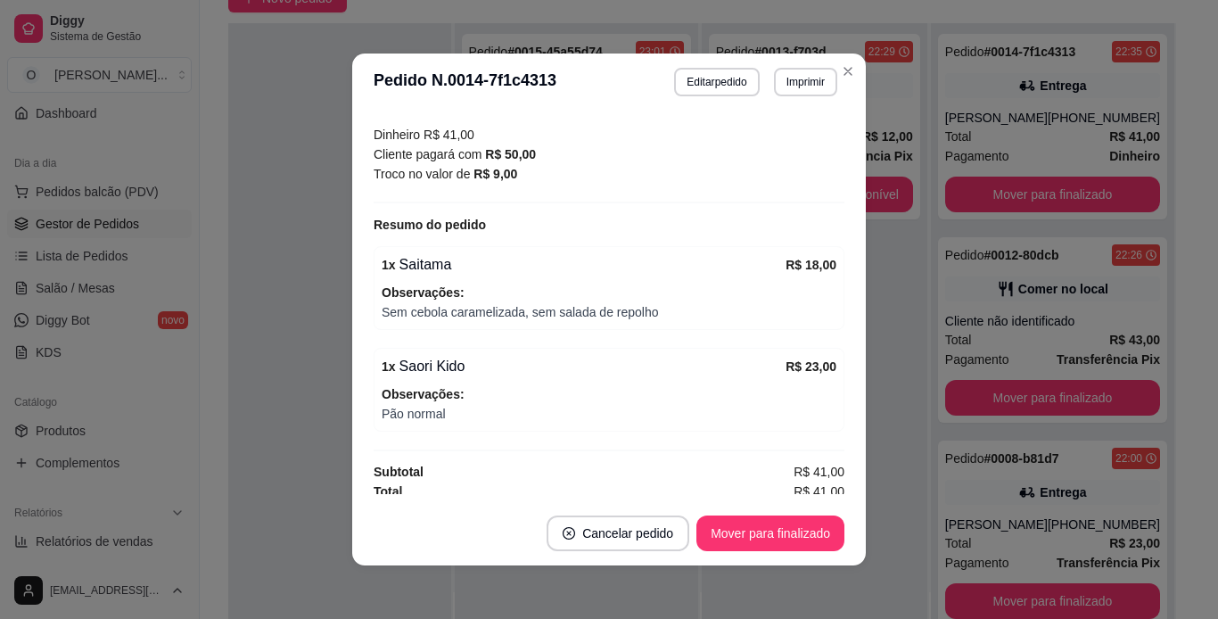
scroll to position [496, 0]
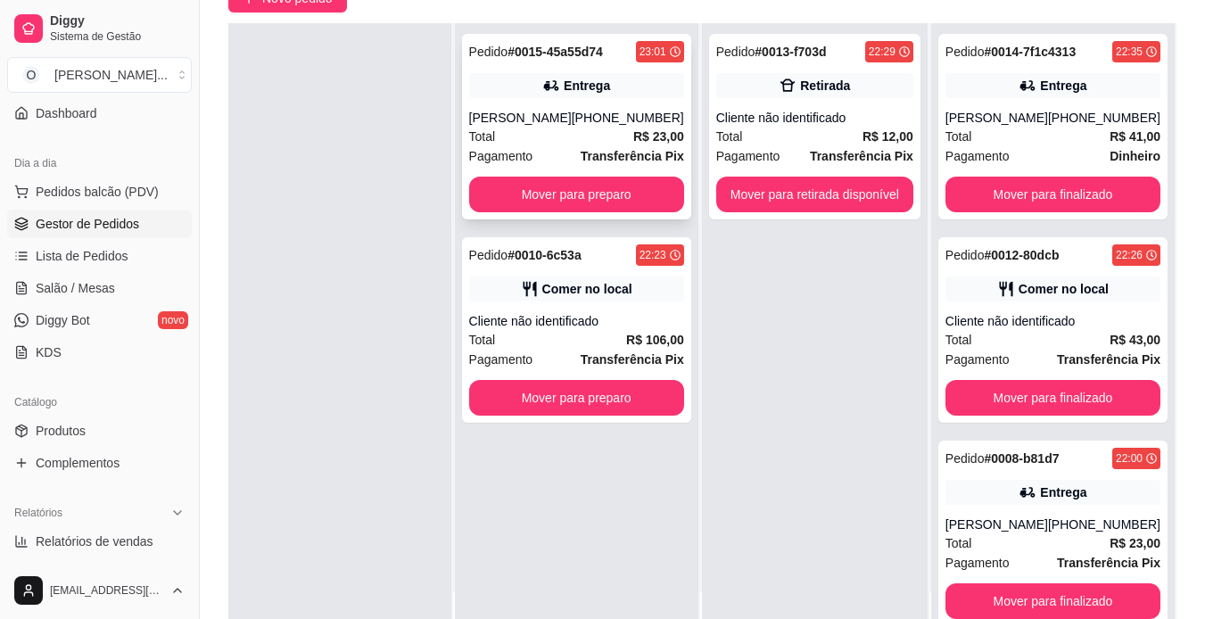
click at [537, 126] on div "[PERSON_NAME]" at bounding box center [520, 118] width 103 height 18
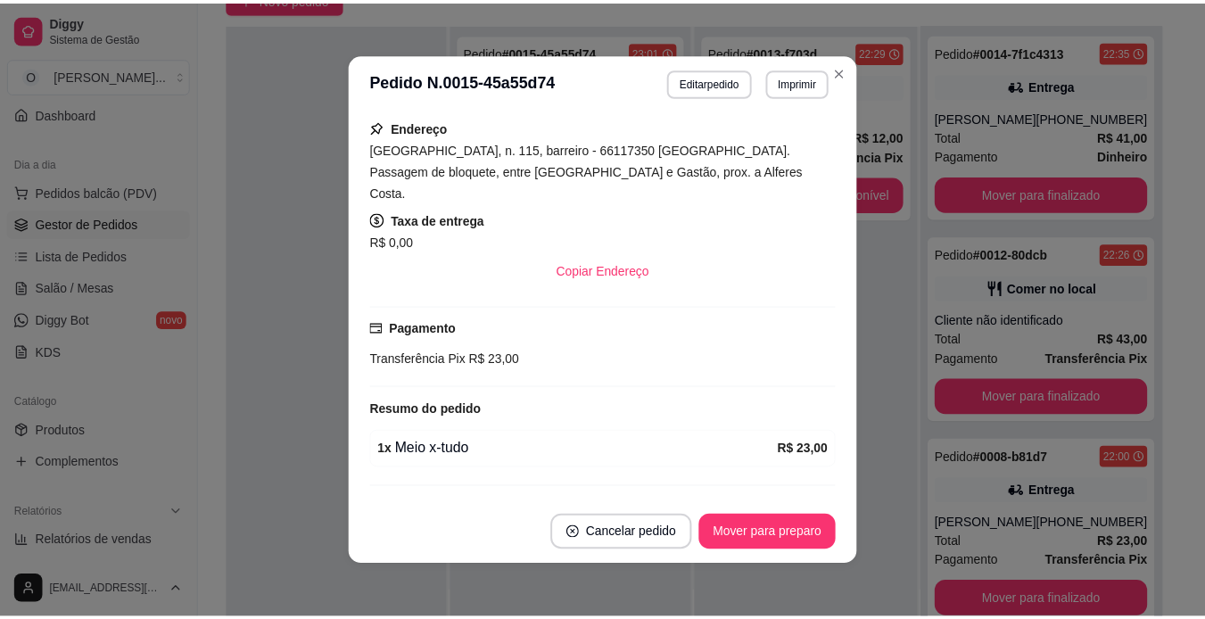
scroll to position [319, 0]
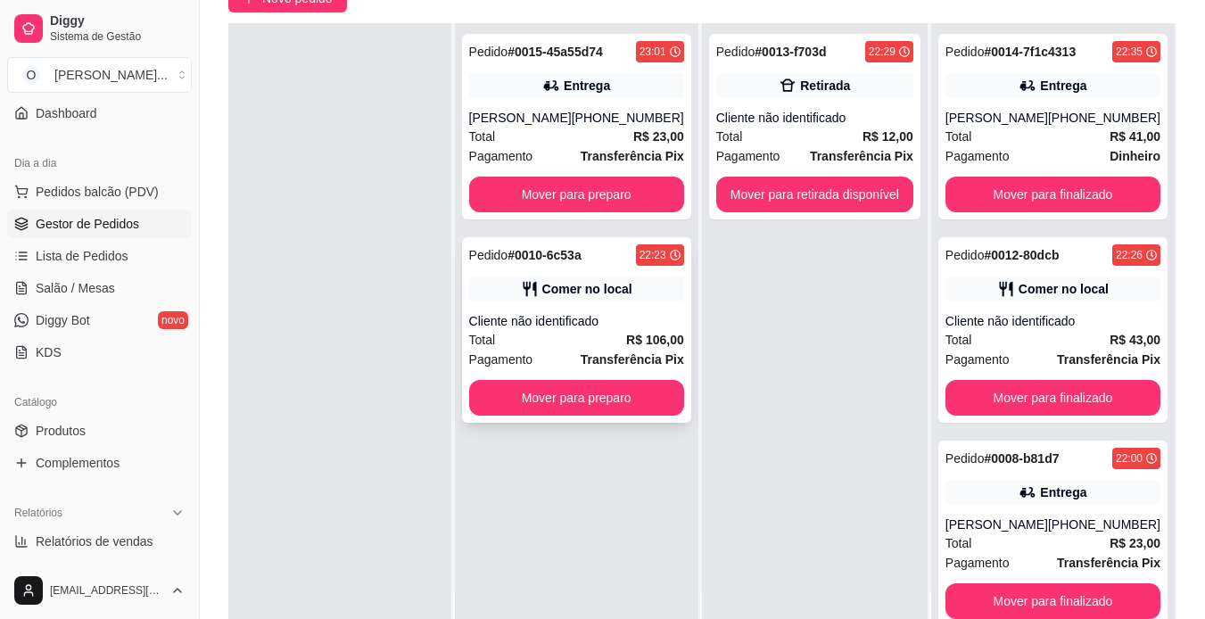
click at [527, 316] on div "Cliente não identificado" at bounding box center [576, 321] width 215 height 18
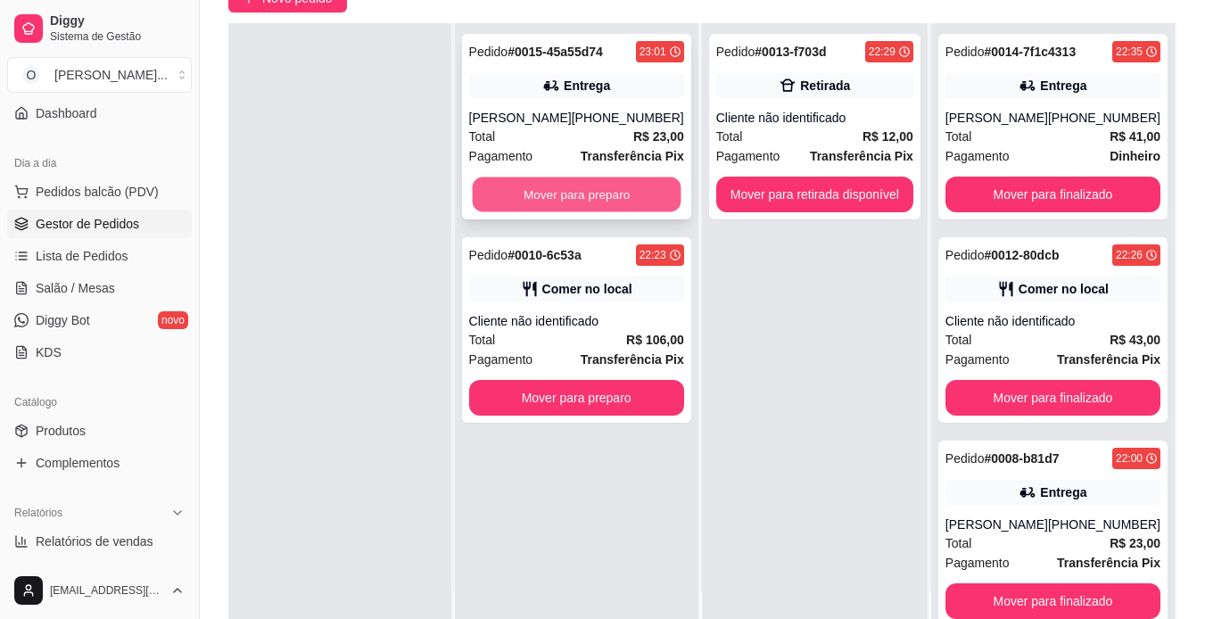
click at [534, 198] on button "Mover para preparo" at bounding box center [576, 195] width 209 height 35
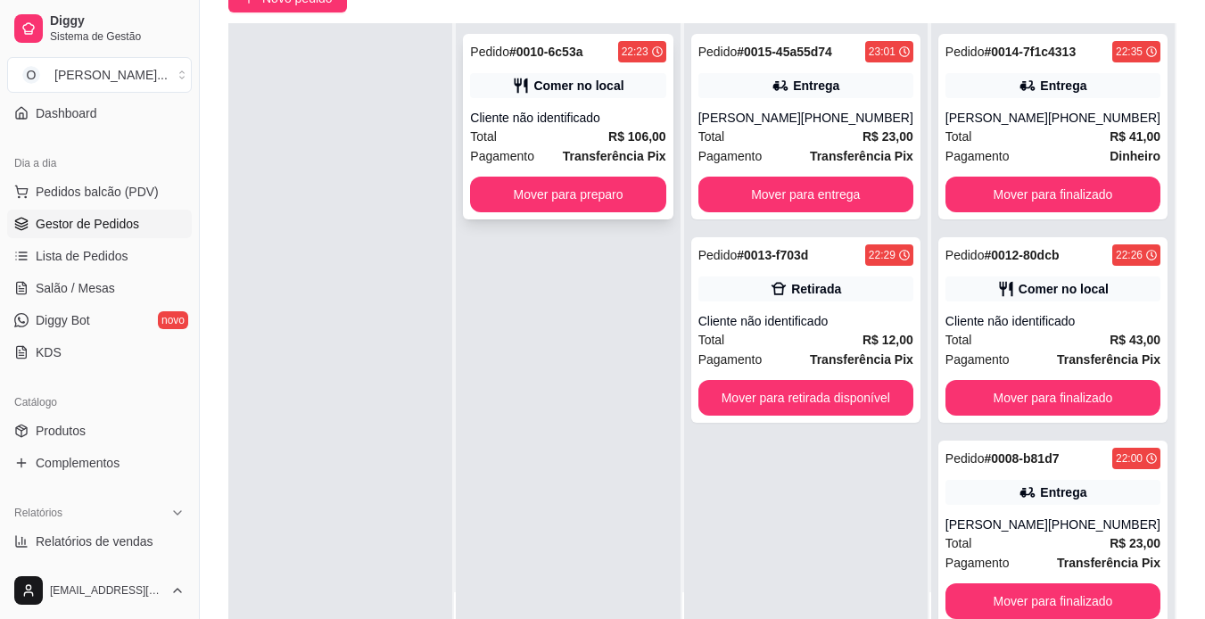
click at [544, 149] on div "Pagamento Transferência Pix" at bounding box center [567, 156] width 195 height 20
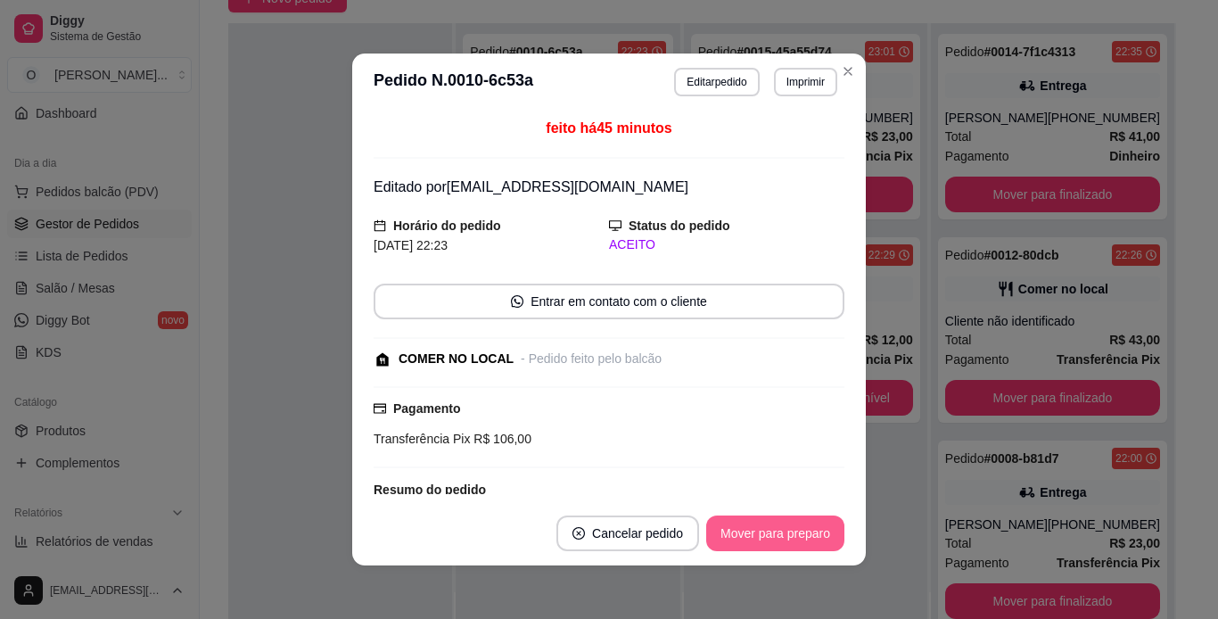
click at [756, 540] on button "Mover para preparo" at bounding box center [775, 534] width 138 height 36
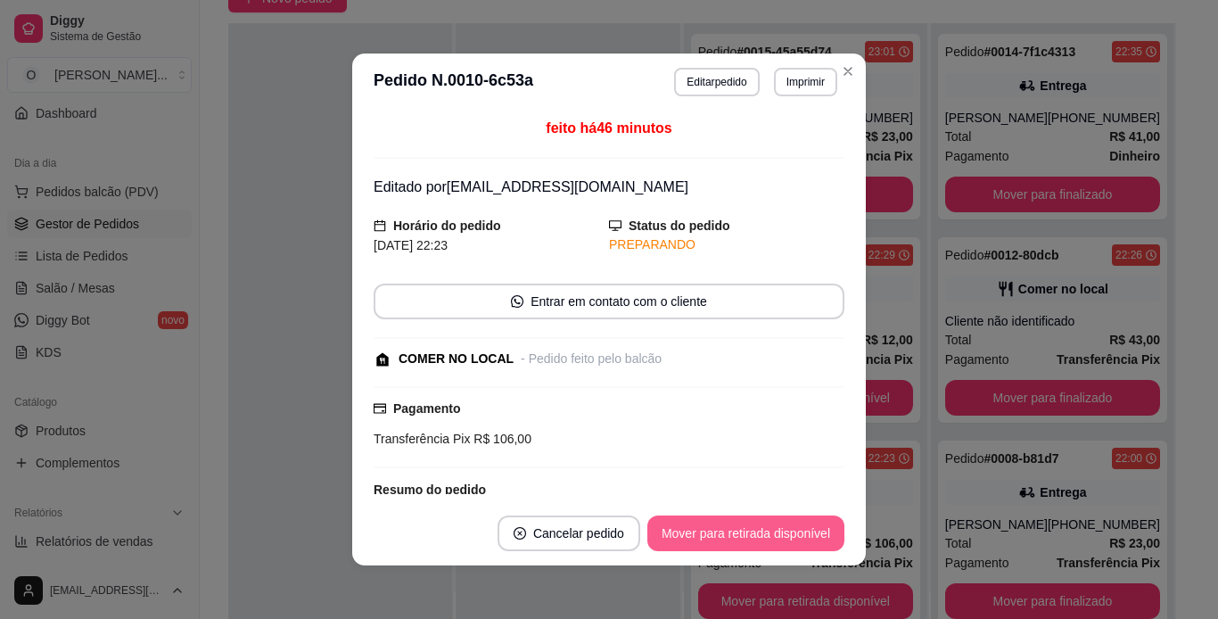
click at [756, 540] on button "Mover para retirada disponível" at bounding box center [746, 534] width 197 height 36
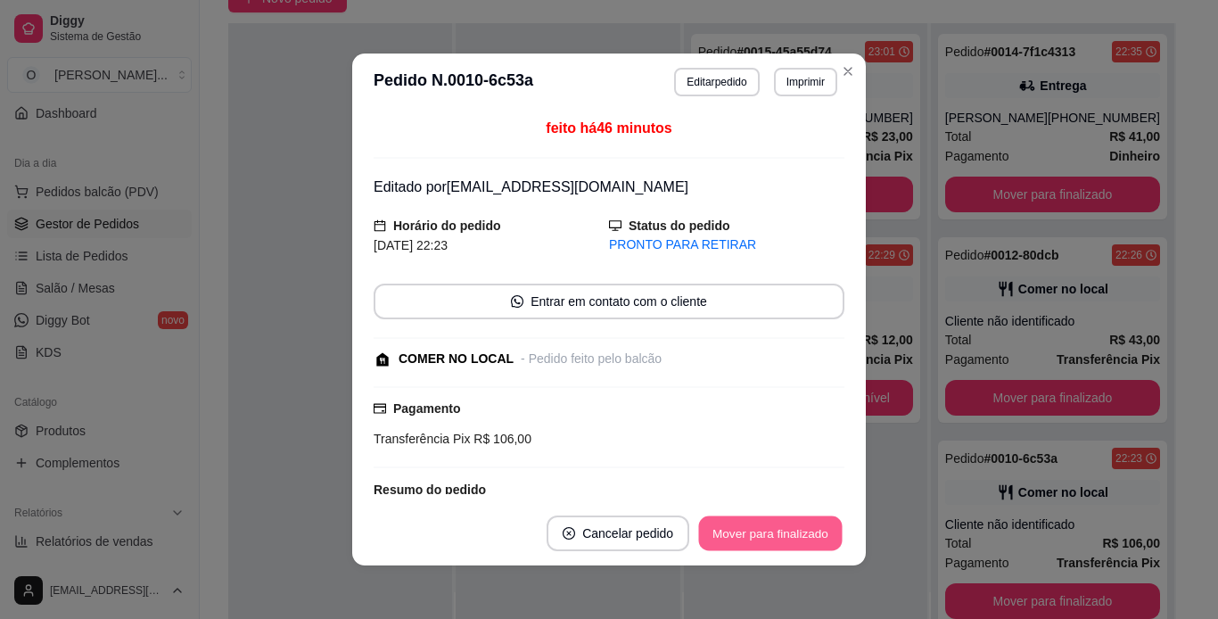
click at [756, 540] on button "Mover para finalizado" at bounding box center [771, 533] width 144 height 35
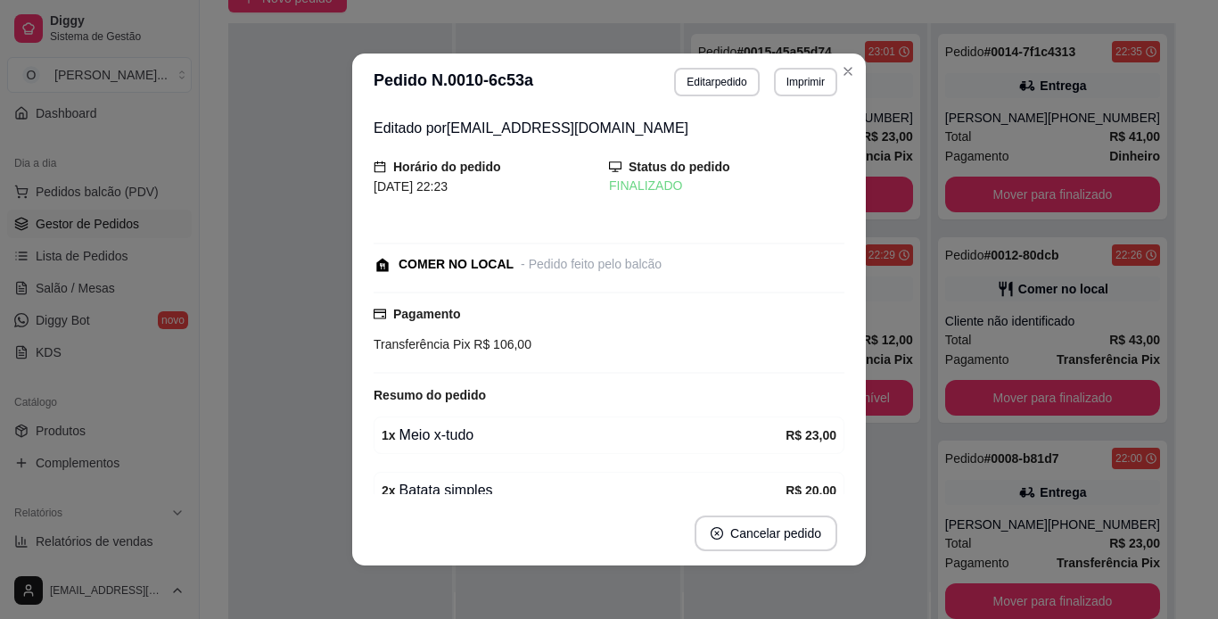
click at [791, 583] on div "**********" at bounding box center [609, 309] width 1218 height 619
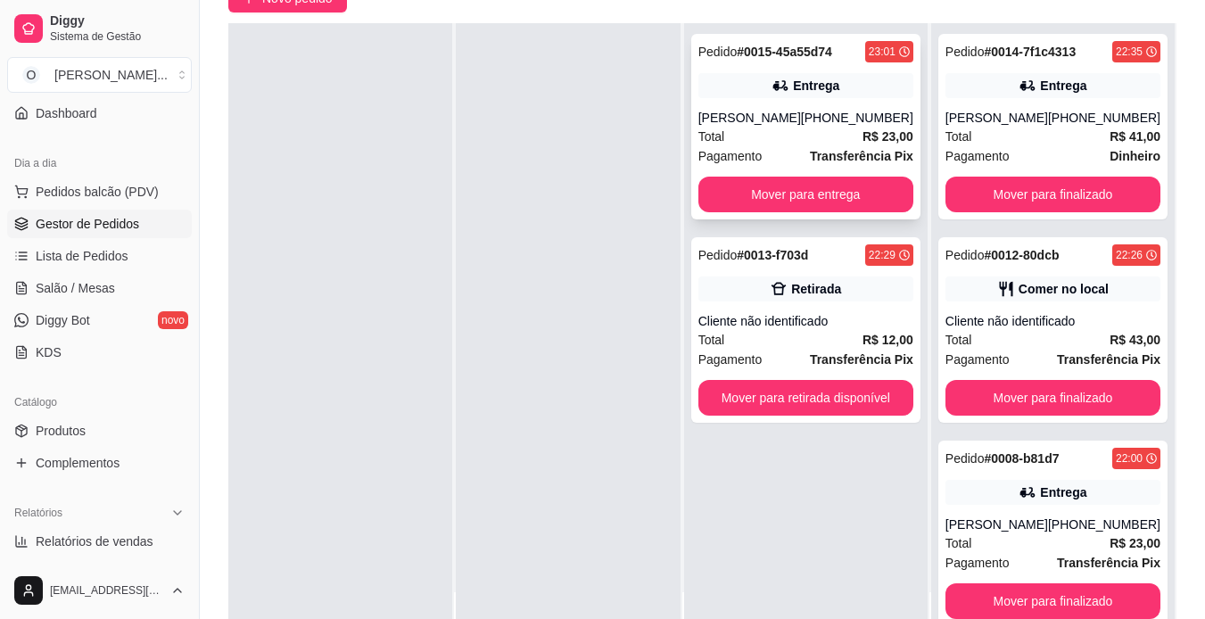
click at [865, 103] on div "Pedido # 0015-45a55d74 23:01 Entrega [PERSON_NAME] [PHONE_NUMBER] Total R$ 23,0…" at bounding box center [805, 127] width 229 height 186
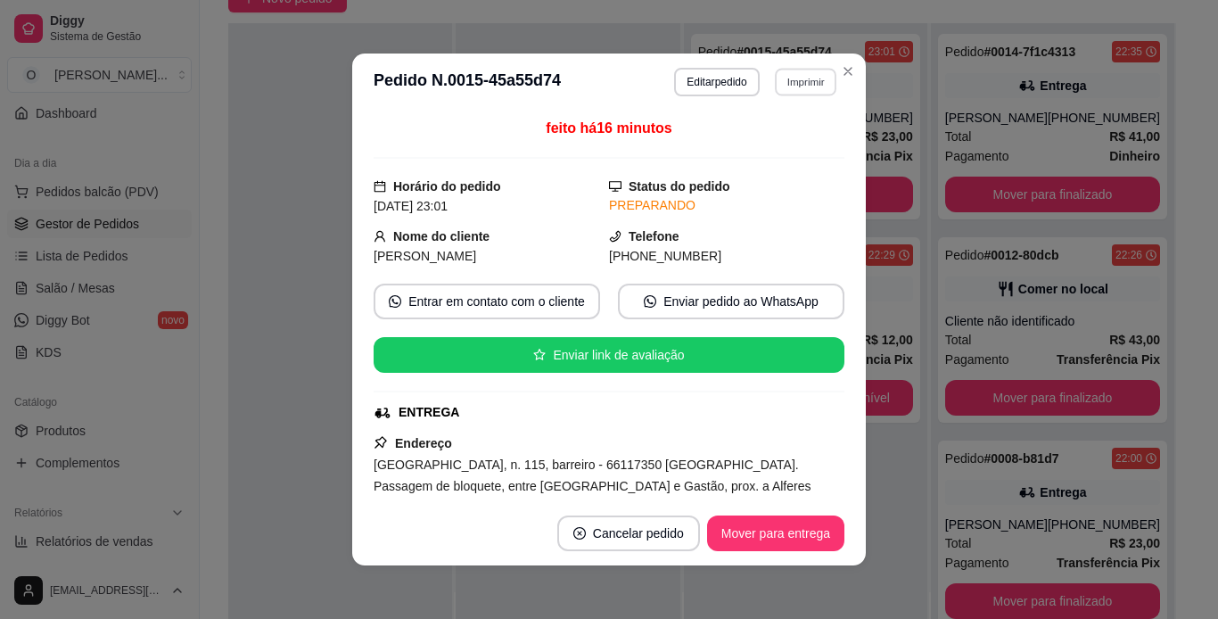
click at [796, 79] on button "Imprimir" at bounding box center [806, 82] width 62 height 28
click at [804, 136] on button "IMPRESSORA" at bounding box center [767, 144] width 125 height 28
click at [796, 545] on button "Mover para entrega" at bounding box center [775, 534] width 137 height 36
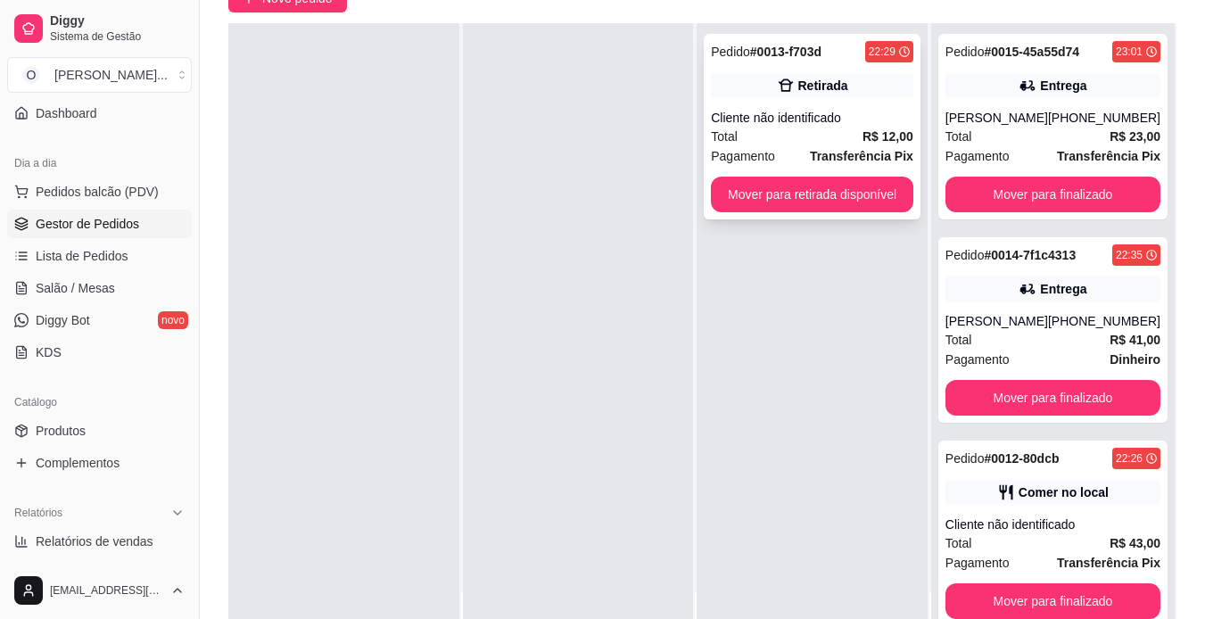
click at [774, 112] on div "Cliente não identificado" at bounding box center [812, 118] width 202 height 18
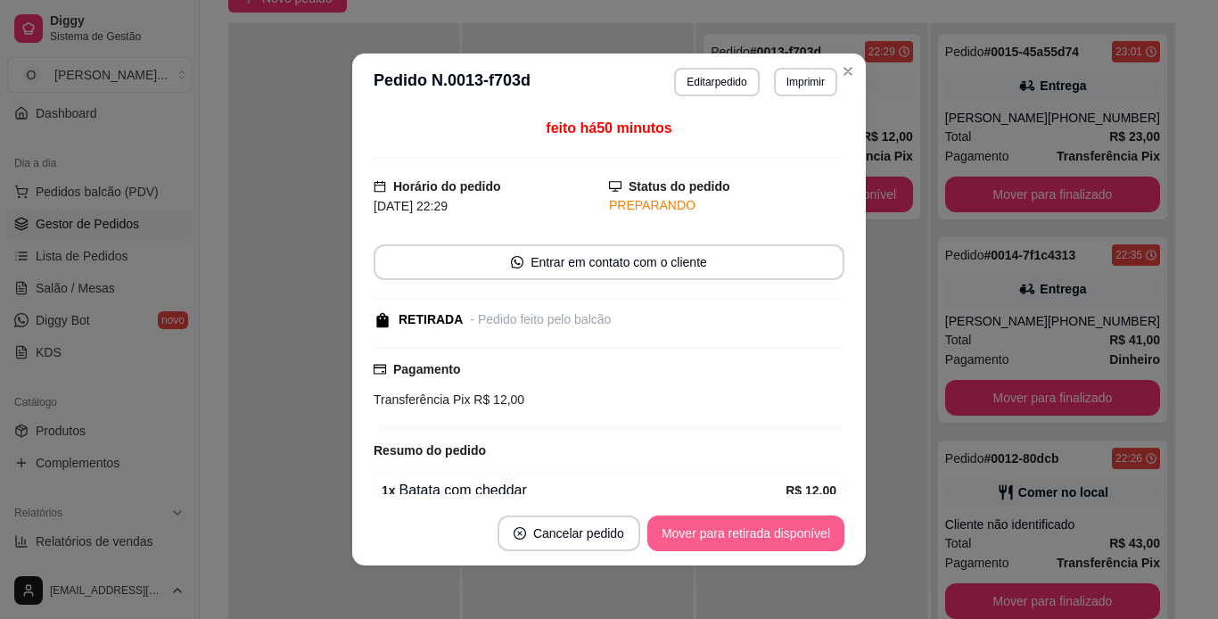
click at [794, 540] on button "Mover para retirada disponível" at bounding box center [746, 534] width 197 height 36
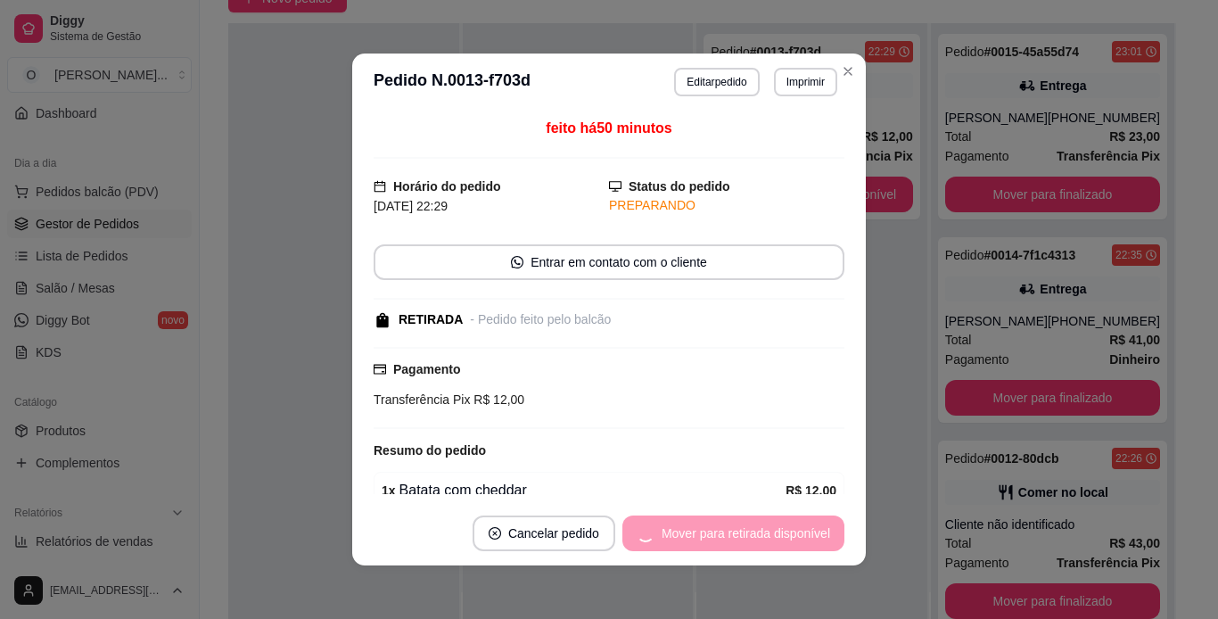
click at [794, 540] on div "Mover para retirada disponível" at bounding box center [734, 534] width 222 height 36
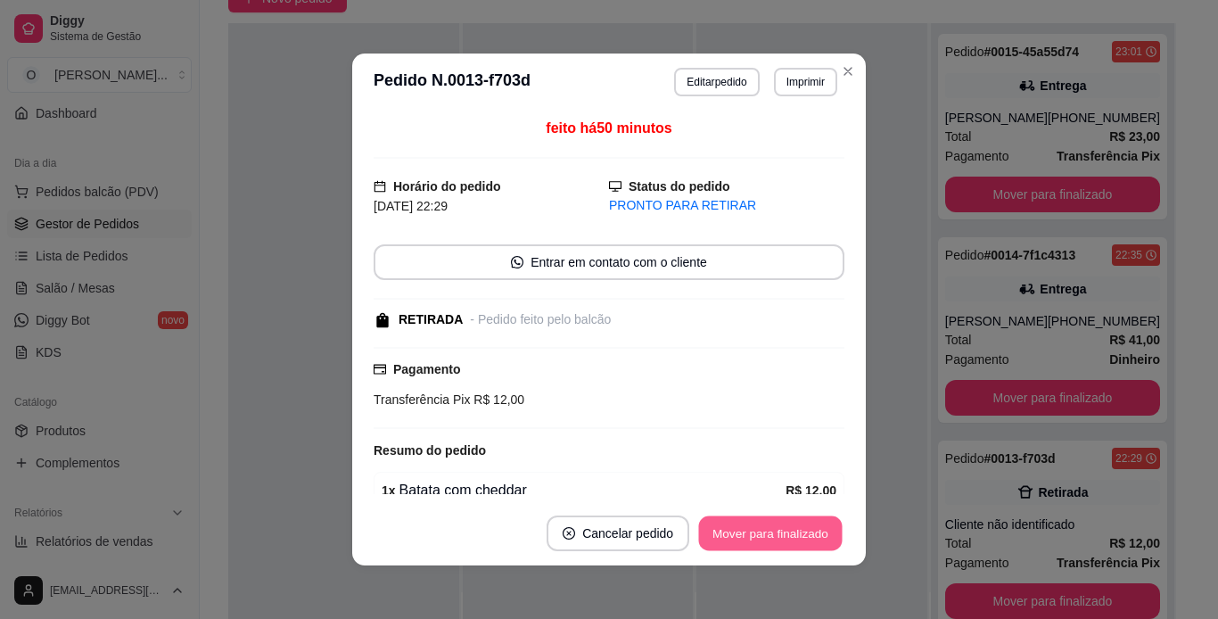
click at [794, 540] on button "Mover para finalizado" at bounding box center [771, 533] width 144 height 35
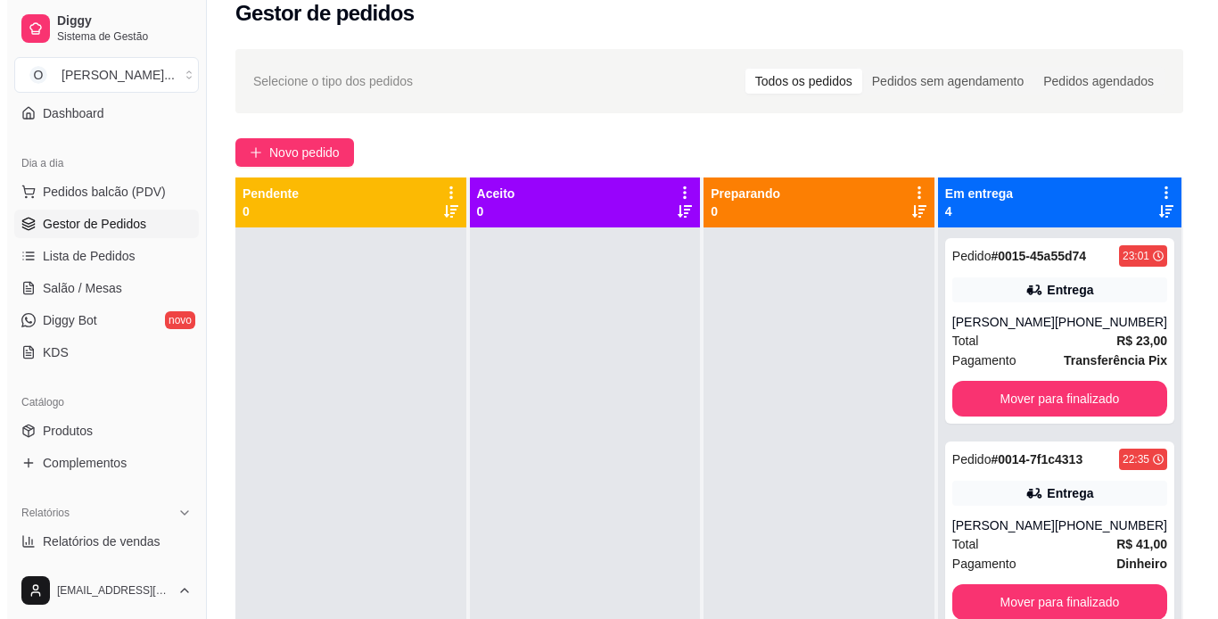
scroll to position [0, 0]
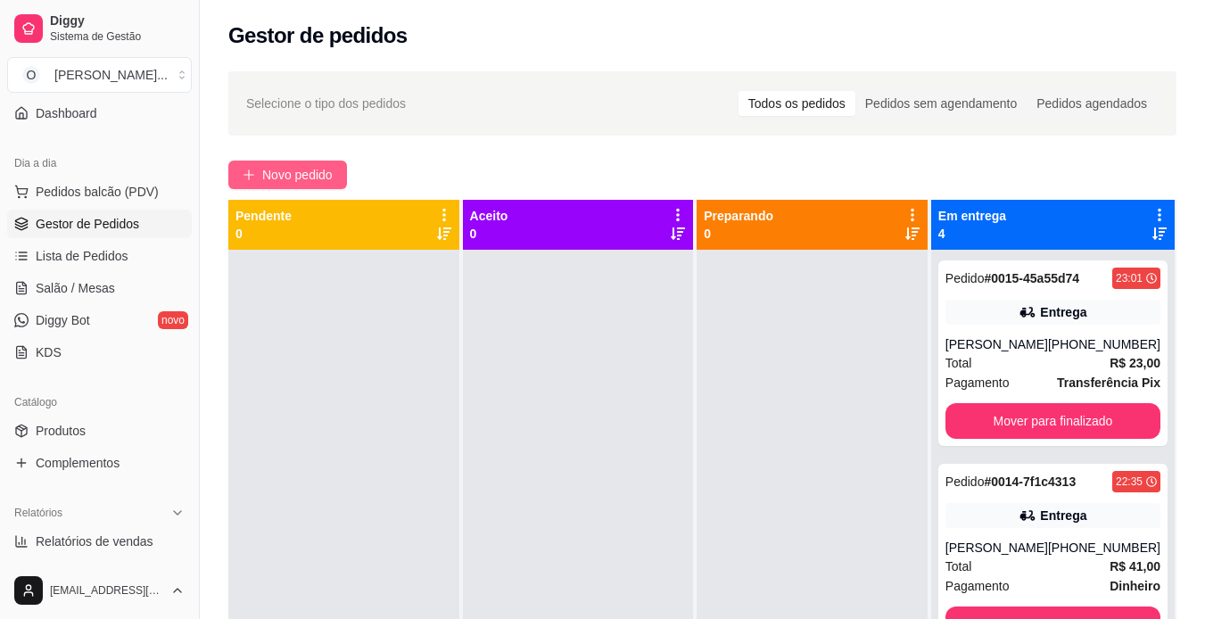
click at [310, 178] on span "Novo pedido" at bounding box center [297, 175] width 70 height 20
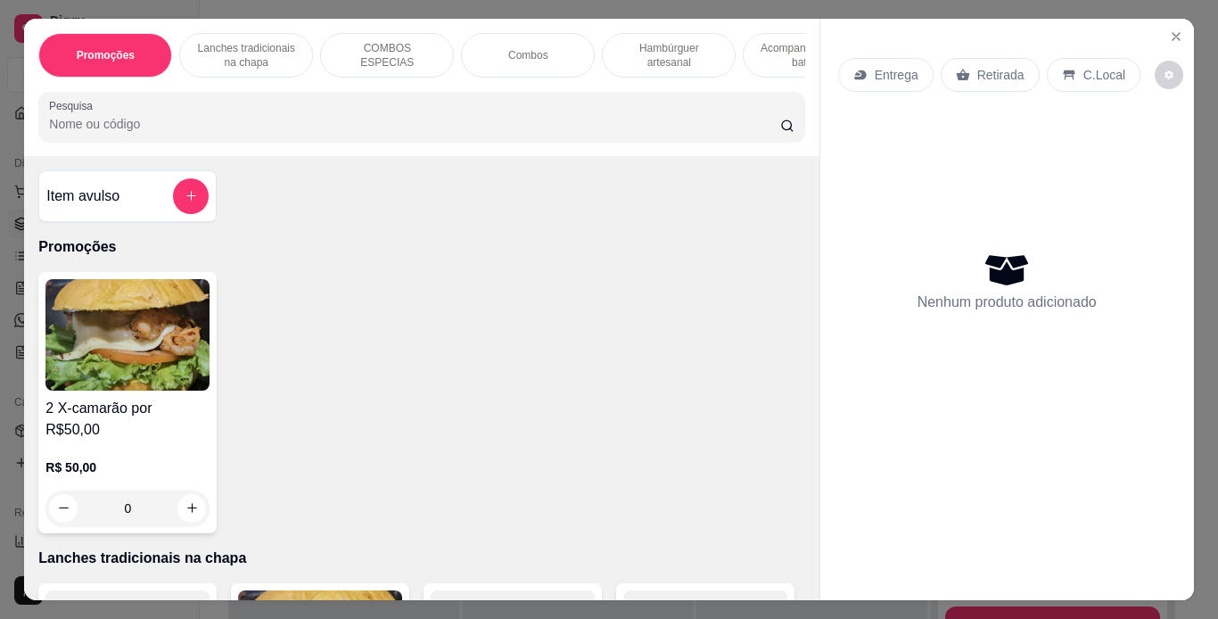
click at [665, 47] on p "Hambúrguer artesanal" at bounding box center [668, 55] width 103 height 29
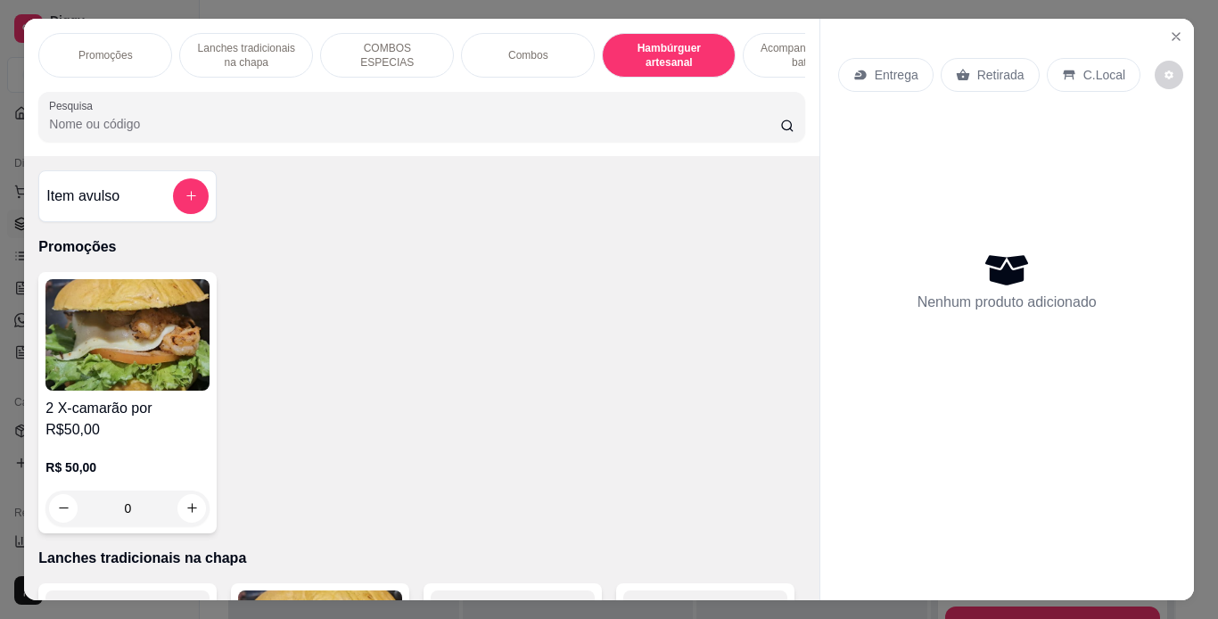
scroll to position [45, 0]
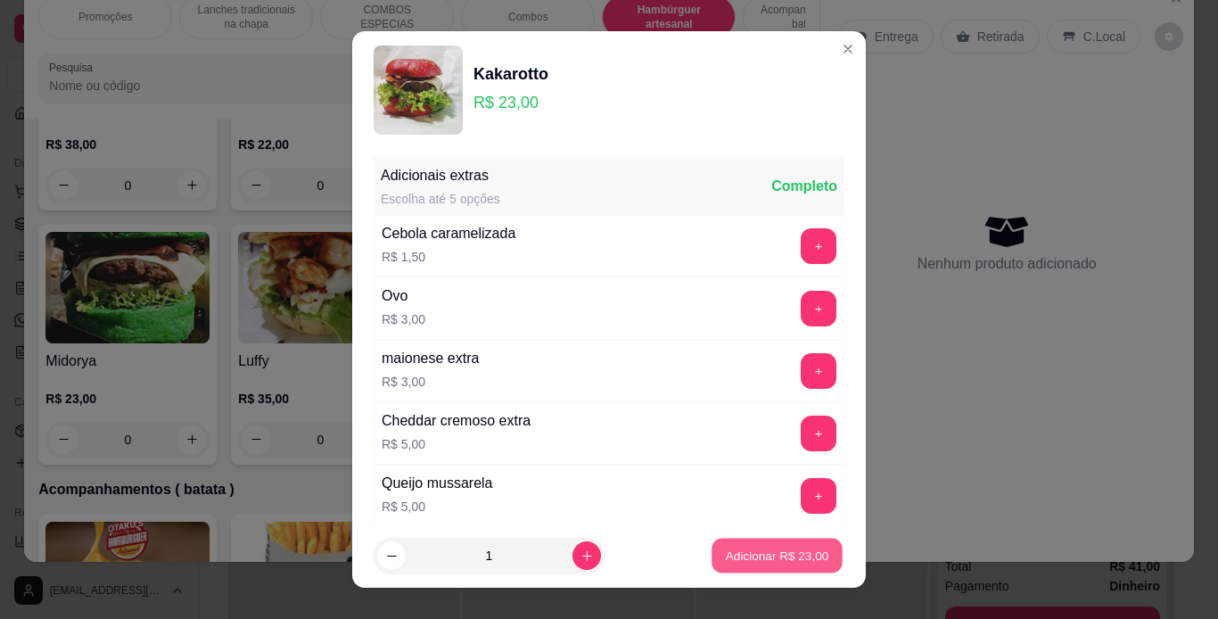
click at [756, 550] on p "Adicionar R$ 23,00" at bounding box center [777, 556] width 103 height 17
type input "1"
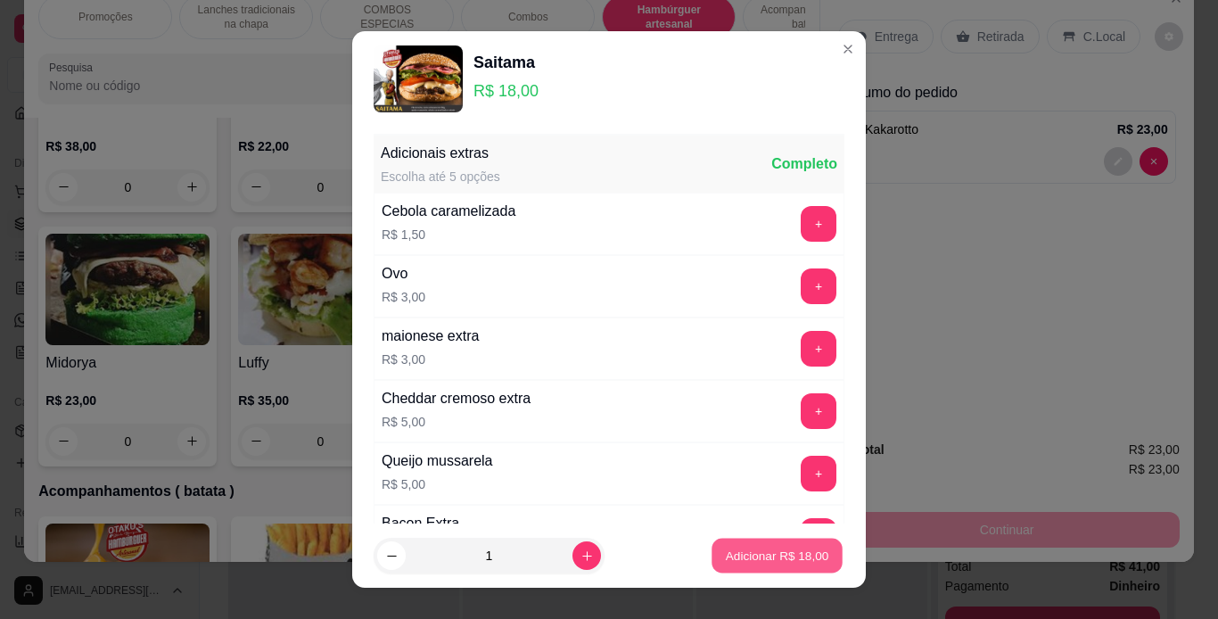
click at [718, 545] on button "Adicionar R$ 18,00" at bounding box center [777, 556] width 131 height 35
type input "1"
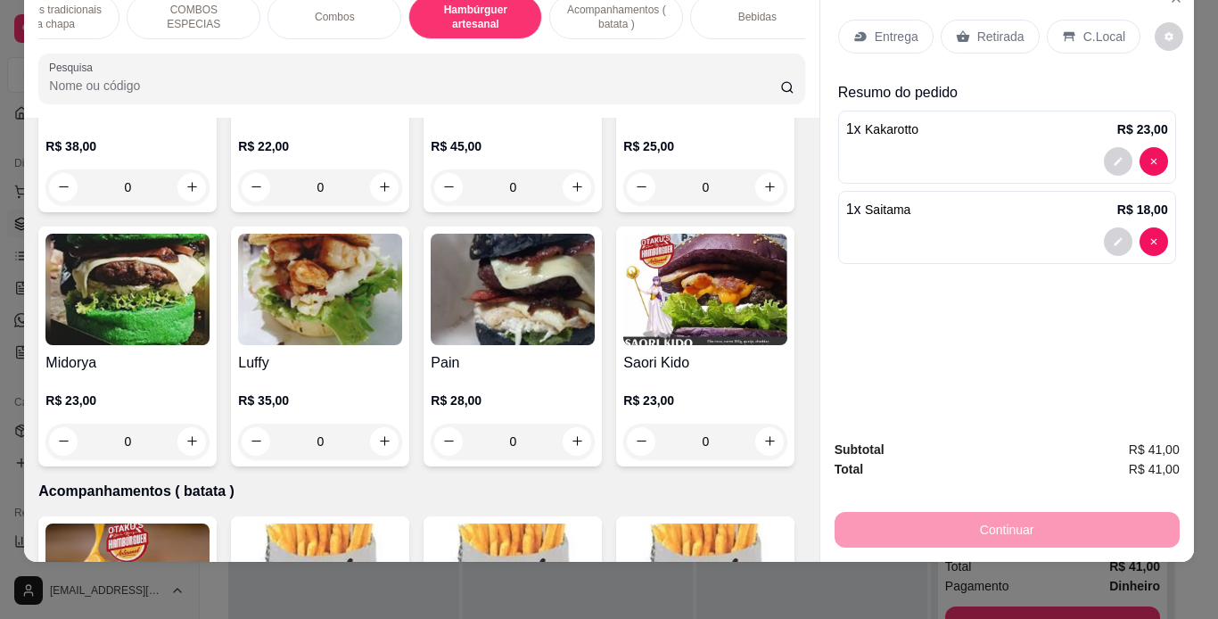
scroll to position [0, 194]
click at [724, 0] on div "Bebidas" at bounding box center [757, 17] width 134 height 45
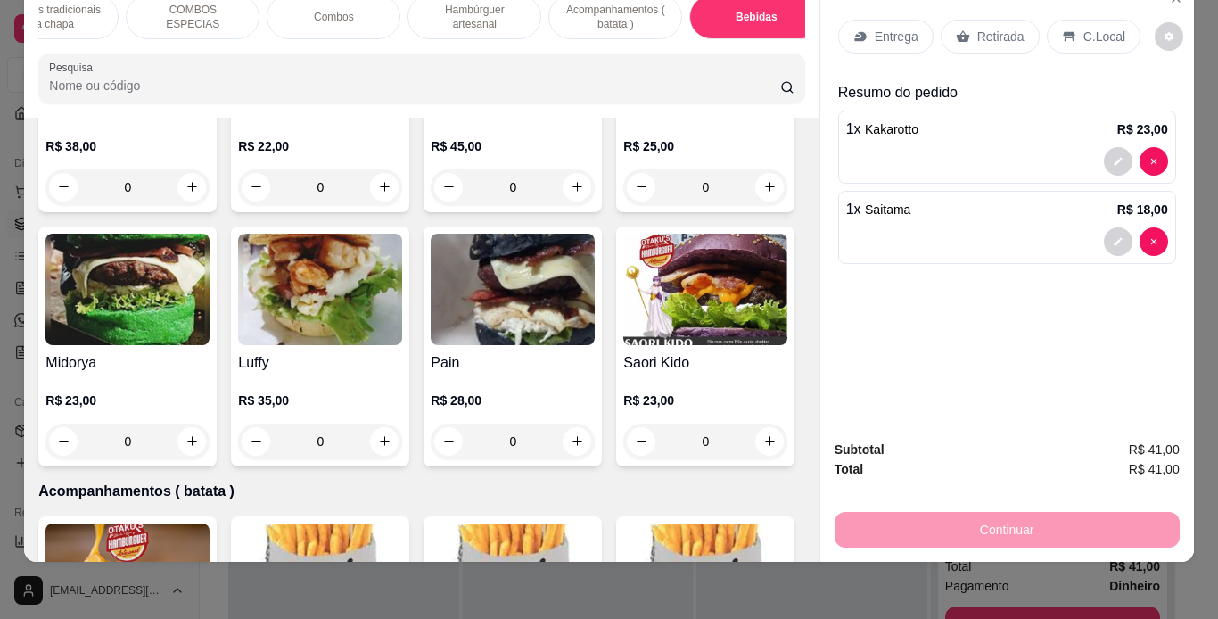
scroll to position [5459, 0]
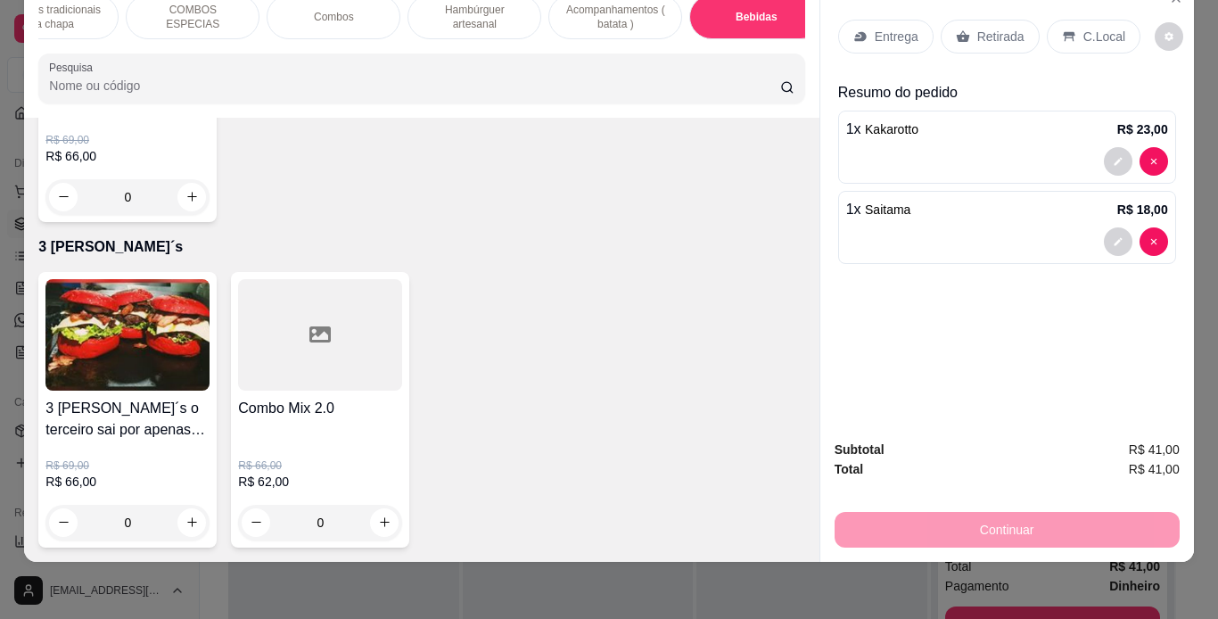
type input "1"
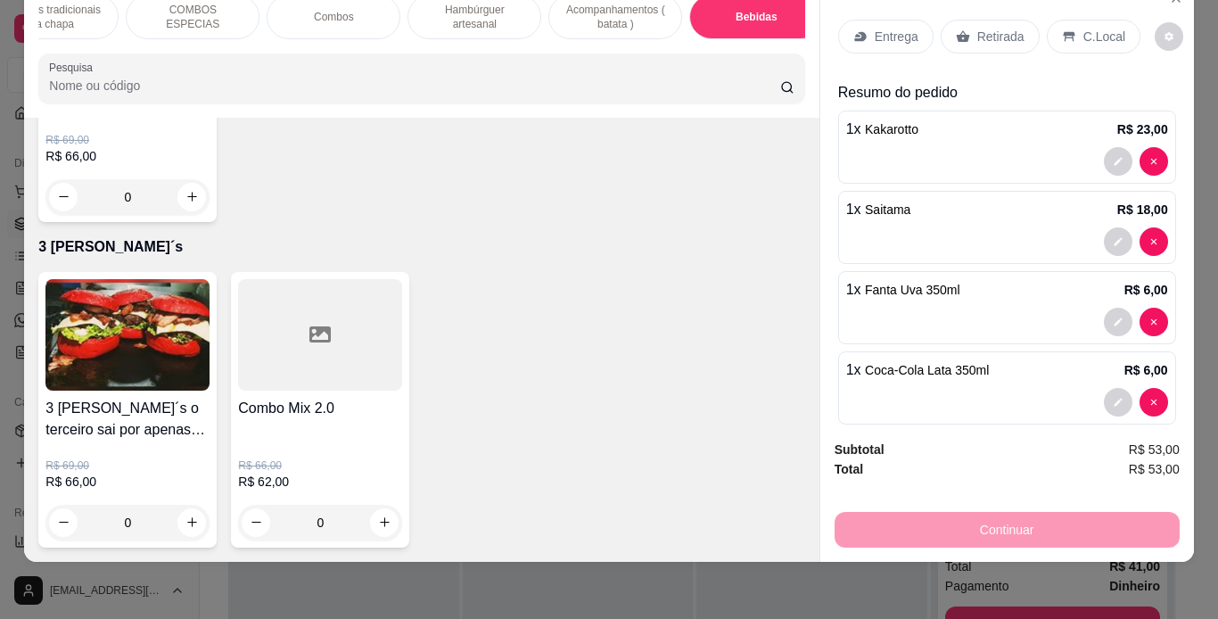
click at [1084, 28] on p "C.Local" at bounding box center [1105, 37] width 42 height 18
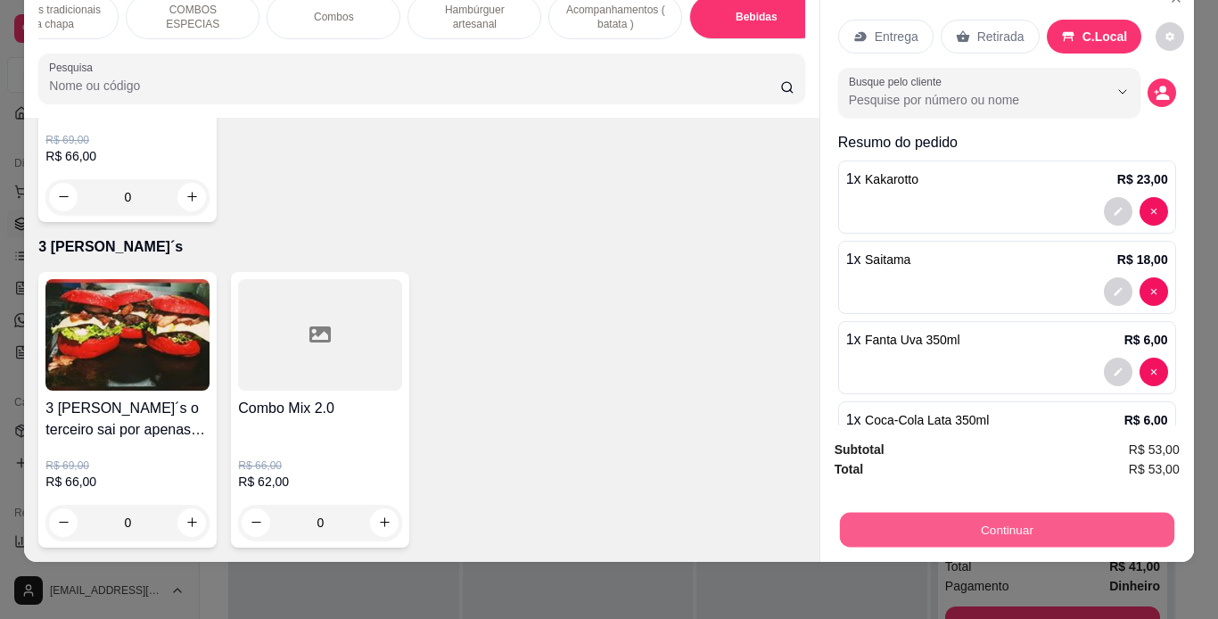
click at [952, 520] on button "Continuar" at bounding box center [1006, 530] width 335 height 35
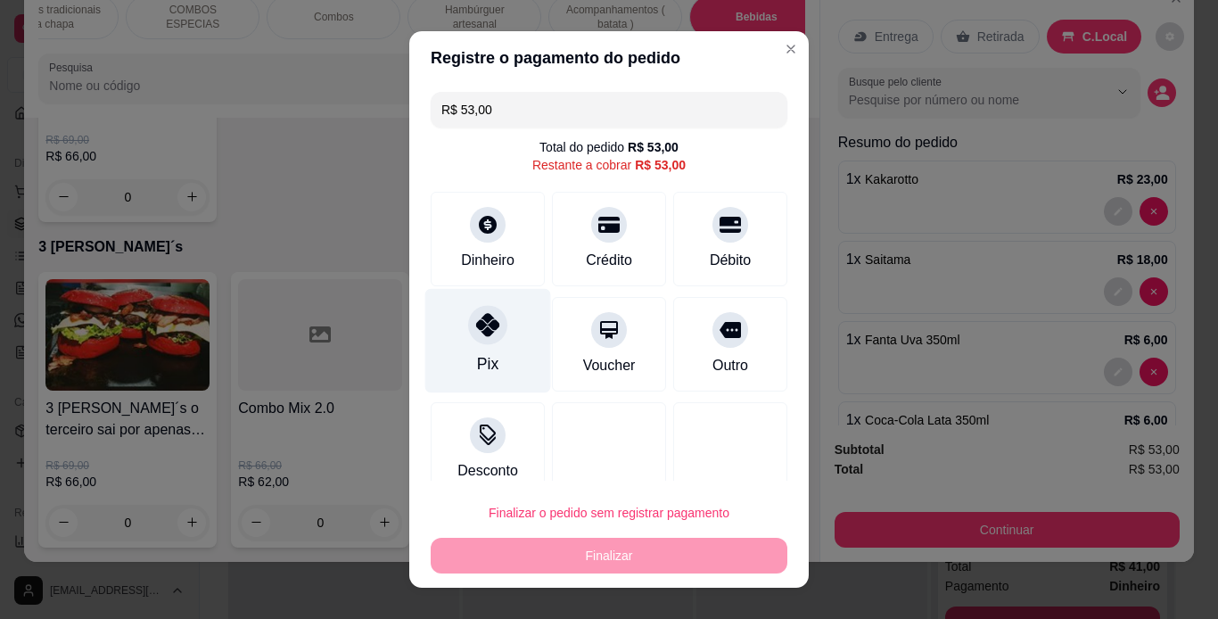
click at [486, 365] on div "Pix" at bounding box center [487, 363] width 21 height 23
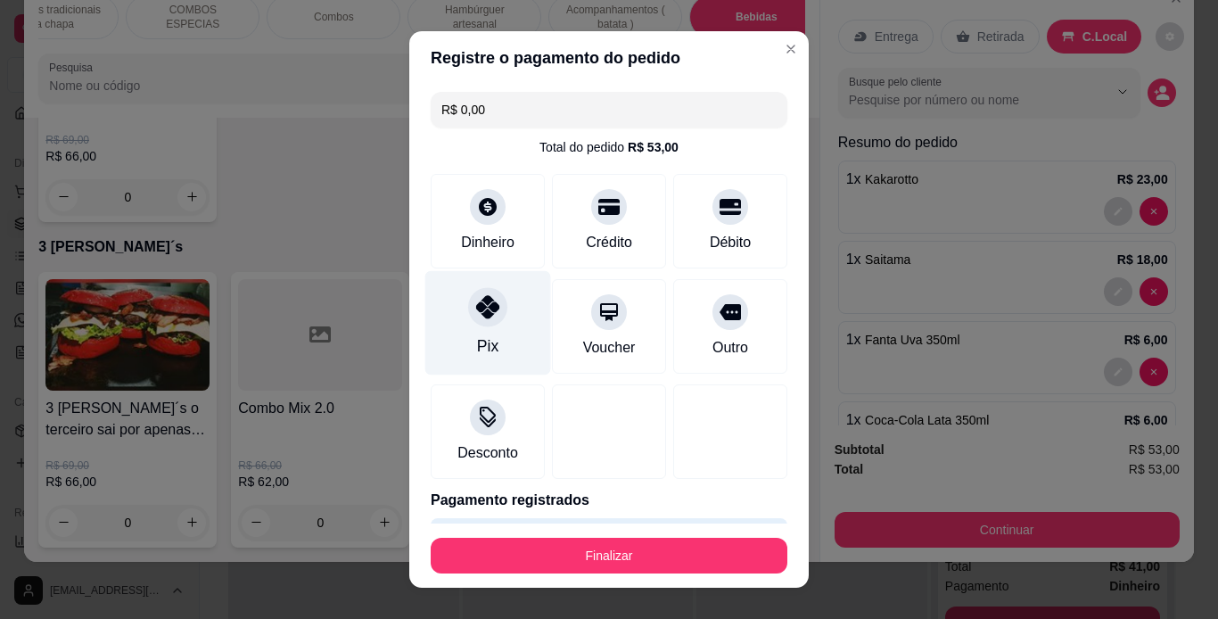
type input "R$ 0,00"
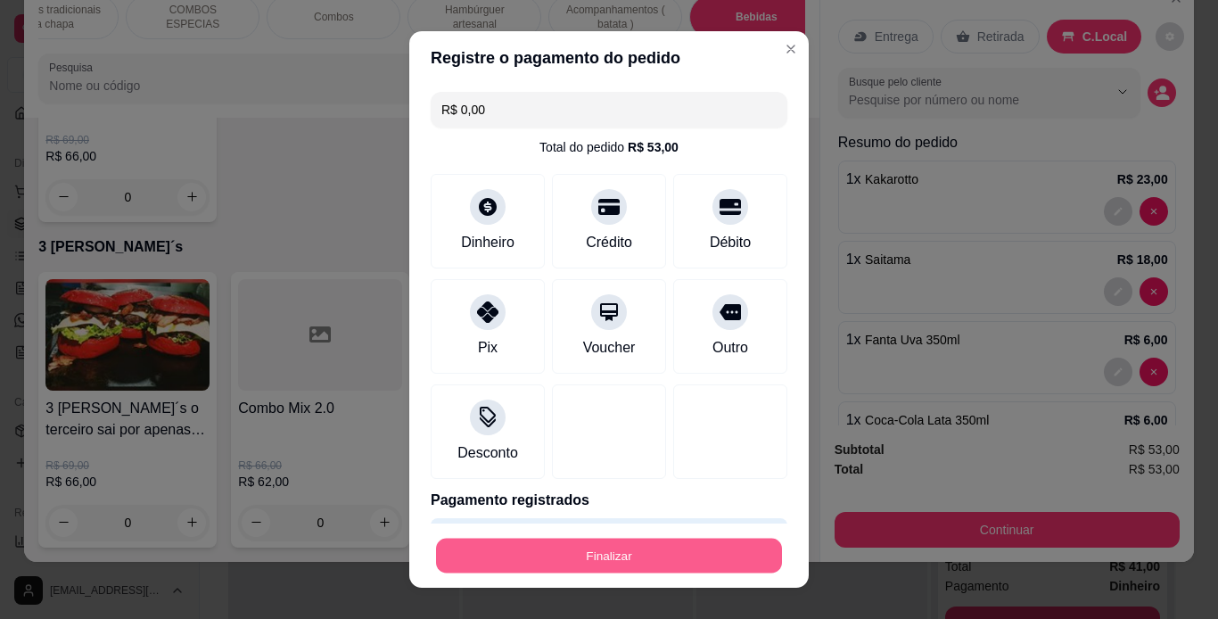
click at [591, 565] on button "Finalizar" at bounding box center [609, 556] width 346 height 35
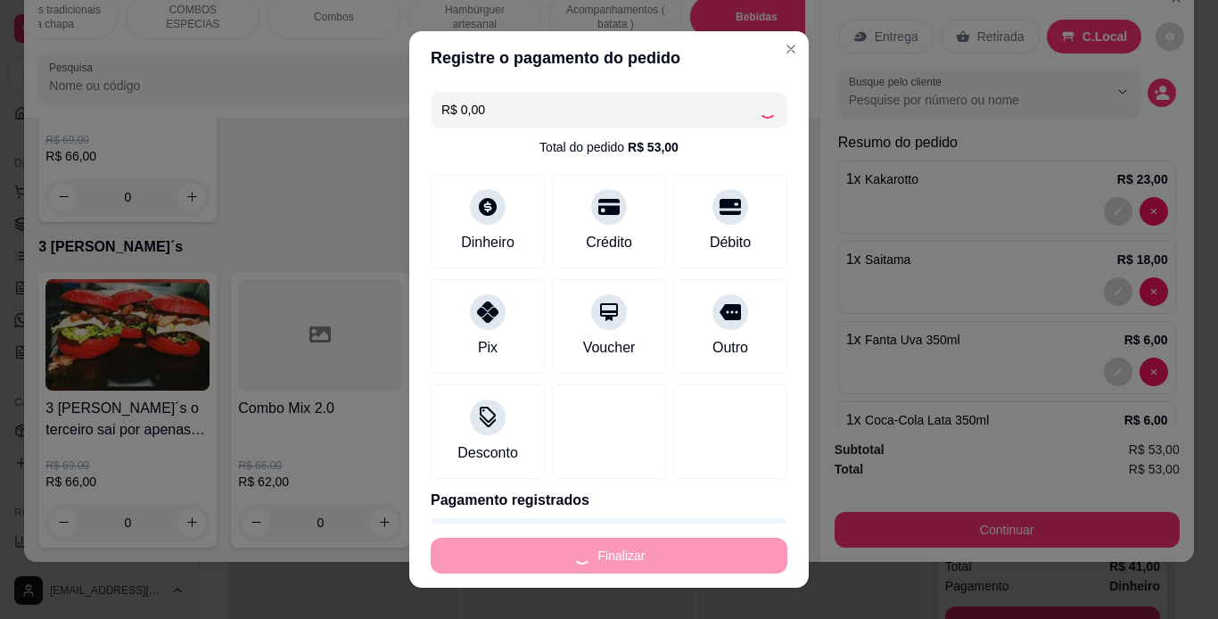
type input "0"
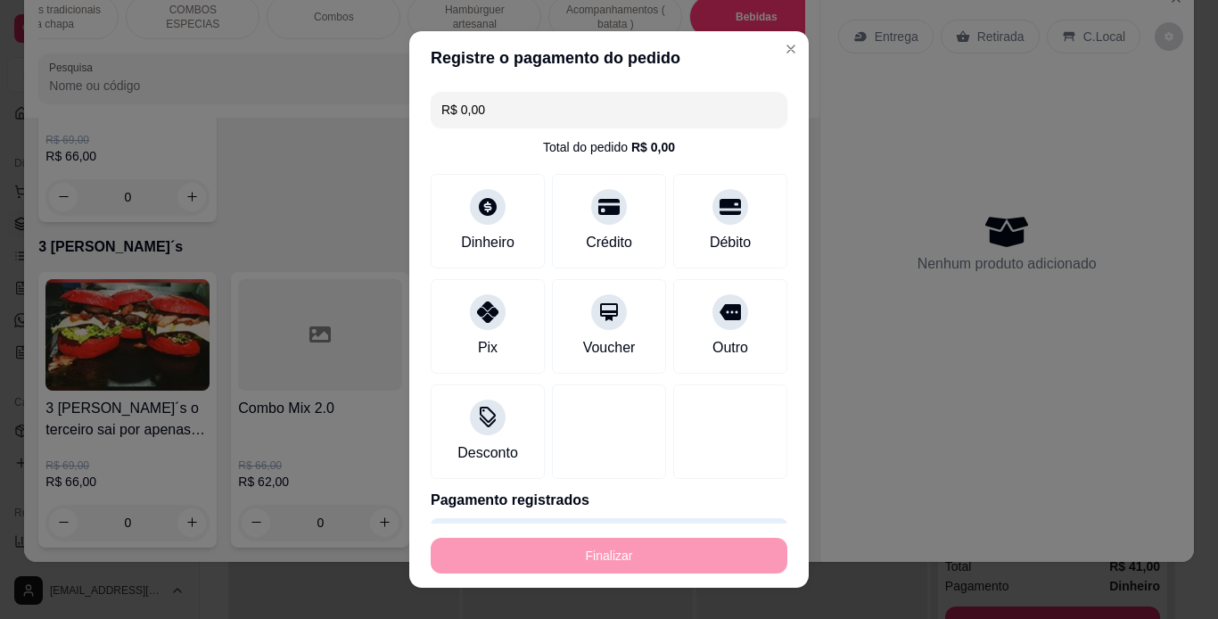
type input "-R$ 53,00"
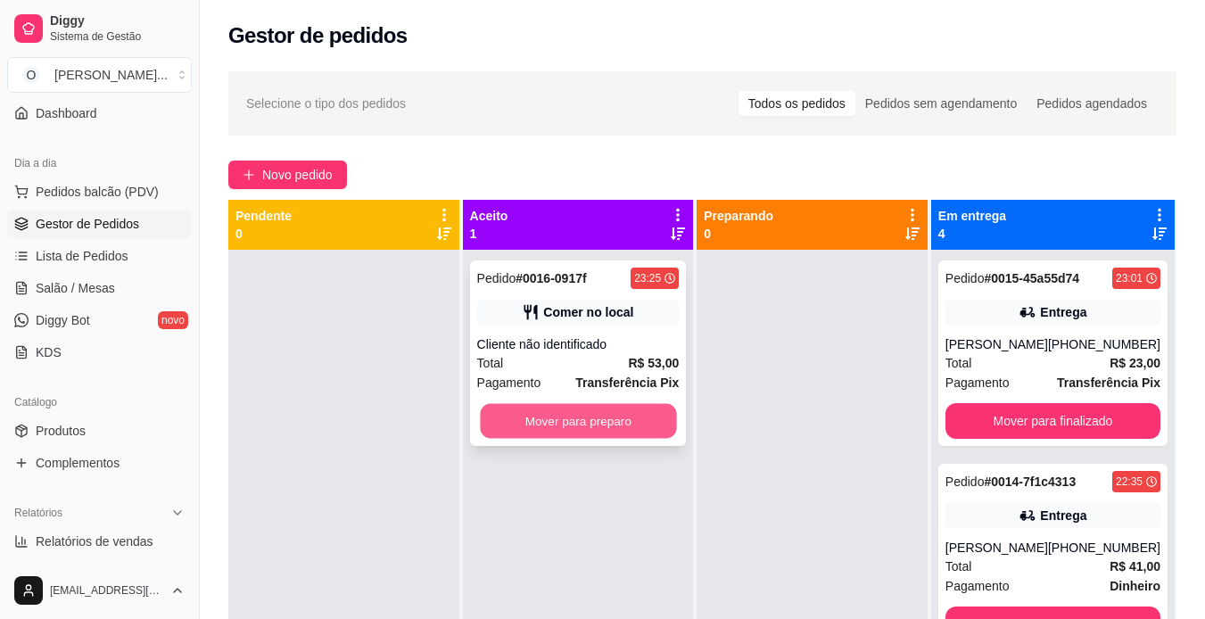
click at [647, 436] on button "Mover para preparo" at bounding box center [578, 421] width 196 height 35
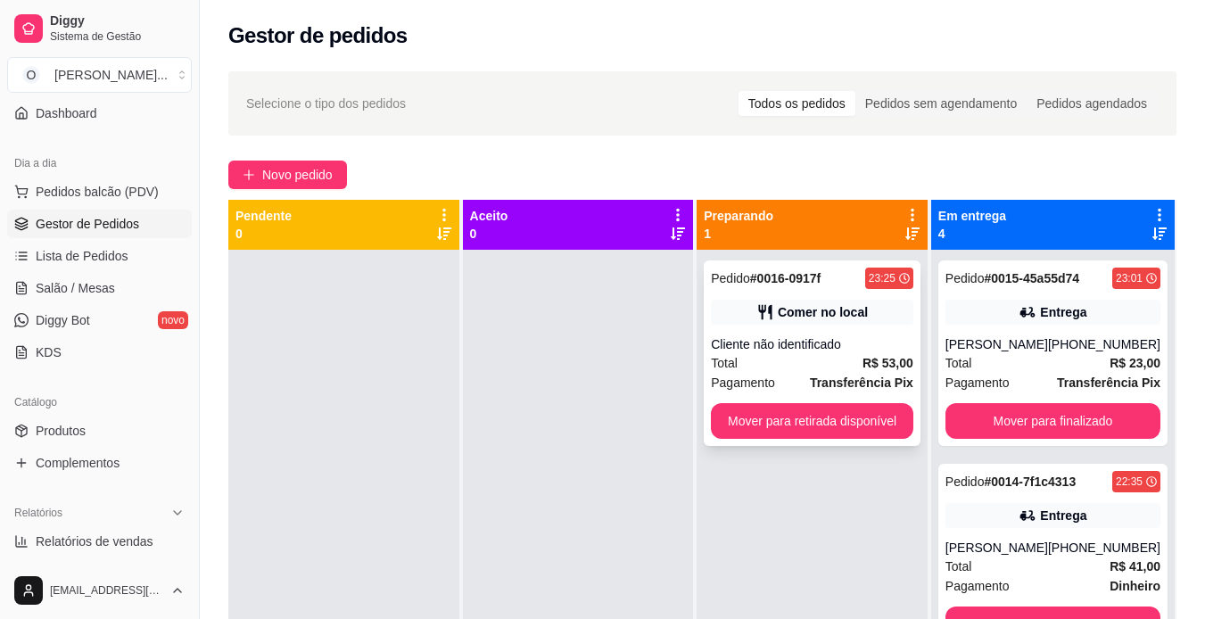
click at [832, 352] on div "Cliente não identificado" at bounding box center [812, 344] width 202 height 18
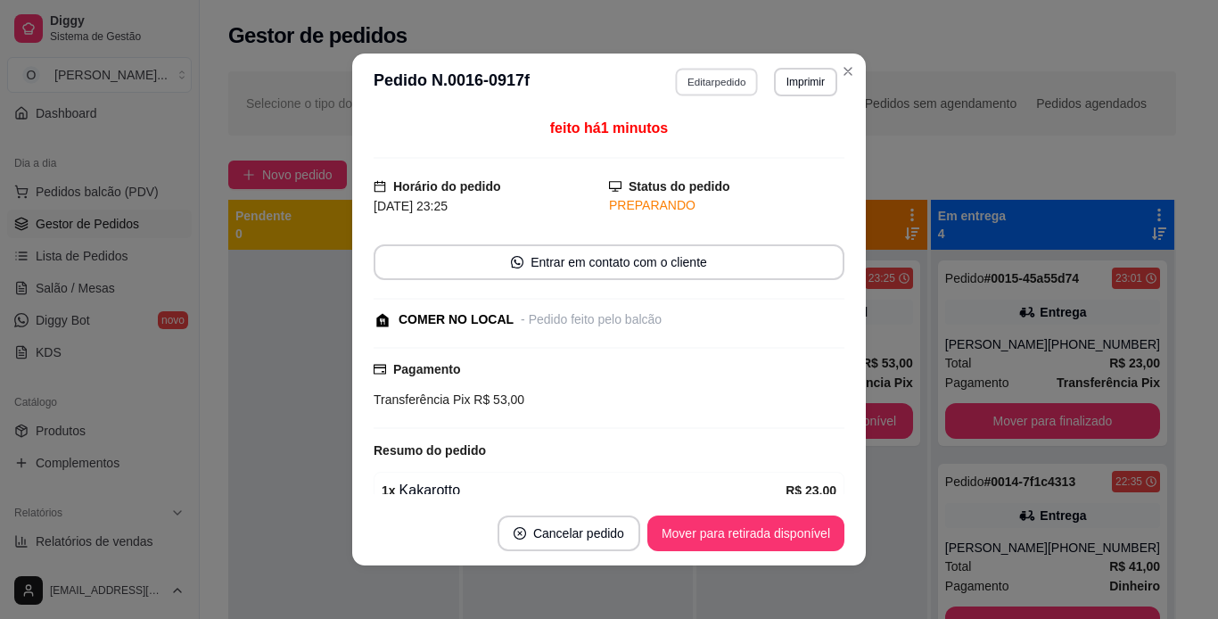
click at [715, 80] on button "Editar pedido" at bounding box center [717, 82] width 83 height 28
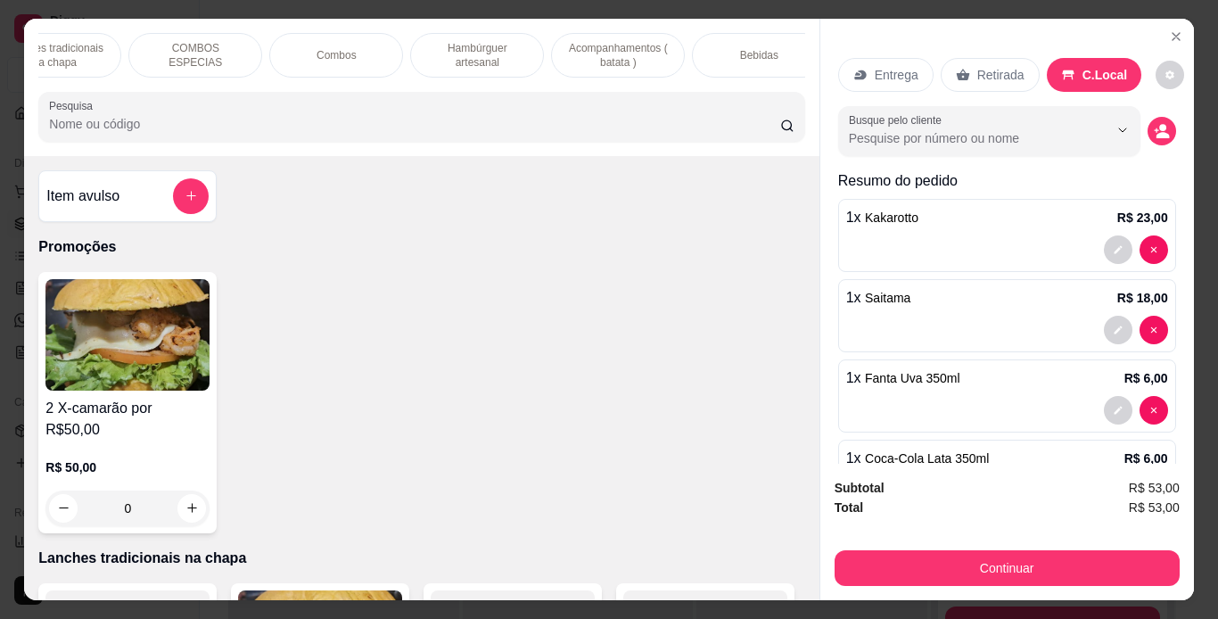
scroll to position [0, 300]
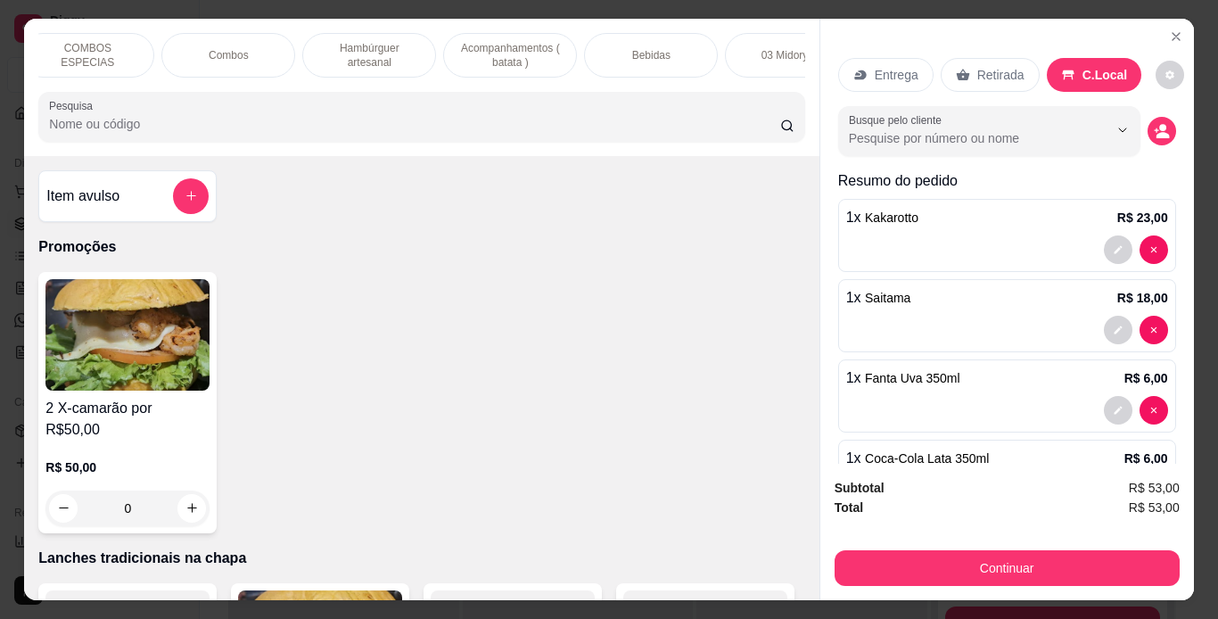
click at [683, 51] on div "Bebidas" at bounding box center [651, 55] width 134 height 45
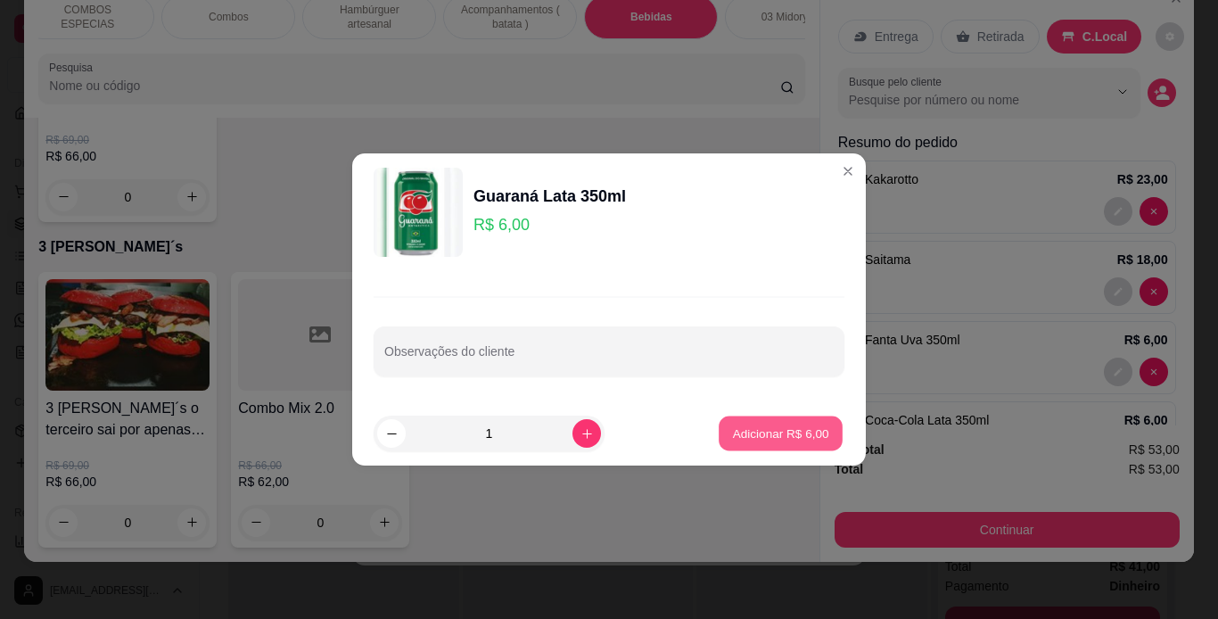
click at [761, 431] on p "Adicionar R$ 6,00" at bounding box center [780, 433] width 96 height 17
type input "1"
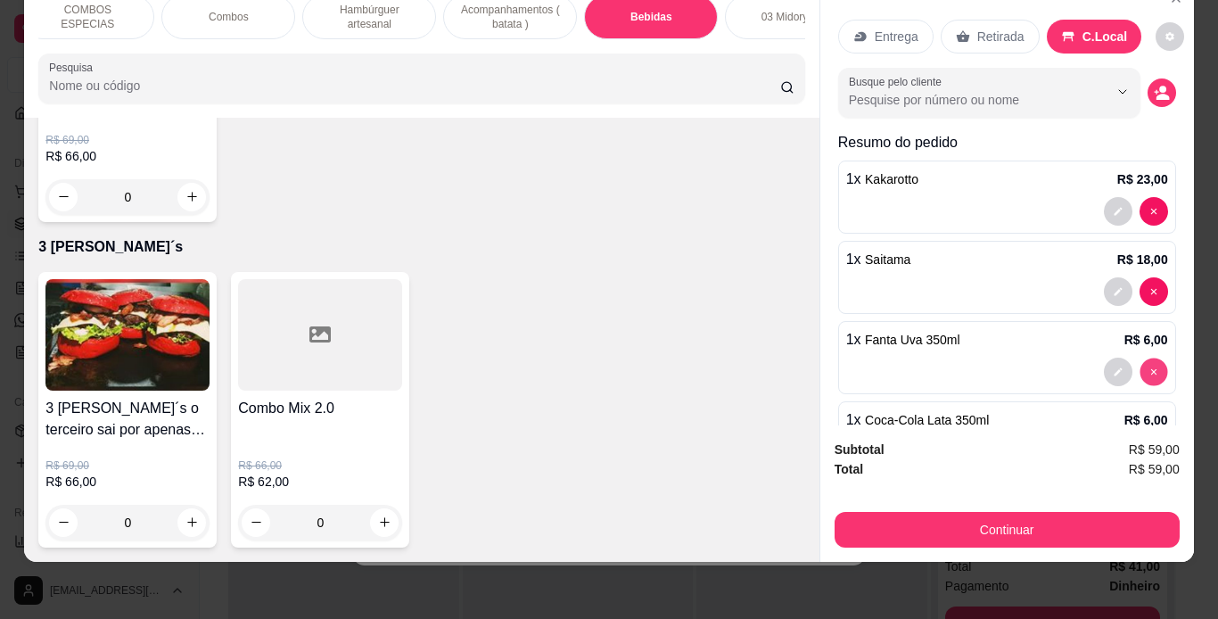
type input "0"
click at [546, 17] on p "Acompanhamentos ( batata )" at bounding box center [509, 17] width 103 height 29
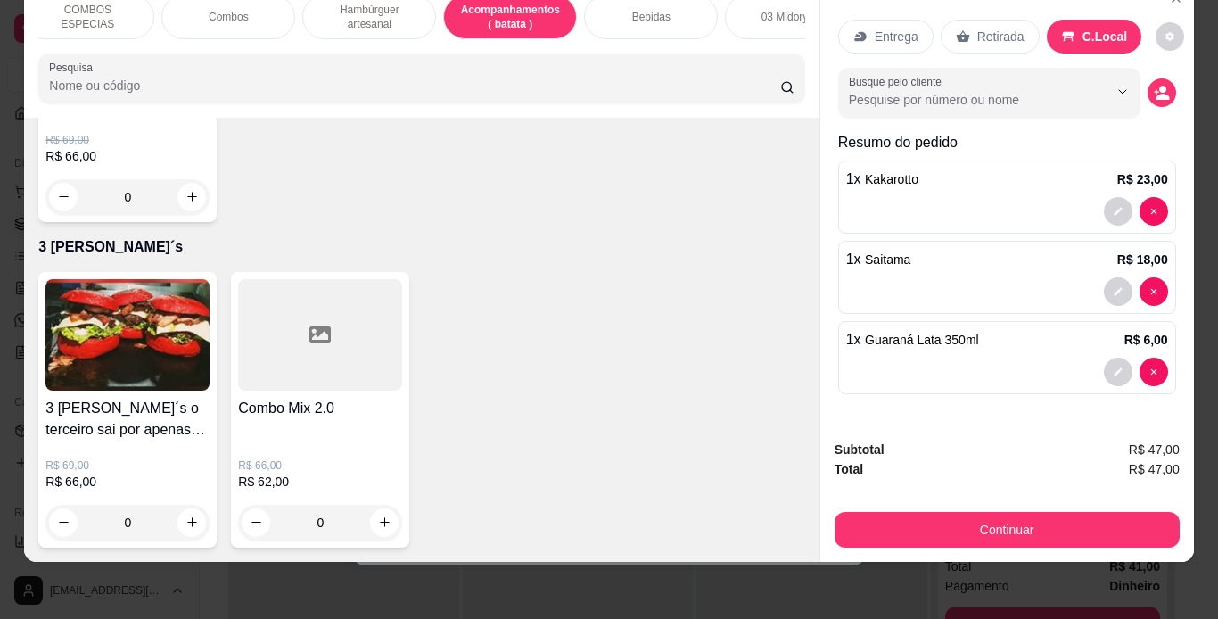
scroll to position [4597, 0]
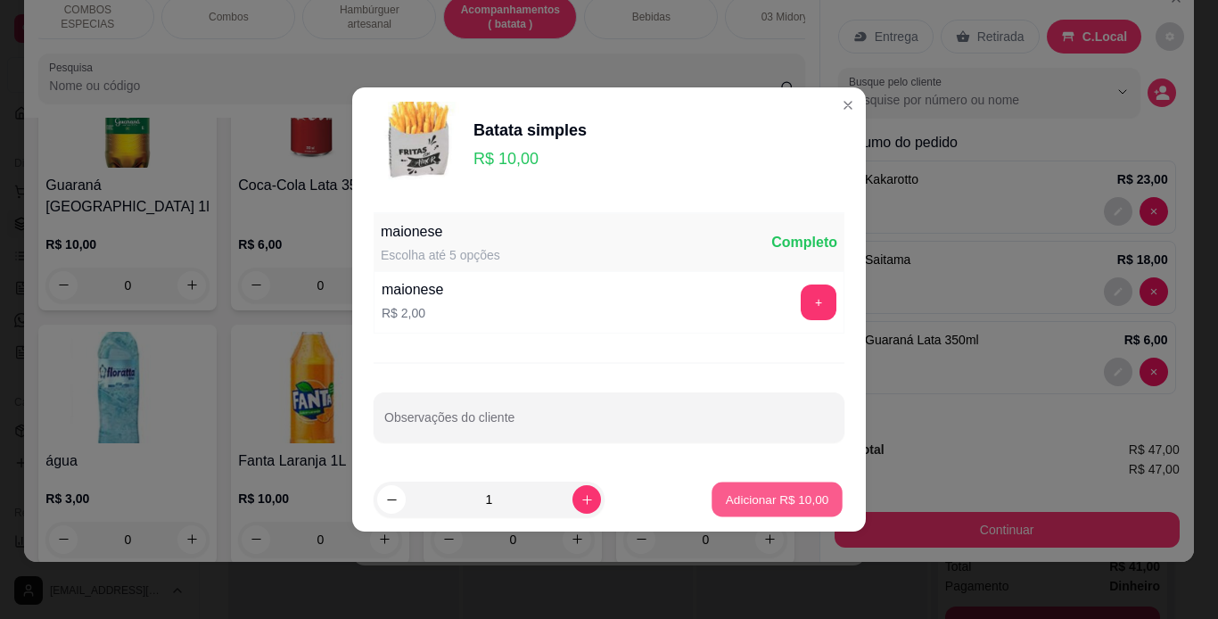
click at [746, 494] on p "Adicionar R$ 10,00" at bounding box center [777, 499] width 103 height 17
type input "1"
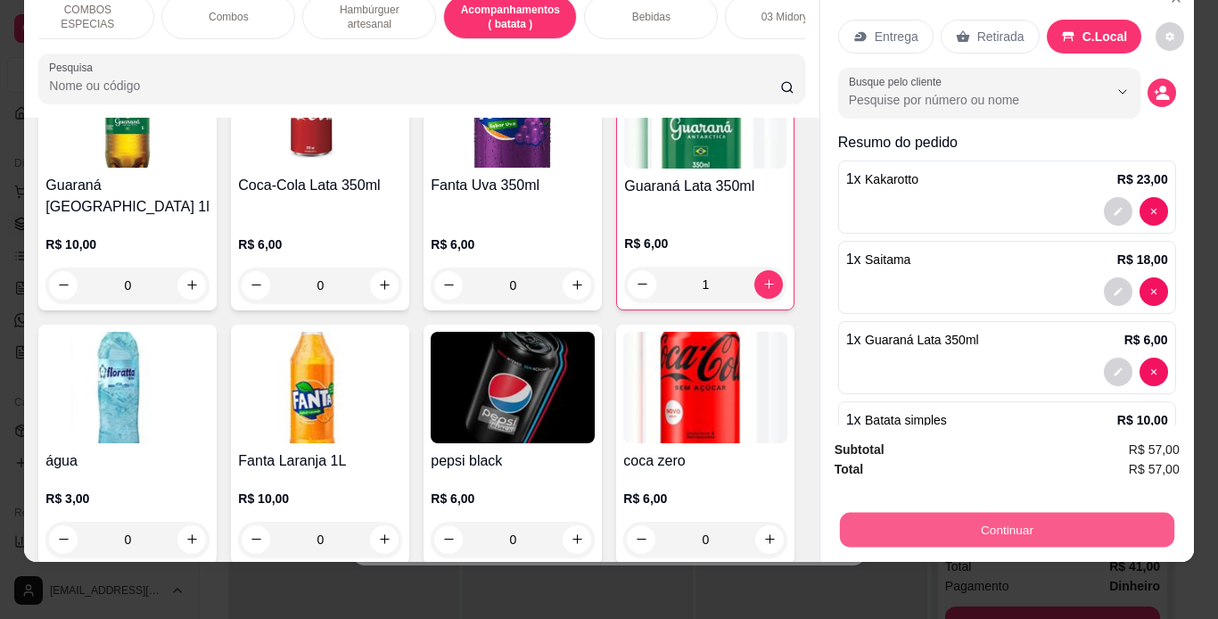
click at [851, 513] on button "Continuar" at bounding box center [1006, 530] width 335 height 35
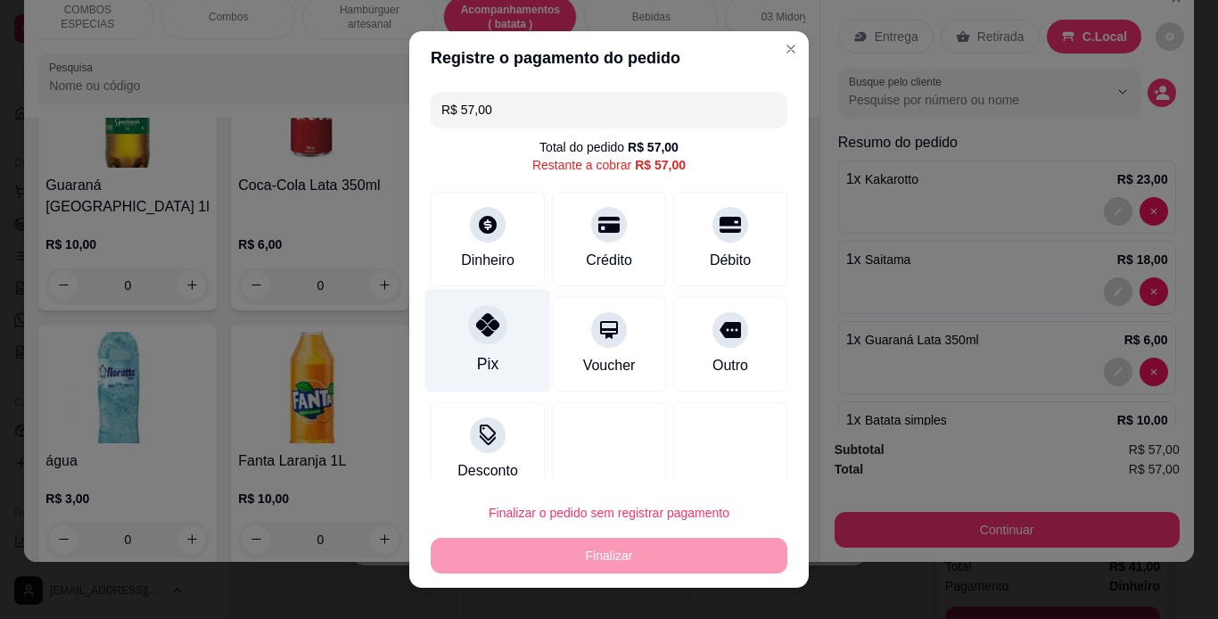
click at [476, 334] on icon at bounding box center [487, 324] width 23 height 23
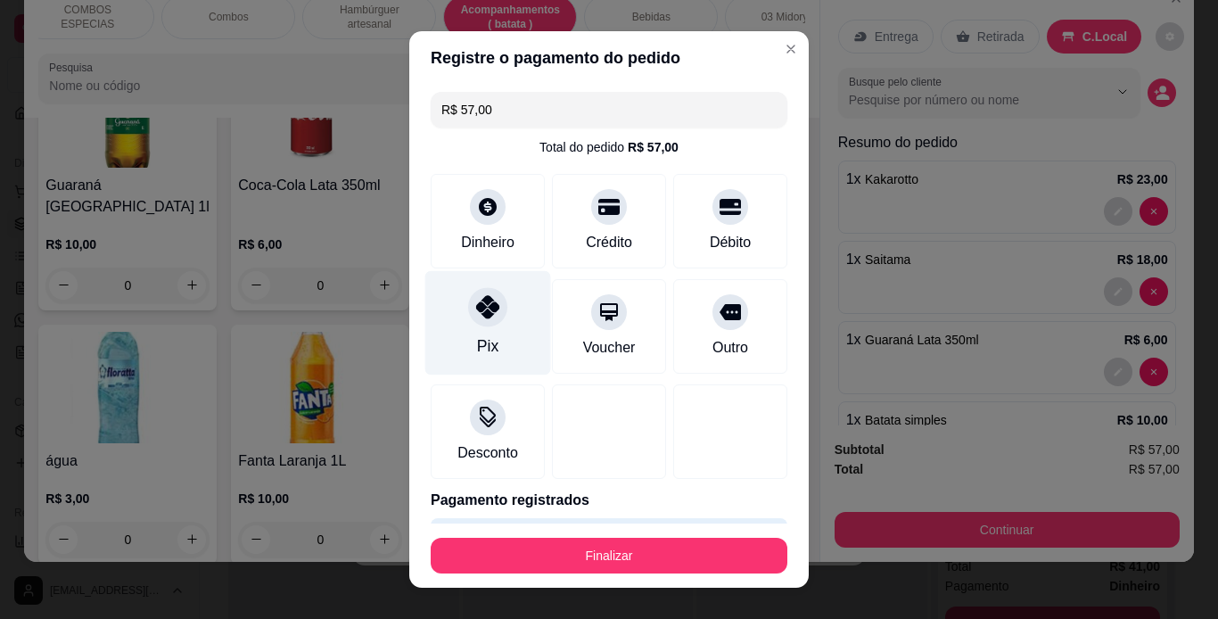
type input "R$ 0,00"
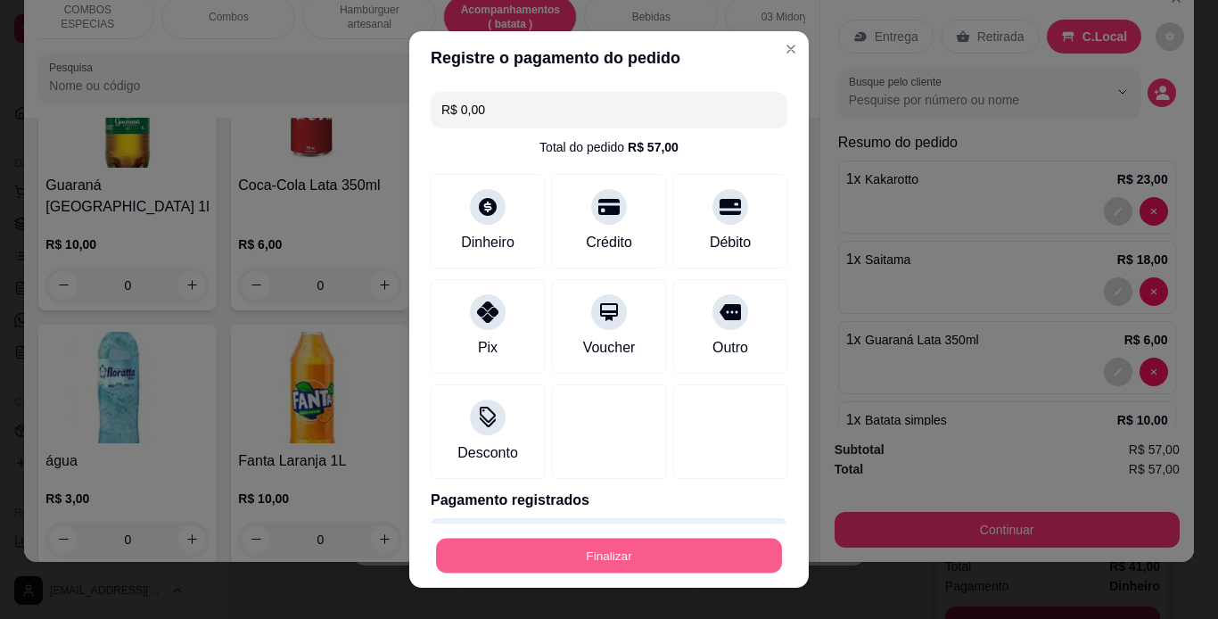
click at [616, 553] on button "Finalizar" at bounding box center [609, 556] width 346 height 35
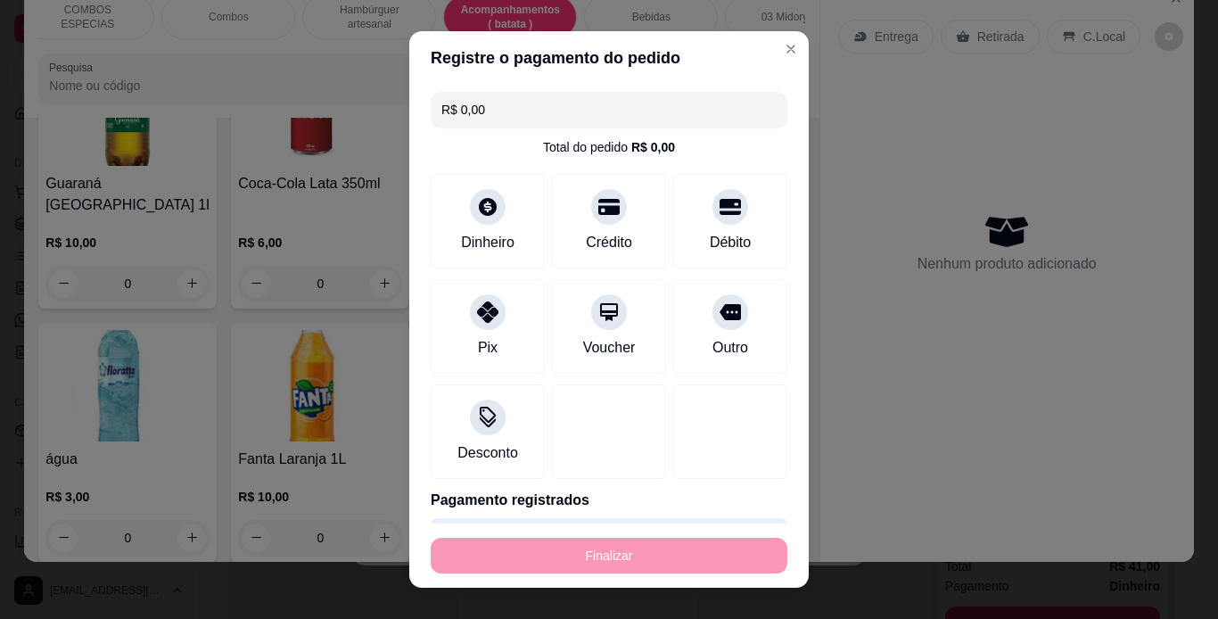
type input "0"
type input "-R$ 57,00"
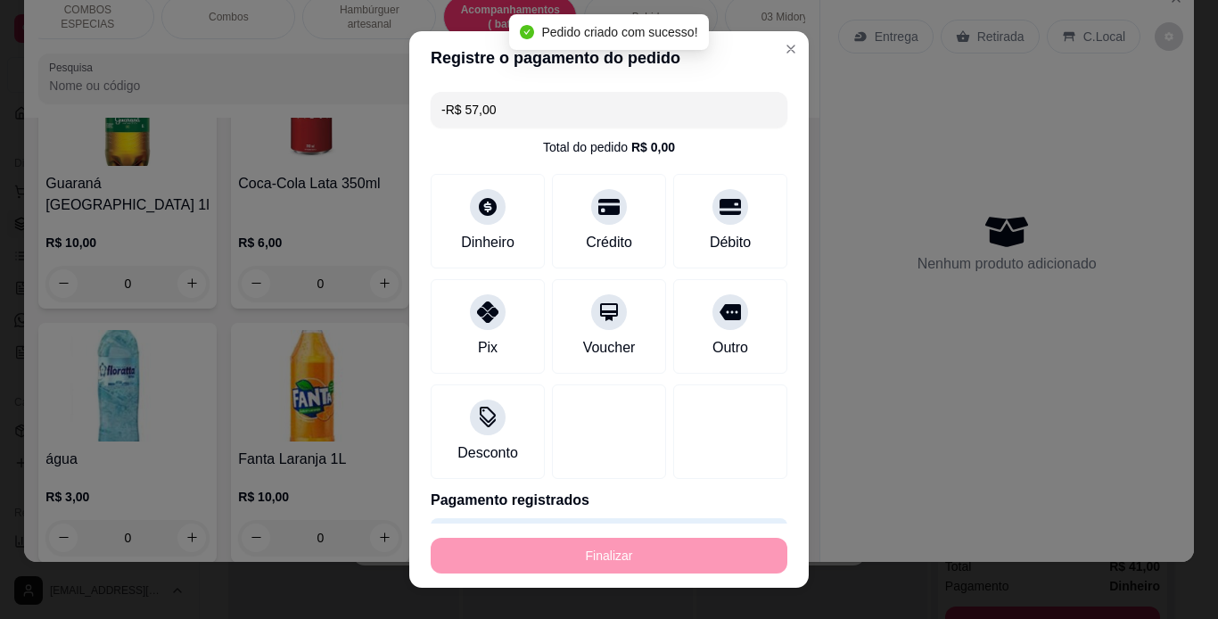
scroll to position [4595, 0]
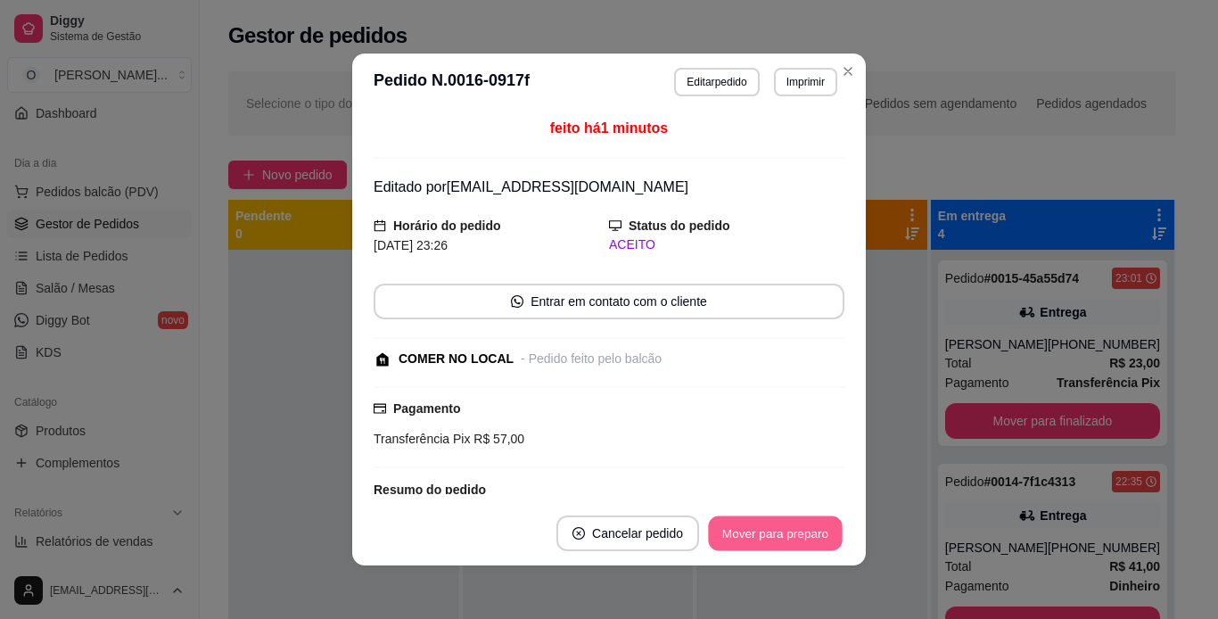
click at [742, 532] on button "Mover para preparo" at bounding box center [775, 533] width 134 height 35
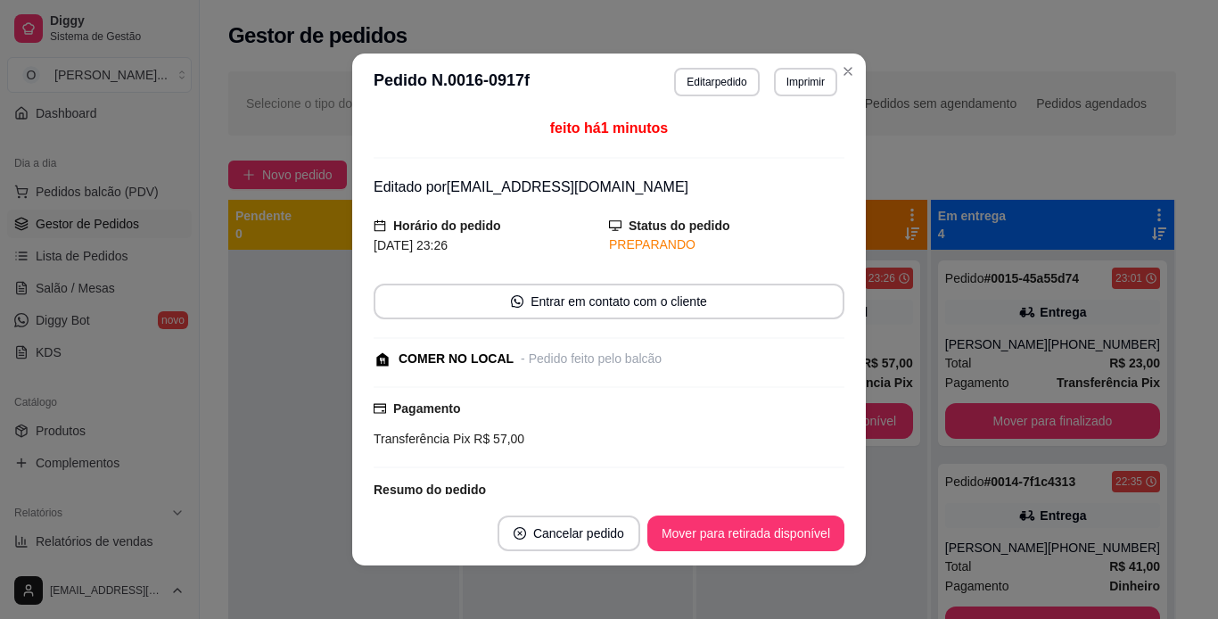
click at [491, 460] on div "Pagamento Transferência Pix R$ 57,00" at bounding box center [609, 427] width 471 height 82
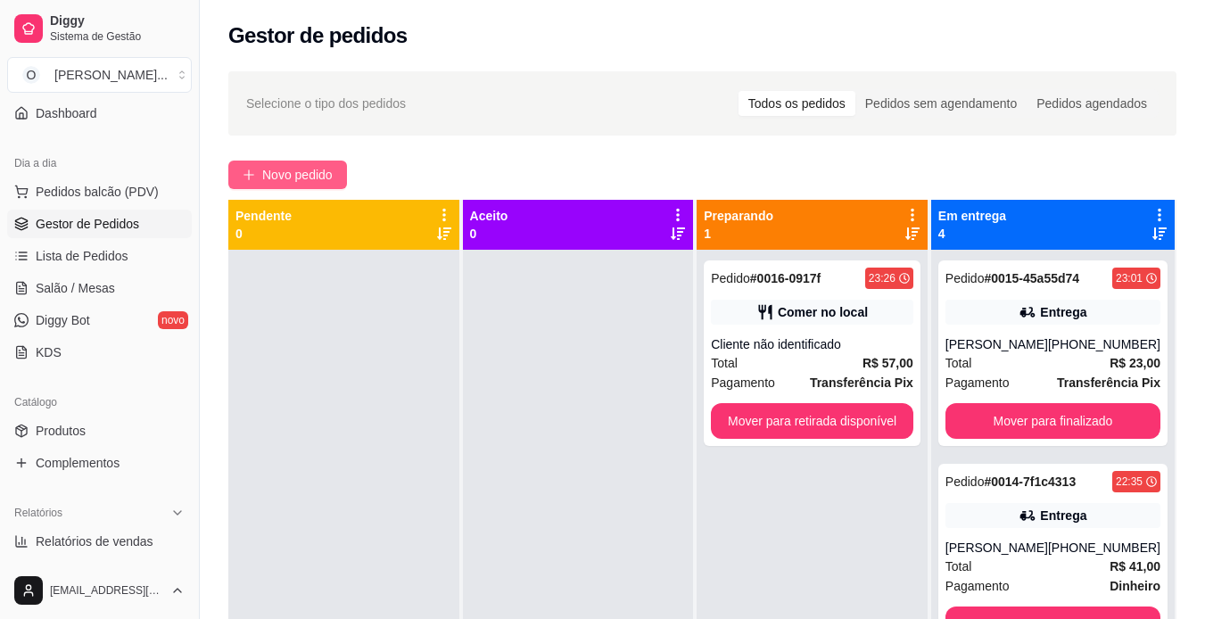
click at [296, 161] on button "Novo pedido" at bounding box center [287, 175] width 119 height 29
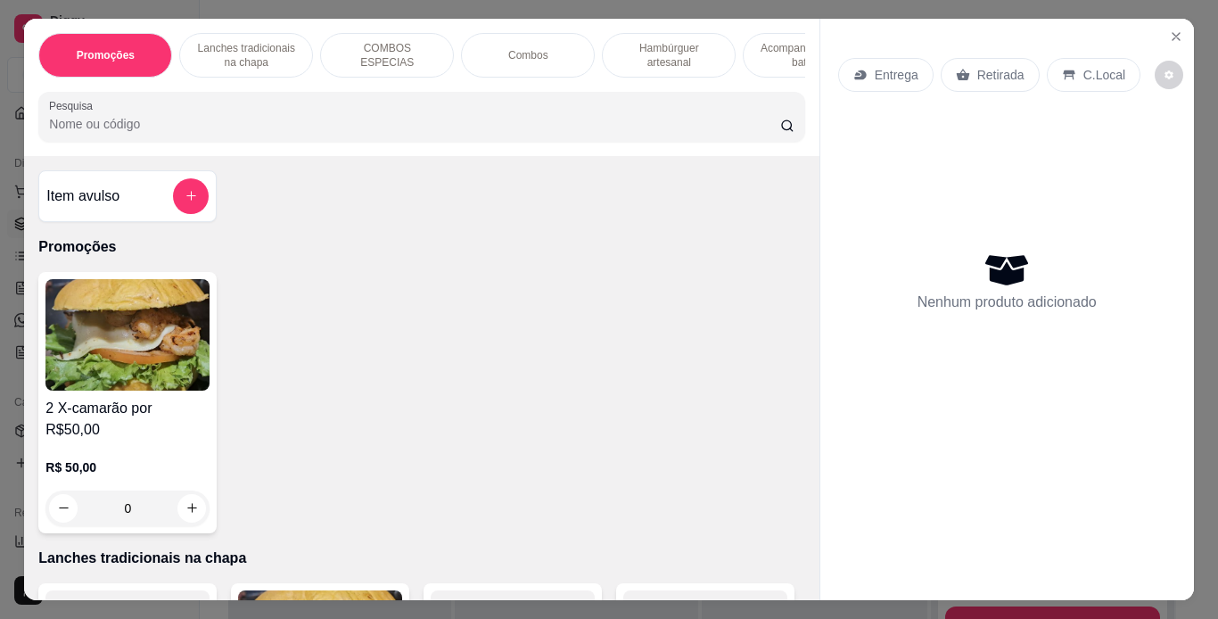
click at [286, 51] on p "Lanches tradicionais na chapa" at bounding box center [245, 55] width 103 height 29
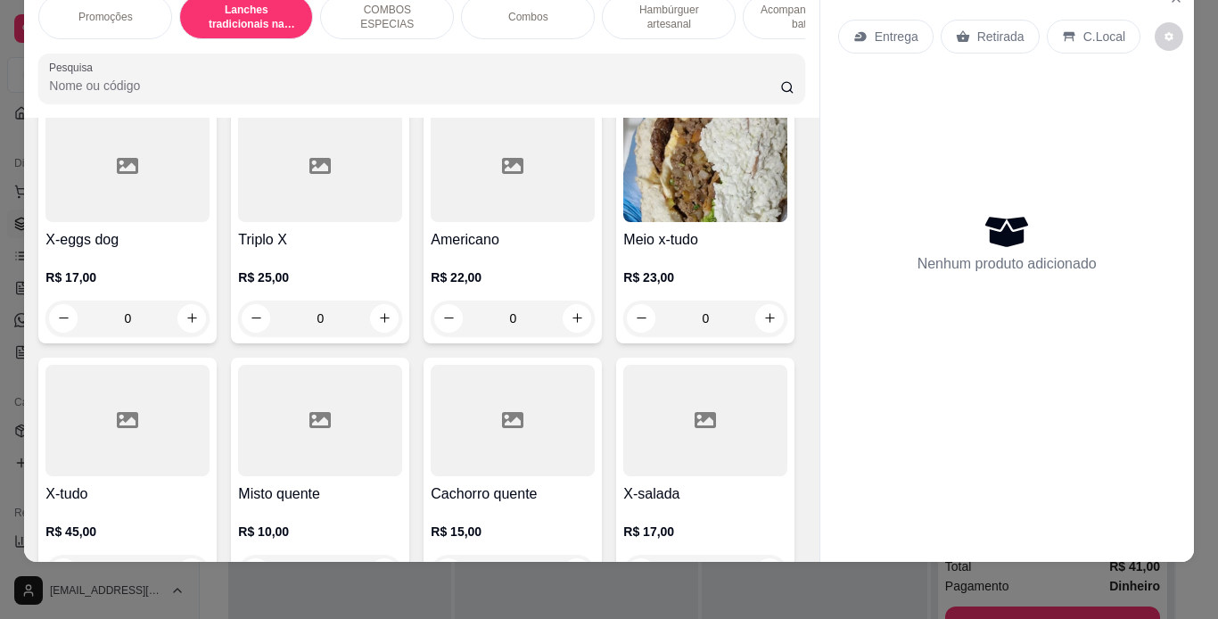
scroll to position [1250, 0]
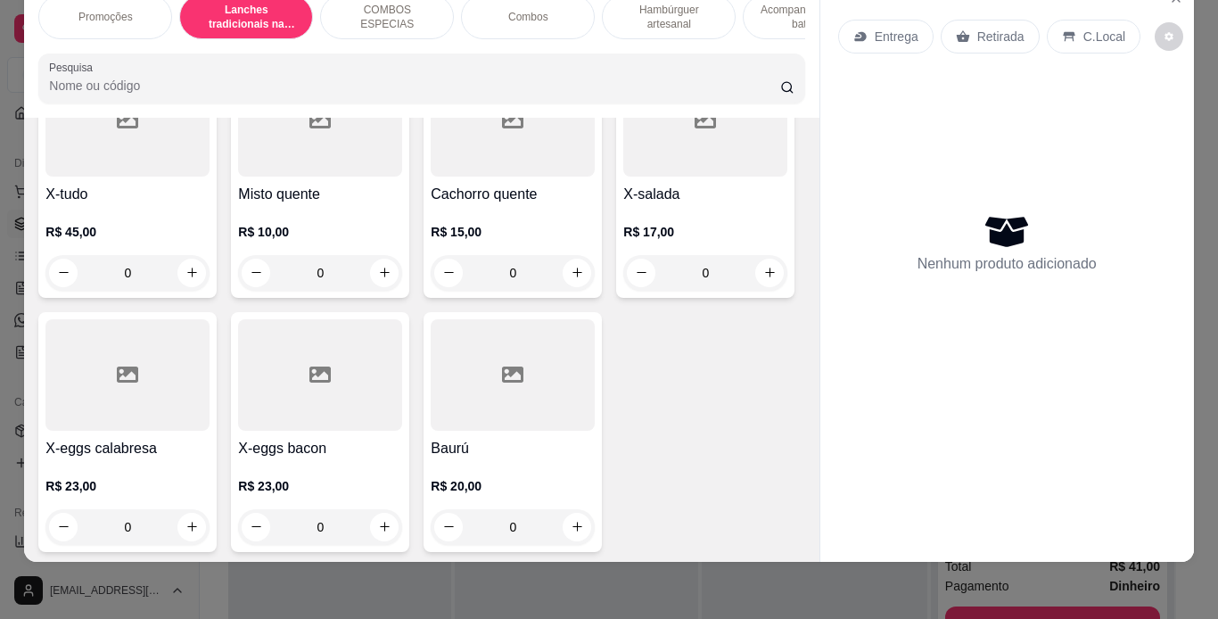
click at [184, 177] on div at bounding box center [127, 121] width 164 height 112
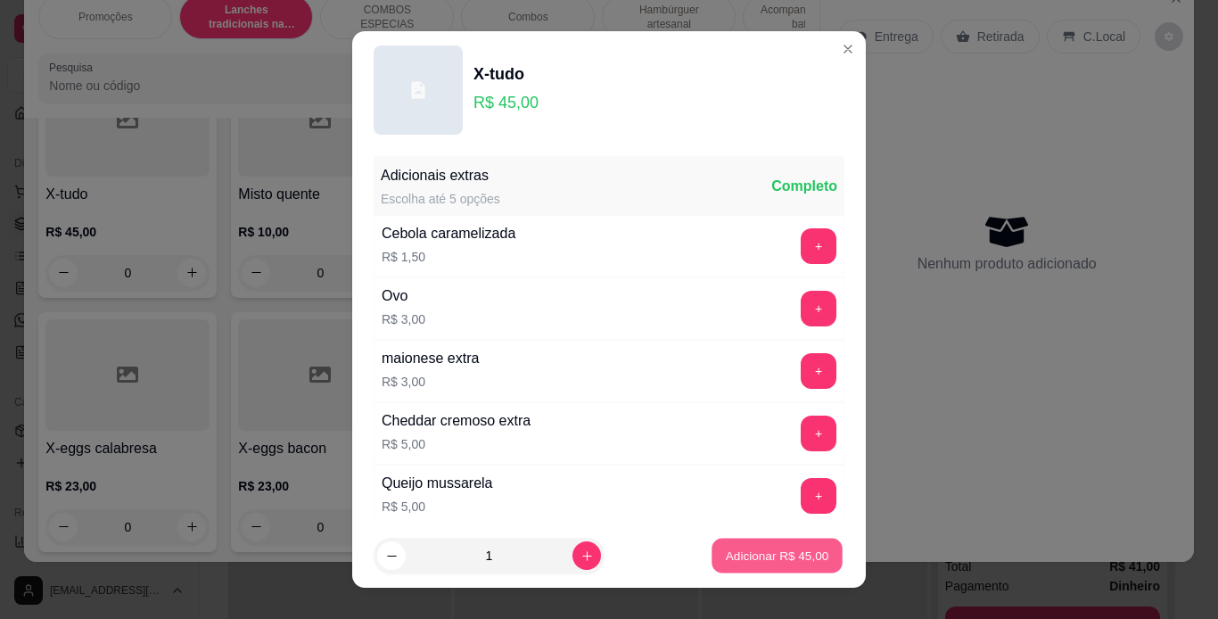
click at [726, 561] on p "Adicionar R$ 45,00" at bounding box center [777, 556] width 103 height 17
type input "1"
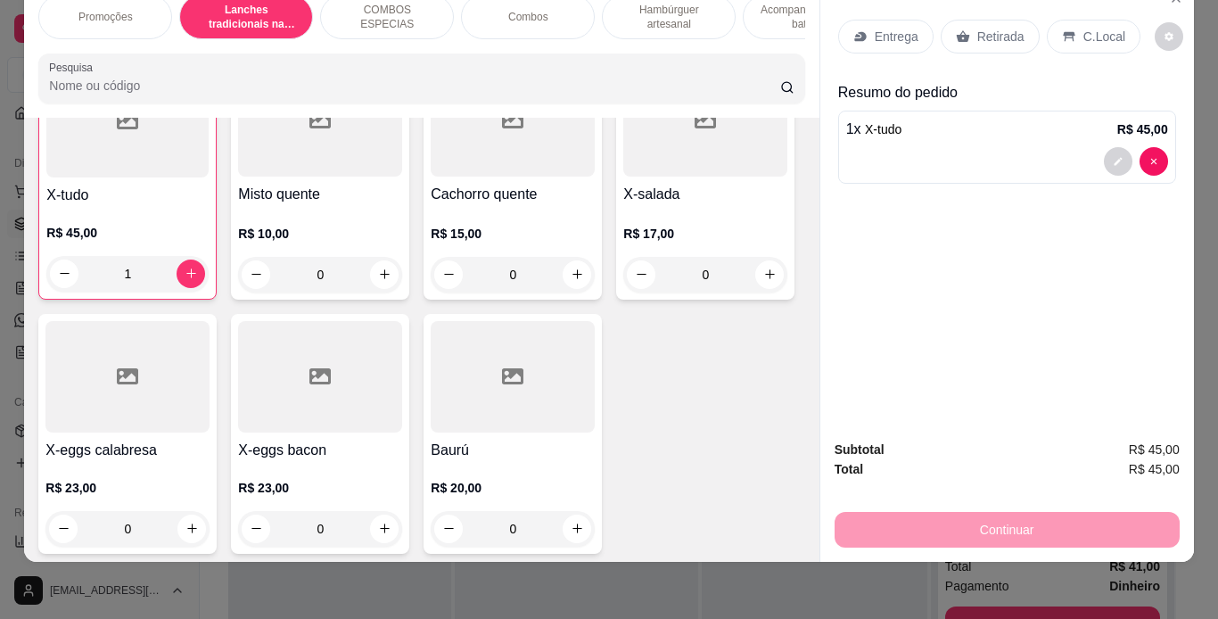
click at [762, 14] on p "Acompanhamentos ( batata )" at bounding box center [809, 17] width 103 height 29
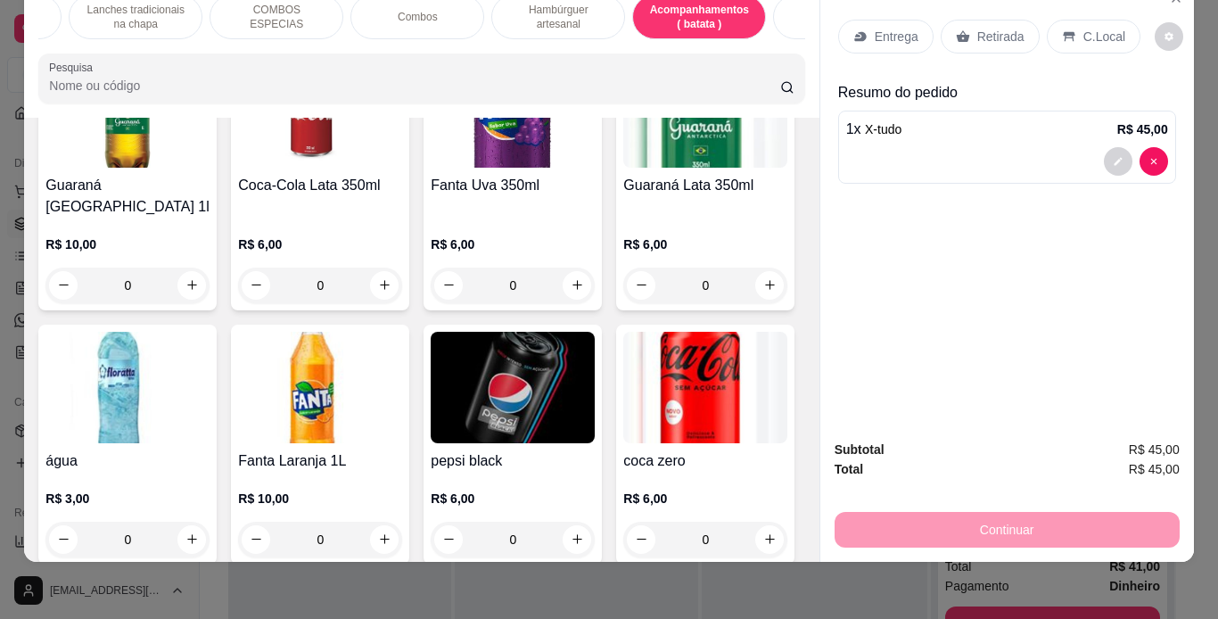
scroll to position [0, 112]
click at [789, 12] on div "Bebidas" at bounding box center [839, 17] width 134 height 45
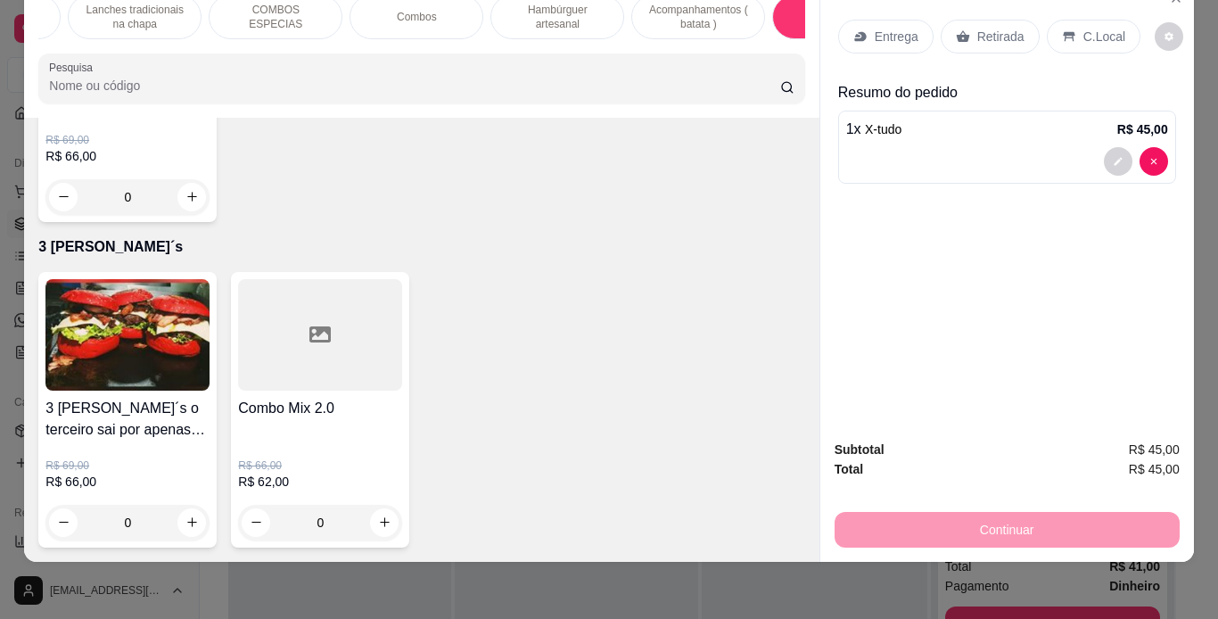
scroll to position [5501, 0]
type input "1"
click at [1086, 28] on p "C.Local" at bounding box center [1105, 37] width 42 height 18
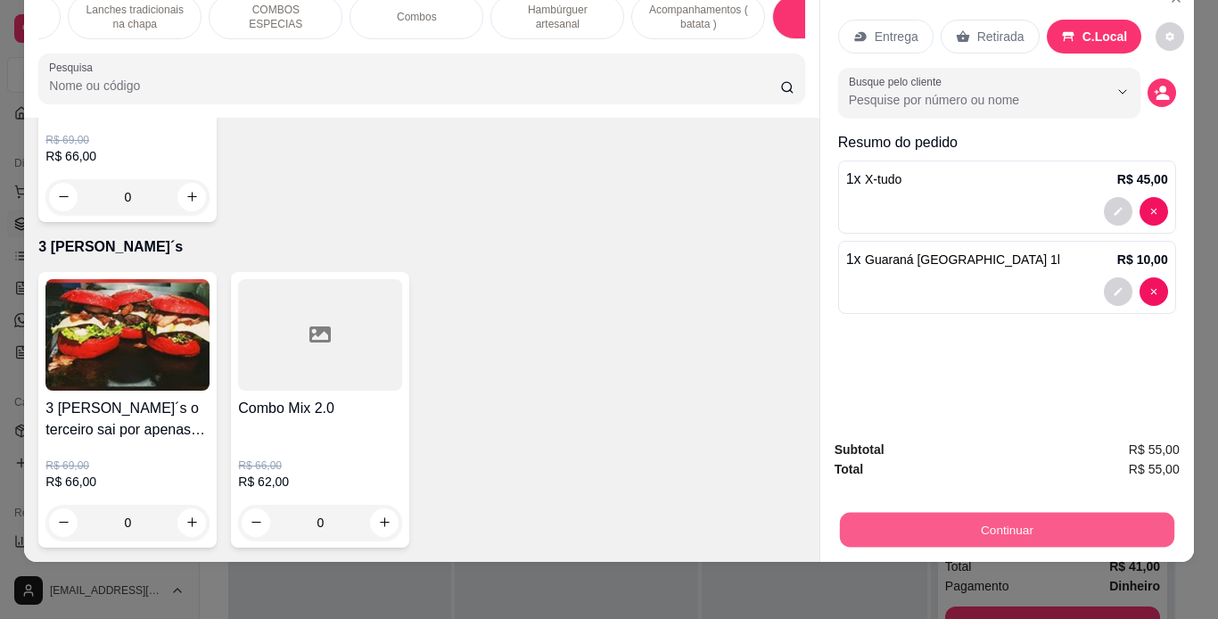
click at [1018, 527] on button "Continuar" at bounding box center [1006, 530] width 335 height 35
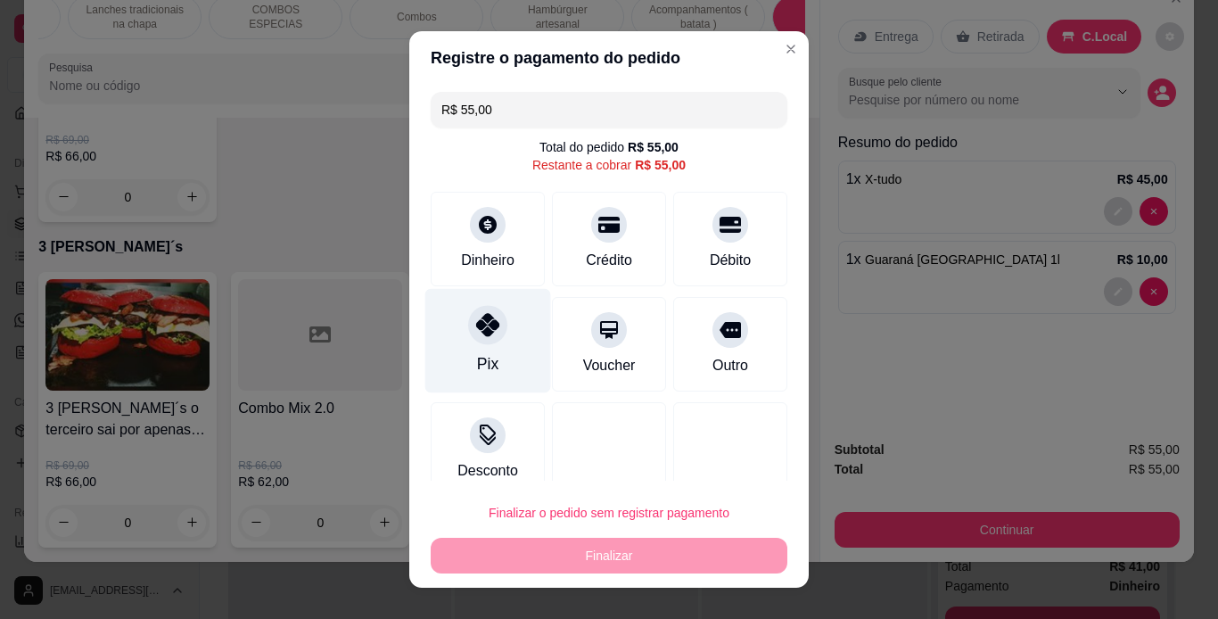
click at [475, 311] on div at bounding box center [487, 324] width 39 height 39
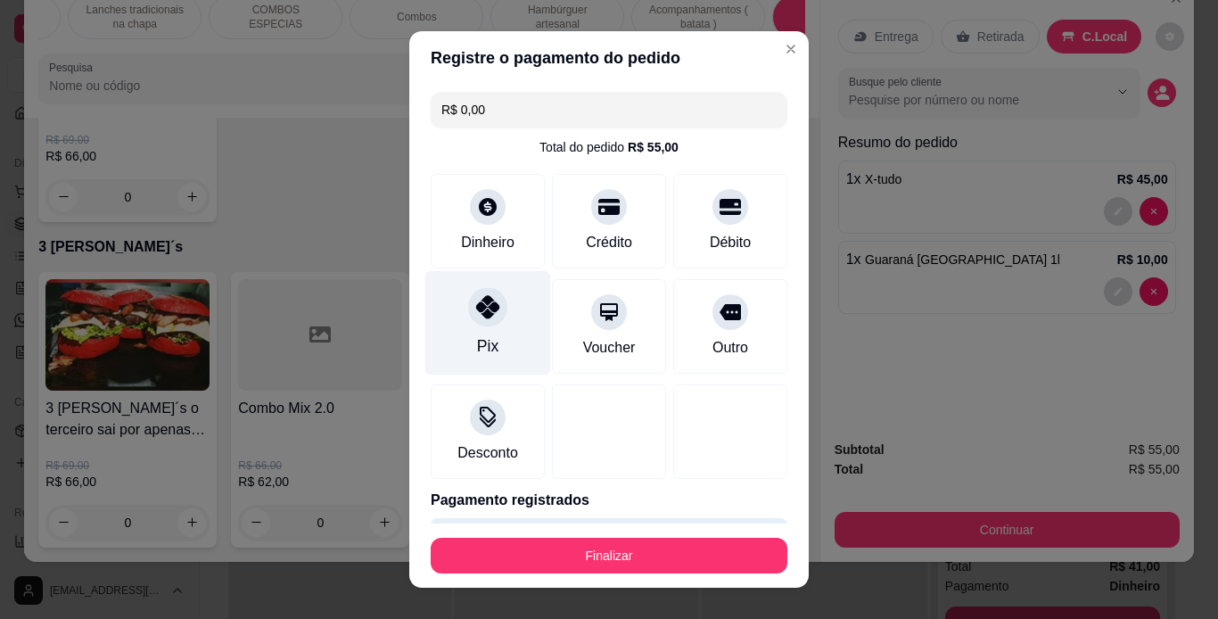
type input "R$ 0,00"
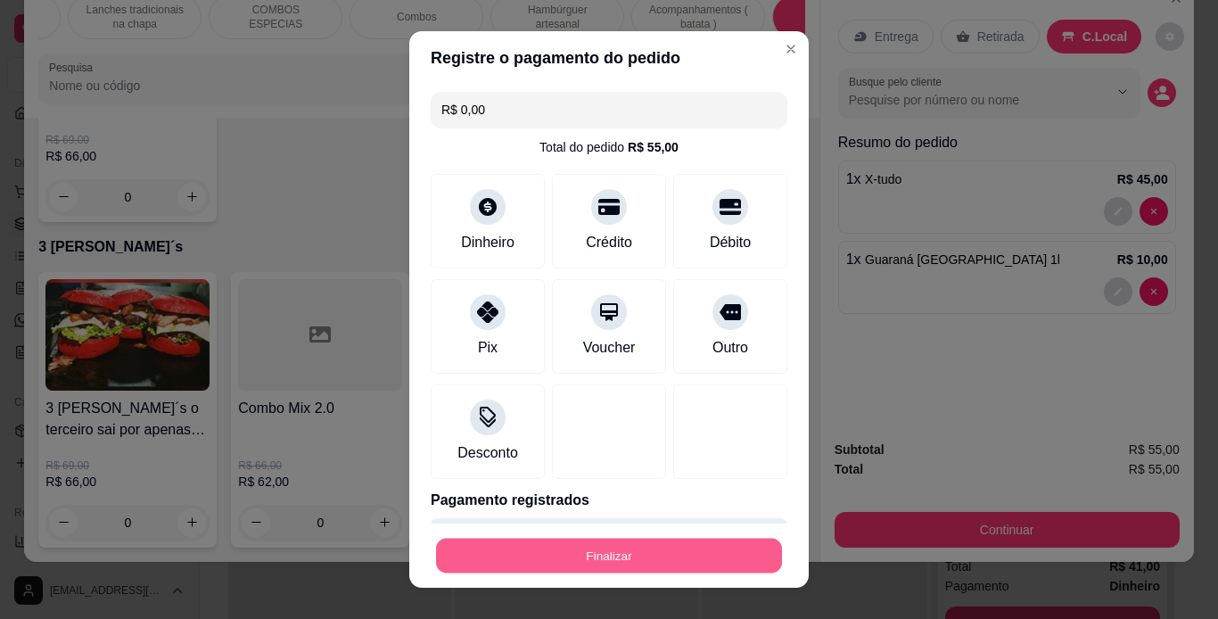
click at [658, 545] on button "Finalizar" at bounding box center [609, 556] width 346 height 35
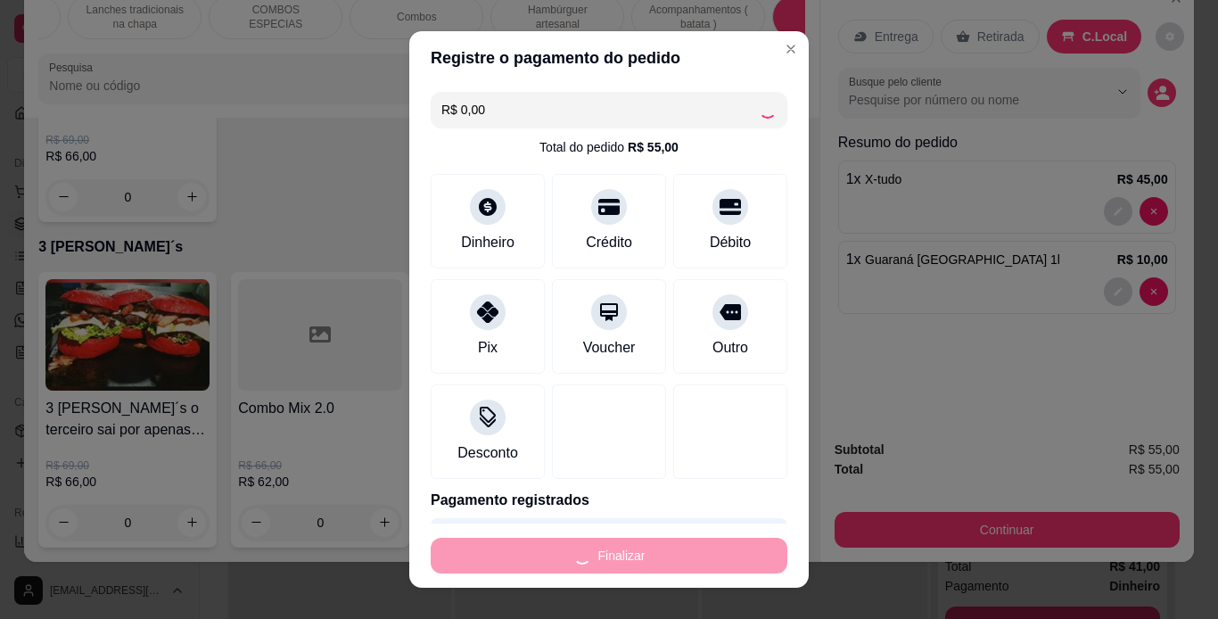
type input "0"
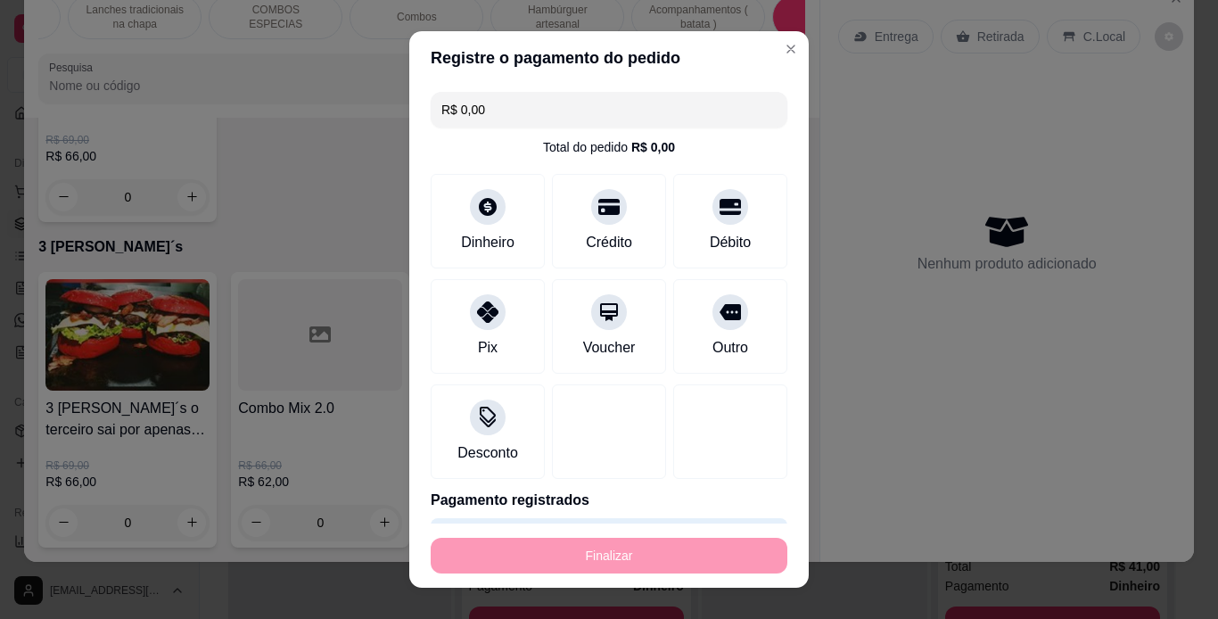
type input "-R$ 55,00"
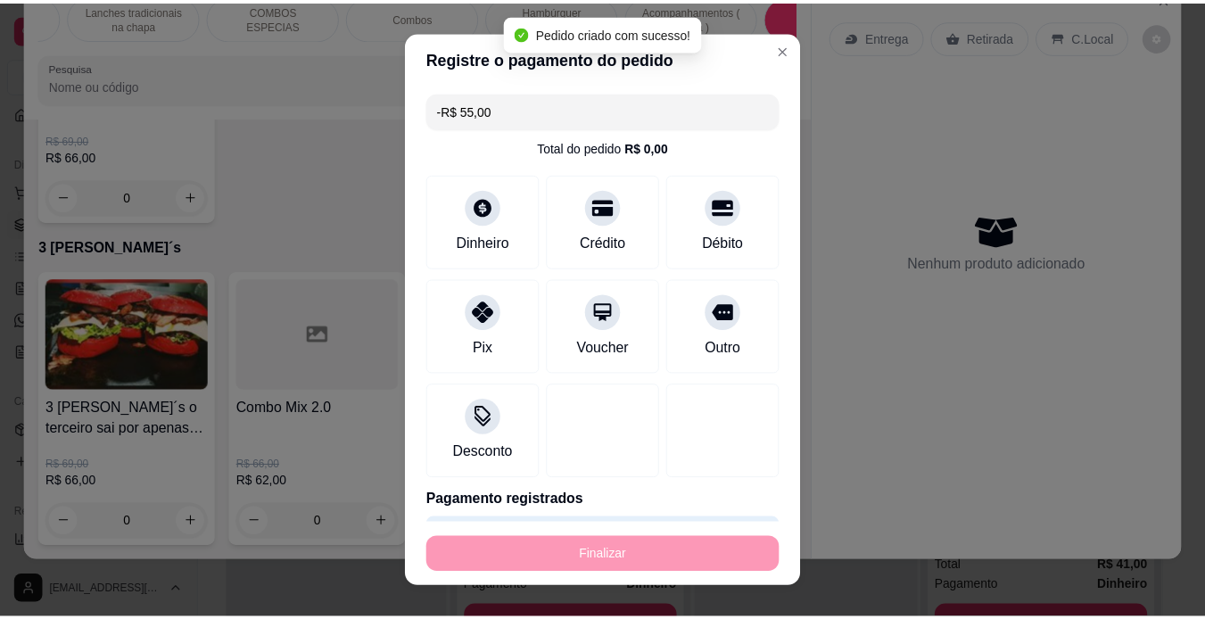
scroll to position [5499, 0]
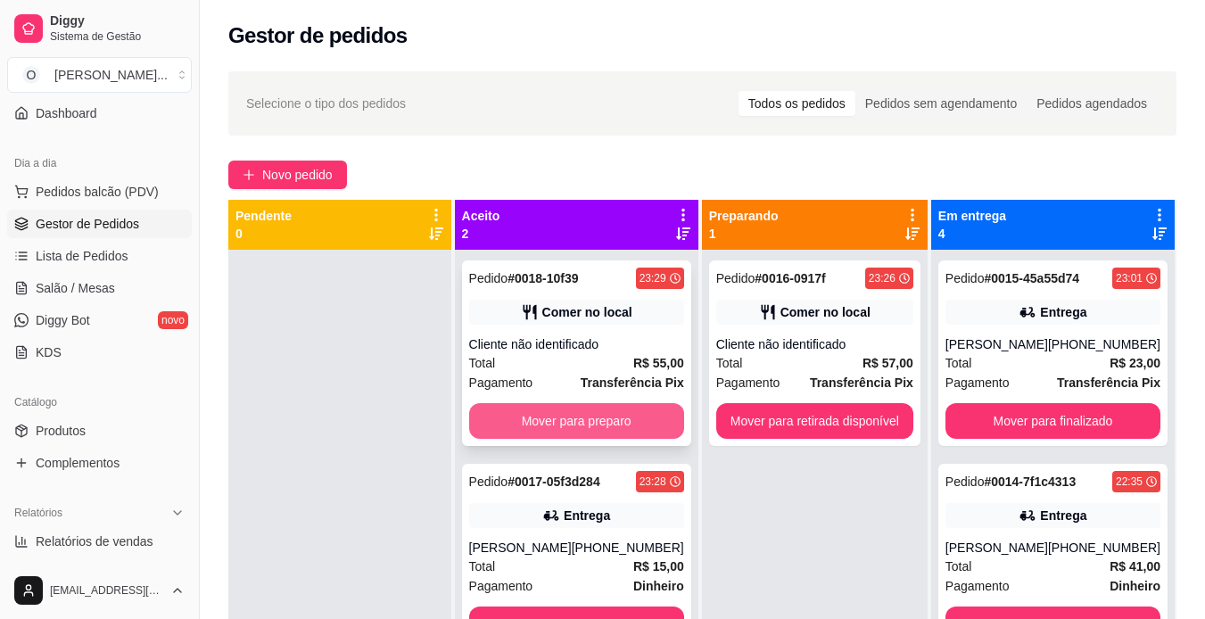
click at [549, 425] on button "Mover para preparo" at bounding box center [576, 421] width 215 height 36
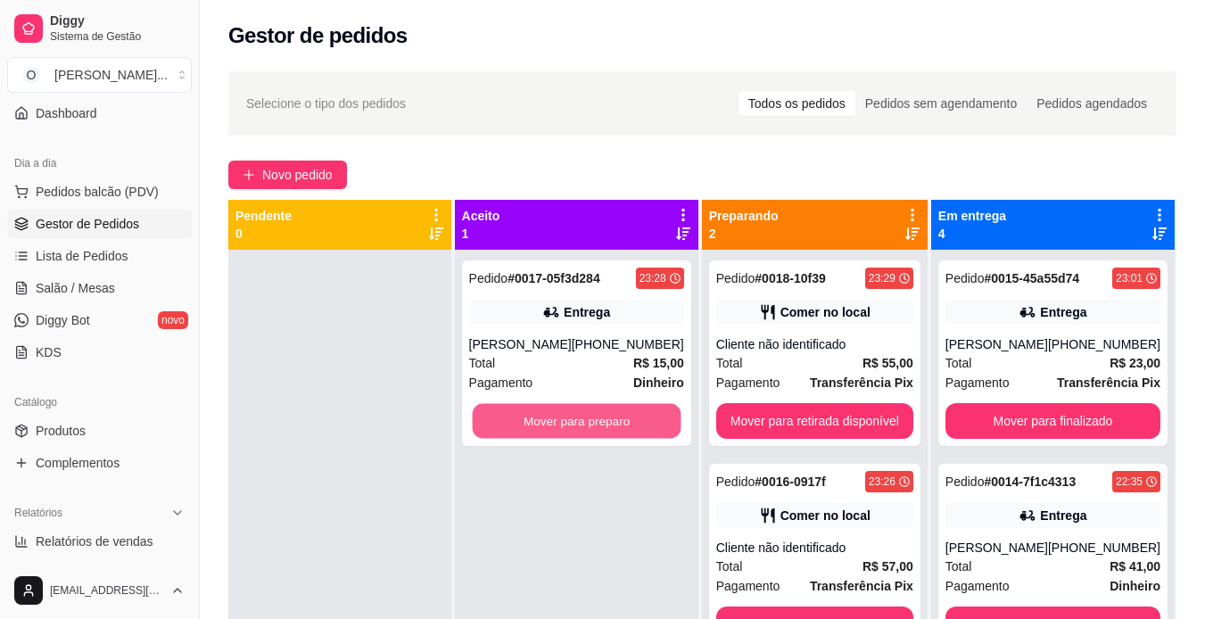
click at [549, 425] on button "Mover para preparo" at bounding box center [576, 421] width 209 height 35
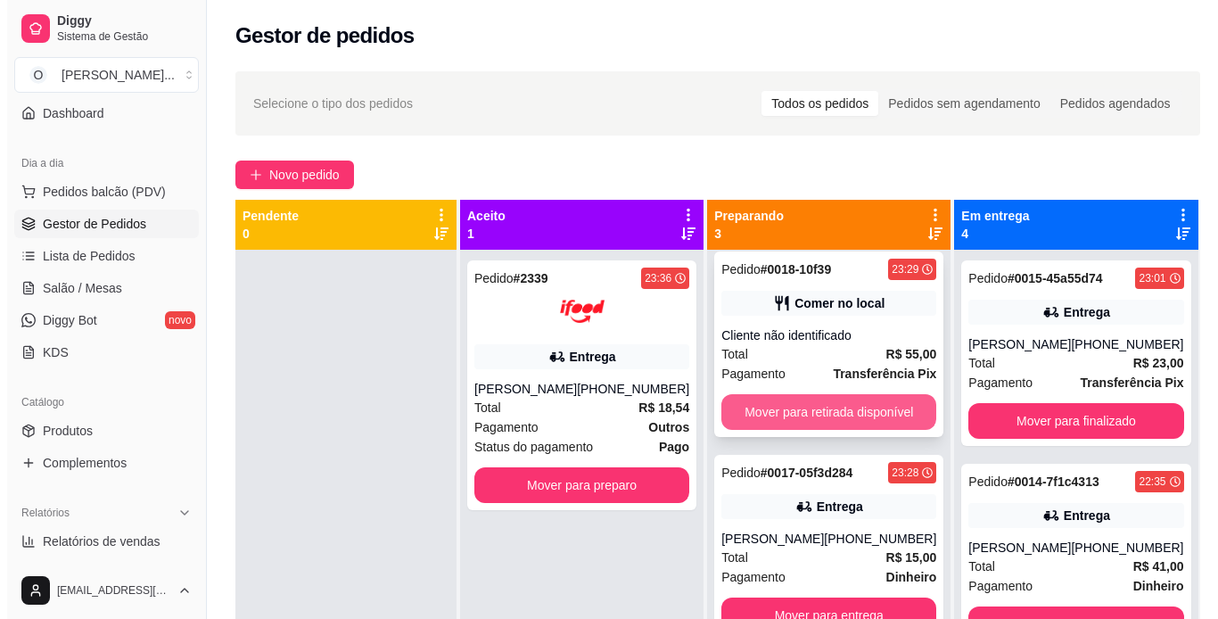
scroll to position [50, 0]
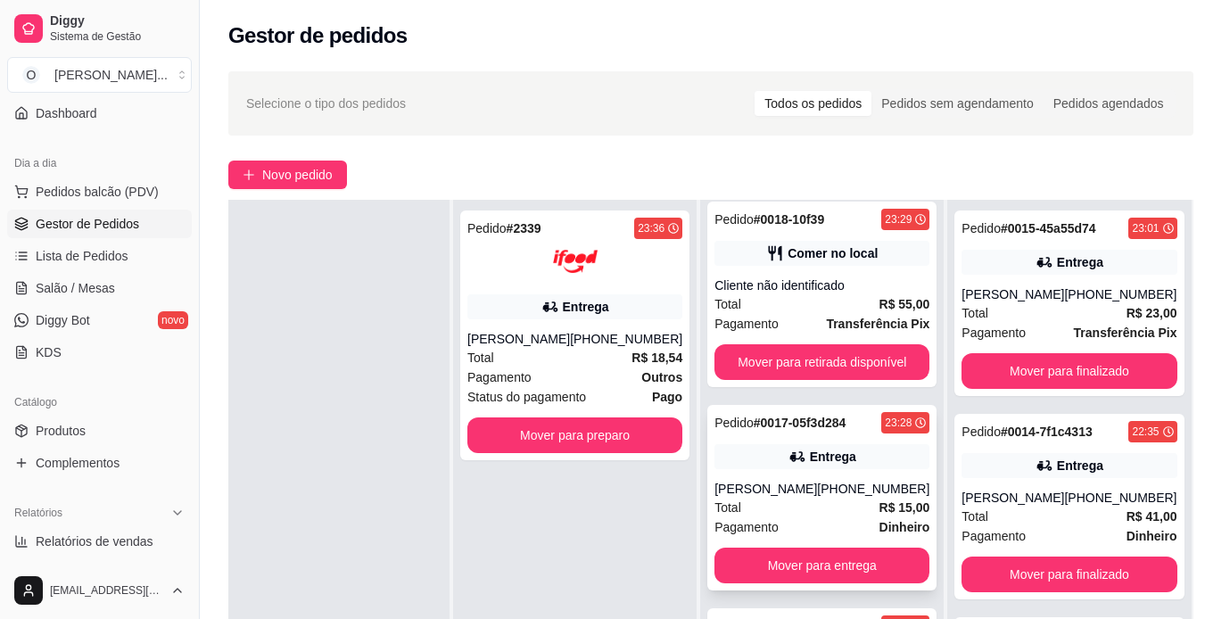
click at [779, 515] on div "Total R$ 15,00" at bounding box center [822, 508] width 215 height 20
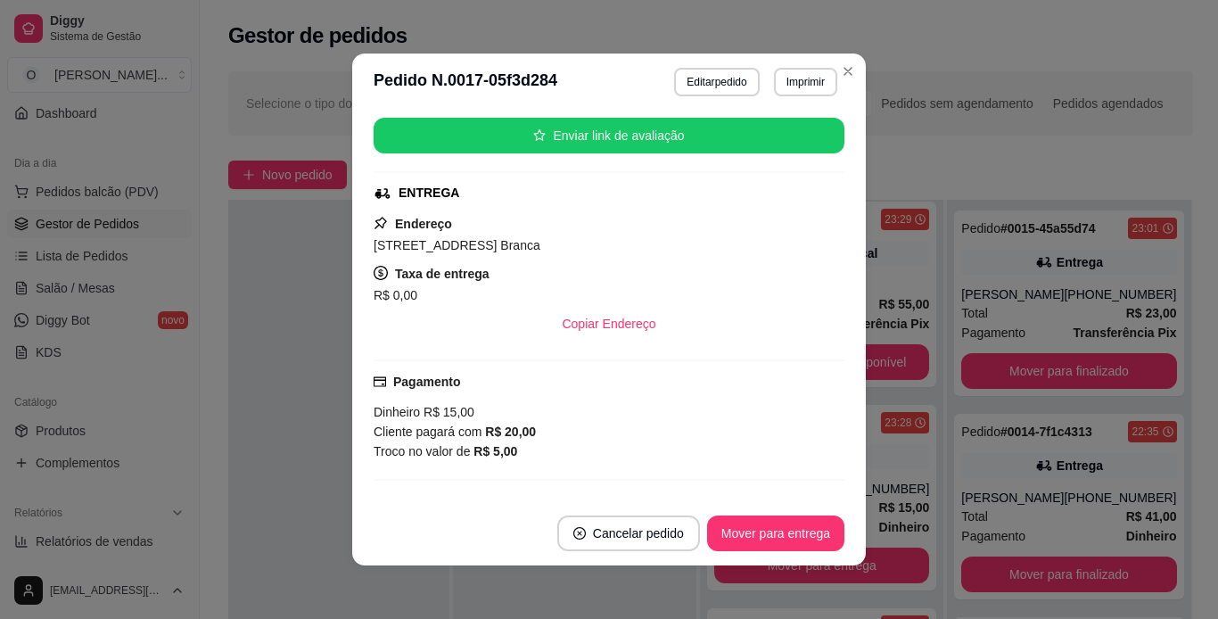
scroll to position [220, 0]
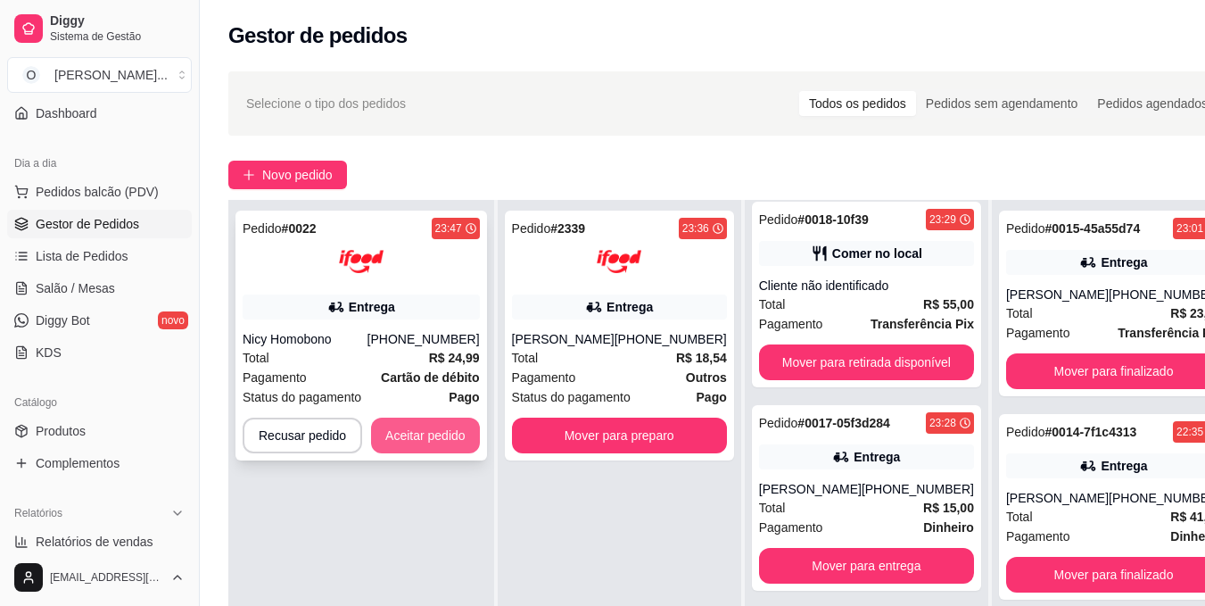
click at [453, 442] on button "Aceitar pedido" at bounding box center [425, 435] width 109 height 36
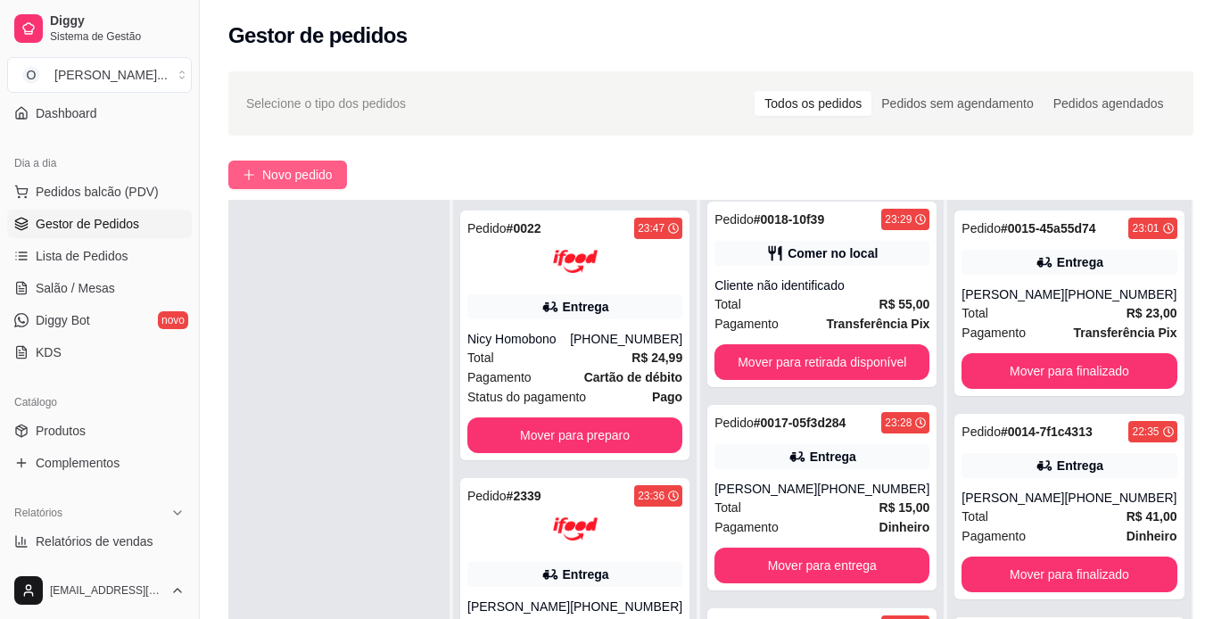
click at [322, 178] on span "Novo pedido" at bounding box center [297, 175] width 70 height 20
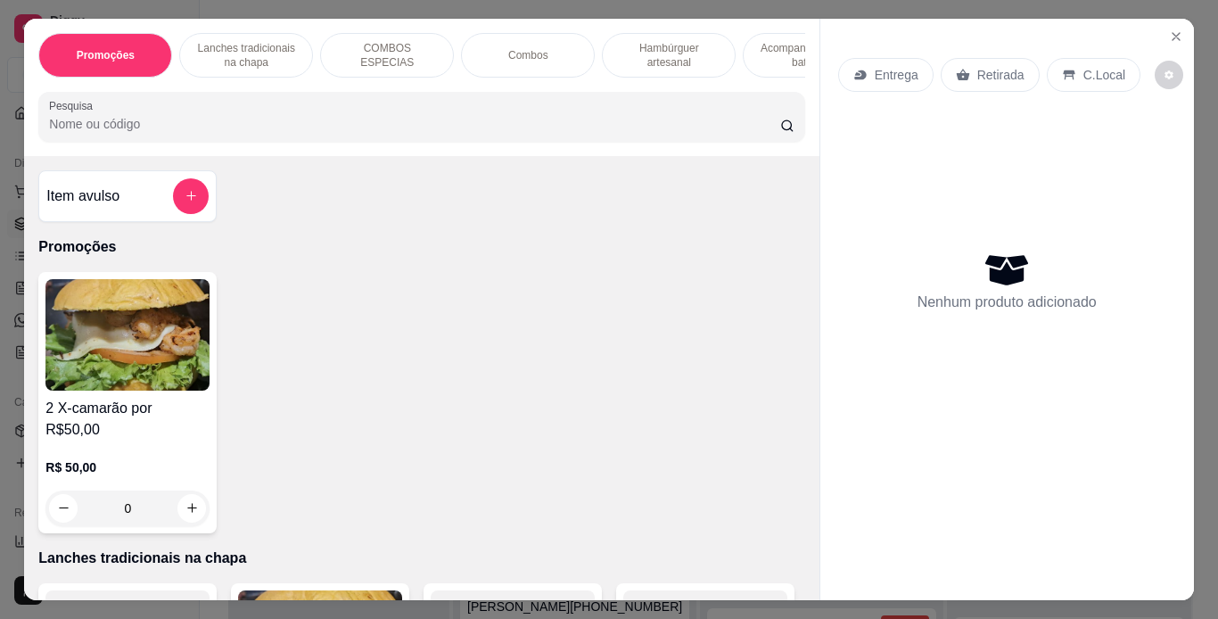
click at [260, 47] on p "Lanches tradicionais na chapa" at bounding box center [245, 55] width 103 height 29
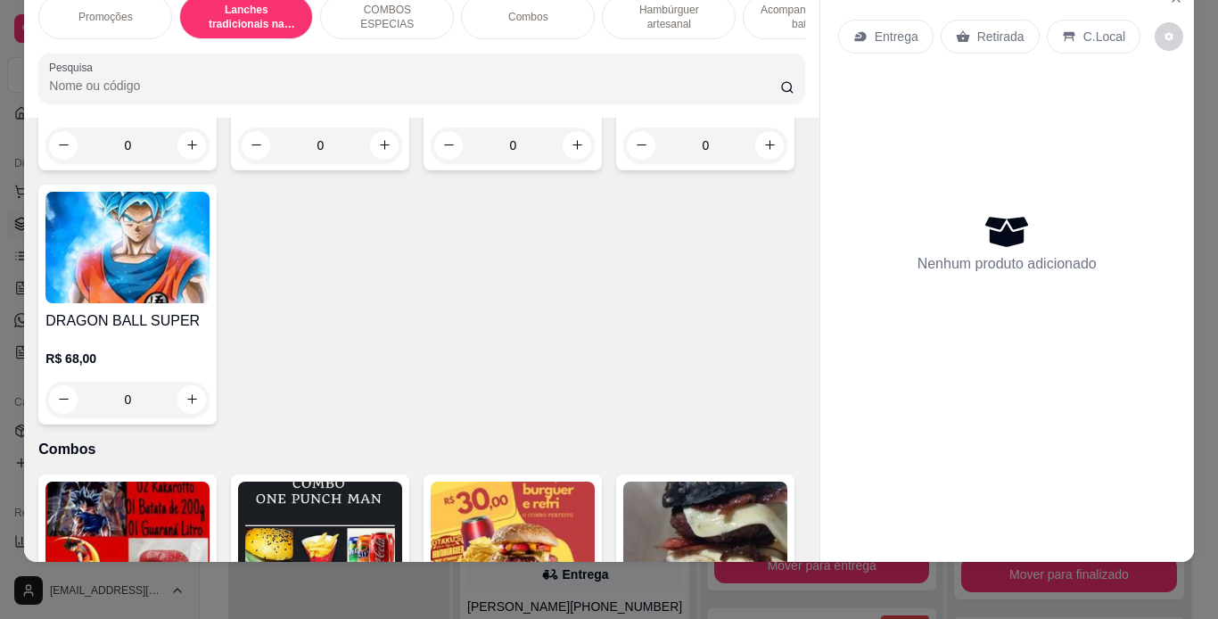
scroll to position [1974, 0]
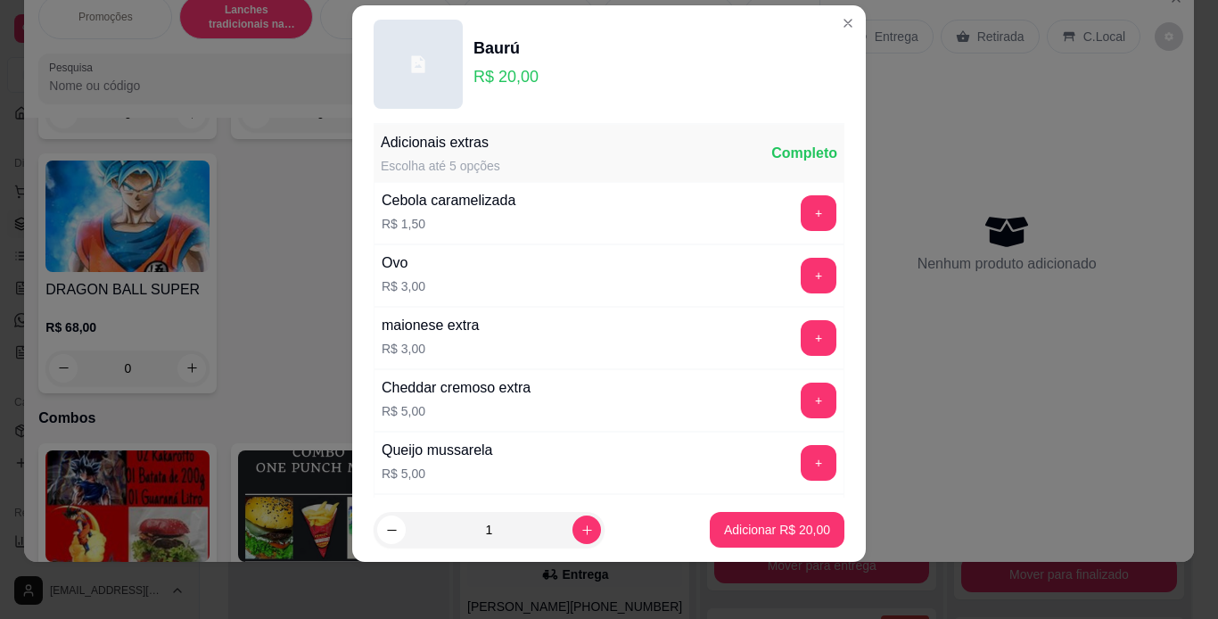
scroll to position [0, 0]
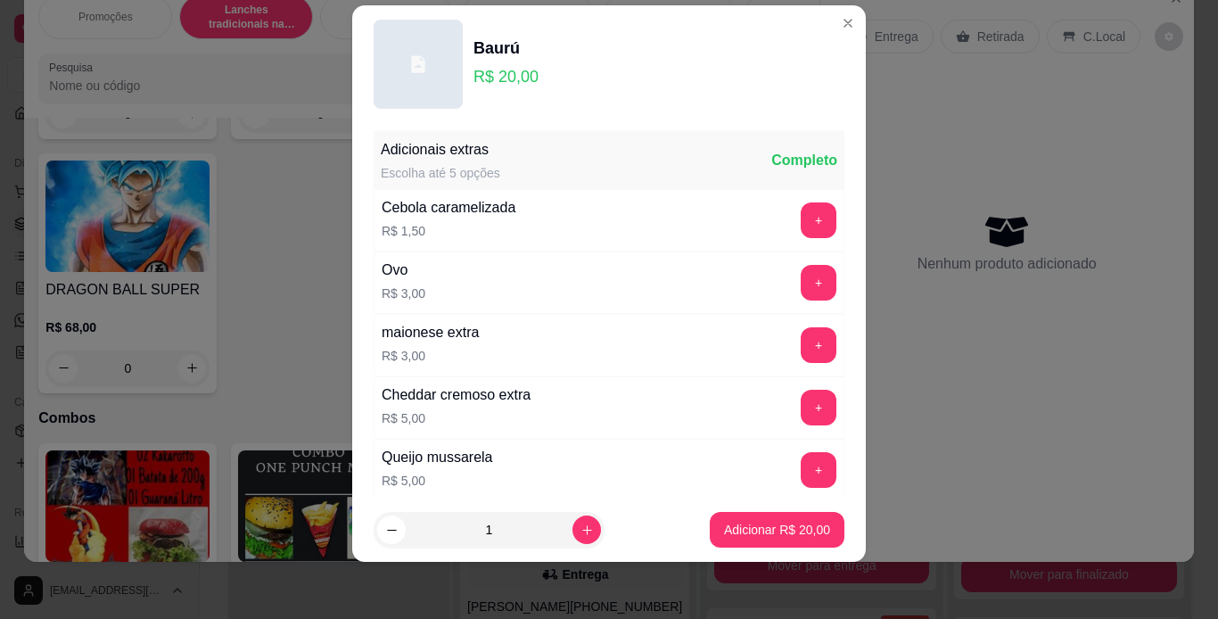
click at [483, 52] on div "Baurú" at bounding box center [506, 48] width 65 height 25
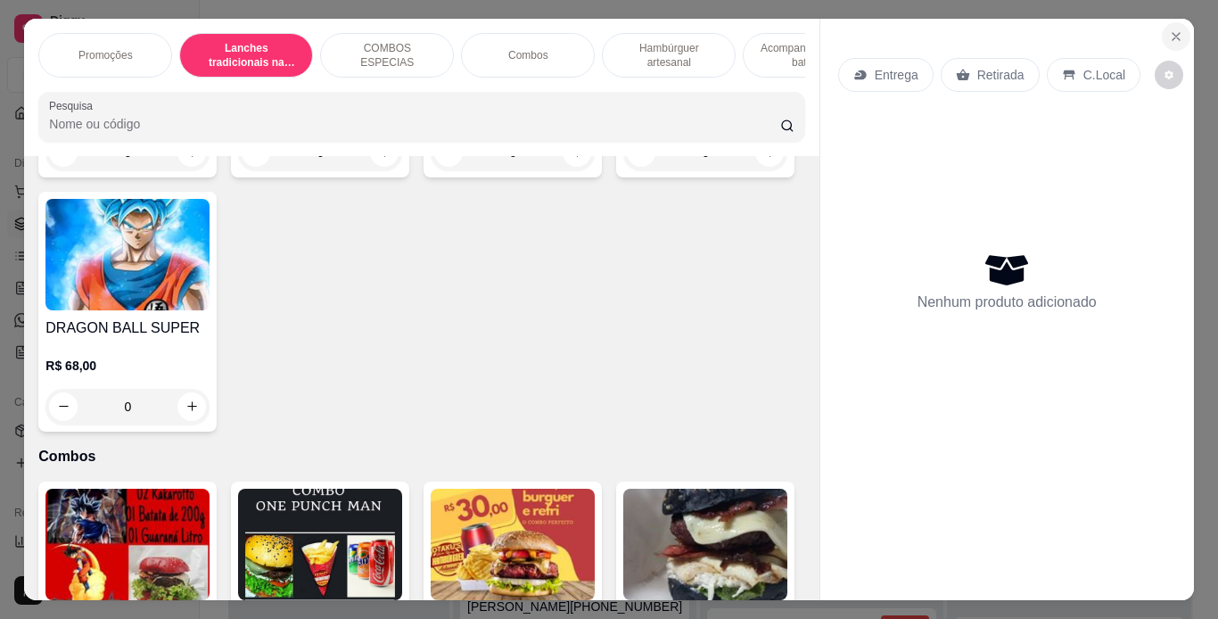
click at [1174, 30] on icon "Close" at bounding box center [1176, 36] width 14 height 14
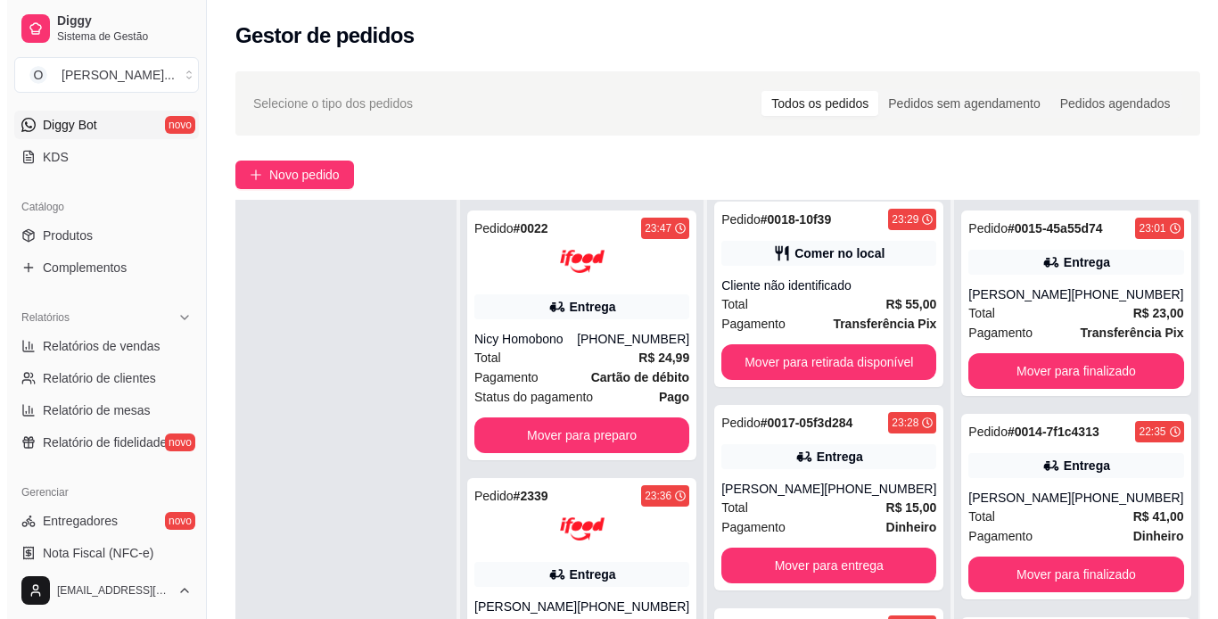
scroll to position [350, 0]
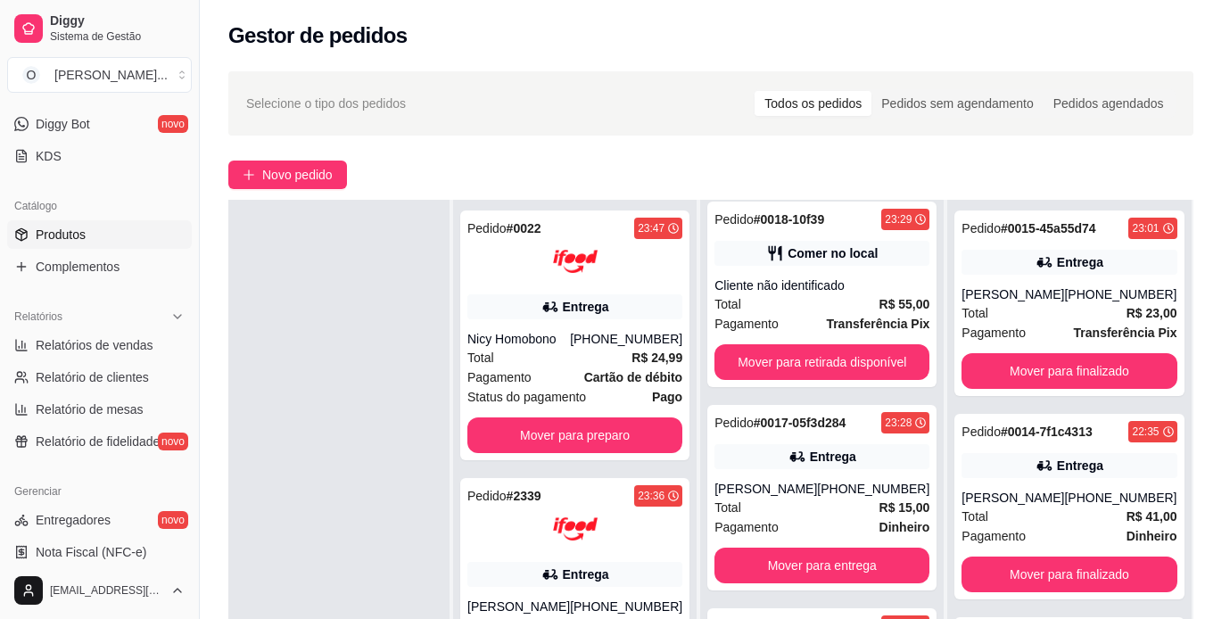
click at [91, 239] on link "Produtos" at bounding box center [99, 234] width 185 height 29
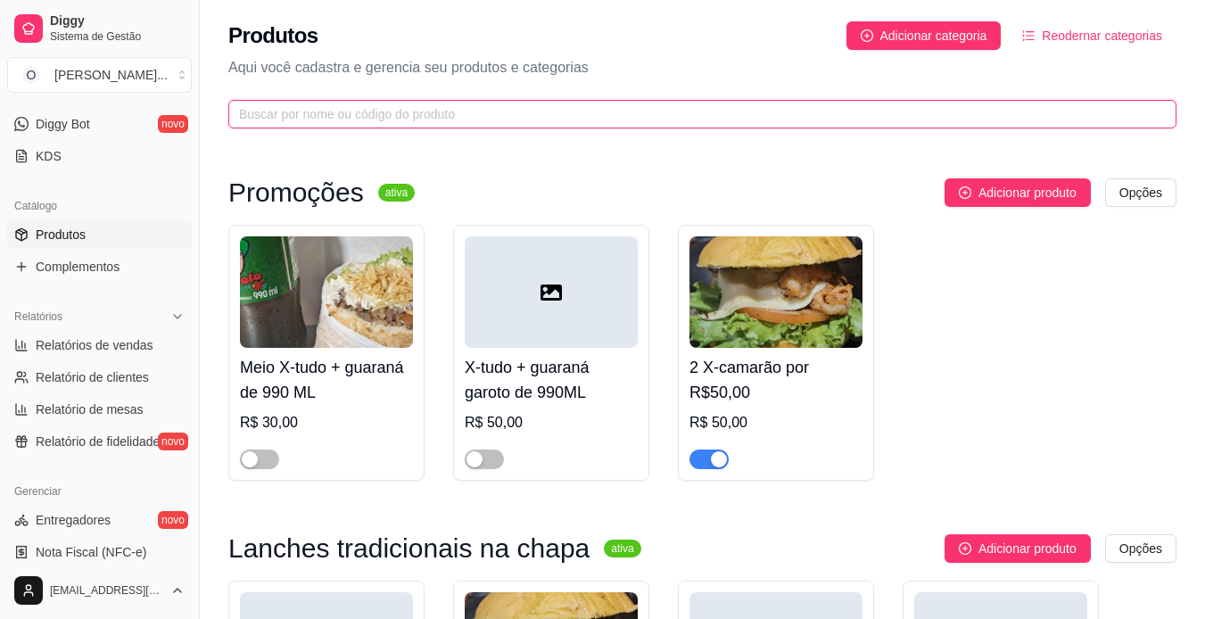
click at [475, 105] on input "text" at bounding box center [695, 114] width 913 height 20
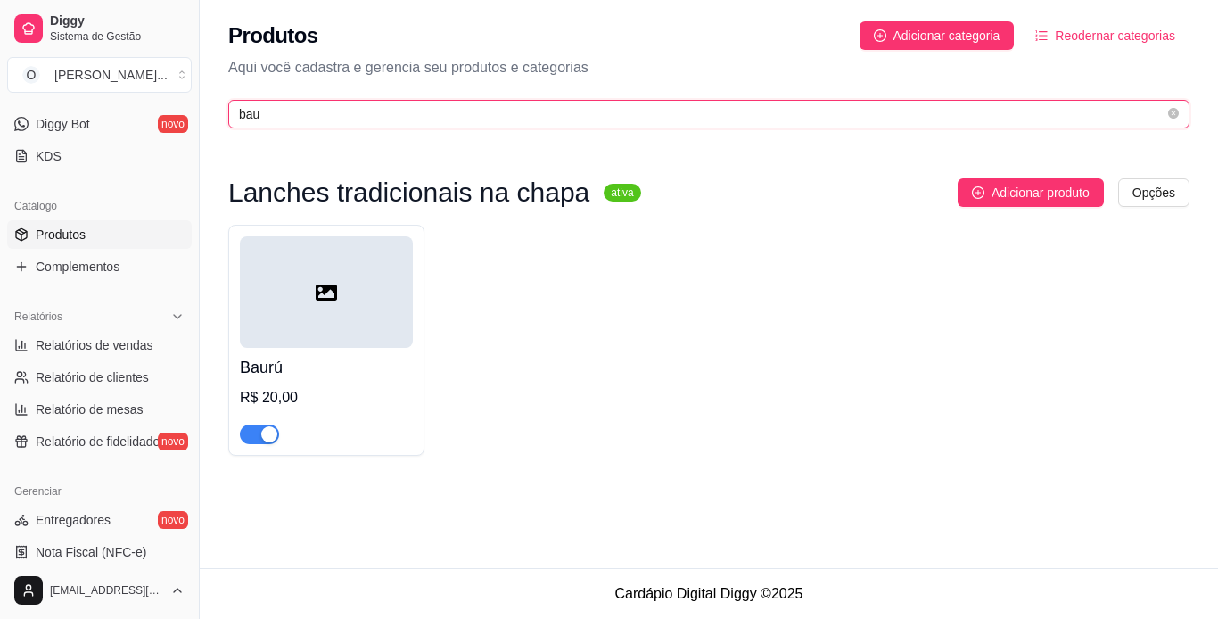
type input "bau"
click at [318, 282] on icon at bounding box center [326, 292] width 21 height 21
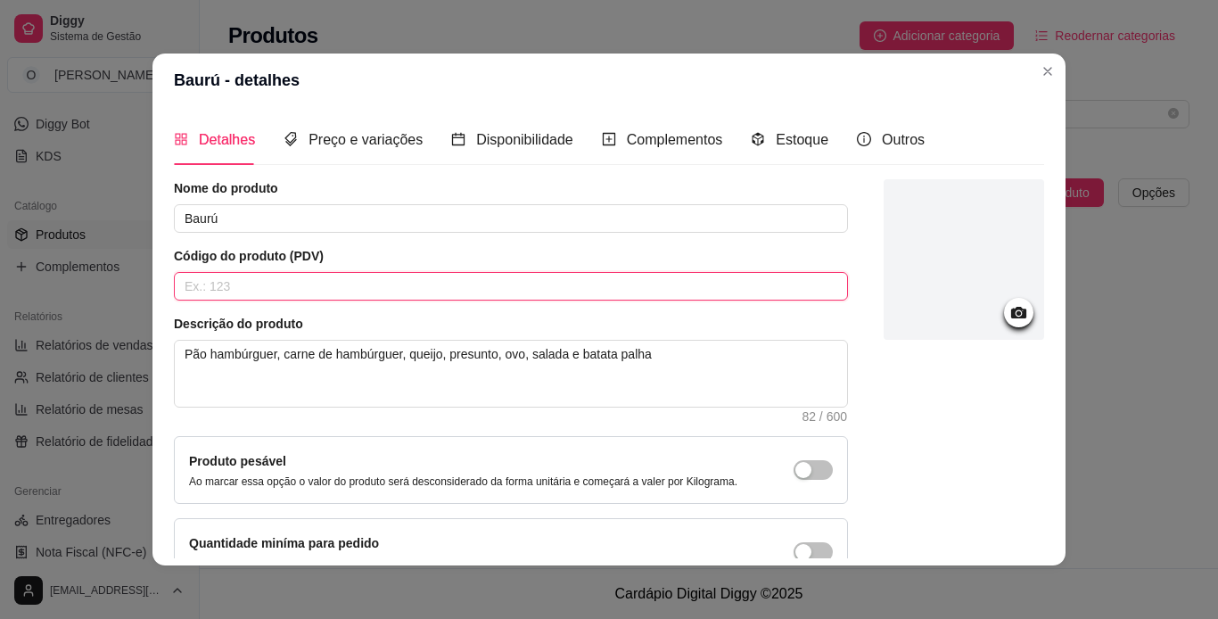
click at [318, 282] on input "text" at bounding box center [511, 286] width 674 height 29
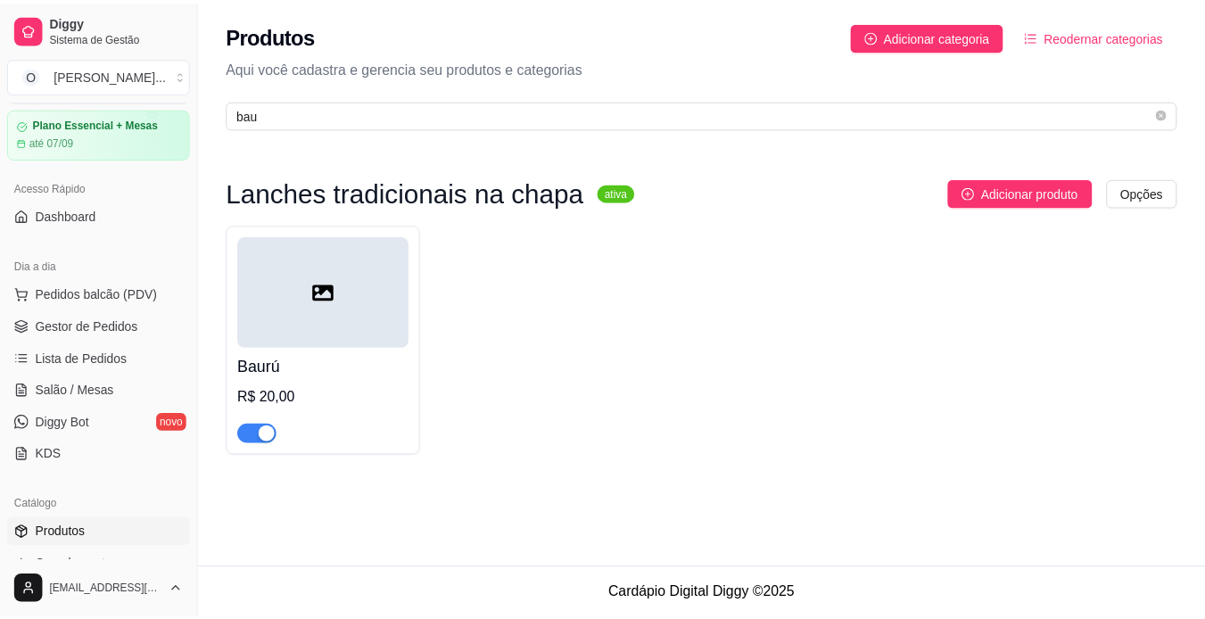
scroll to position [31, 0]
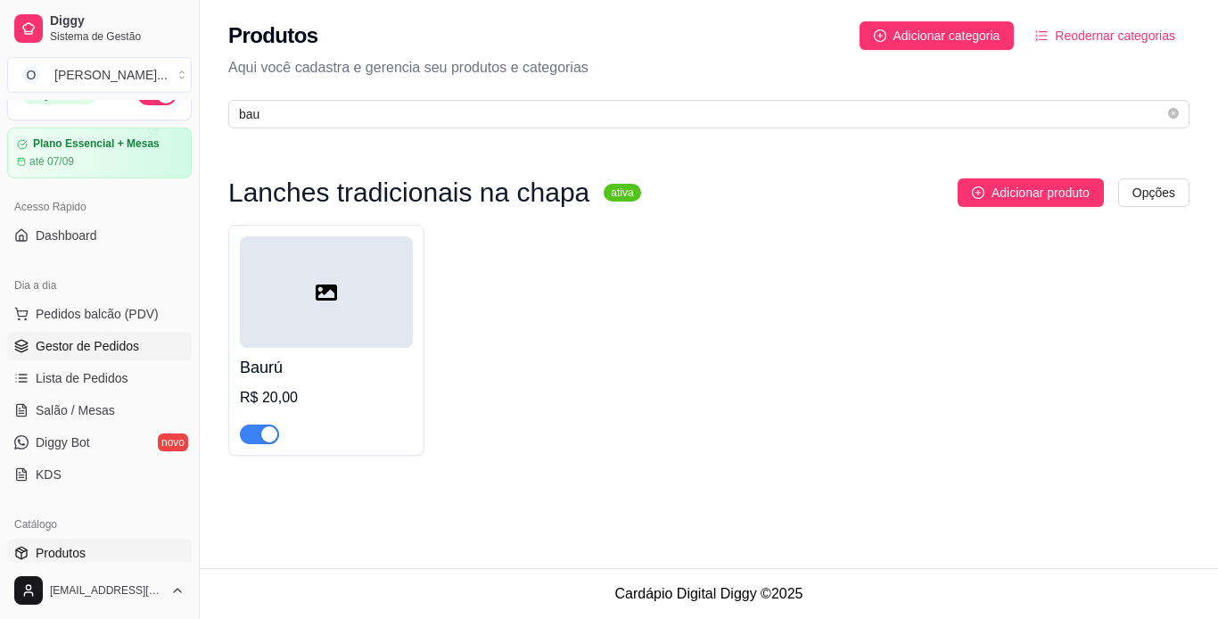
click at [114, 345] on span "Gestor de Pedidos" at bounding box center [87, 346] width 103 height 18
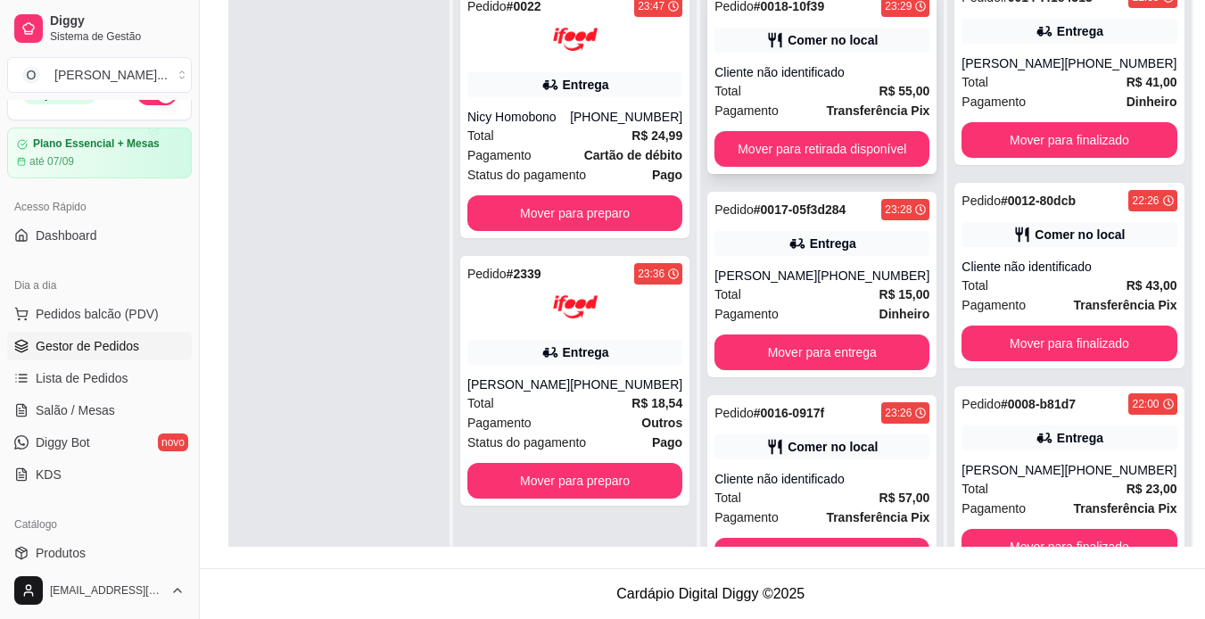
click at [802, 47] on div "Comer no local" at bounding box center [833, 40] width 90 height 18
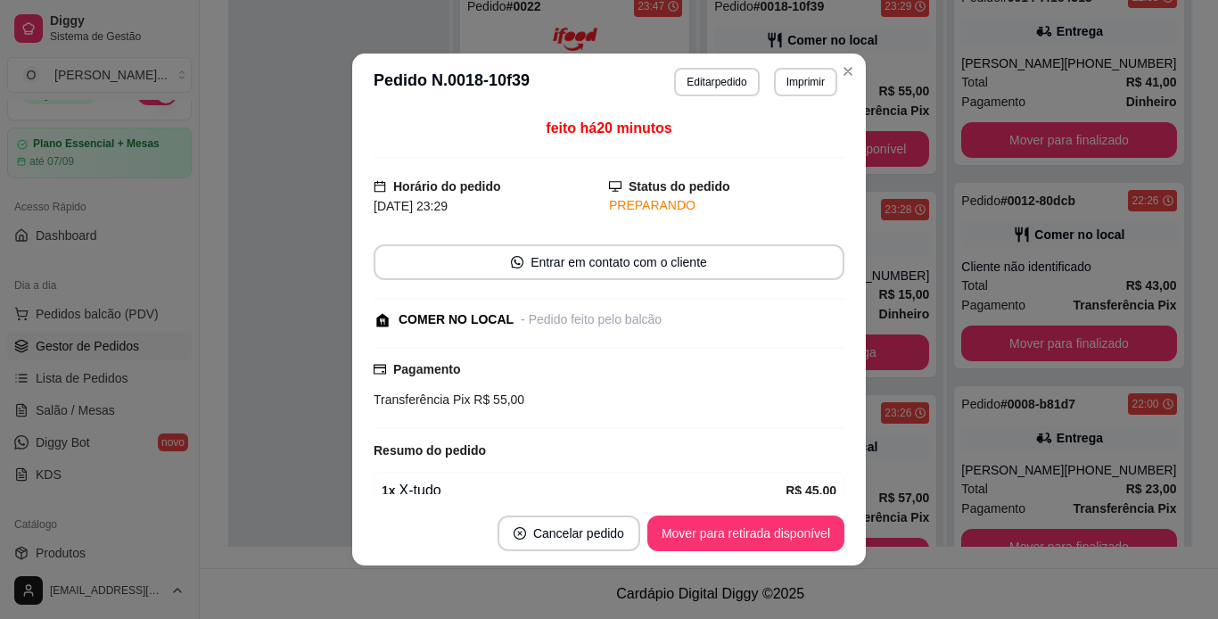
scroll to position [140, 0]
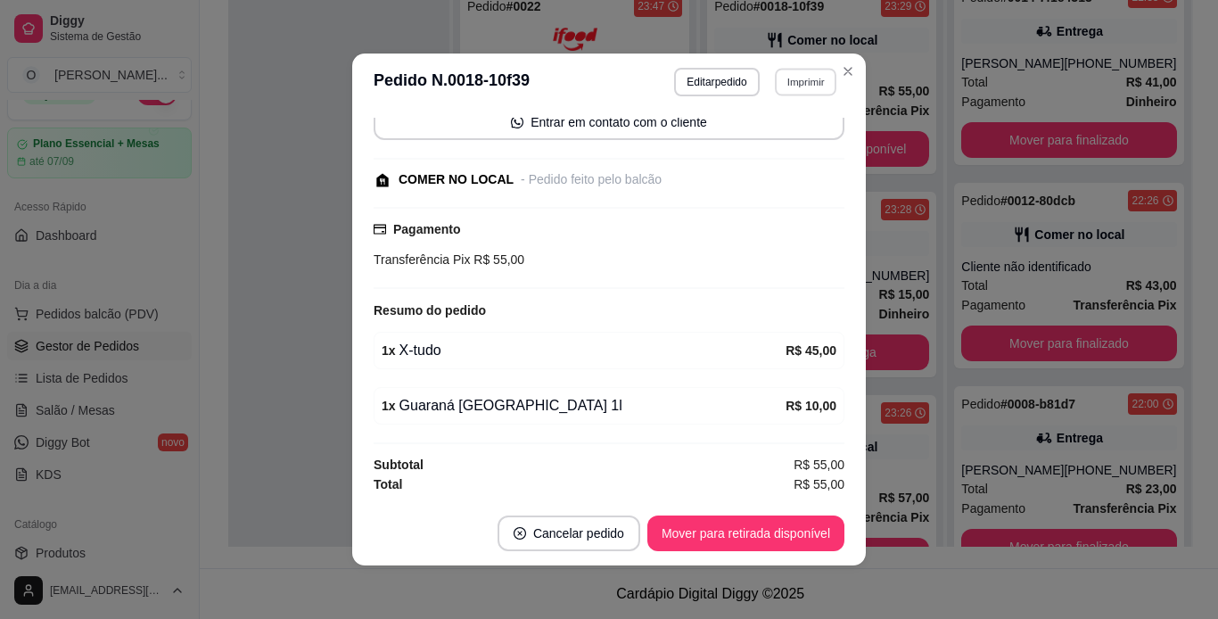
click at [797, 78] on button "Imprimir" at bounding box center [806, 82] width 62 height 28
click at [792, 136] on button "IMPRESSORA" at bounding box center [767, 144] width 129 height 29
click at [739, 525] on button "Mover para retirada disponível" at bounding box center [746, 534] width 197 height 36
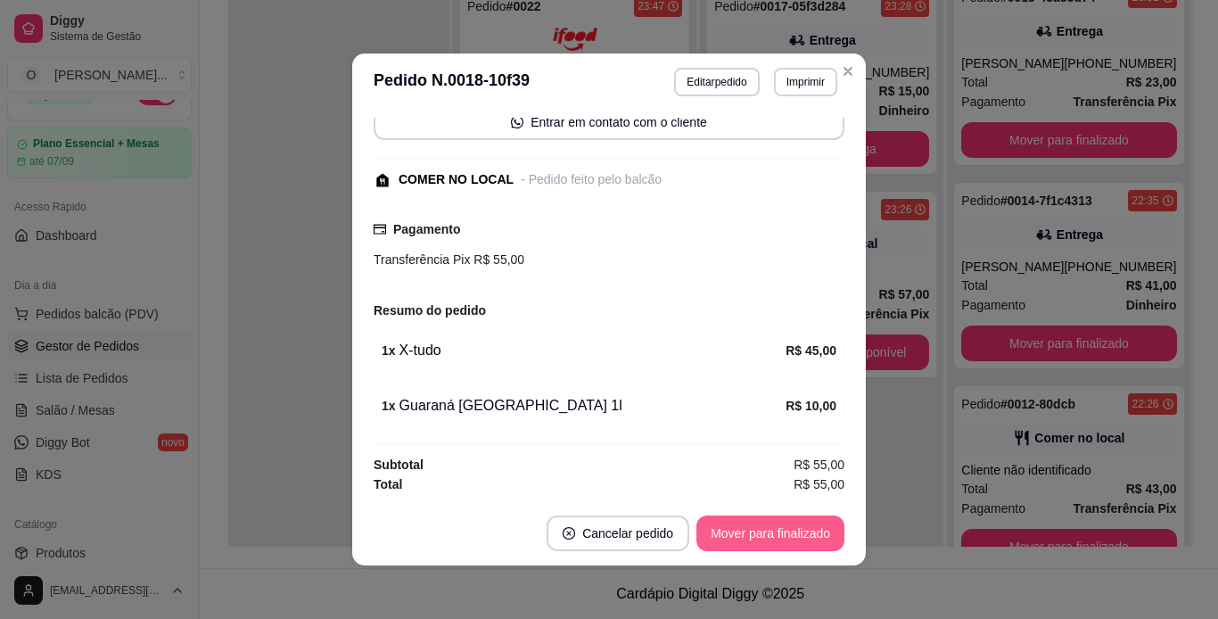
scroll to position [416, 0]
click at [739, 525] on button "Mover para finalizado" at bounding box center [771, 533] width 144 height 35
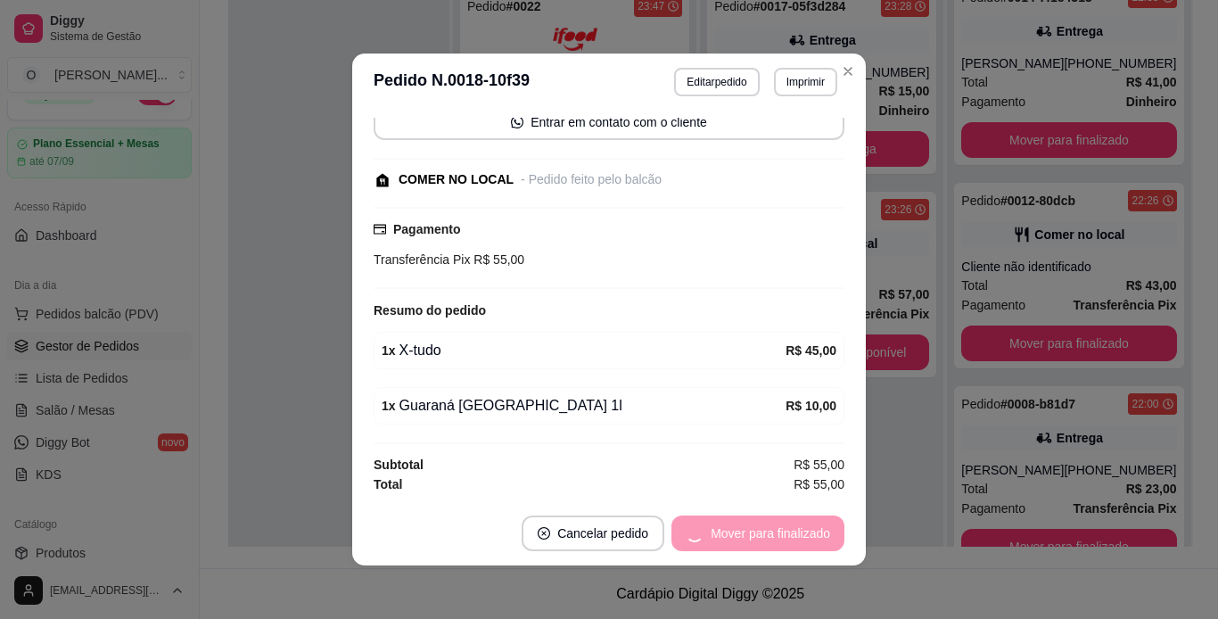
scroll to position [63, 0]
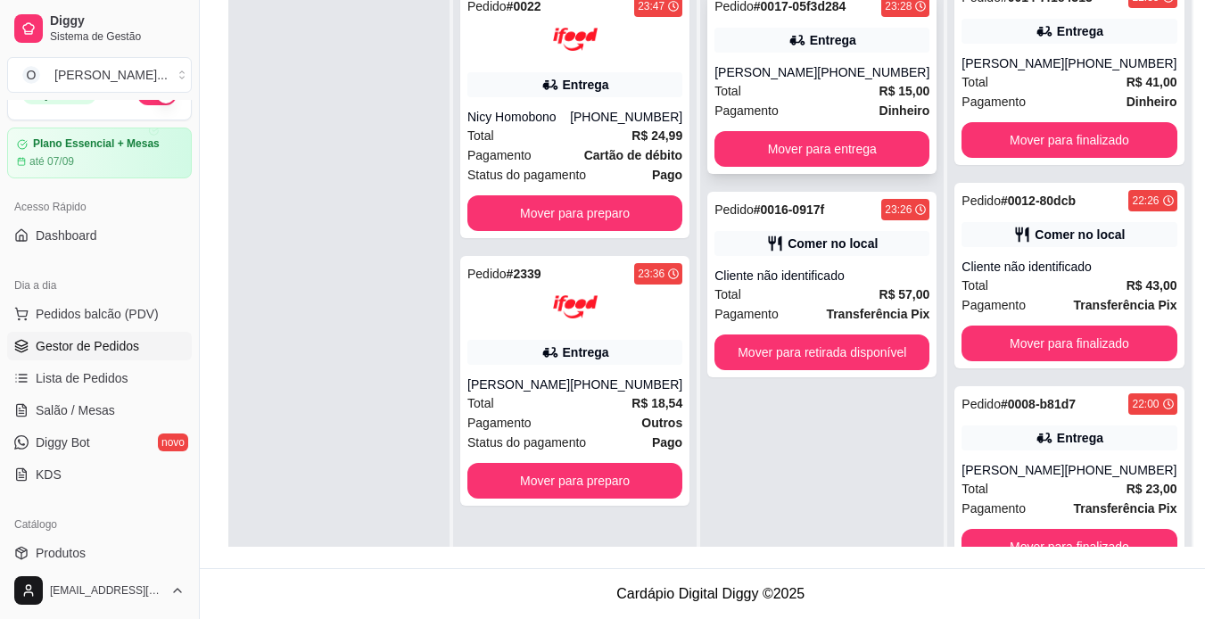
click at [810, 45] on div "Entrega" at bounding box center [833, 40] width 46 height 18
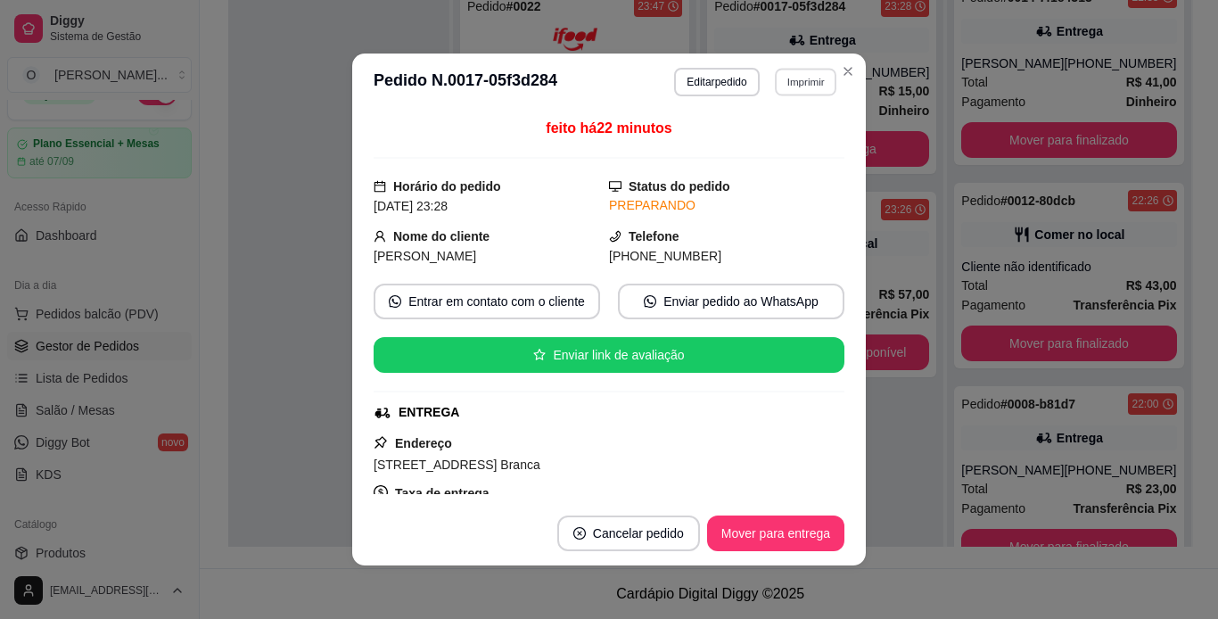
click at [802, 91] on button "Imprimir" at bounding box center [806, 82] width 62 height 28
click at [791, 145] on button "IMPRESSORA" at bounding box center [767, 144] width 125 height 28
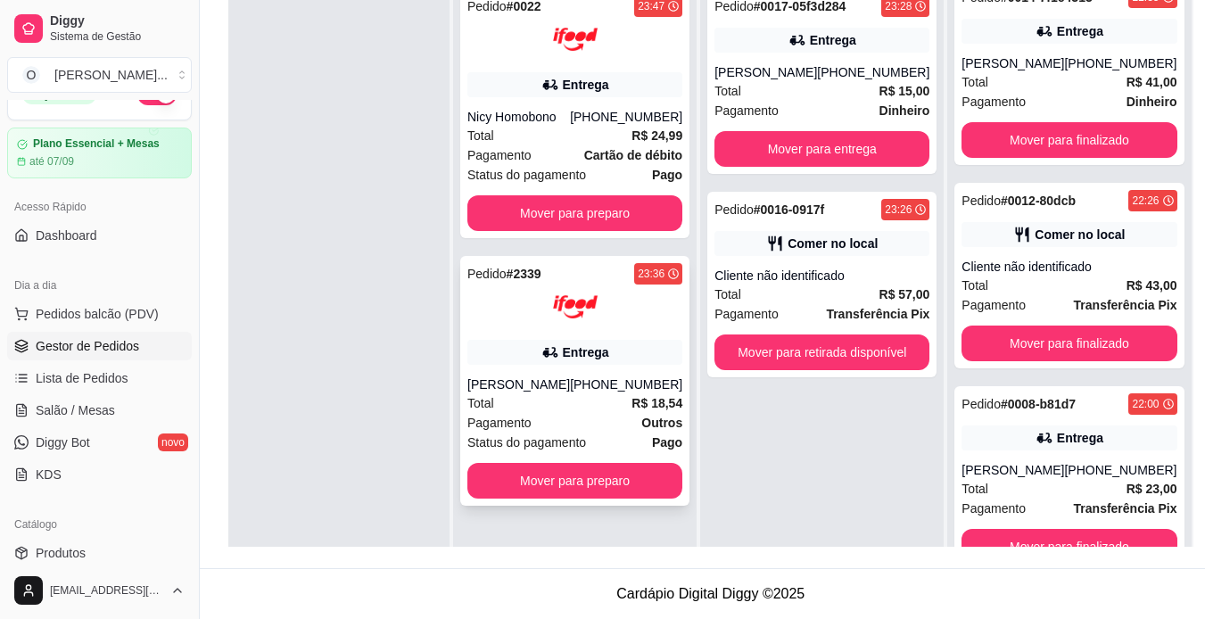
click at [622, 367] on div "Pedido # 2339 23:36 Entrega [PERSON_NAME] [PHONE_NUMBER] Total R$ 18,54 Pagamen…" at bounding box center [574, 381] width 229 height 250
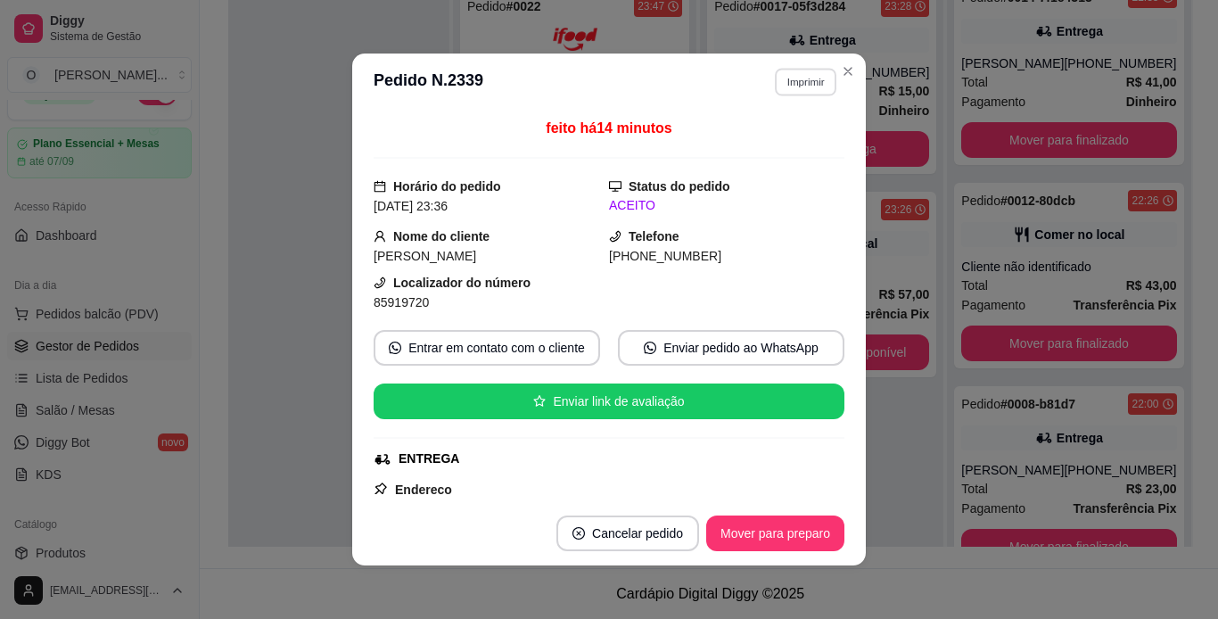
click at [810, 83] on button "Imprimir" at bounding box center [806, 82] width 62 height 28
click at [809, 145] on button "IMPRESSORA" at bounding box center [767, 144] width 125 height 28
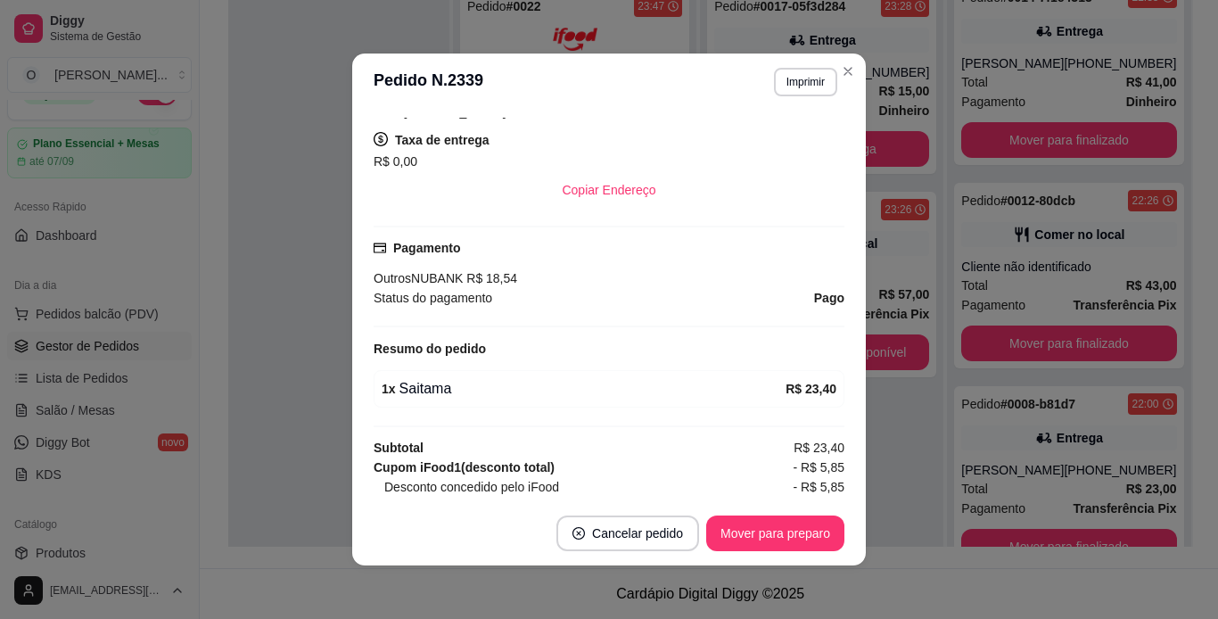
scroll to position [401, 0]
click at [758, 526] on button "Mover para preparo" at bounding box center [775, 533] width 134 height 35
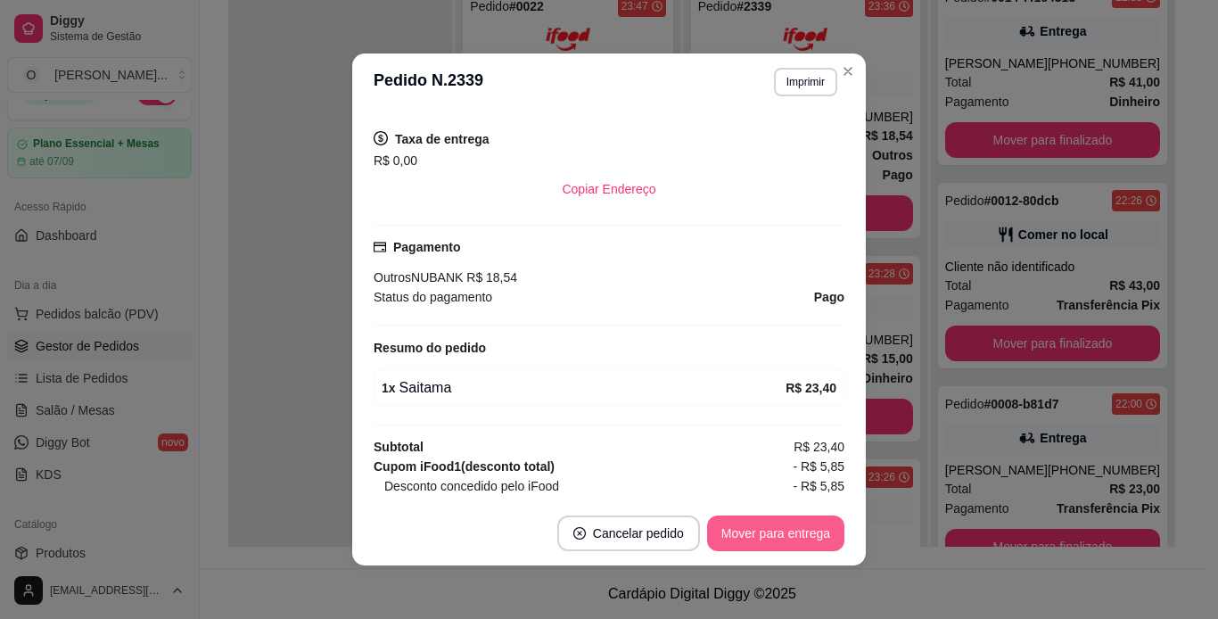
click at [758, 526] on button "Mover para entrega" at bounding box center [775, 534] width 137 height 36
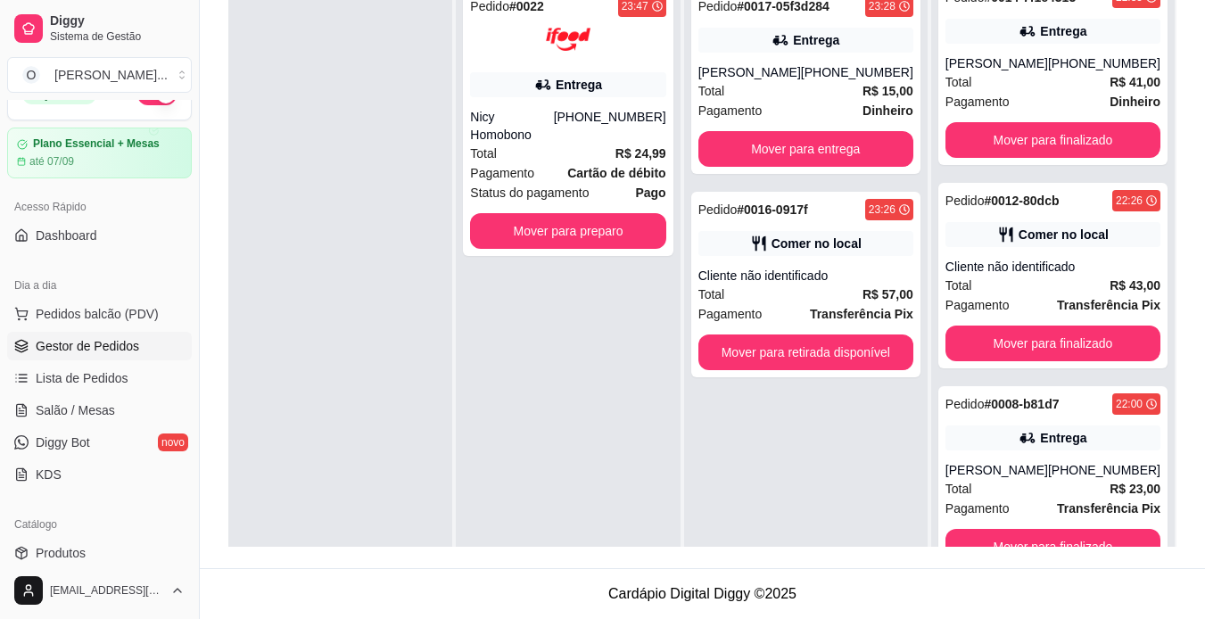
scroll to position [184, 0]
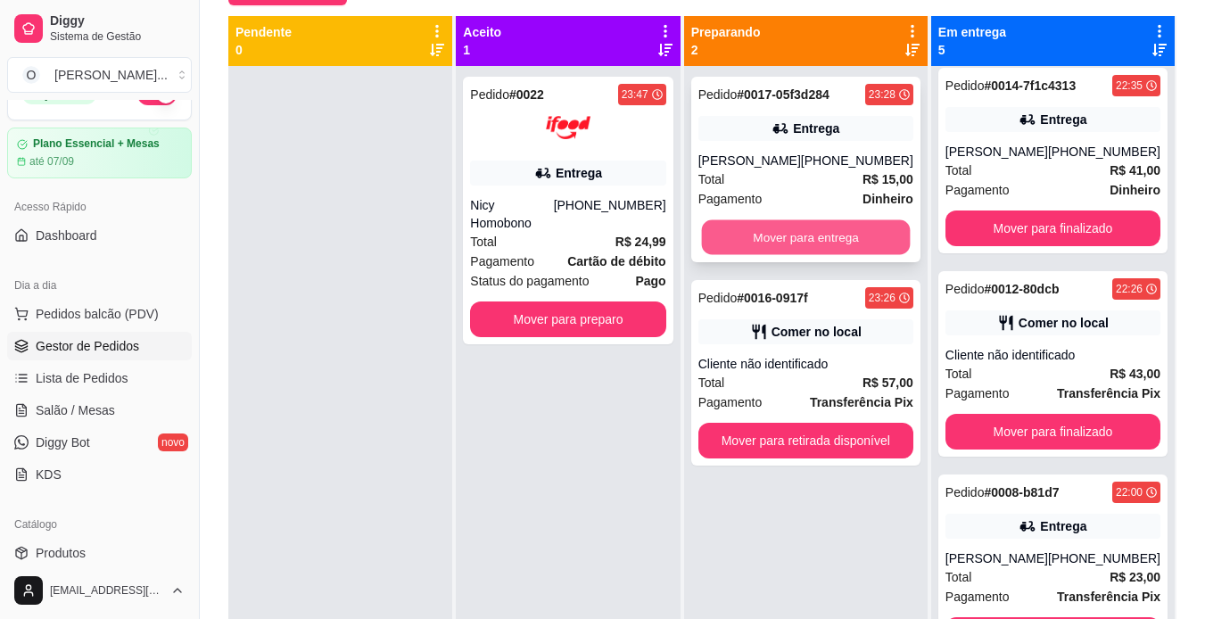
click at [847, 228] on button "Mover para entrega" at bounding box center [805, 237] width 209 height 35
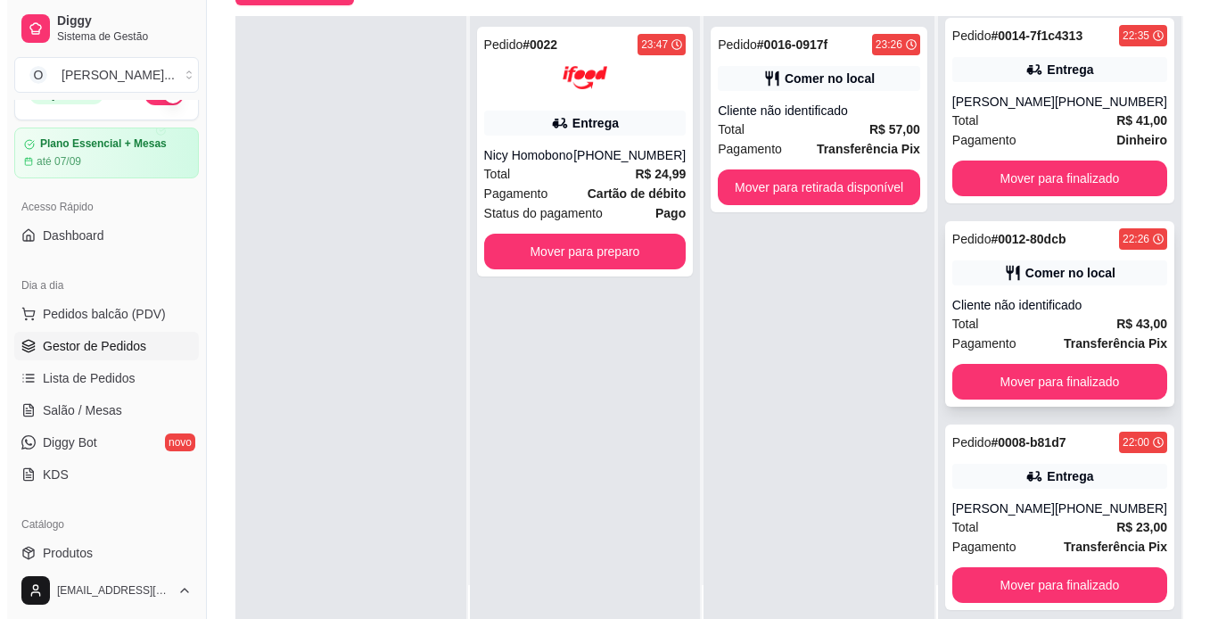
scroll to position [0, 0]
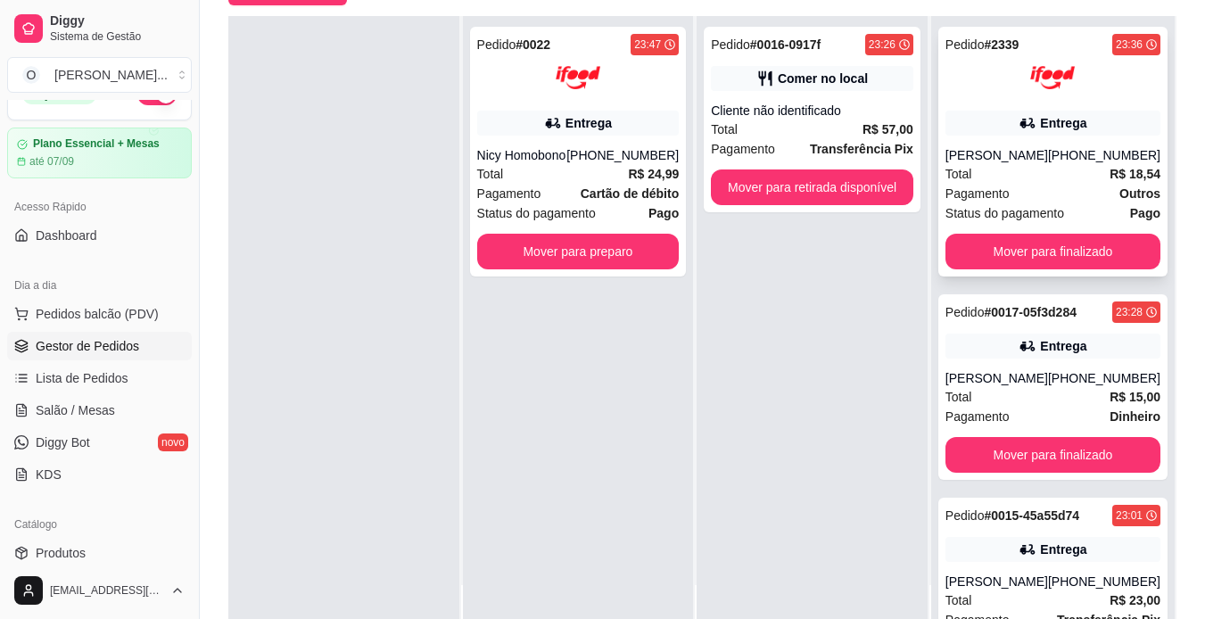
click at [1053, 169] on div "Total R$ 18,54" at bounding box center [1053, 174] width 215 height 20
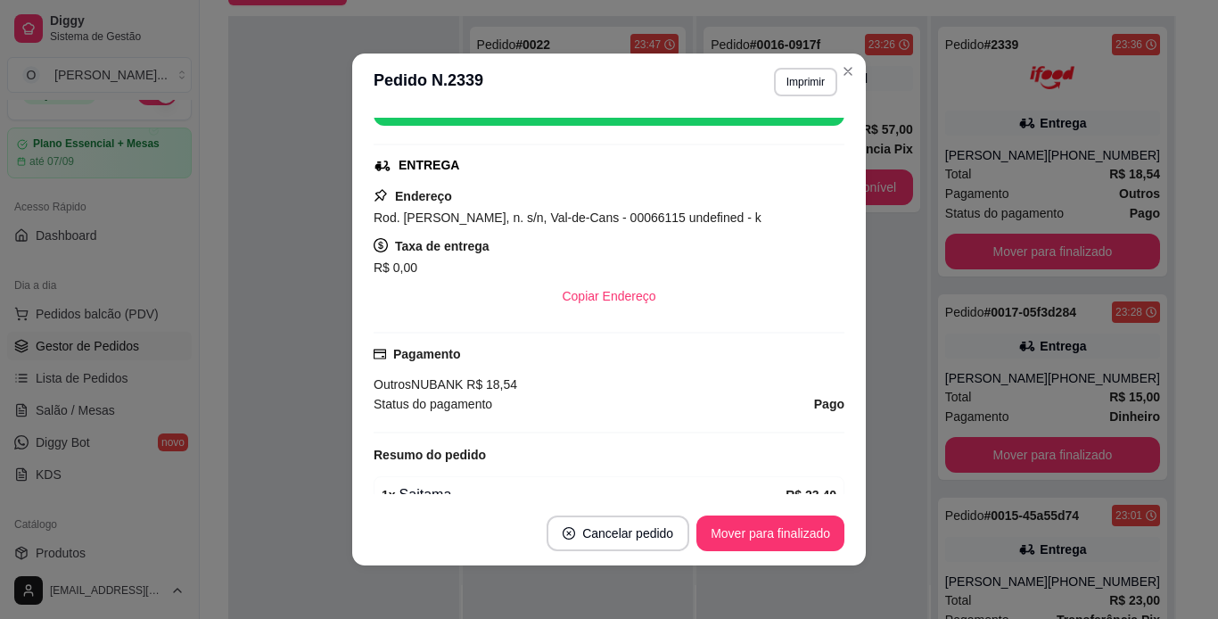
scroll to position [279, 0]
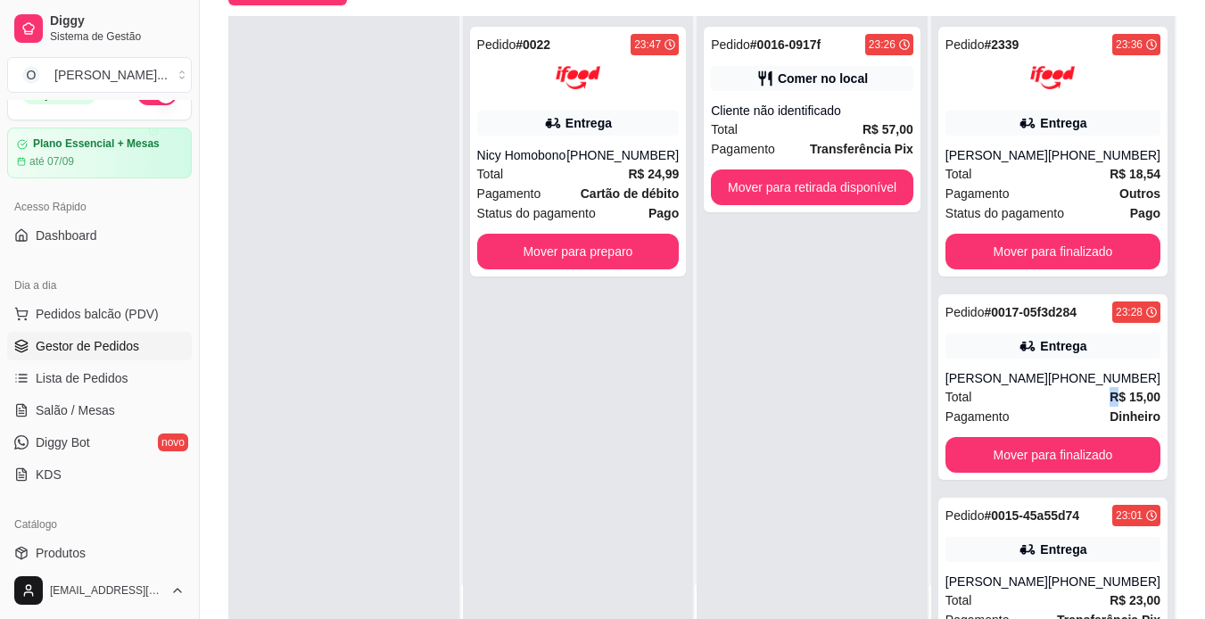
click at [1048, 389] on div "Total R$ 15,00" at bounding box center [1053, 397] width 215 height 20
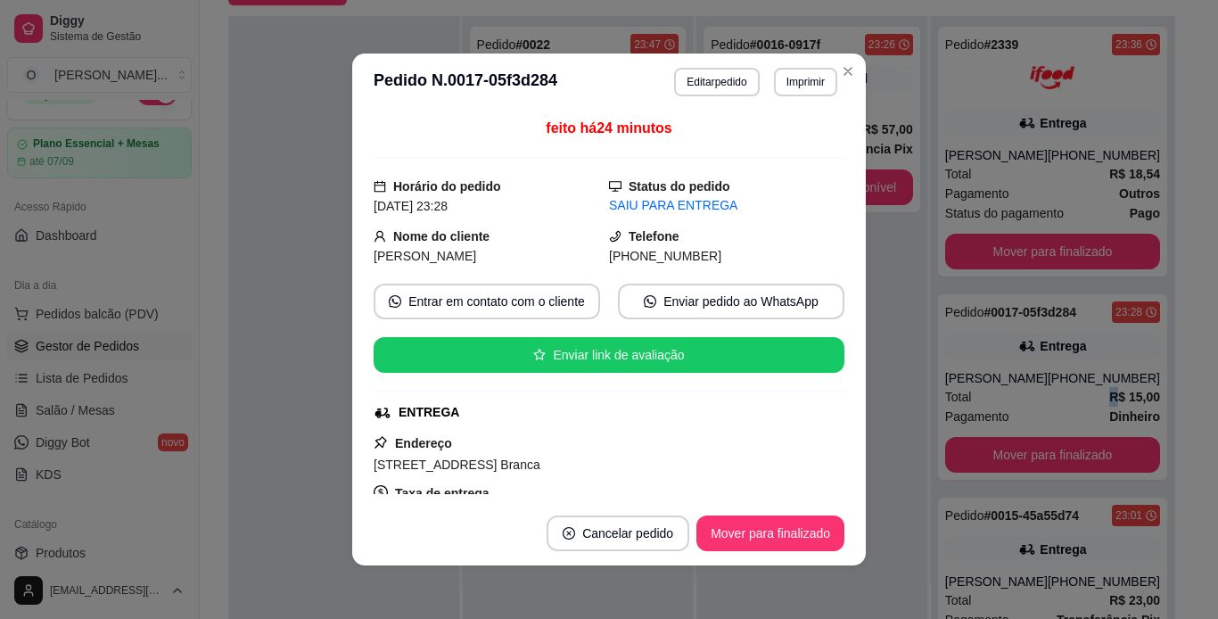
scroll to position [37, 0]
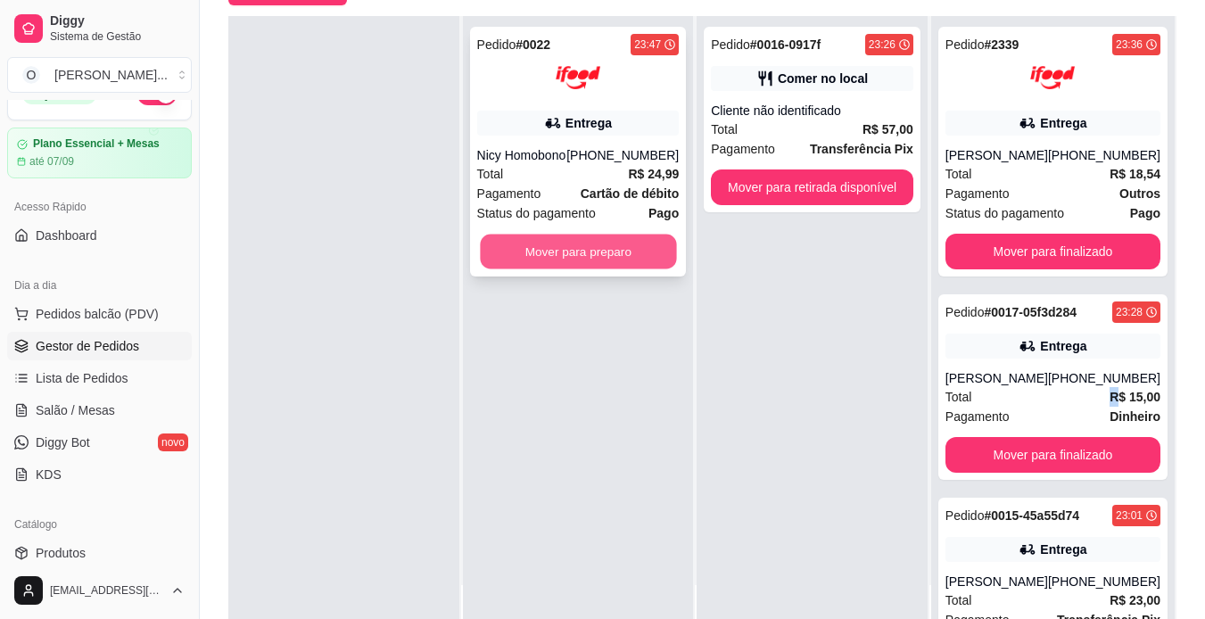
click at [596, 257] on button "Mover para preparo" at bounding box center [578, 252] width 196 height 35
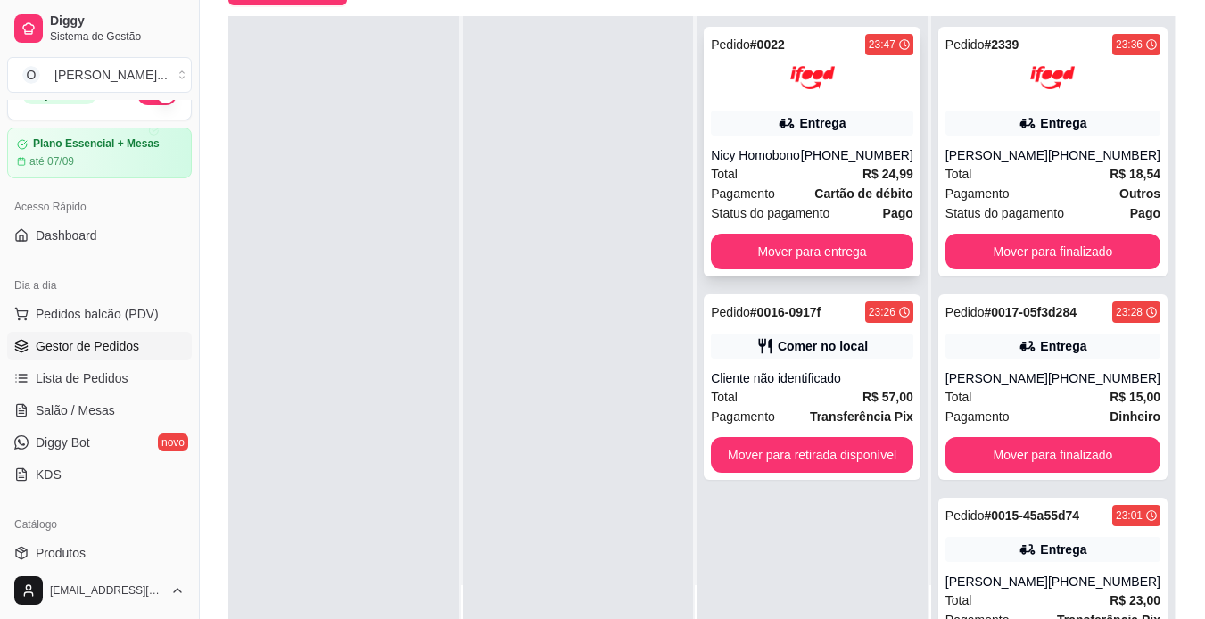
click at [816, 106] on div "Pedido # 0022 23:47 Entrega Nicy Homobono [PHONE_NUMBER] Total R$ 24,99 Pagamen…" at bounding box center [812, 152] width 217 height 250
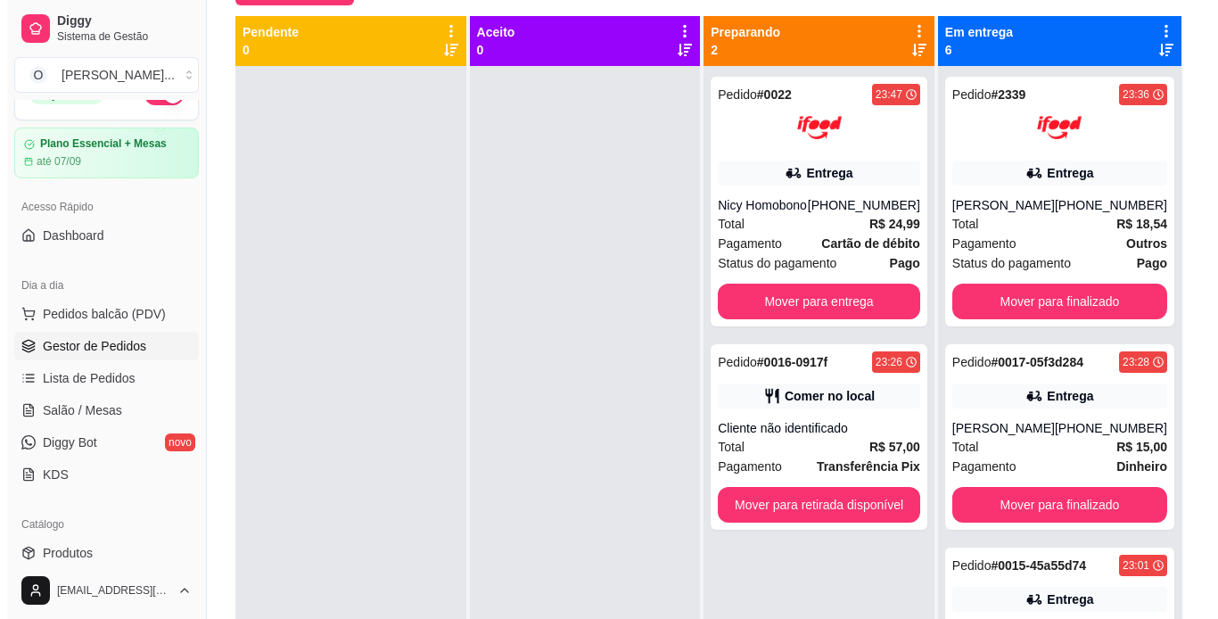
scroll to position [0, 0]
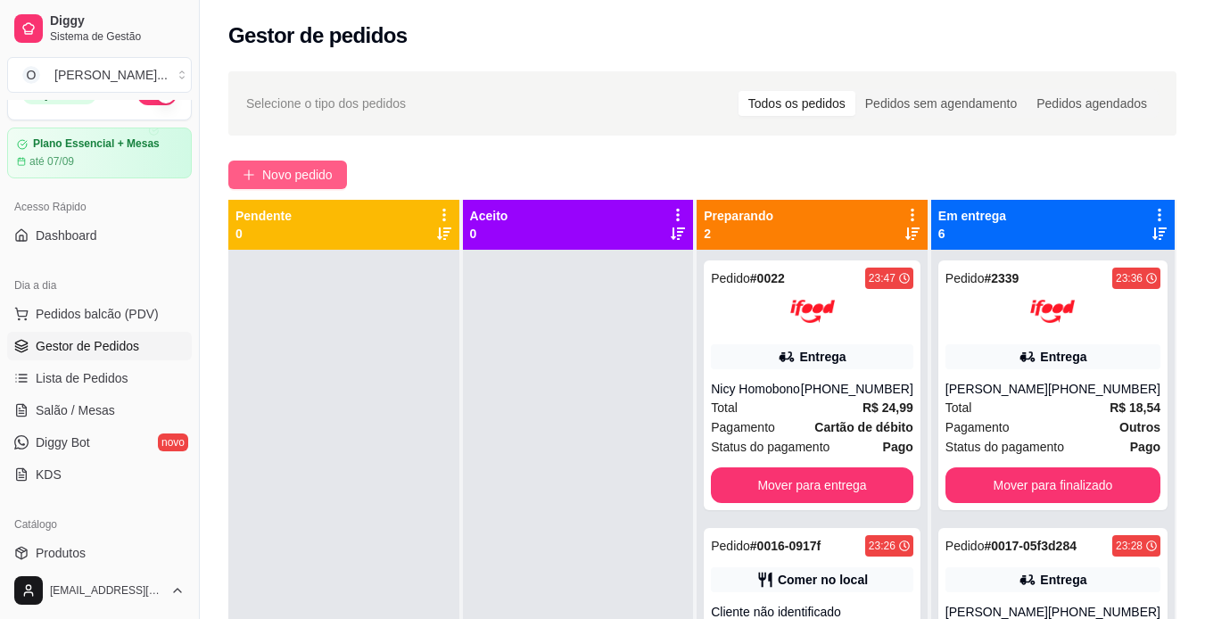
click at [253, 166] on button "Novo pedido" at bounding box center [287, 175] width 119 height 29
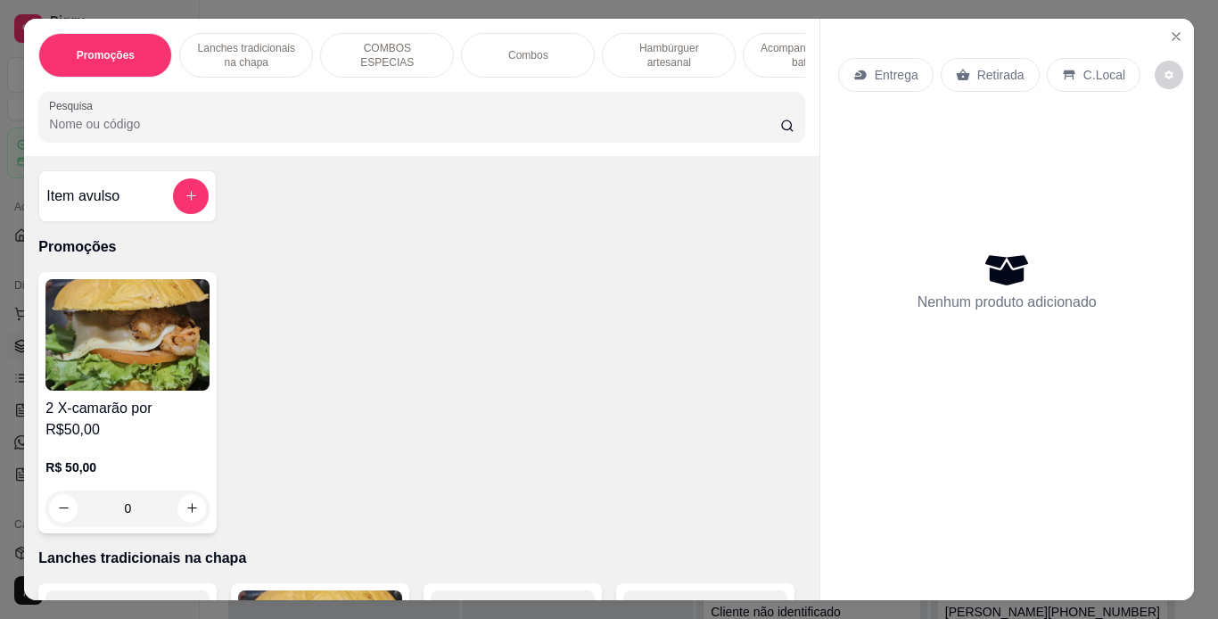
click at [297, 50] on div "Lanches tradicionais na chapa" at bounding box center [246, 55] width 134 height 45
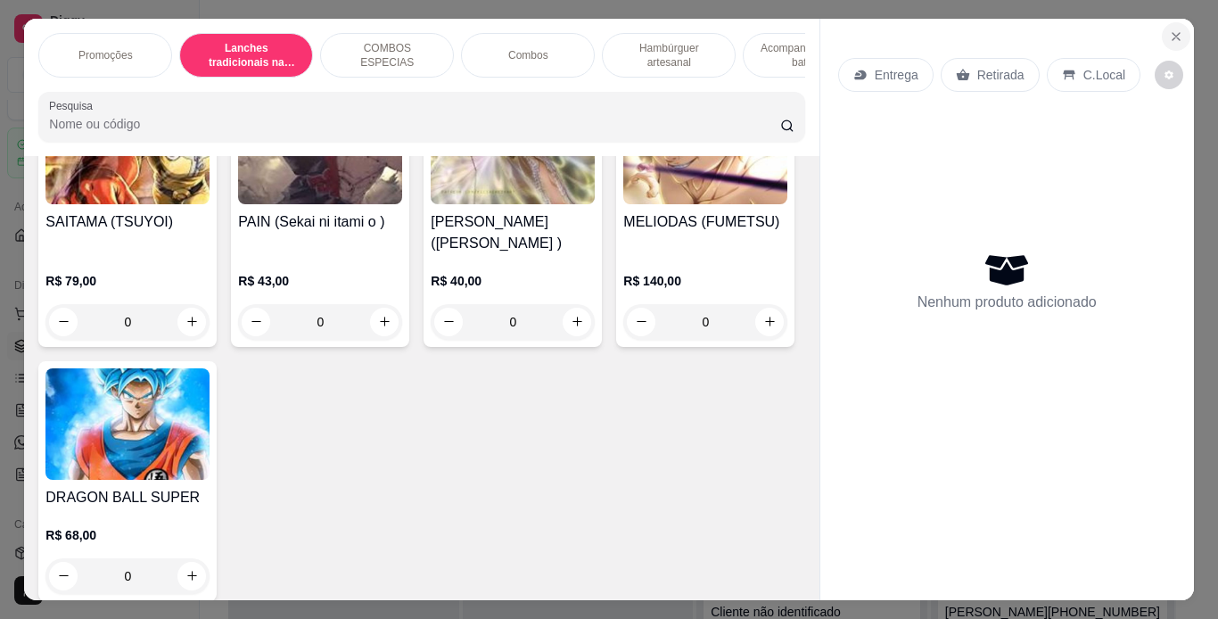
click at [1173, 33] on icon "Close" at bounding box center [1176, 36] width 7 height 7
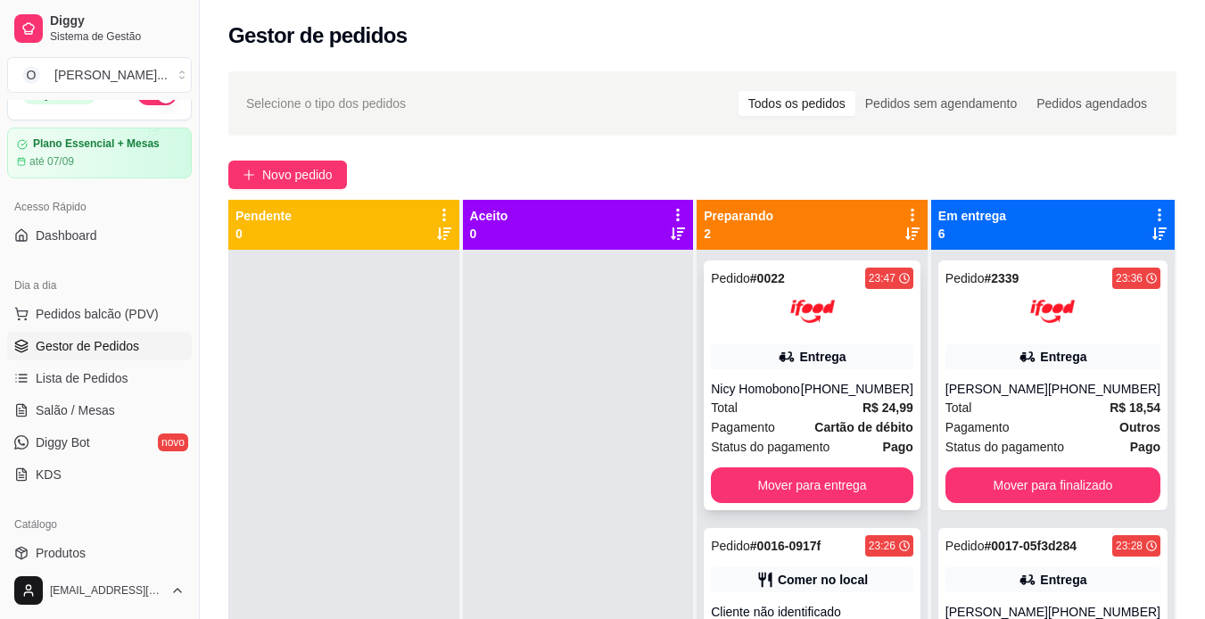
click at [806, 356] on div "Entrega" at bounding box center [822, 357] width 46 height 18
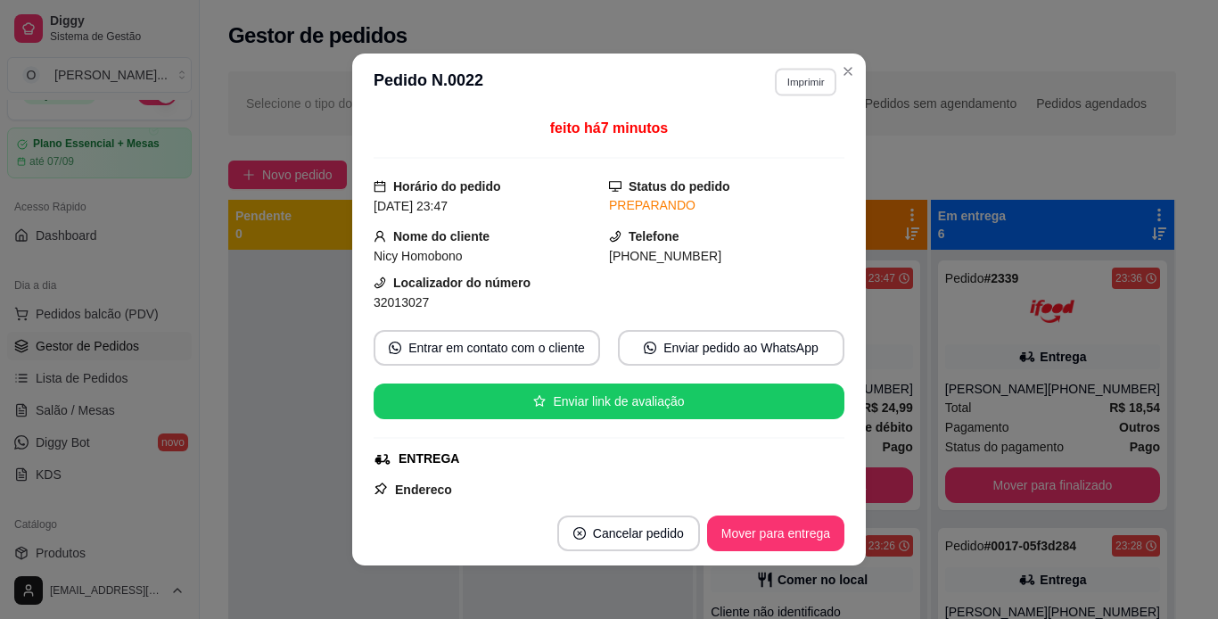
click at [805, 85] on button "Imprimir" at bounding box center [806, 82] width 62 height 28
click at [789, 147] on button "IMPRESSORA" at bounding box center [767, 144] width 125 height 28
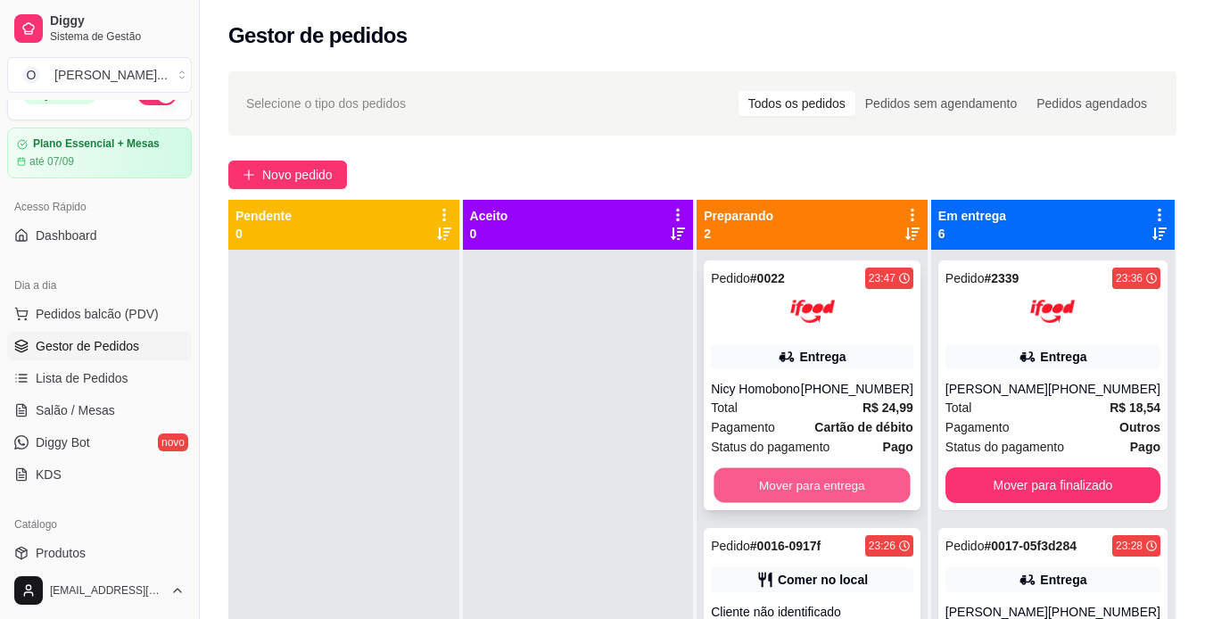
click at [814, 484] on button "Mover para entrega" at bounding box center [813, 485] width 196 height 35
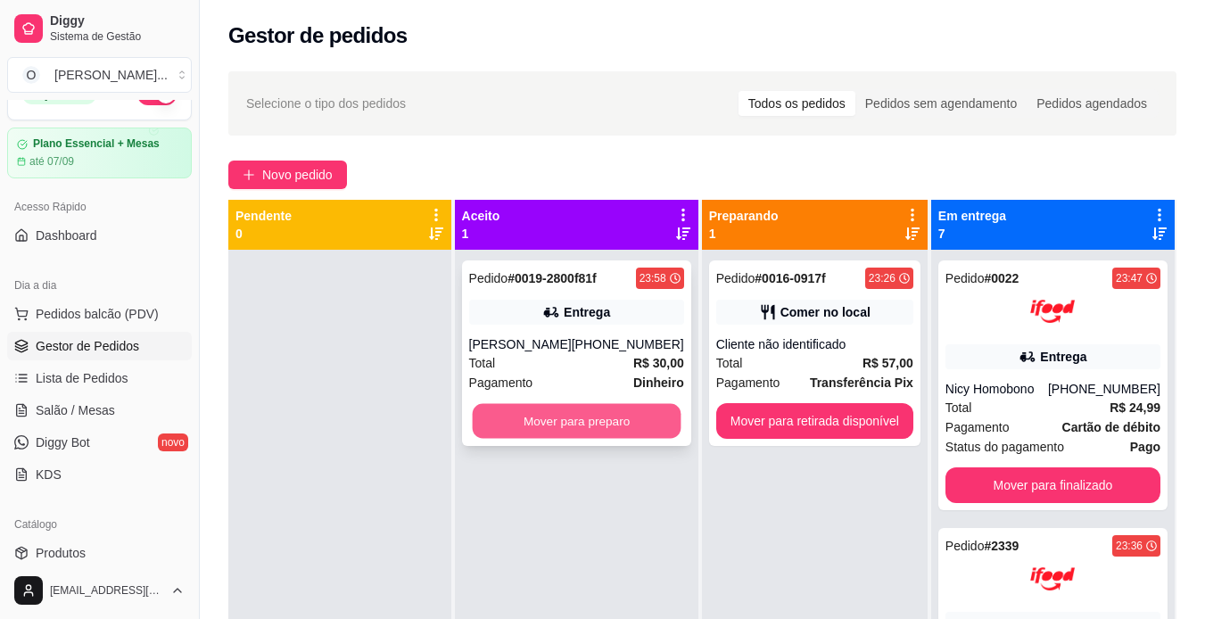
click at [655, 429] on button "Mover para preparo" at bounding box center [576, 421] width 209 height 35
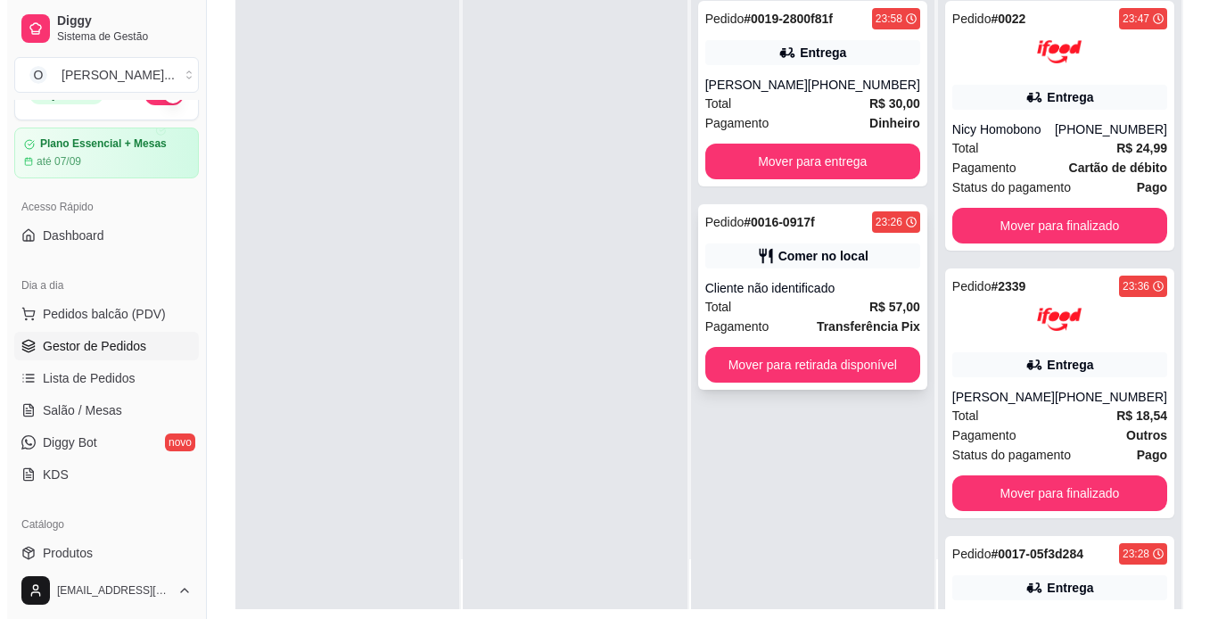
scroll to position [260, 0]
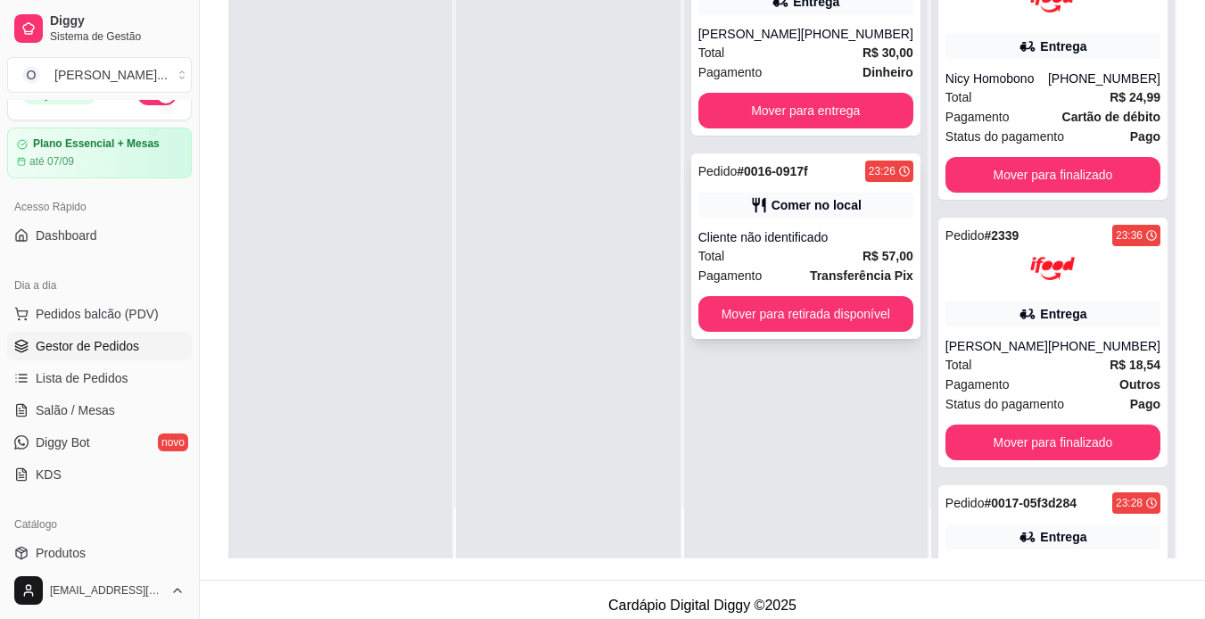
click at [841, 257] on div "Total R$ 57,00" at bounding box center [805, 256] width 215 height 20
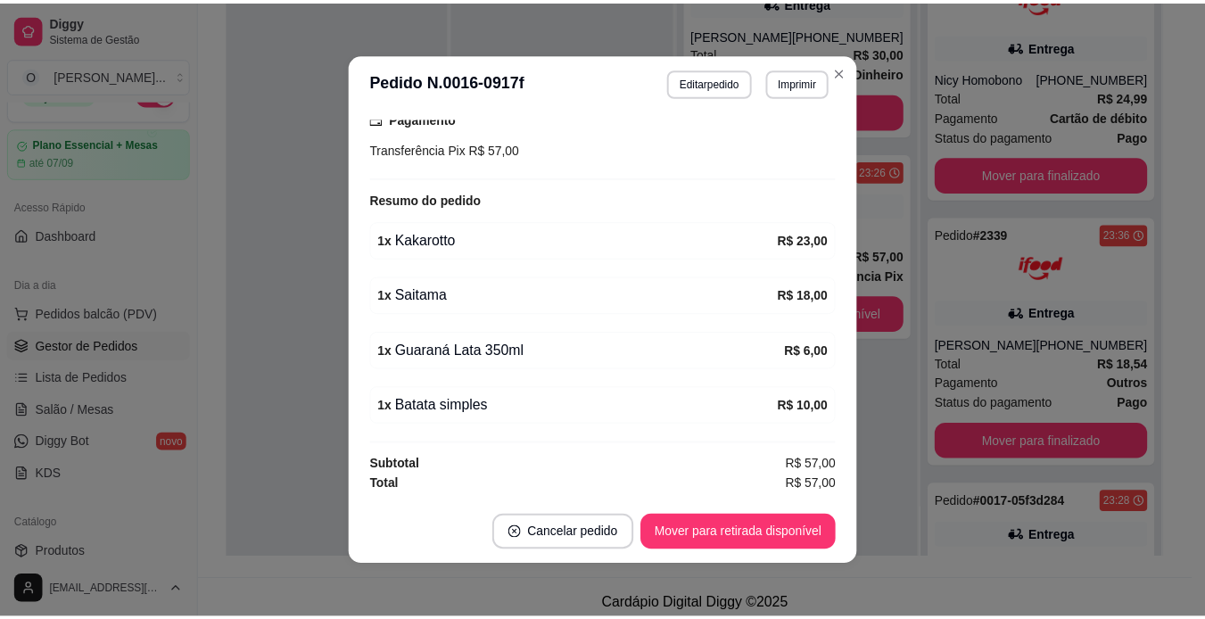
scroll to position [290, 0]
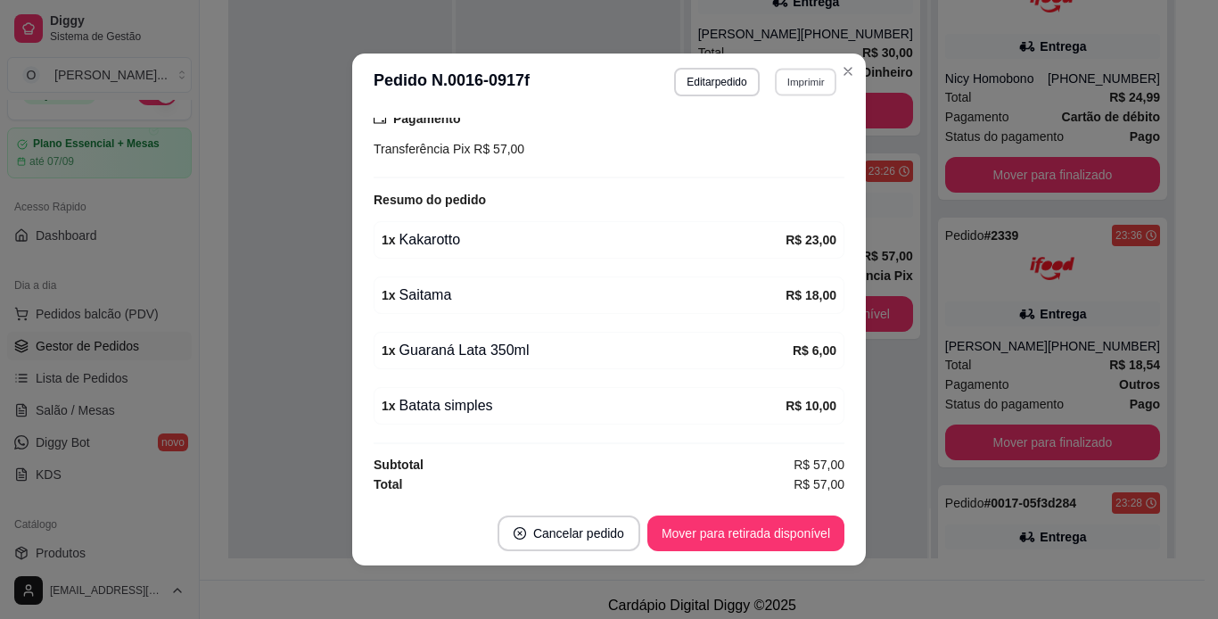
click at [785, 87] on button "Imprimir" at bounding box center [806, 82] width 62 height 28
click at [784, 149] on button "IMPRESSORA" at bounding box center [767, 144] width 125 height 28
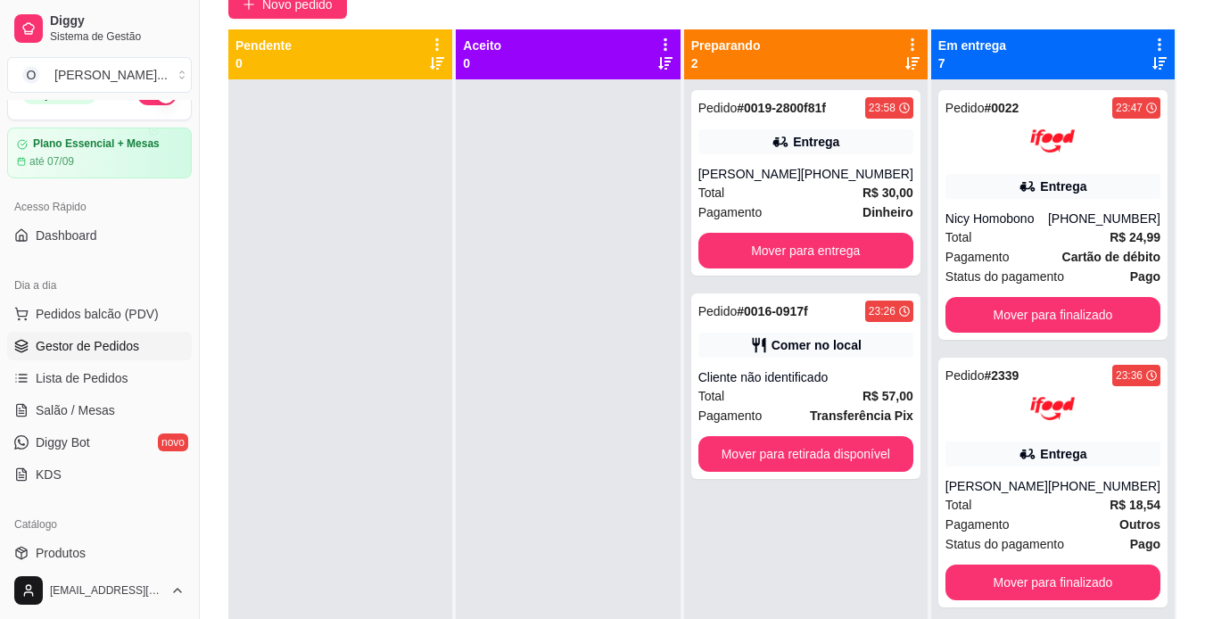
scroll to position [169, 0]
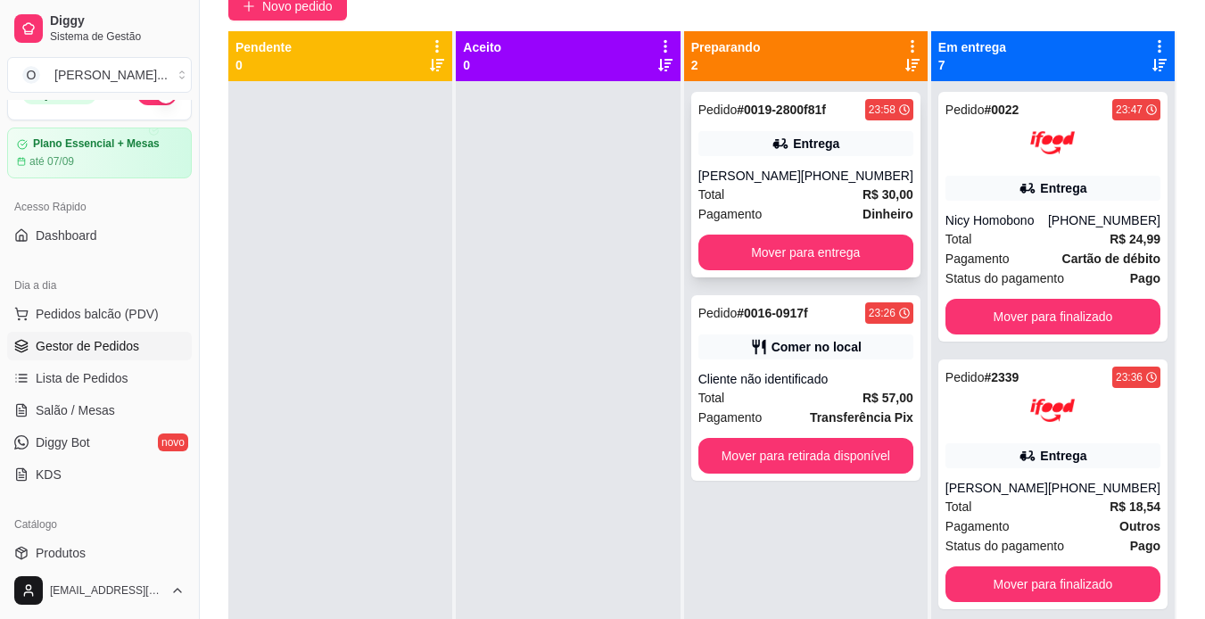
click at [758, 203] on div "Total R$ 30,00" at bounding box center [805, 195] width 215 height 20
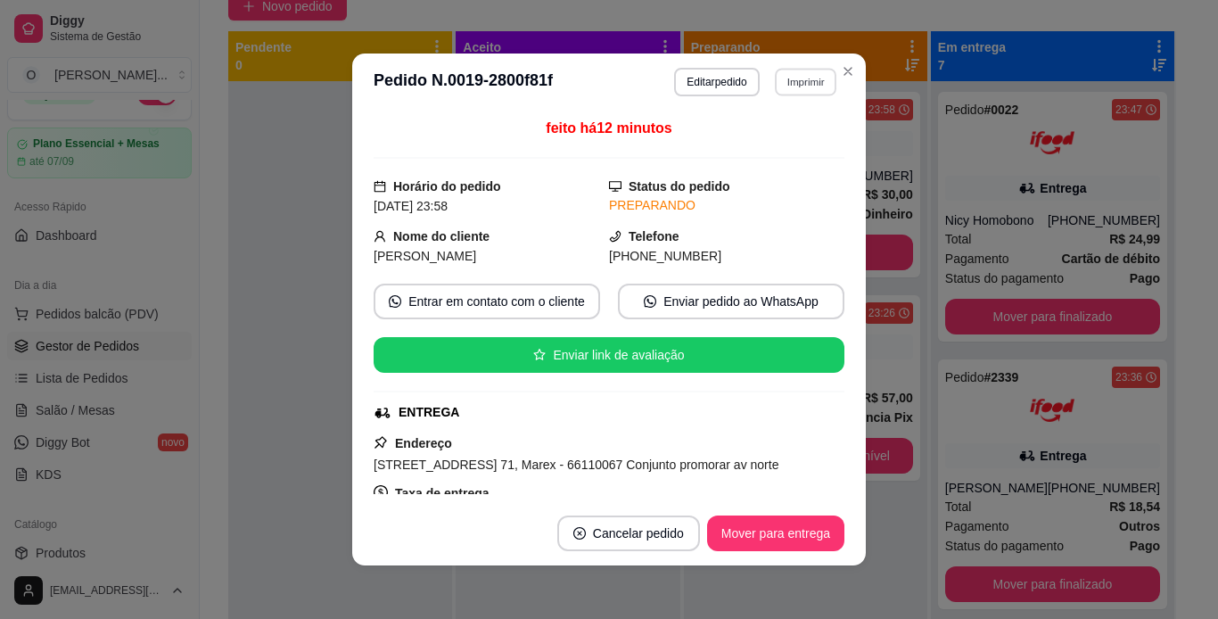
click at [796, 77] on button "Imprimir" at bounding box center [806, 82] width 62 height 28
click at [779, 147] on button "IMPRESSORA" at bounding box center [767, 144] width 125 height 28
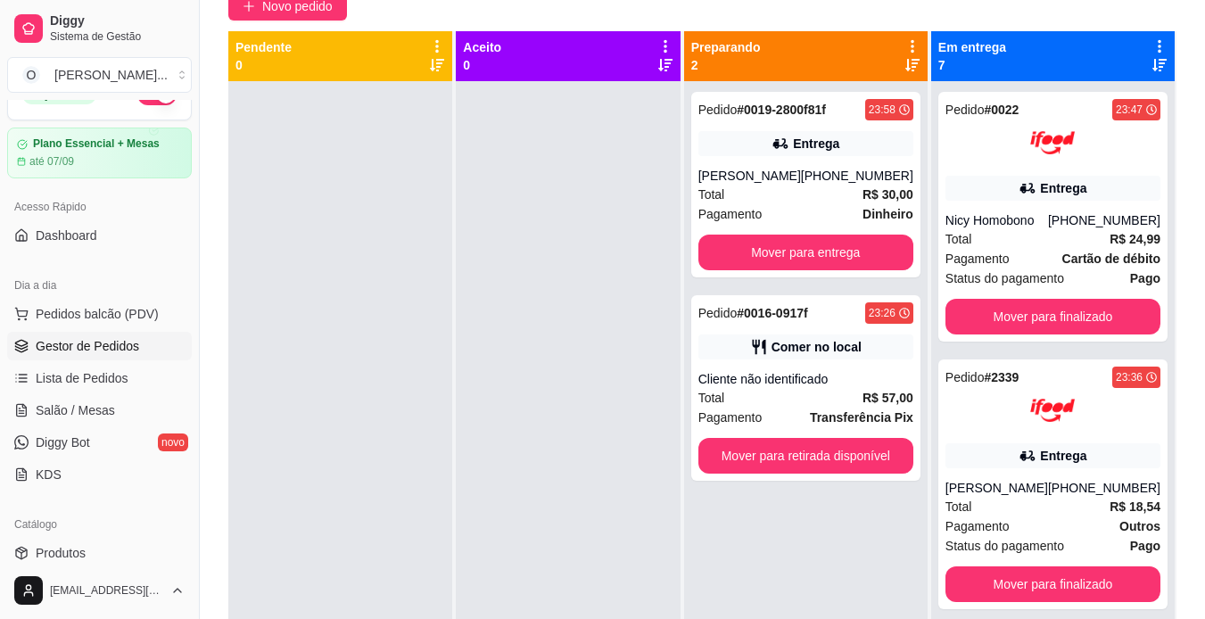
click at [268, 202] on div at bounding box center [340, 390] width 224 height 619
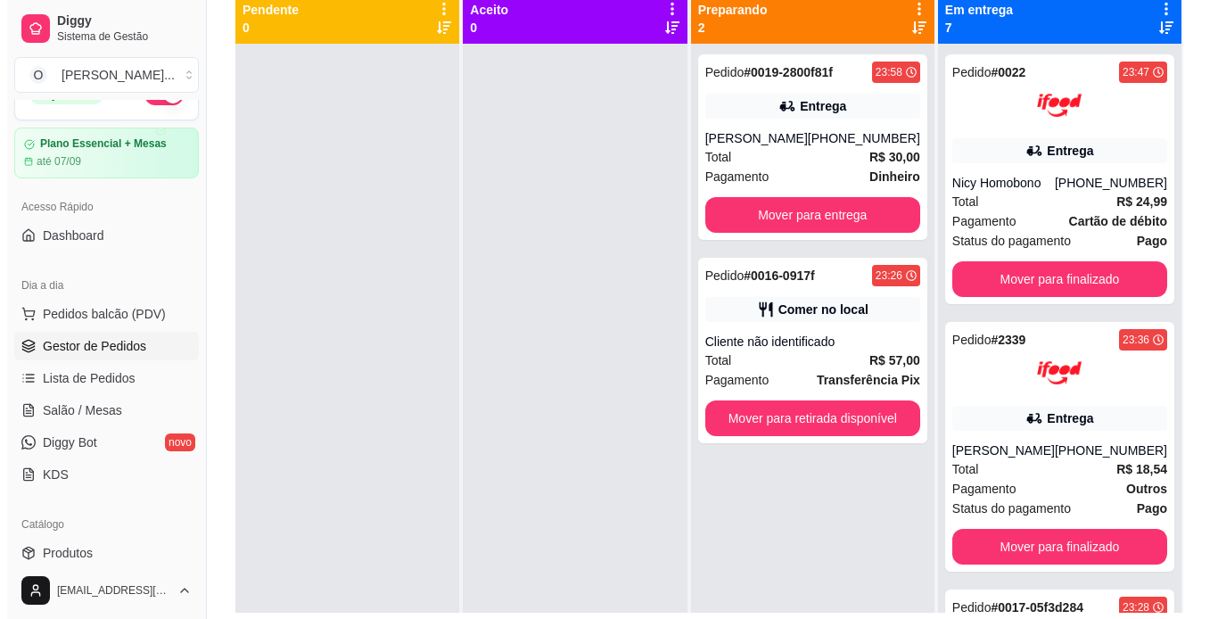
scroll to position [0, 0]
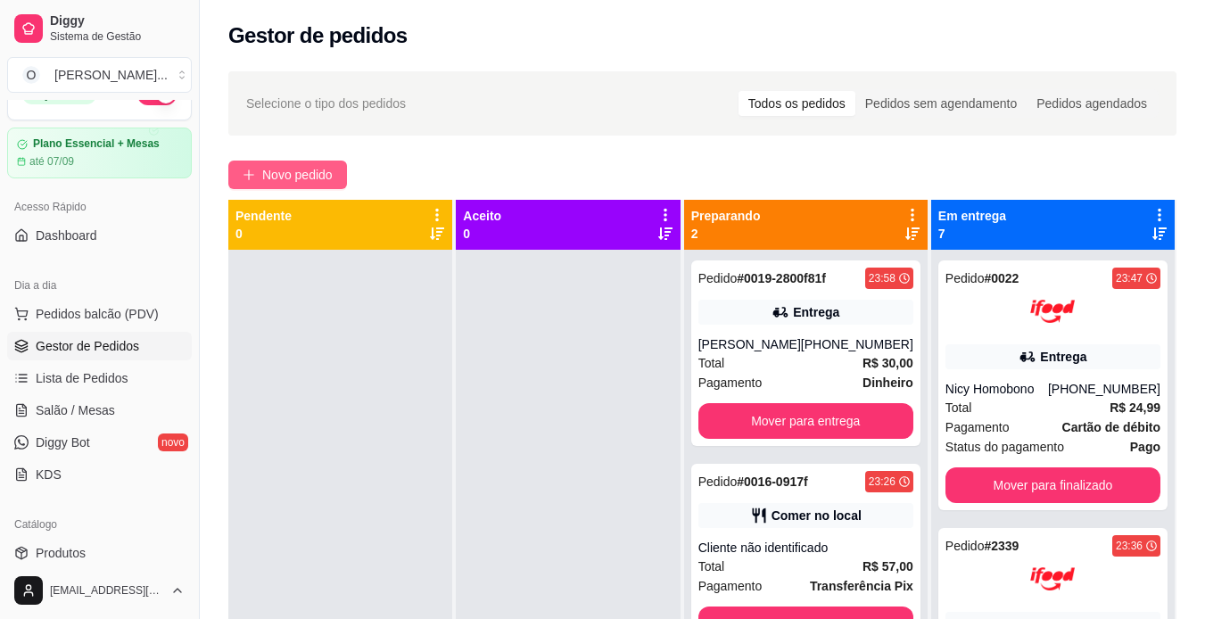
click at [292, 178] on span "Novo pedido" at bounding box center [297, 175] width 70 height 20
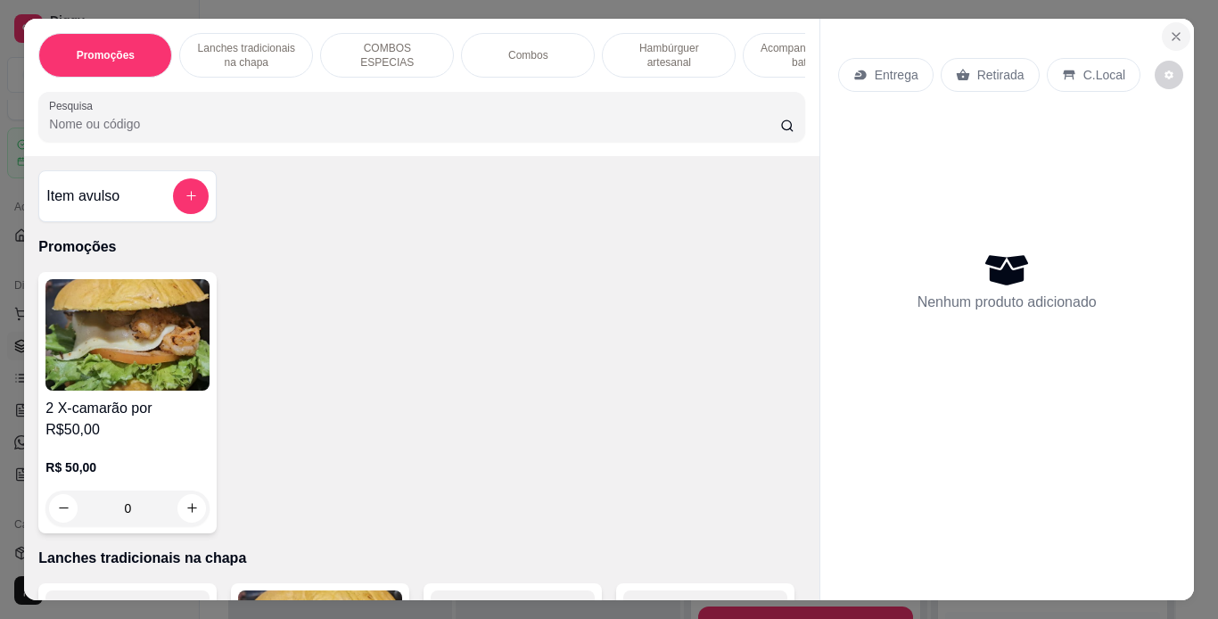
click at [1169, 29] on icon "Close" at bounding box center [1176, 36] width 14 height 14
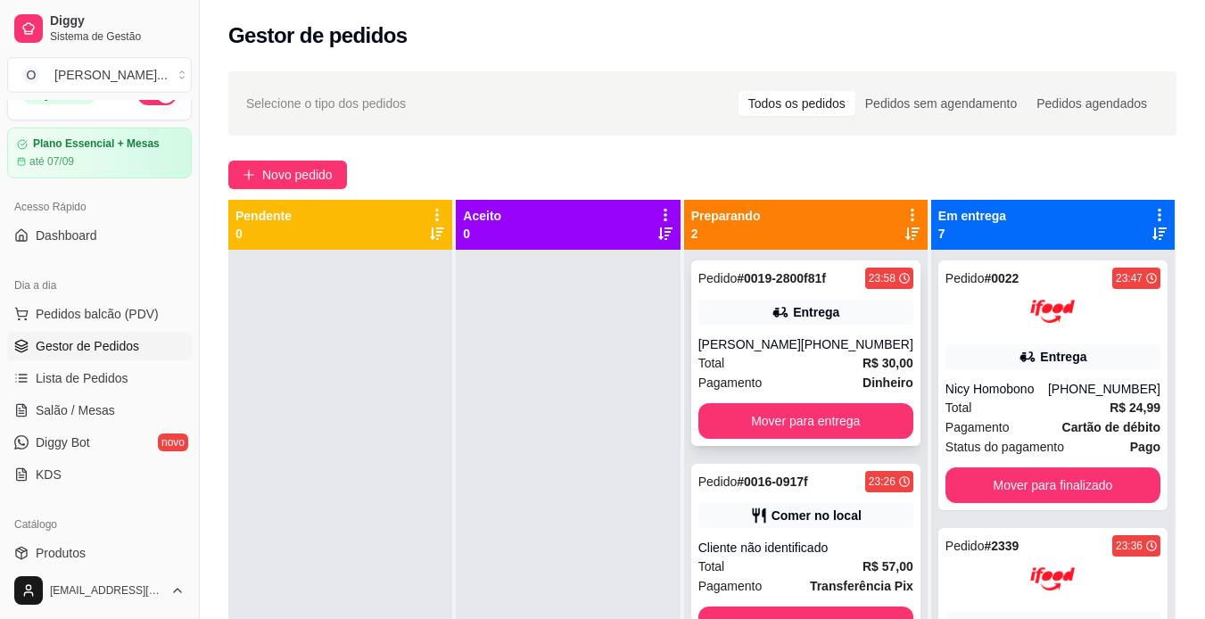
click at [789, 319] on icon at bounding box center [781, 312] width 18 height 18
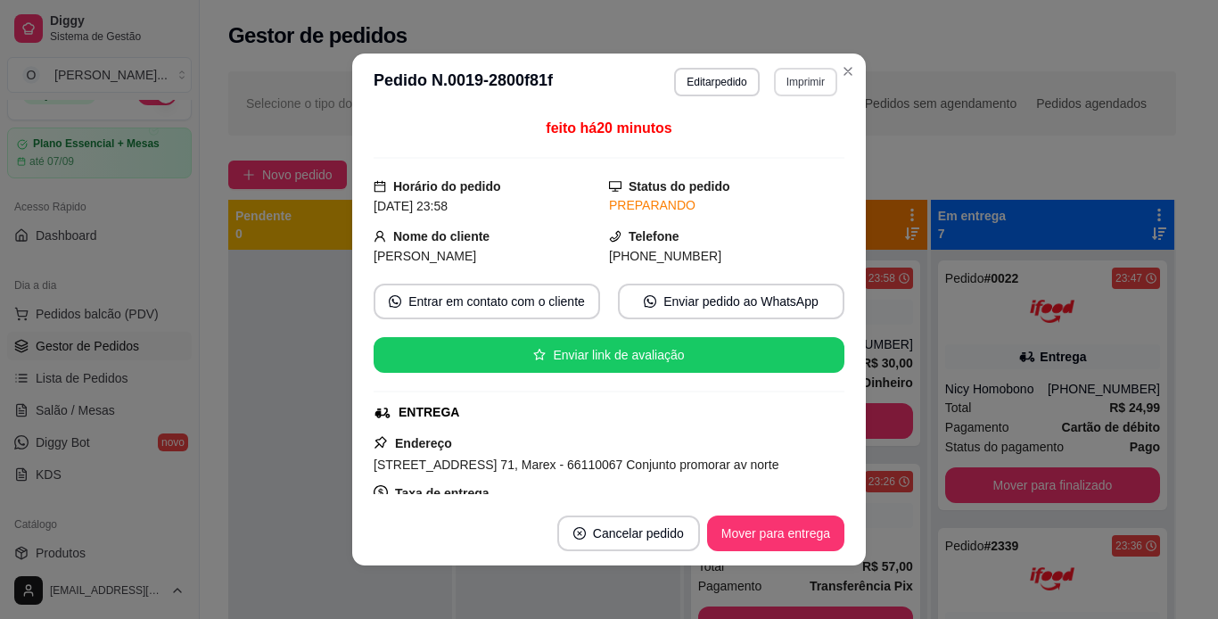
click at [808, 89] on button "Imprimir" at bounding box center [805, 82] width 63 height 29
click at [782, 143] on button "IMPRESSORA" at bounding box center [767, 144] width 125 height 28
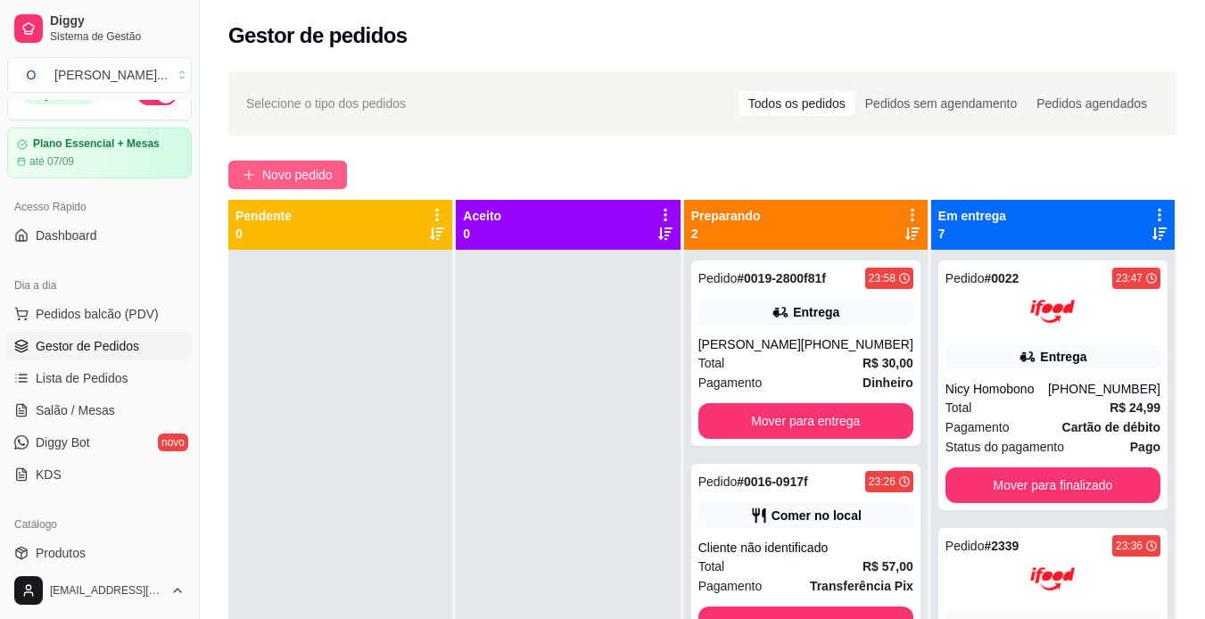
click at [310, 166] on span "Novo pedido" at bounding box center [297, 175] width 70 height 20
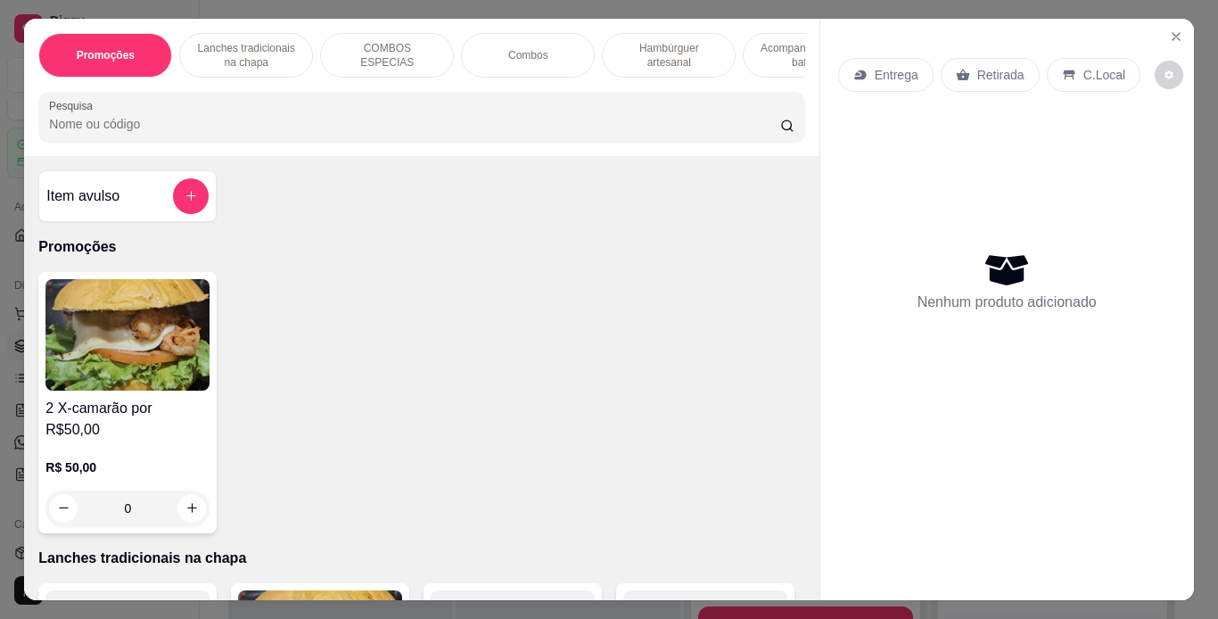
click at [702, 49] on p "Hambúrguer artesanal" at bounding box center [668, 55] width 103 height 29
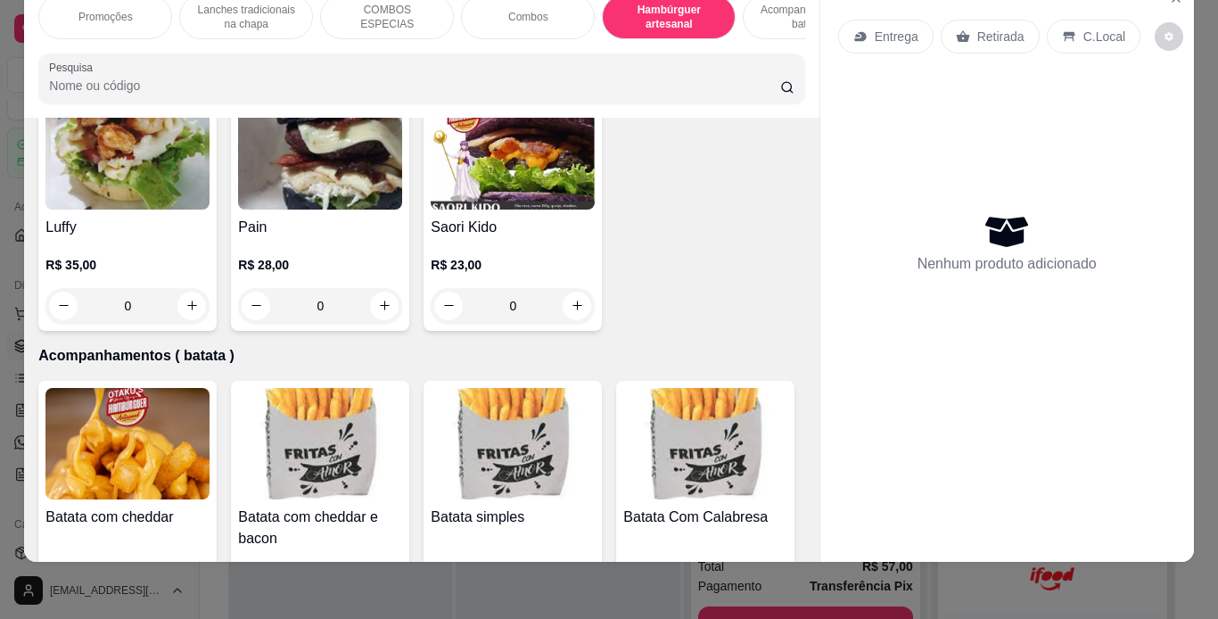
scroll to position [3676, 0]
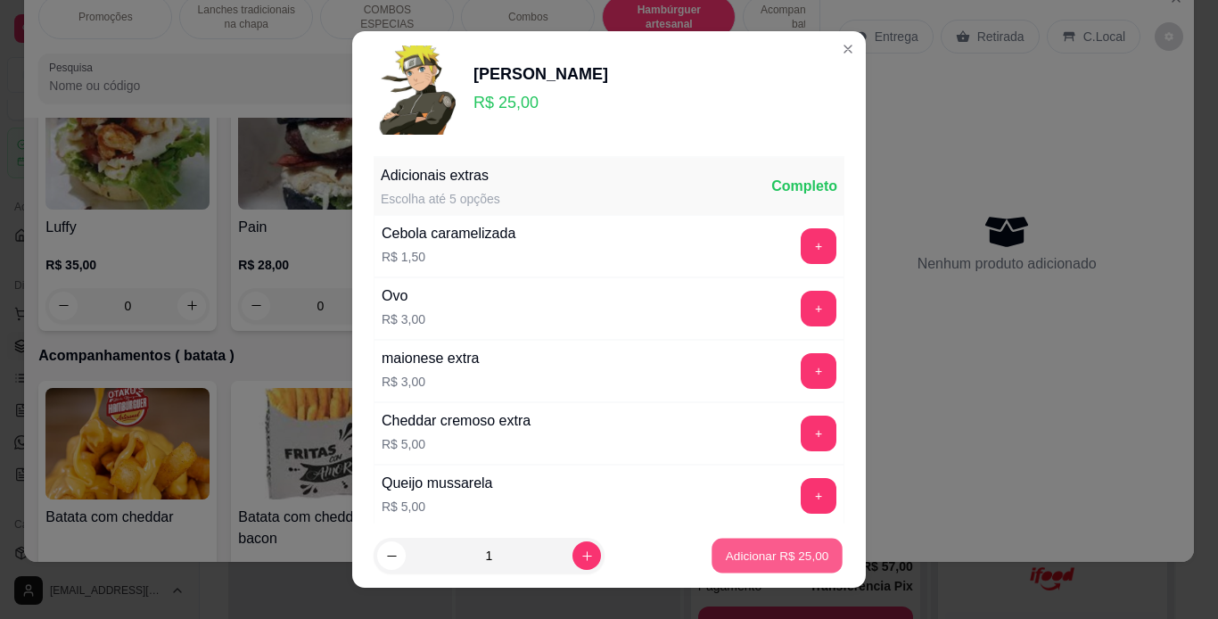
click at [726, 558] on p "Adicionar R$ 25,00" at bounding box center [777, 556] width 103 height 17
type input "1"
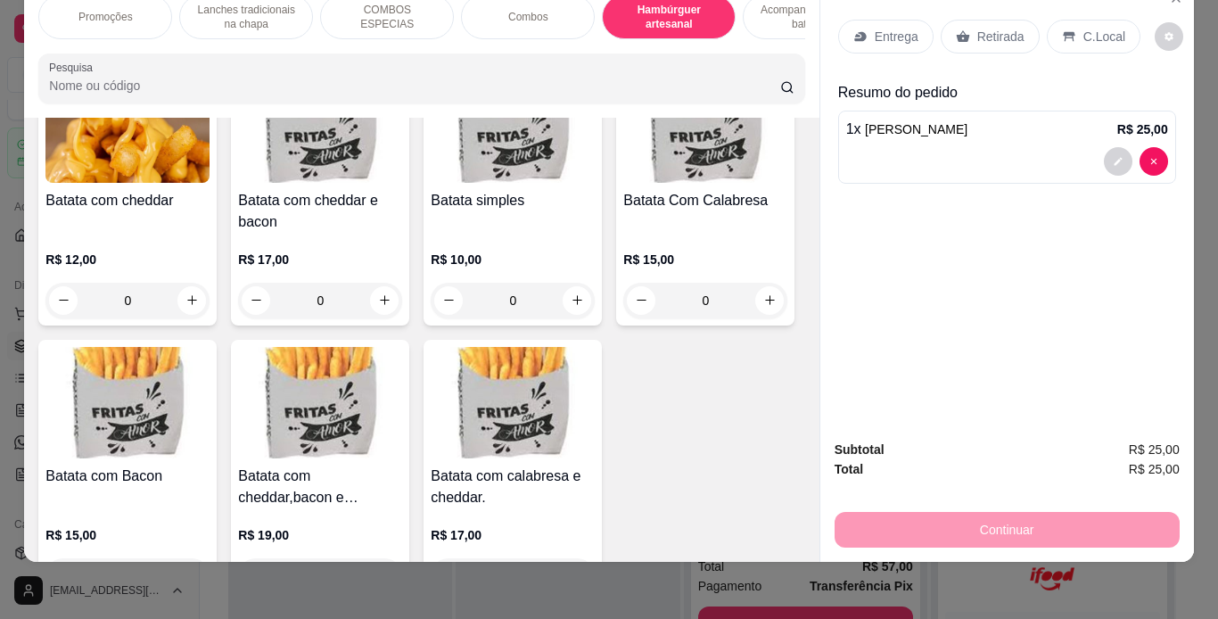
scroll to position [4053, 0]
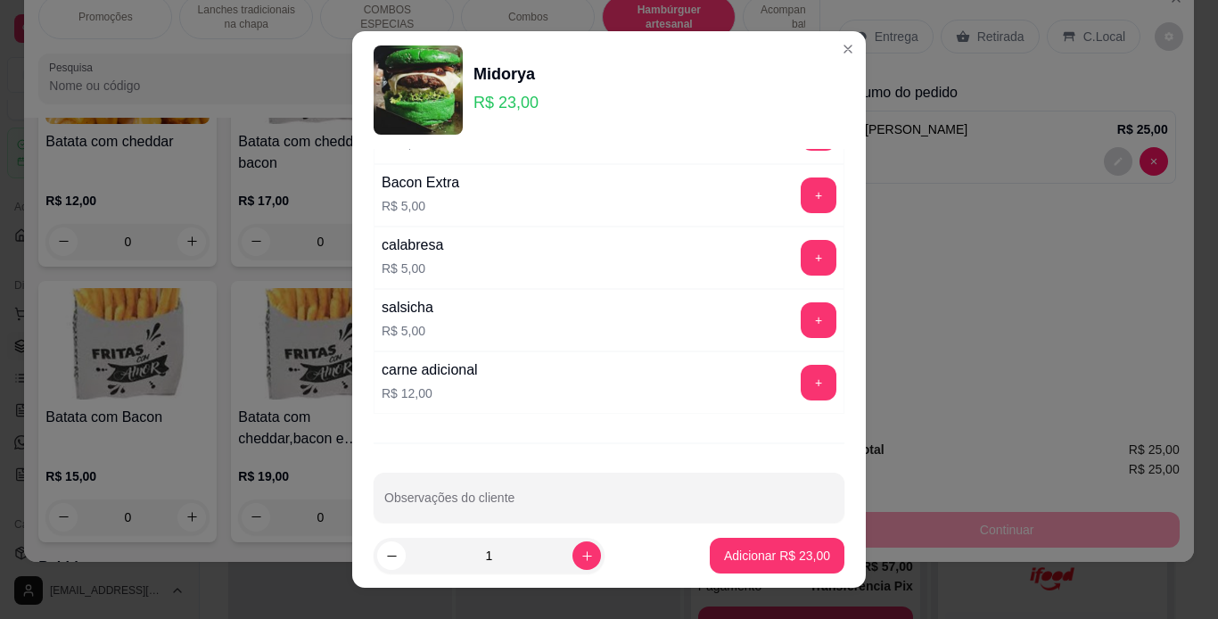
scroll to position [386, 0]
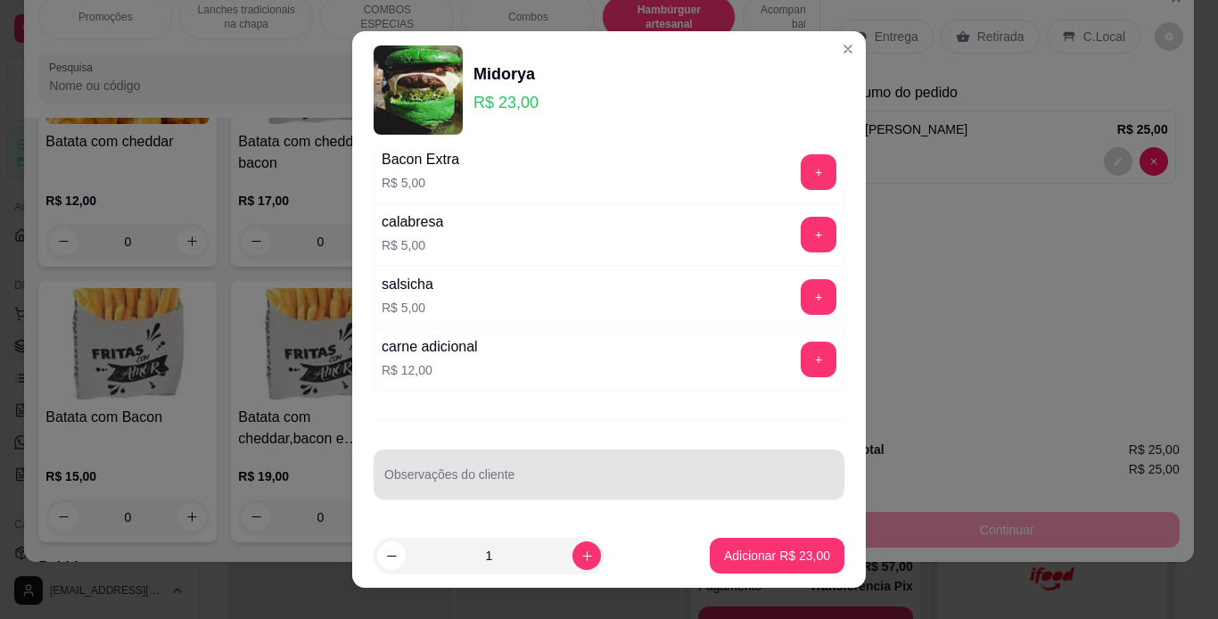
click at [430, 491] on div at bounding box center [609, 475] width 450 height 36
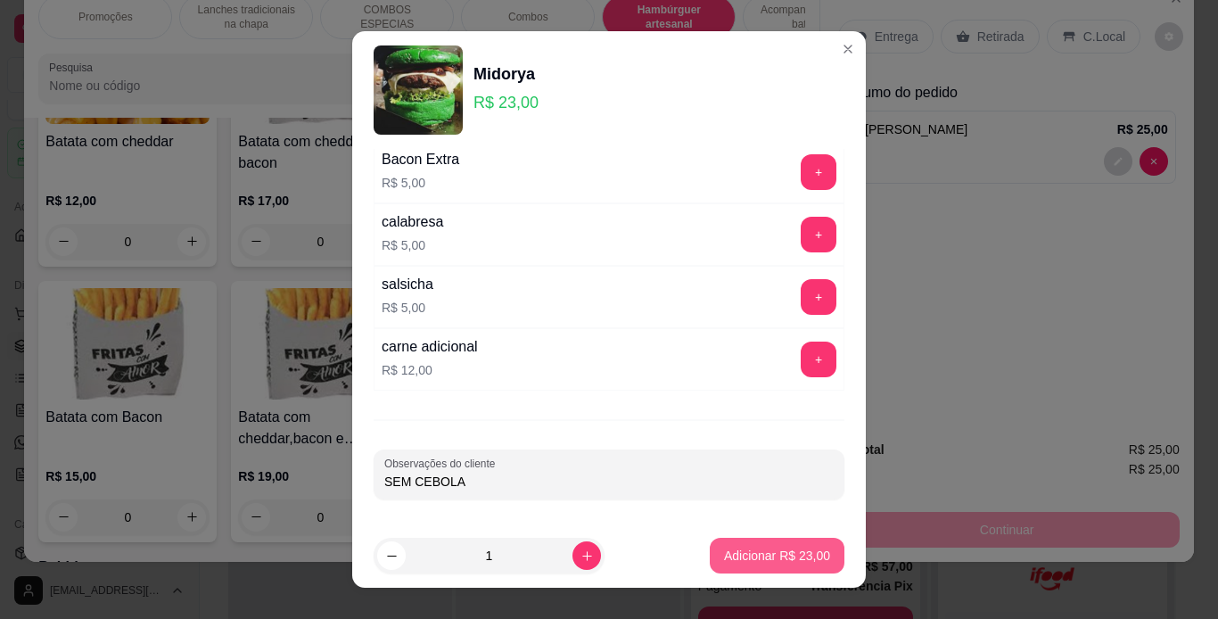
type input "SEM CEBOLA"
click at [731, 558] on p "Adicionar R$ 23,00" at bounding box center [777, 556] width 103 height 17
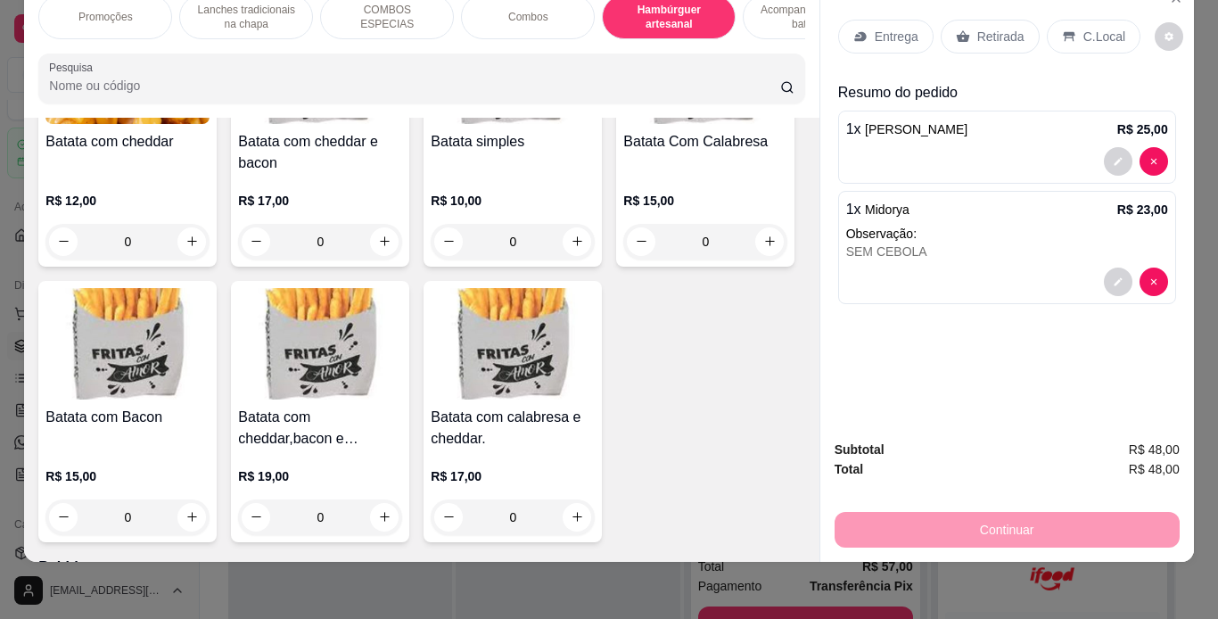
click at [775, 14] on p "Acompanhamentos ( batata )" at bounding box center [809, 17] width 103 height 29
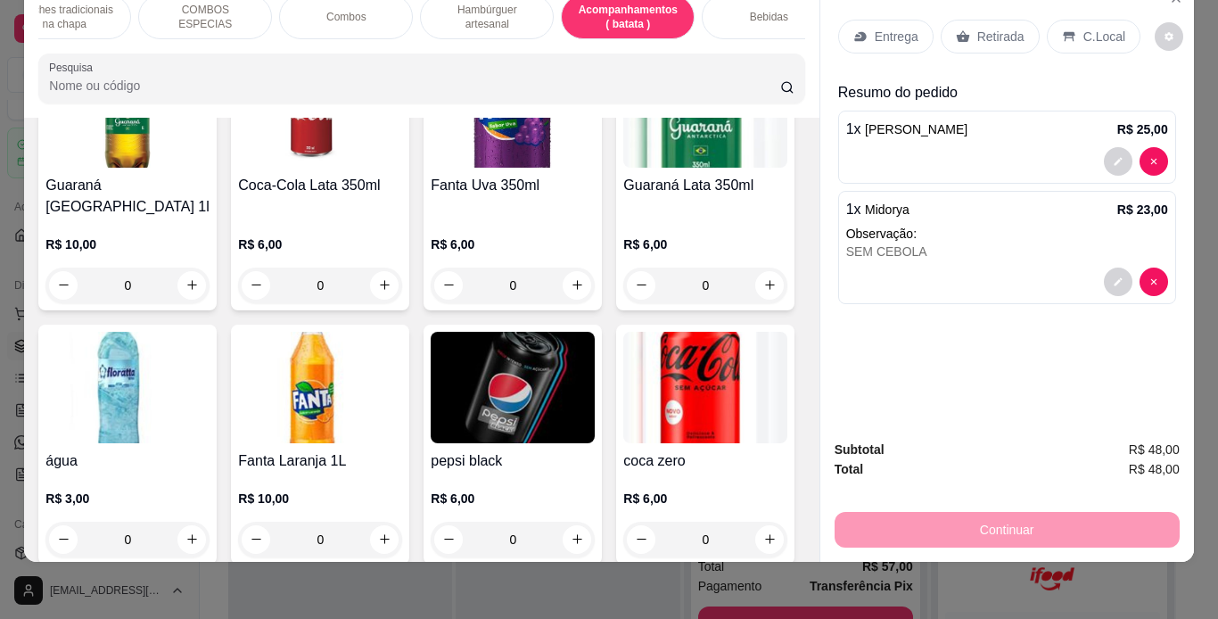
scroll to position [0, 183]
click at [751, 17] on div "Bebidas" at bounding box center [768, 17] width 134 height 45
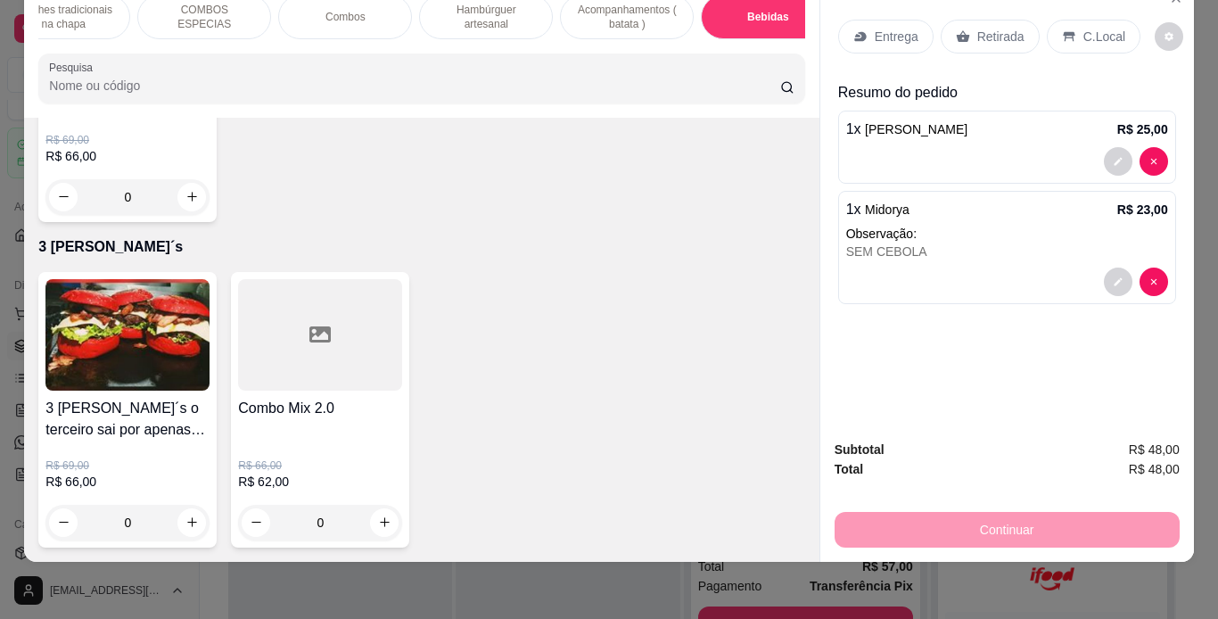
scroll to position [5389, 0]
type input "1"
click at [1063, 31] on icon at bounding box center [1069, 36] width 12 height 10
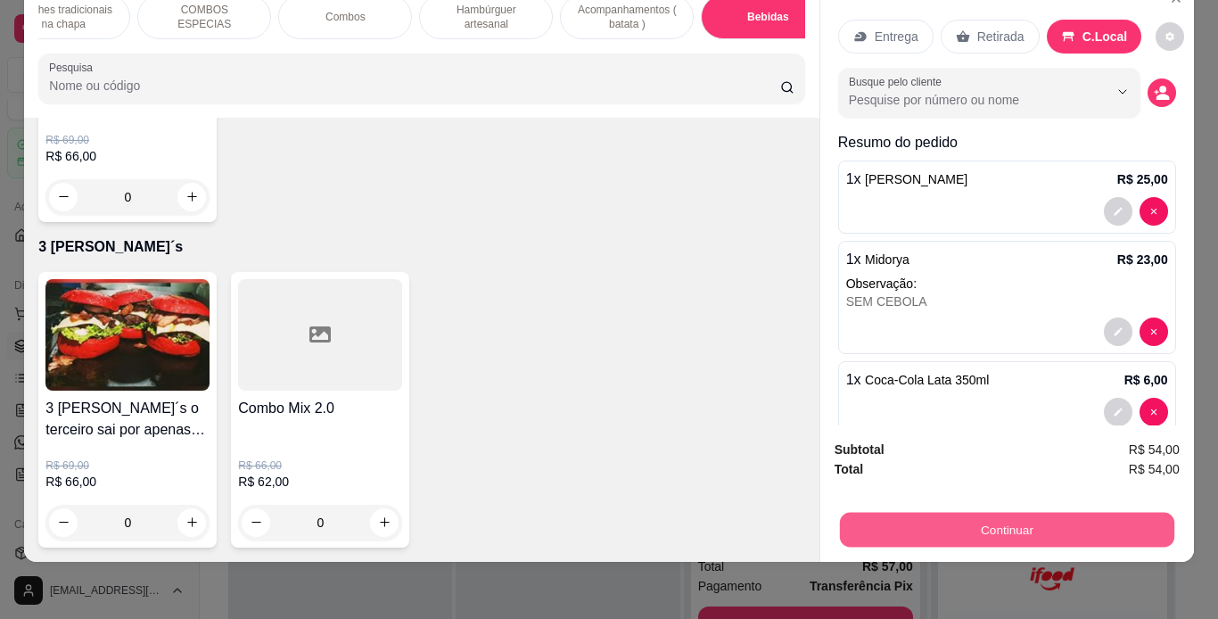
click at [879, 513] on button "Continuar" at bounding box center [1006, 530] width 335 height 35
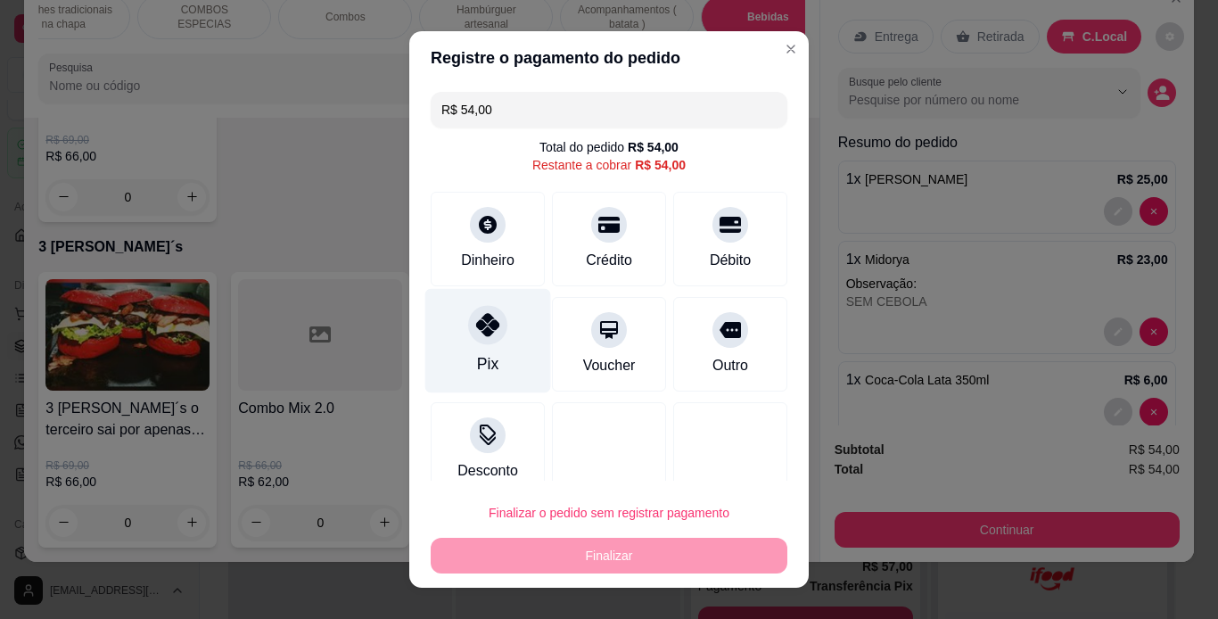
click at [484, 321] on icon at bounding box center [487, 324] width 23 height 23
type input "R$ 0,00"
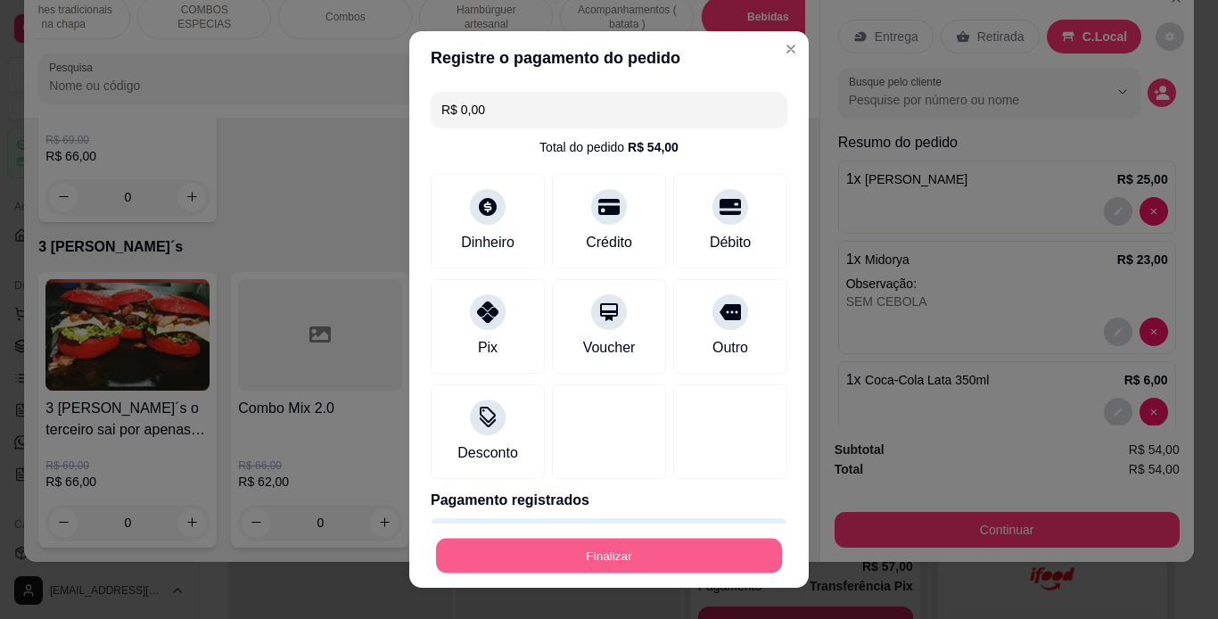
click at [567, 570] on button "Finalizar" at bounding box center [609, 556] width 346 height 35
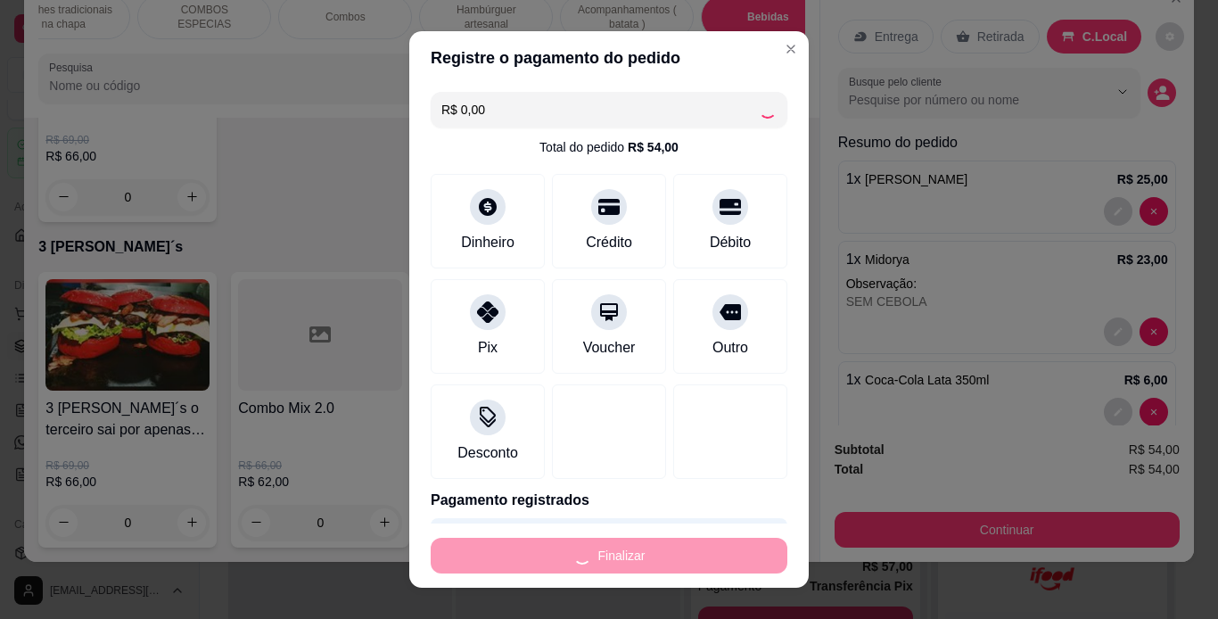
type input "0"
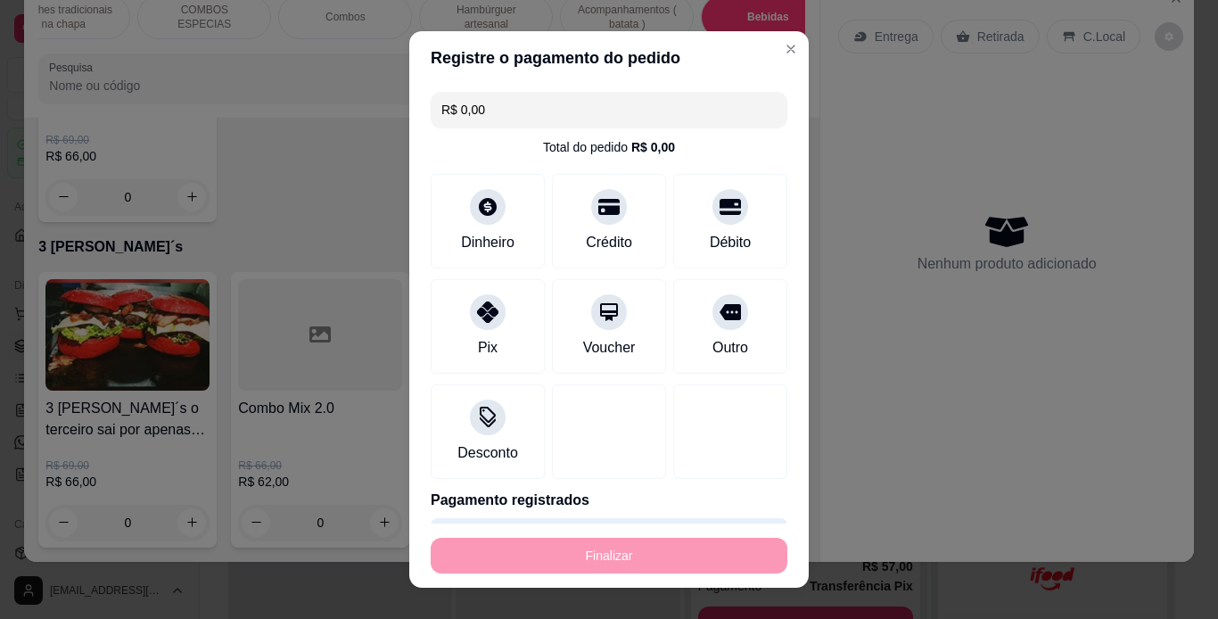
type input "-R$ 54,00"
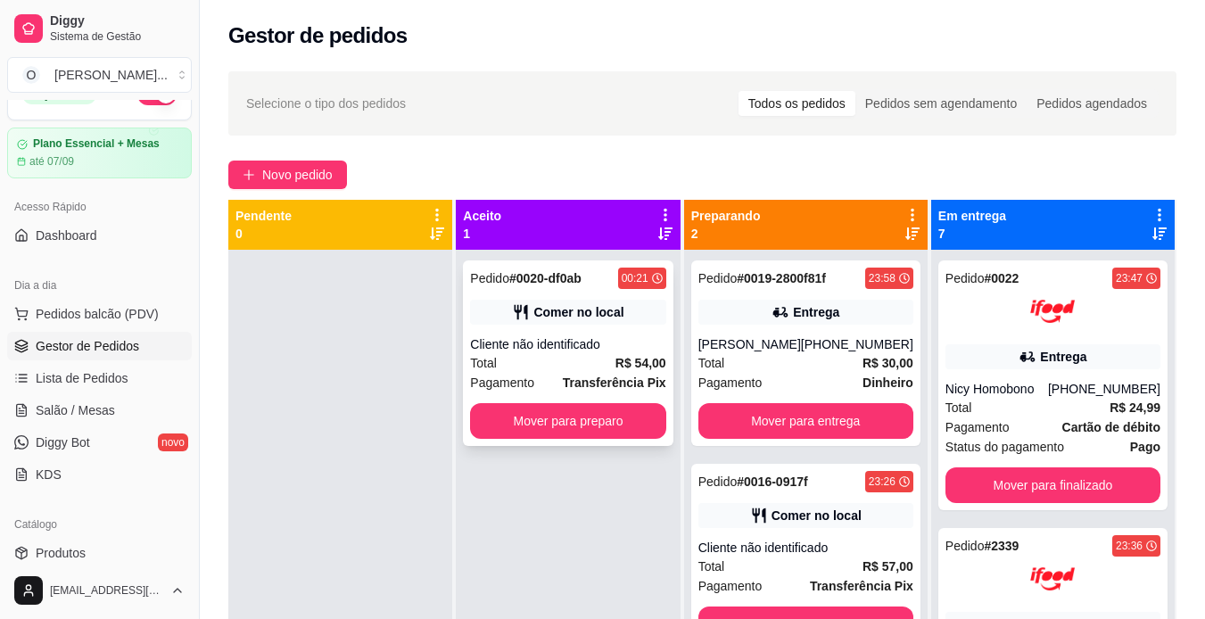
click at [509, 369] on div "Total R$ 54,00" at bounding box center [567, 363] width 195 height 20
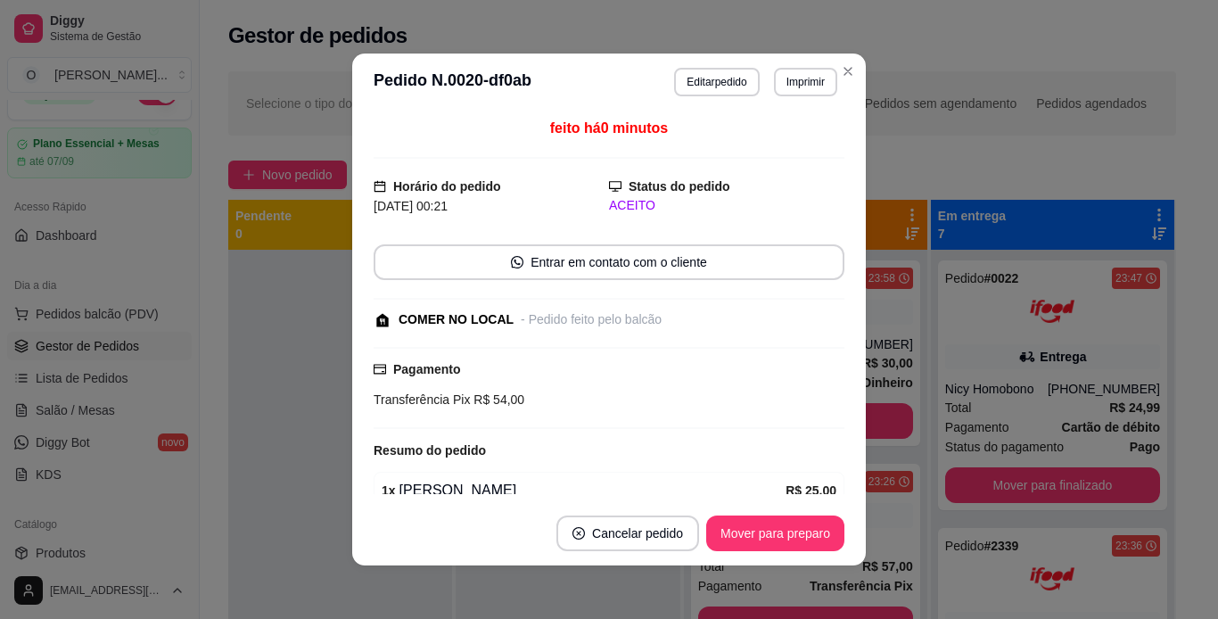
scroll to position [242, 0]
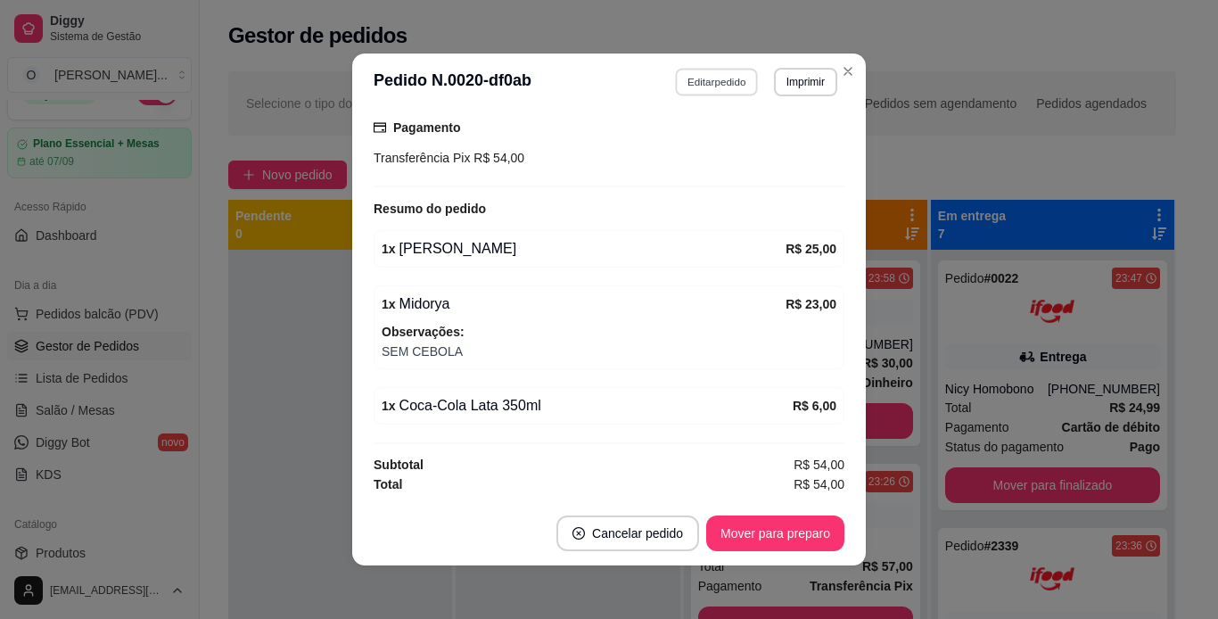
click at [698, 91] on button "Editar pedido" at bounding box center [717, 82] width 83 height 28
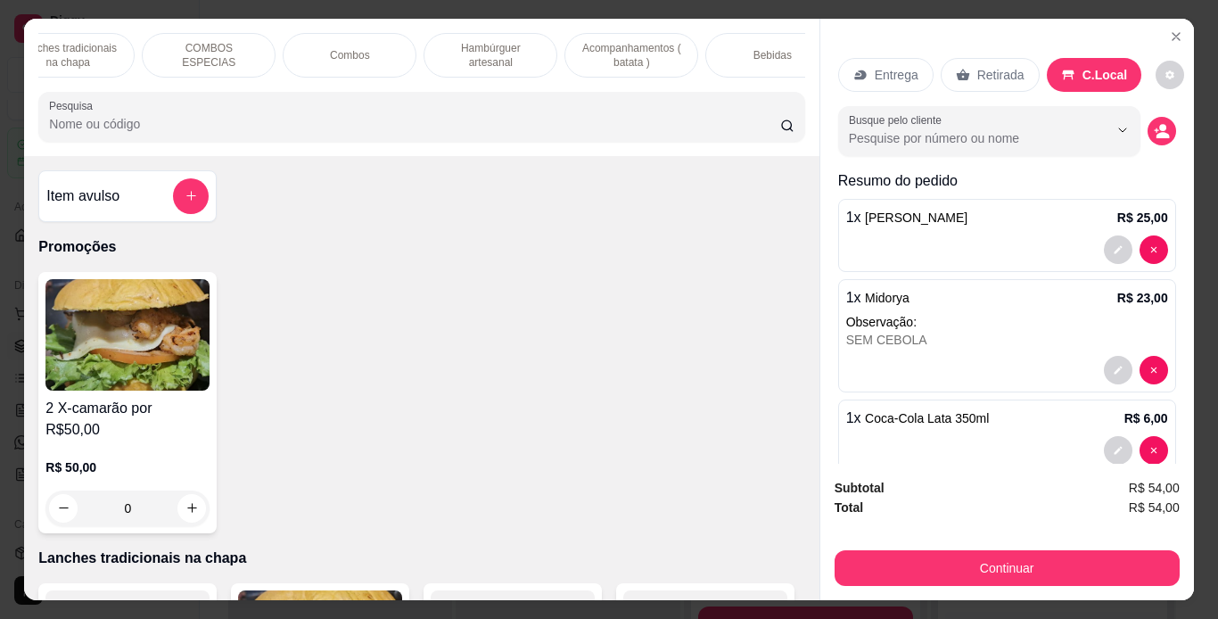
scroll to position [0, 178]
click at [602, 48] on p "Acompanhamentos ( batata )" at bounding box center [631, 55] width 103 height 29
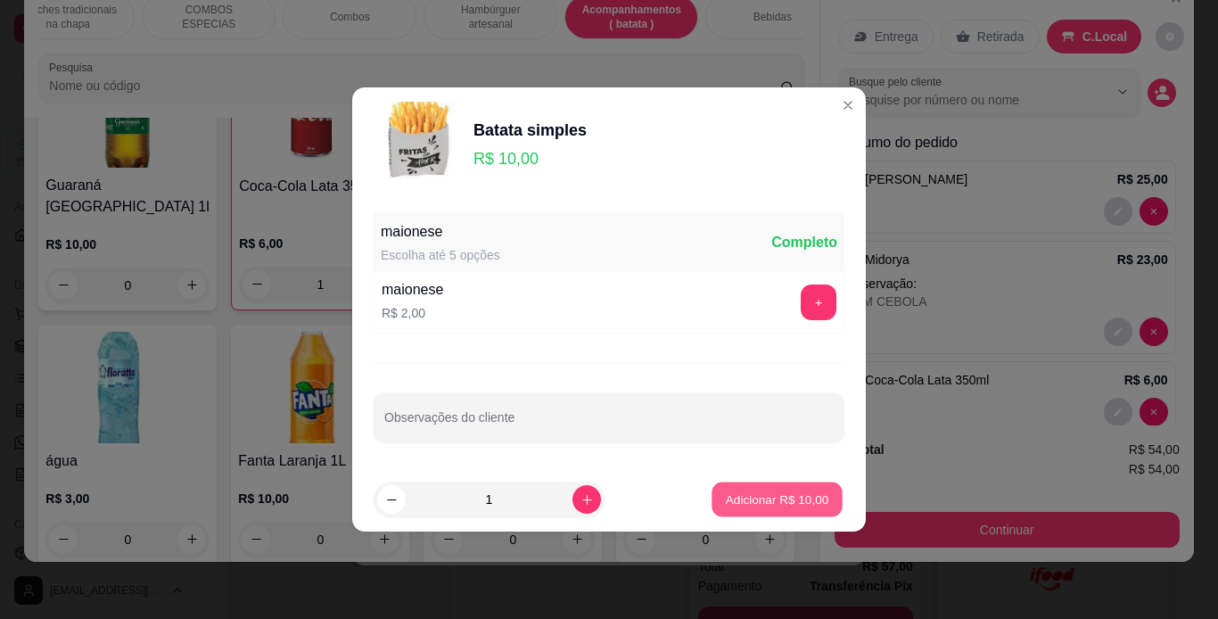
click at [731, 490] on button "Adicionar R$ 10,00" at bounding box center [777, 500] width 131 height 35
type input "1"
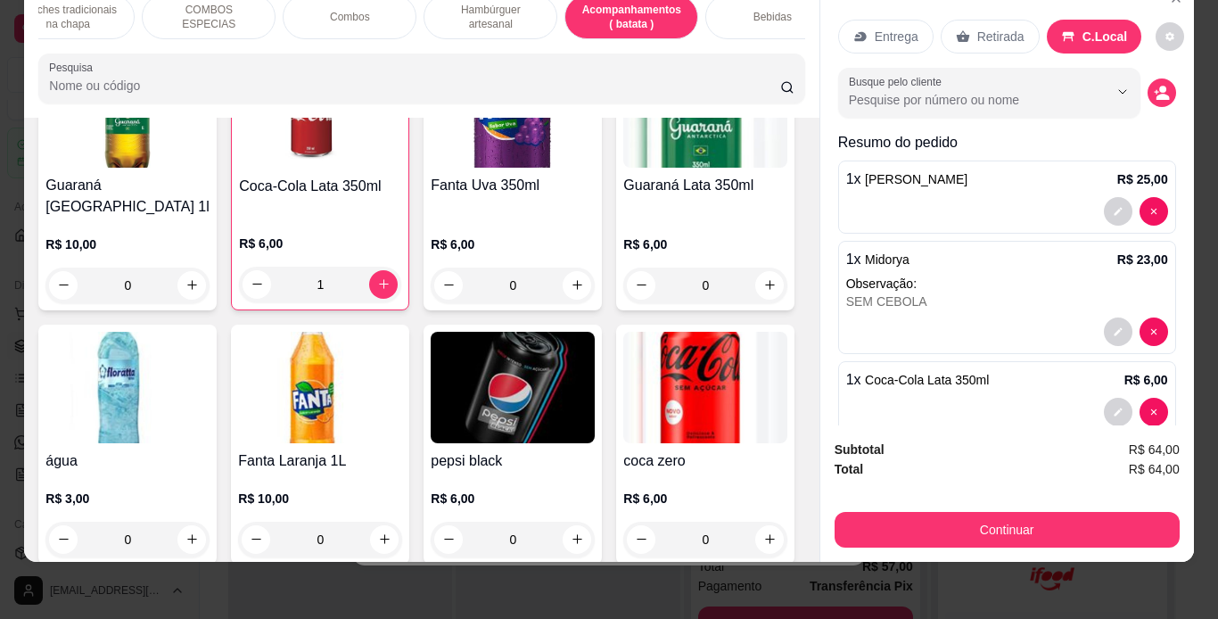
scroll to position [113, 0]
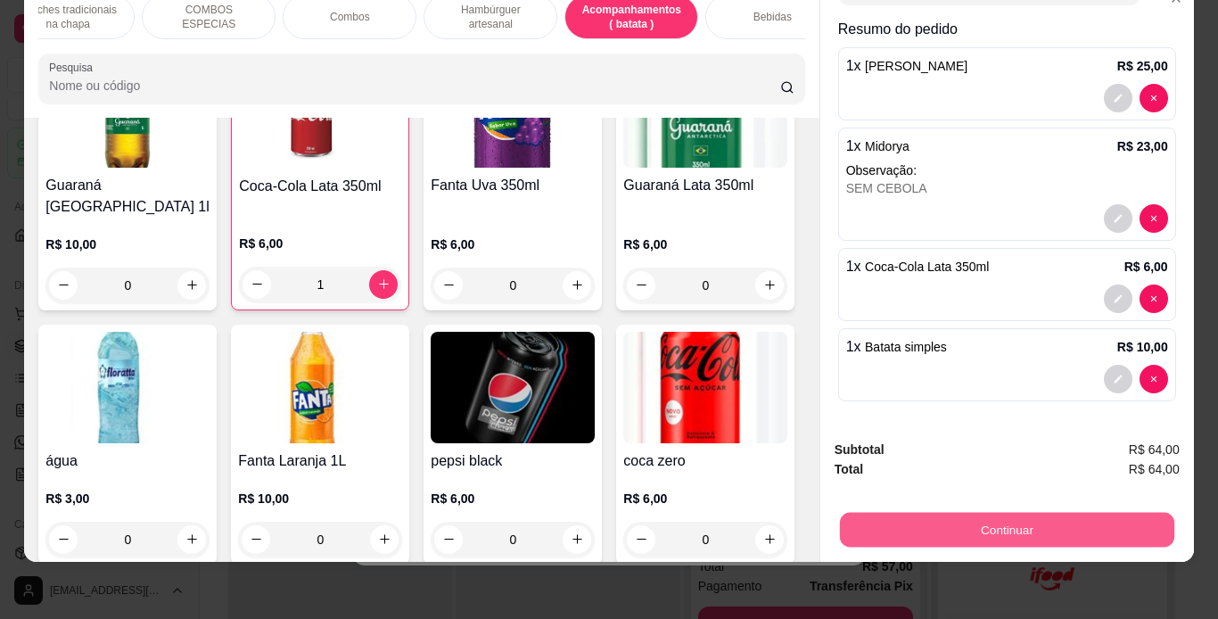
click at [911, 525] on button "Continuar" at bounding box center [1006, 530] width 335 height 35
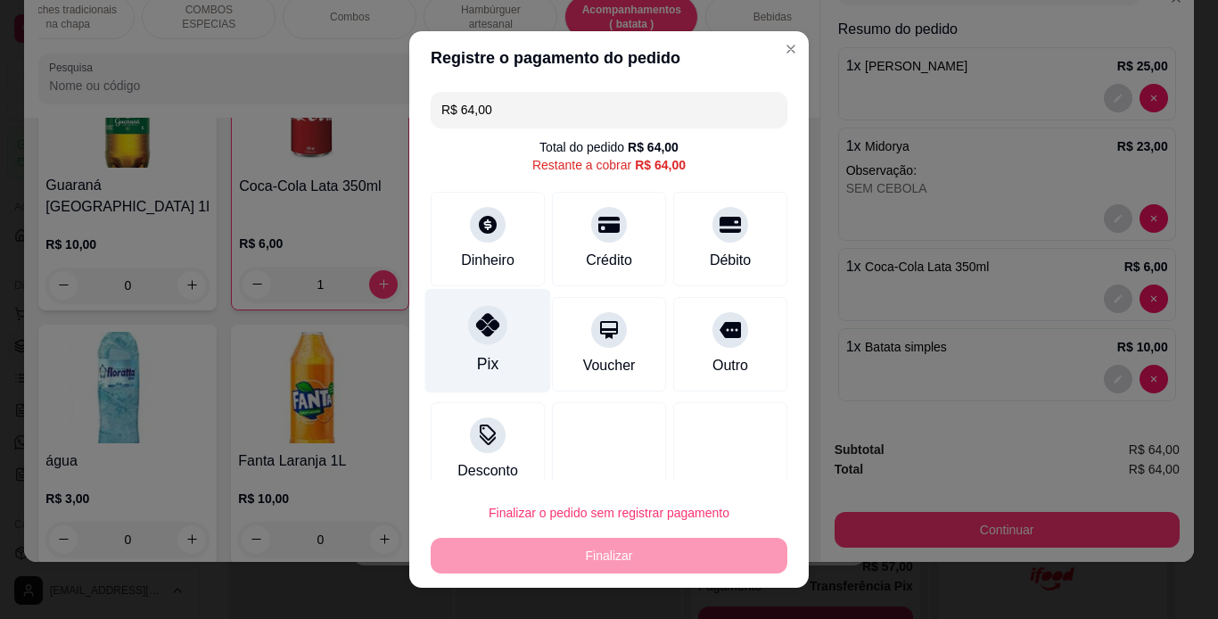
click at [451, 337] on div "Pix" at bounding box center [488, 340] width 126 height 104
type input "R$ 0,00"
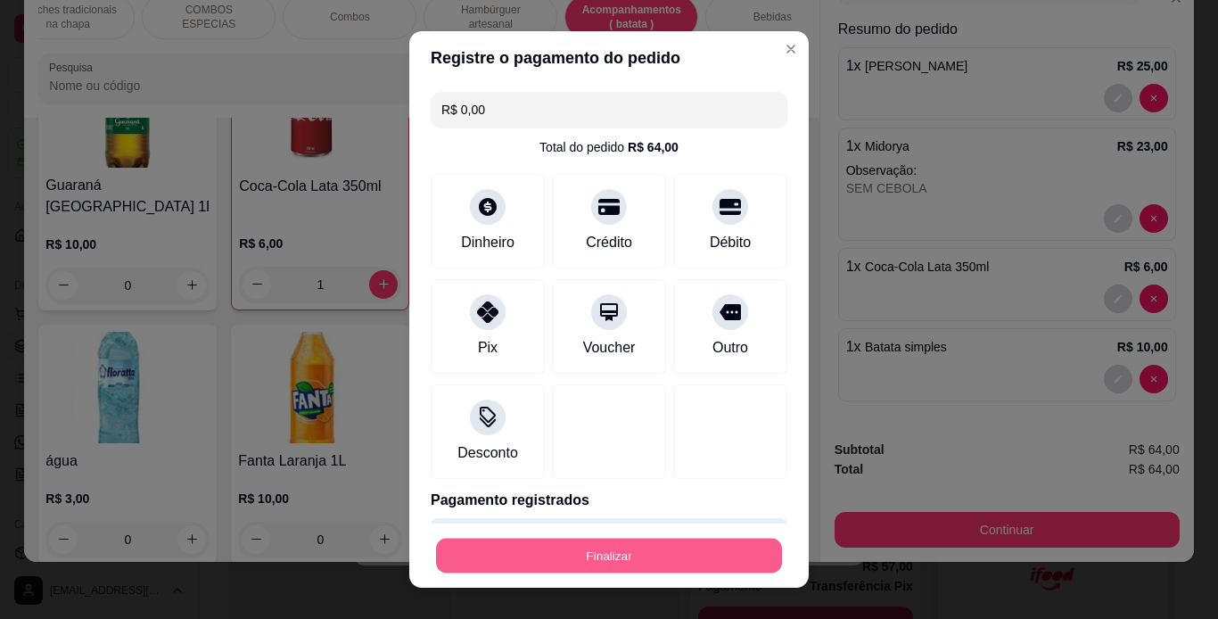
click at [633, 558] on button "Finalizar" at bounding box center [609, 556] width 346 height 35
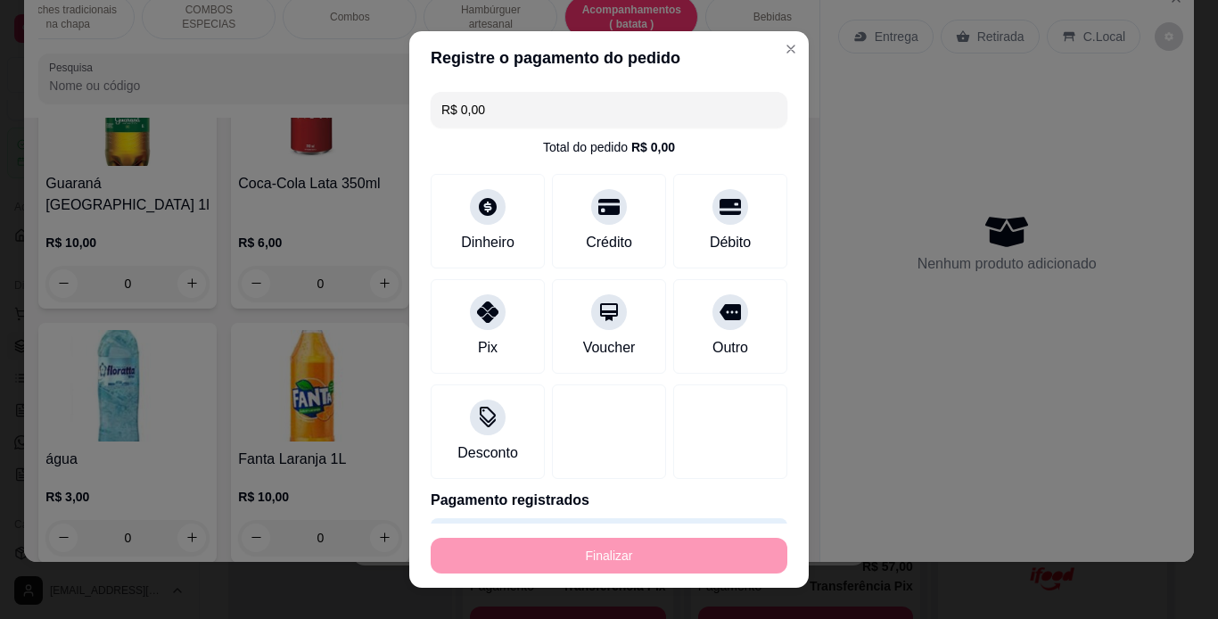
type input "0"
type input "-R$ 64,00"
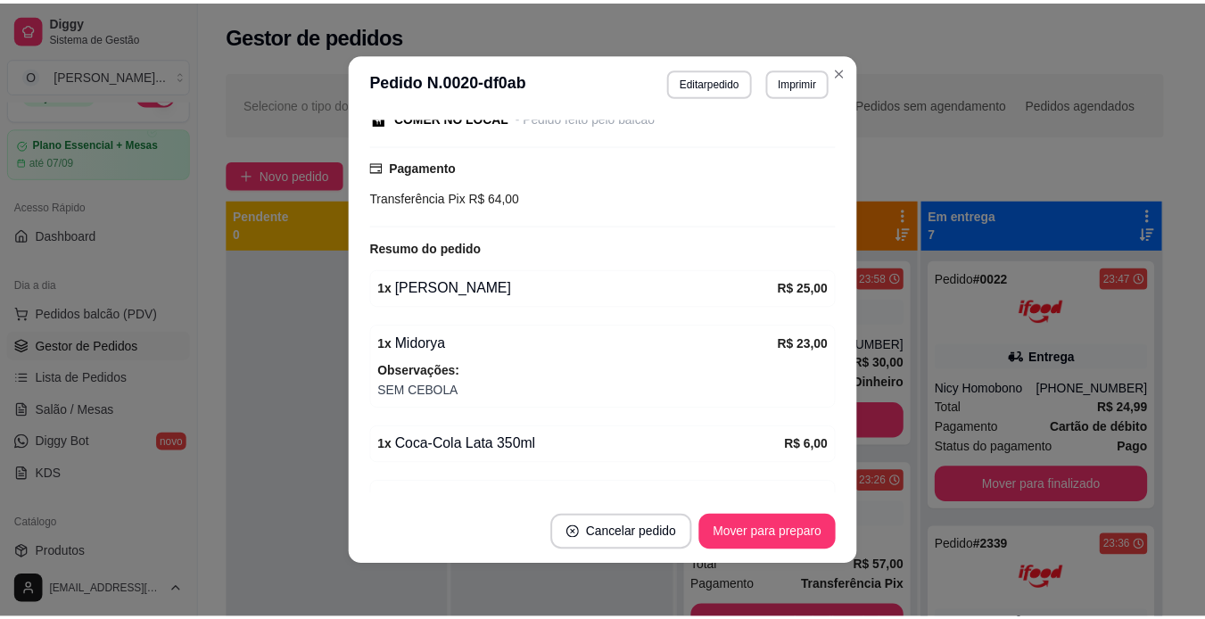
scroll to position [281, 0]
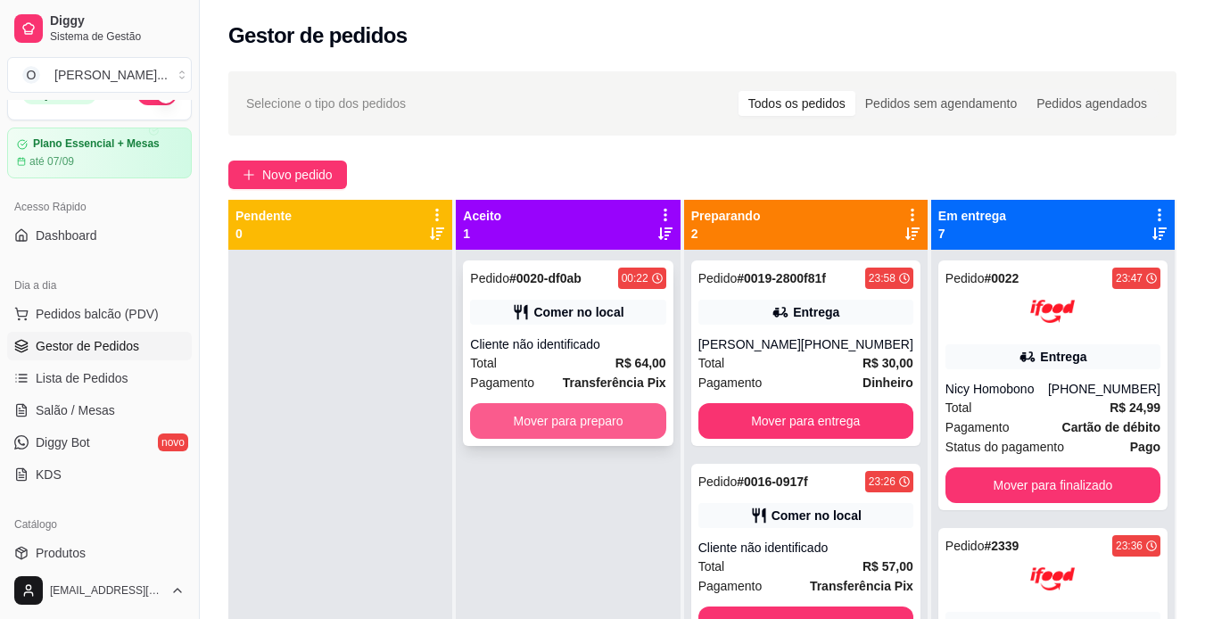
click at [624, 430] on button "Mover para preparo" at bounding box center [567, 421] width 195 height 36
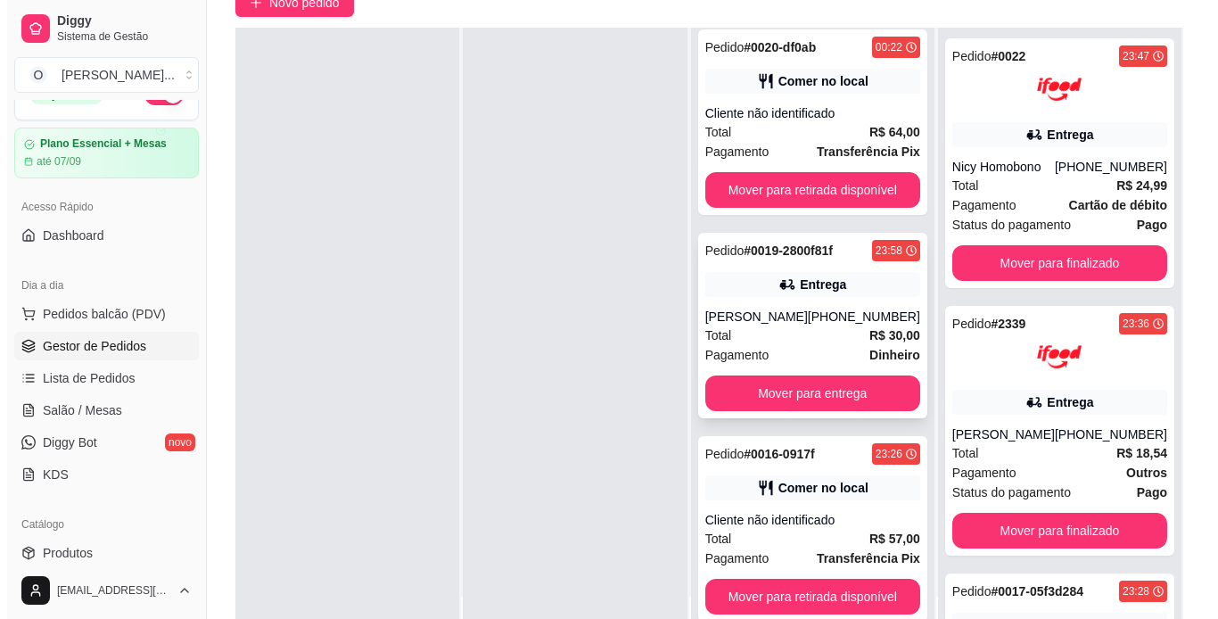
scroll to position [173, 0]
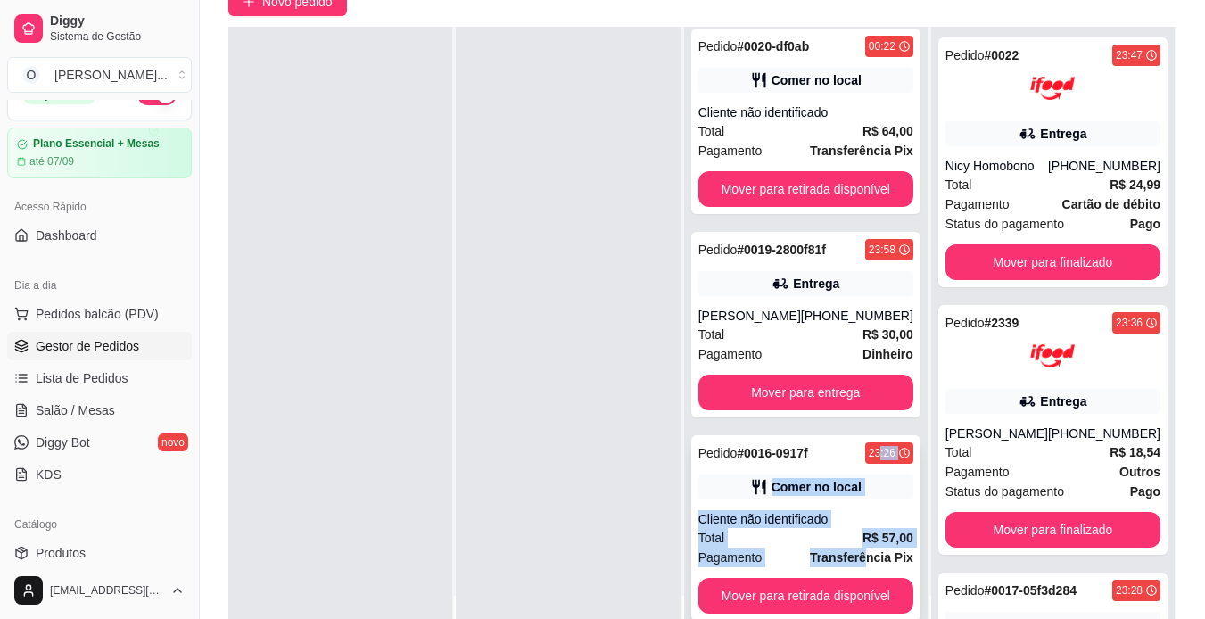
drag, startPoint x: 871, startPoint y: 425, endPoint x: 856, endPoint y: 550, distance: 125.7
click at [856, 550] on div "Pedido # 0020-df0ab 00:22 Comer no local Cliente não identificado Total R$ 64,0…" at bounding box center [806, 336] width 244 height 619
click at [856, 550] on strong "Transferência Pix" at bounding box center [861, 557] width 103 height 14
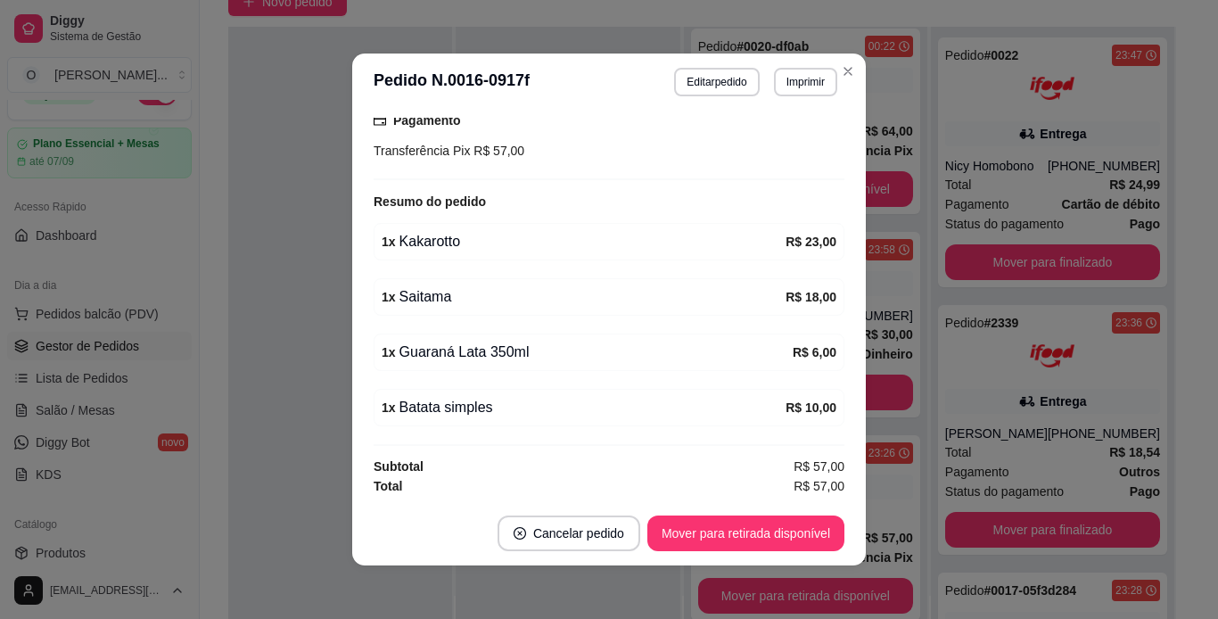
scroll to position [290, 0]
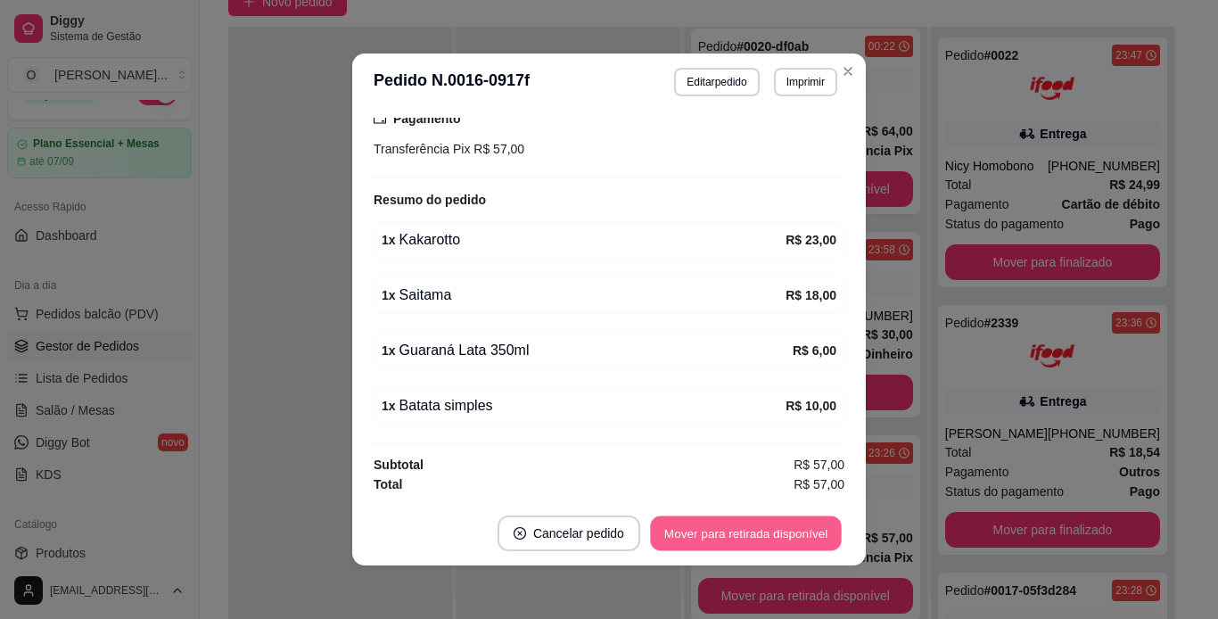
click at [766, 532] on button "Mover para retirada disponível" at bounding box center [745, 533] width 191 height 35
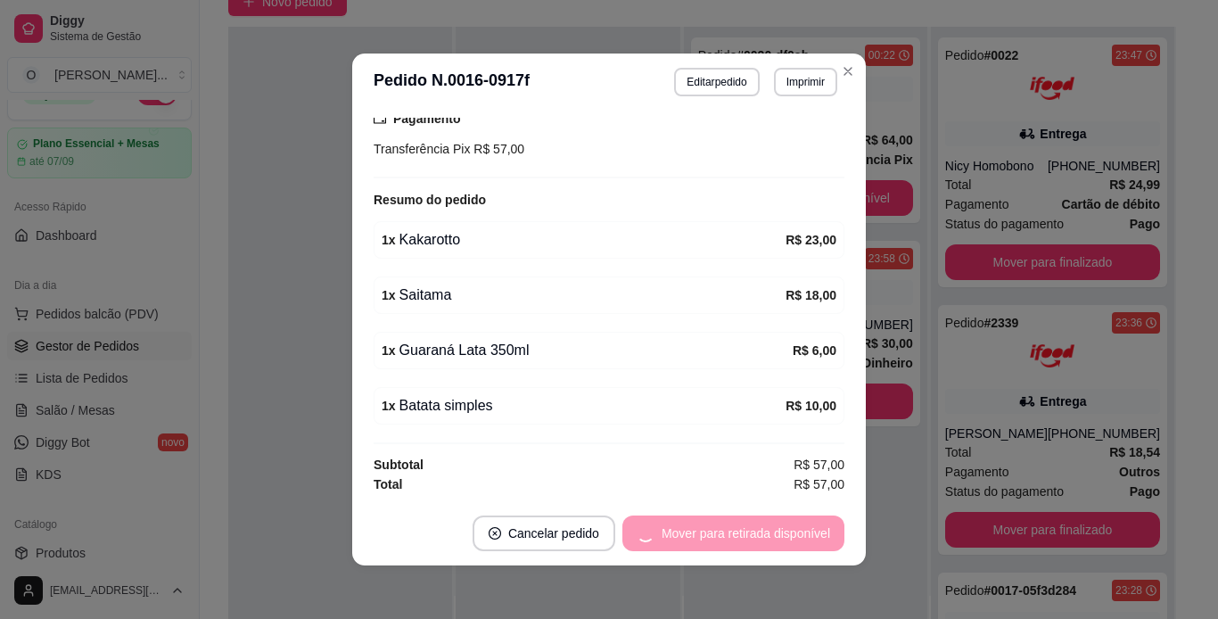
scroll to position [0, 0]
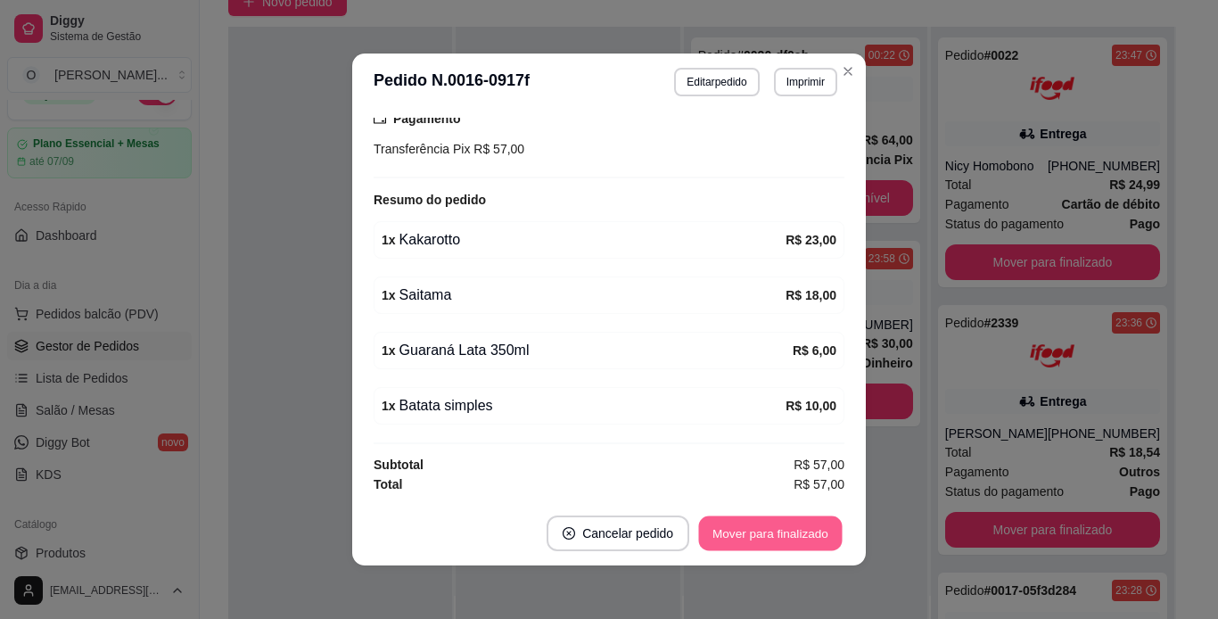
click at [766, 532] on button "Mover para finalizado" at bounding box center [771, 533] width 144 height 35
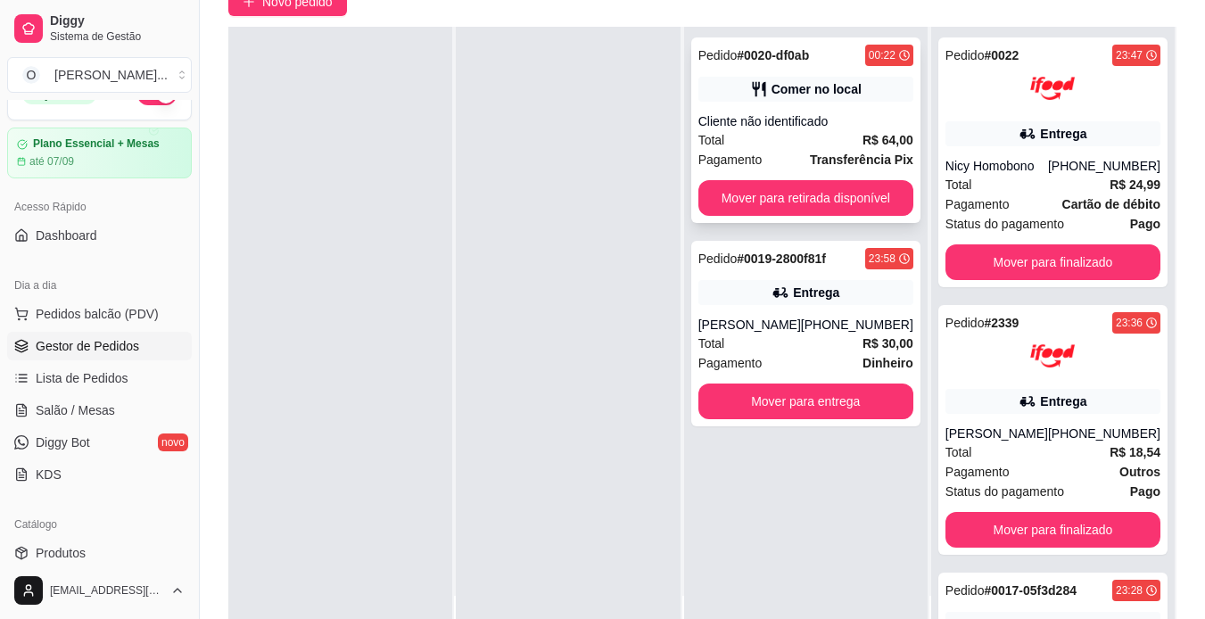
click at [847, 140] on div "Total R$ 64,00" at bounding box center [805, 140] width 215 height 20
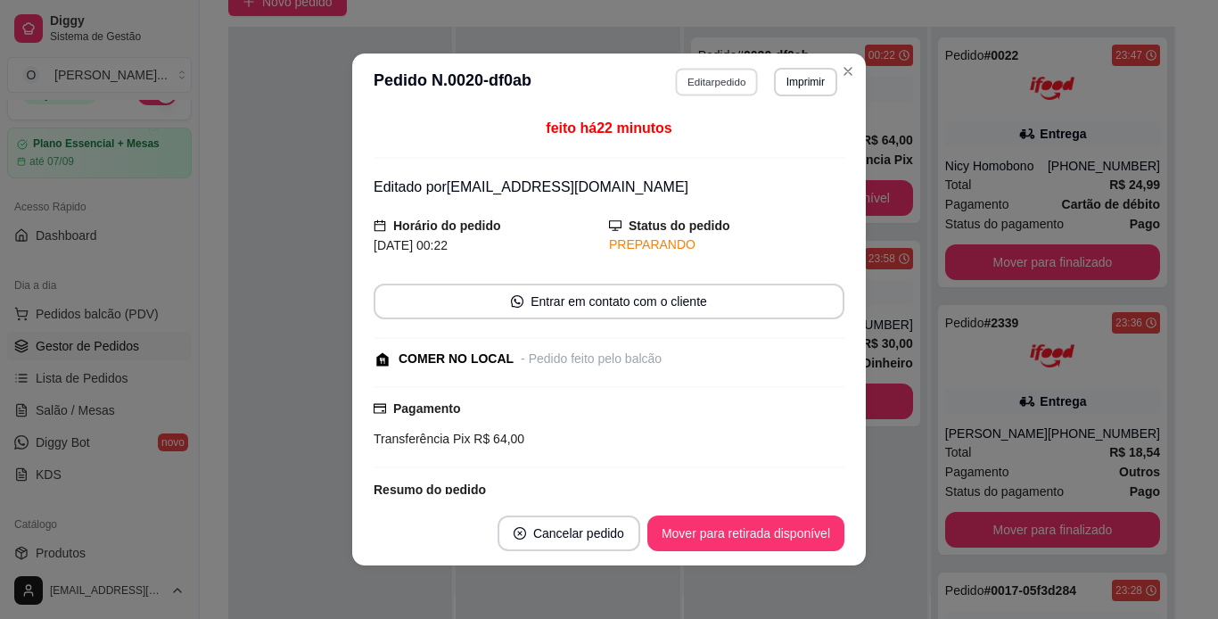
click at [715, 78] on button "Editar pedido" at bounding box center [717, 82] width 83 height 28
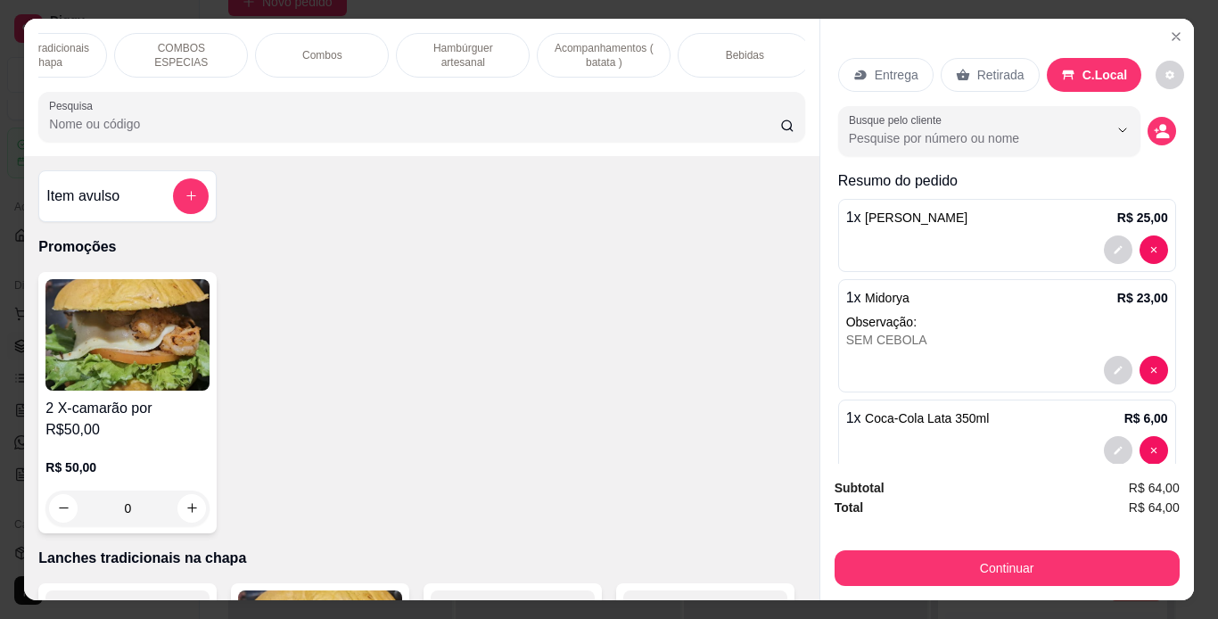
scroll to position [0, 213]
click at [756, 53] on div "Bebidas" at bounding box center [738, 55] width 134 height 45
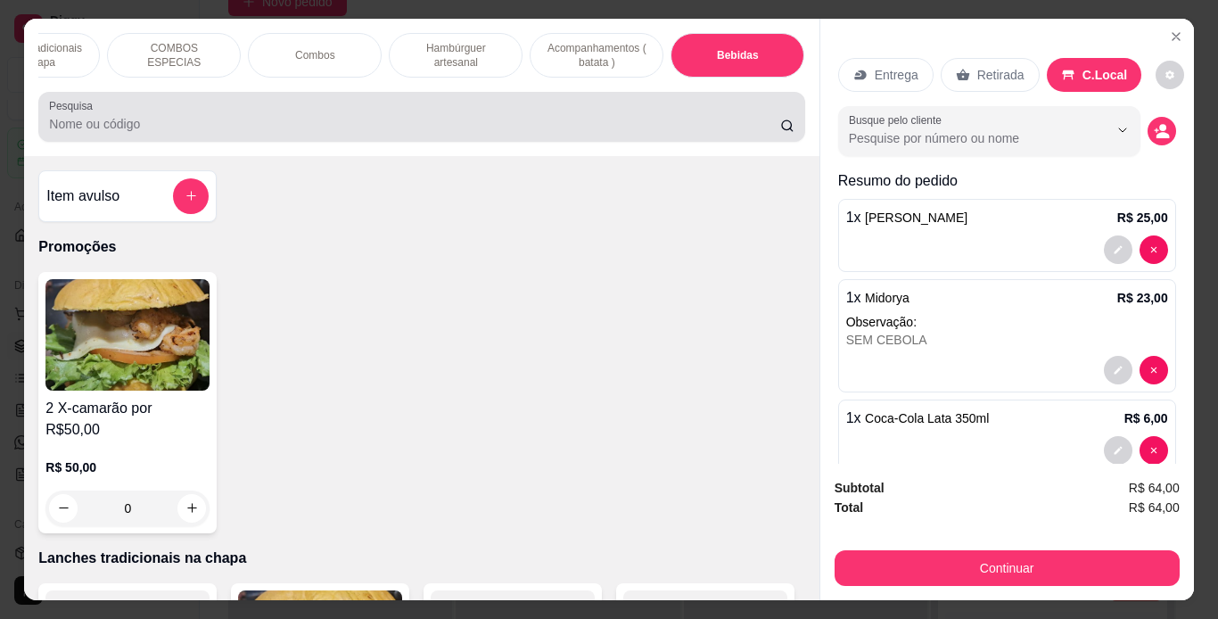
scroll to position [45, 0]
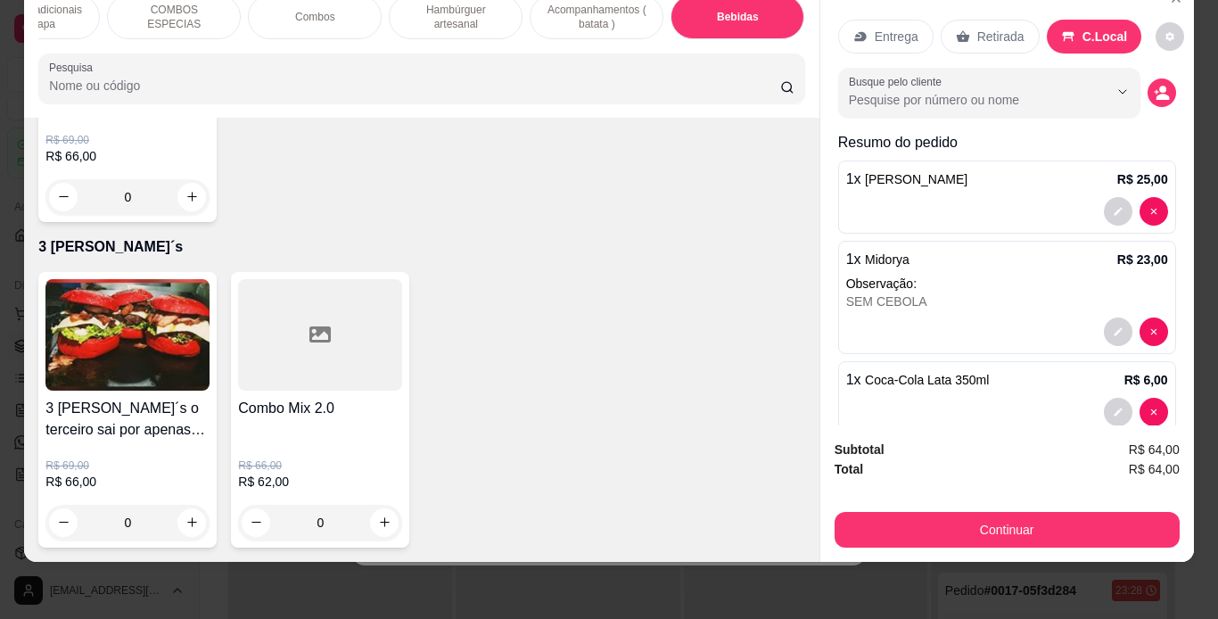
type input "1"
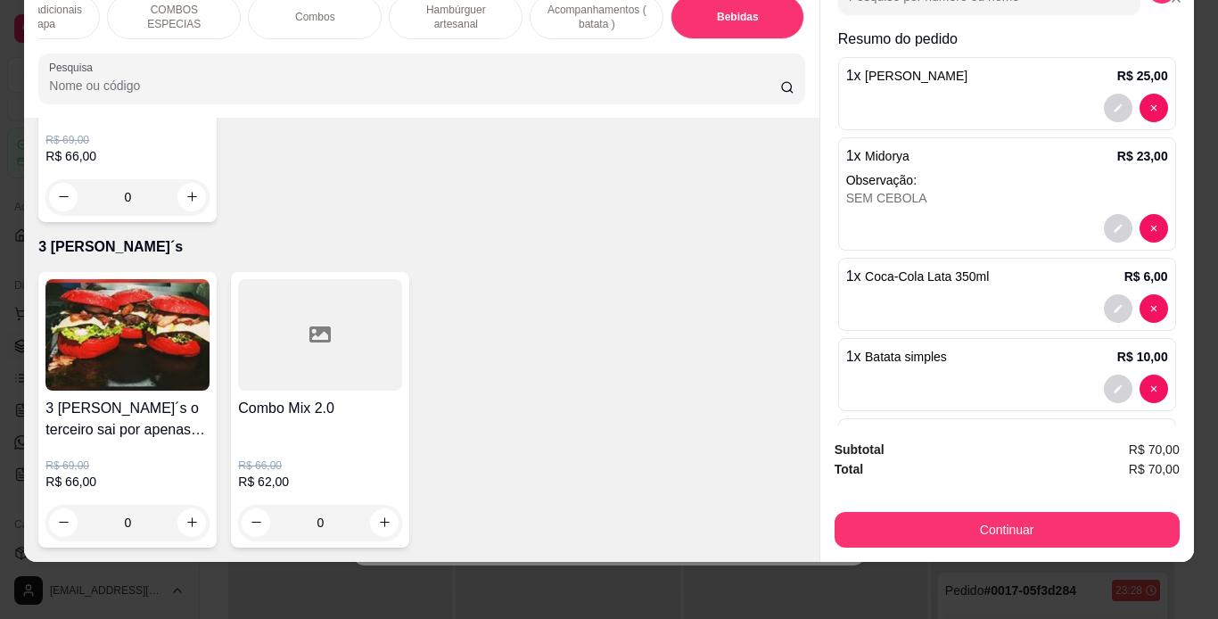
scroll to position [194, 0]
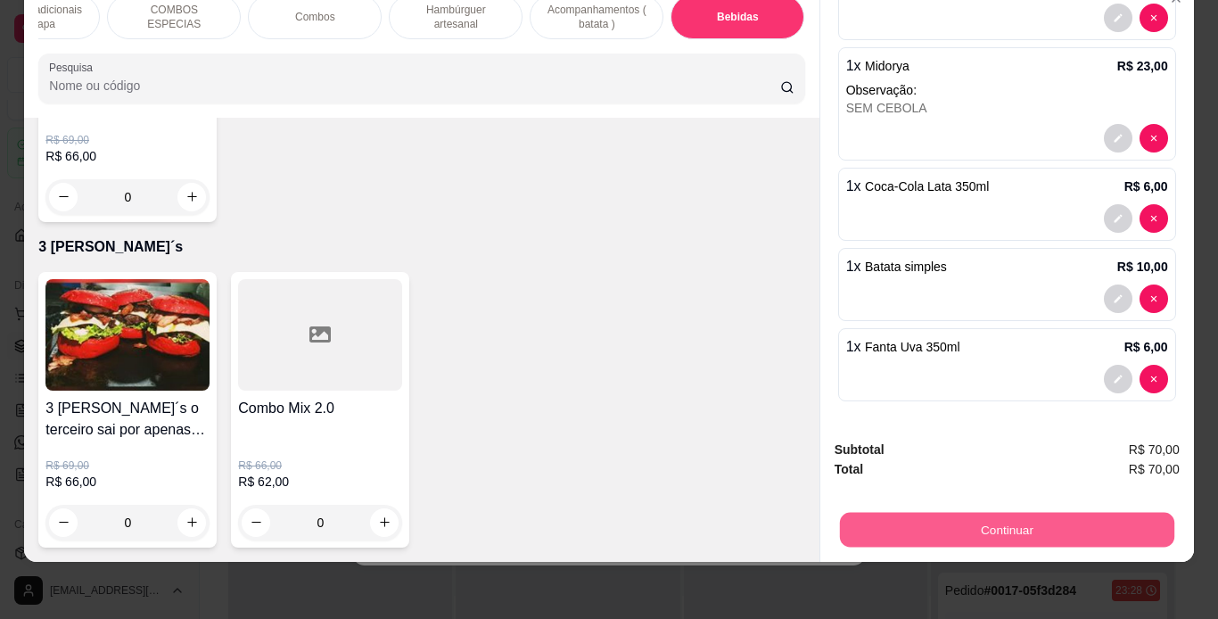
click at [1037, 532] on button "Continuar" at bounding box center [1006, 530] width 335 height 35
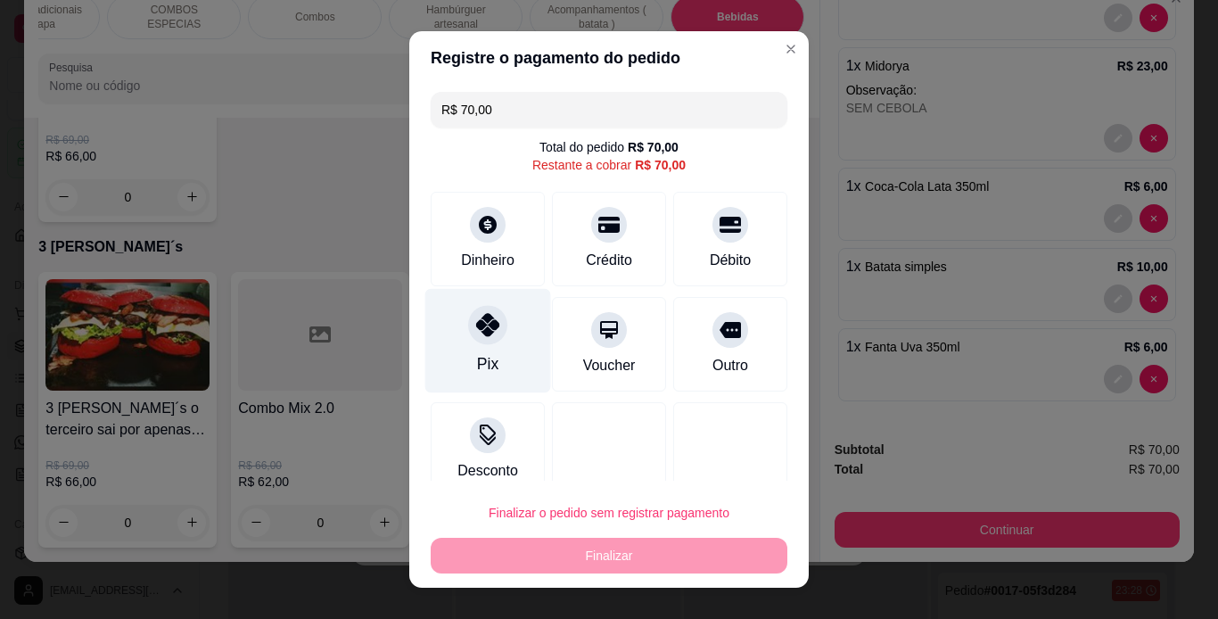
click at [494, 325] on div at bounding box center [487, 324] width 39 height 39
type input "R$ 0,00"
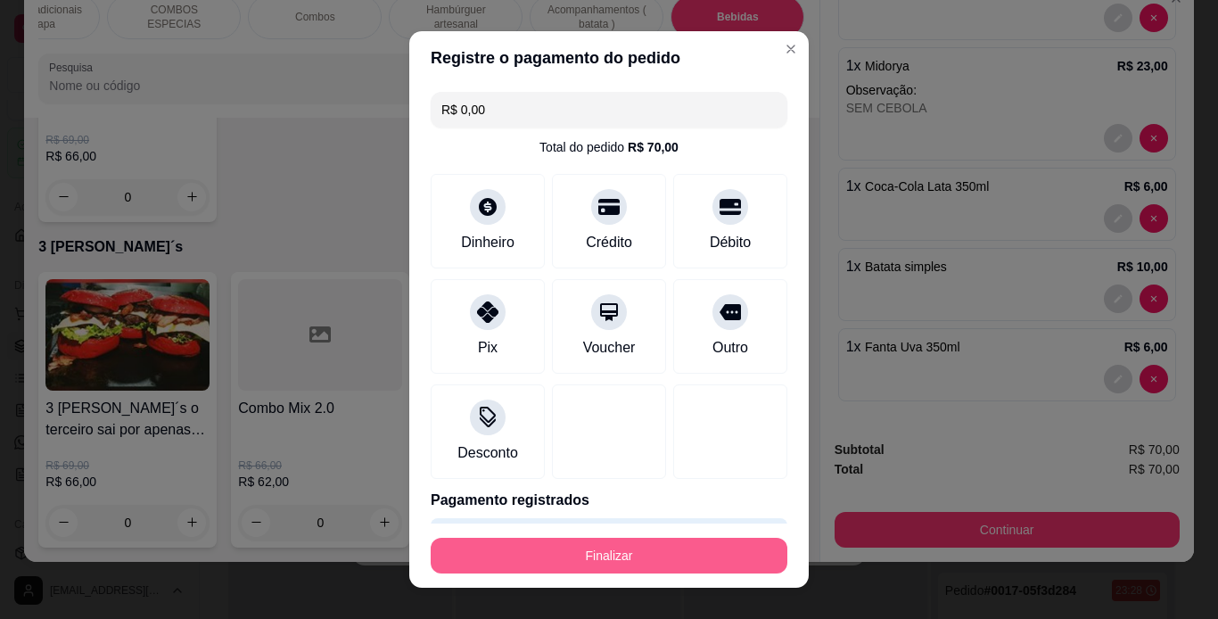
click at [636, 549] on button "Finalizar" at bounding box center [609, 556] width 357 height 36
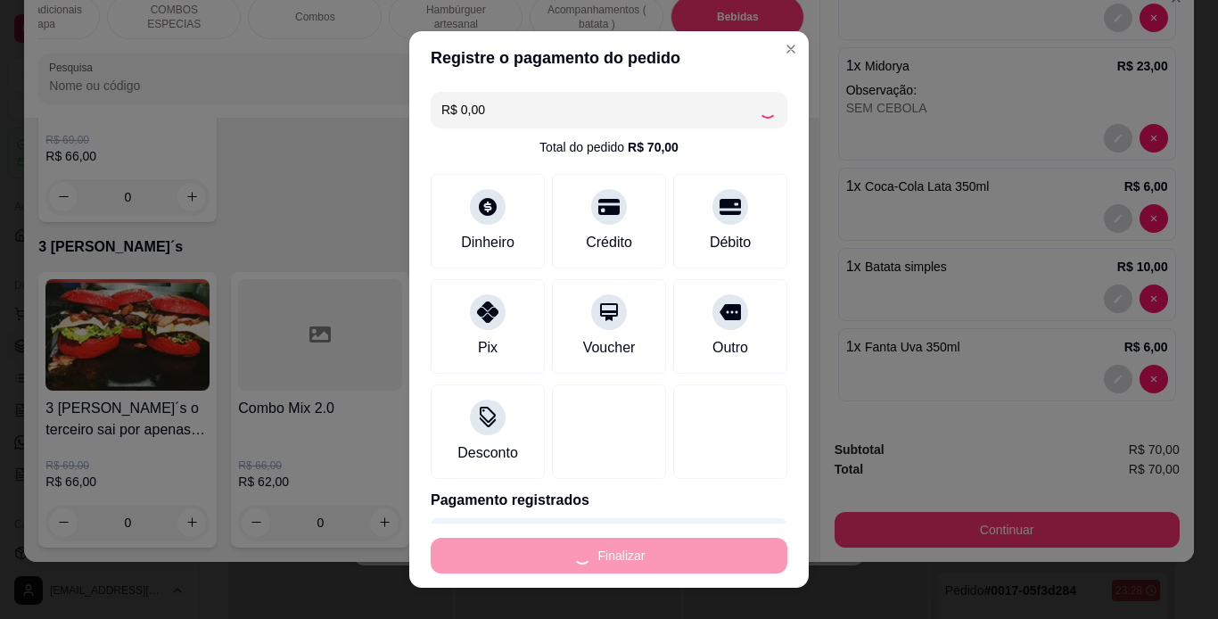
type input "0"
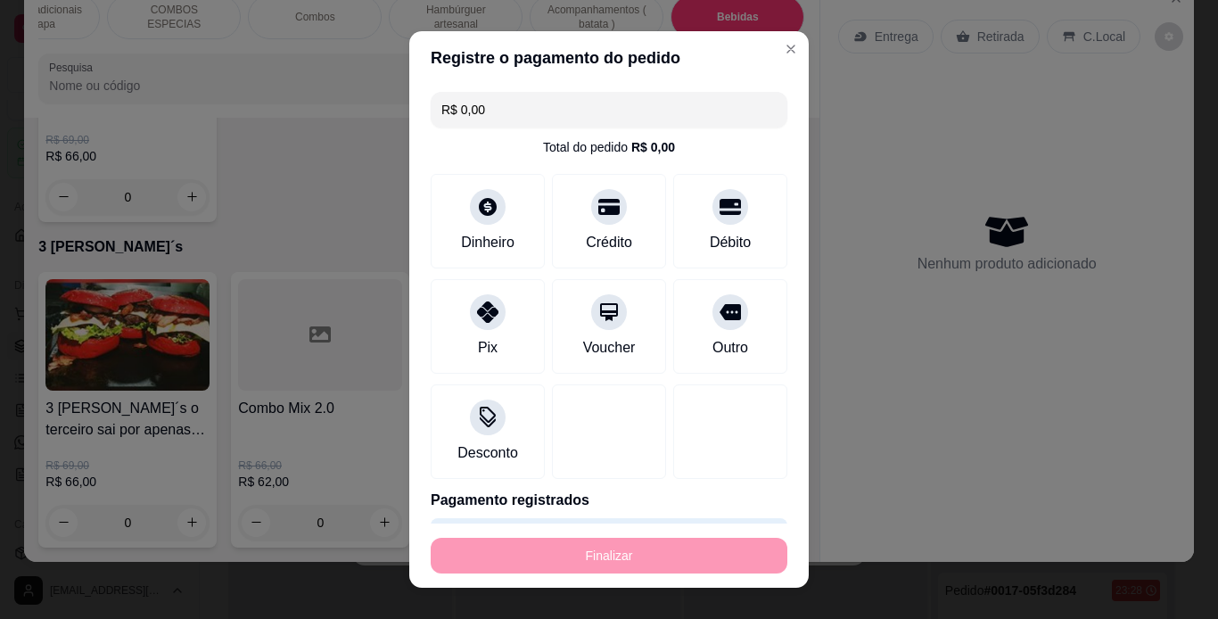
type input "-R$ 70,00"
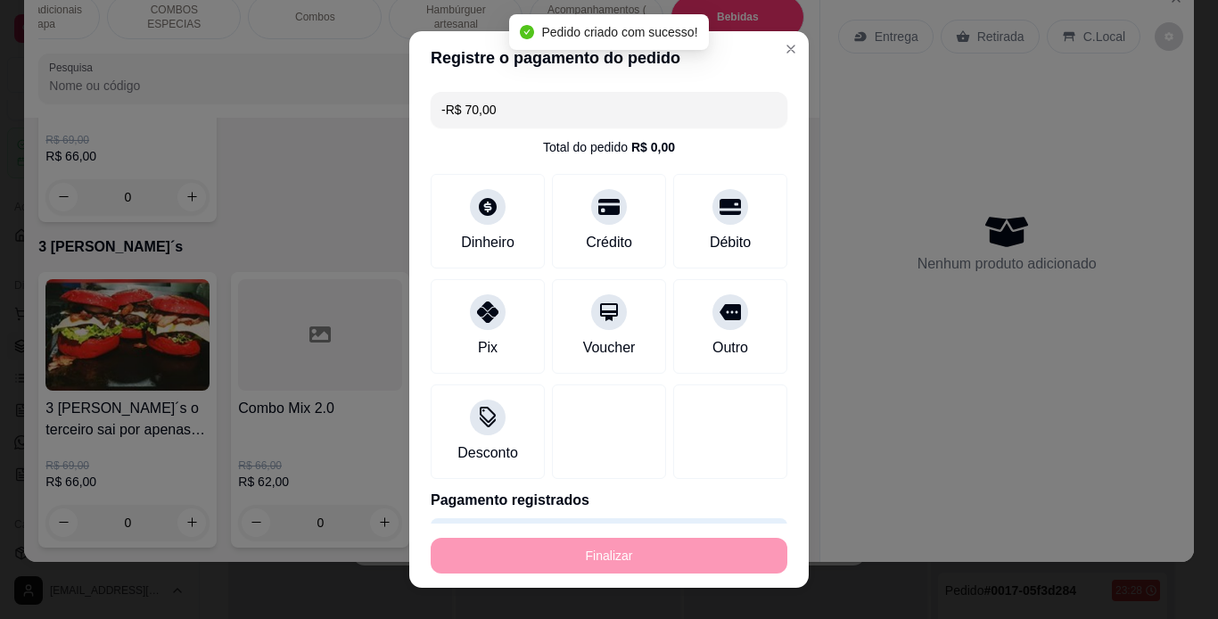
scroll to position [5457, 0]
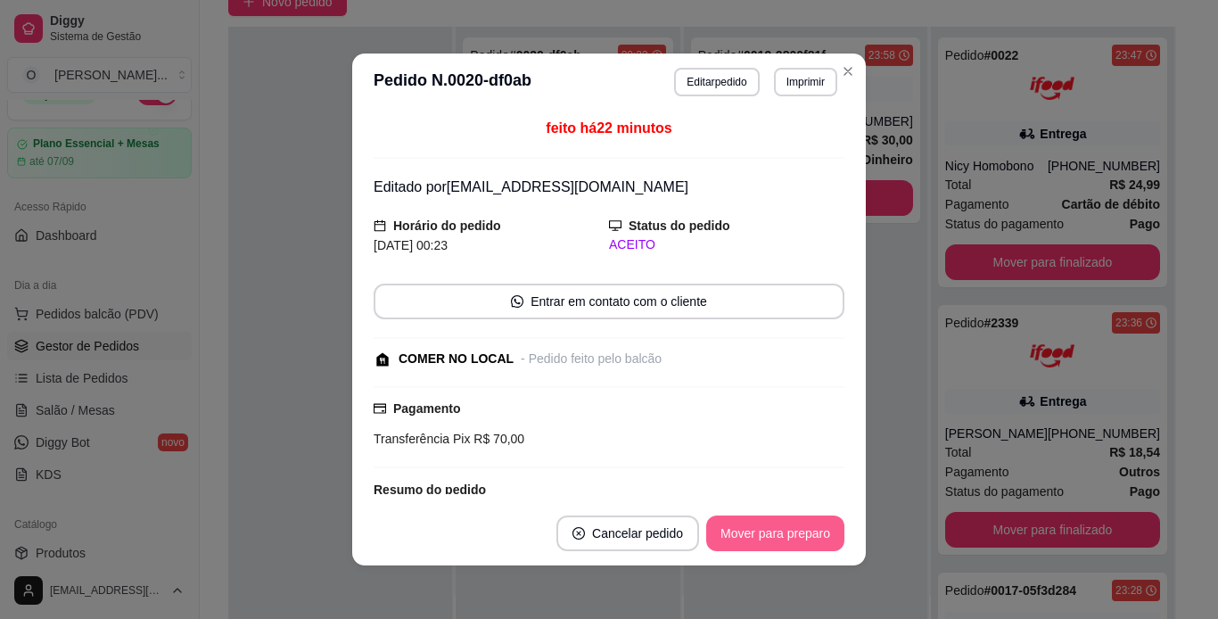
click at [789, 521] on button "Mover para preparo" at bounding box center [775, 534] width 138 height 36
click at [789, 521] on div "Mover para preparo" at bounding box center [763, 534] width 163 height 36
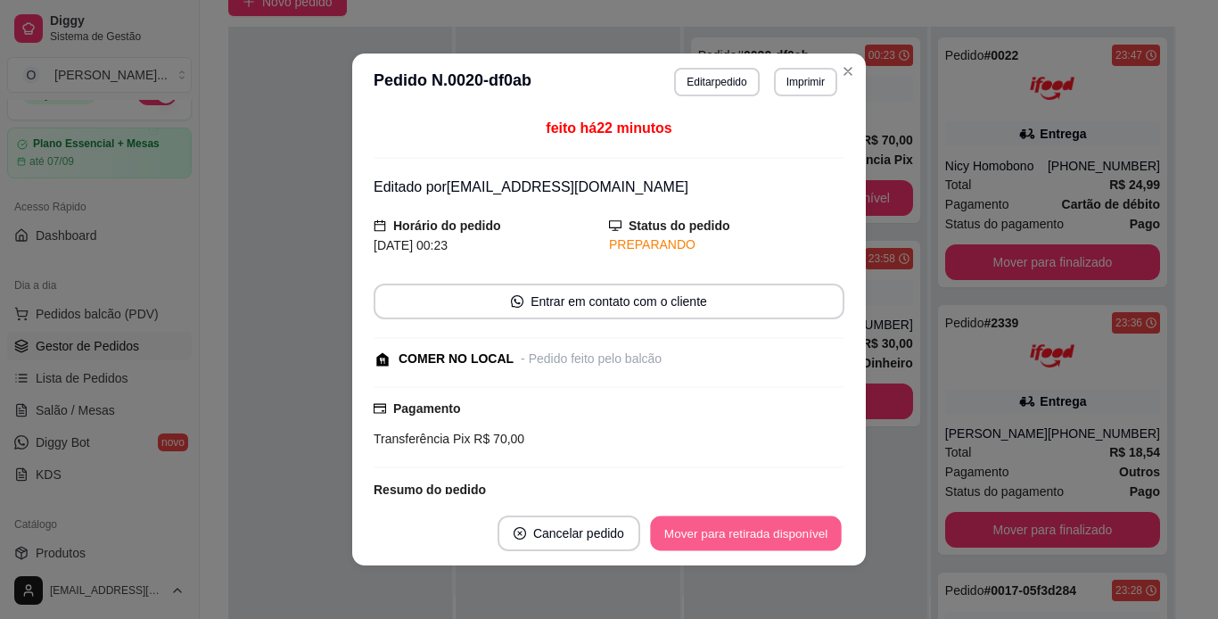
click at [789, 529] on button "Mover para retirada disponível" at bounding box center [745, 533] width 191 height 35
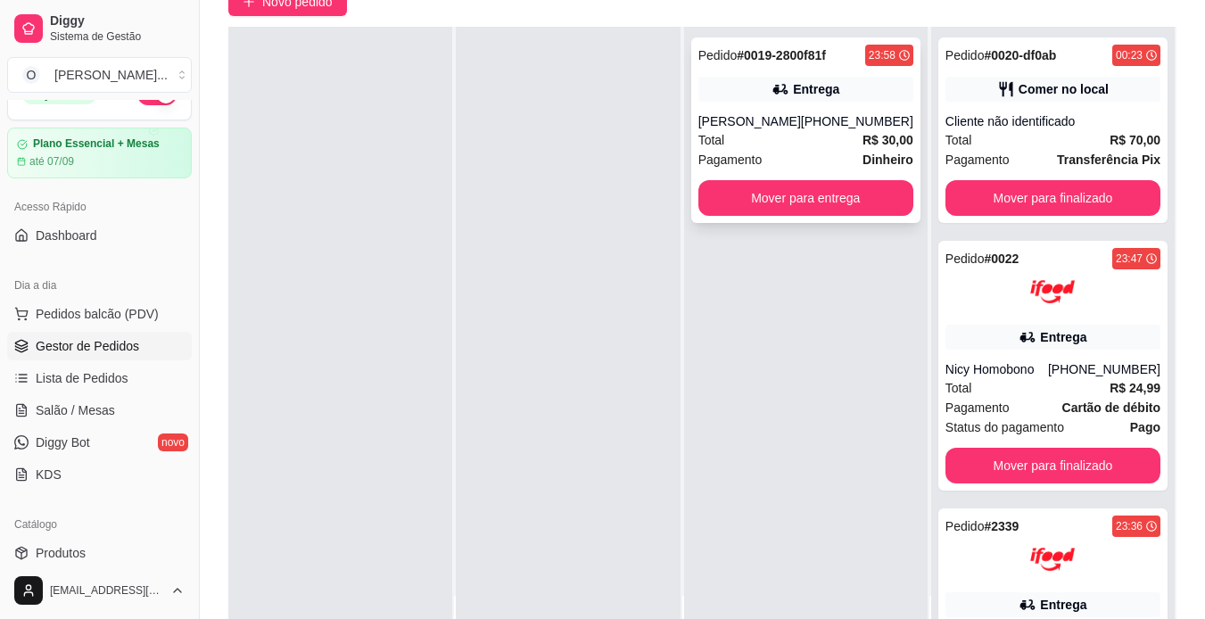
click at [798, 101] on div "Entrega" at bounding box center [805, 89] width 215 height 25
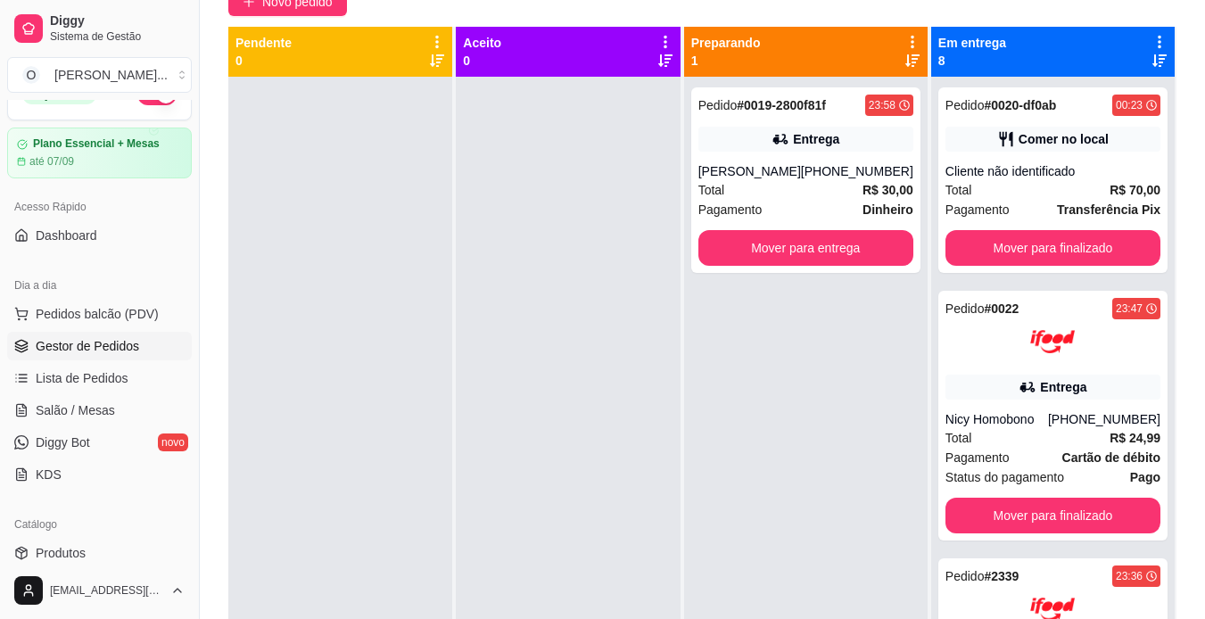
scroll to position [0, 0]
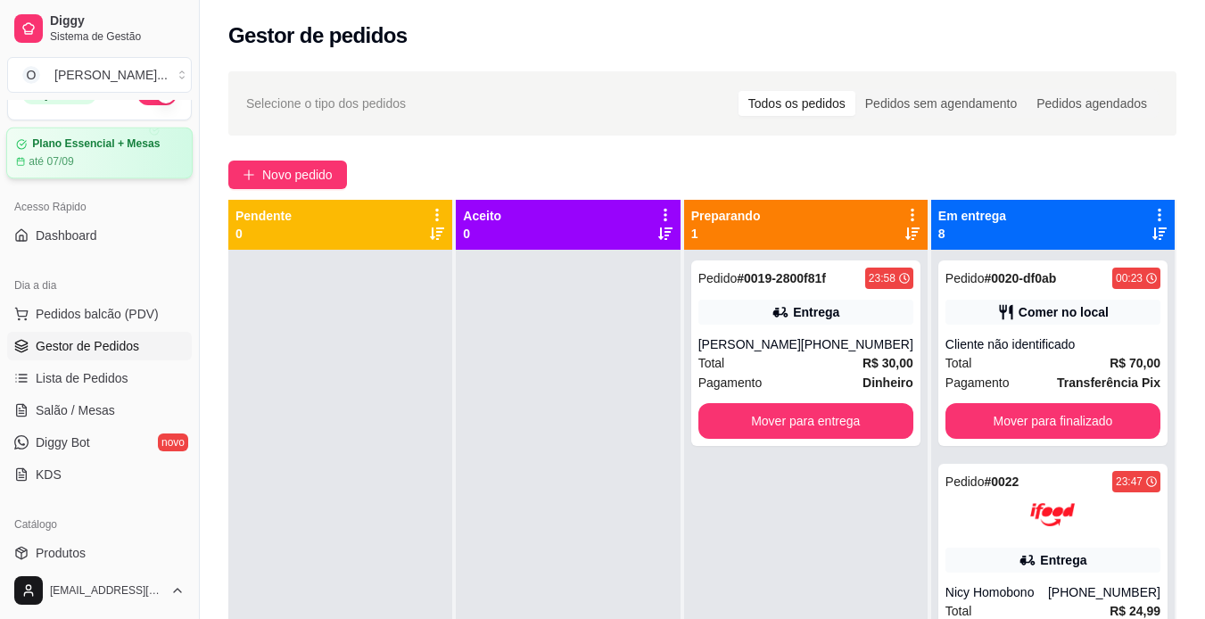
click at [129, 171] on div "Plano Essencial + Mesas até 07/09" at bounding box center [99, 154] width 186 height 52
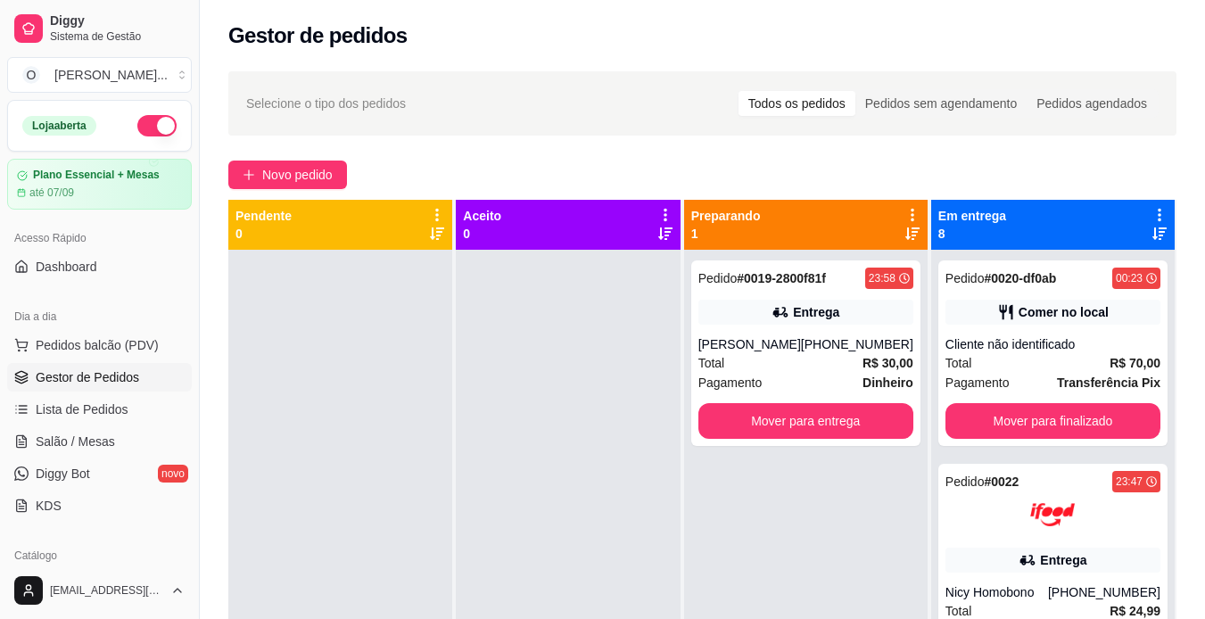
click at [141, 124] on button "button" at bounding box center [156, 125] width 39 height 21
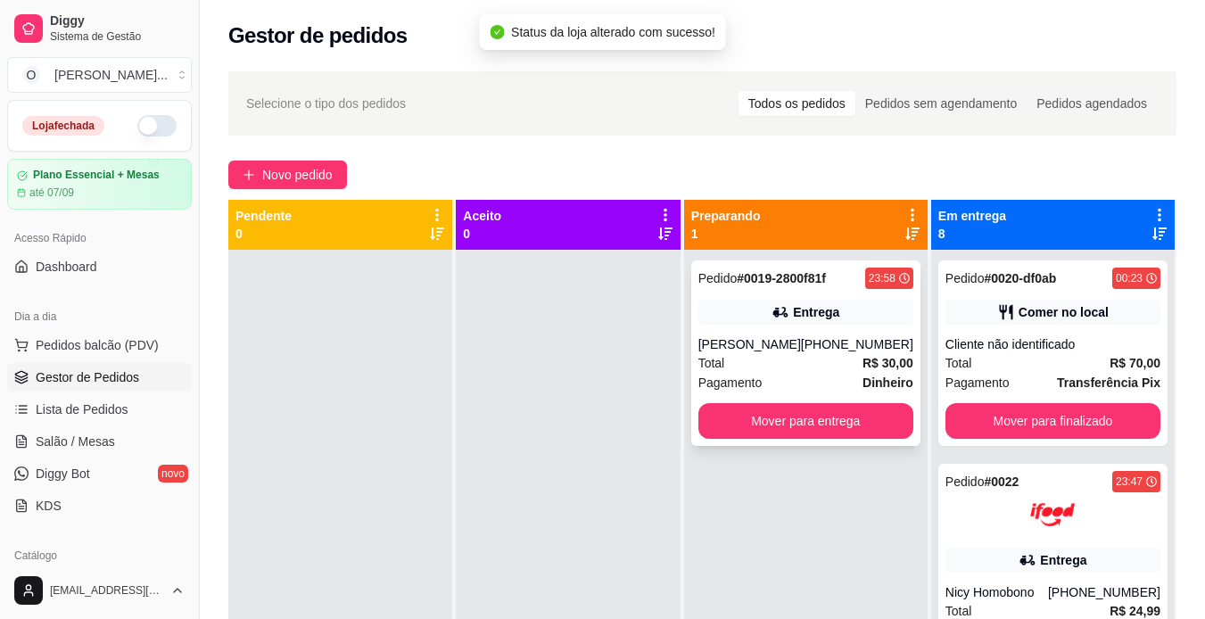
click at [828, 367] on div "Total R$ 30,00" at bounding box center [805, 363] width 215 height 20
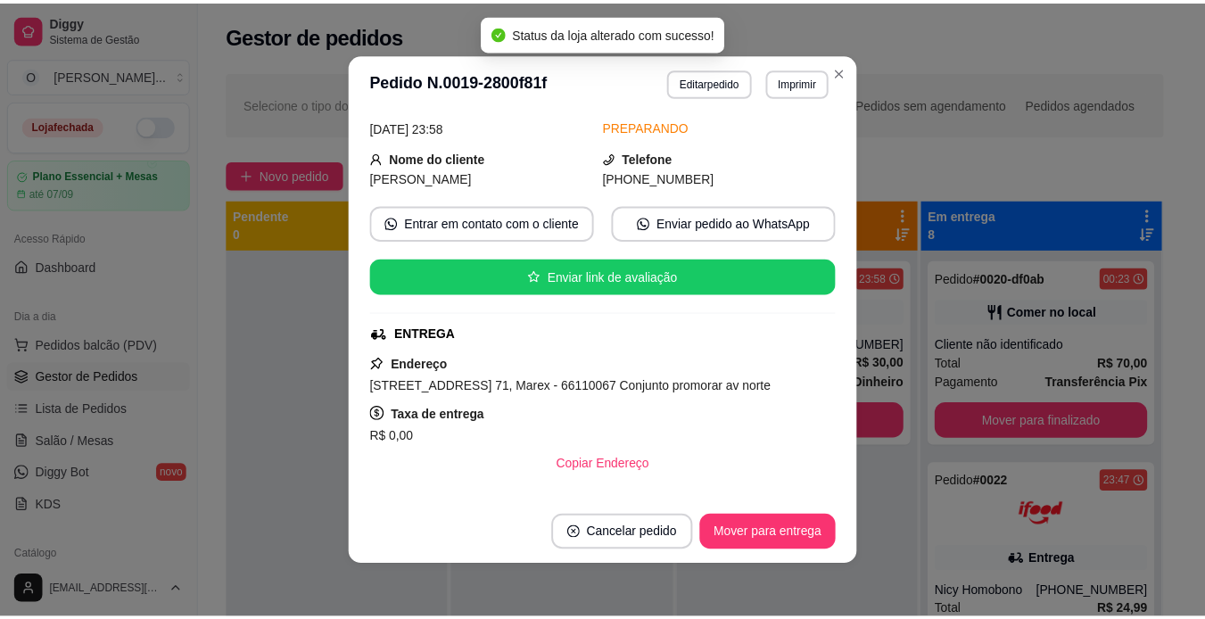
scroll to position [79, 0]
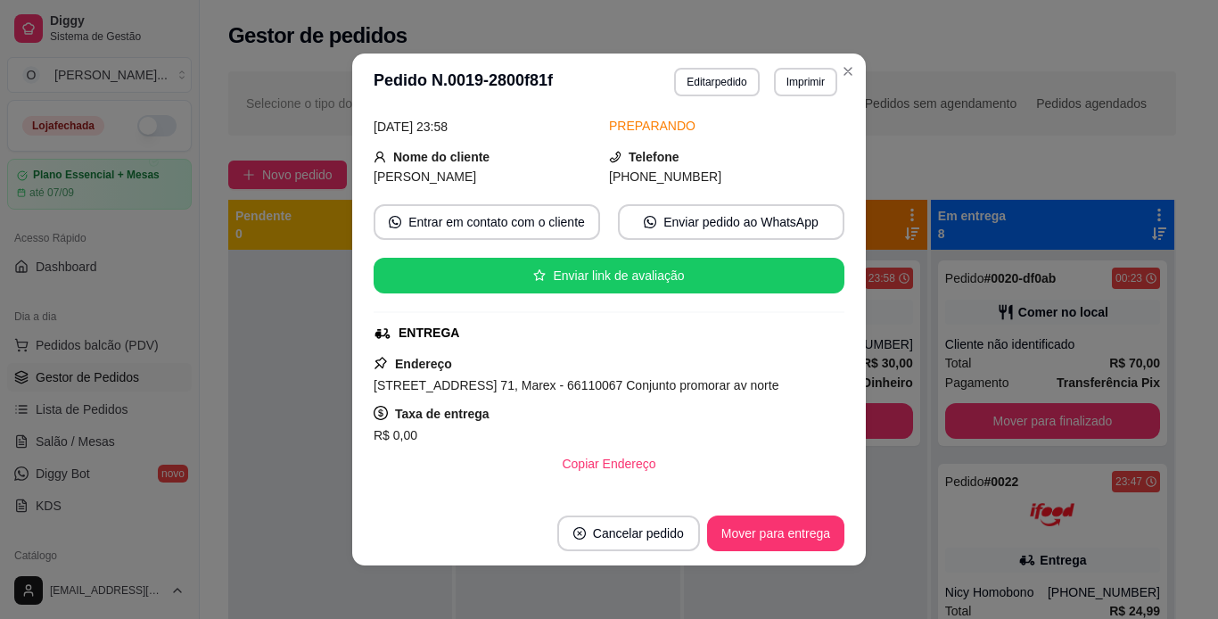
click at [846, 512] on footer "Cancelar pedido Mover para entrega" at bounding box center [609, 533] width 514 height 64
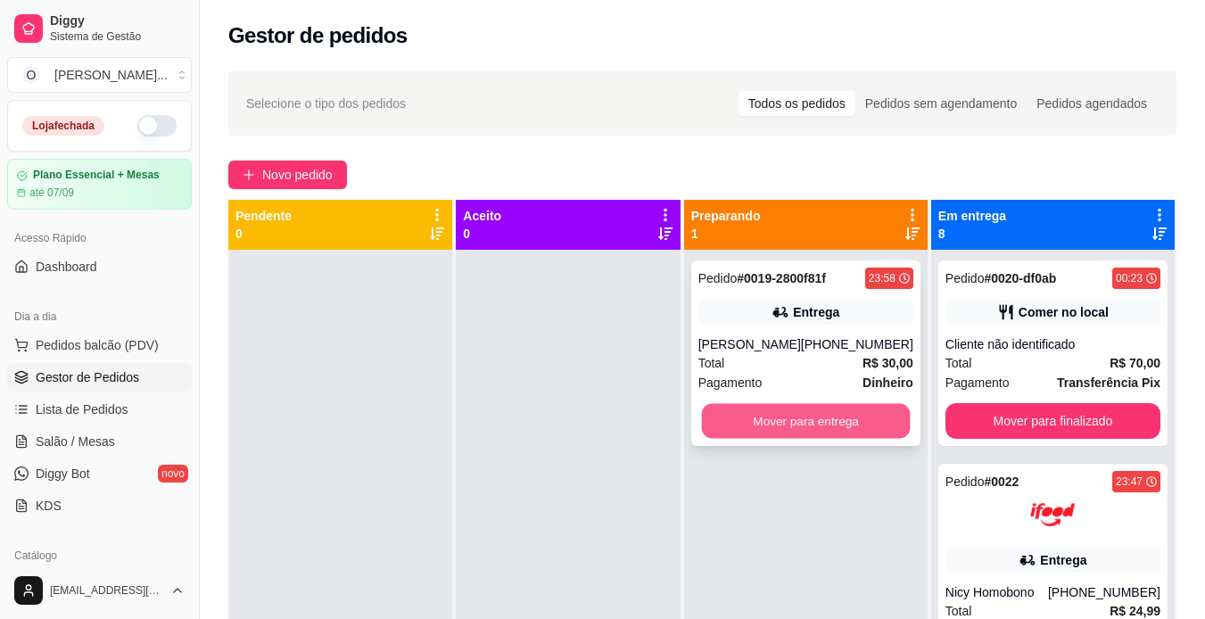
click at [865, 412] on button "Mover para entrega" at bounding box center [805, 421] width 209 height 35
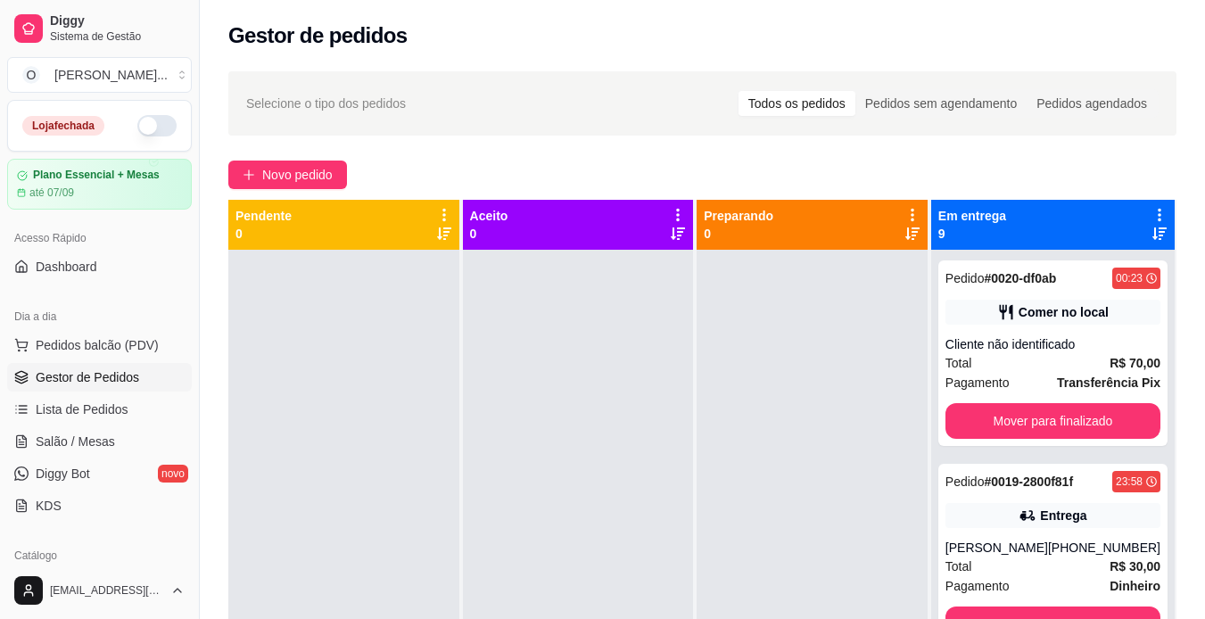
click at [865, 412] on div at bounding box center [812, 559] width 231 height 619
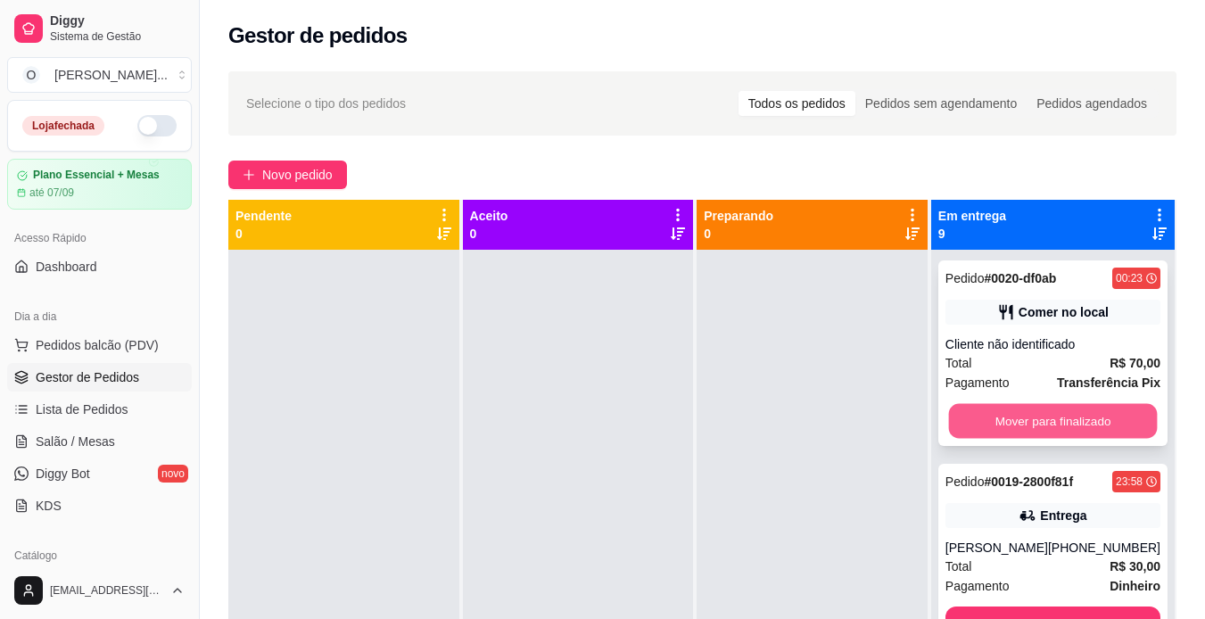
click at [983, 425] on button "Mover para finalizado" at bounding box center [1052, 421] width 209 height 35
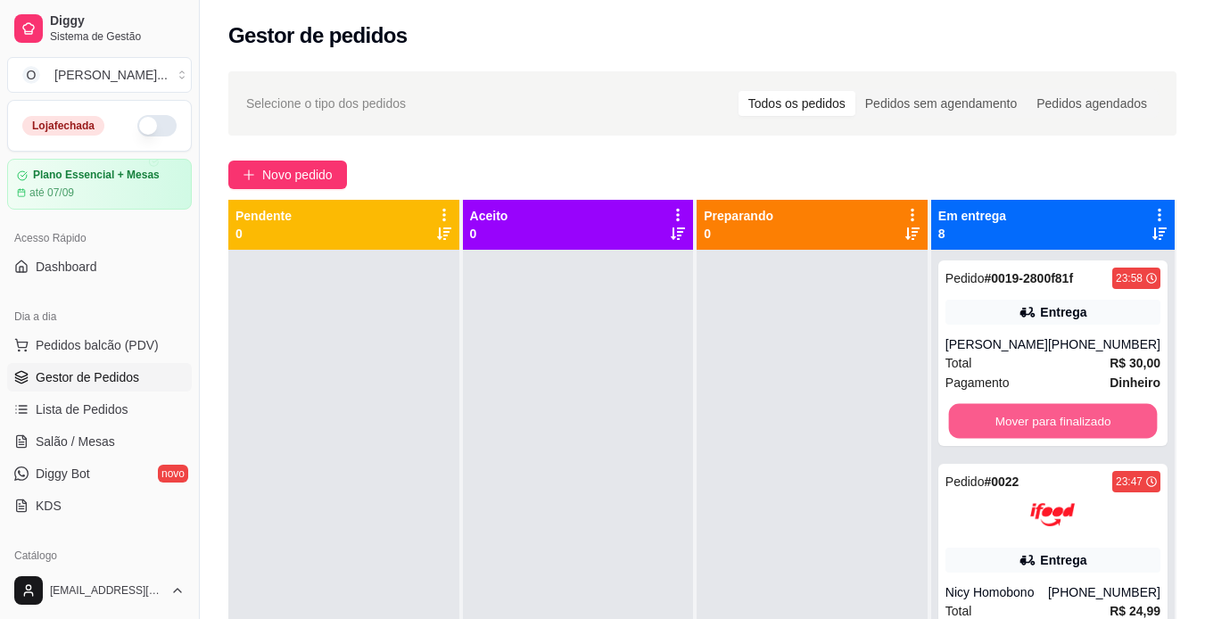
click at [983, 425] on button "Mover para finalizado" at bounding box center [1052, 421] width 209 height 35
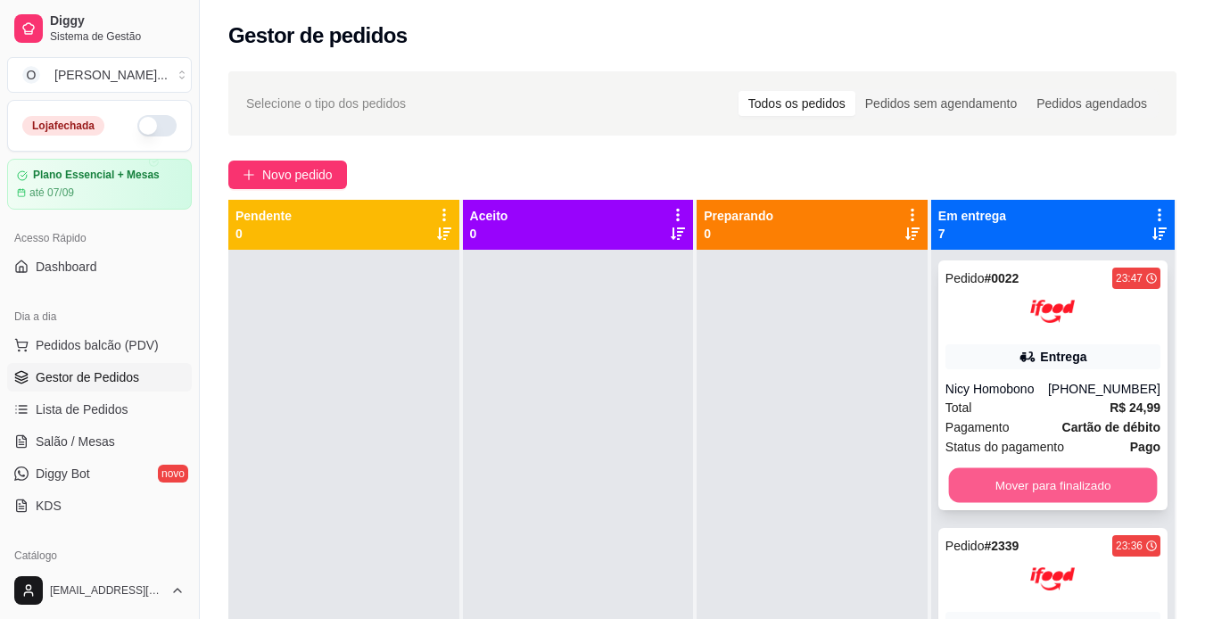
click at [967, 488] on button "Mover para finalizado" at bounding box center [1052, 485] width 209 height 35
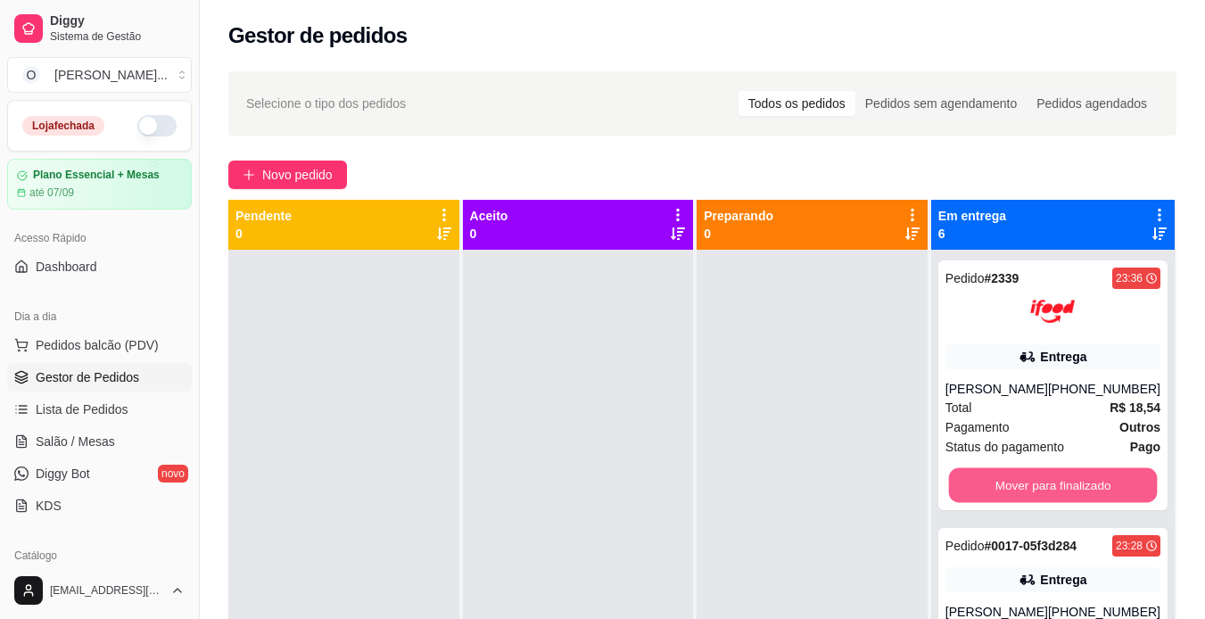
click at [967, 488] on button "Mover para finalizado" at bounding box center [1052, 485] width 209 height 35
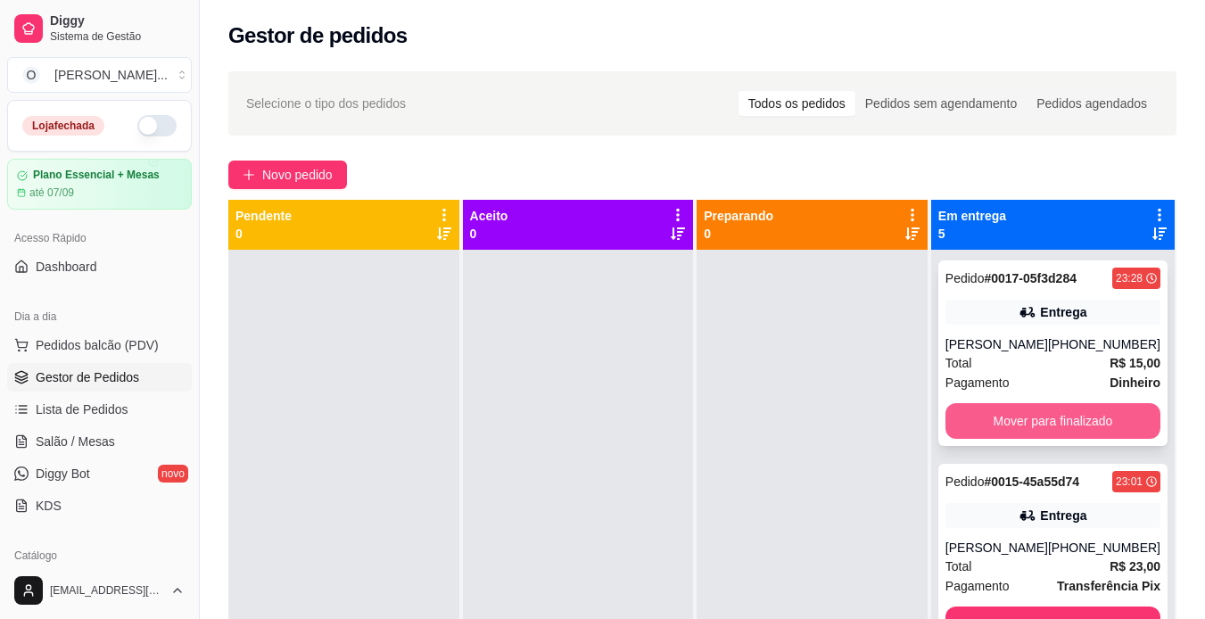
click at [983, 409] on button "Mover para finalizado" at bounding box center [1053, 421] width 215 height 36
click at [983, 411] on button "Mover para finalizado" at bounding box center [1052, 421] width 209 height 35
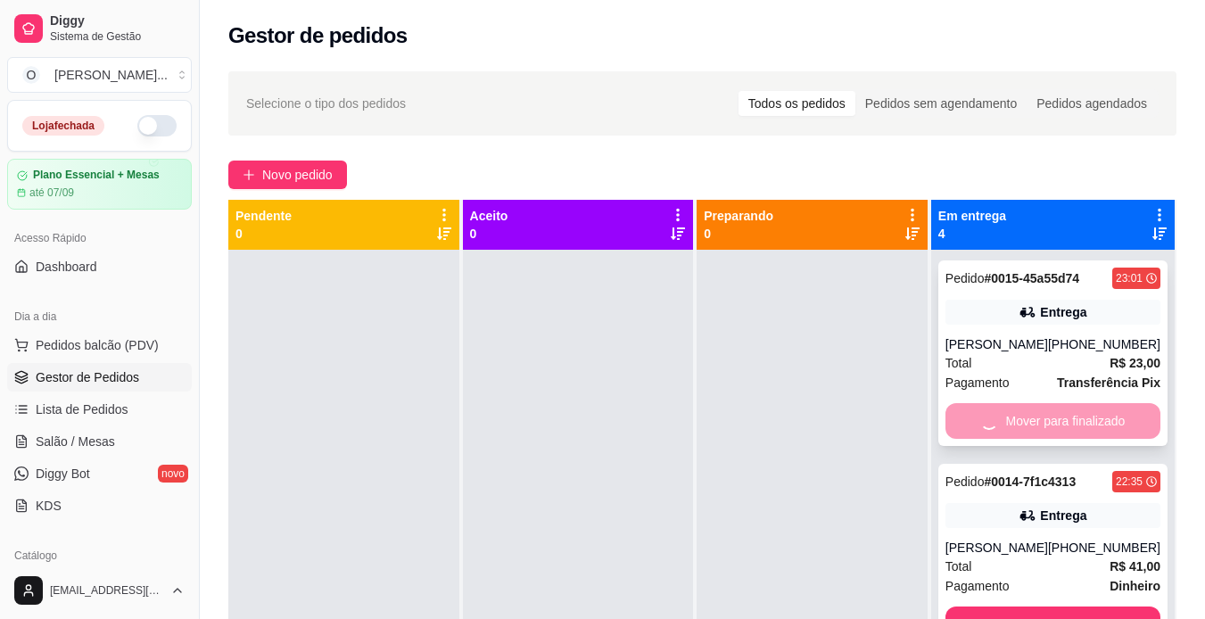
click at [983, 411] on div "Mover para finalizado" at bounding box center [1053, 421] width 215 height 36
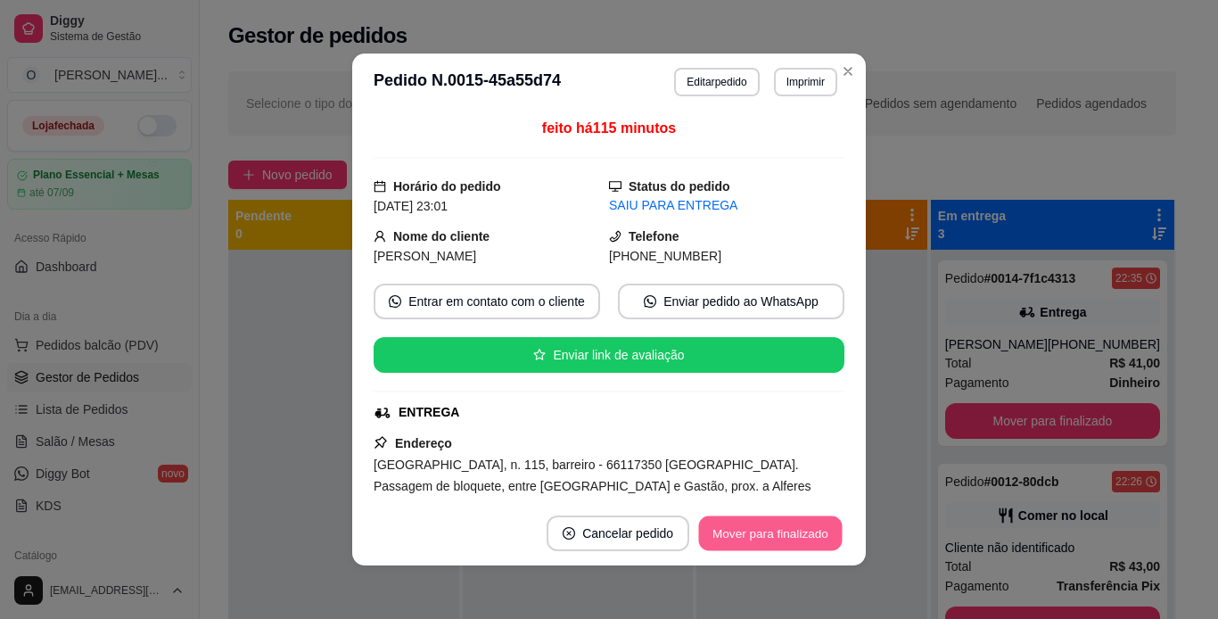
click at [824, 541] on button "Mover para finalizado" at bounding box center [771, 533] width 144 height 35
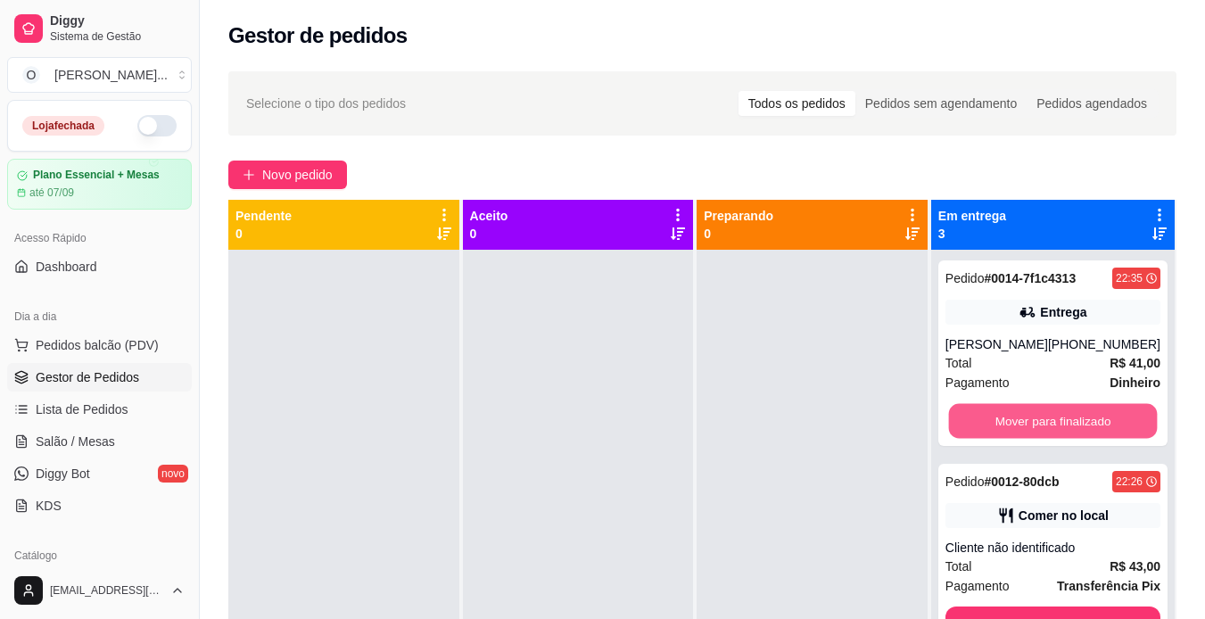
click at [1009, 421] on button "Mover para finalizado" at bounding box center [1052, 421] width 209 height 35
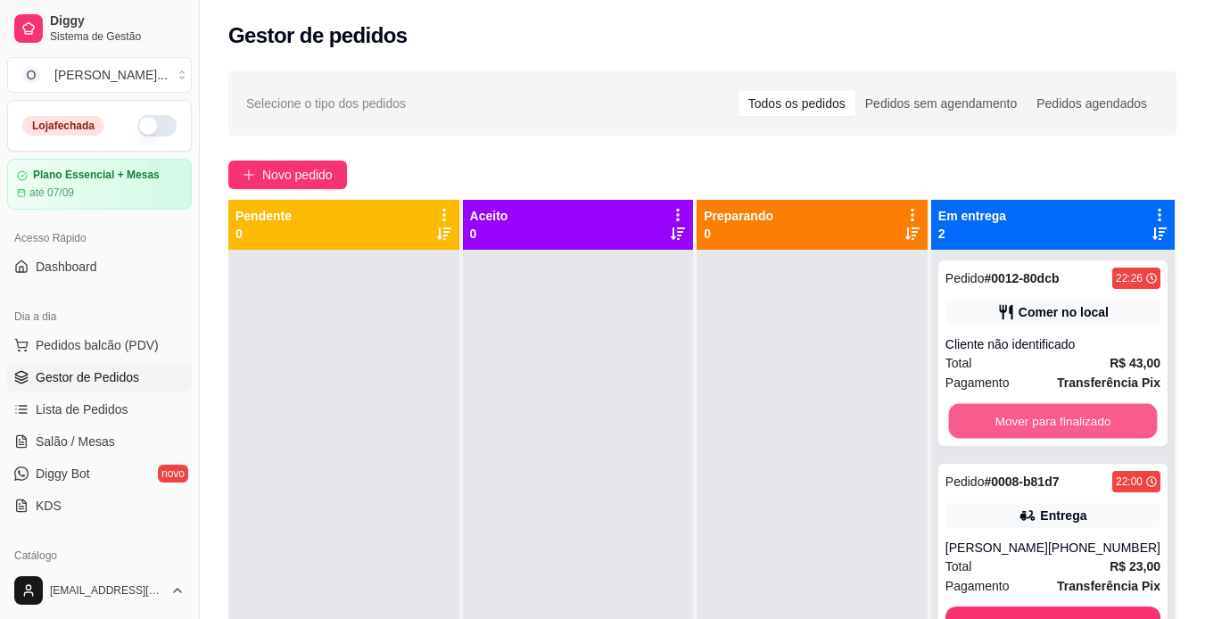
click at [1009, 421] on button "Mover para finalizado" at bounding box center [1052, 421] width 209 height 35
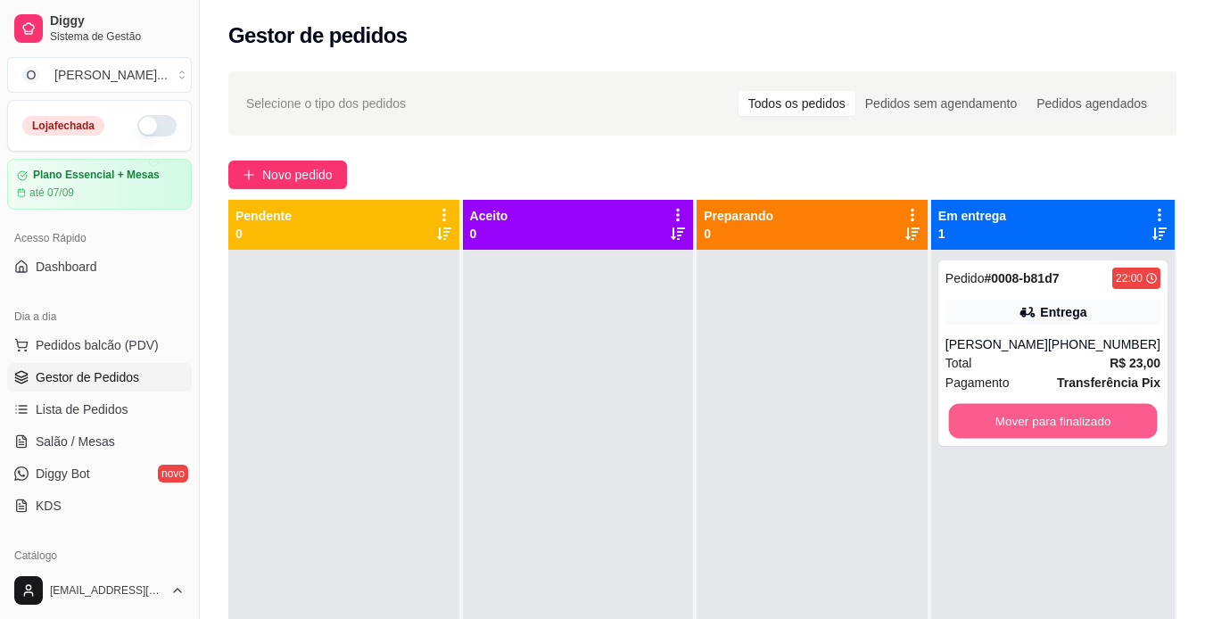
click at [1009, 421] on button "Mover para finalizado" at bounding box center [1052, 421] width 209 height 35
